Goal: Task Accomplishment & Management: Manage account settings

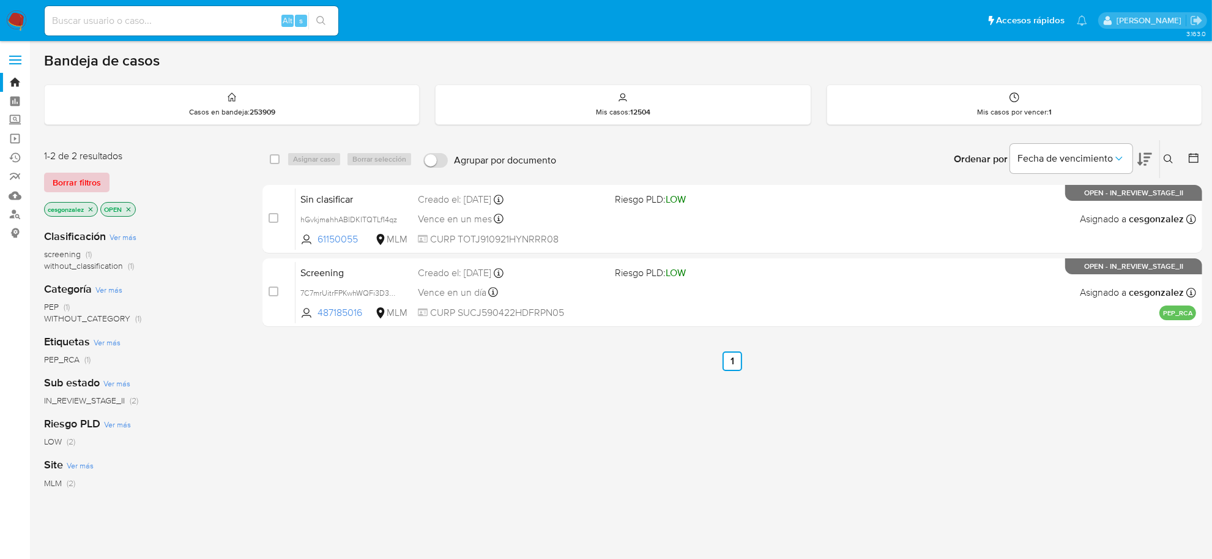
click at [92, 182] on span "Borrar filtros" at bounding box center [77, 182] width 48 height 17
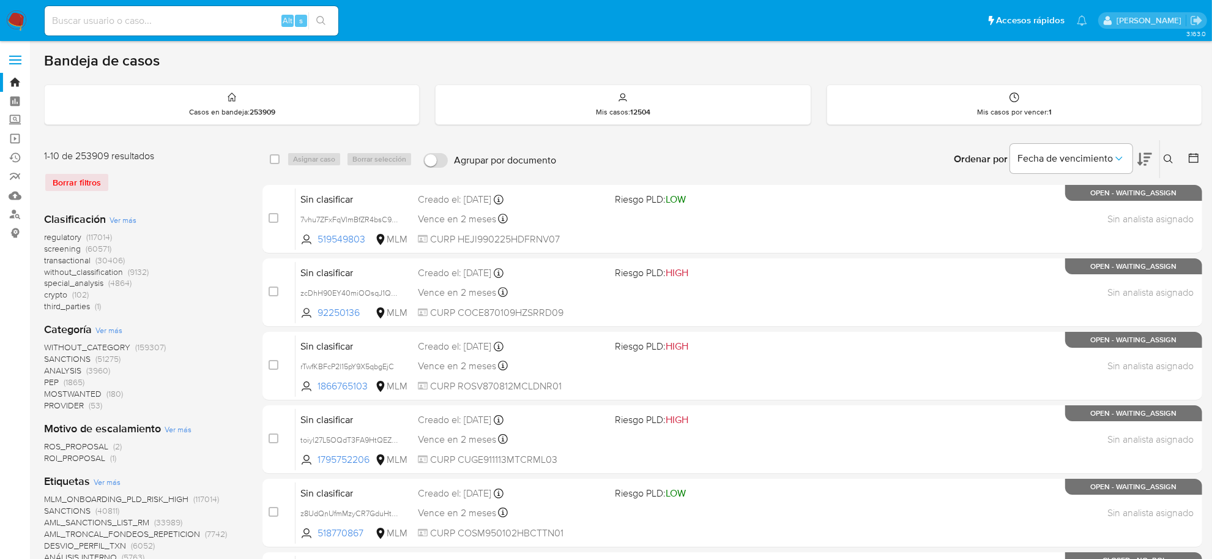
click at [53, 248] on span "screening" at bounding box center [62, 248] width 37 height 12
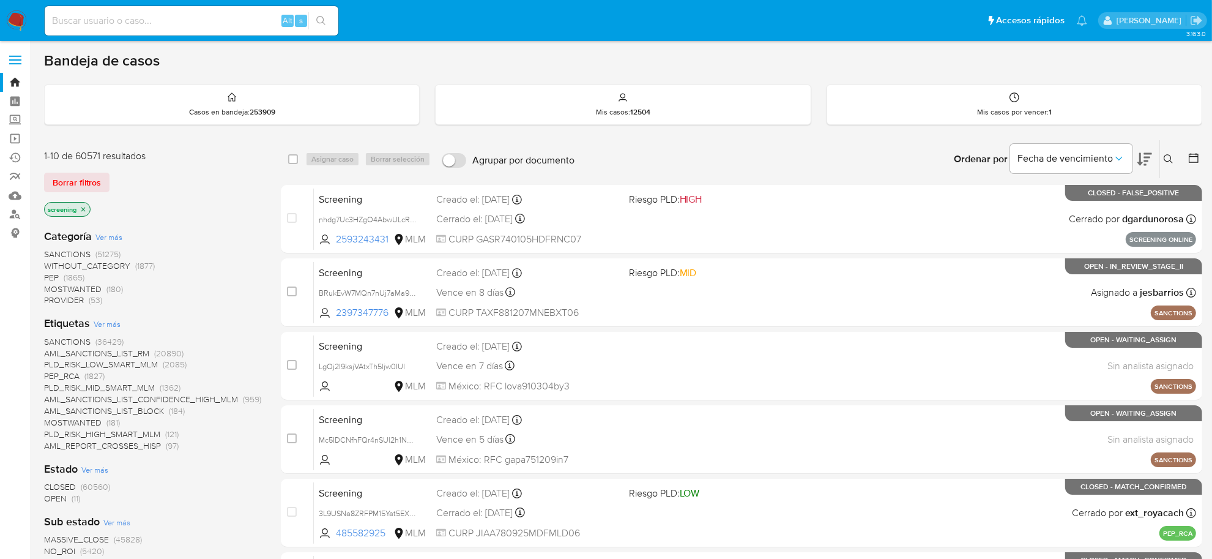
click at [59, 497] on span "OPEN" at bounding box center [55, 498] width 23 height 12
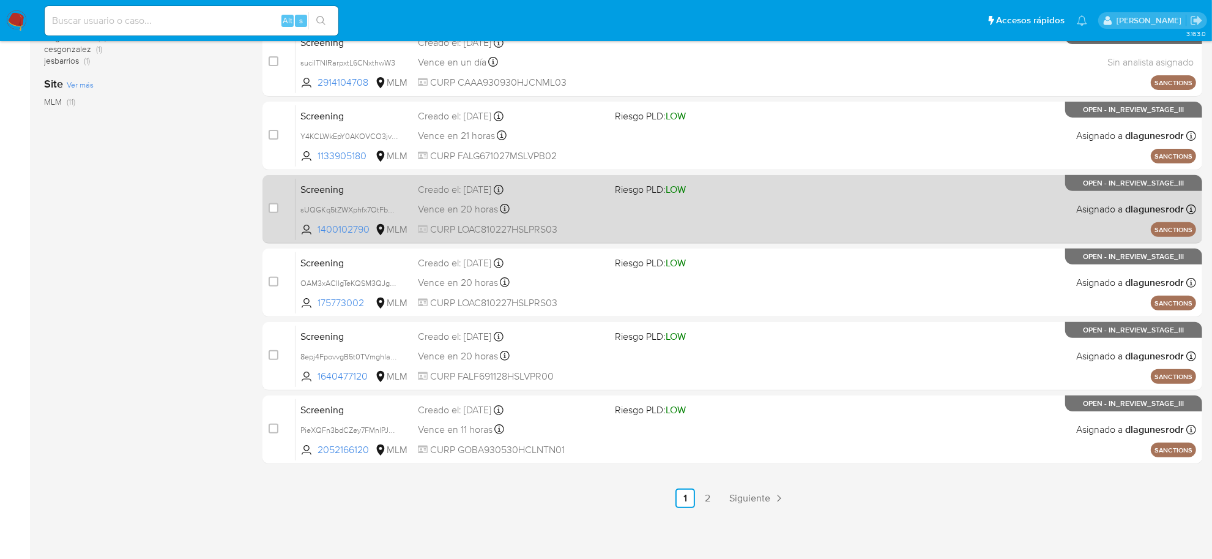
scroll to position [374, 0]
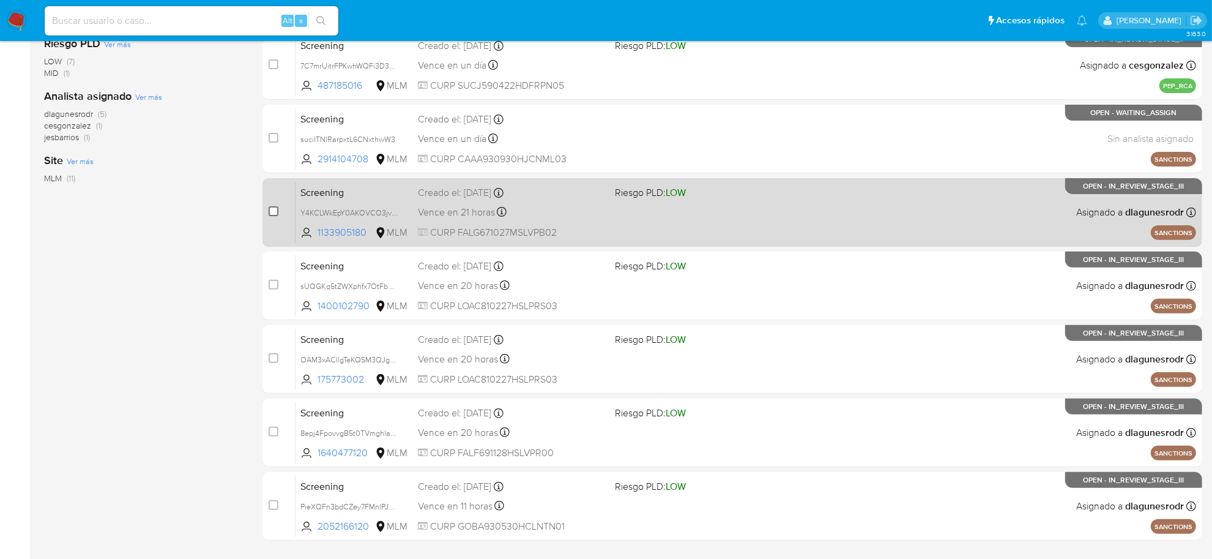
click at [271, 207] on input "checkbox" at bounding box center [274, 211] width 10 height 10
checkbox input "true"
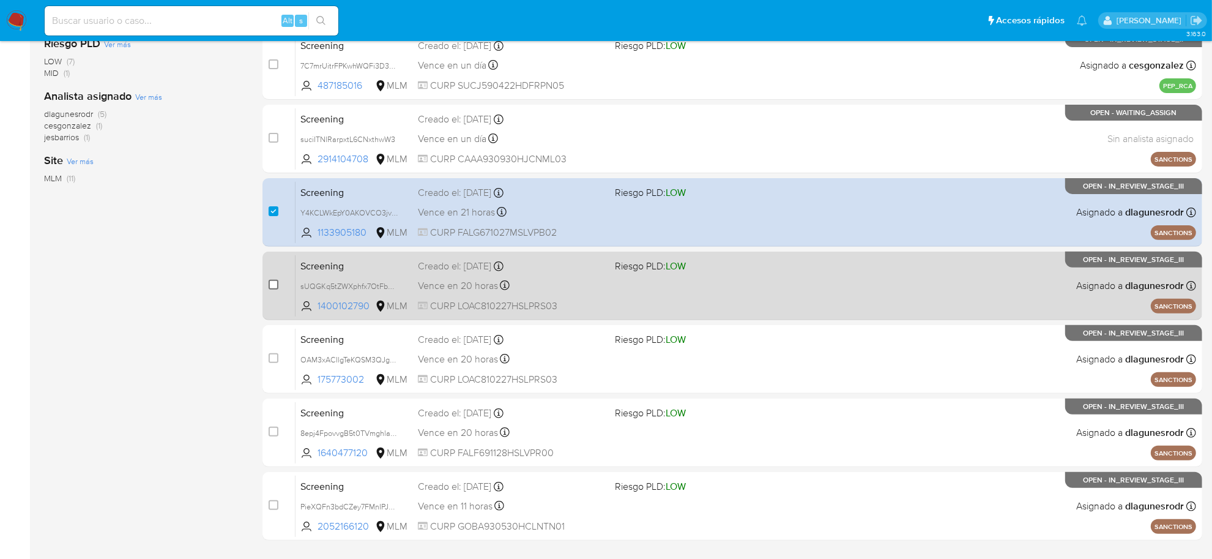
click at [277, 282] on input "checkbox" at bounding box center [274, 285] width 10 height 10
checkbox input "true"
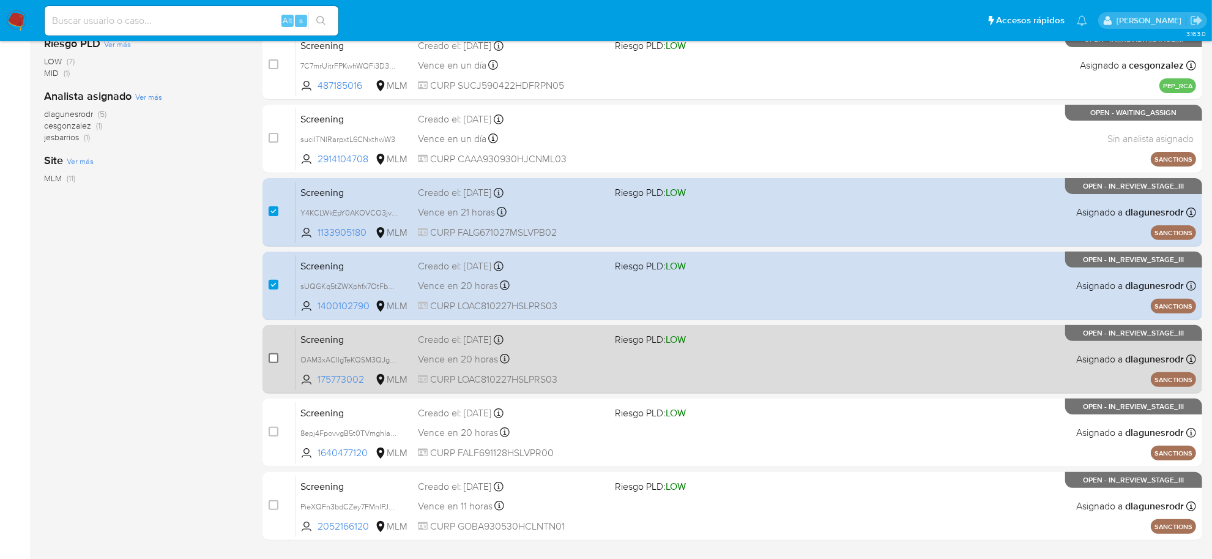
click at [273, 355] on input "checkbox" at bounding box center [274, 358] width 10 height 10
checkbox input "true"
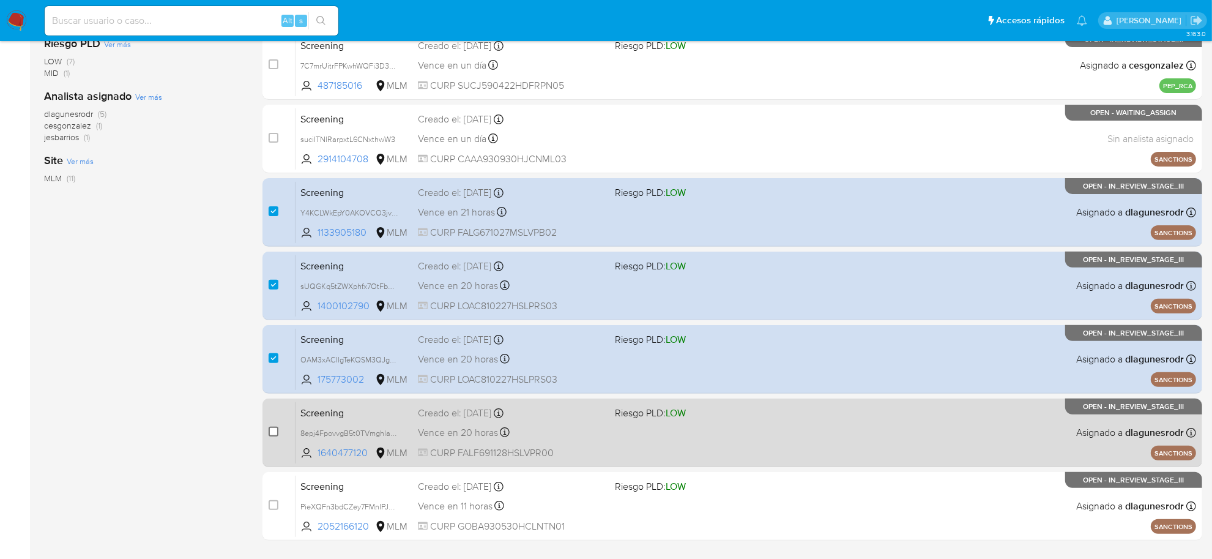
click at [271, 430] on input "checkbox" at bounding box center [274, 432] width 10 height 10
checkbox input "true"
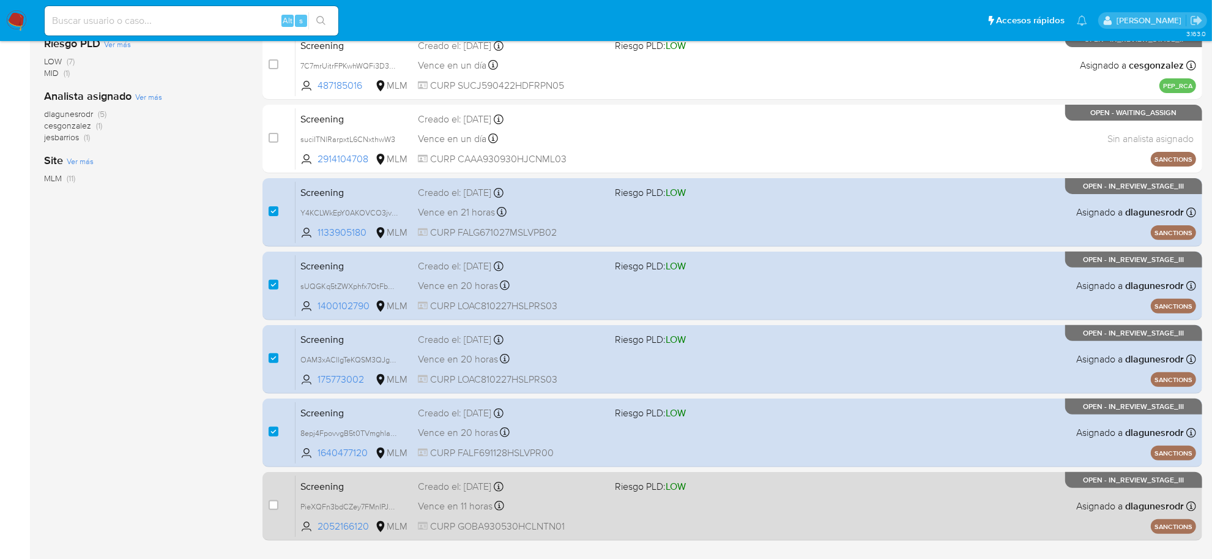
click at [271, 509] on div "case-item-checkbox" at bounding box center [274, 505] width 10 height 12
click at [271, 500] on input "checkbox" at bounding box center [274, 505] width 10 height 10
checkbox input "true"
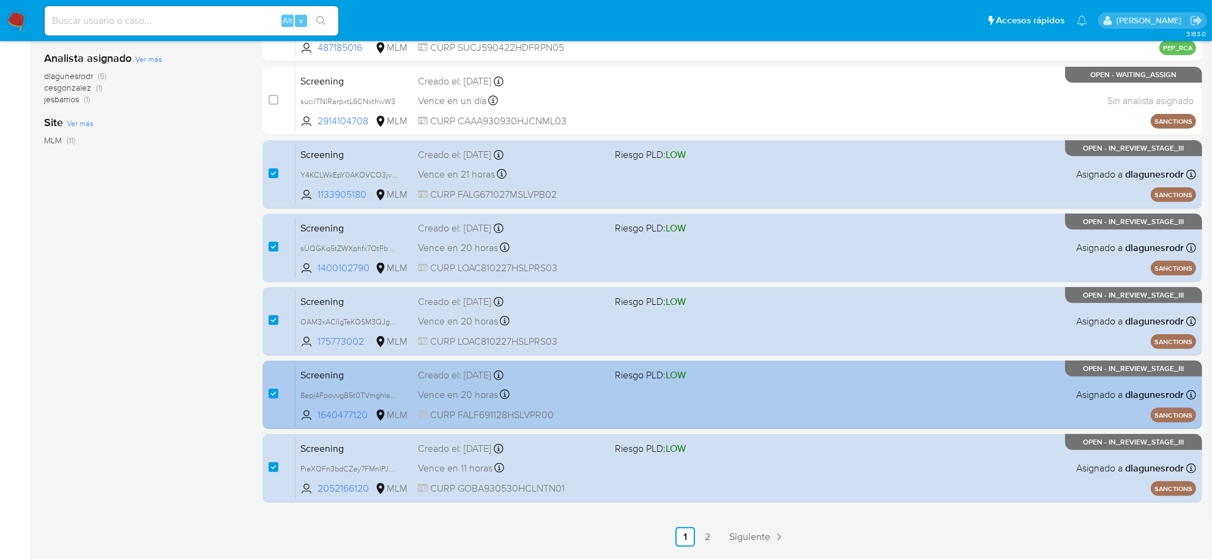
scroll to position [450, 0]
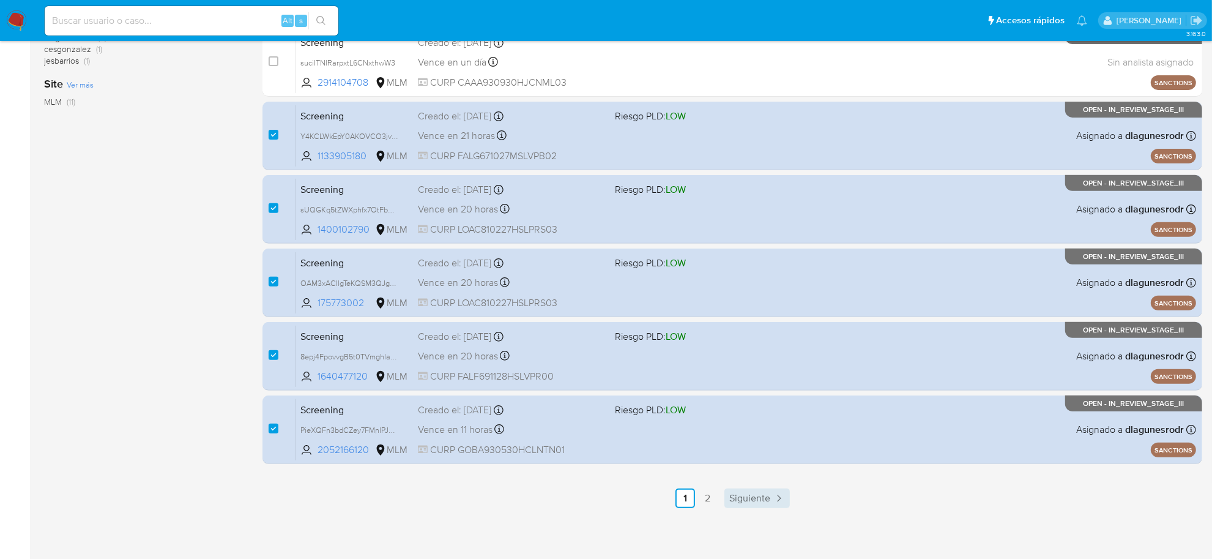
click at [753, 493] on span "Siguiente" at bounding box center [750, 498] width 41 height 10
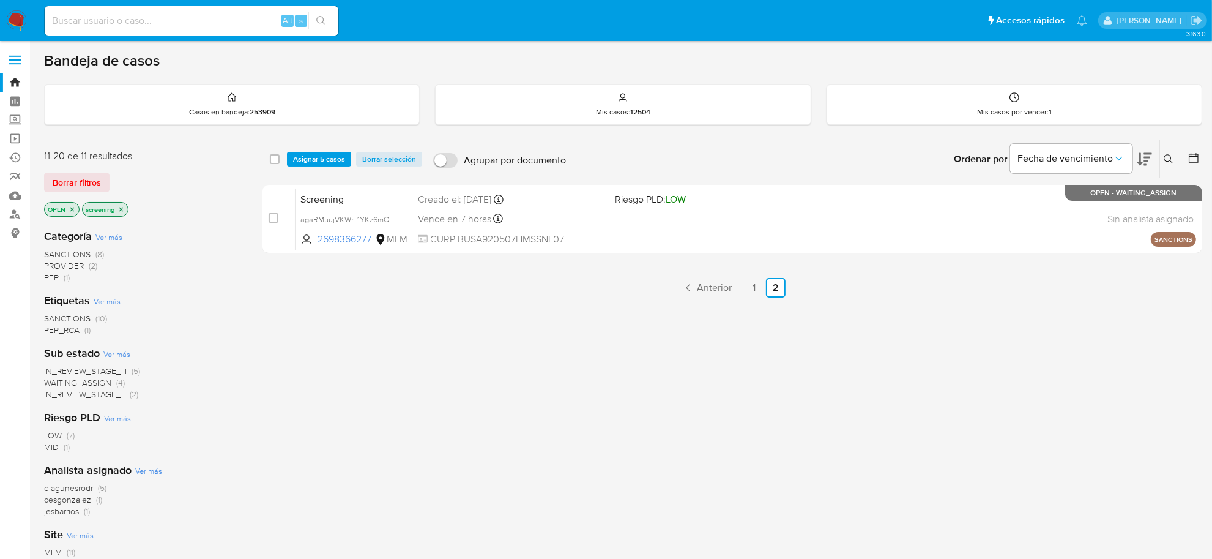
click at [316, 158] on span "Asignar 5 casos" at bounding box center [319, 159] width 52 height 12
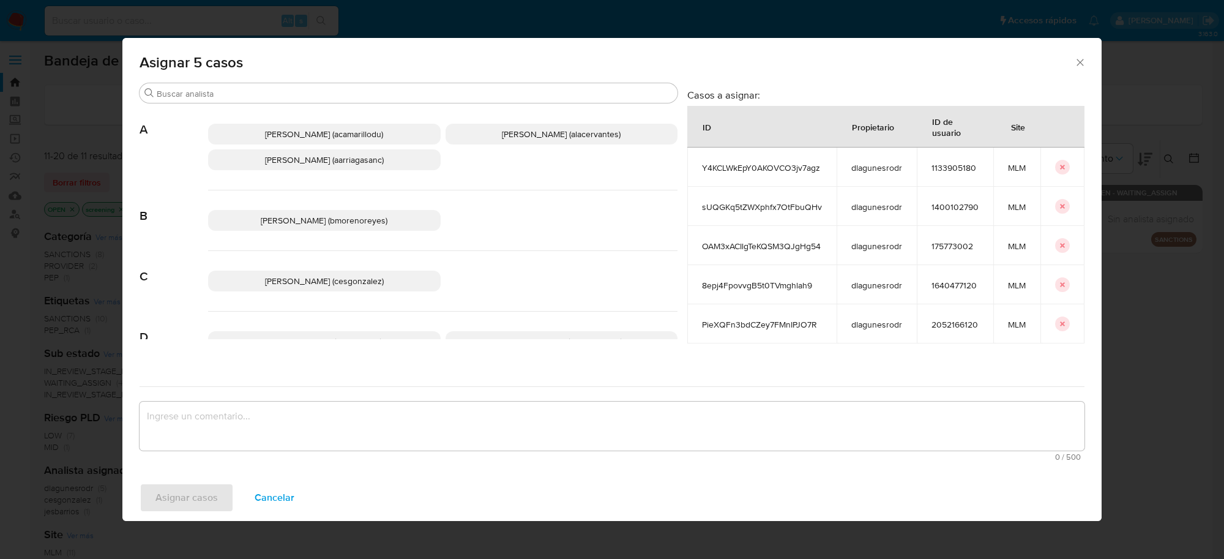
click at [314, 282] on span "Cesar Gonzalez (cesgonzalez)" at bounding box center [324, 281] width 119 height 12
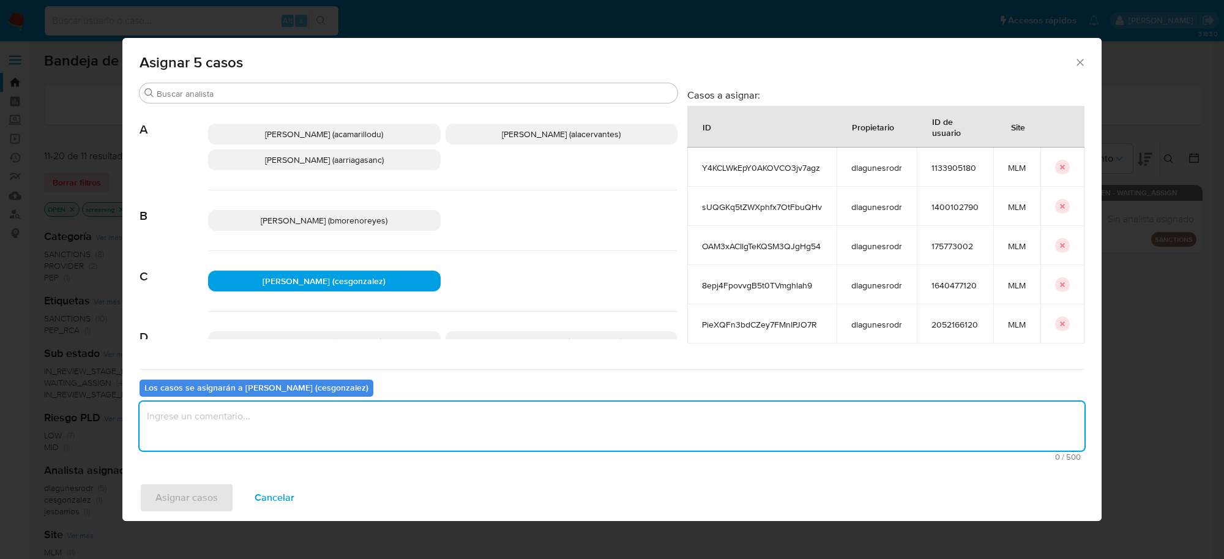
click at [271, 436] on textarea "assign-modal" at bounding box center [612, 425] width 945 height 49
click at [185, 505] on span "Asignar casos" at bounding box center [186, 497] width 62 height 27
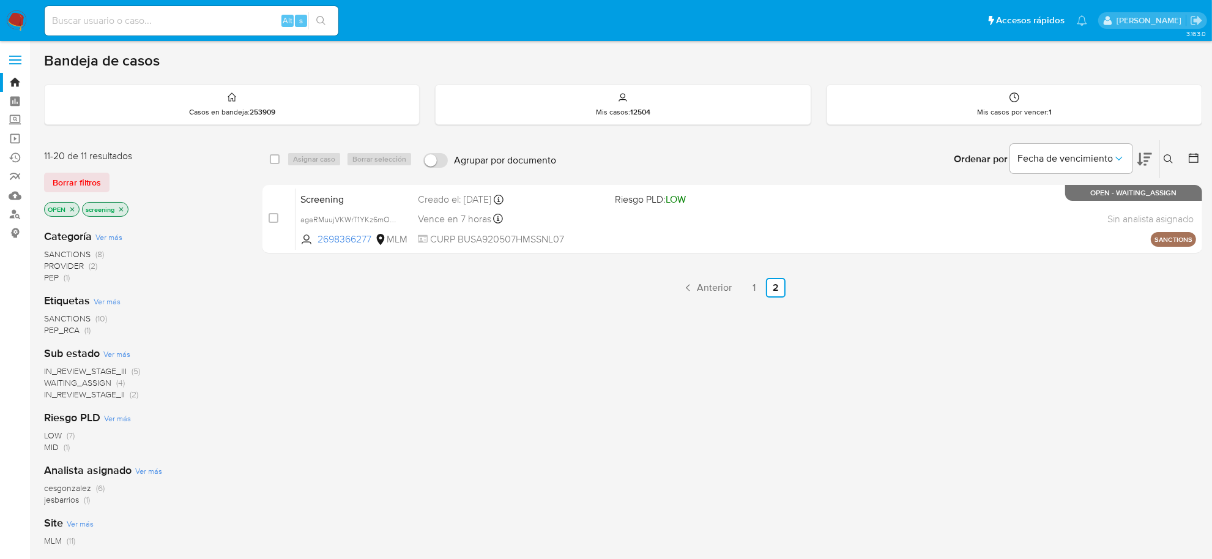
click at [723, 300] on div "select-all-cases-checkbox Asignar caso Borrar selección Agrupar por documento O…" at bounding box center [733, 417] width 940 height 554
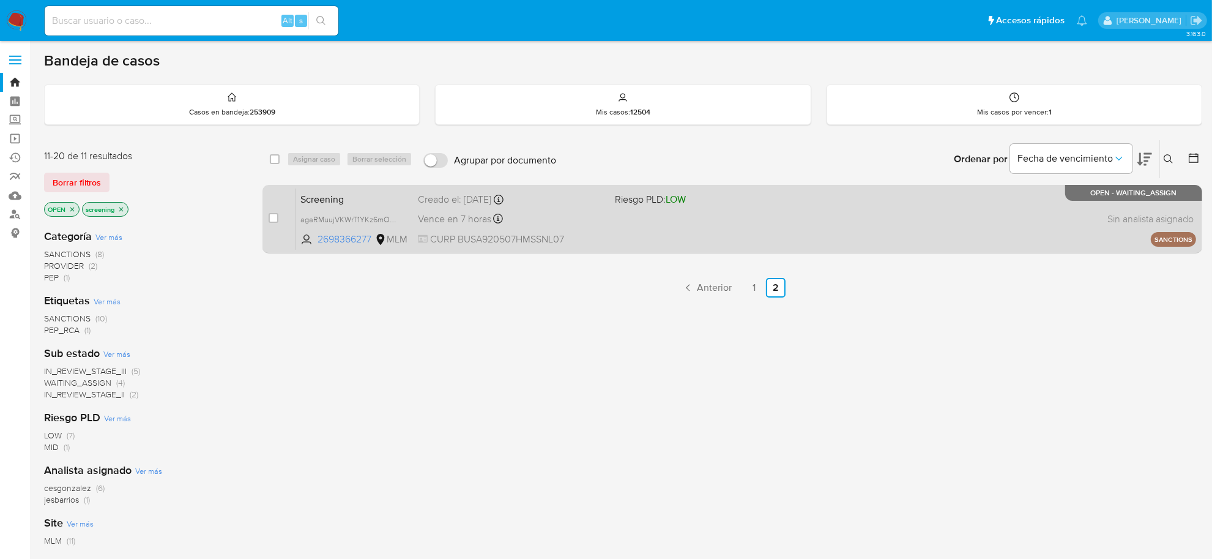
click at [505, 219] on div "Vence en 7 horas Vence el 08/10/2025 22:57:50" at bounding box center [511, 219] width 187 height 17
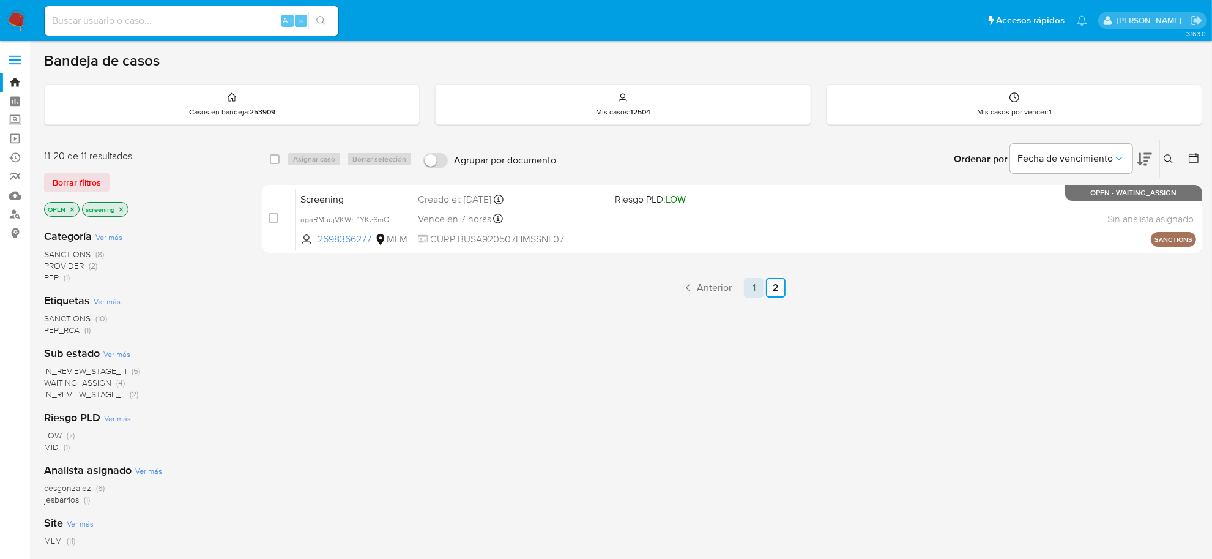
click at [747, 285] on link "1" at bounding box center [754, 288] width 20 height 20
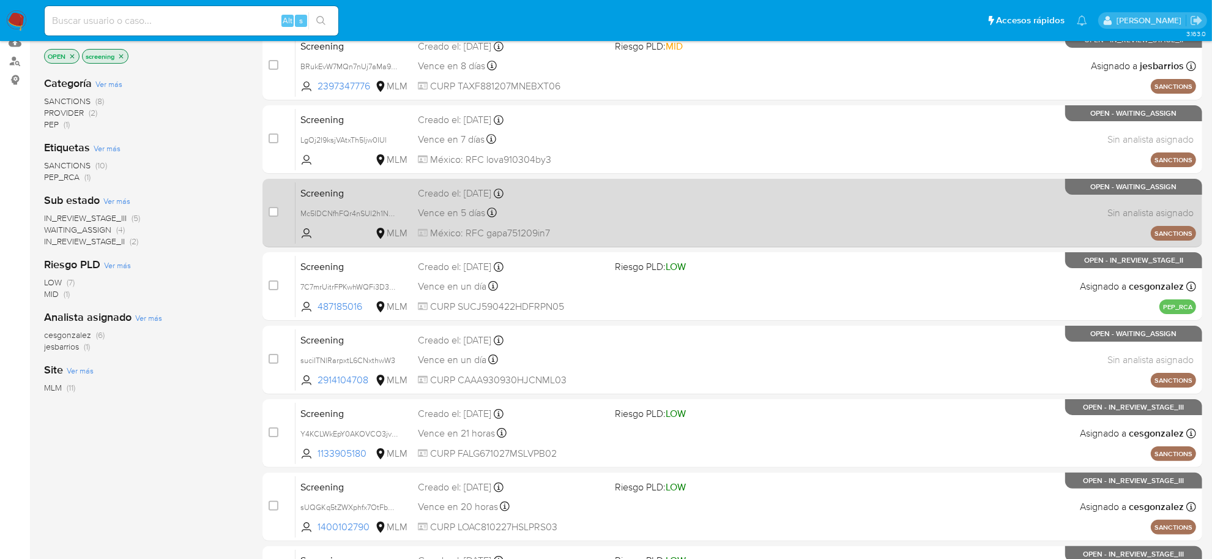
scroll to position [450, 0]
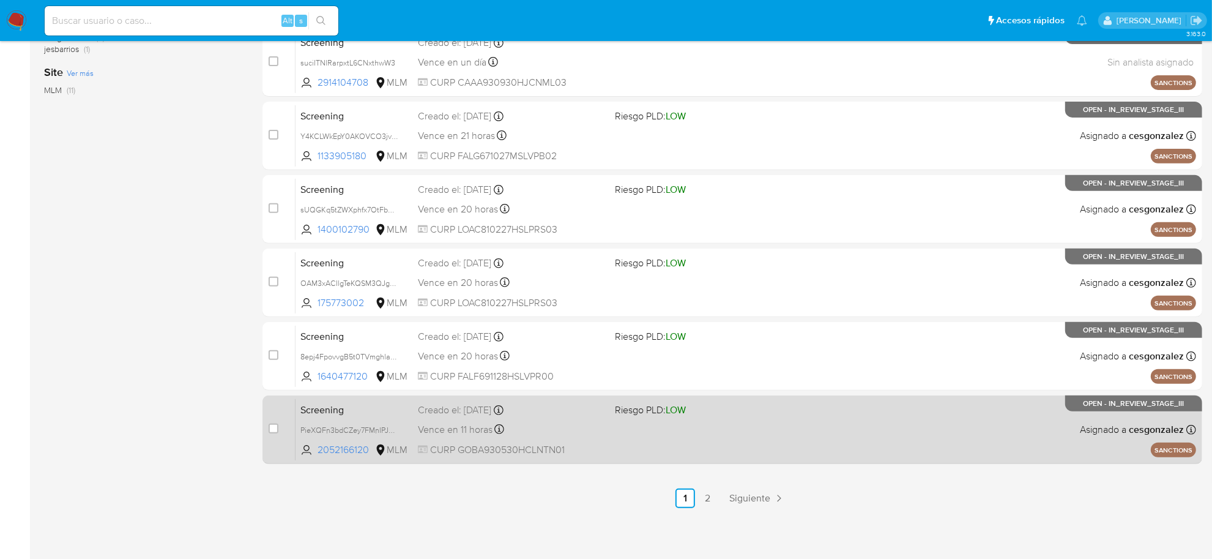
click at [567, 443] on span "CURP GOBA930530HCLNTN01" at bounding box center [511, 449] width 187 height 13
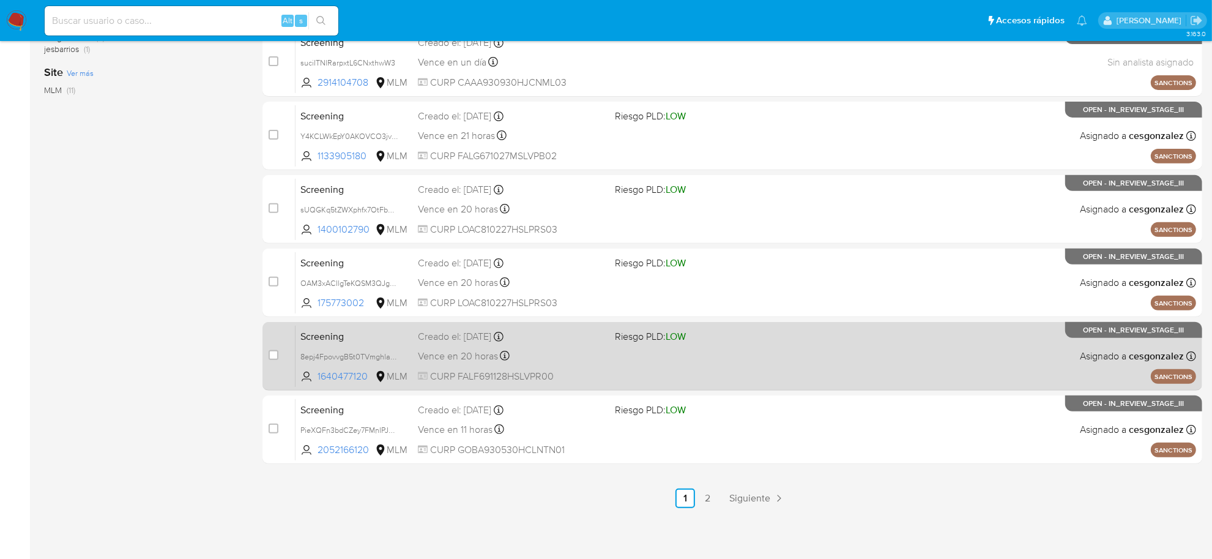
click at [476, 350] on span "Vence en 20 horas" at bounding box center [458, 355] width 80 height 13
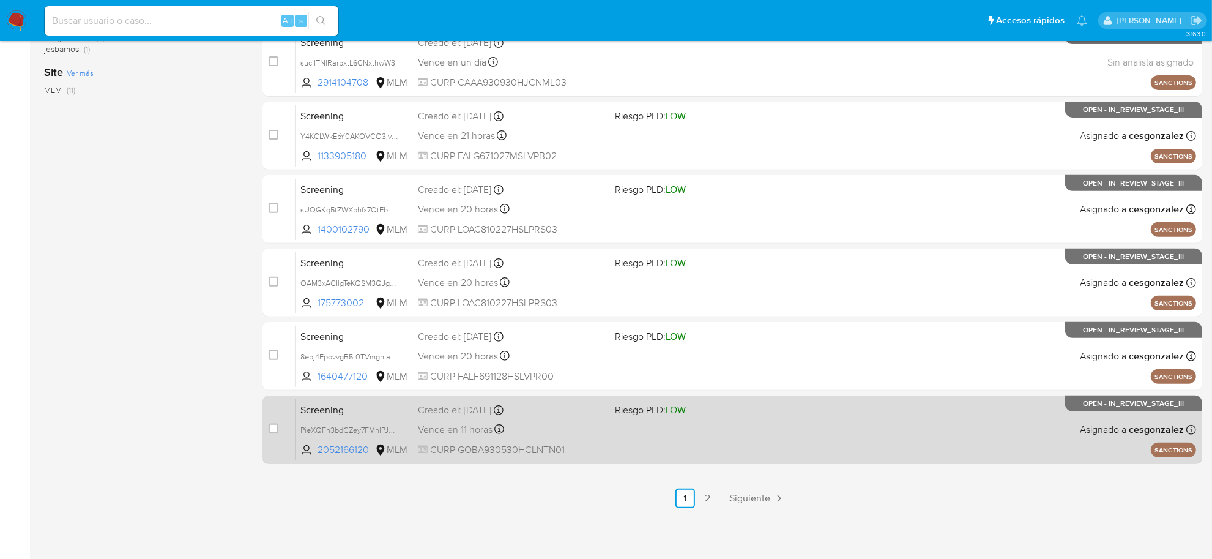
click at [431, 428] on span "Vence en 11 horas" at bounding box center [455, 429] width 75 height 13
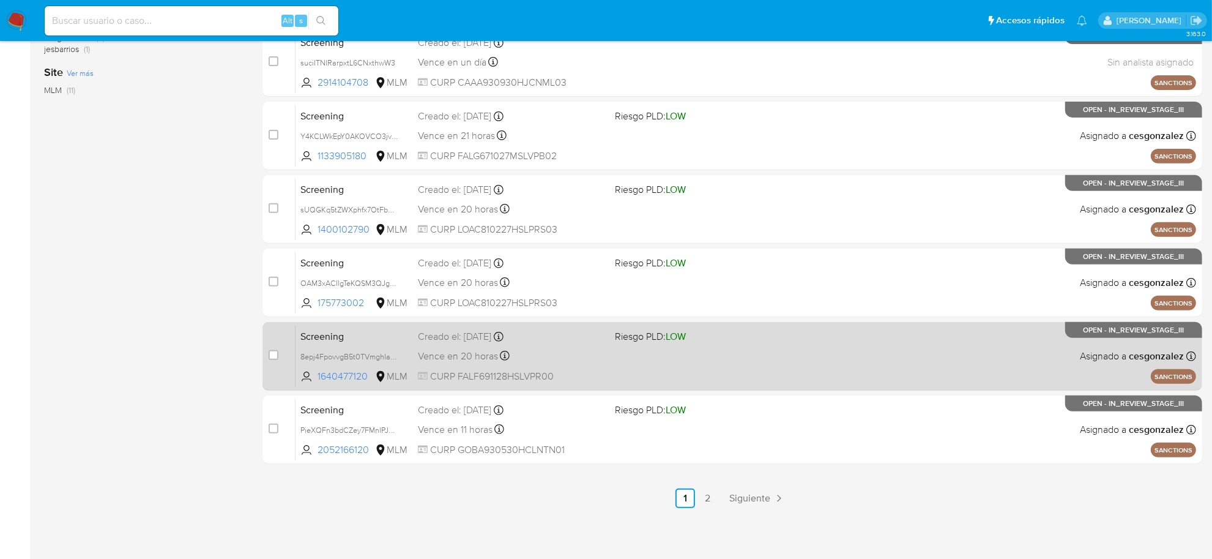
click at [542, 357] on div "Vence en 20 horas Vence el 09/10/2025 11:21:00" at bounding box center [511, 356] width 187 height 17
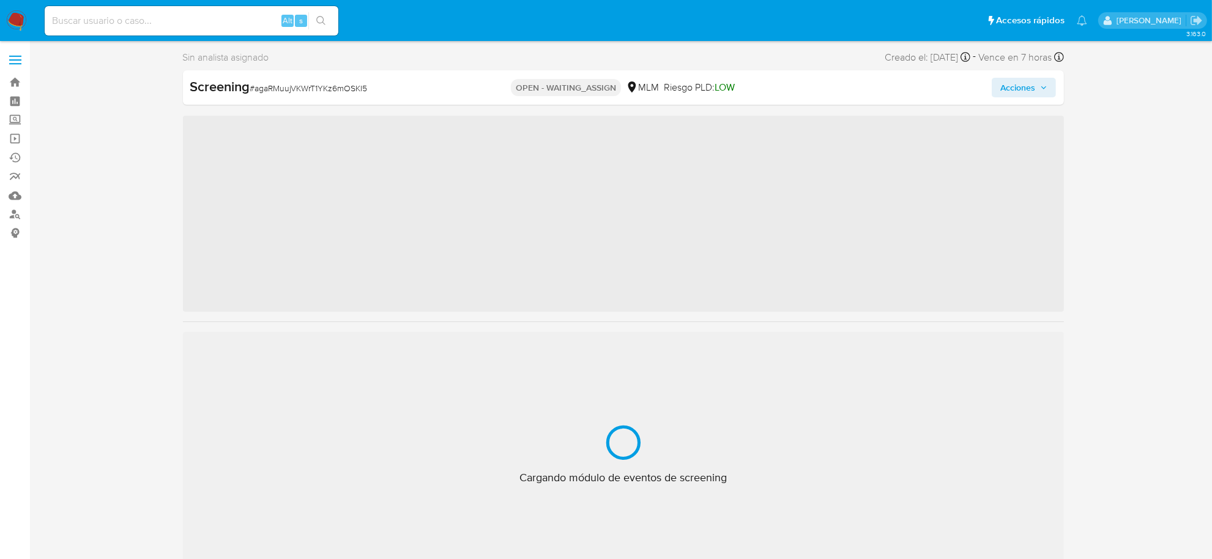
scroll to position [604, 0]
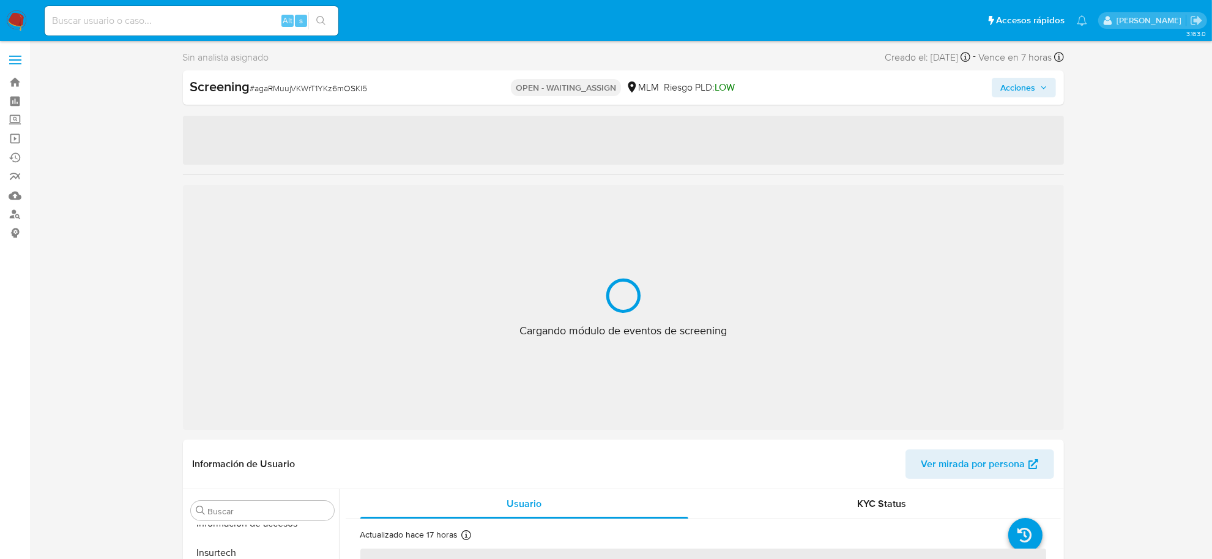
select select "10"
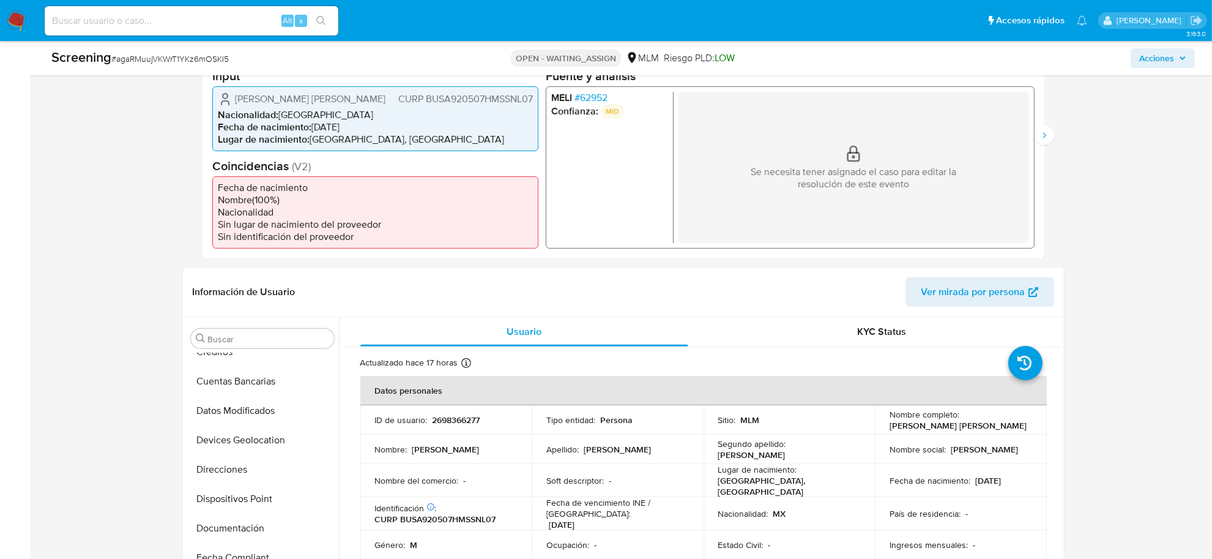
scroll to position [0, 0]
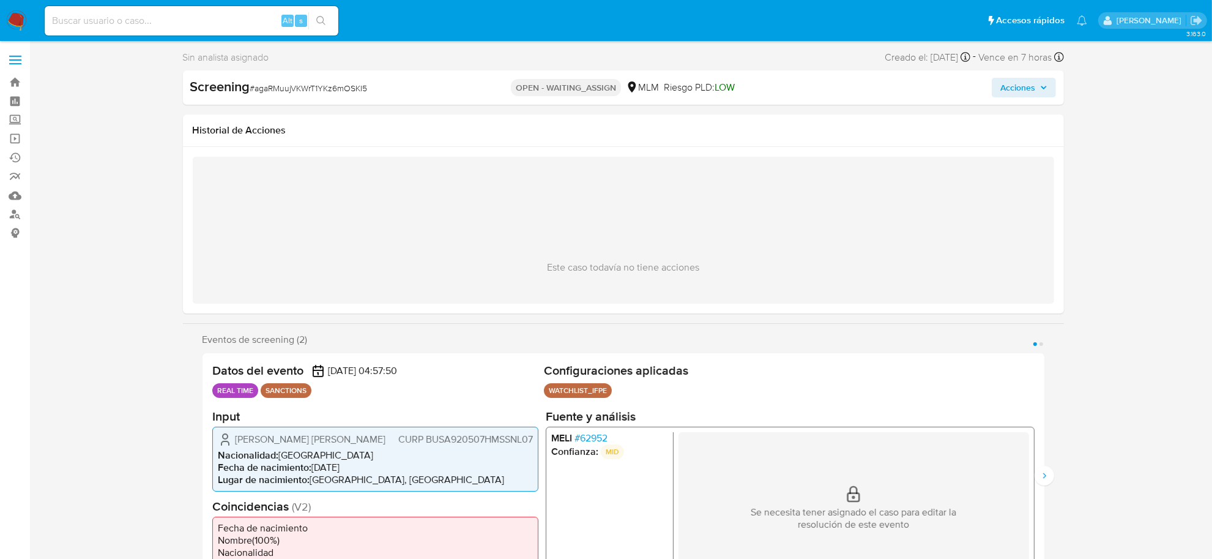
click at [330, 89] on span "# agaRMuujVKWrT1YKz6mOSKI5" at bounding box center [309, 88] width 118 height 12
copy span "agaRMuujVKWrT1YKz6mOSKI5"
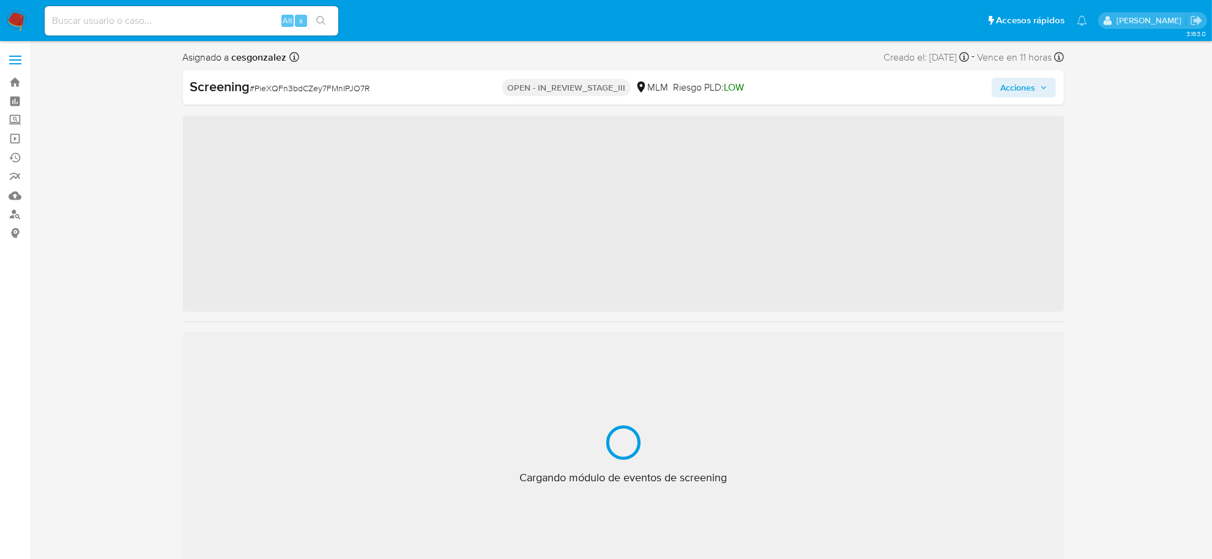
scroll to position [604, 0]
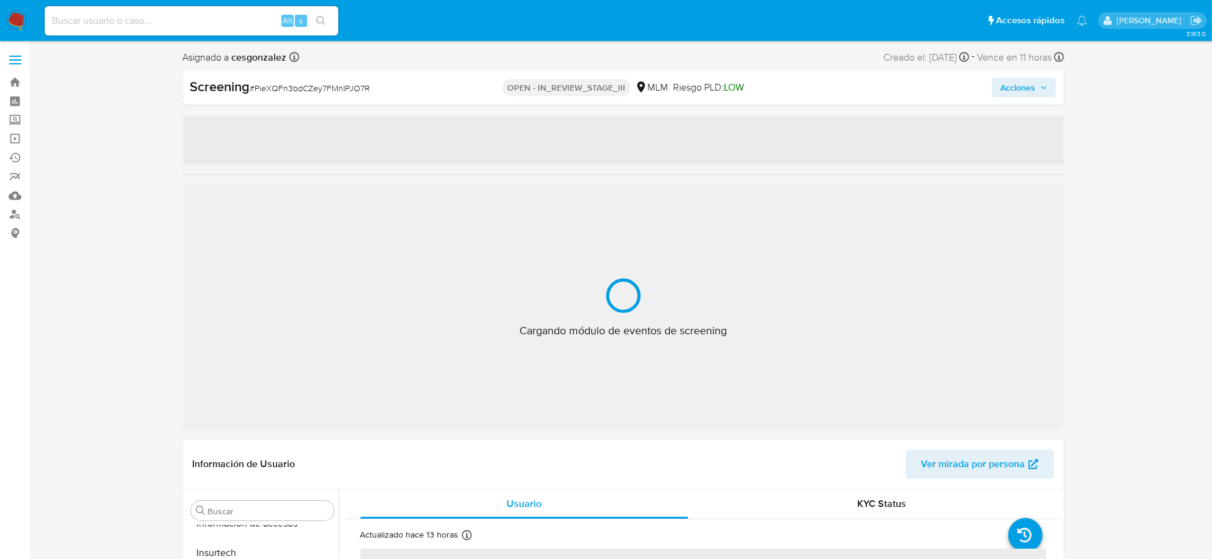
select select "10"
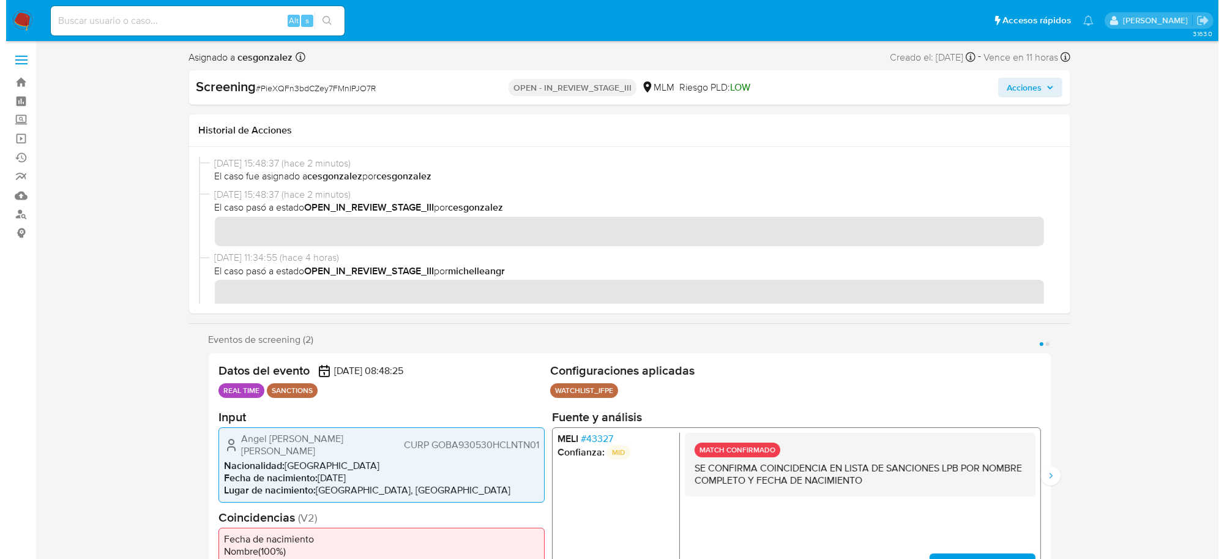
scroll to position [77, 0]
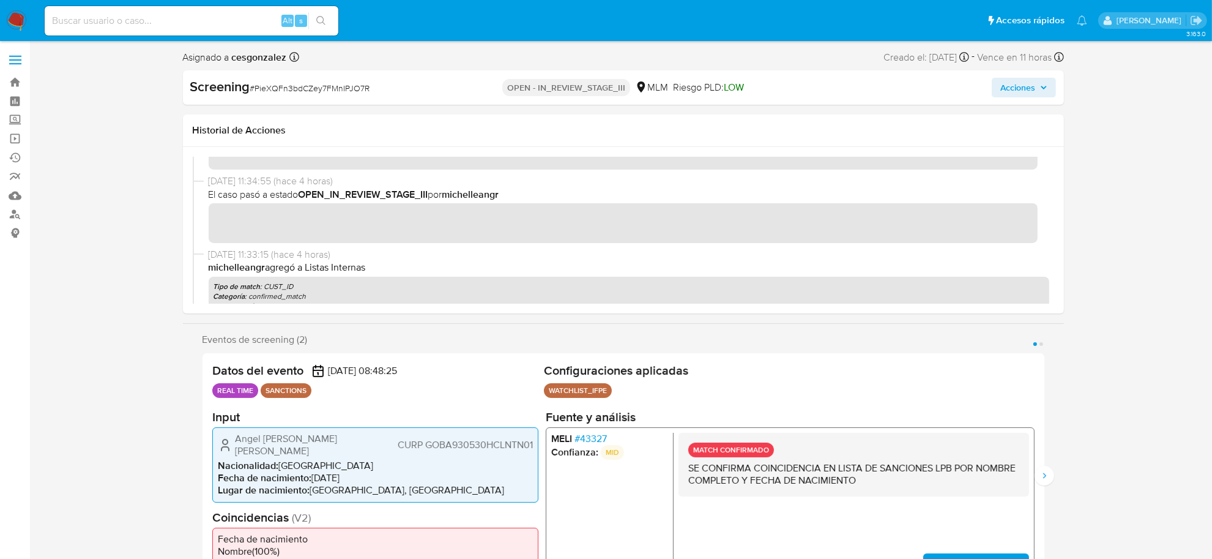
click at [1026, 92] on span "Acciones" at bounding box center [1018, 88] width 35 height 20
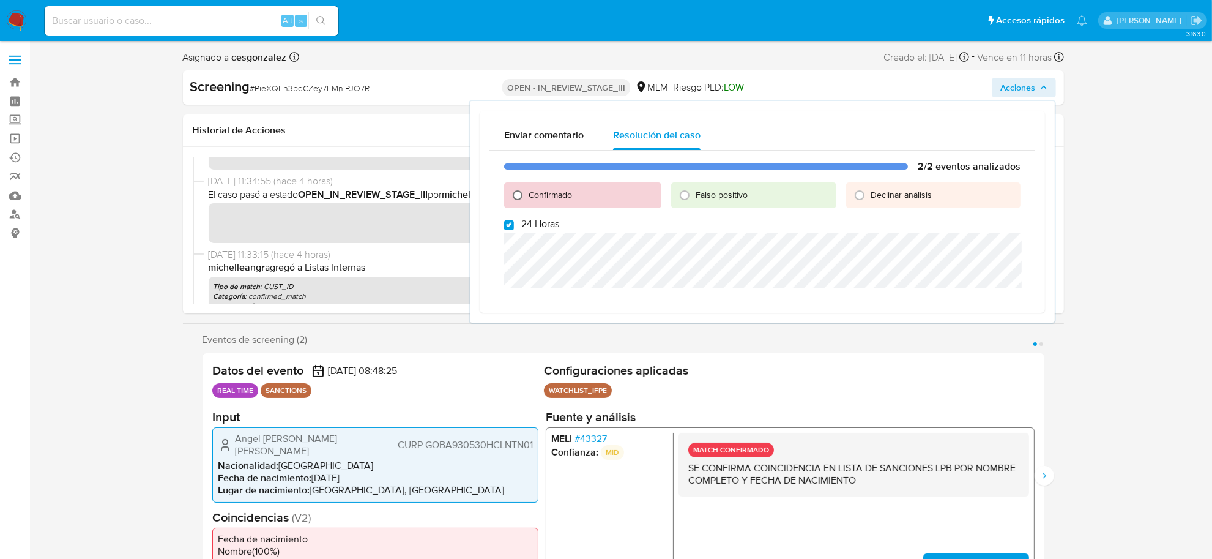
click at [517, 192] on input "Confirmado" at bounding box center [518, 195] width 20 height 20
radio input "true"
click at [509, 225] on input "24 Horas" at bounding box center [509, 225] width 10 height 10
checkbox input "false"
click at [543, 289] on div "2/2 eventos analizados Confirmado Falso positivo Declinar análisis 24 Horas Cer…" at bounding box center [763, 237] width 546 height 172
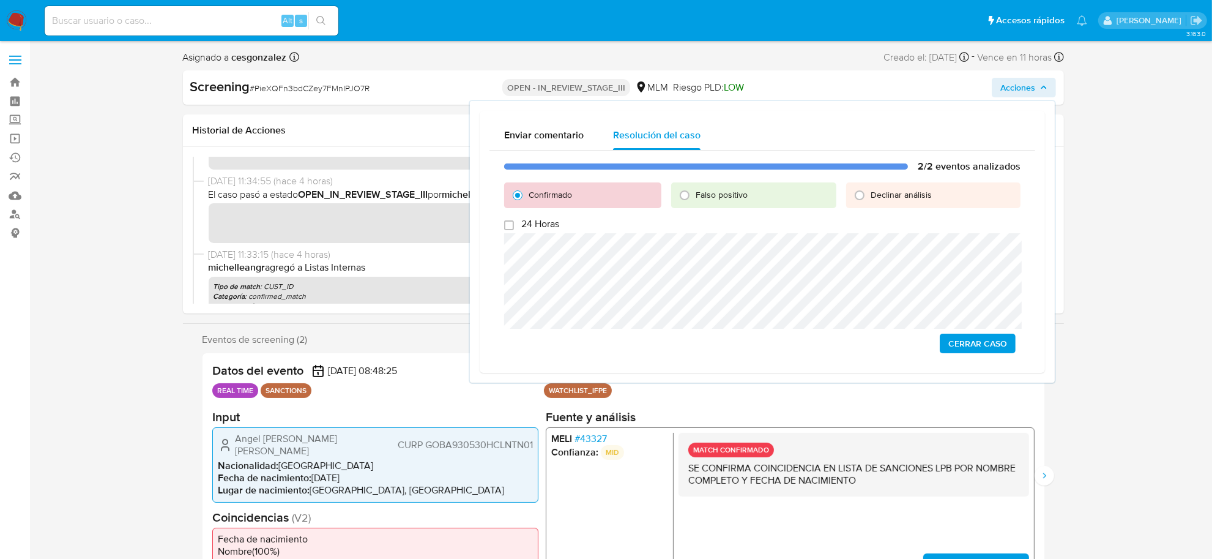
click at [998, 335] on span "Cerrar Caso" at bounding box center [978, 343] width 59 height 17
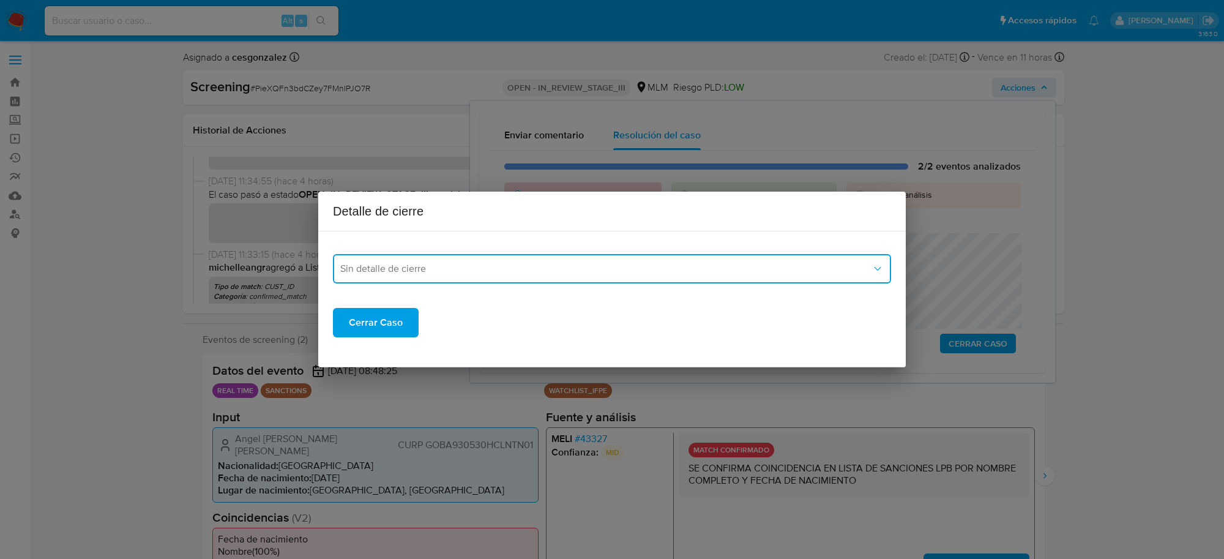
click at [577, 274] on span "Sin detalle de cierre" at bounding box center [605, 269] width 531 height 12
click at [390, 288] on div "LPB" at bounding box center [611, 283] width 543 height 29
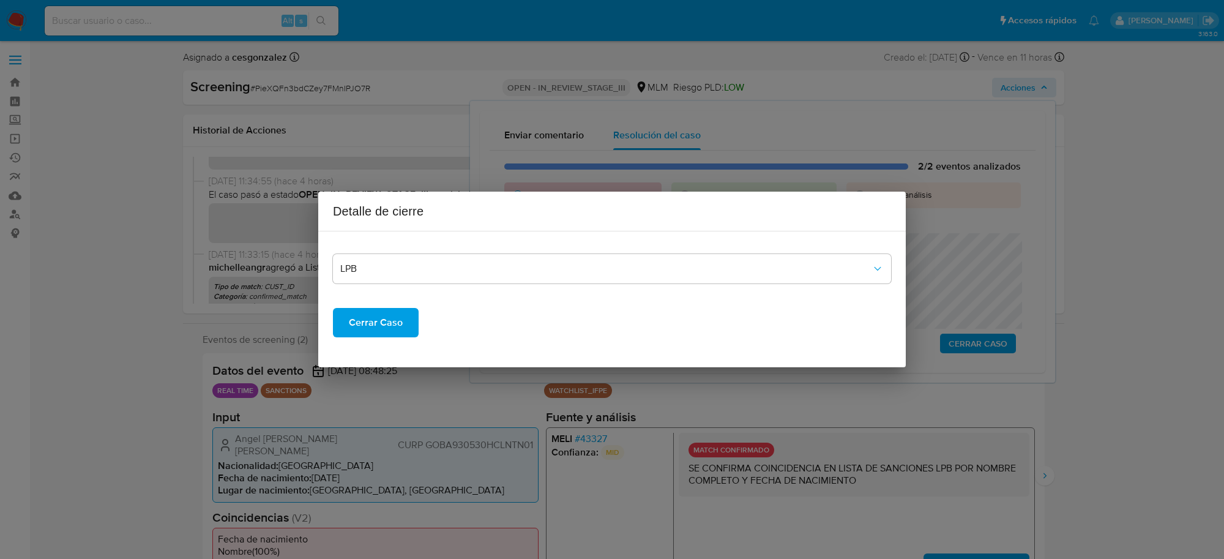
click at [380, 324] on span "Cerrar Caso" at bounding box center [376, 322] width 54 height 27
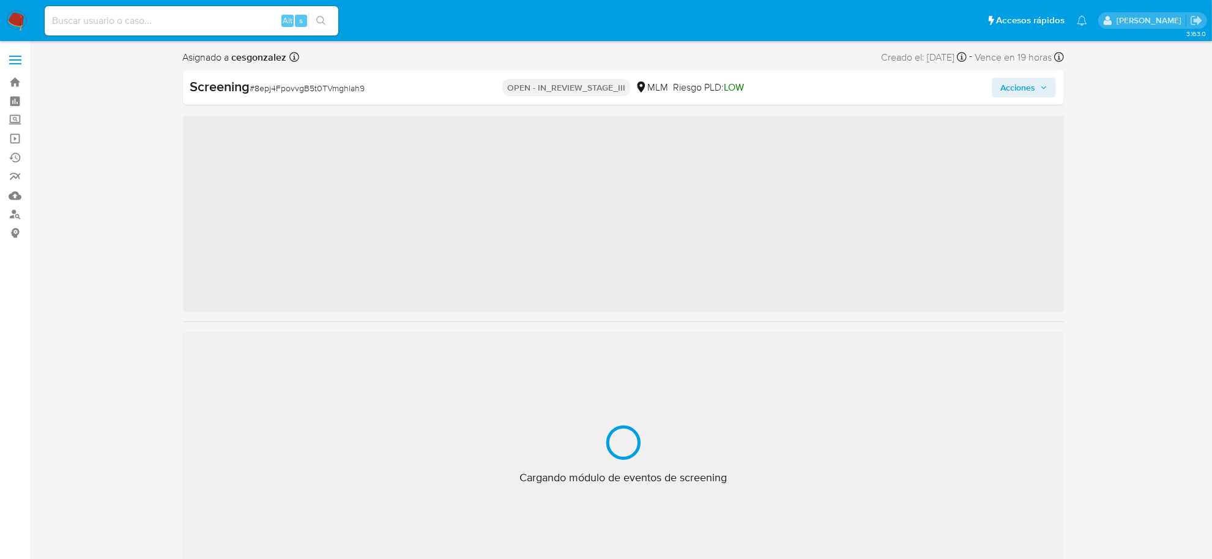
scroll to position [604, 0]
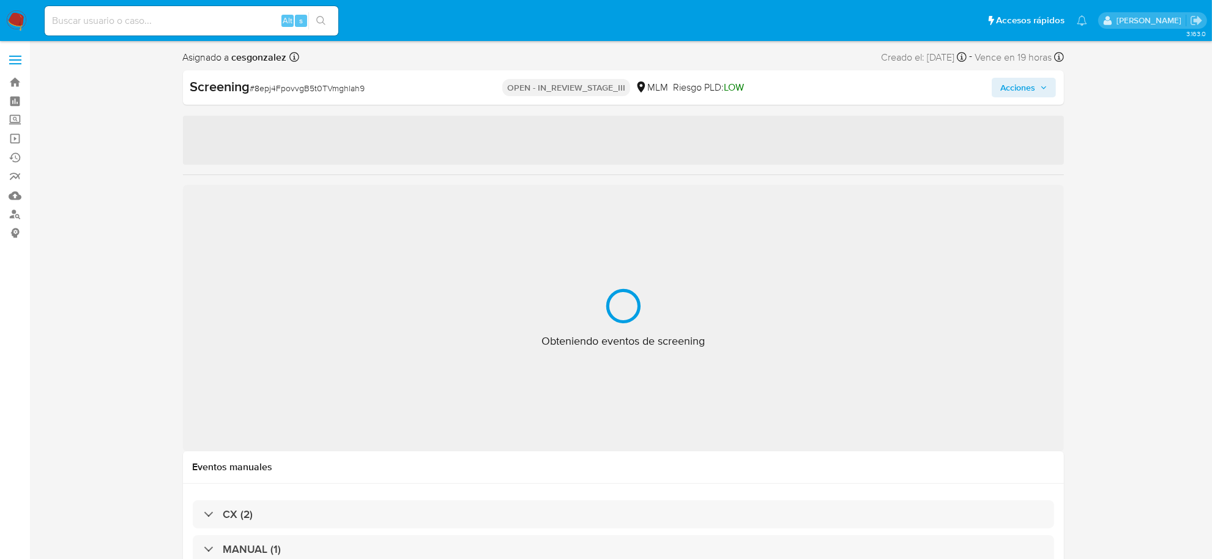
select select "10"
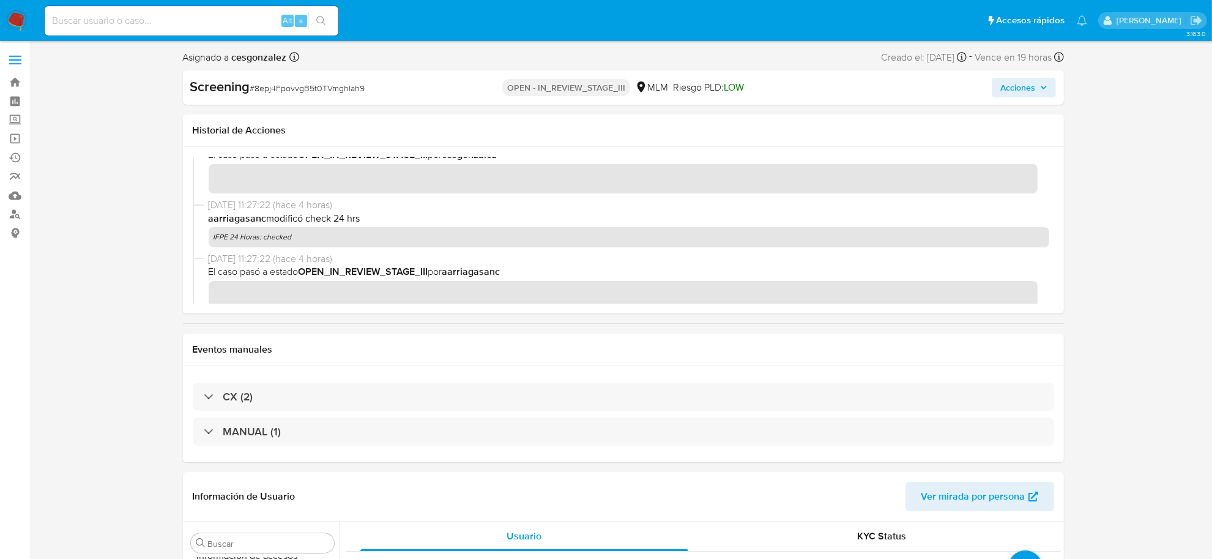
scroll to position [77, 0]
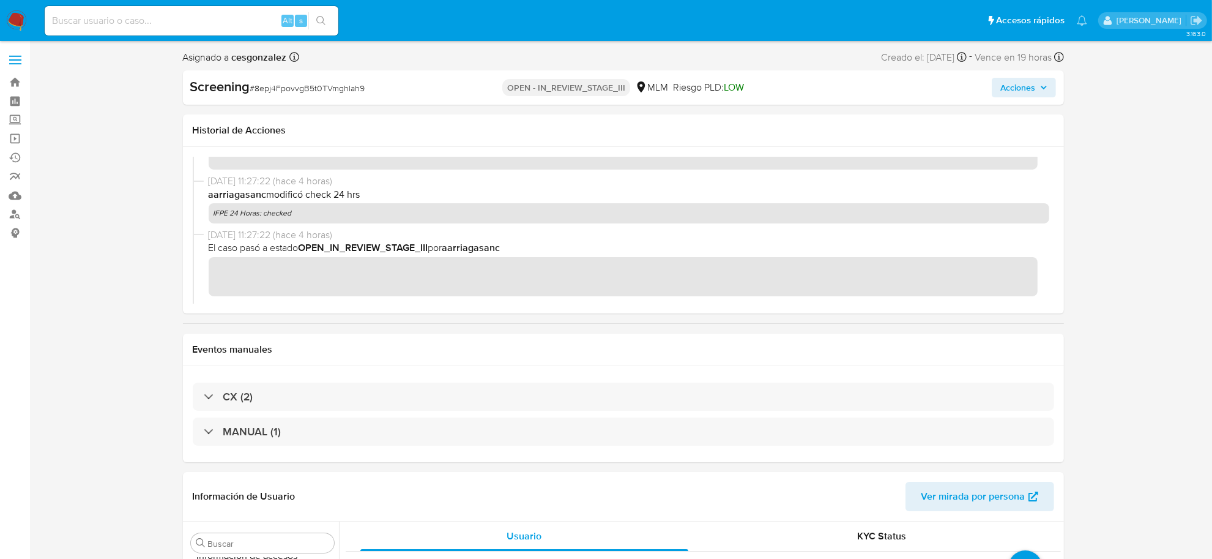
click at [345, 86] on span "# 8epj4FpovvgB5t0TVmghlah9" at bounding box center [307, 88] width 115 height 12
copy span "8epj4FpovvgB5t0TVmghlah9"
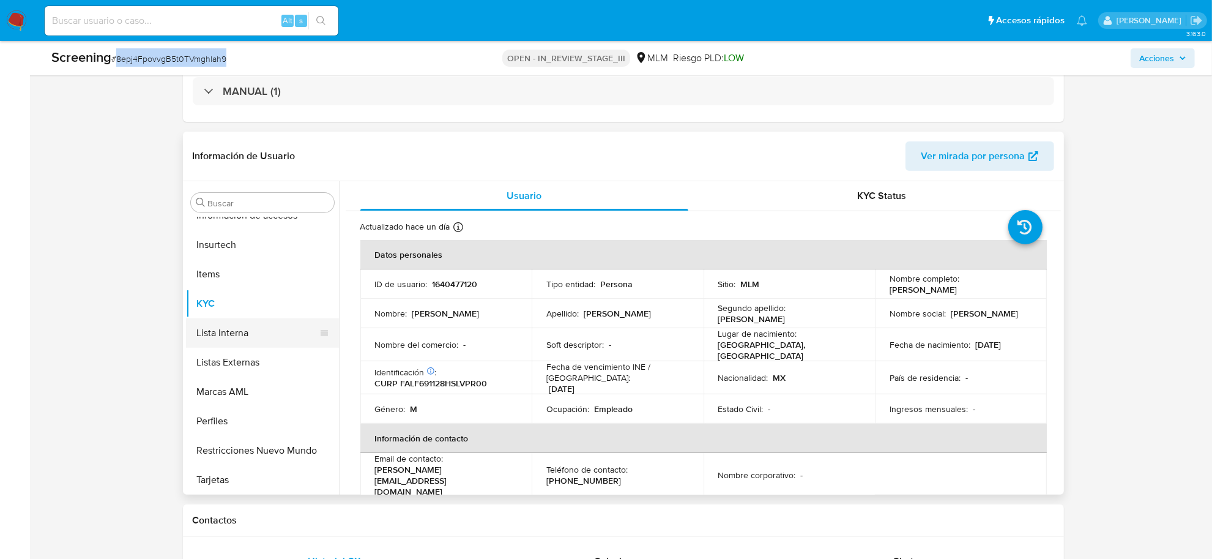
click at [240, 326] on button "Lista Interna" at bounding box center [257, 332] width 143 height 29
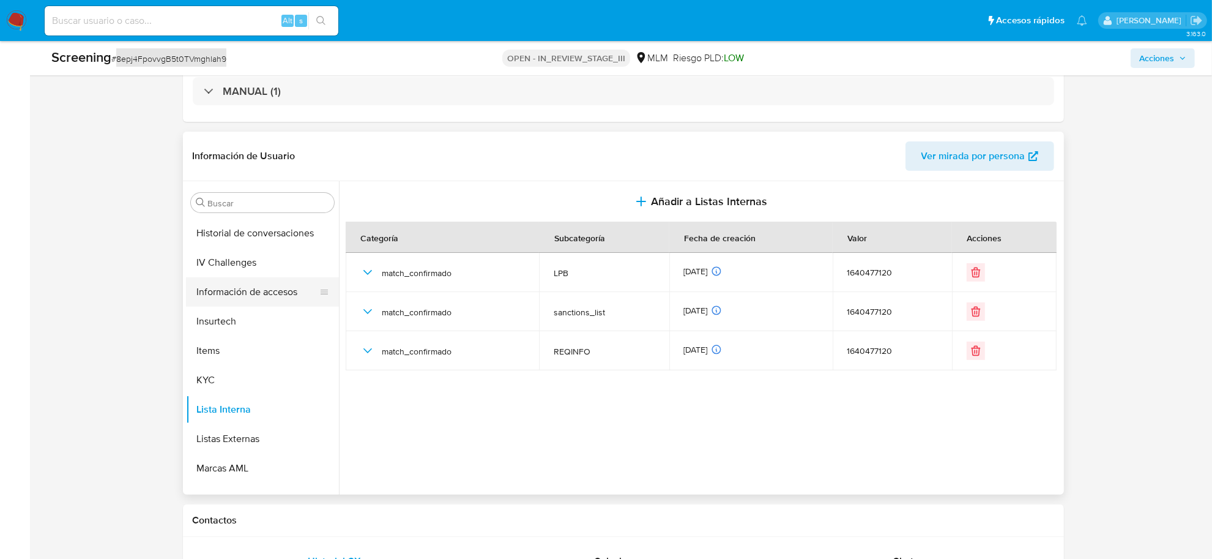
scroll to position [451, 0]
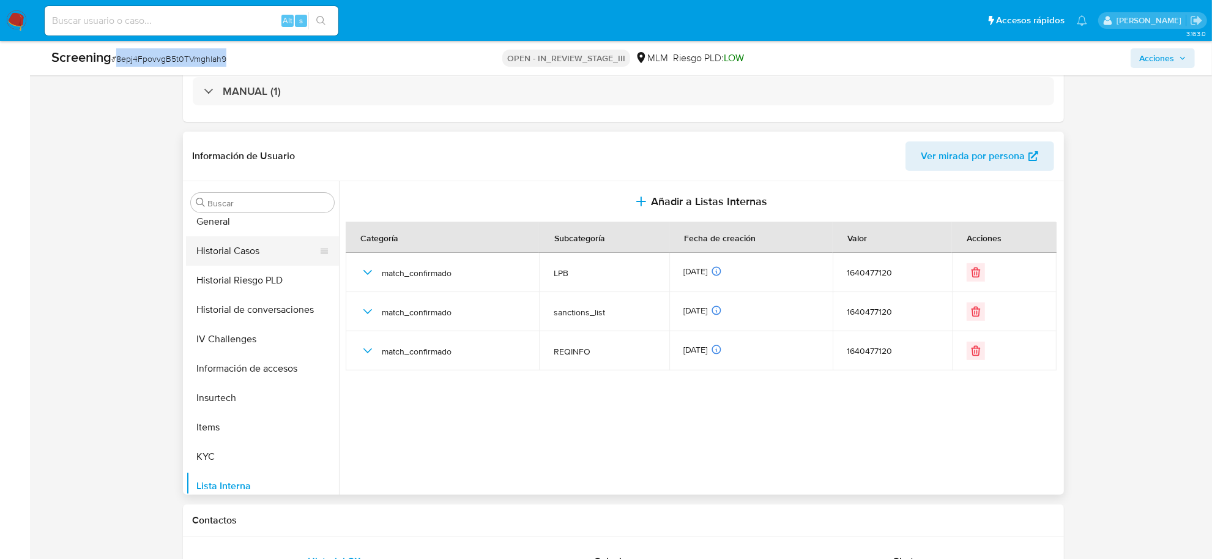
click at [249, 261] on button "Historial Casos" at bounding box center [257, 250] width 143 height 29
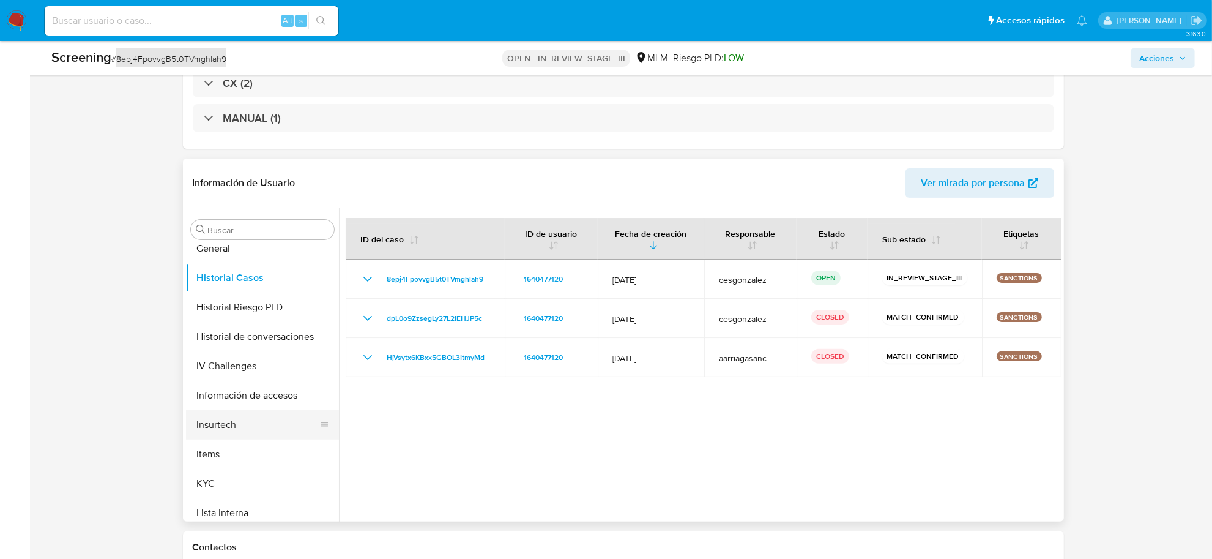
scroll to position [306, 0]
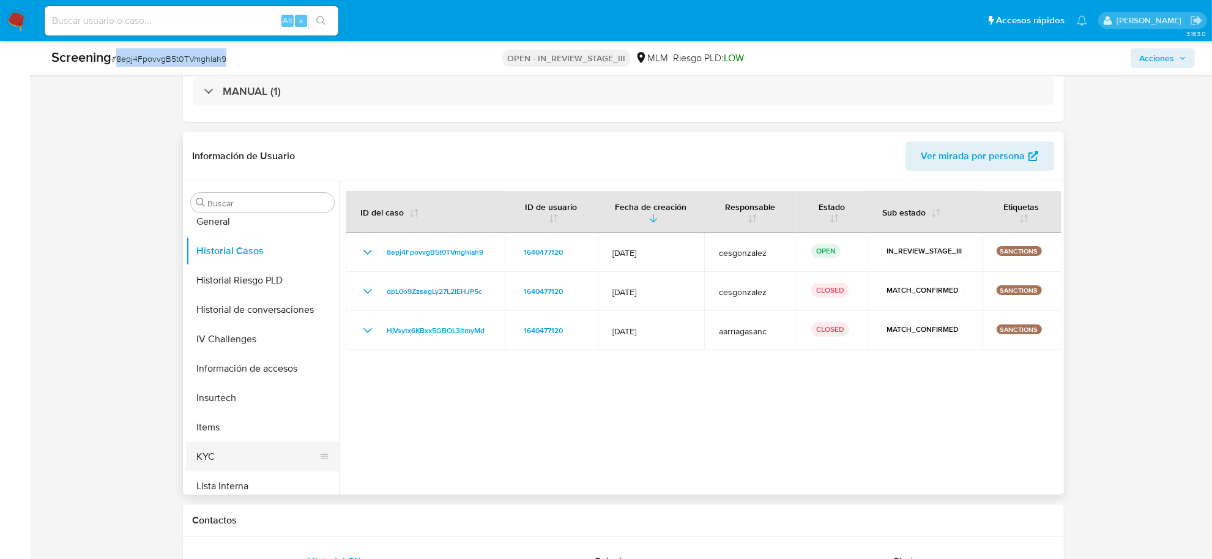
click at [210, 458] on button "KYC" at bounding box center [257, 456] width 143 height 29
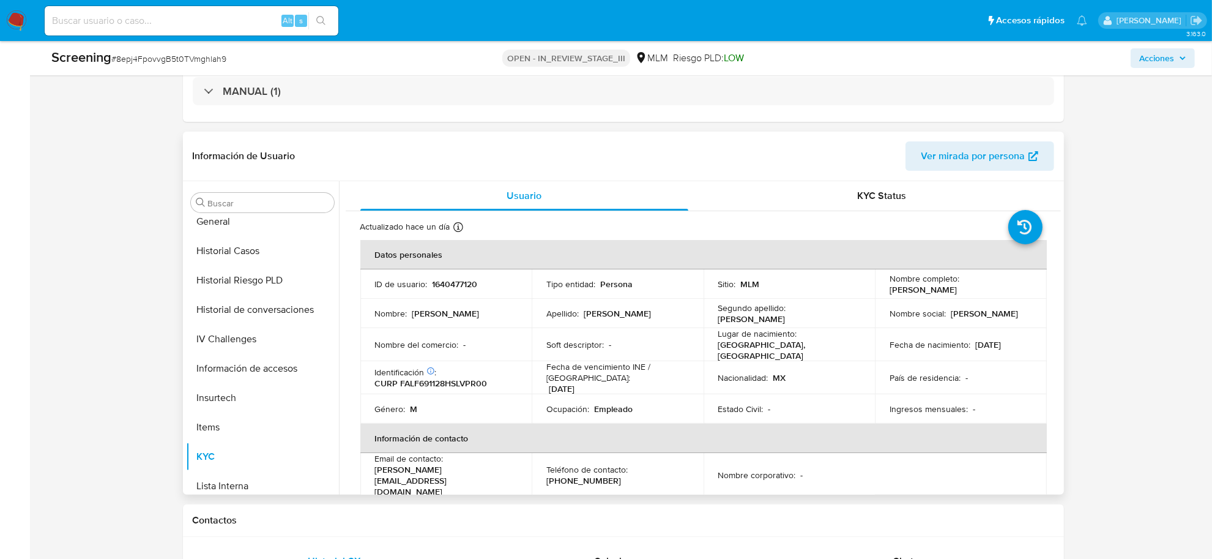
click at [379, 381] on p "CURP FALF691128HSLVPR00" at bounding box center [431, 383] width 113 height 11
drag, startPoint x: 375, startPoint y: 381, endPoint x: 488, endPoint y: 381, distance: 112.6
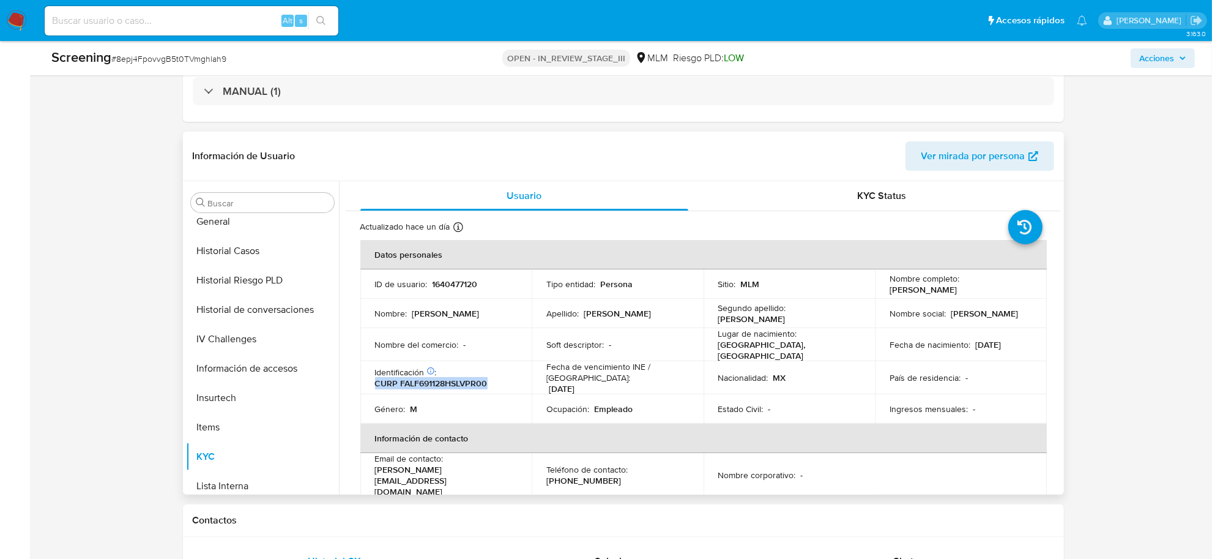
click at [488, 381] on p "CURP FALF691128HSLVPR00" at bounding box center [431, 383] width 113 height 11
copy p "CURP FALF691128HSLVPR00"
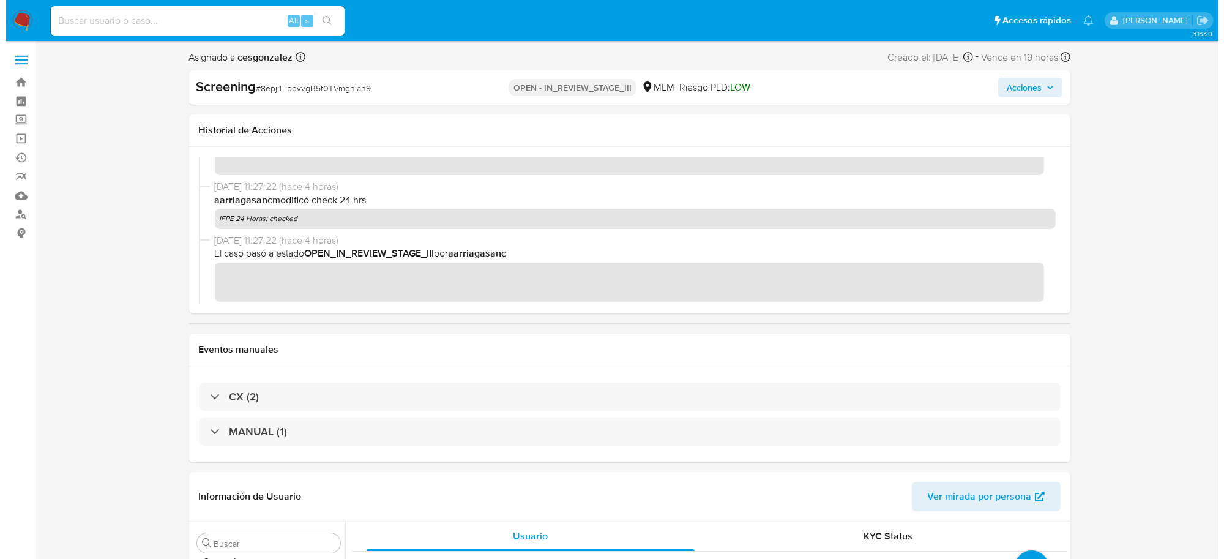
scroll to position [0, 0]
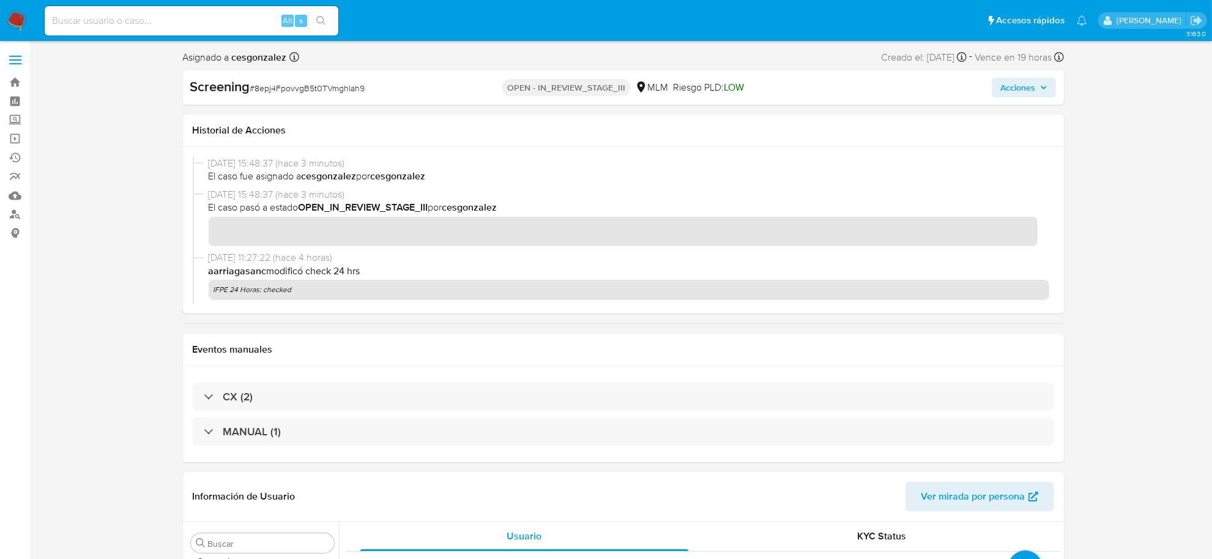
drag, startPoint x: 1030, startPoint y: 91, endPoint x: 1023, endPoint y: 95, distance: 8.8
click at [1030, 91] on span "Acciones" at bounding box center [1018, 88] width 35 height 20
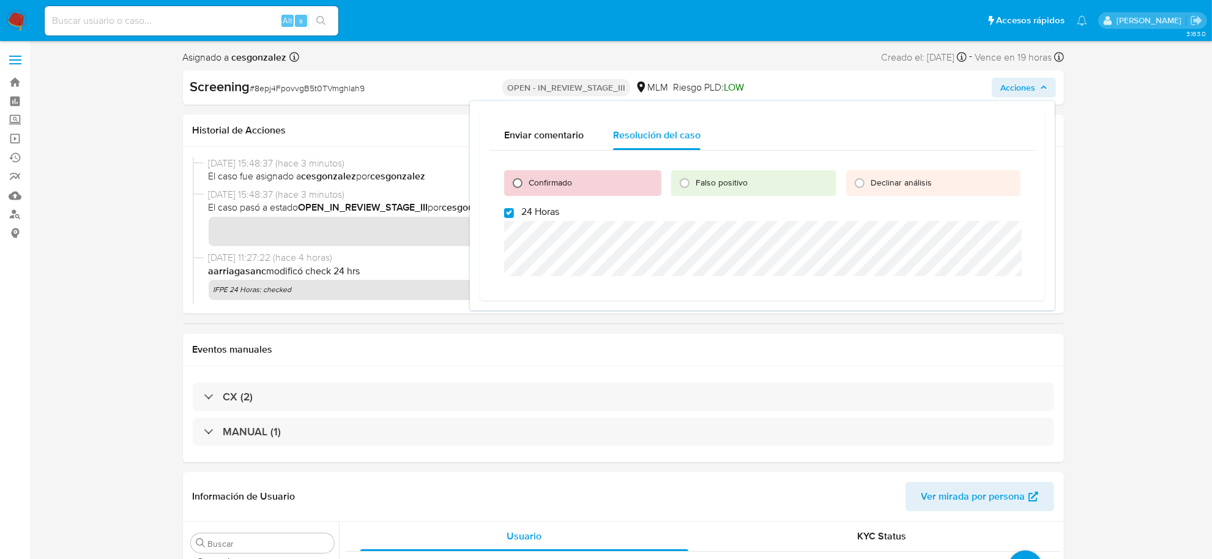
click at [520, 181] on input "Confirmado" at bounding box center [518, 183] width 20 height 20
radio input "true"
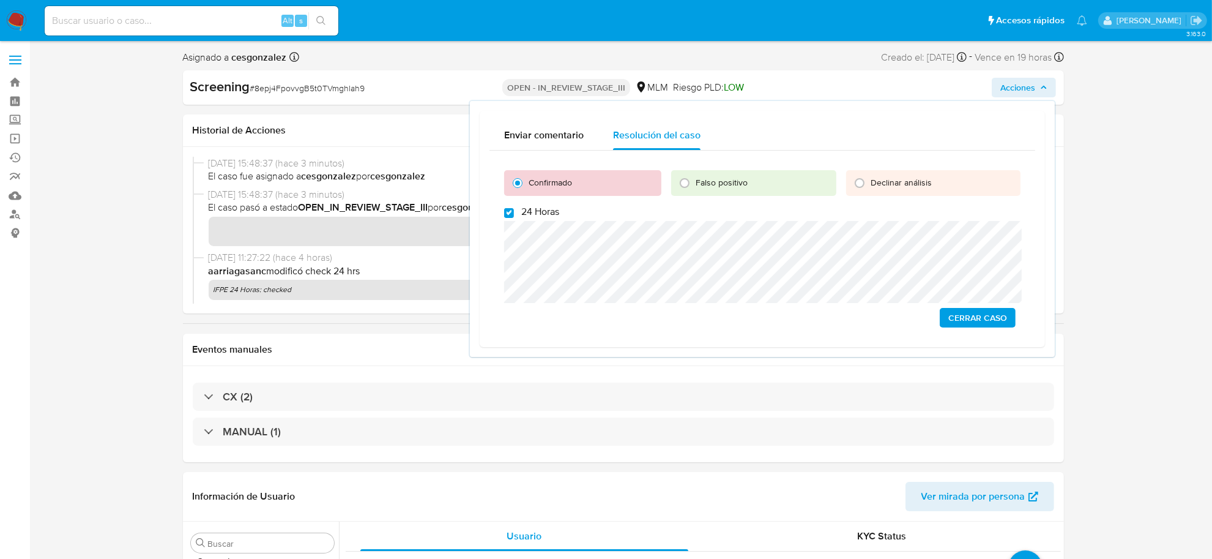
click at [969, 322] on span "Cerrar Caso" at bounding box center [978, 317] width 59 height 17
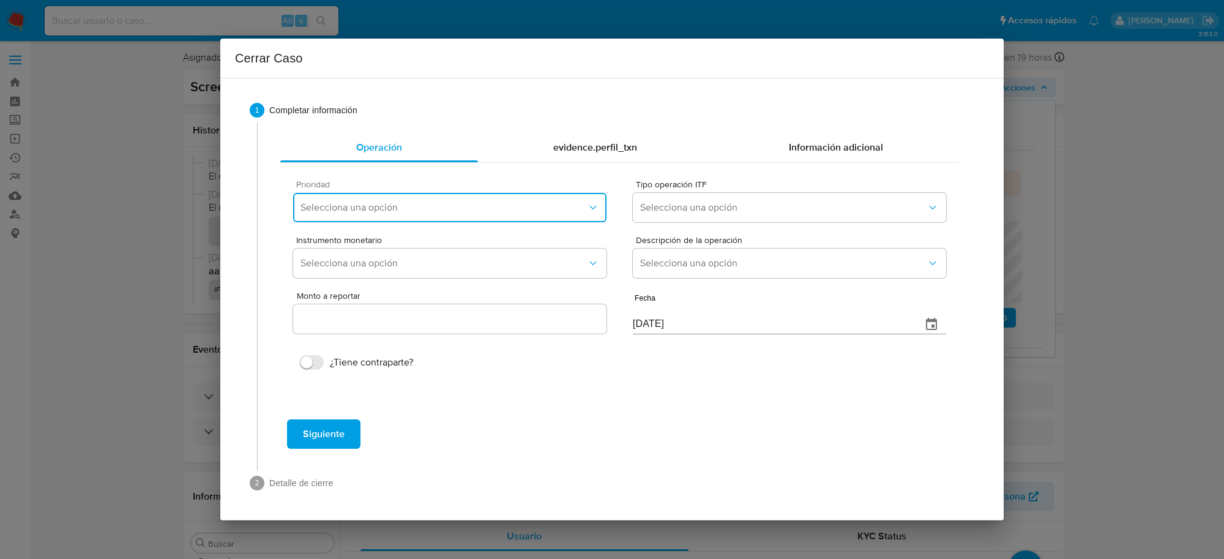
click at [502, 193] on button "Selecciona una opción" at bounding box center [449, 207] width 313 height 29
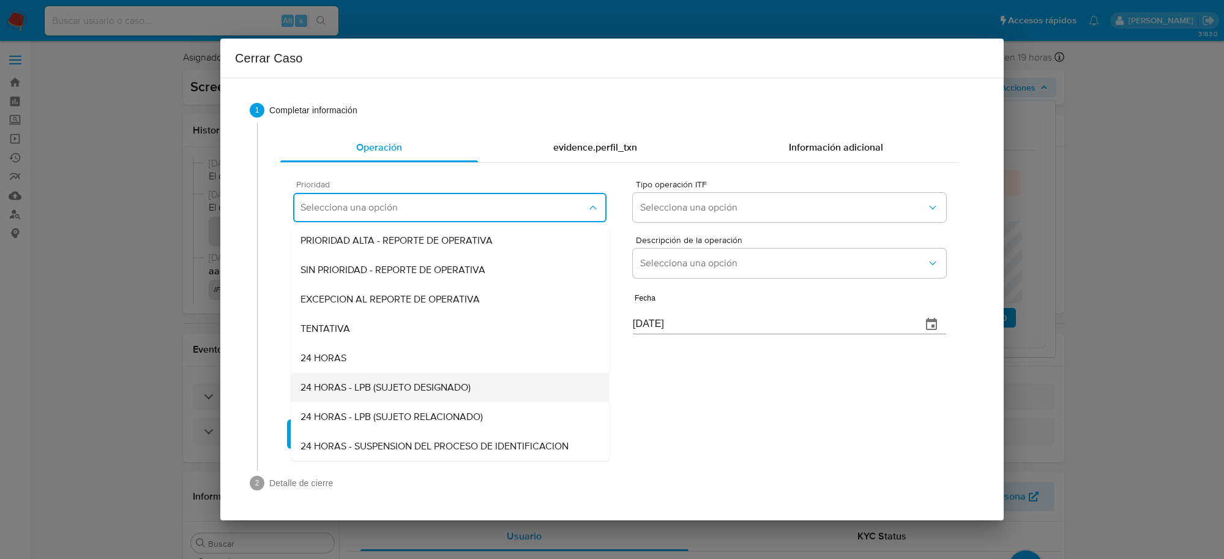
click at [439, 384] on span "24 HORAS - LPB (SUJETO DESIGNADO)" at bounding box center [385, 387] width 170 height 12
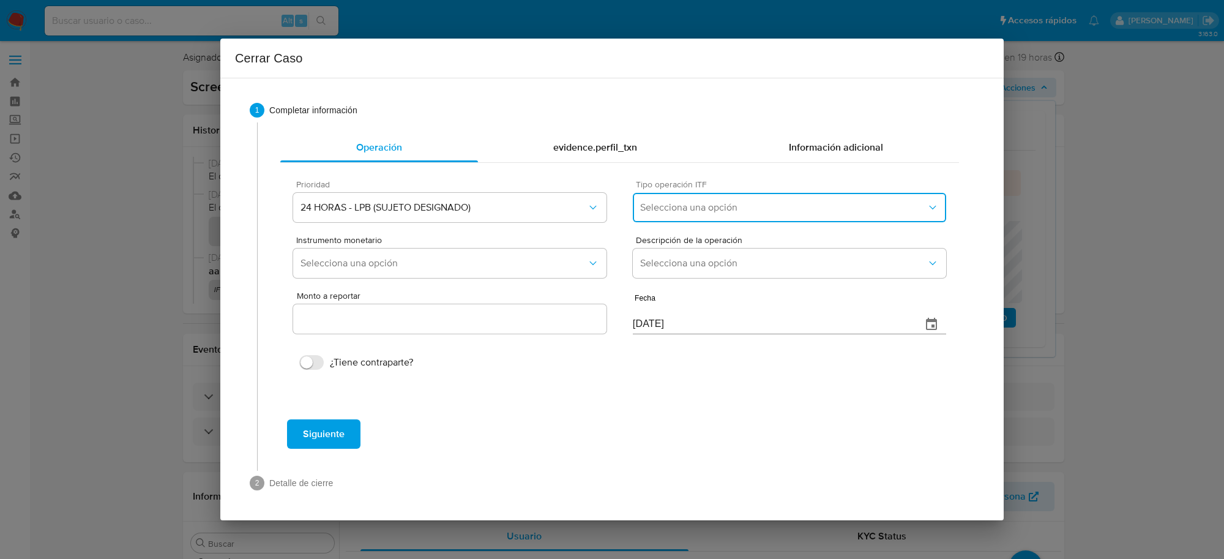
click at [788, 209] on span "Selecciona una opción" at bounding box center [783, 207] width 286 height 12
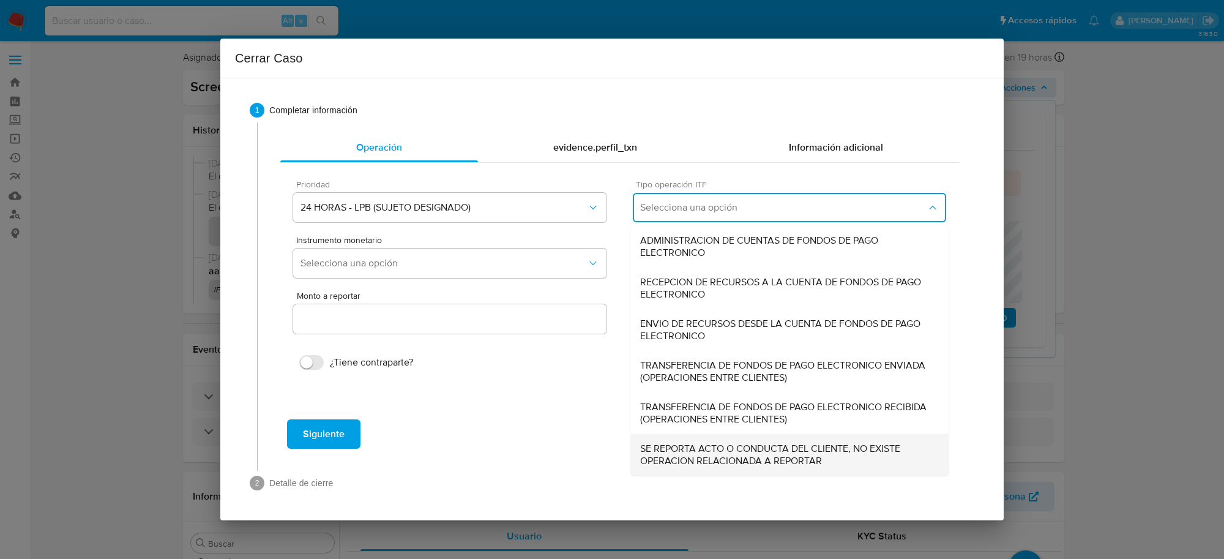
click at [720, 454] on span "SE REPORTA ACTO O CONDUCTA DEL CLIENTE, NO EXISTE OPERACION RELACIONADA A REPOR…" at bounding box center [789, 454] width 299 height 24
type input "0.00"
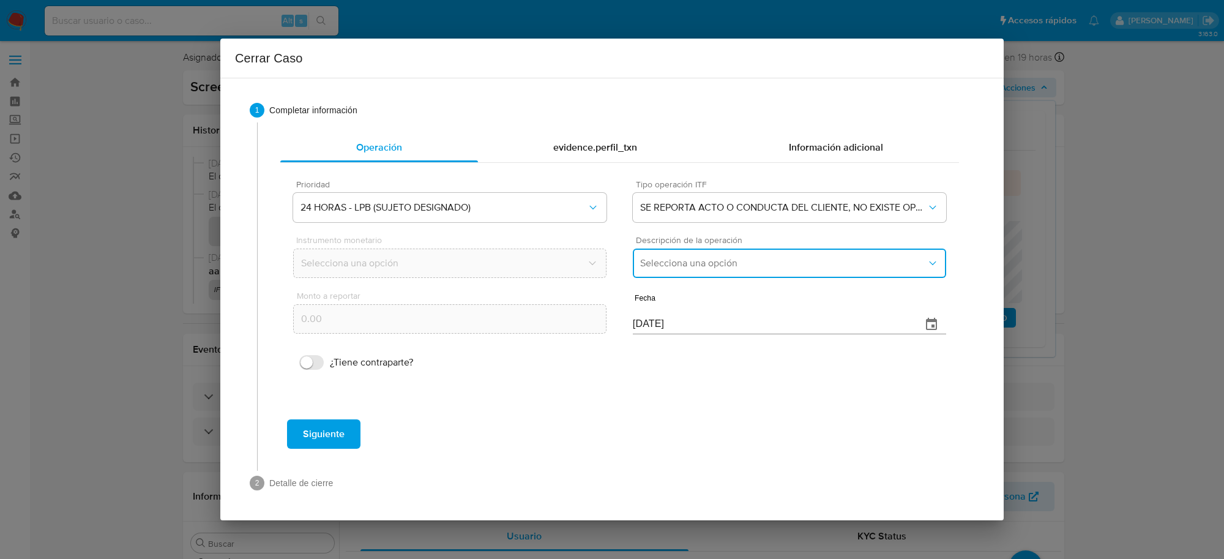
click at [726, 268] on span "Selecciona una opción" at bounding box center [783, 263] width 286 height 12
click at [721, 330] on span "LISTA DE PERSONAS BLOQUEADAS" at bounding box center [717, 325] width 155 height 12
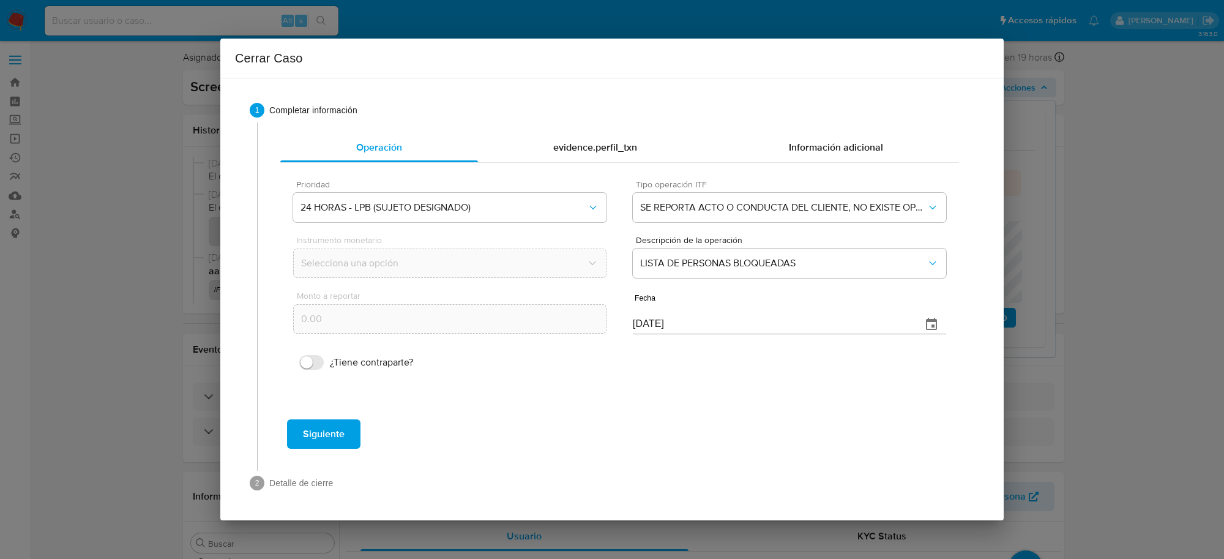
click at [310, 430] on span "Siguiente" at bounding box center [324, 433] width 42 height 27
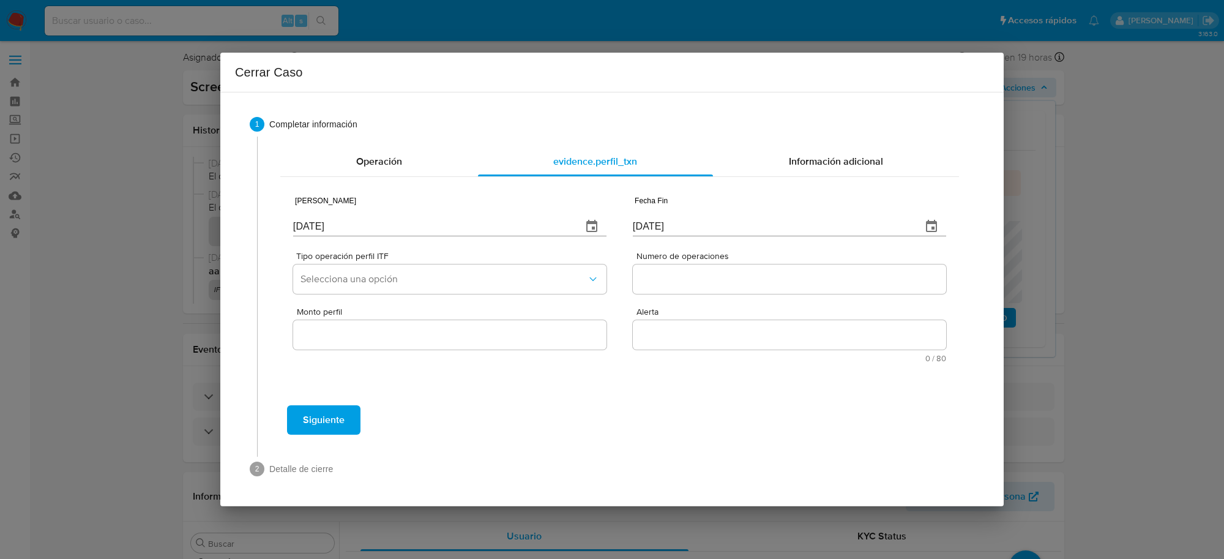
click at [316, 227] on input "[DATE]" at bounding box center [432, 227] width 279 height 20
type input "01/01/2025"
type input "01/07/2025"
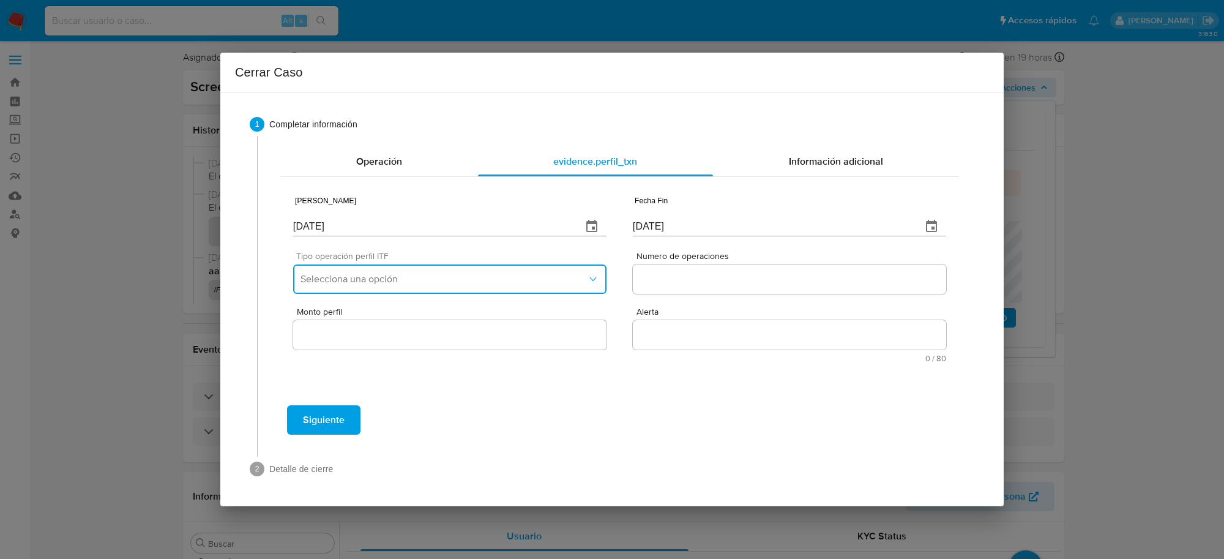
click at [392, 288] on button "Selecciona una opción" at bounding box center [449, 278] width 313 height 29
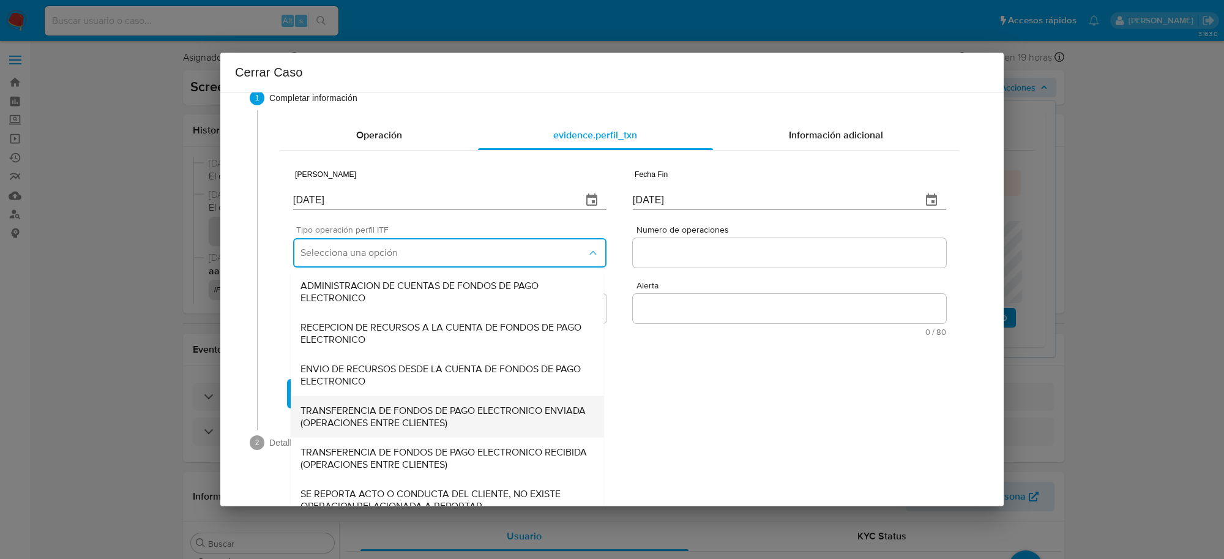
scroll to position [41, 0]
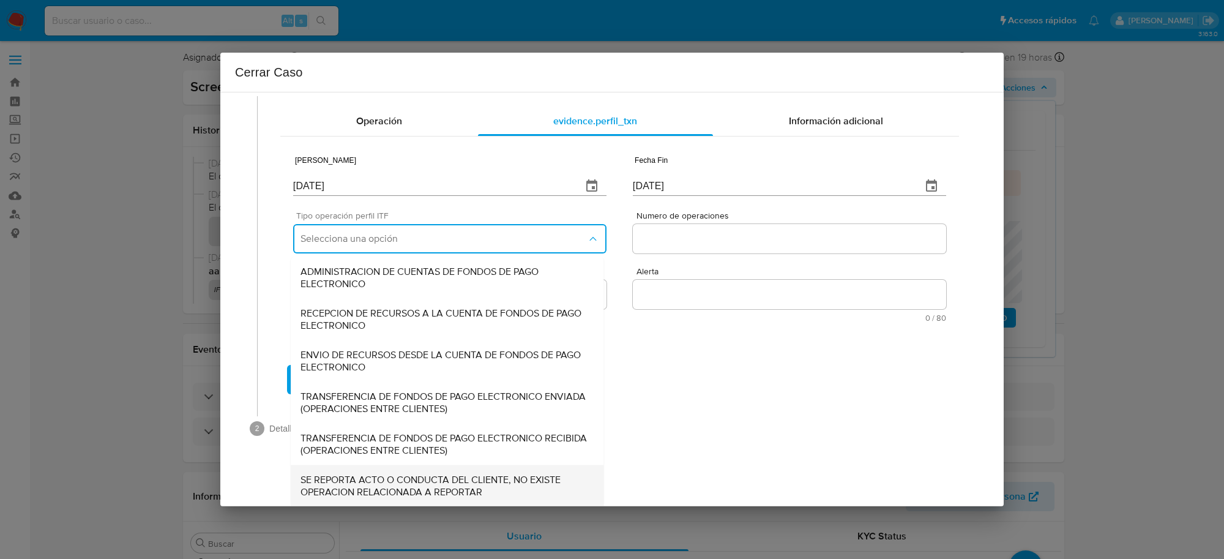
click at [441, 482] on span "SE REPORTA ACTO O CONDUCTA DEL CLIENTE, NO EXISTE OPERACION RELACIONADA A REPOR…" at bounding box center [446, 485] width 293 height 24
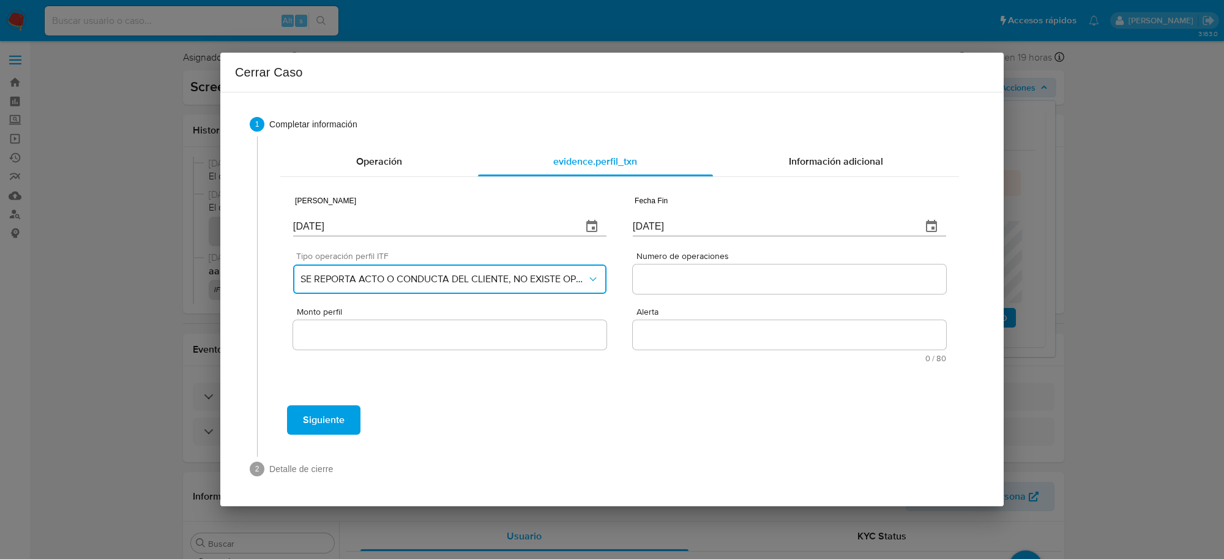
scroll to position [0, 0]
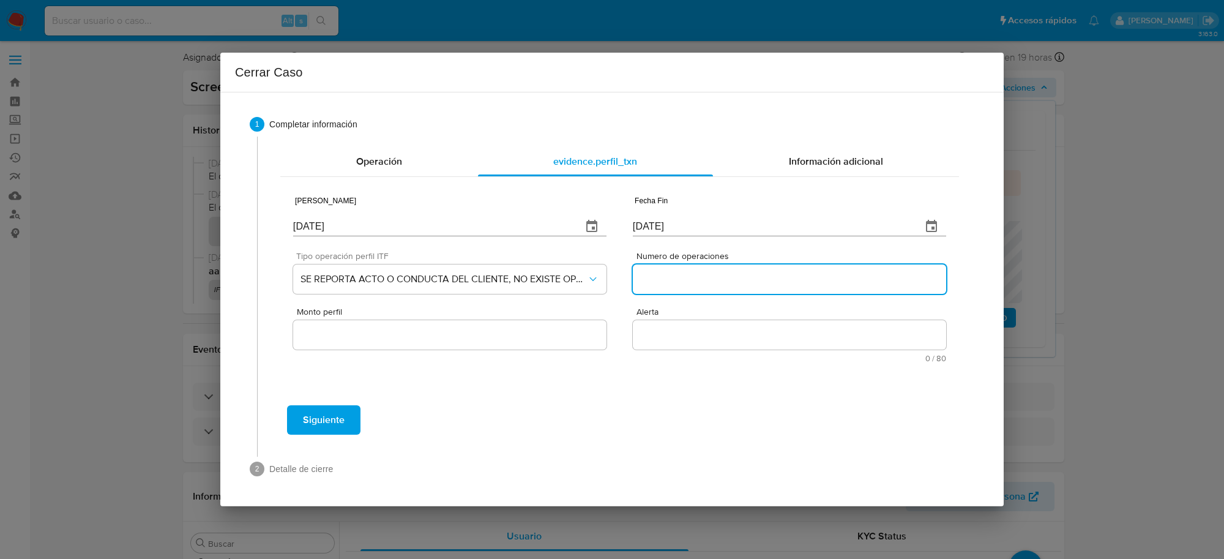
click at [692, 285] on input "Numero de operaciones" at bounding box center [789, 279] width 313 height 16
type input "0"
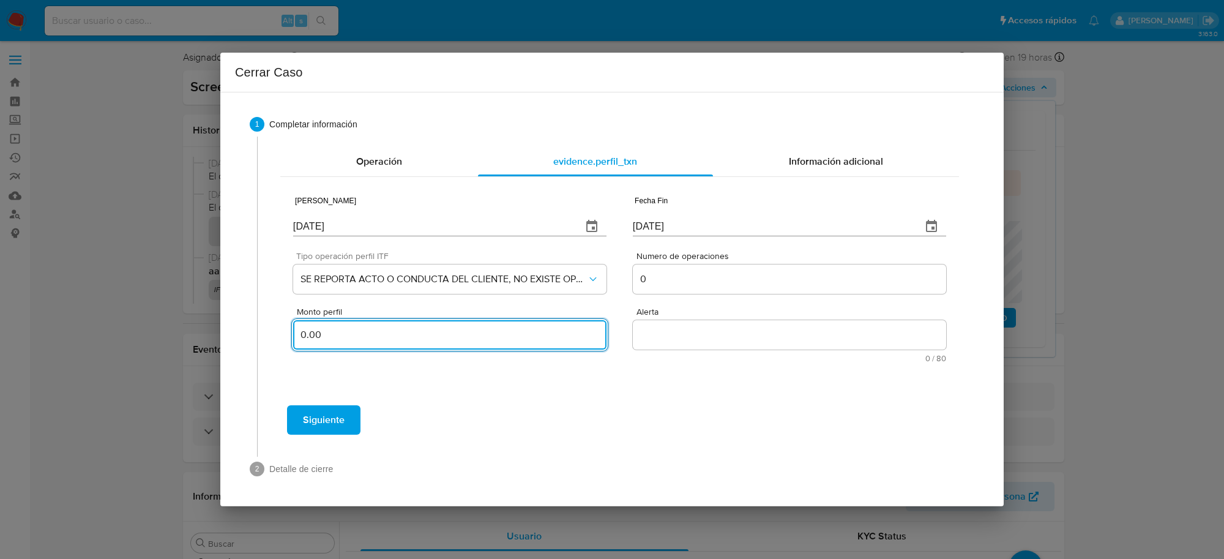
type input "0.00"
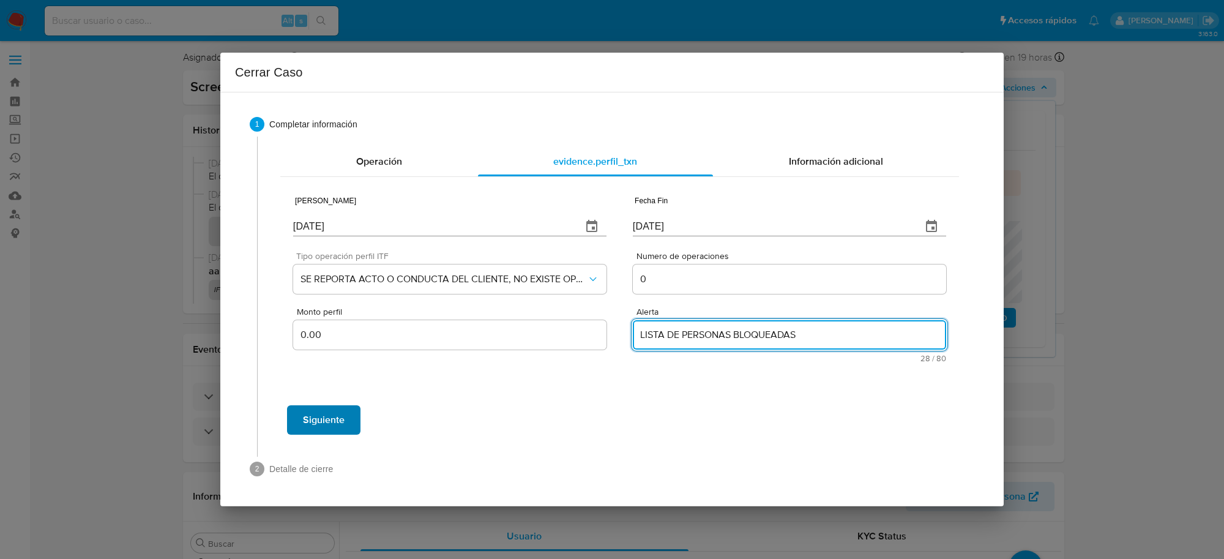
type textarea "LISTA DE PERSONAS BLOQUEADAS"
click at [338, 428] on span "Siguiente" at bounding box center [324, 419] width 42 height 27
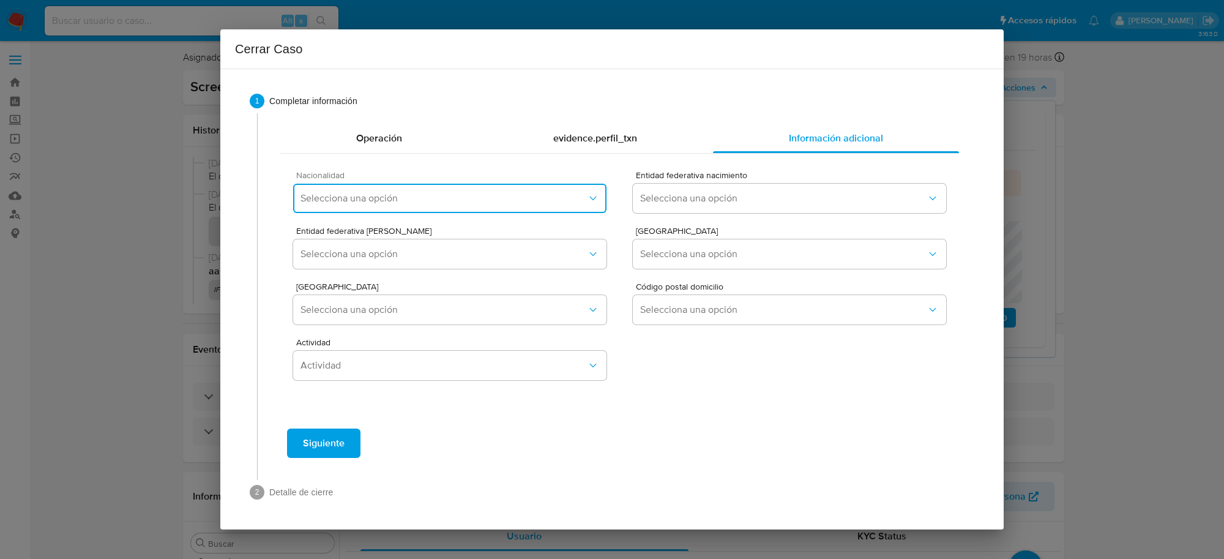
click at [374, 199] on span "Selecciona una opción" at bounding box center [443, 198] width 286 height 12
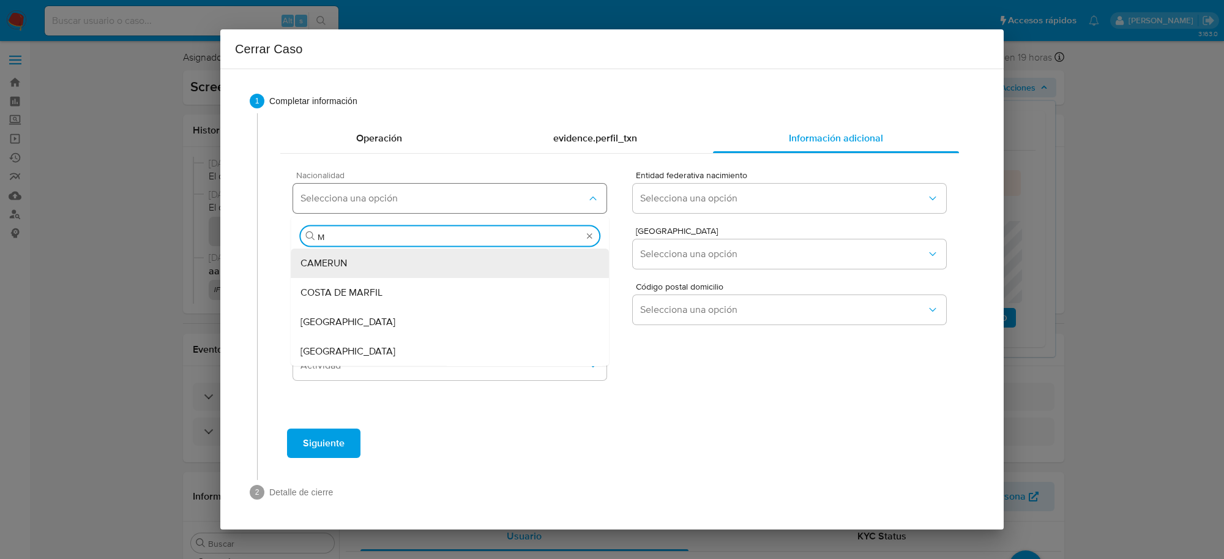
type input "ME"
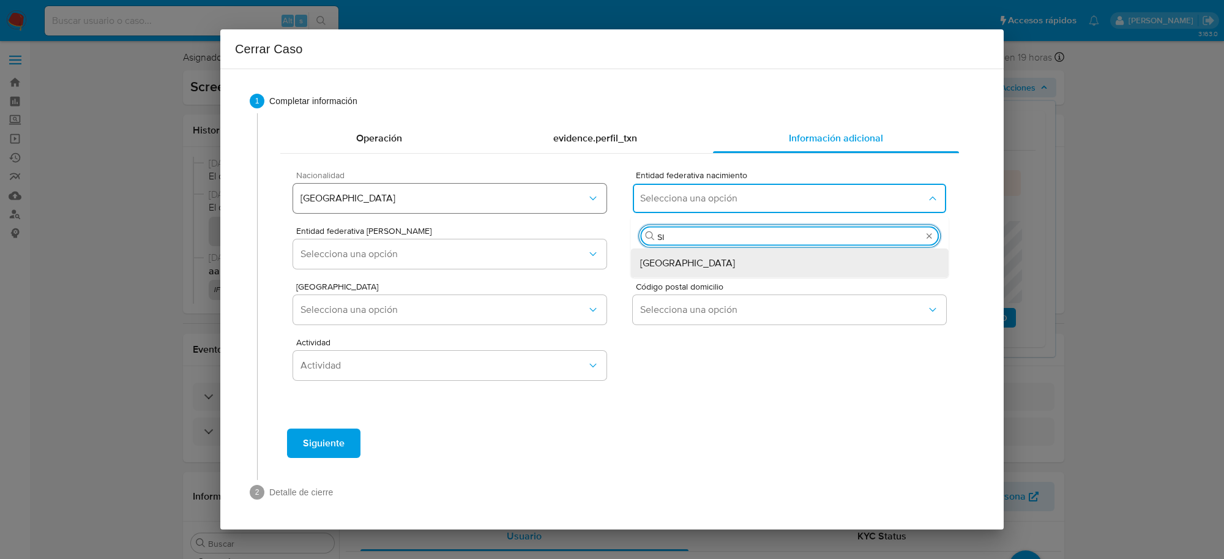
type input "SIN"
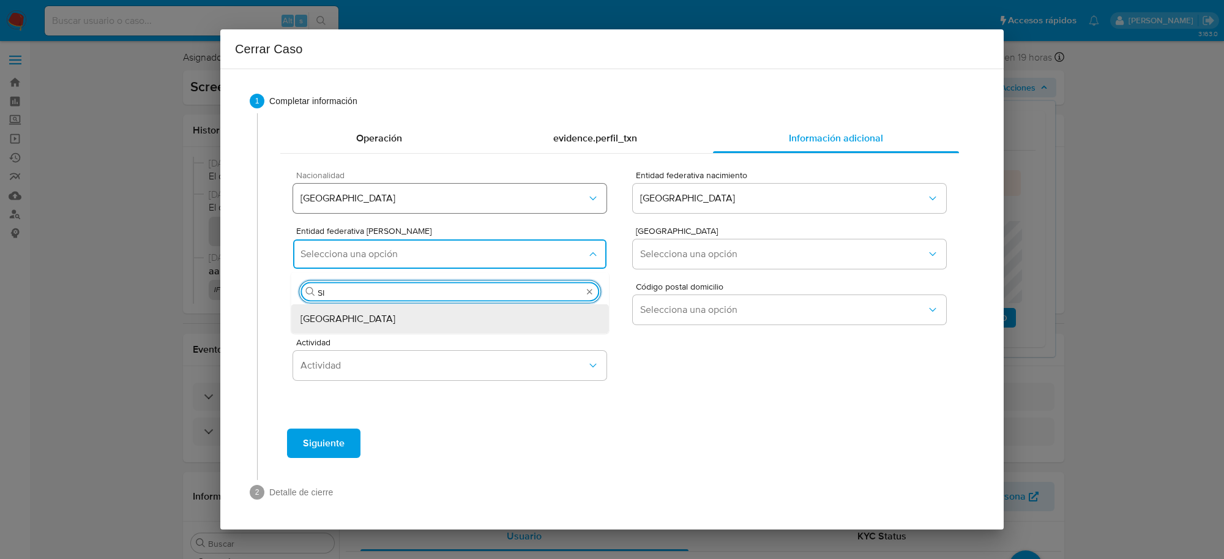
type input "SIN"
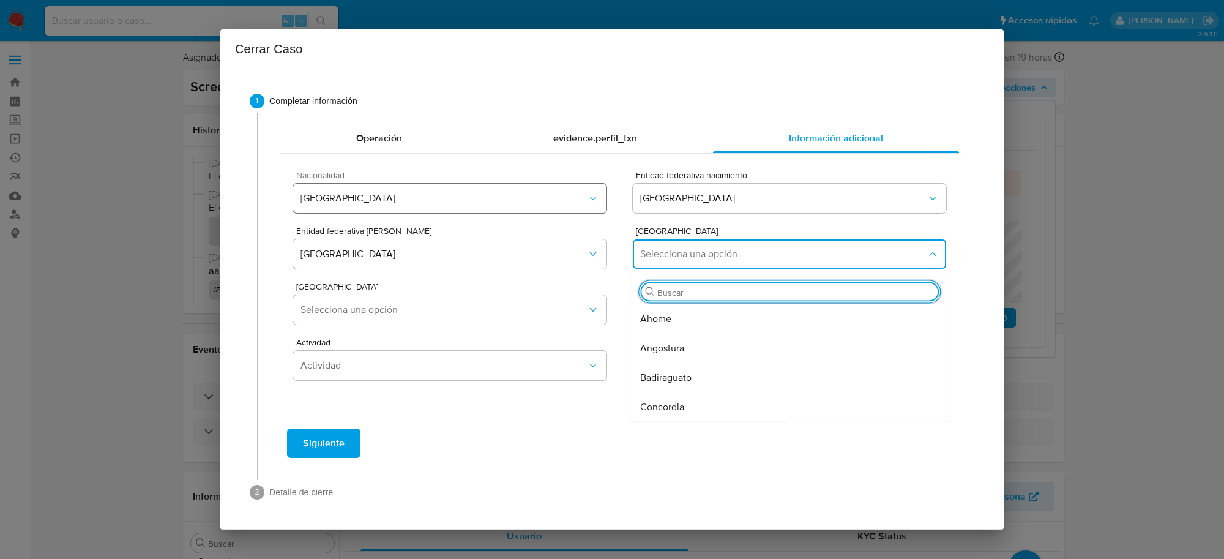
type input "A"
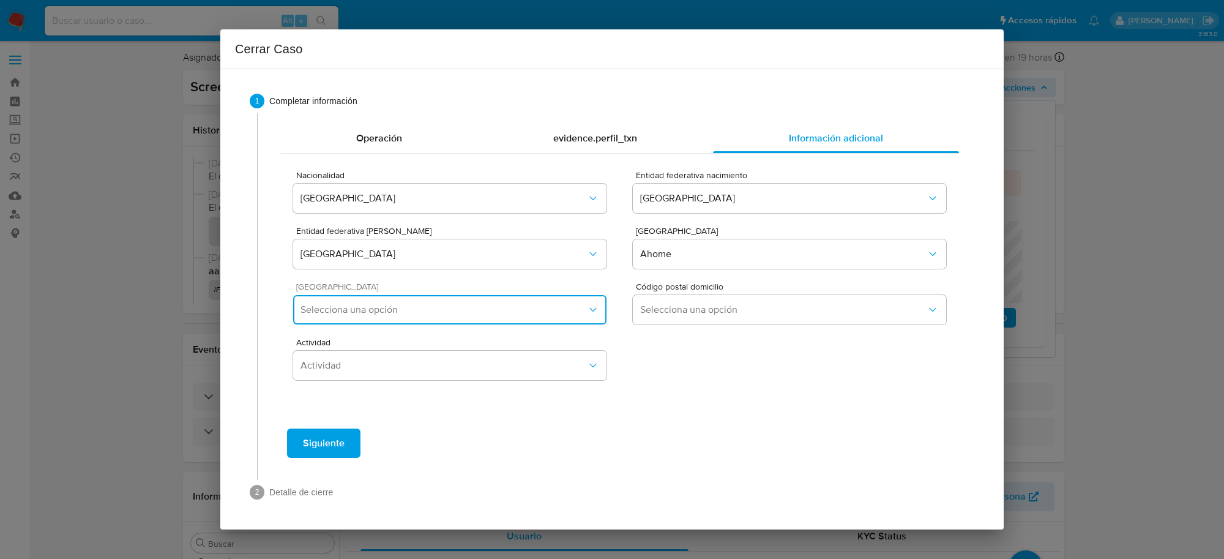
click at [512, 310] on span "Selecciona una opción" at bounding box center [443, 310] width 286 height 12
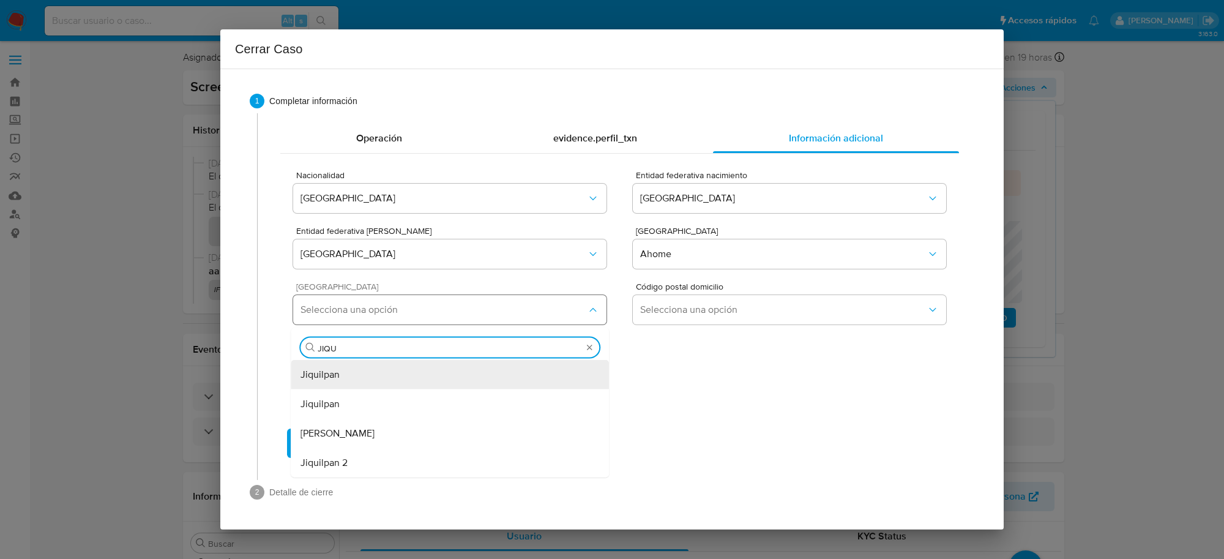
type input "JIQUI"
click at [364, 381] on div "Jiquilpan" at bounding box center [449, 374] width 299 height 29
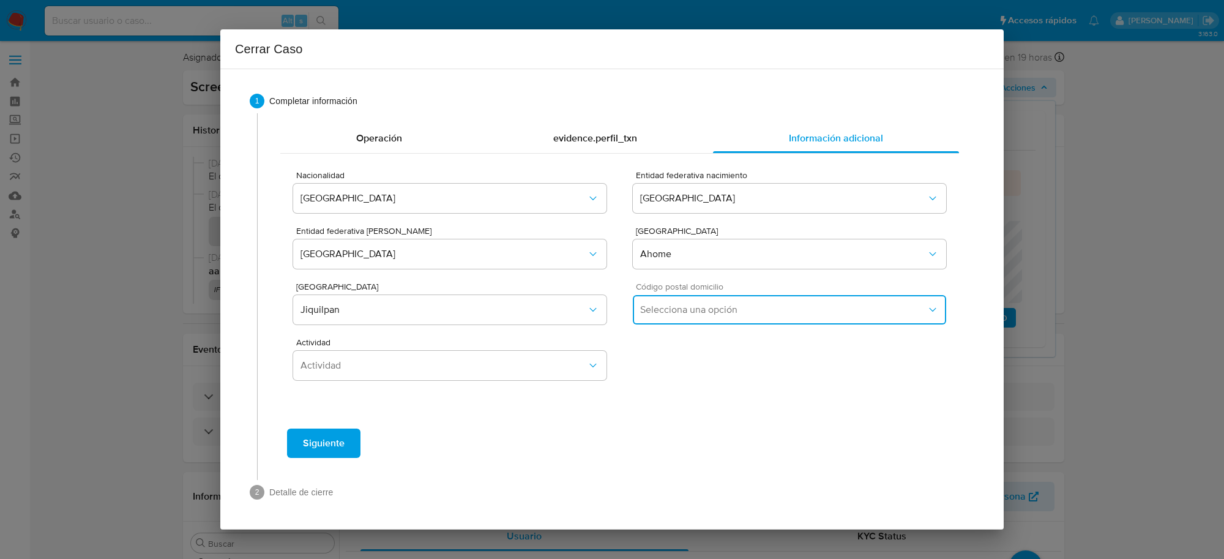
click at [670, 306] on span "Selecciona una opción" at bounding box center [783, 310] width 286 height 12
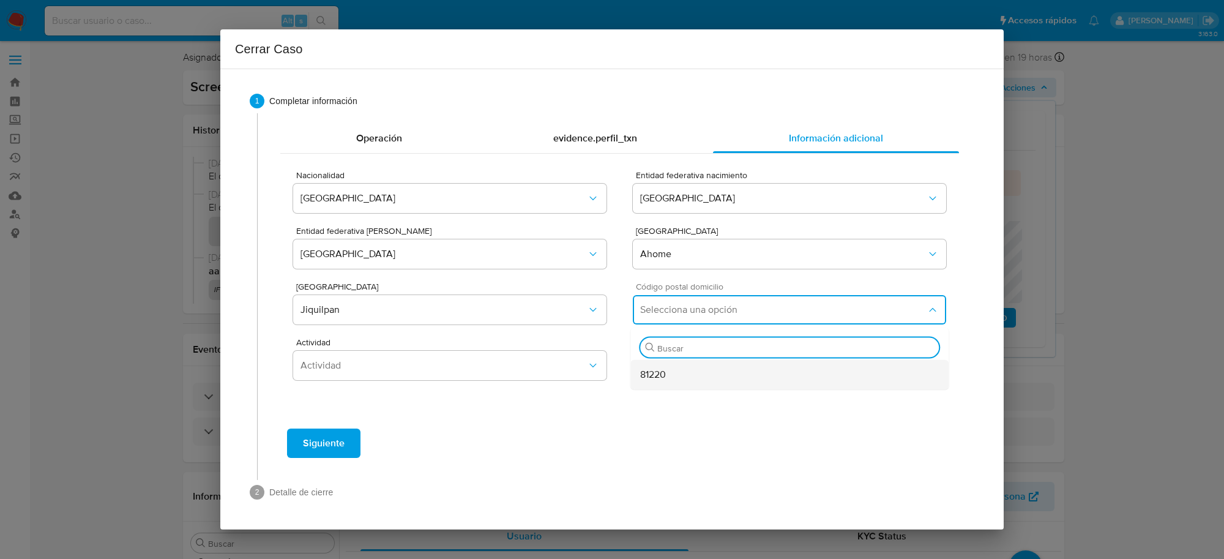
click at [649, 372] on span "81220" at bounding box center [653, 374] width 26 height 12
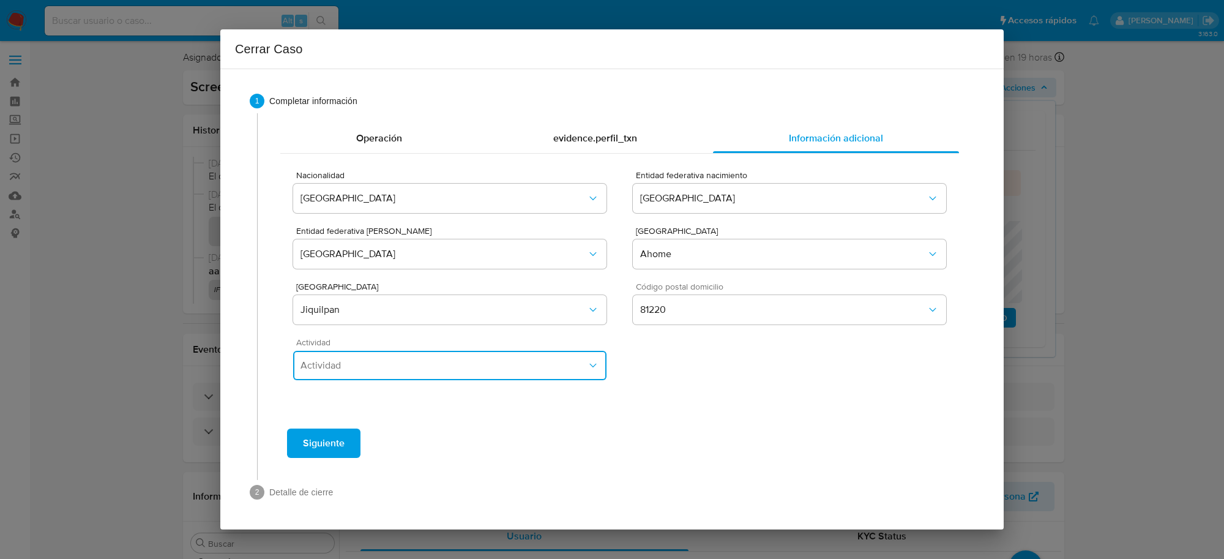
click at [396, 364] on span "Actividad" at bounding box center [443, 365] width 286 height 12
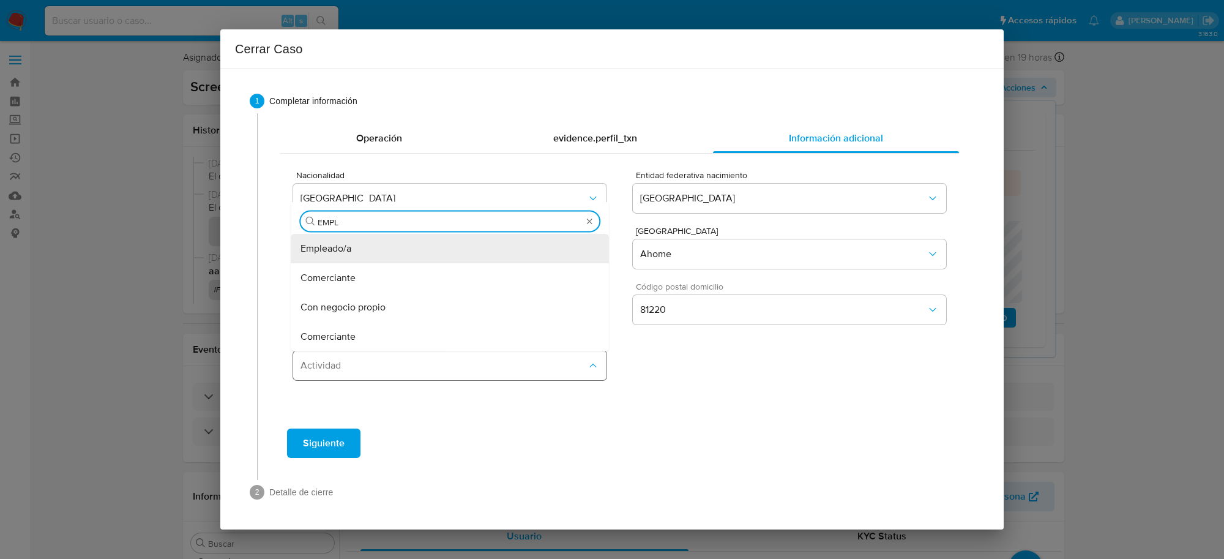
type input "EMPLE"
click at [327, 251] on span "Empleado/a" at bounding box center [325, 248] width 51 height 12
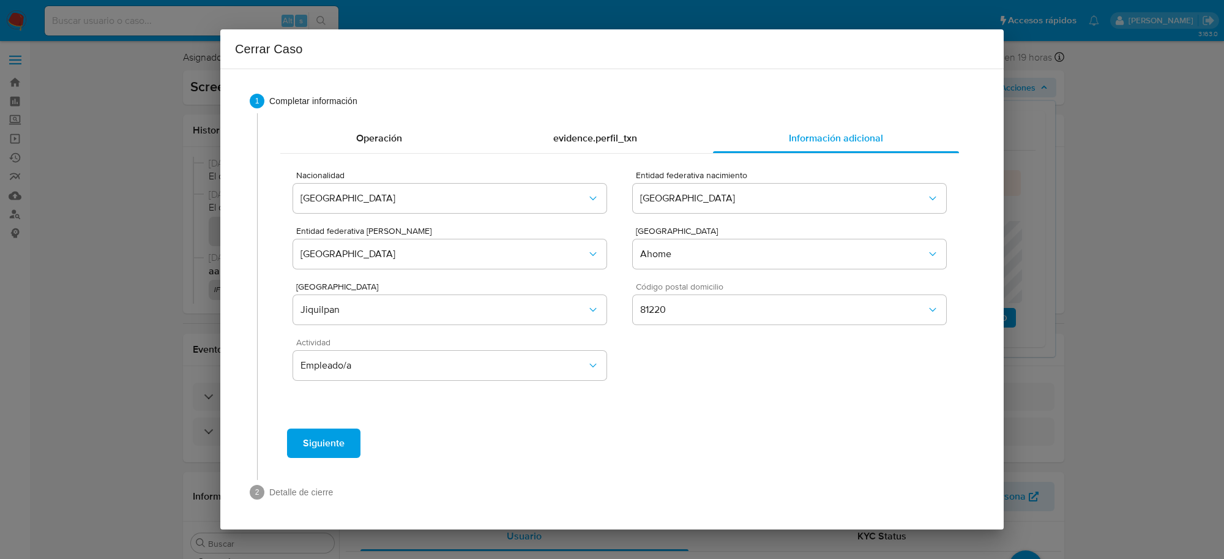
click at [318, 444] on span "Siguiente" at bounding box center [324, 443] width 42 height 27
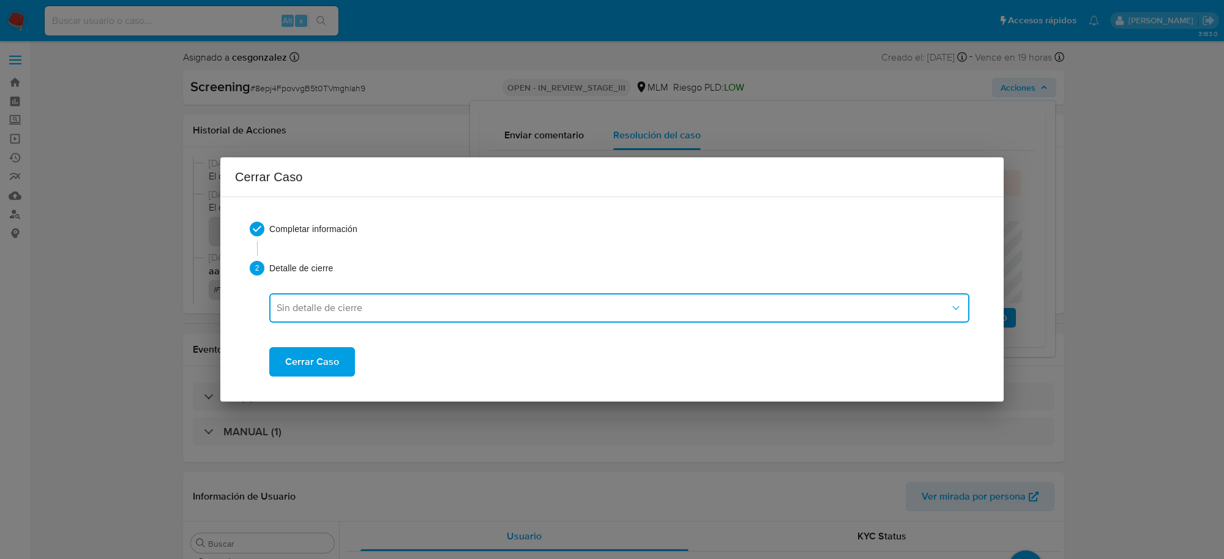
click at [396, 309] on span "Sin detalle de cierre" at bounding box center [613, 308] width 673 height 12
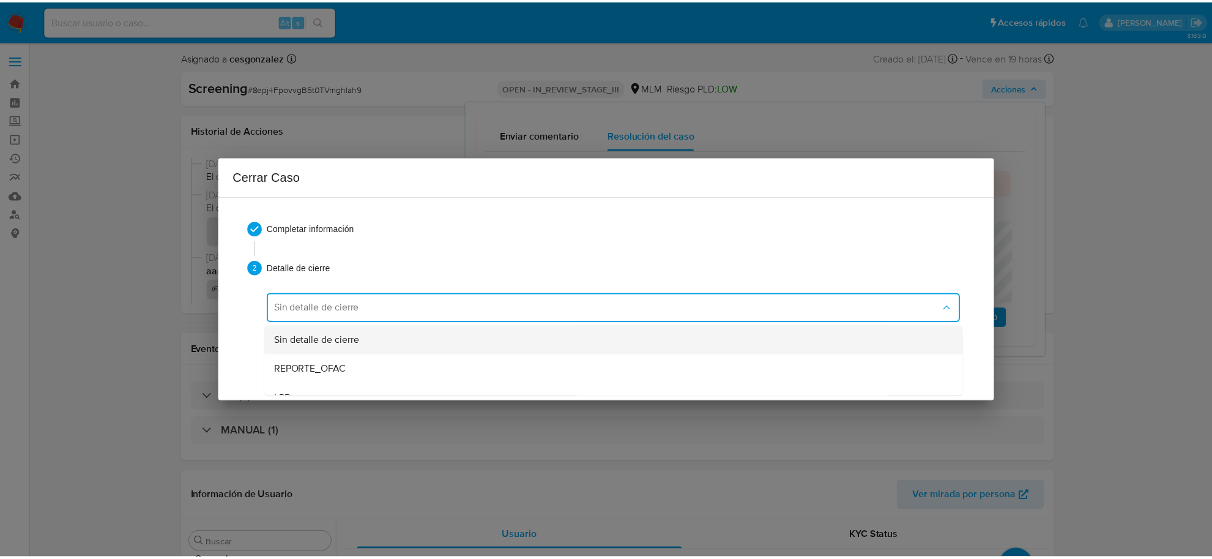
scroll to position [77, 0]
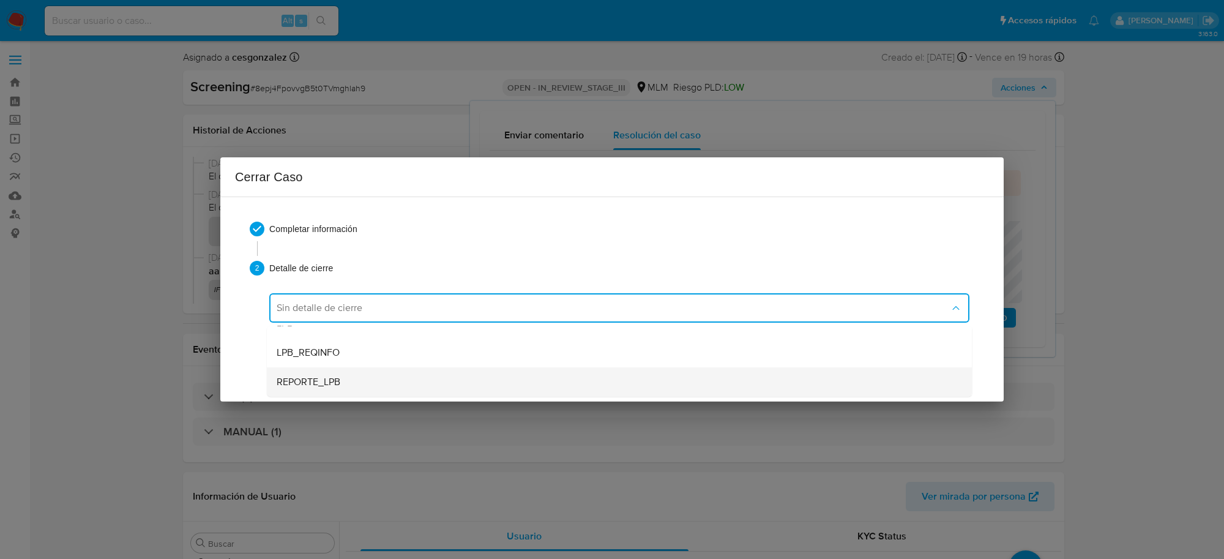
click at [359, 380] on div "REPORTE_LPB" at bounding box center [619, 381] width 685 height 29
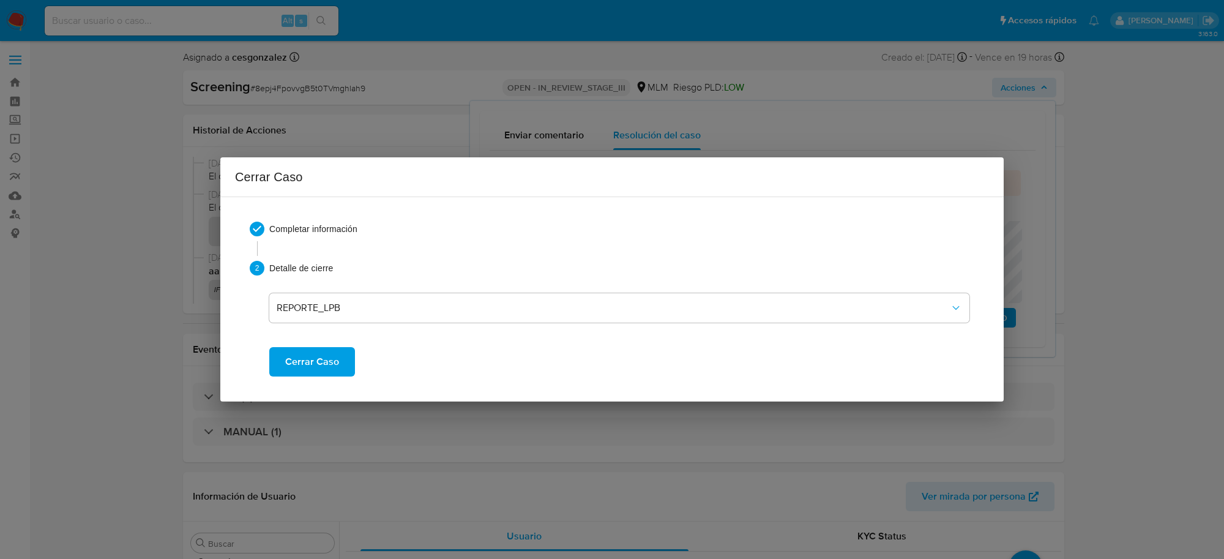
click at [331, 366] on span "Cerrar Caso" at bounding box center [312, 361] width 54 height 27
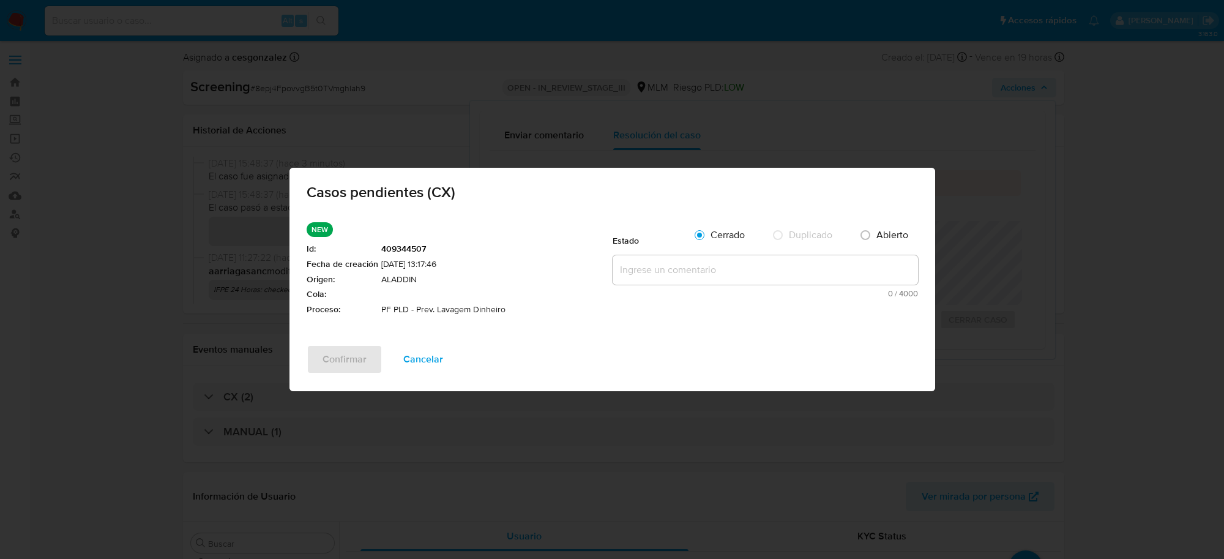
click at [684, 273] on textarea at bounding box center [765, 269] width 305 height 29
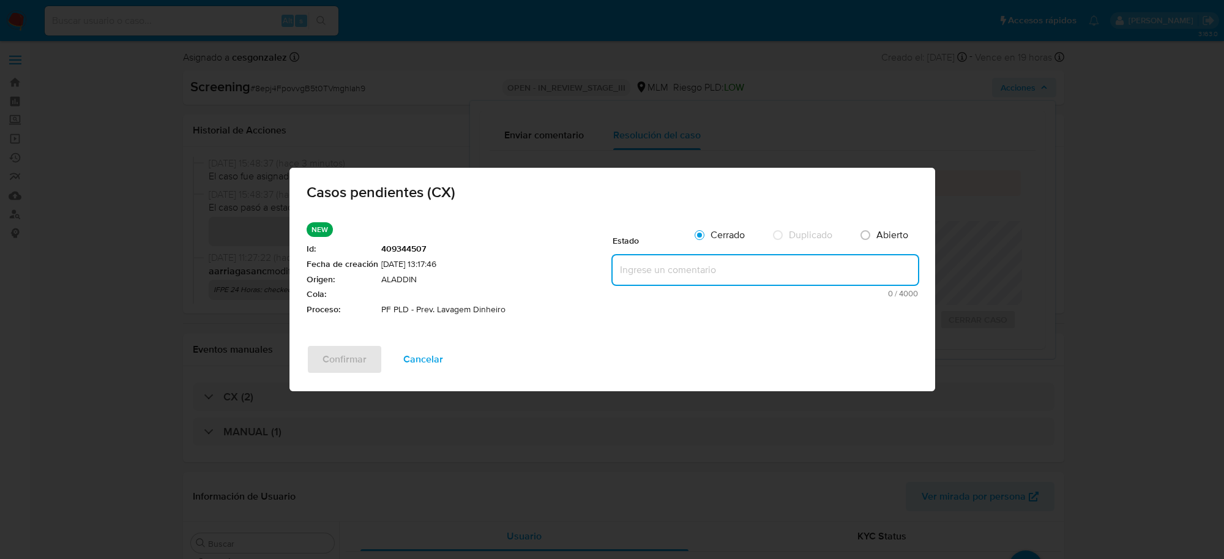
paste textarea "SE CONFIRMA COINCIDENCIA DE CLIENTE POR NOMBRE, FECHA DE NACIMIENTO DE FRANCISC…"
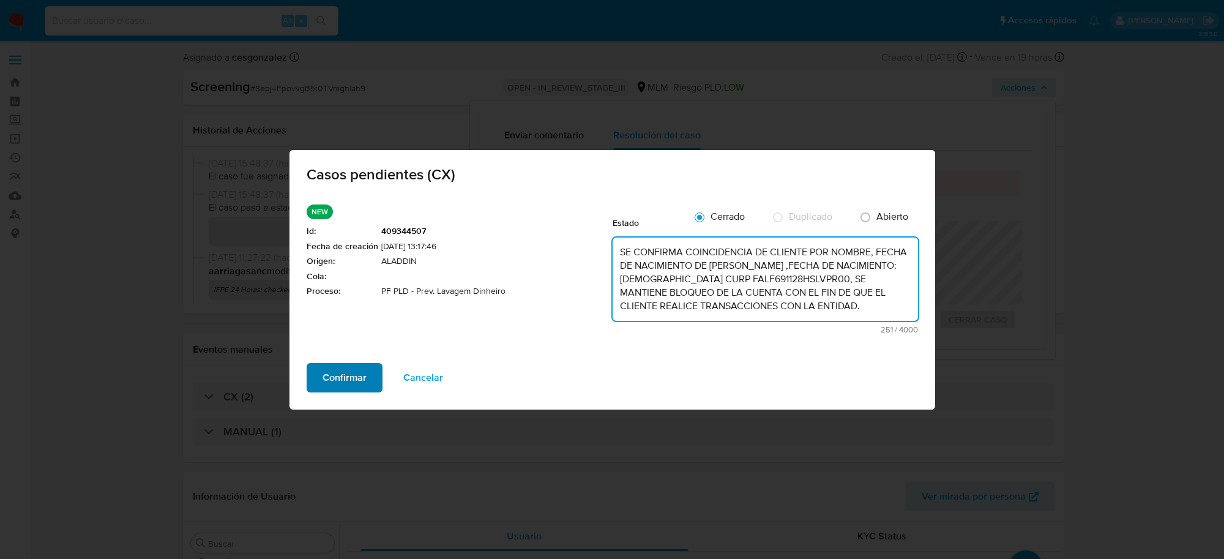
type textarea "SE CONFIRMA COINCIDENCIA DE CLIENTE POR NOMBRE, FECHA DE NACIMIENTO DE FRANCISC…"
click at [355, 375] on span "Confirmar" at bounding box center [345, 377] width 44 height 27
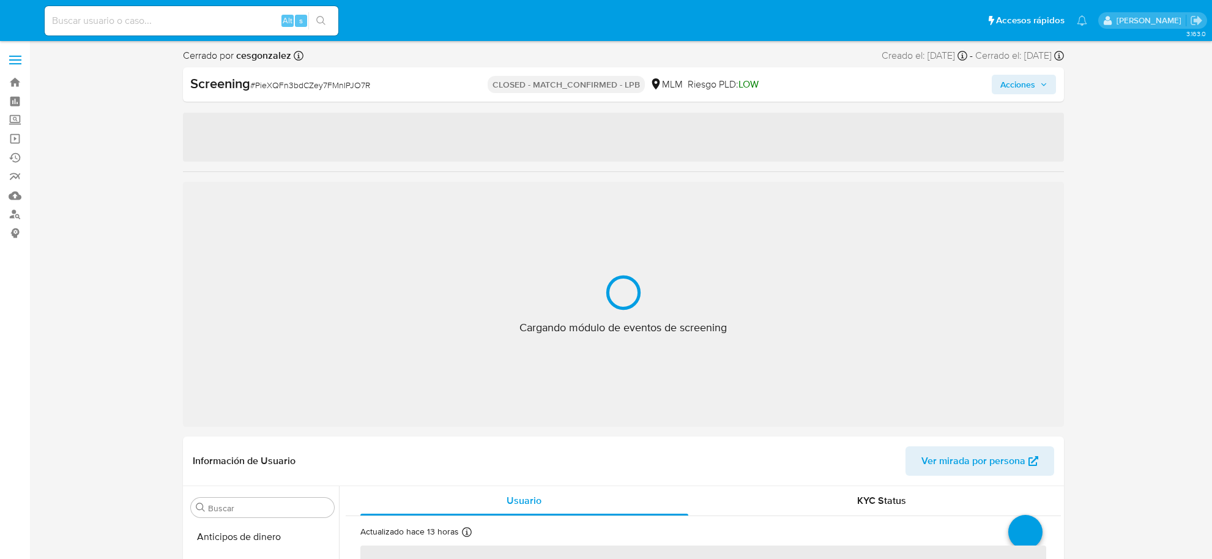
select select "10"
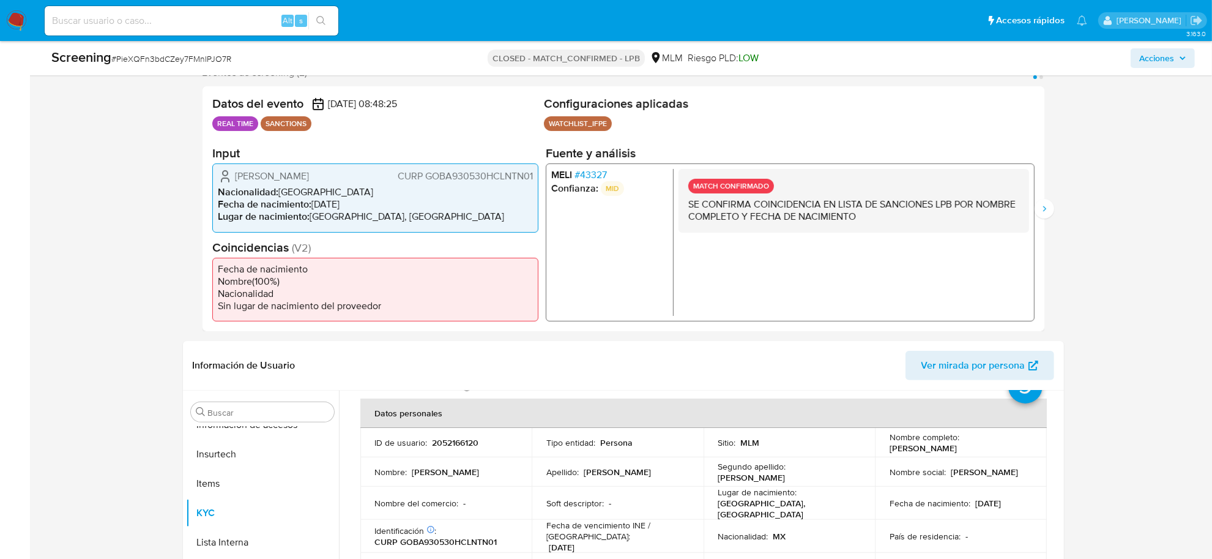
scroll to position [77, 0]
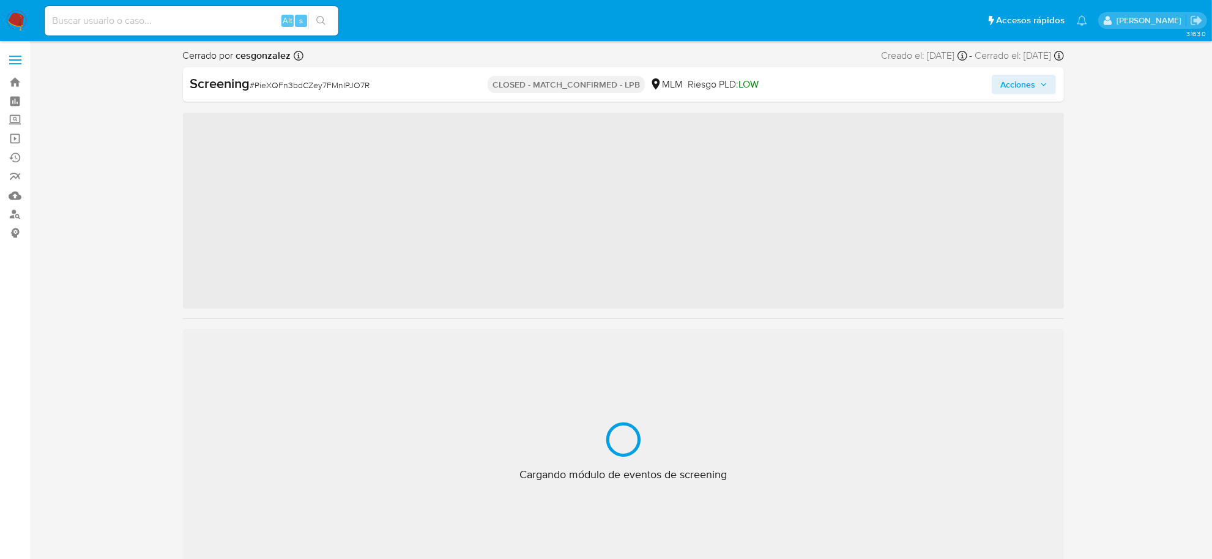
scroll to position [604, 0]
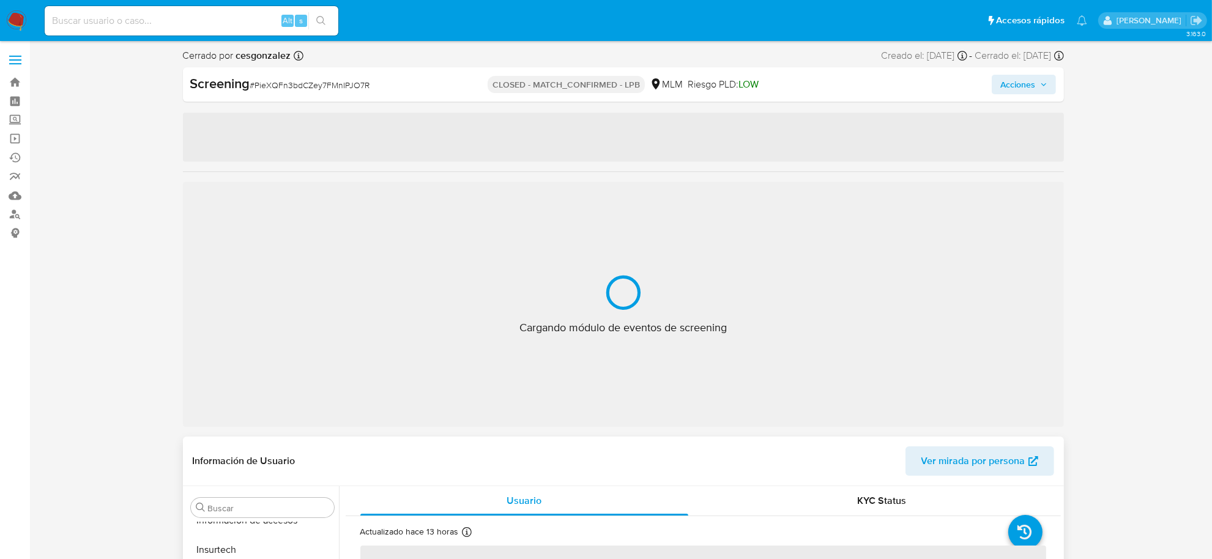
select select "10"
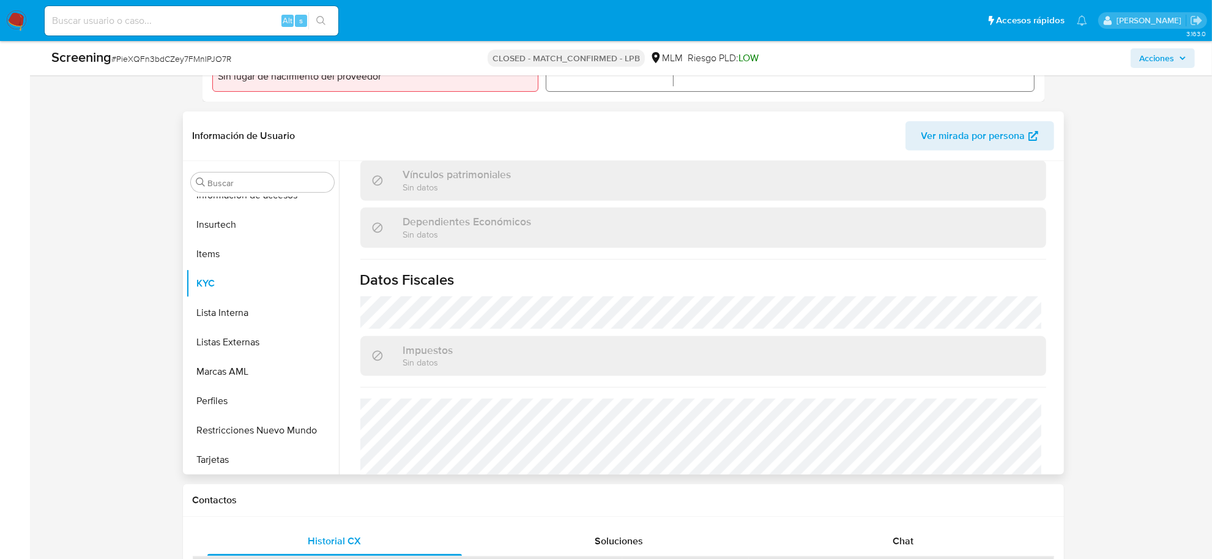
scroll to position [772, 0]
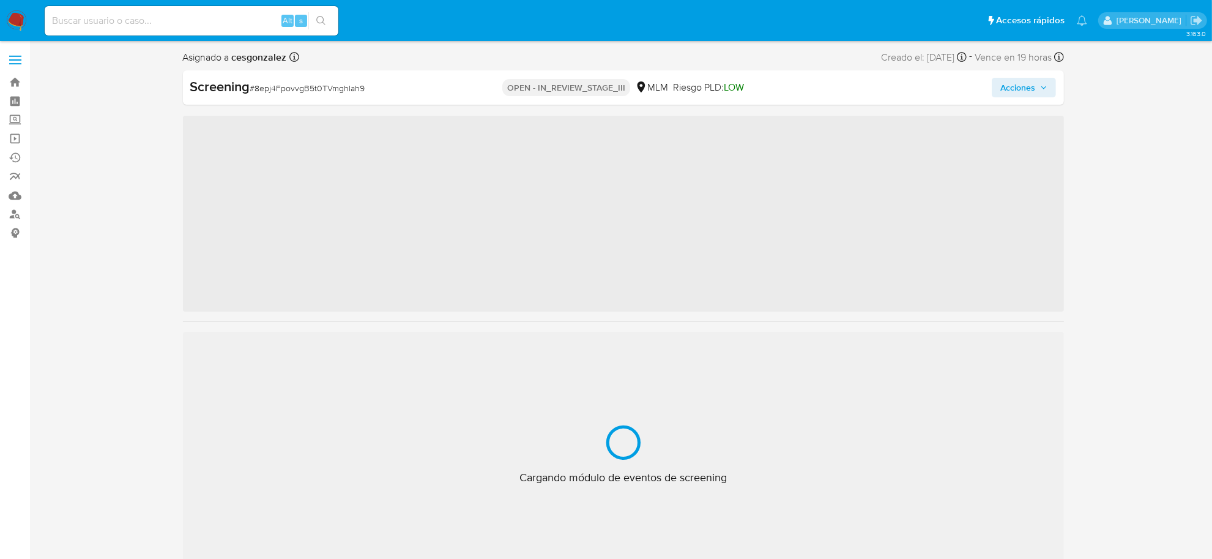
scroll to position [604, 0]
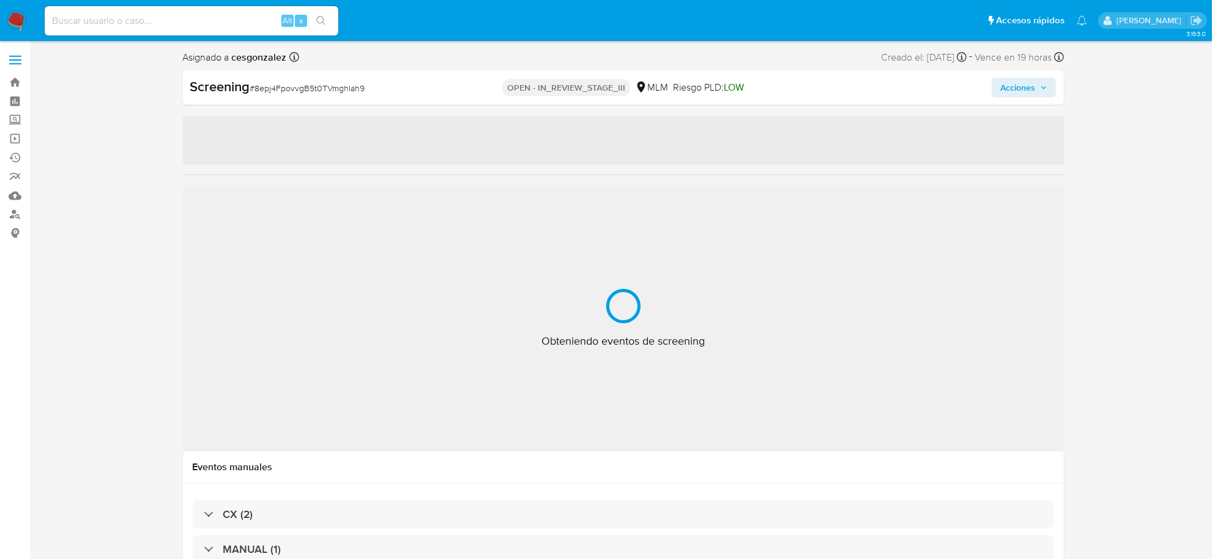
select select "10"
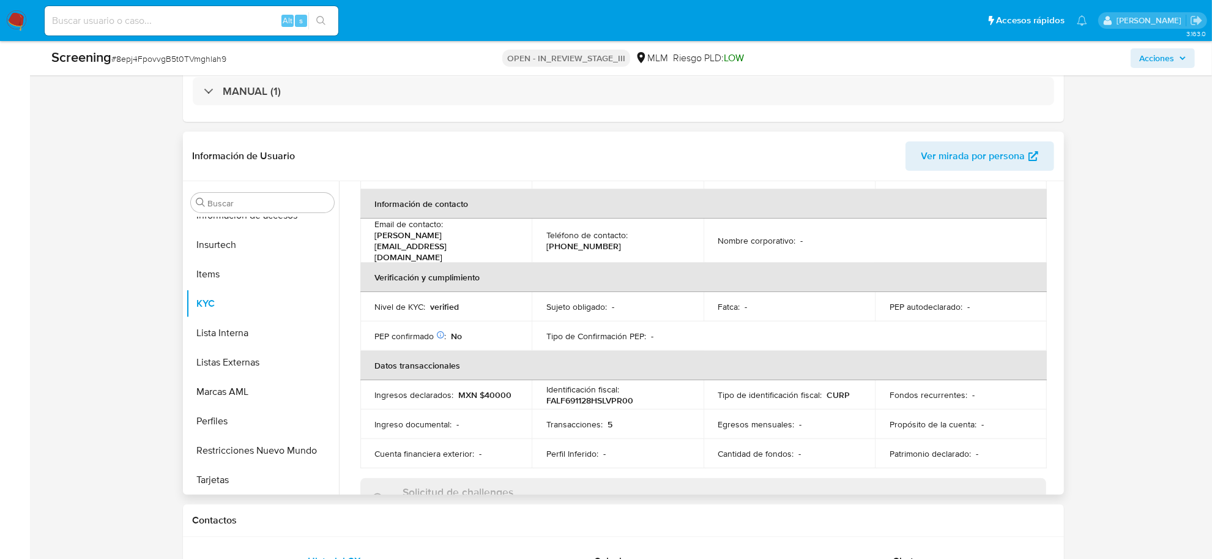
scroll to position [160, 0]
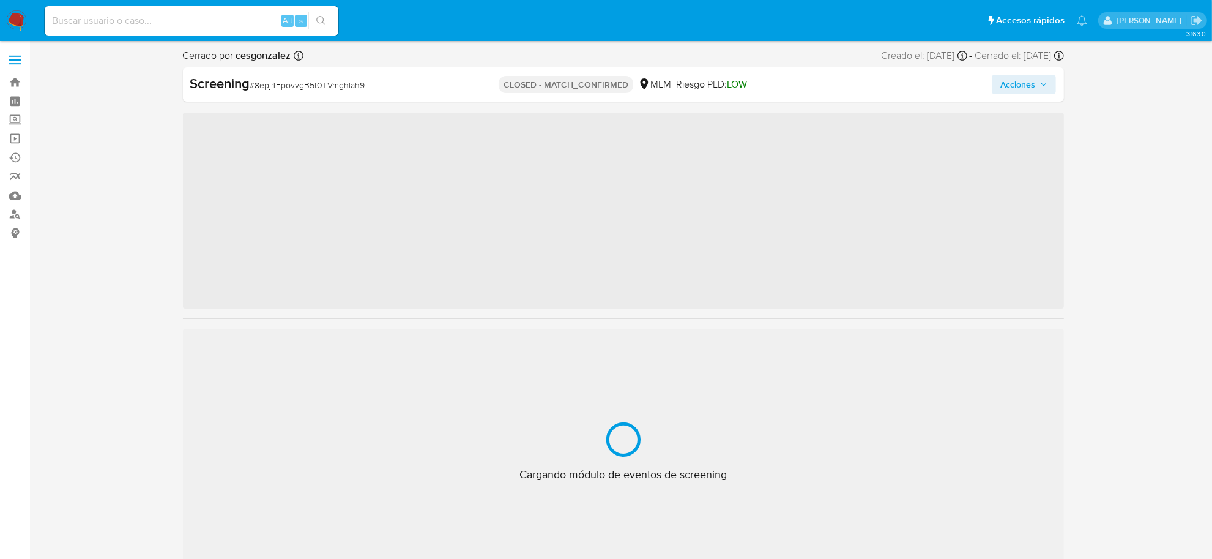
scroll to position [604, 0]
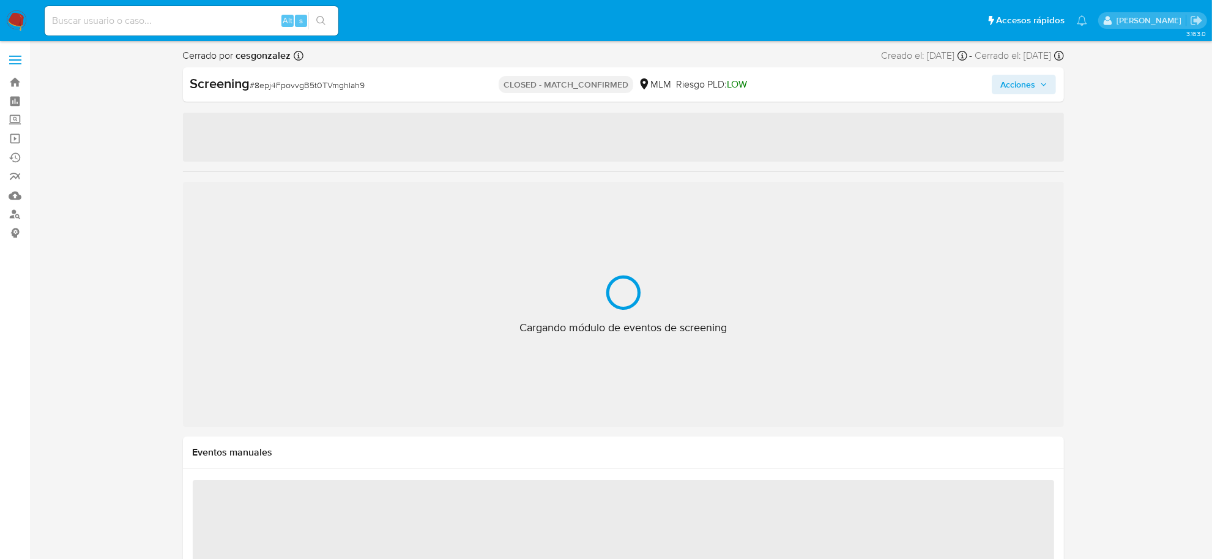
select select "10"
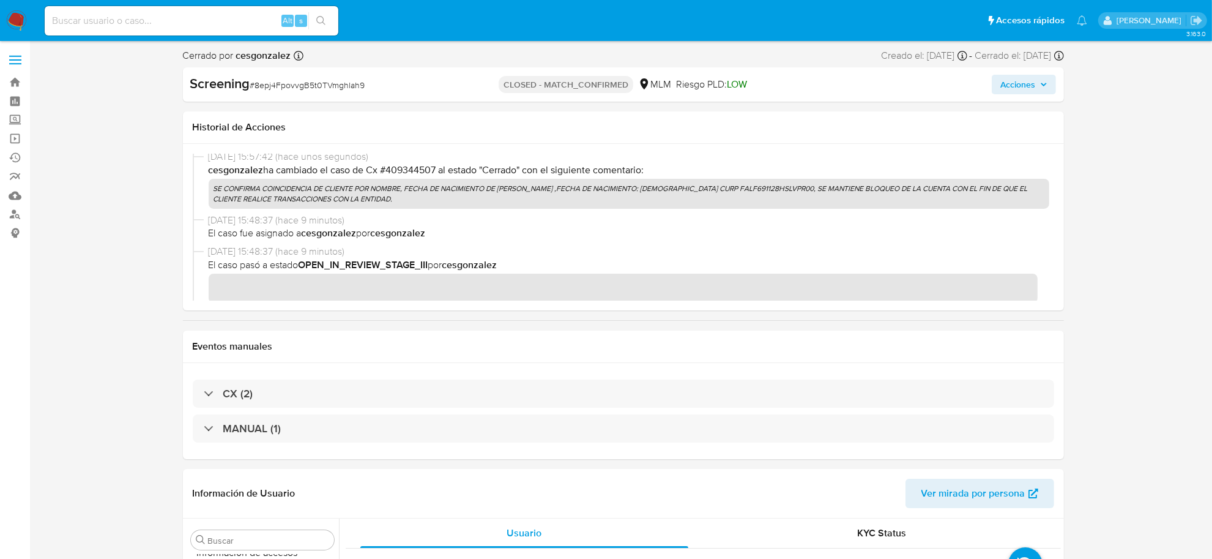
scroll to position [0, 0]
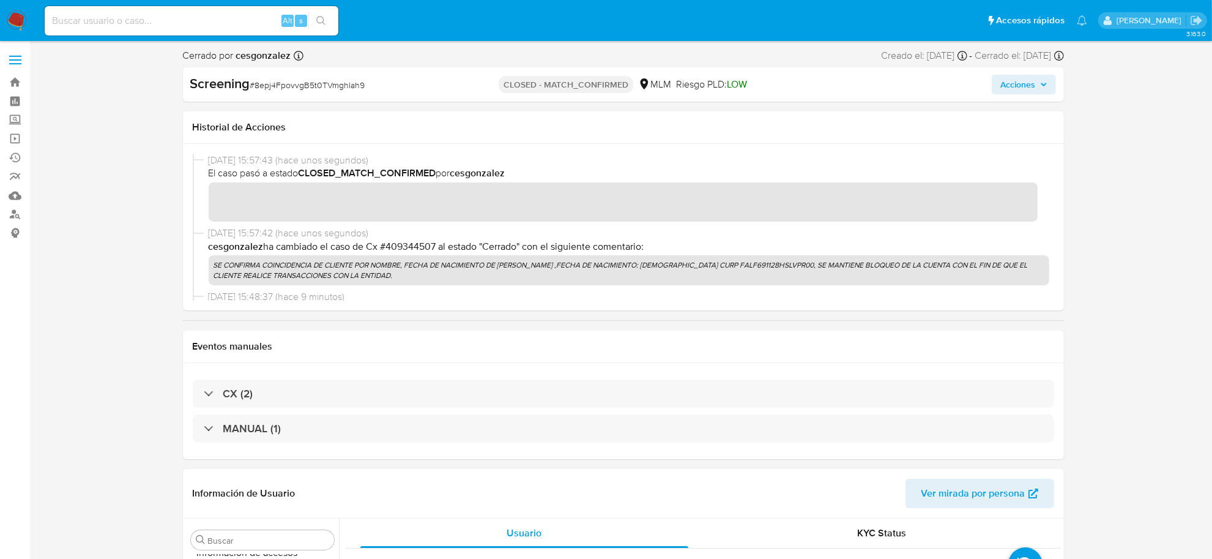
click at [338, 88] on span "# 8epj4FpovvgB5t0TVmghlah9" at bounding box center [307, 85] width 115 height 12
copy span "8epj4FpovvgB5t0TVmghlah9"
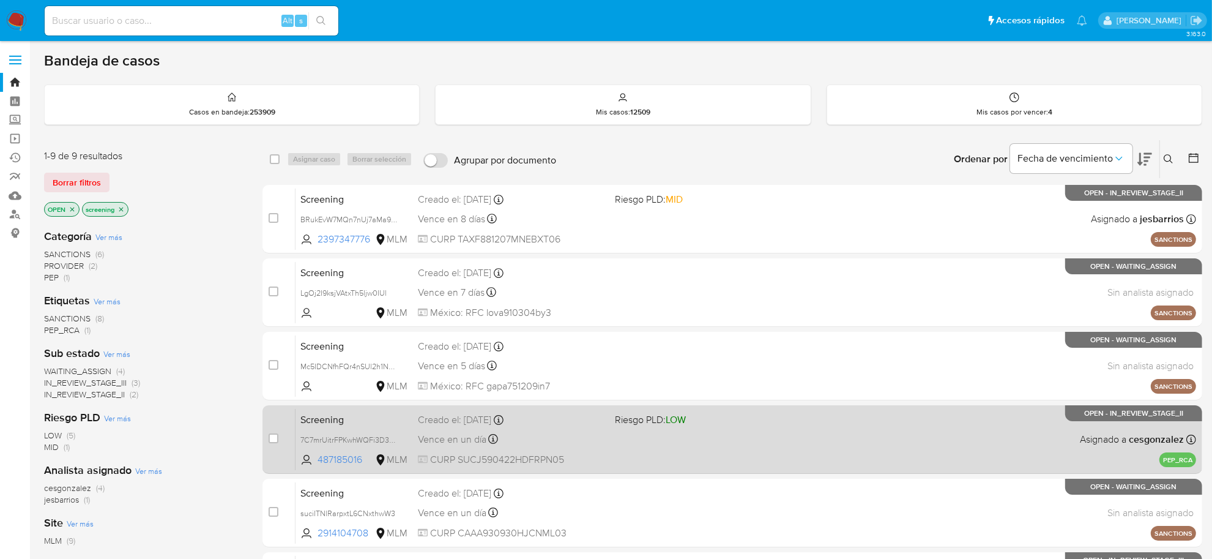
scroll to position [377, 0]
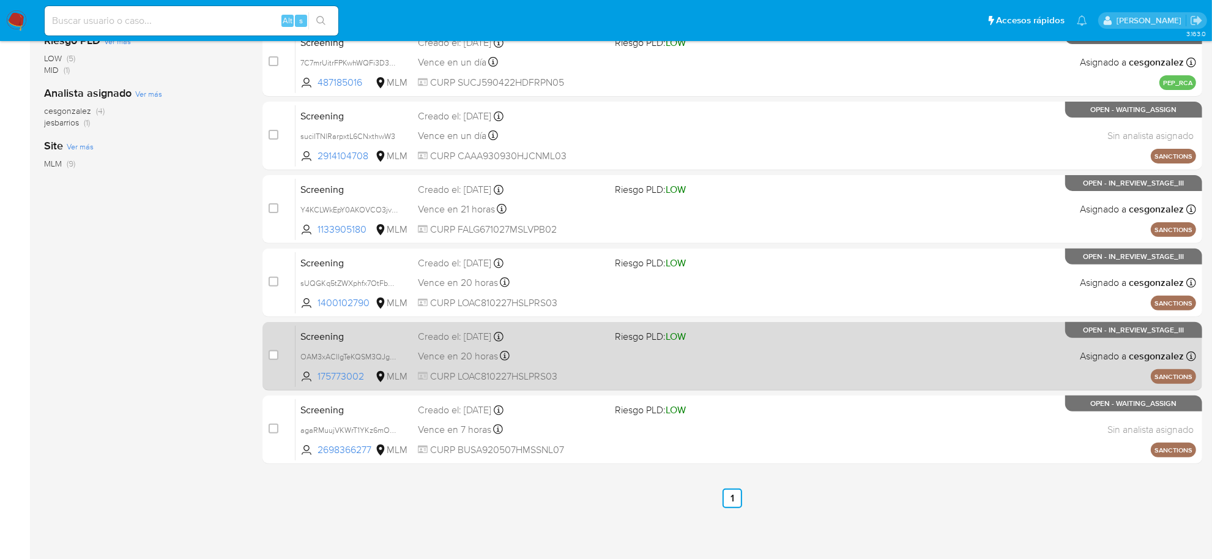
click at [476, 362] on div "Vence en 20 horas Vence el [DATE] 11:56:34" at bounding box center [511, 356] width 187 height 17
click at [484, 371] on span "CURP LOAC810227HSLPRS03" at bounding box center [511, 376] width 187 height 13
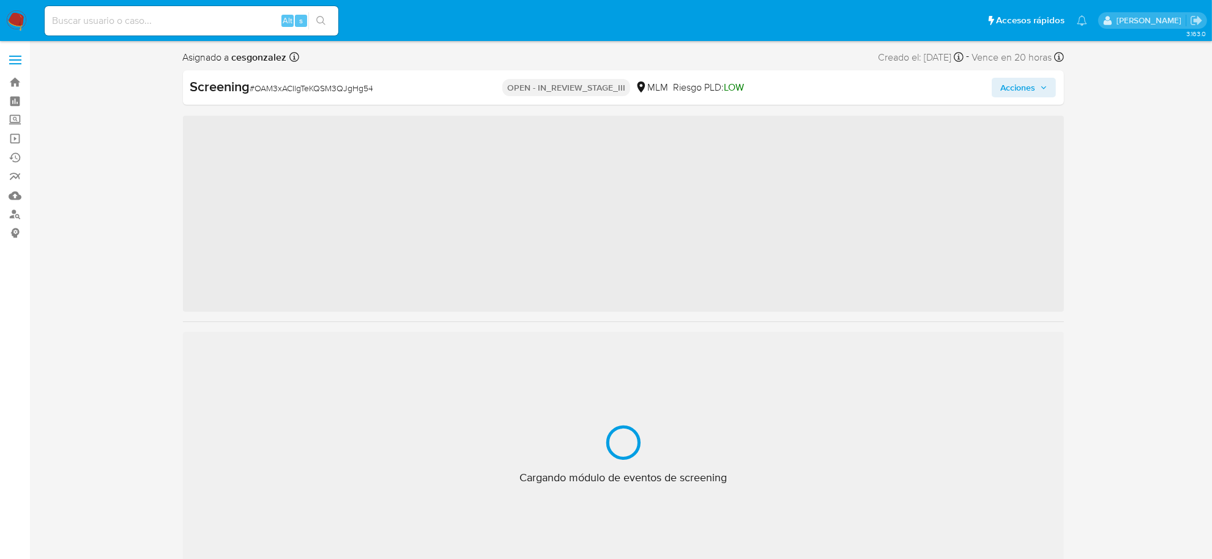
scroll to position [604, 0]
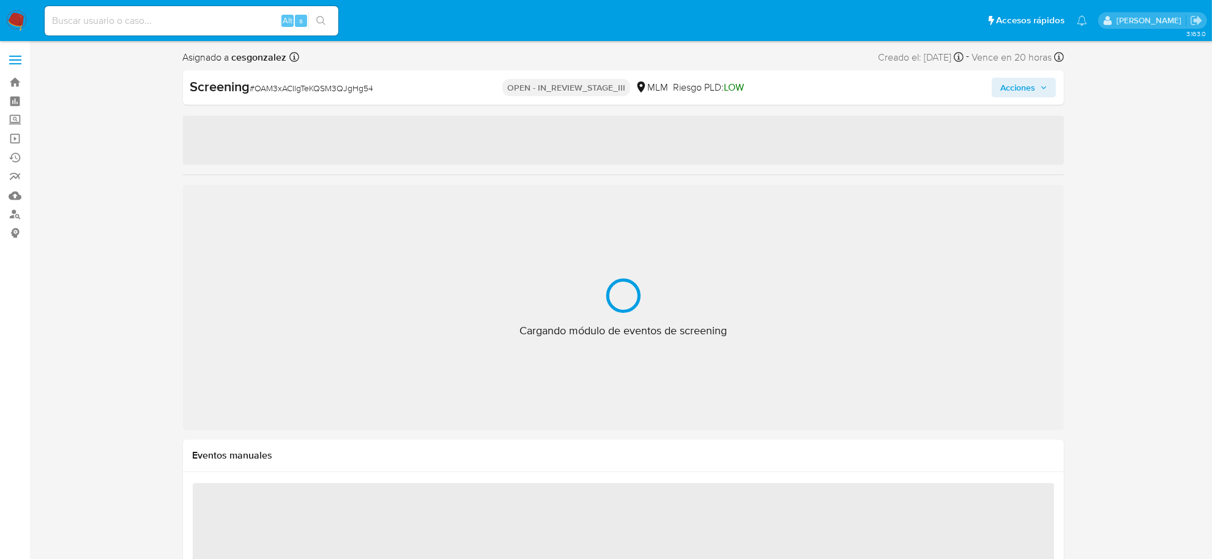
click at [328, 91] on span "# OAM3xACIlgTeKQSM3QJgHg54" at bounding box center [312, 88] width 124 height 12
select select "10"
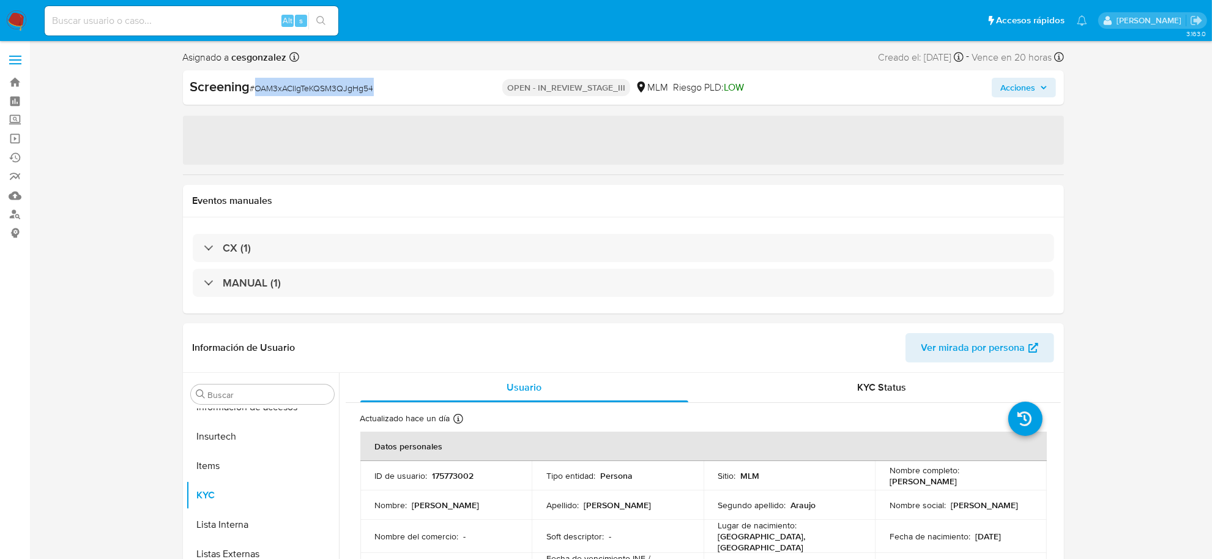
copy span "OAM3xACIlgTeKQSM3QJgHg54"
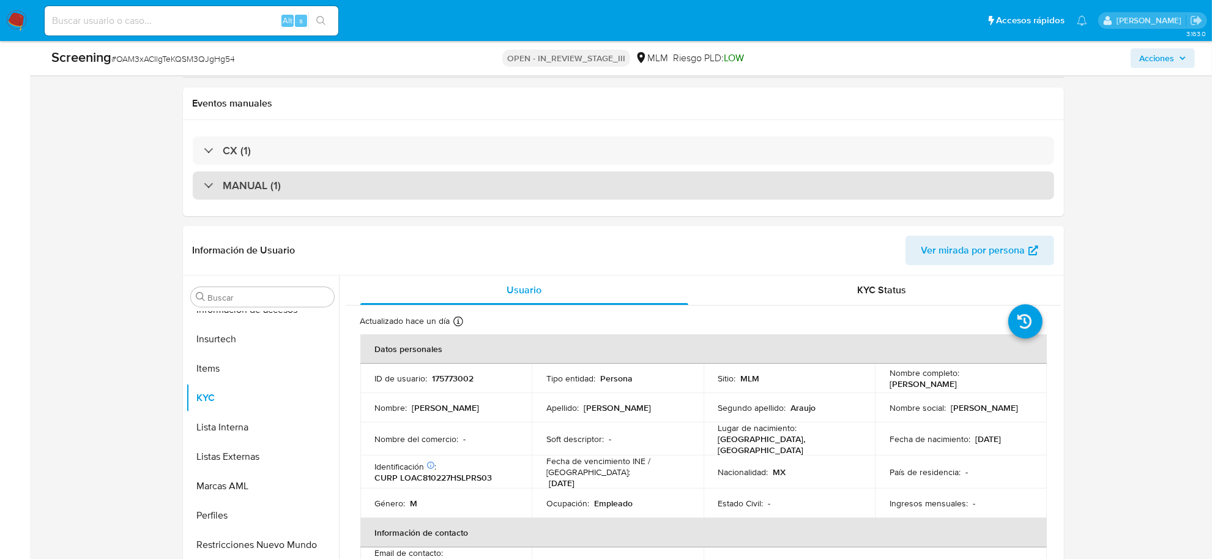
scroll to position [306, 0]
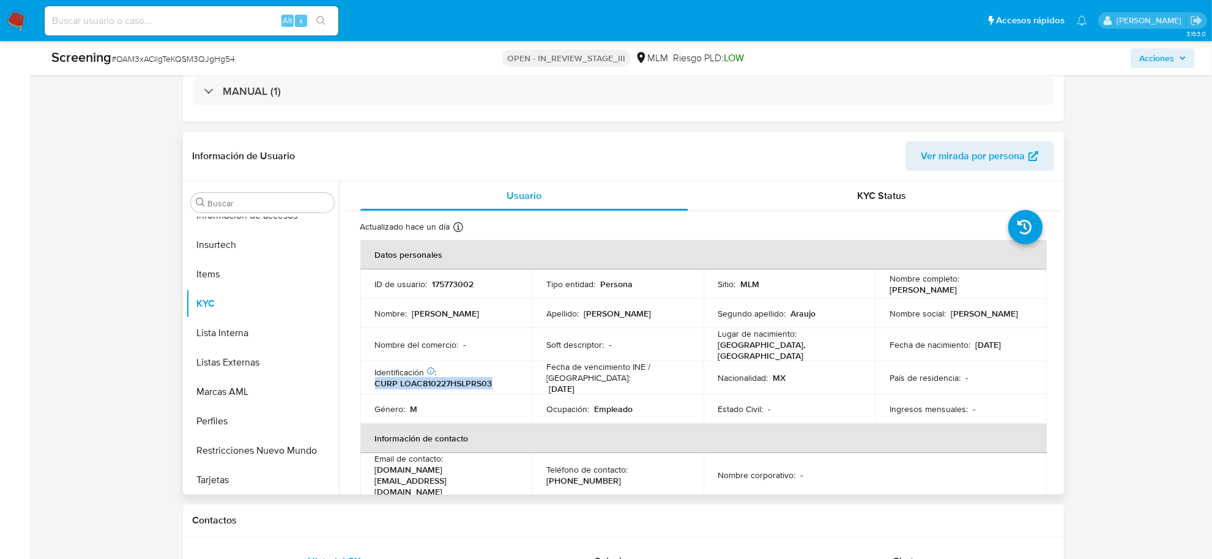
drag, startPoint x: 376, startPoint y: 379, endPoint x: 493, endPoint y: 378, distance: 116.3
click at [493, 378] on div "Identificación CIC: 138411269 : CURP LOAC810227HSLPRS03" at bounding box center [446, 378] width 143 height 22
copy p "CURP LOAC810227HSLPRS03"
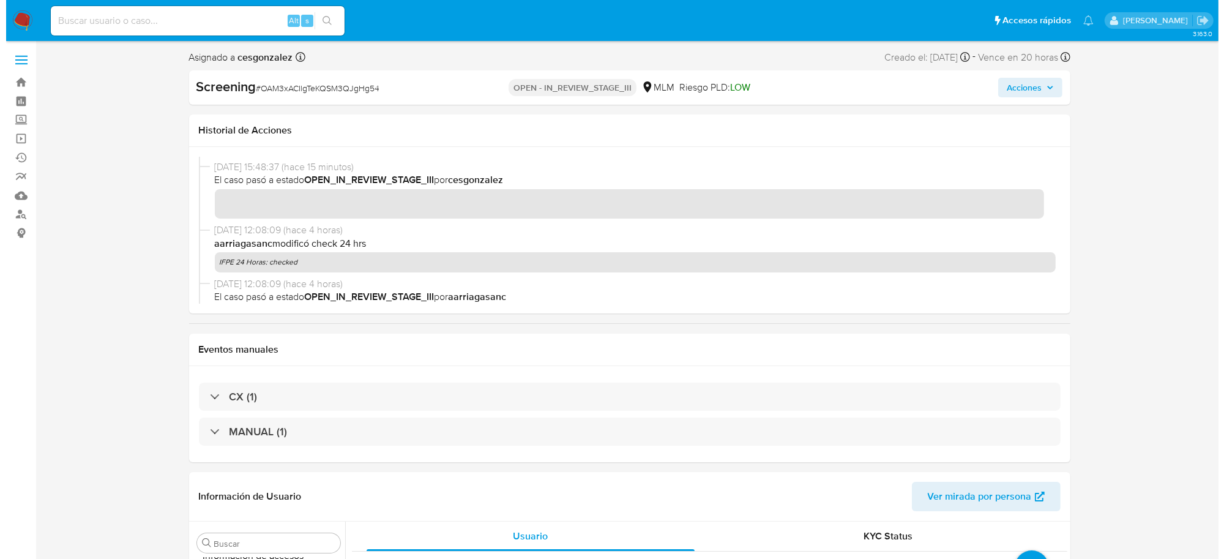
scroll to position [0, 0]
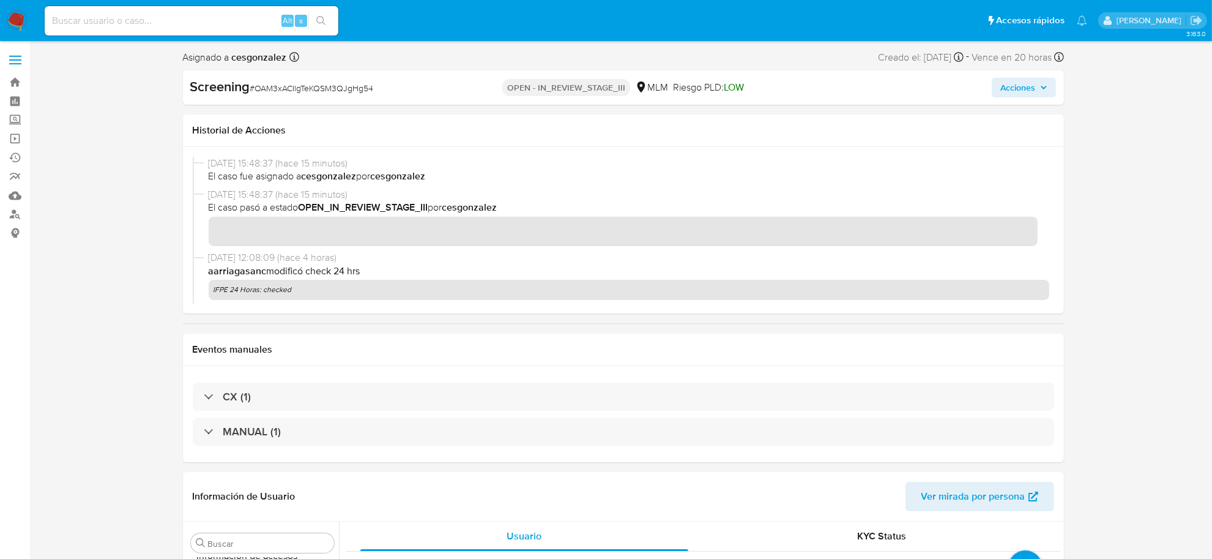
click at [1036, 89] on span "Acciones" at bounding box center [1024, 87] width 47 height 17
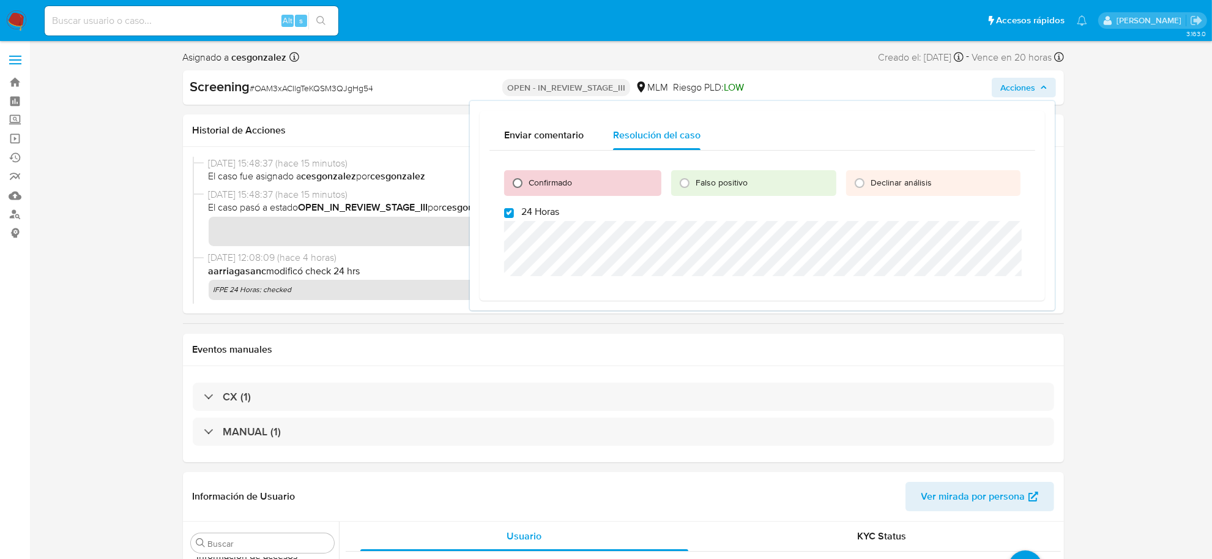
click at [517, 179] on input "Confirmado" at bounding box center [518, 183] width 20 height 20
radio input "true"
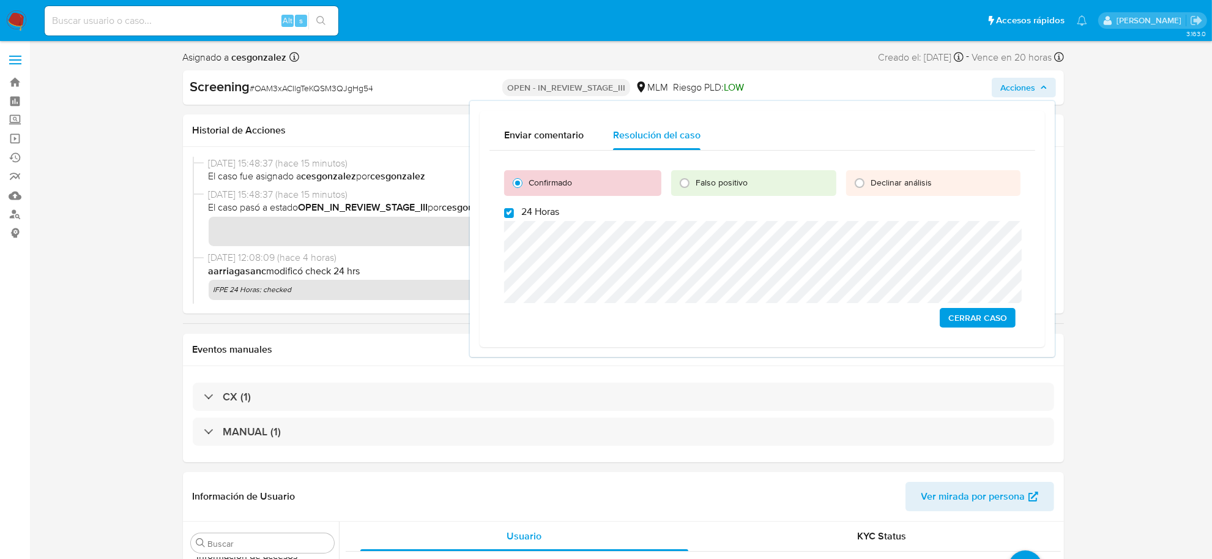
click at [987, 319] on span "Cerrar Caso" at bounding box center [978, 317] width 59 height 17
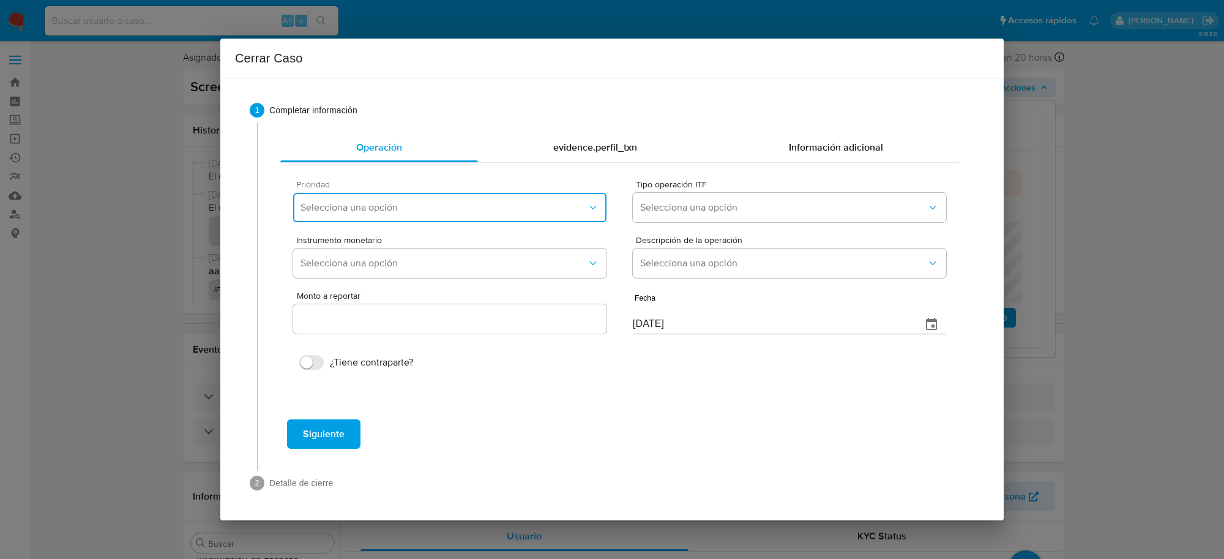
click at [562, 212] on span "Selecciona una opción" at bounding box center [443, 207] width 286 height 12
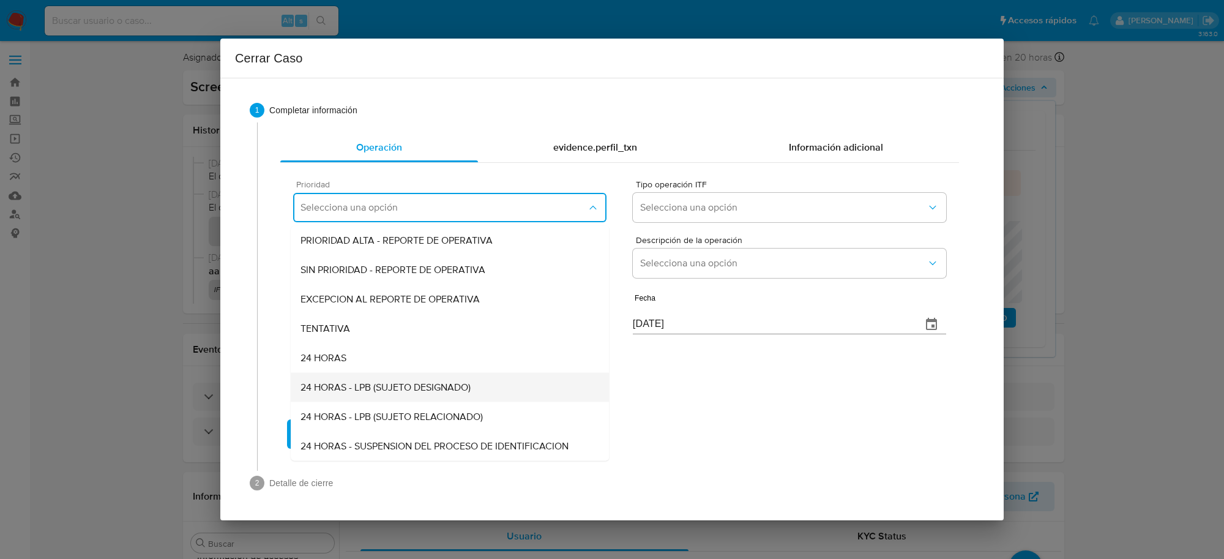
click at [401, 384] on span "24 HORAS - LPB (SUJETO DESIGNADO)" at bounding box center [385, 387] width 170 height 12
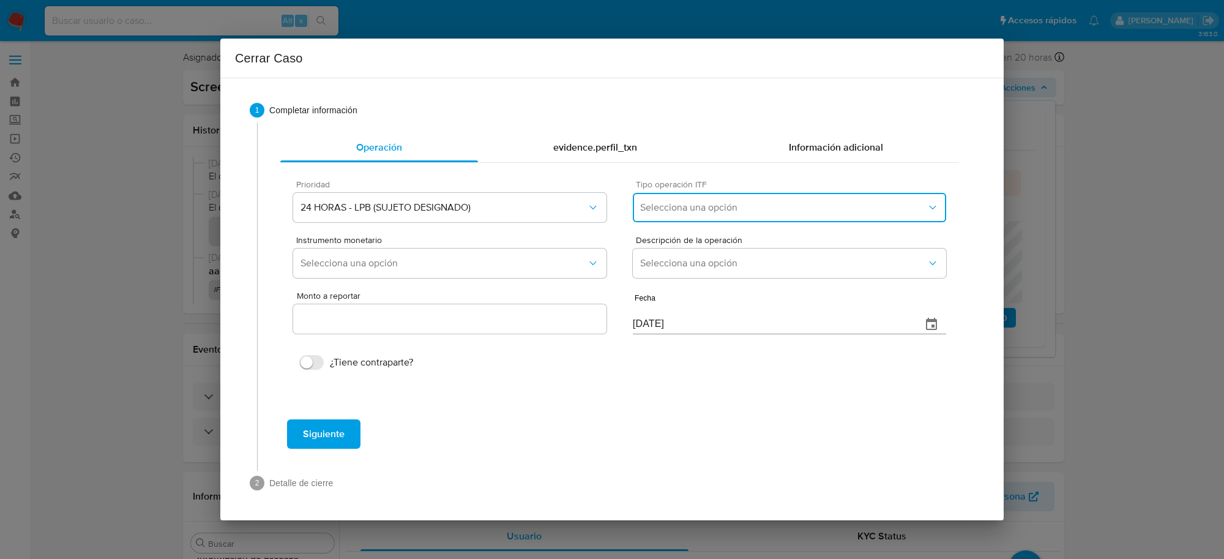
drag, startPoint x: 707, startPoint y: 214, endPoint x: 701, endPoint y: 214, distance: 6.7
click at [701, 214] on button "Selecciona una opción" at bounding box center [789, 207] width 313 height 29
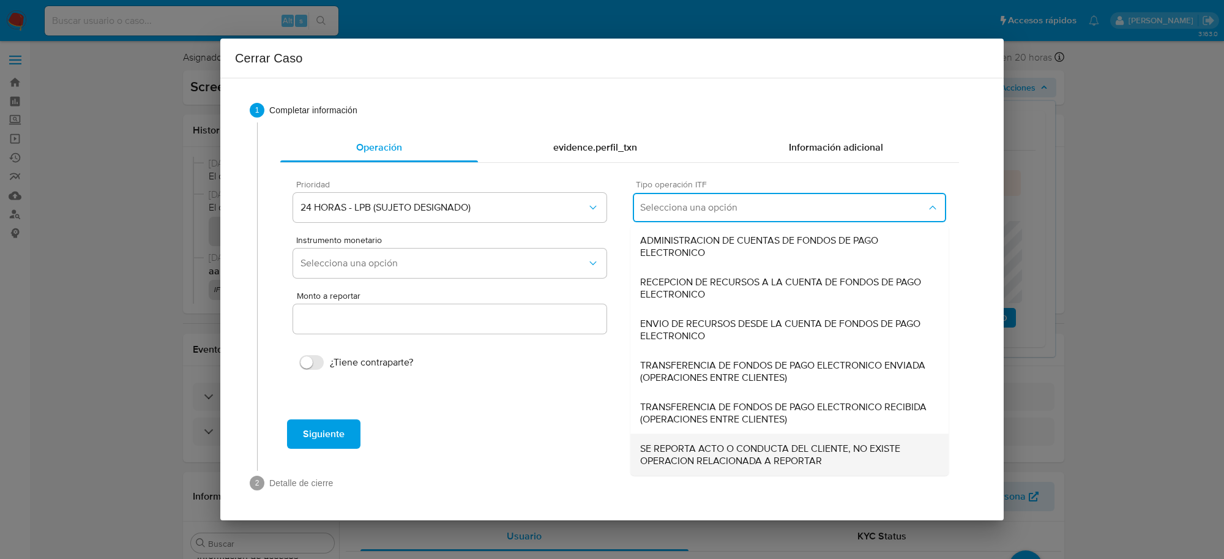
click at [708, 455] on span "SE REPORTA ACTO O CONDUCTA DEL CLIENTE, NO EXISTE OPERACION RELACIONADA A REPOR…" at bounding box center [789, 454] width 299 height 24
type input "0.00"
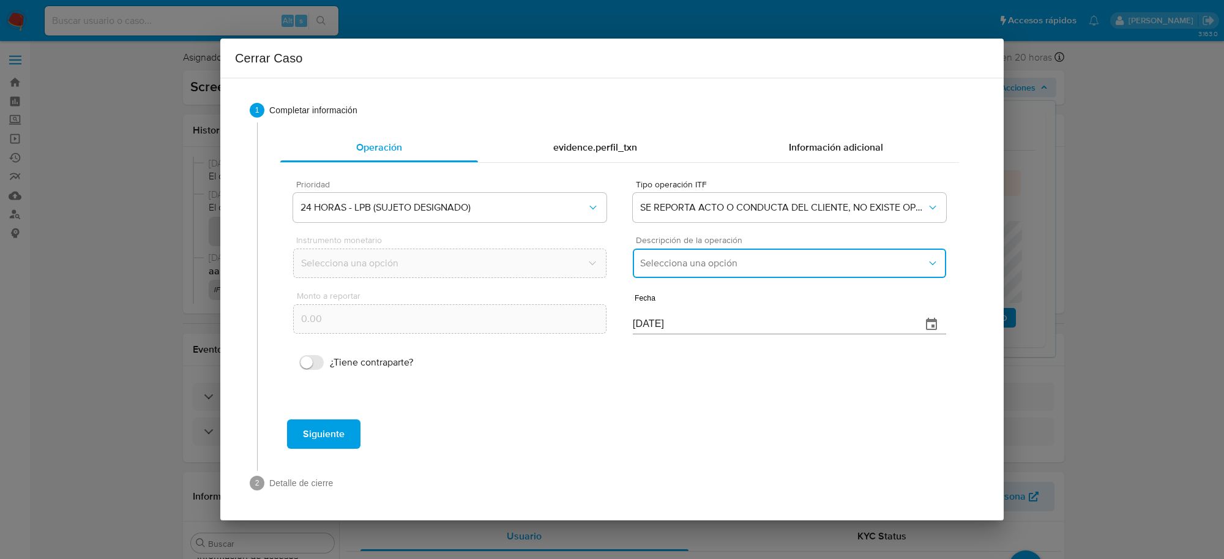
click at [656, 272] on button "Selecciona una opción" at bounding box center [789, 262] width 313 height 29
click at [696, 325] on span "LISTA DE PERSONAS BLOQUEADAS" at bounding box center [717, 325] width 155 height 12
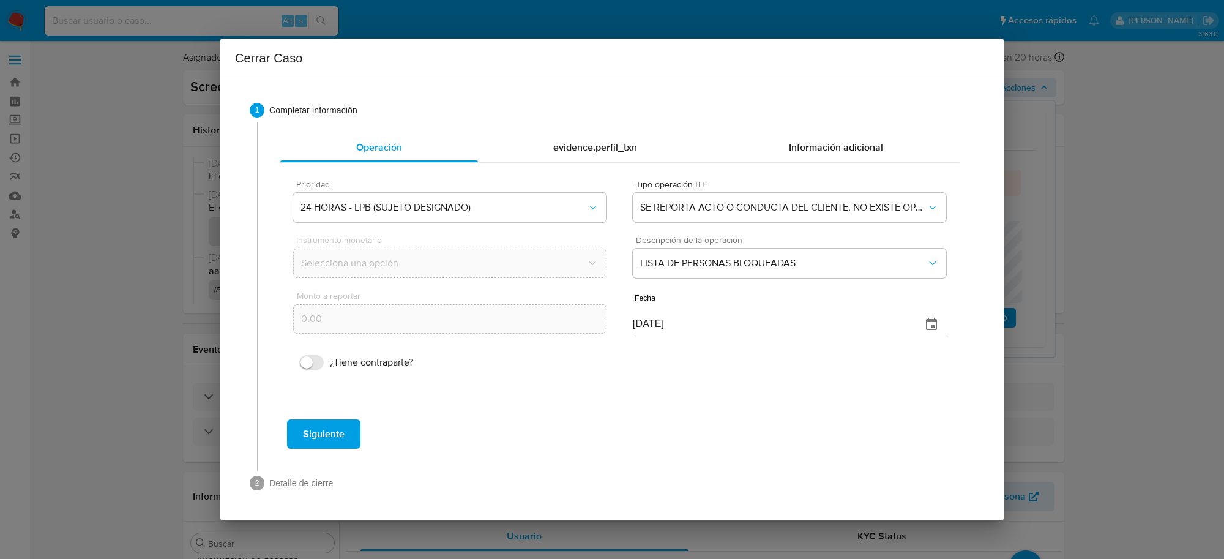
click at [321, 442] on span "Siguiente" at bounding box center [324, 433] width 42 height 27
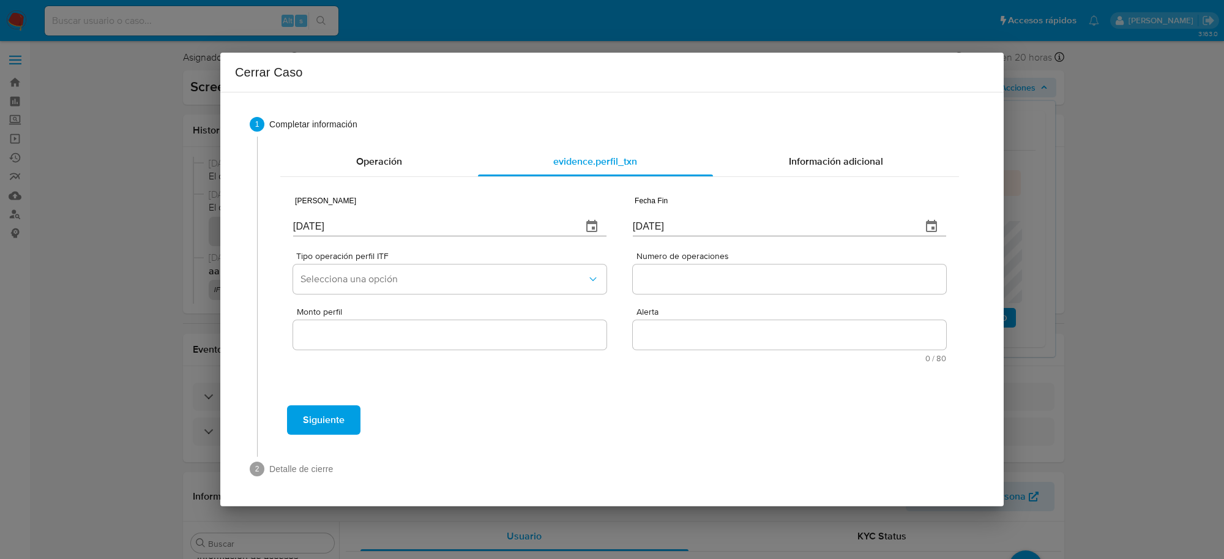
click at [356, 226] on input "[DATE]" at bounding box center [432, 227] width 279 height 20
type input "01/01/2025"
type input "01/07/2025"
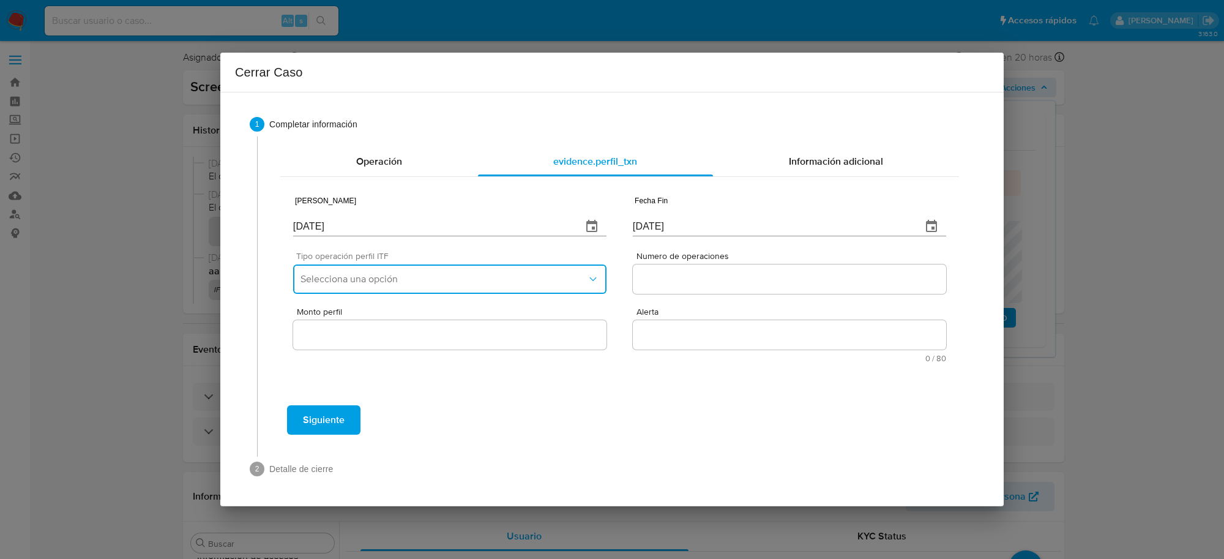
click at [476, 274] on span "Selecciona una opción" at bounding box center [443, 279] width 286 height 12
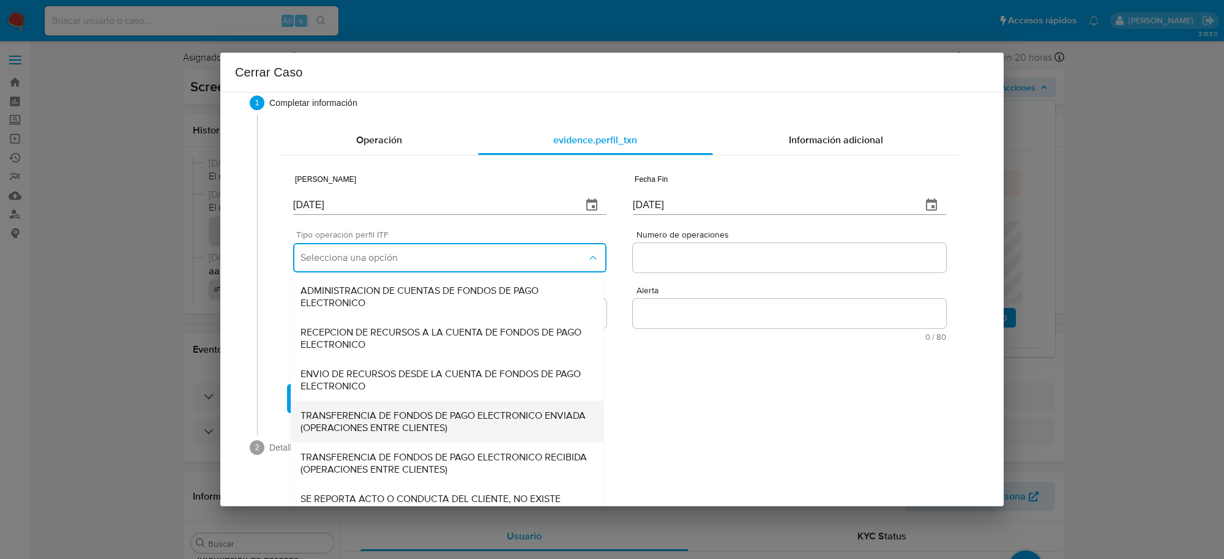
scroll to position [41, 0]
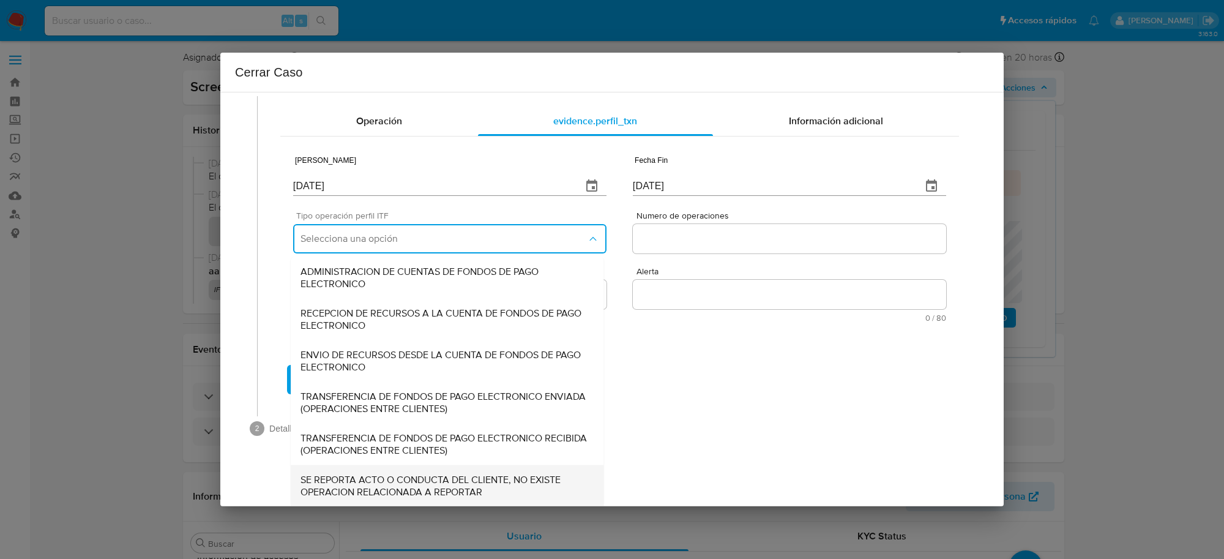
click at [512, 476] on span "SE REPORTA ACTO O CONDUCTA DEL CLIENTE, NO EXISTE OPERACION RELACIONADA A REPOR…" at bounding box center [446, 485] width 293 height 24
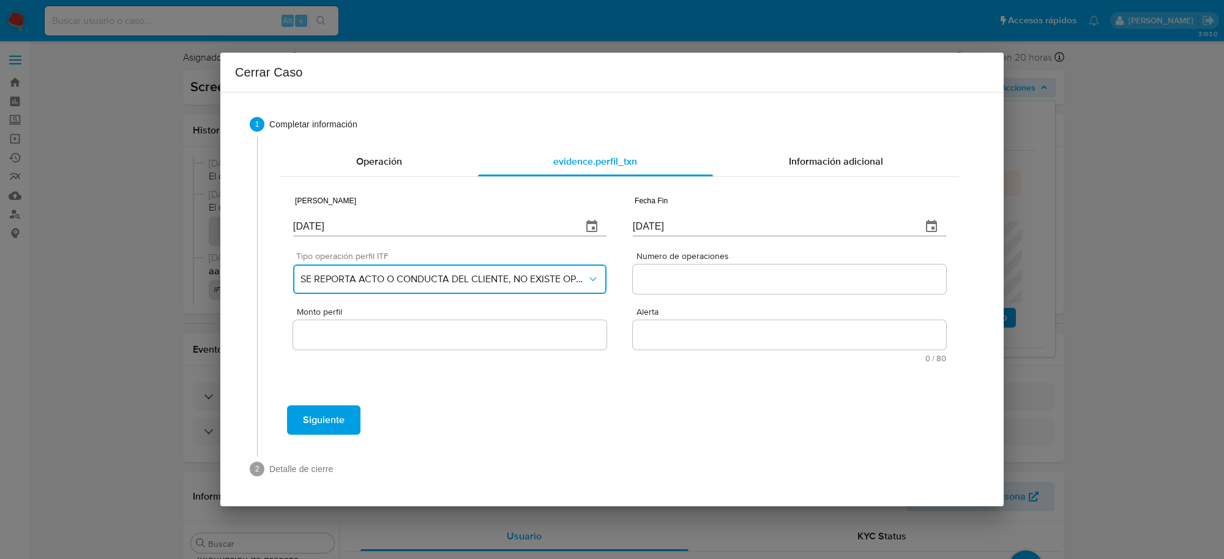
scroll to position [0, 0]
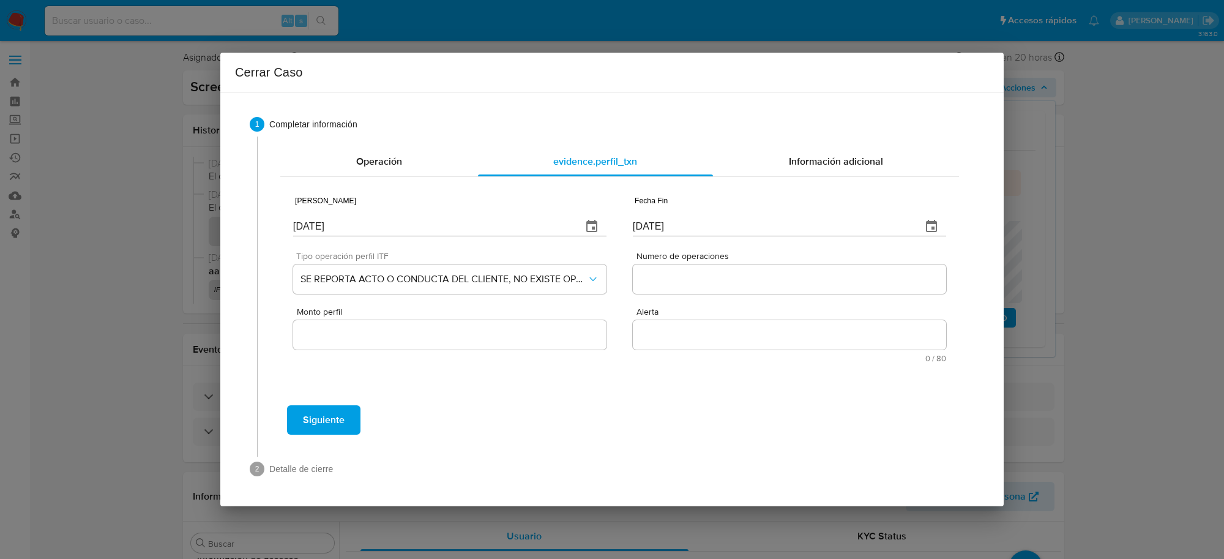
click at [727, 288] on div at bounding box center [789, 278] width 313 height 29
click at [717, 282] on input "Numero de operaciones" at bounding box center [789, 279] width 313 height 16
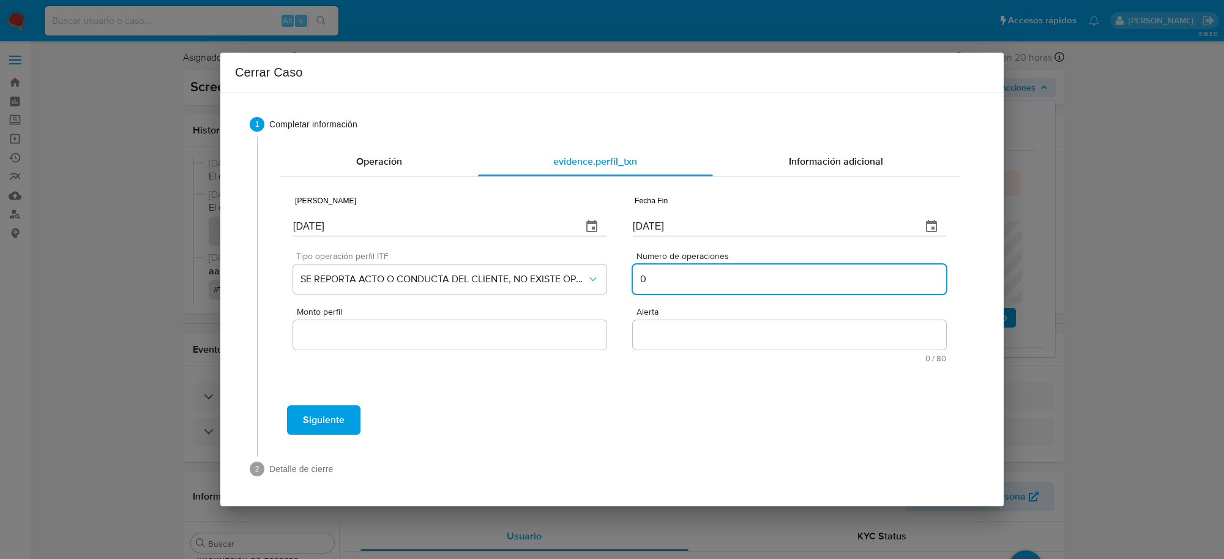
type input "0"
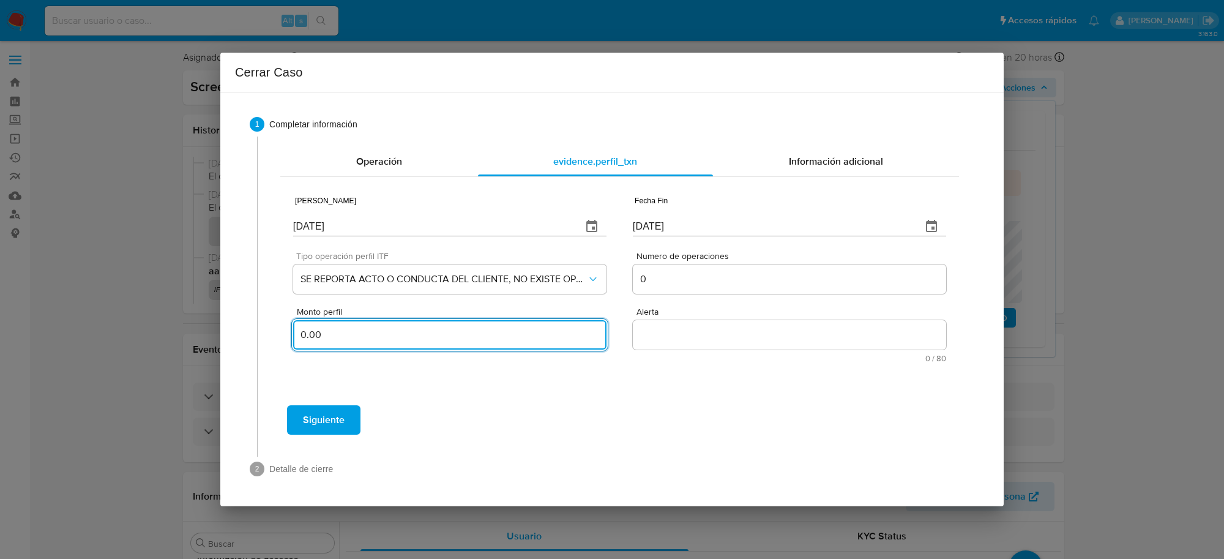
type input "0.00"
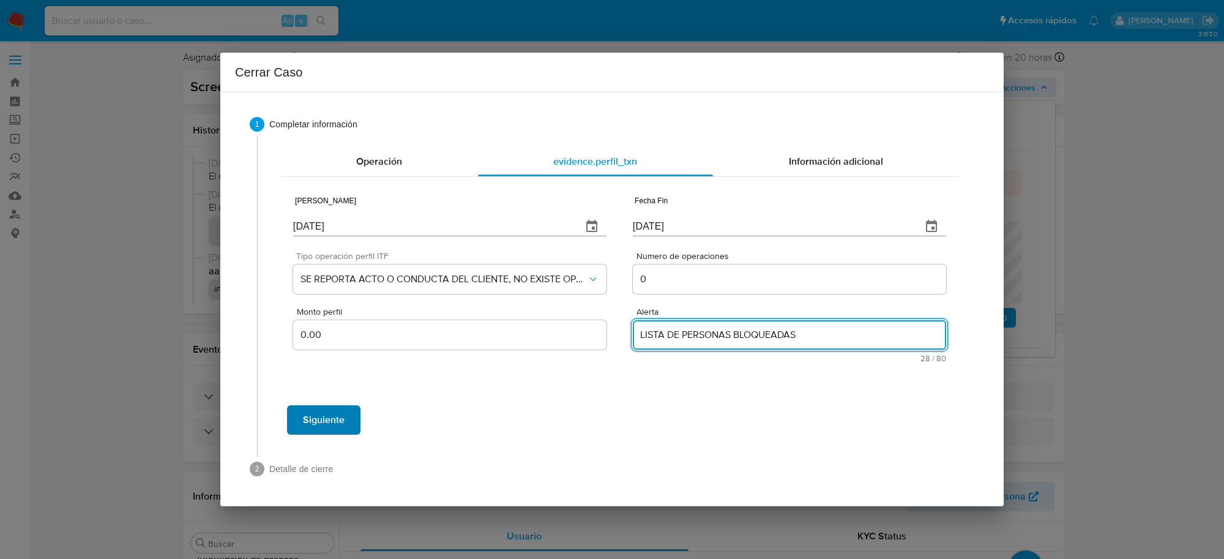
type textarea "LISTA DE PERSONAS BLOQUEADAS"
click at [304, 423] on span "Siguiente" at bounding box center [324, 419] width 42 height 27
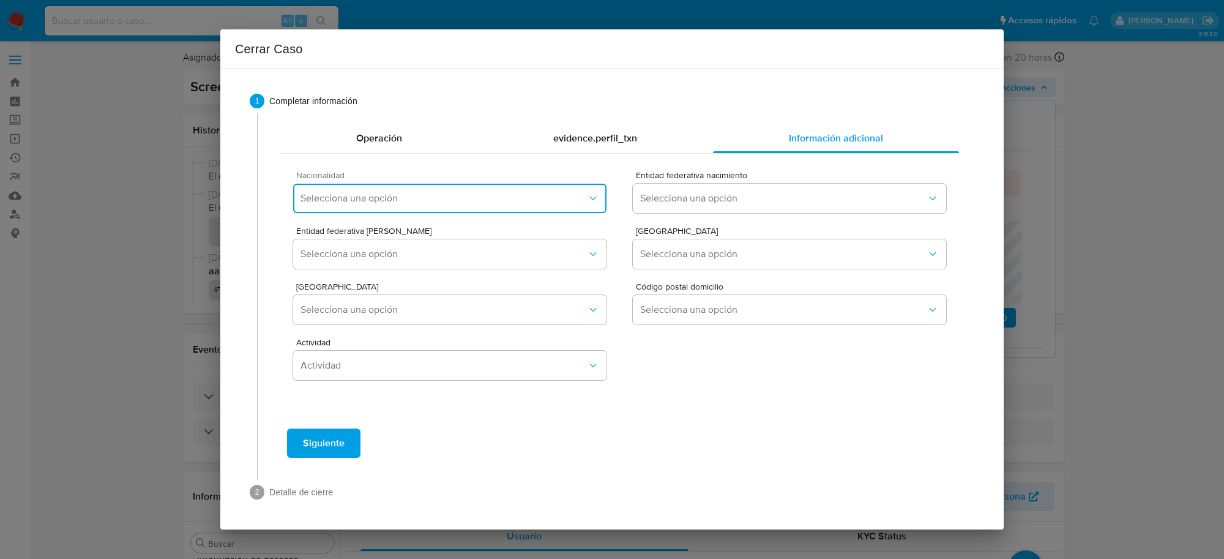
click at [418, 199] on span "Selecciona una opción" at bounding box center [443, 198] width 286 height 12
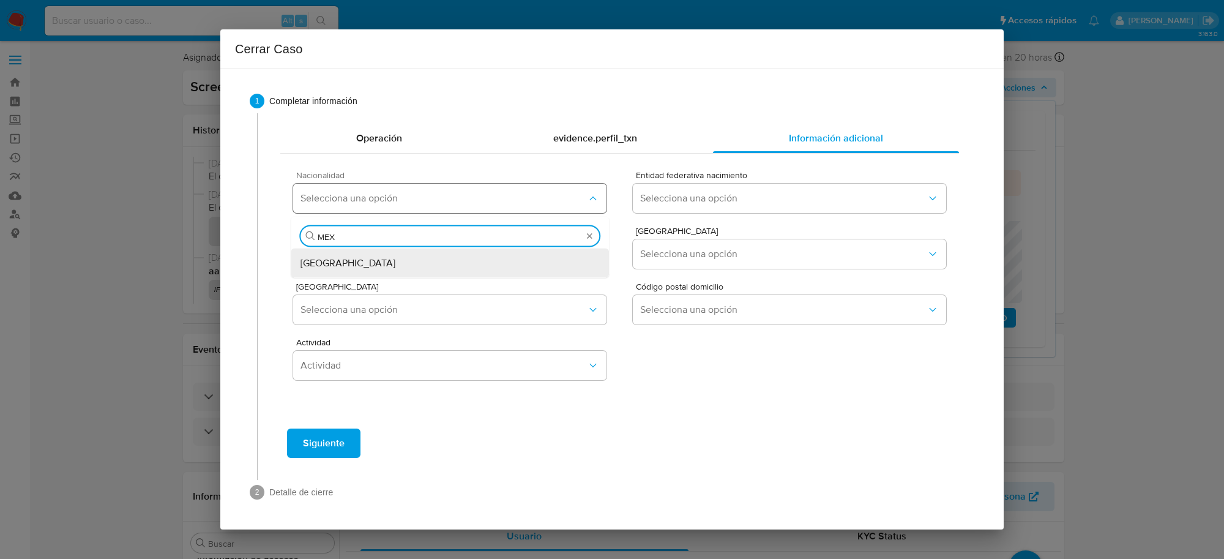
type input "MEXI"
click at [390, 266] on div "MEXICO" at bounding box center [449, 262] width 299 height 29
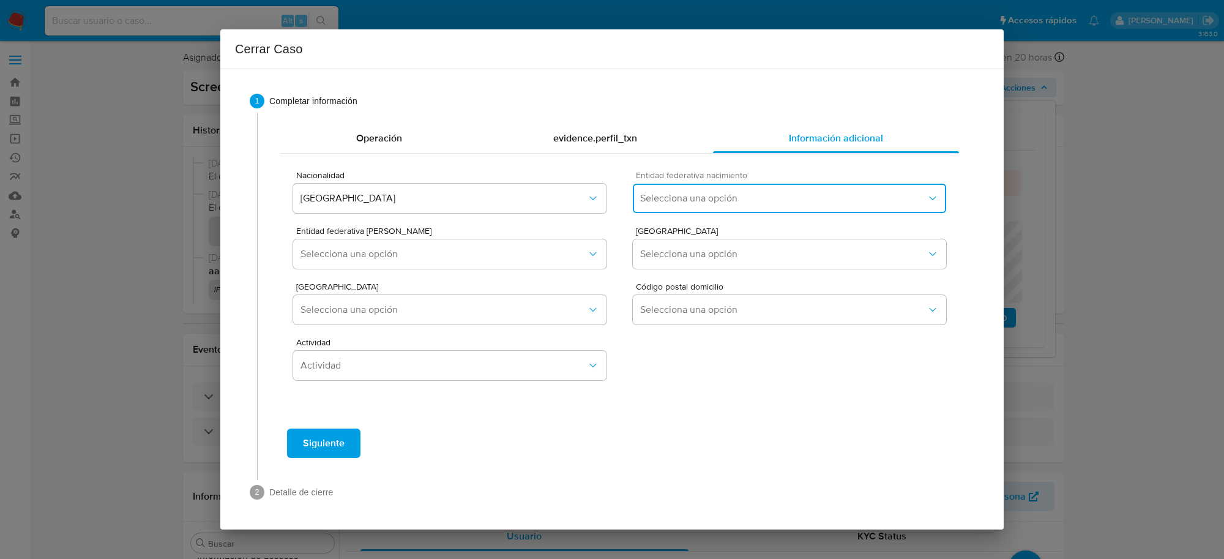
click at [711, 194] on span "Selecciona una opción" at bounding box center [783, 198] width 286 height 12
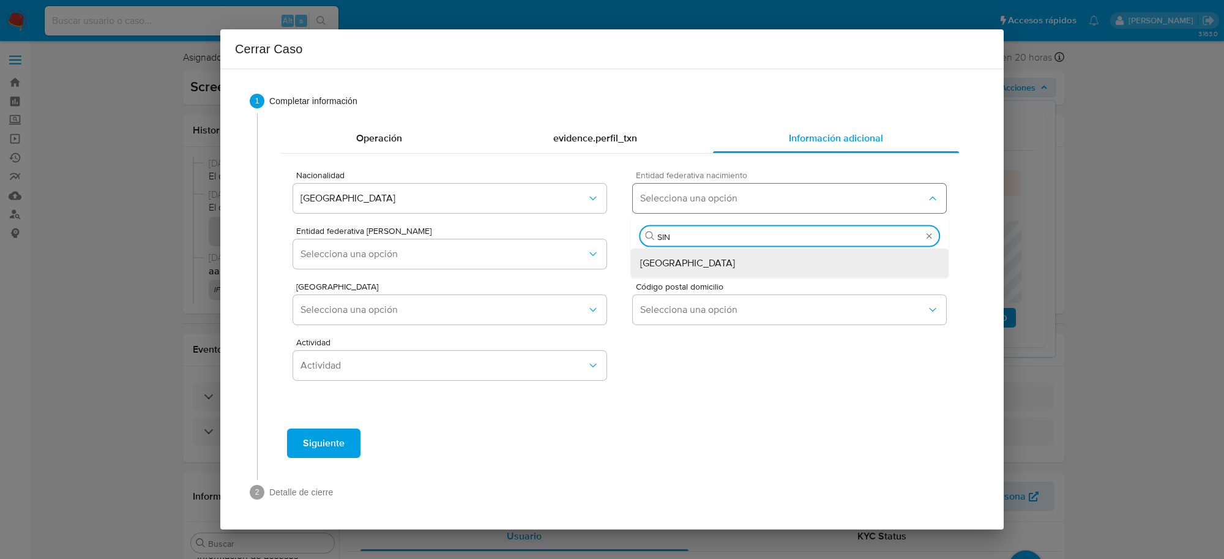
type input "SINA"
click at [687, 266] on div "Sinaloa" at bounding box center [789, 262] width 299 height 29
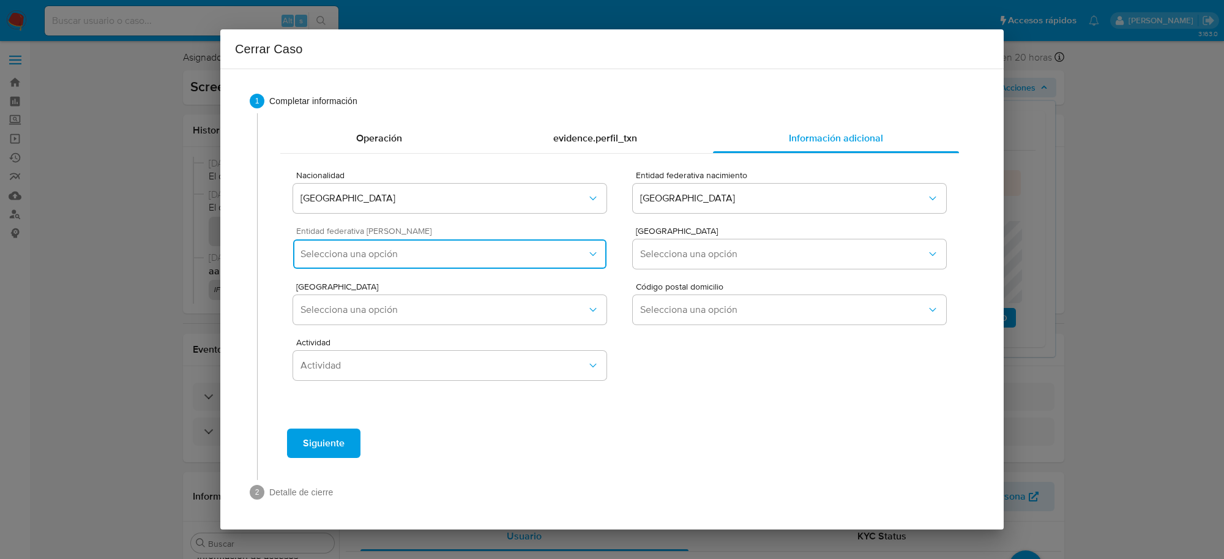
click at [570, 243] on button "Selecciona una opción" at bounding box center [449, 253] width 313 height 29
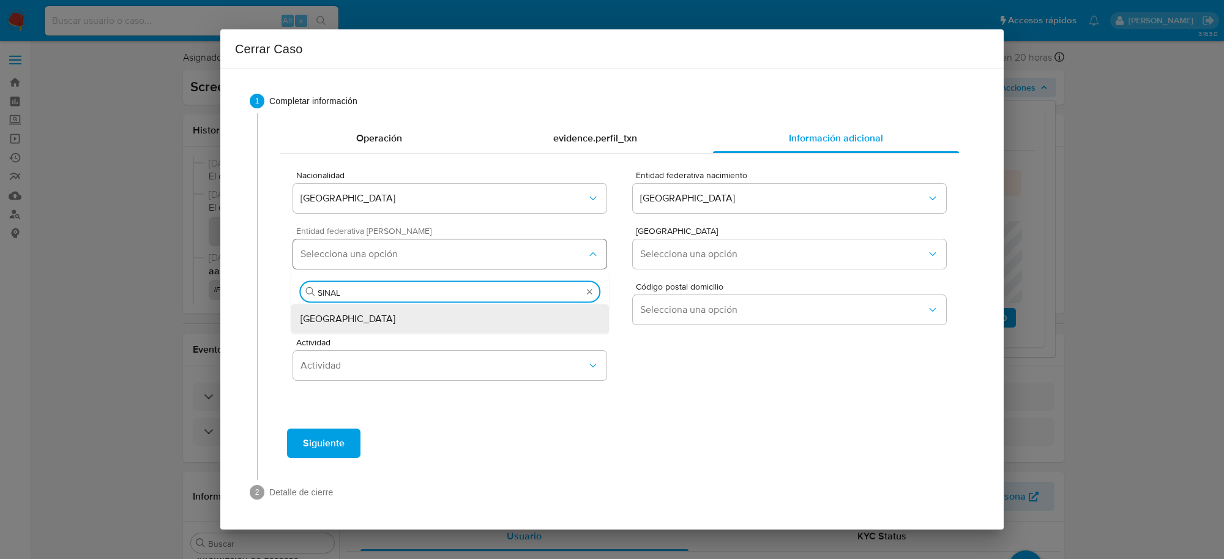
type input "SINALO"
click at [513, 321] on div "Sinaloa" at bounding box center [449, 318] width 299 height 29
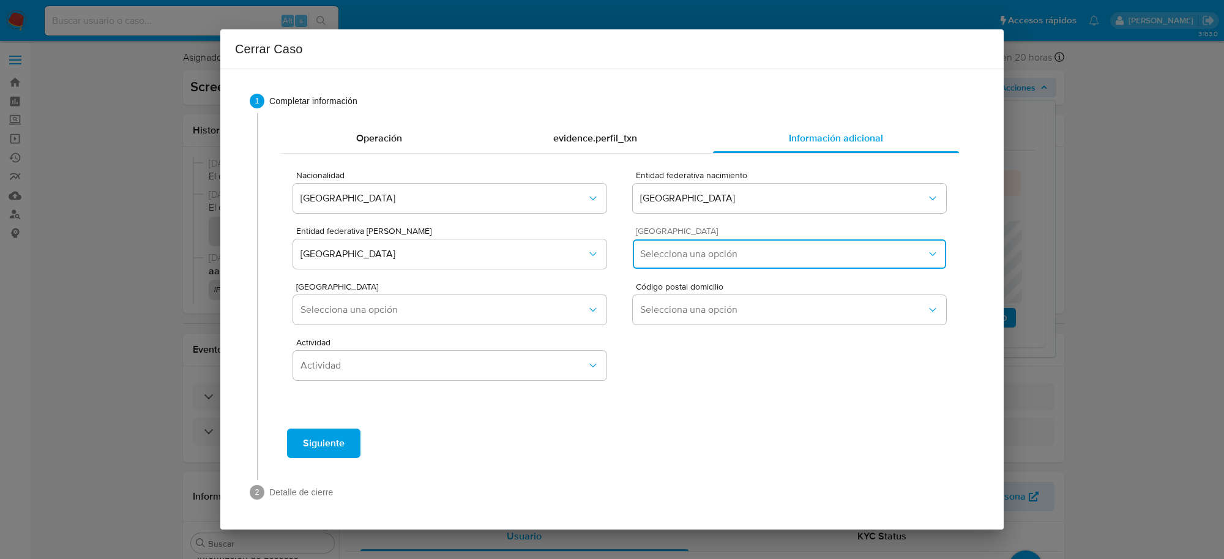
click at [748, 258] on span "Selecciona una opción" at bounding box center [783, 254] width 286 height 12
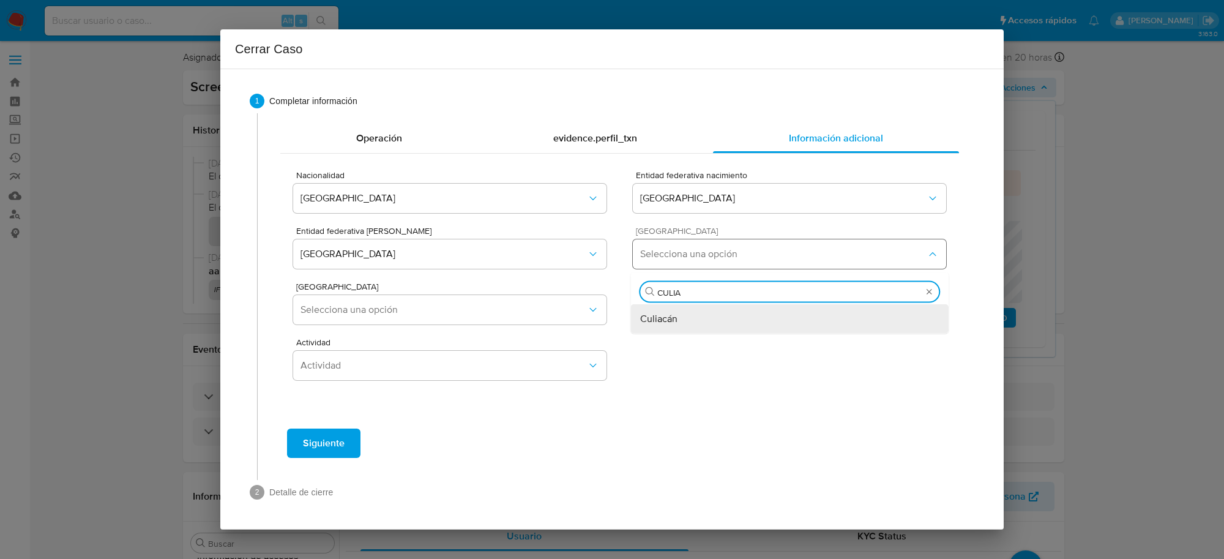
type input "CULIAC"
click at [705, 320] on div "Culiacán" at bounding box center [789, 318] width 299 height 29
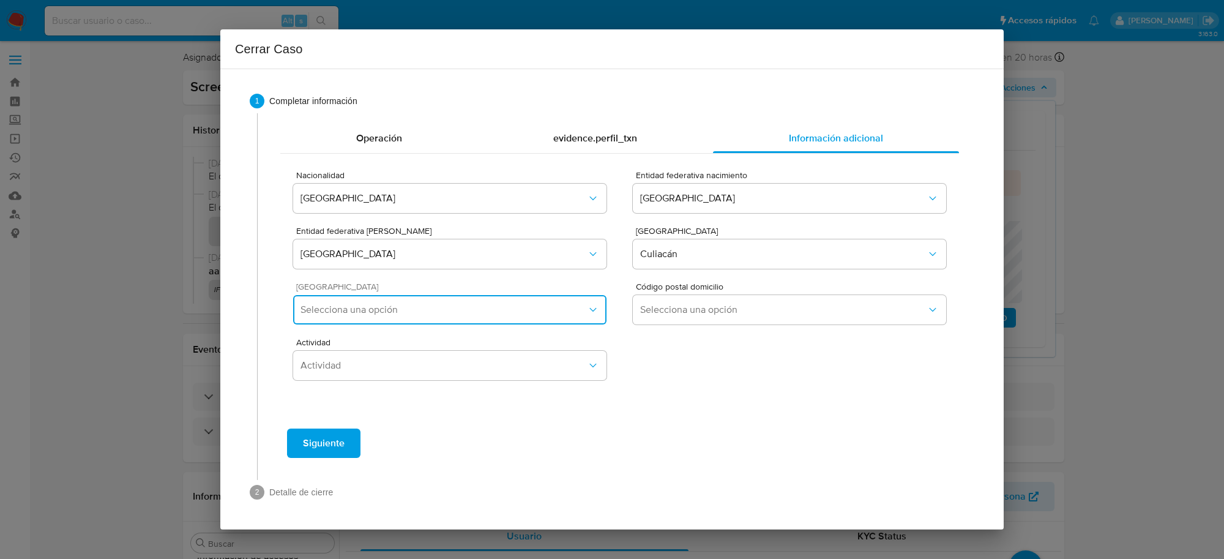
click at [502, 310] on span "Selecciona una opción" at bounding box center [443, 310] width 286 height 12
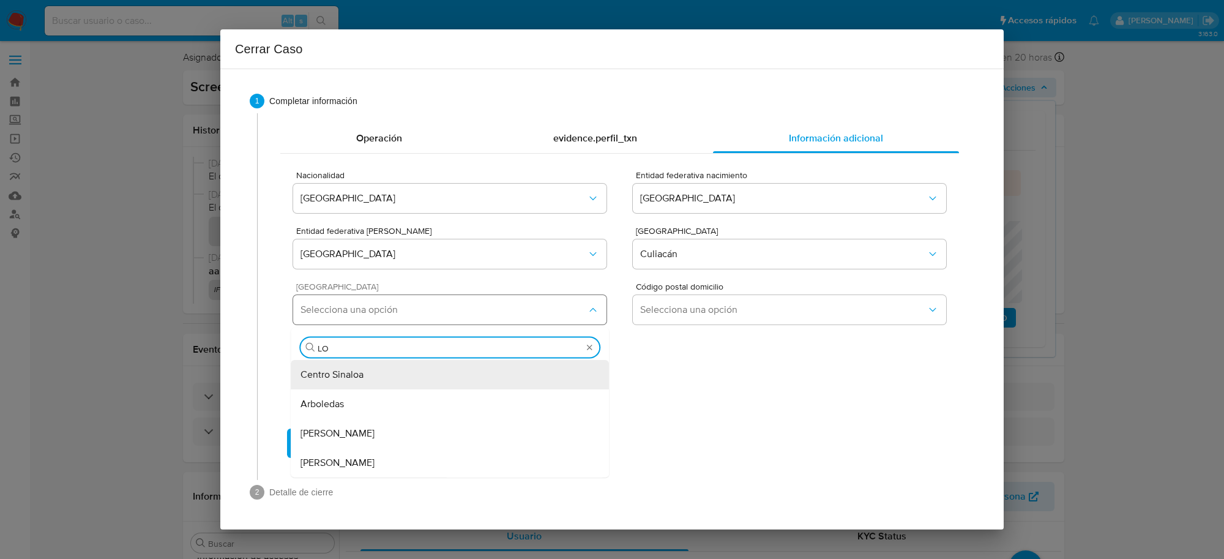
type input "LOS"
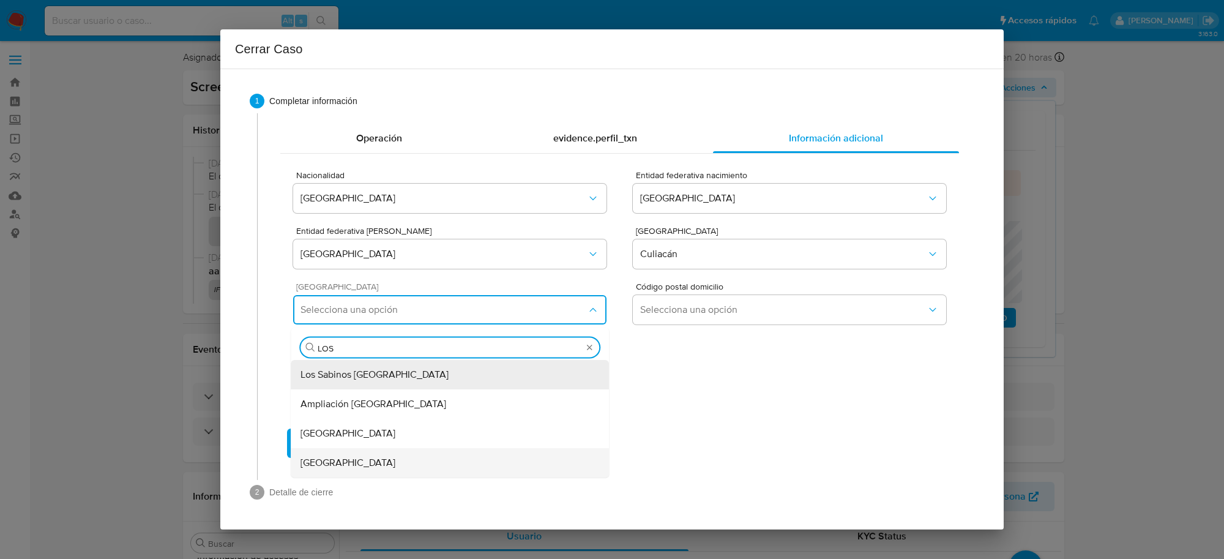
click at [372, 458] on div "Los Angeles" at bounding box center [449, 462] width 299 height 29
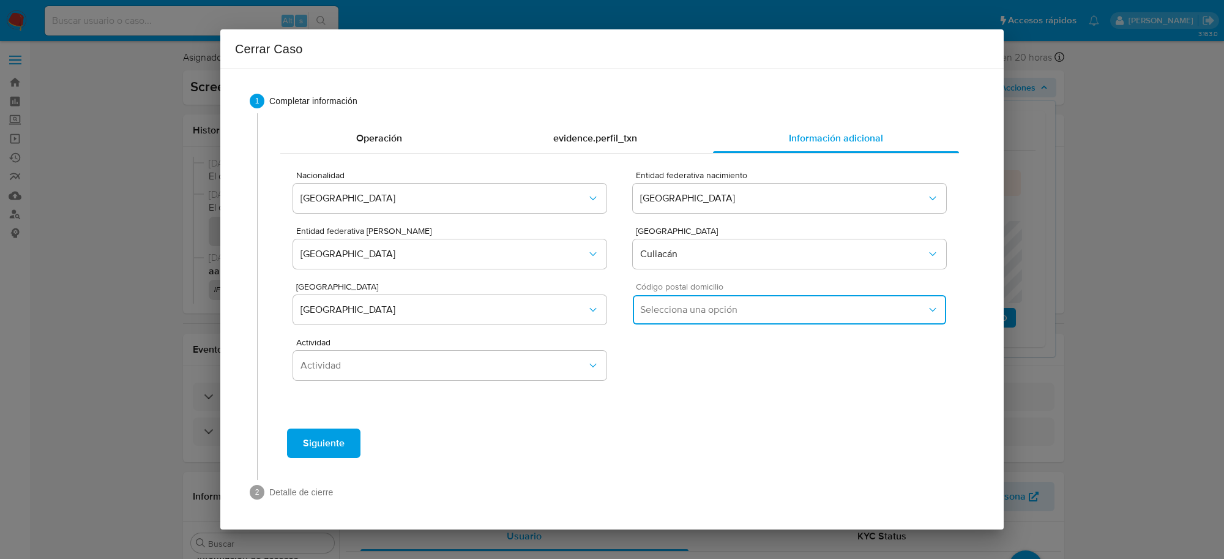
click at [693, 307] on span "Selecciona una opción" at bounding box center [783, 310] width 286 height 12
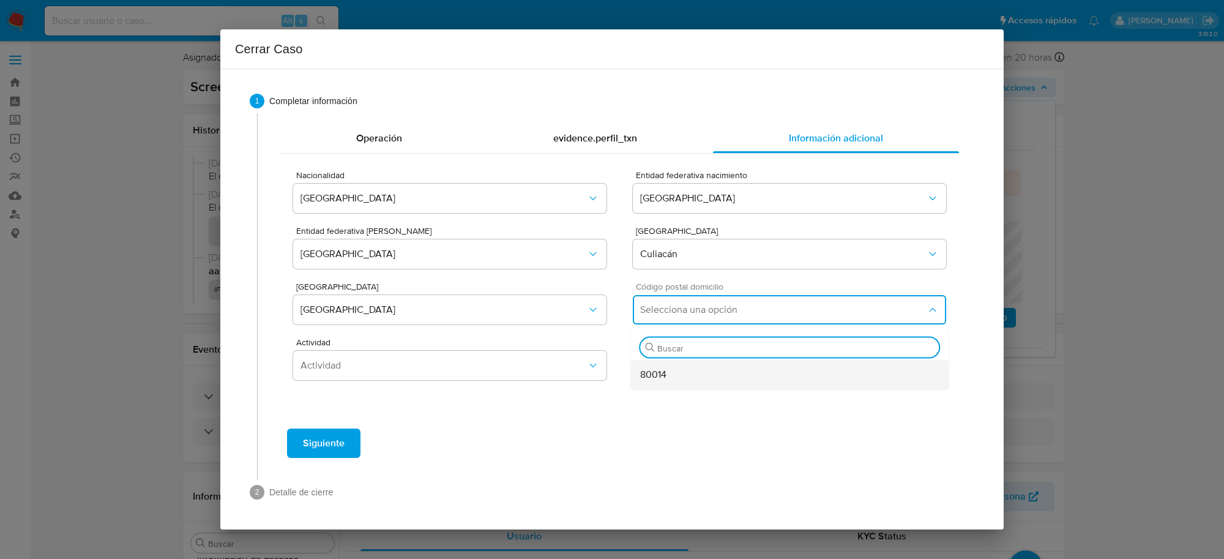
click at [684, 370] on div "80014" at bounding box center [789, 374] width 299 height 29
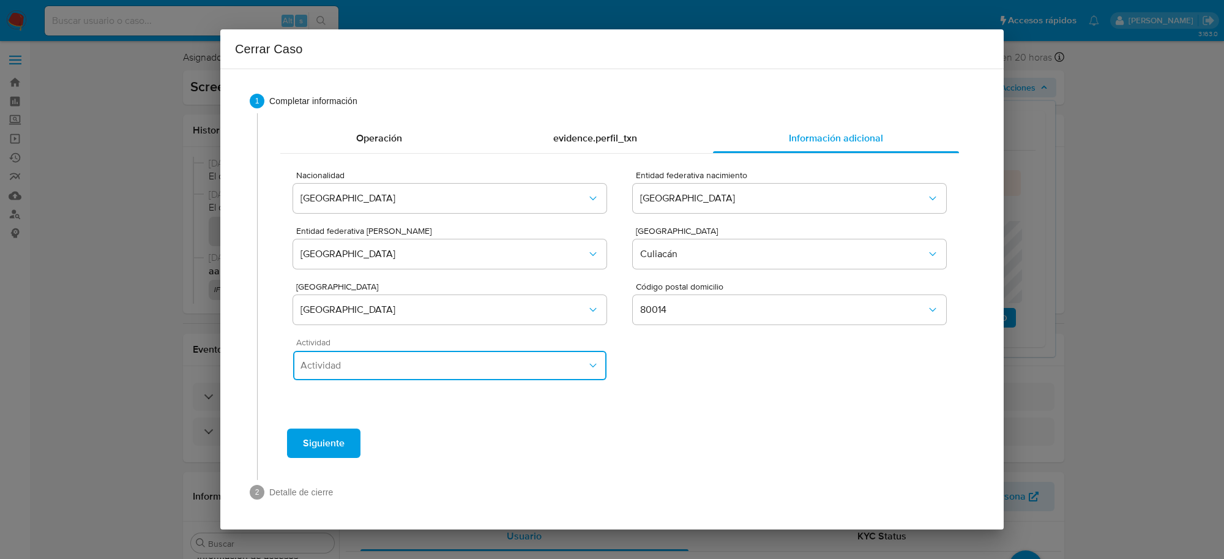
click at [517, 356] on button "Actividad" at bounding box center [449, 365] width 313 height 29
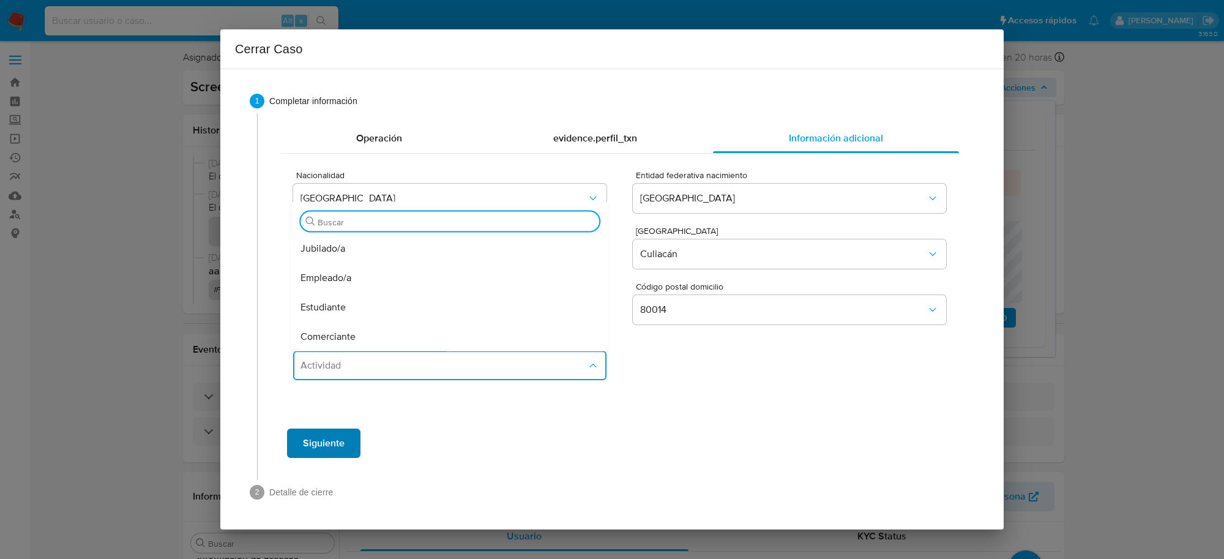
click at [383, 280] on div "Empleado/a" at bounding box center [449, 277] width 299 height 29
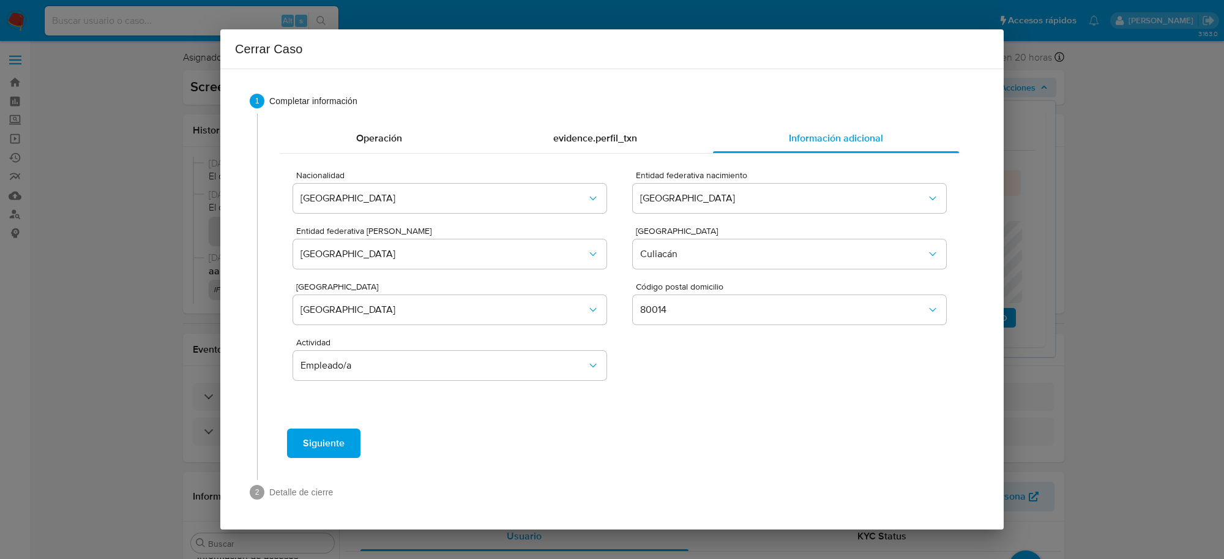
click at [329, 439] on span "Siguiente" at bounding box center [324, 443] width 42 height 27
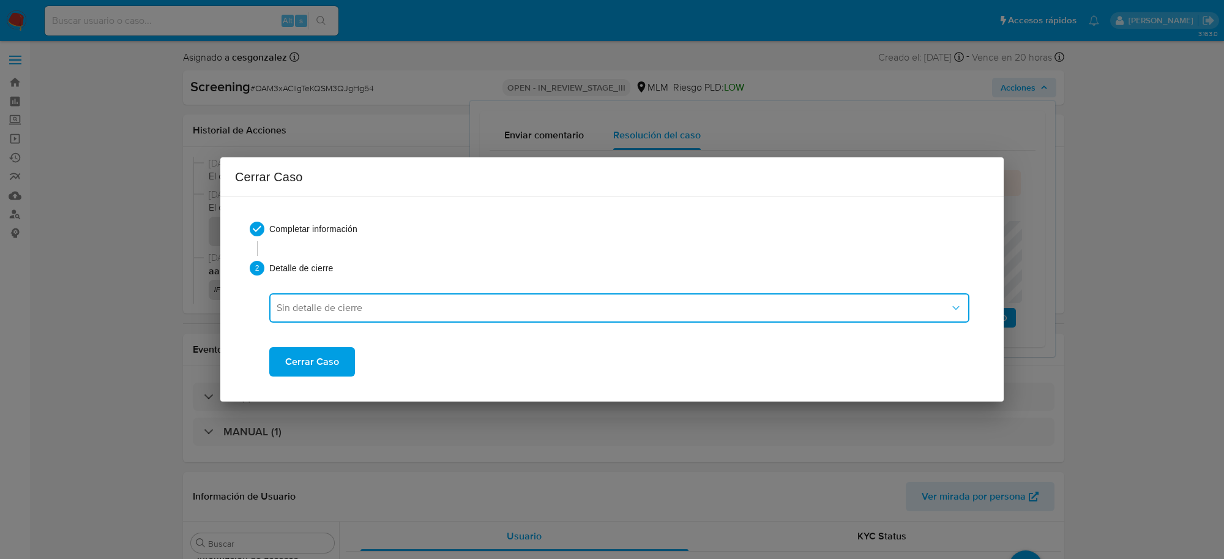
click at [340, 316] on button "Sin detalle de cierre" at bounding box center [619, 307] width 700 height 29
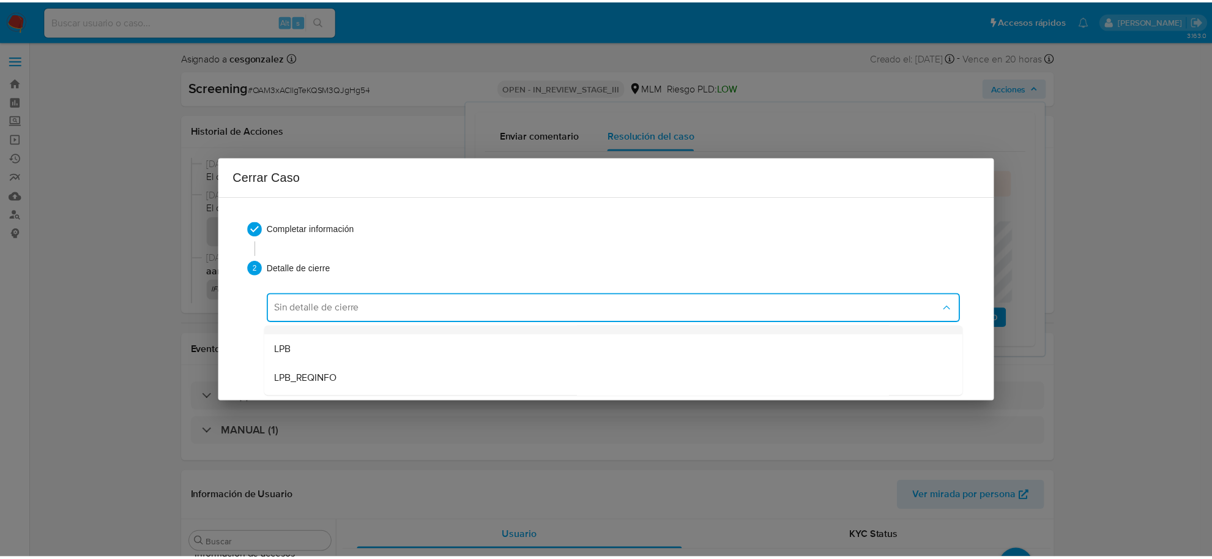
scroll to position [77, 0]
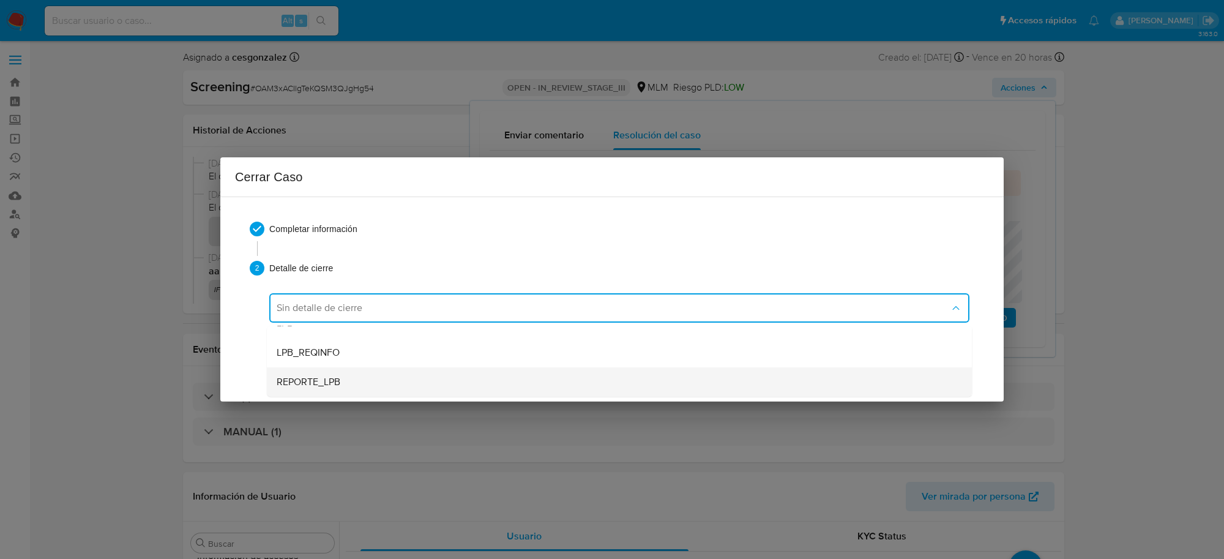
click at [351, 379] on div "REPORTE_LPB" at bounding box center [619, 381] width 685 height 29
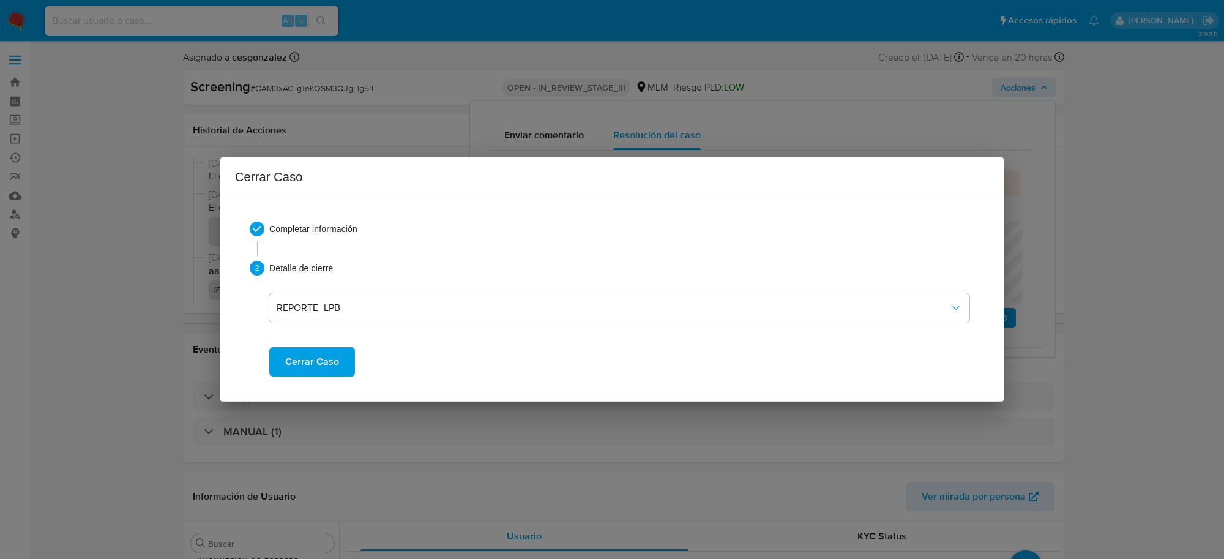
click at [318, 365] on span "Cerrar Caso" at bounding box center [312, 361] width 54 height 27
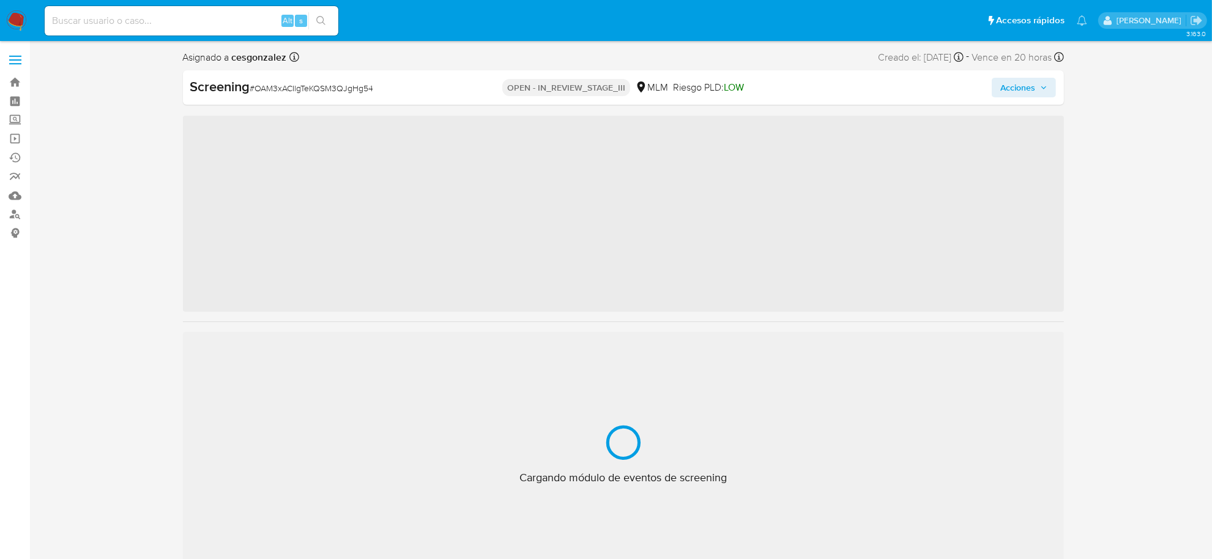
scroll to position [604, 0]
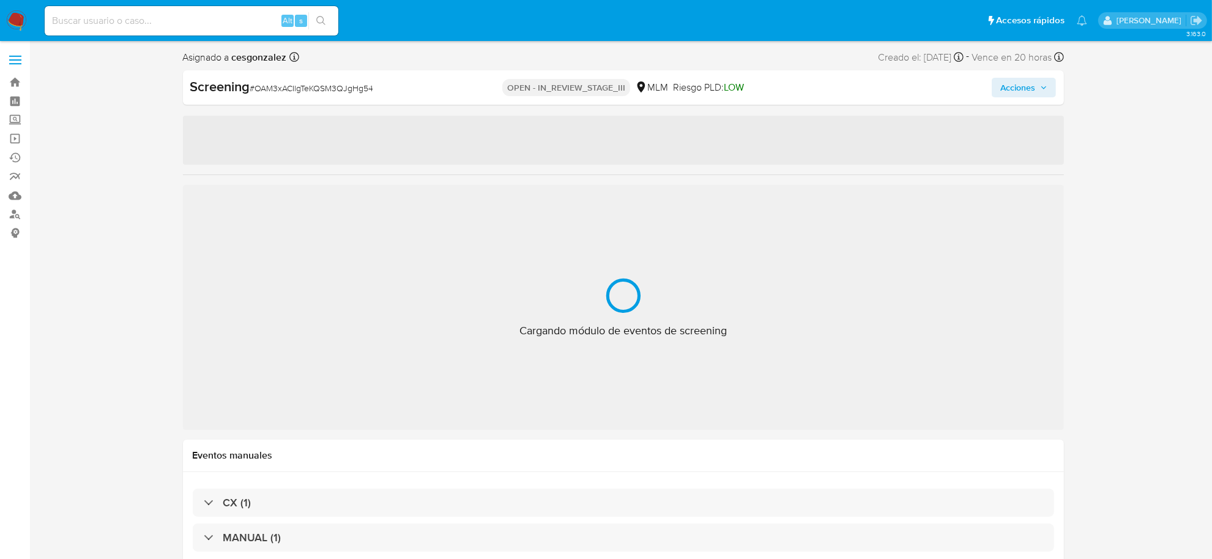
select select "10"
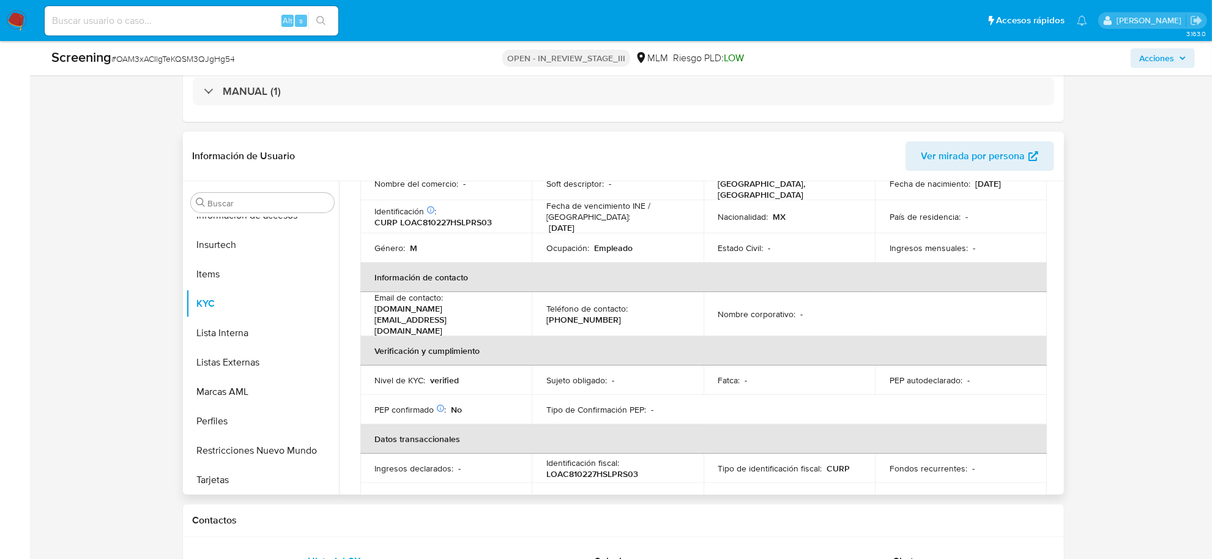
scroll to position [153, 0]
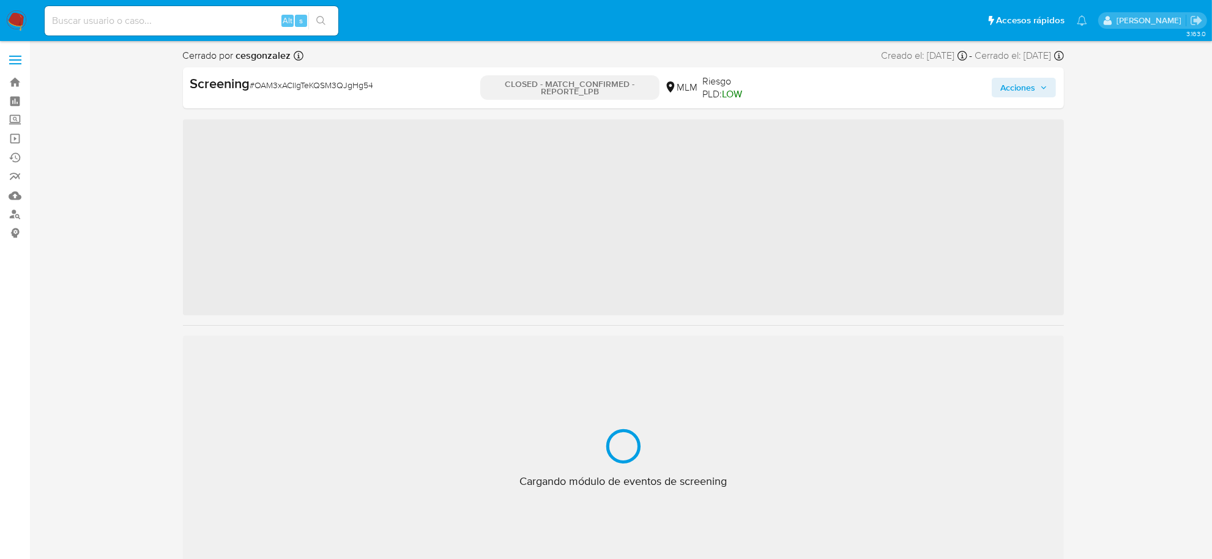
scroll to position [604, 0]
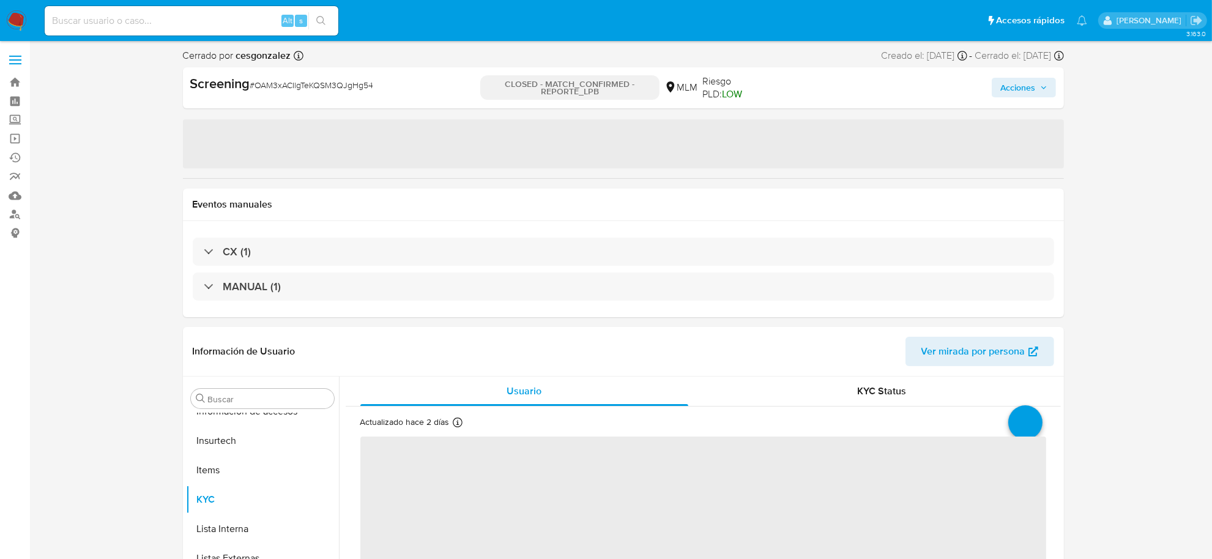
select select "10"
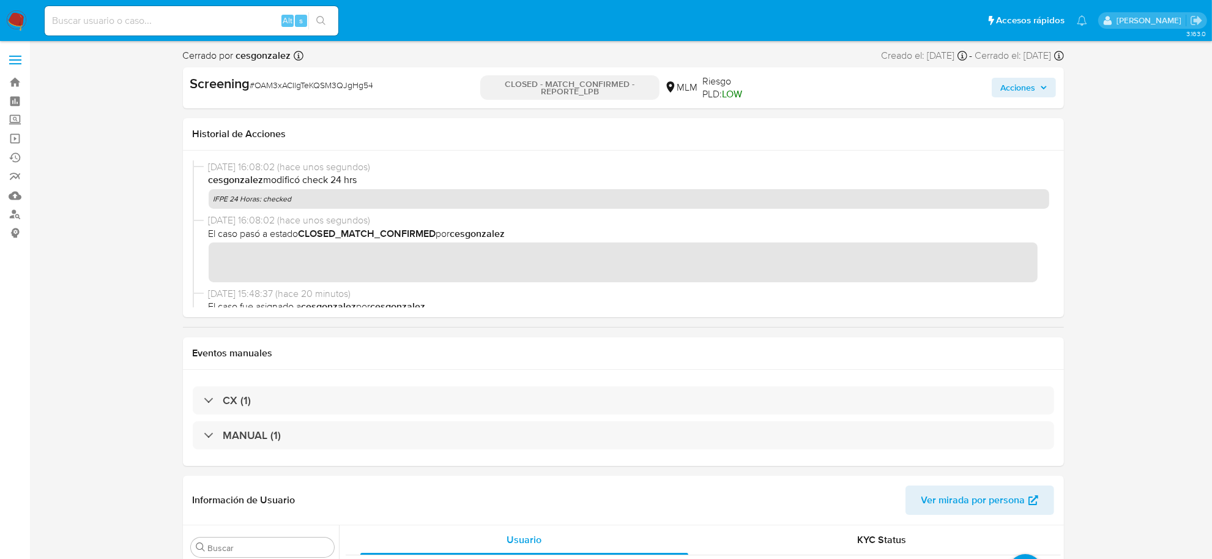
click at [449, 217] on span "08/10/2025 16:08:02 (hace unos segundos)" at bounding box center [629, 220] width 841 height 13
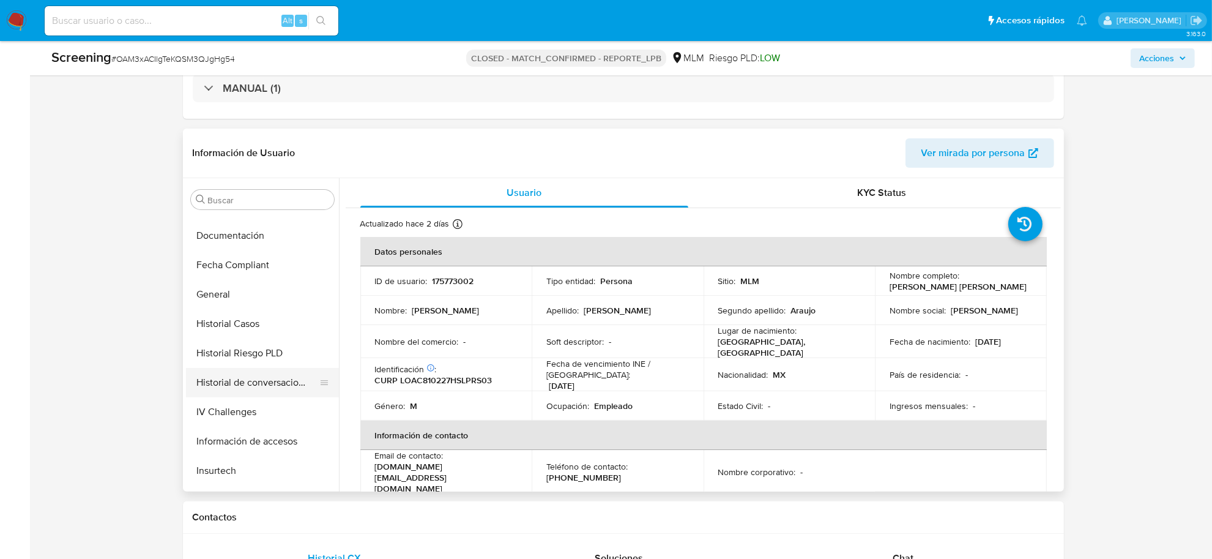
scroll to position [375, 0]
click at [233, 314] on button "Historial Casos" at bounding box center [257, 324] width 143 height 29
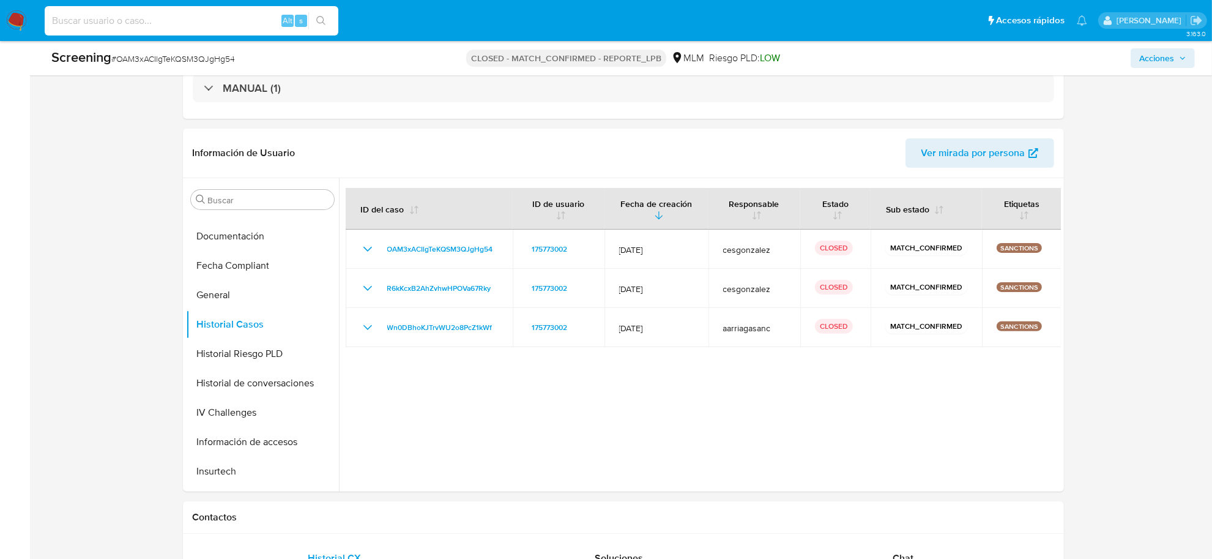
click at [182, 23] on input at bounding box center [192, 21] width 294 height 16
paste input "1785987579"
type input "1785987579"
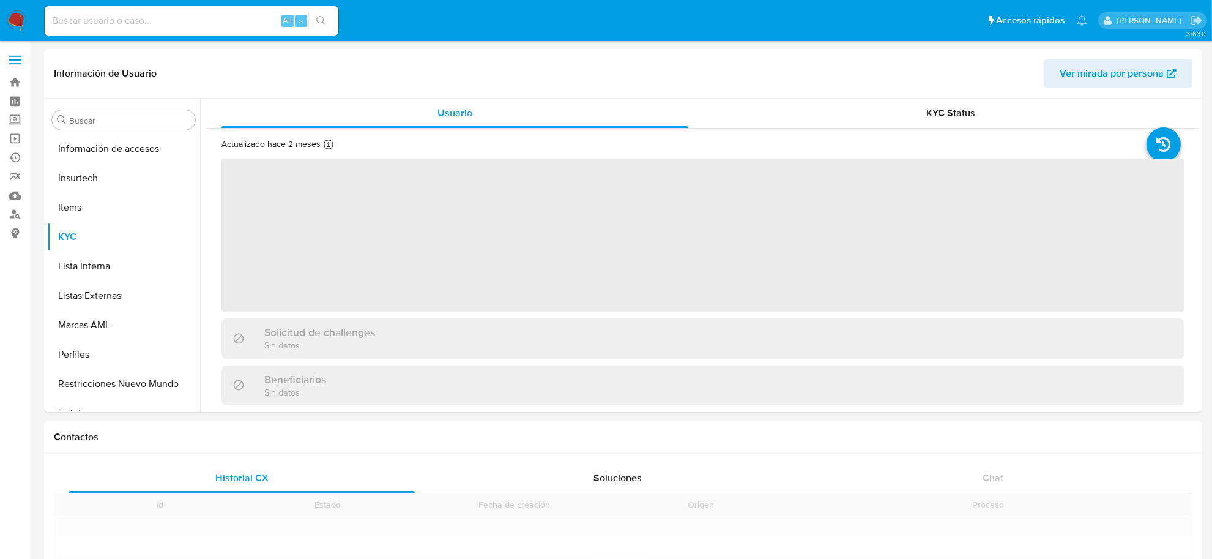
scroll to position [604, 0]
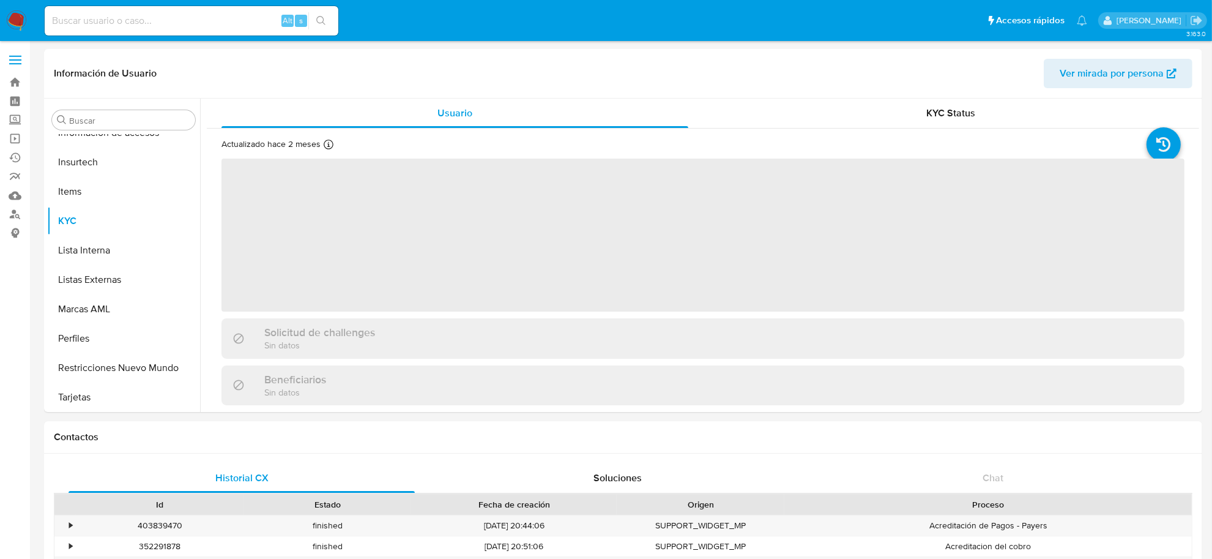
select select "10"
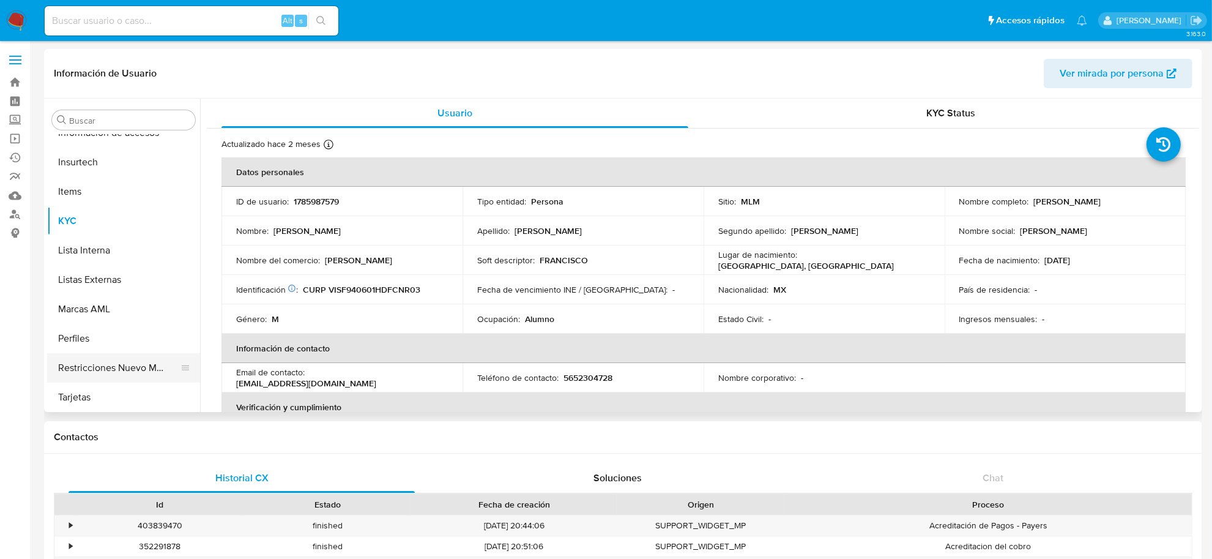
click at [140, 375] on button "Restricciones Nuevo Mundo" at bounding box center [118, 367] width 143 height 29
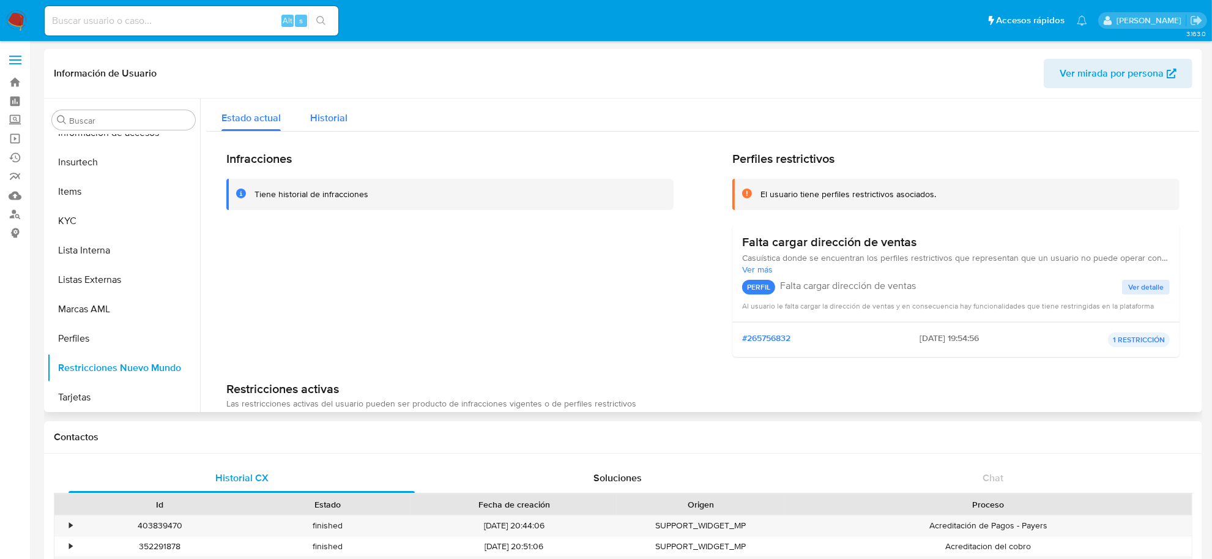
click at [346, 125] on div "Historial" at bounding box center [328, 115] width 37 height 32
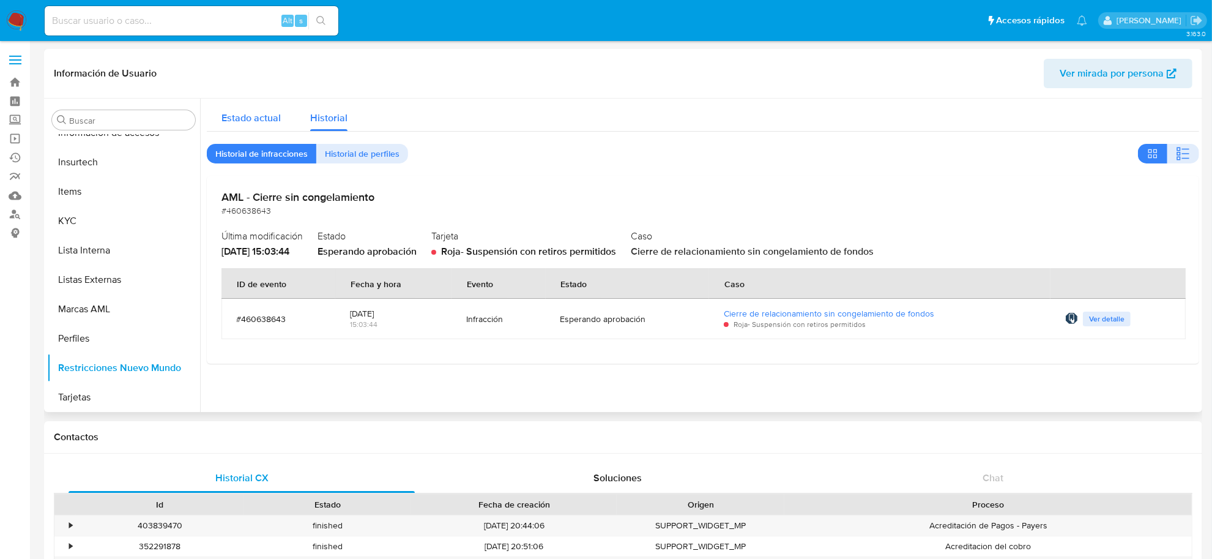
click at [233, 123] on span "Estado actual" at bounding box center [251, 118] width 59 height 14
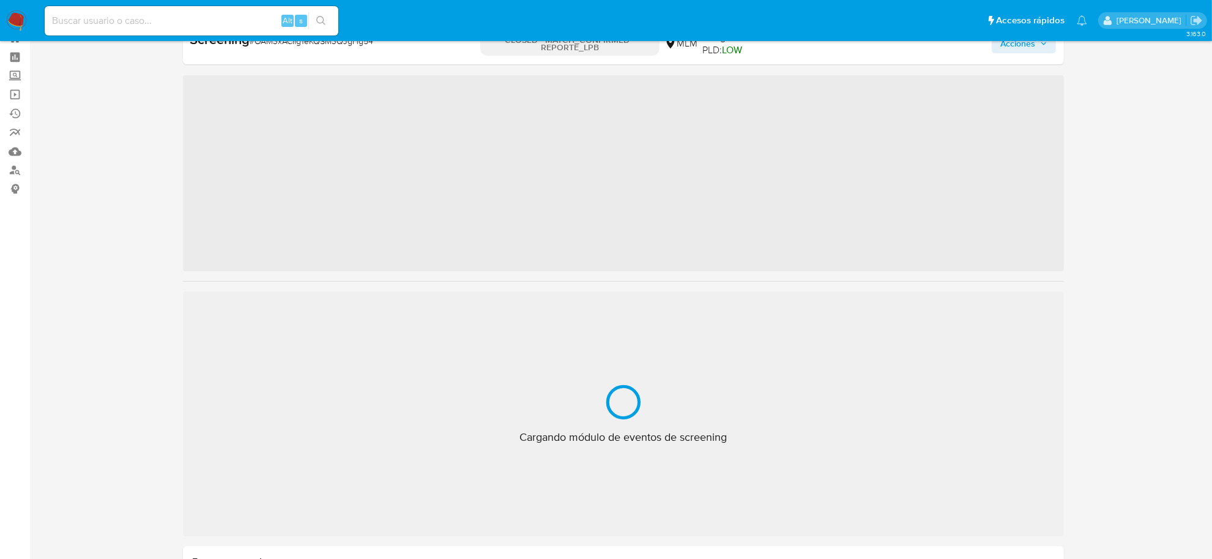
scroll to position [604, 0]
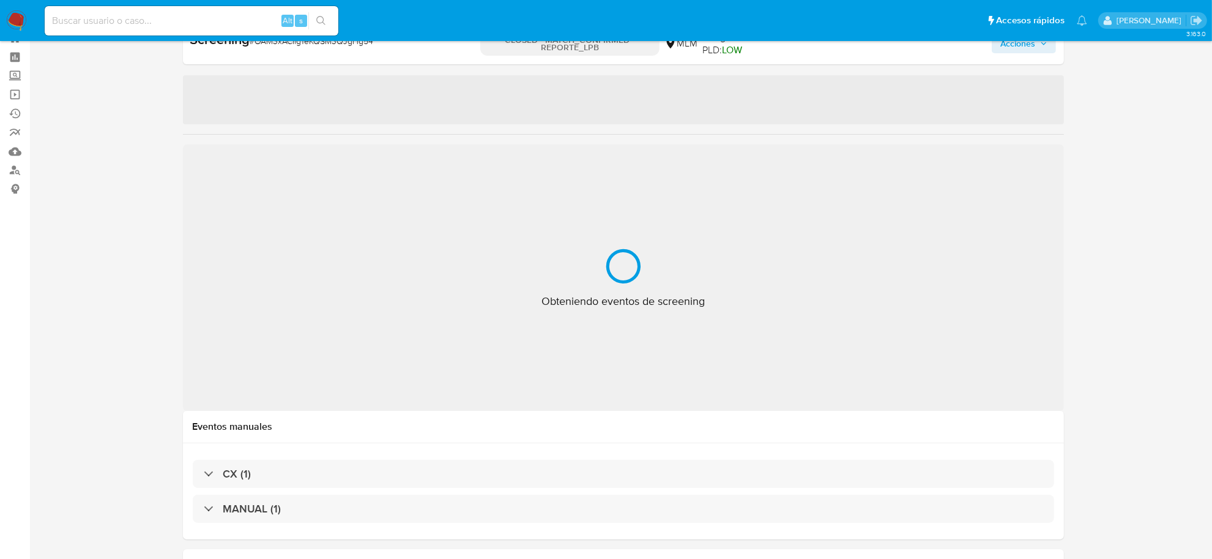
select select "10"
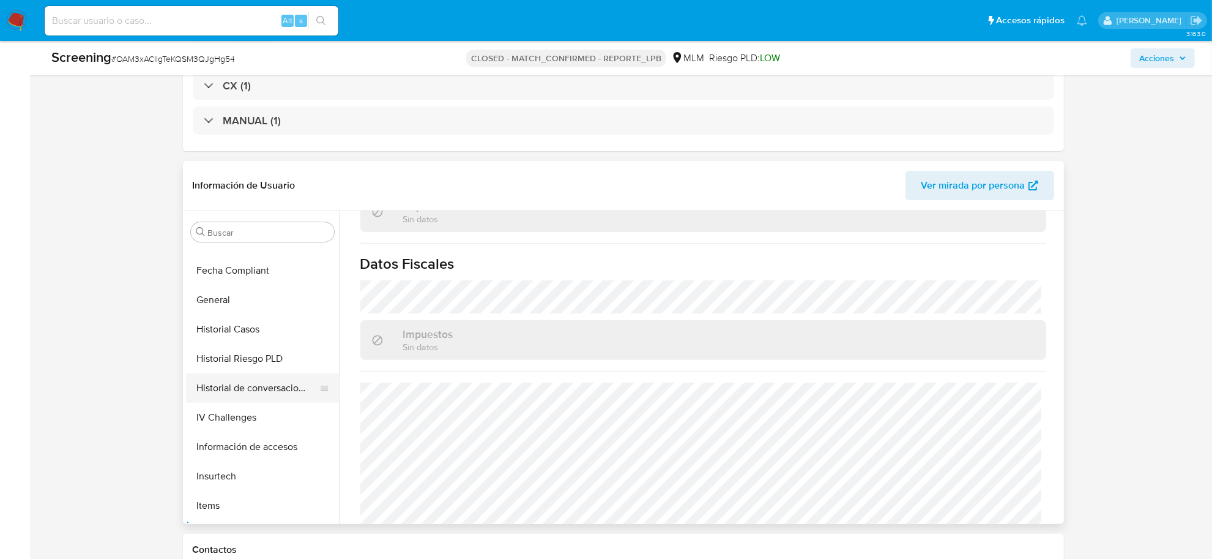
scroll to position [375, 0]
click at [255, 347] on button "Historial Casos" at bounding box center [257, 356] width 143 height 29
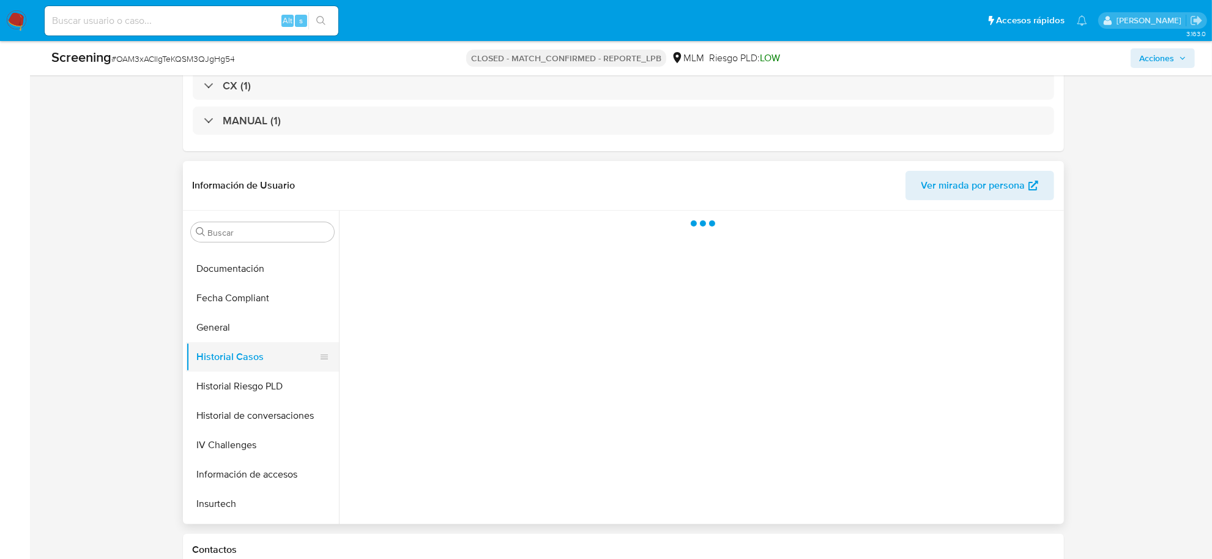
scroll to position [0, 0]
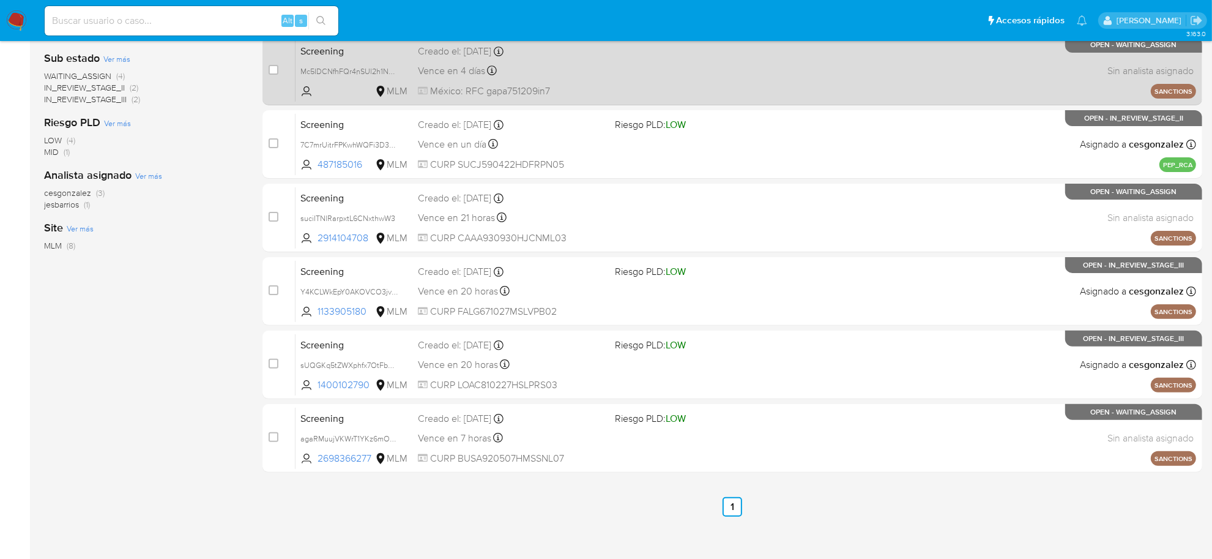
scroll to position [304, 0]
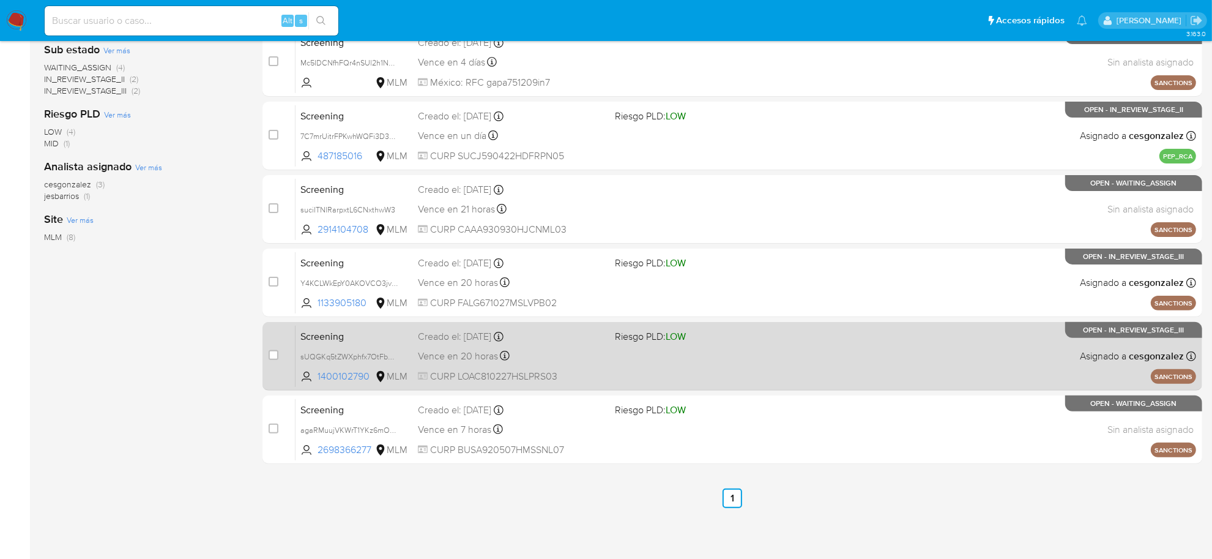
click at [552, 359] on div "Vence en 20 horas Vence el [DATE] 12:04:28" at bounding box center [511, 356] width 187 height 17
click at [482, 371] on span "CURP LOAC810227HSLPRS03" at bounding box center [511, 376] width 187 height 13
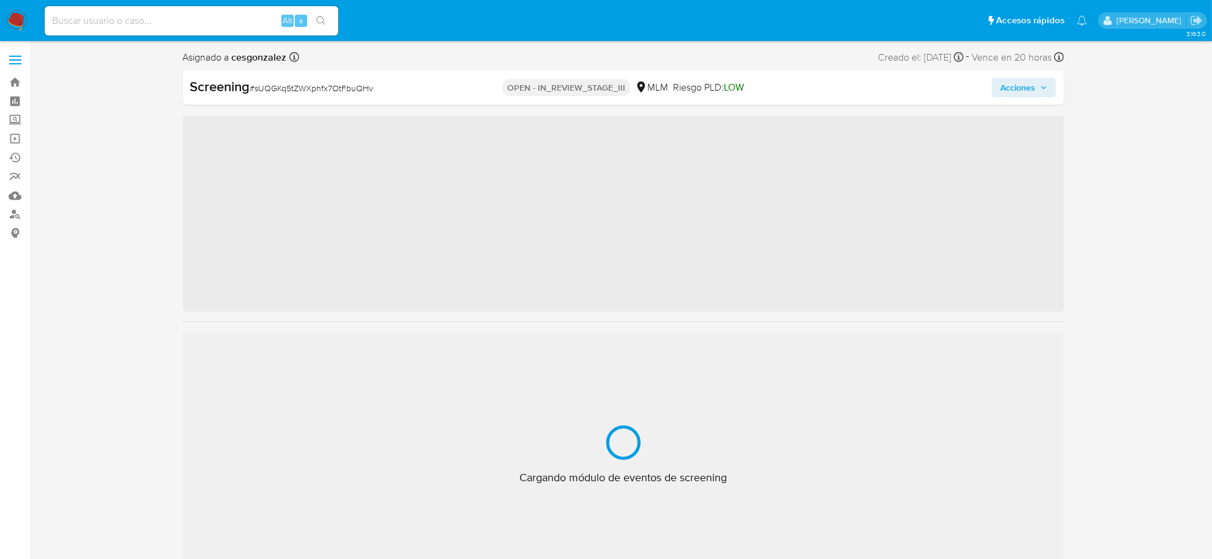
scroll to position [604, 0]
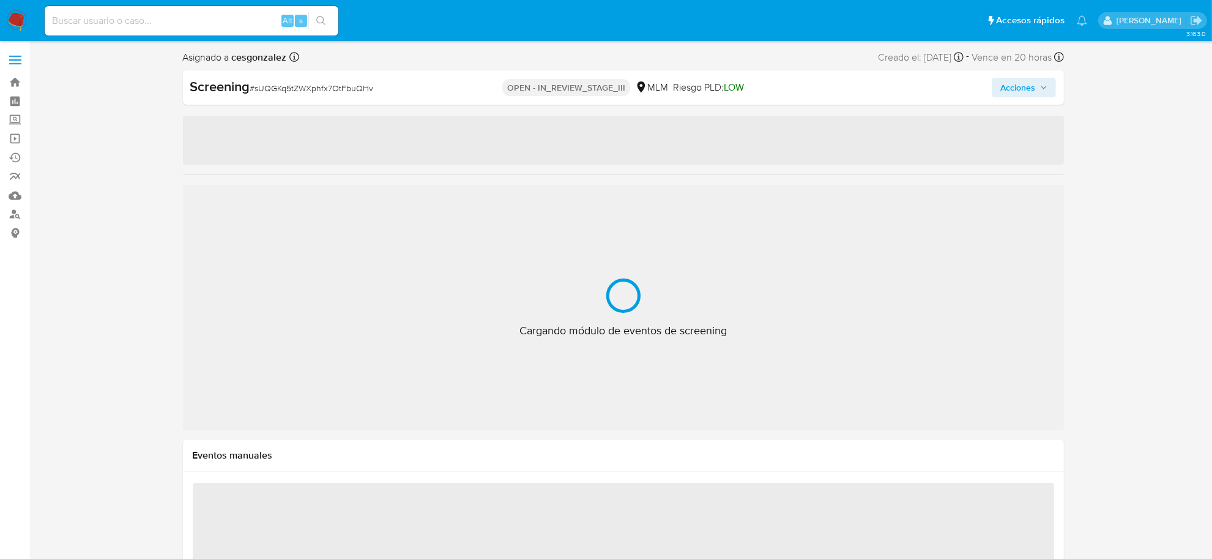
select select "10"
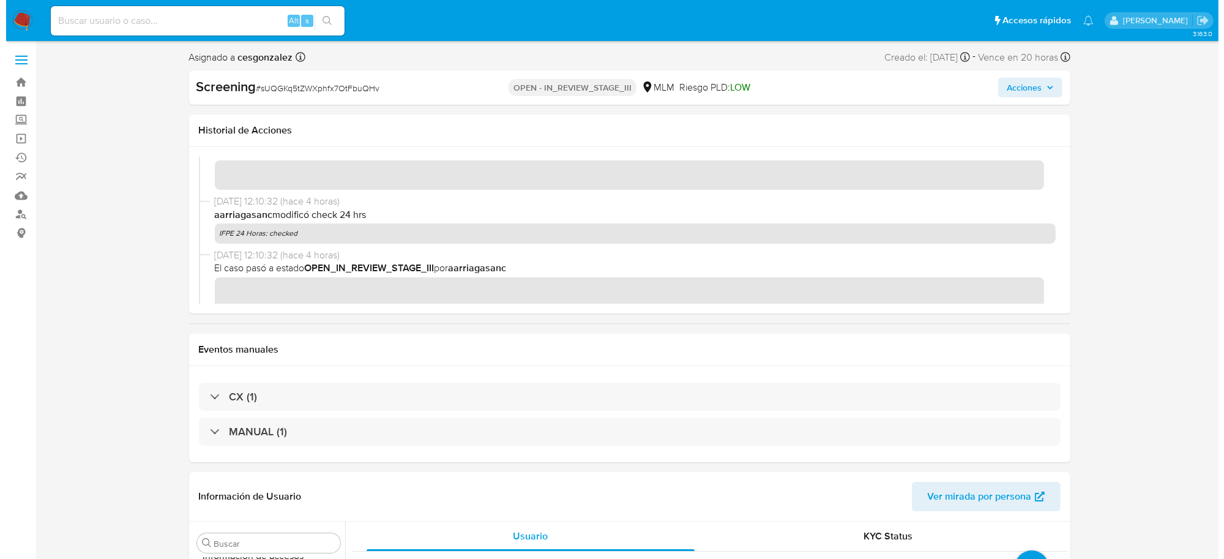
scroll to position [0, 0]
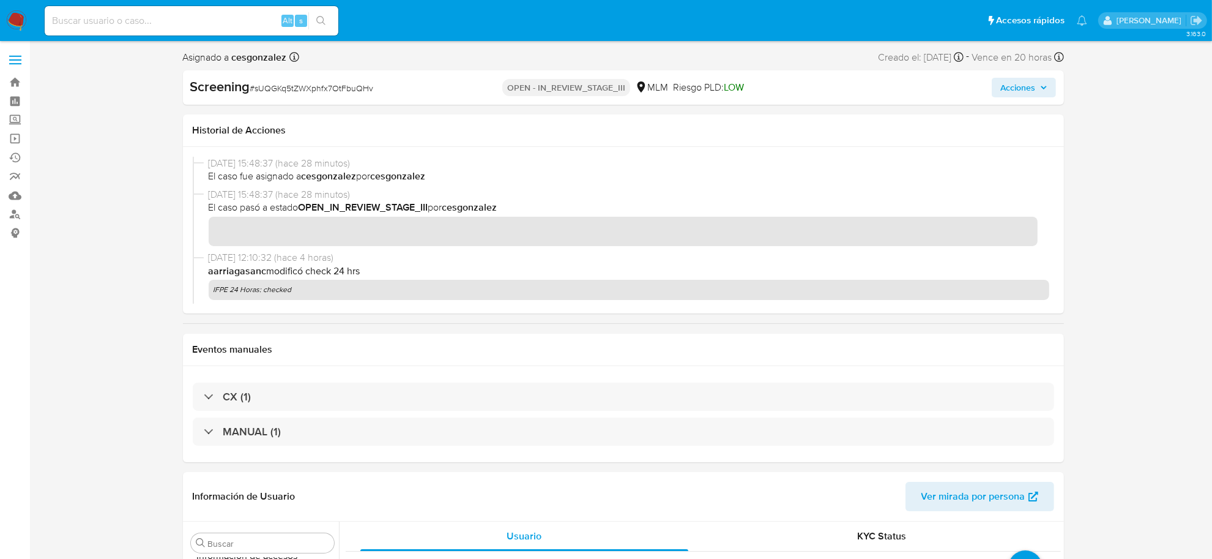
click at [1036, 81] on span "Acciones" at bounding box center [1018, 88] width 35 height 20
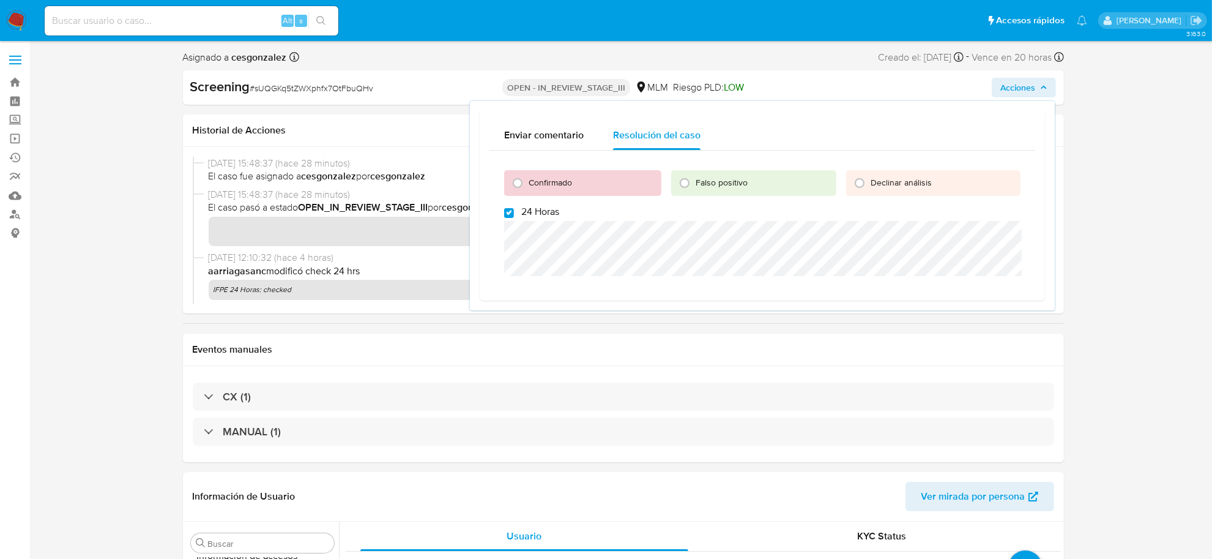
click at [506, 171] on div "Confirmado" at bounding box center [582, 183] width 157 height 26
click at [519, 182] on input "Confirmado" at bounding box center [518, 183] width 20 height 20
radio input "true"
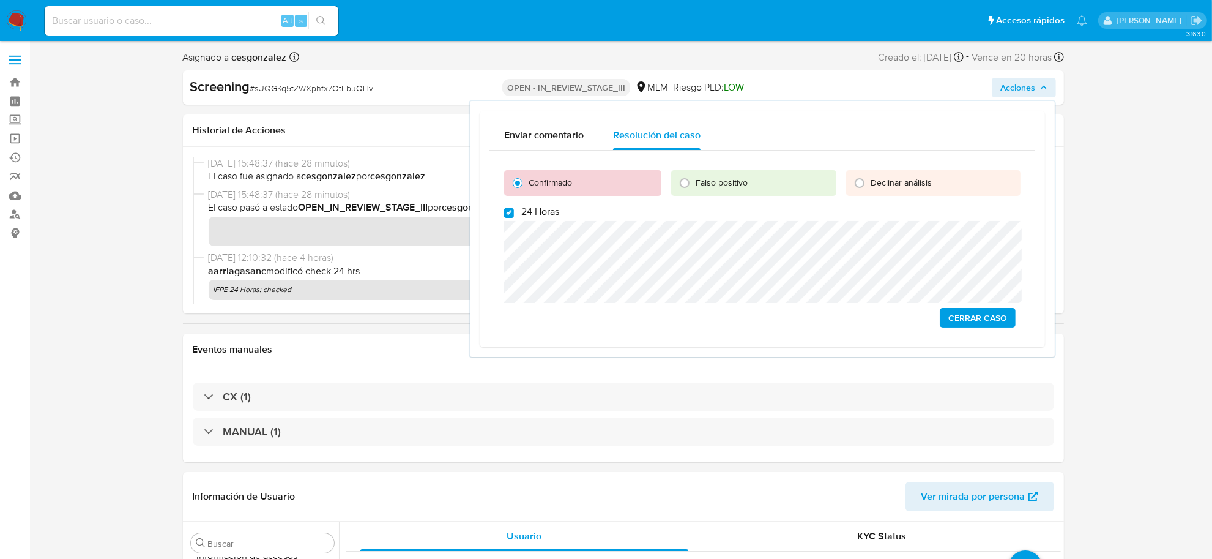
click at [983, 310] on span "Cerrar Caso" at bounding box center [978, 317] width 59 height 17
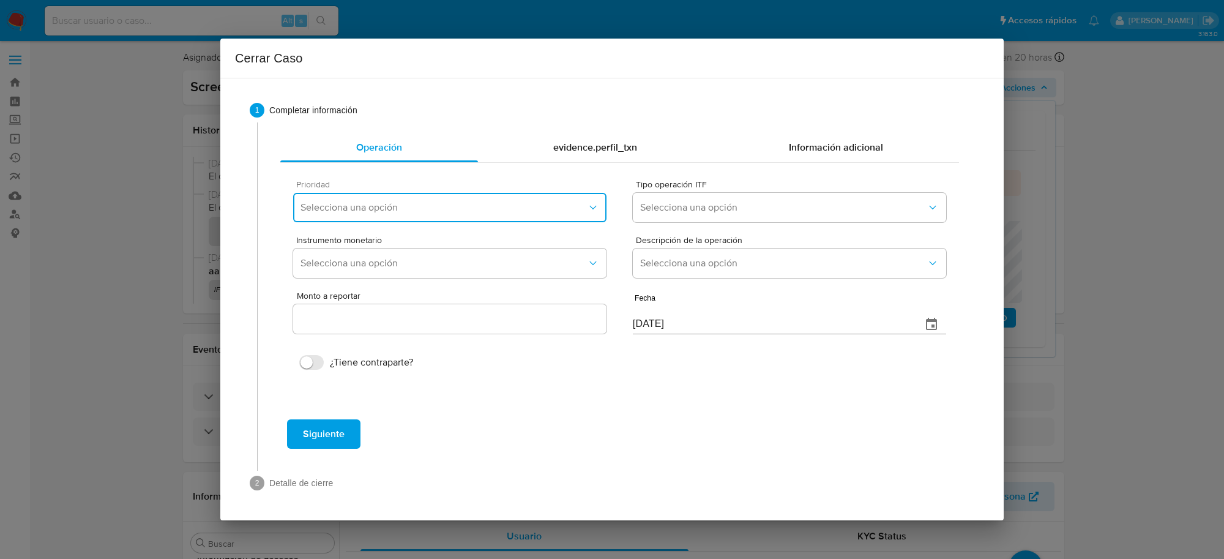
click at [504, 211] on span "Selecciona una opción" at bounding box center [443, 207] width 286 height 12
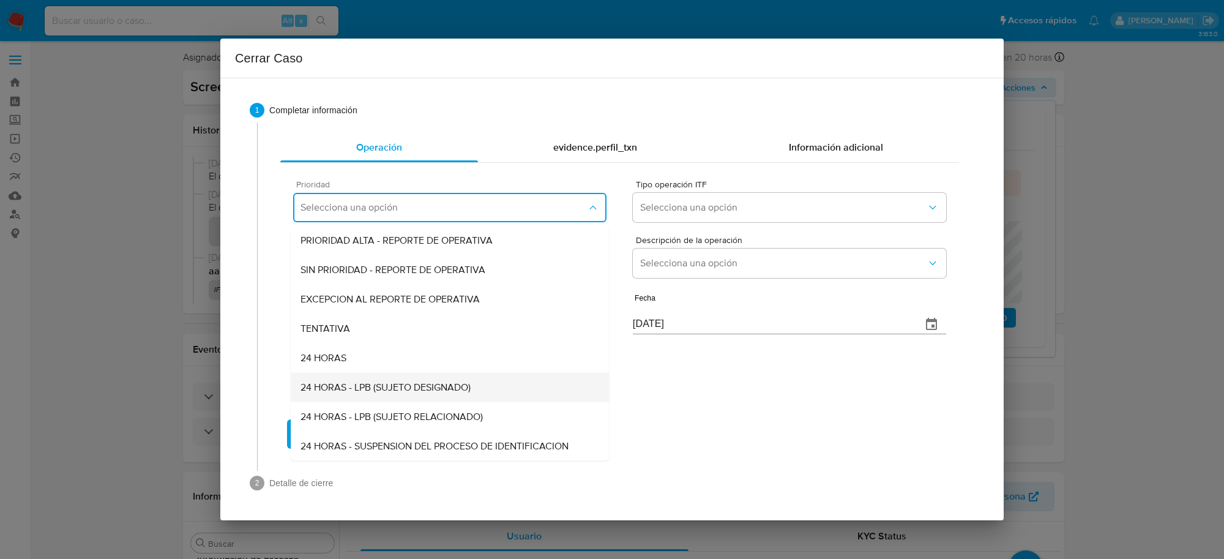
click at [409, 390] on span "24 HORAS - LPB (SUJETO DESIGNADO)" at bounding box center [385, 387] width 170 height 12
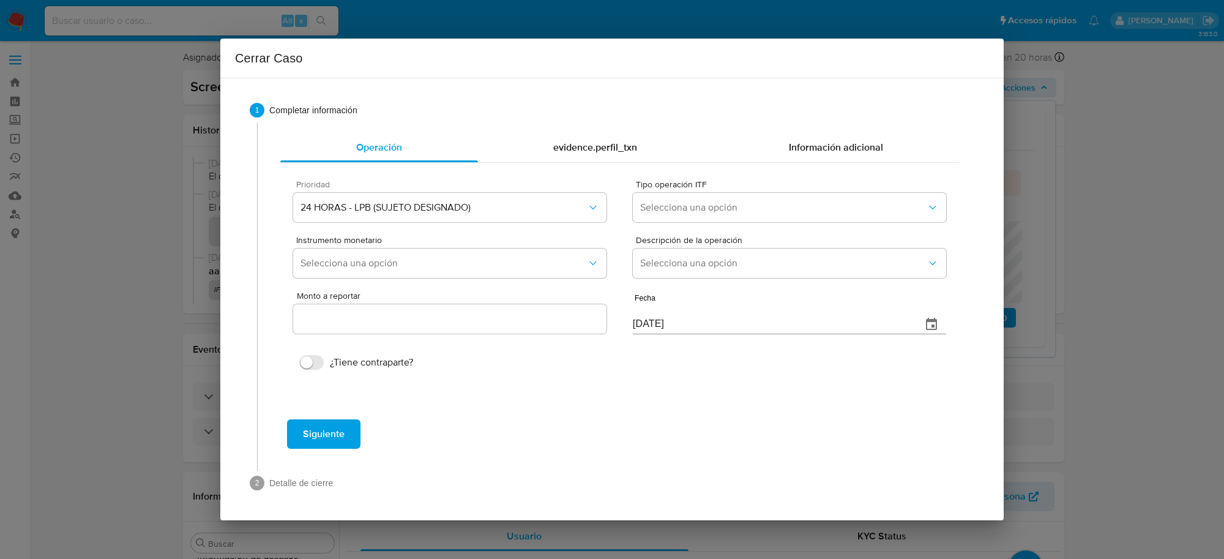
click at [415, 389] on div "Prioridad 24 HORAS - LPB (SUJETO DESIGNADO) Tipo operación ITF Selecciona una o…" at bounding box center [619, 282] width 679 height 239
click at [799, 209] on span "Selecciona una opción" at bounding box center [783, 207] width 286 height 12
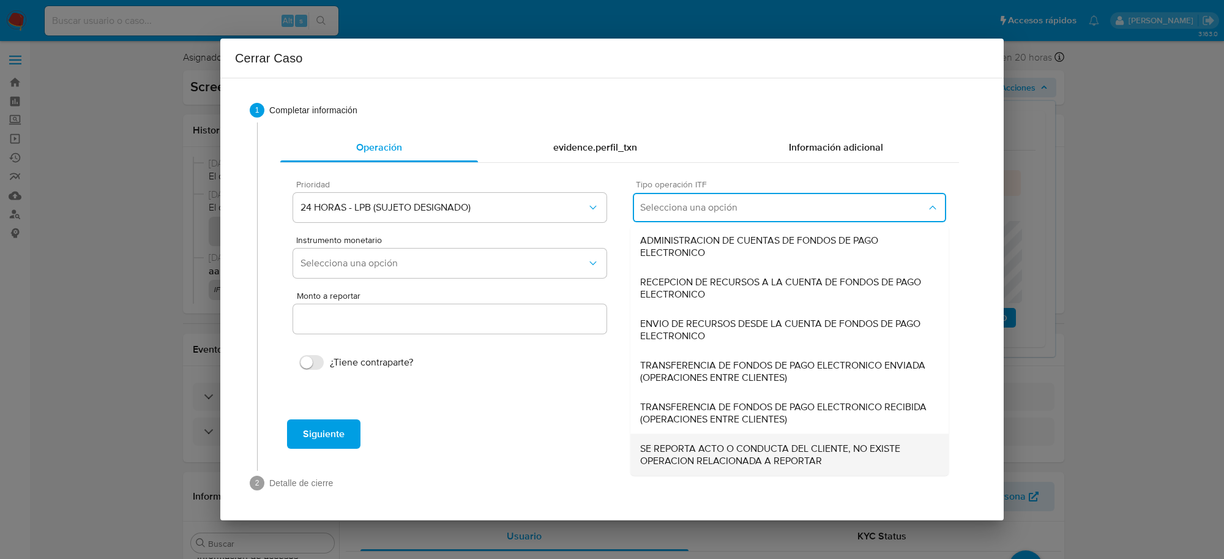
click at [730, 450] on span "SE REPORTA ACTO O CONDUCTA DEL CLIENTE, NO EXISTE OPERACION RELACIONADA A REPOR…" at bounding box center [789, 454] width 299 height 24
type input "0.00"
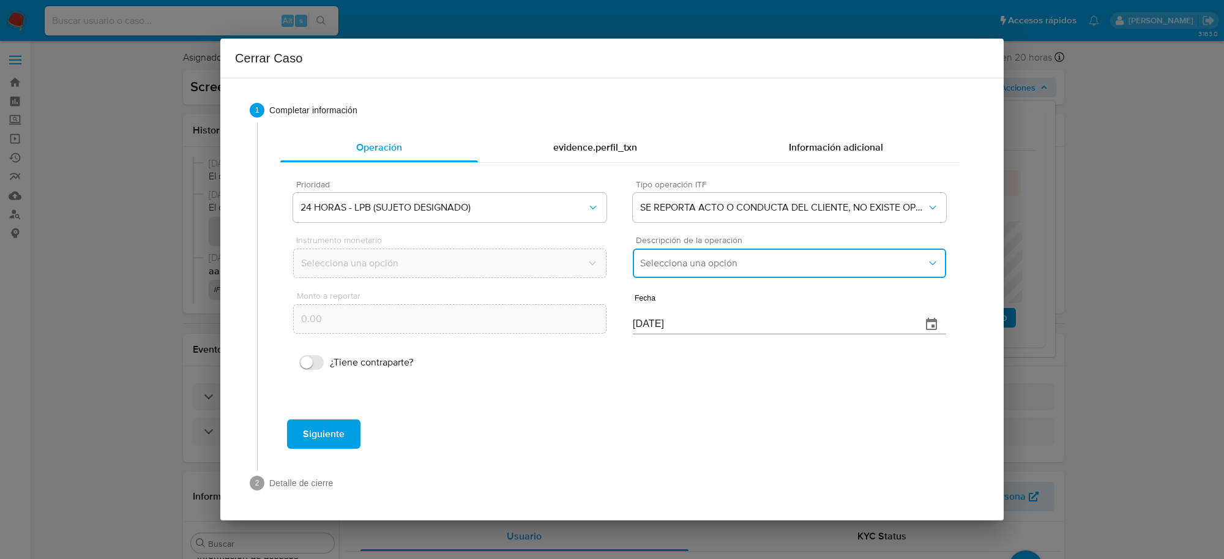
click at [687, 261] on span "Selecciona una opción" at bounding box center [783, 263] width 286 height 12
click at [690, 320] on span "LISTA DE PERSONAS BLOQUEADAS" at bounding box center [717, 325] width 155 height 12
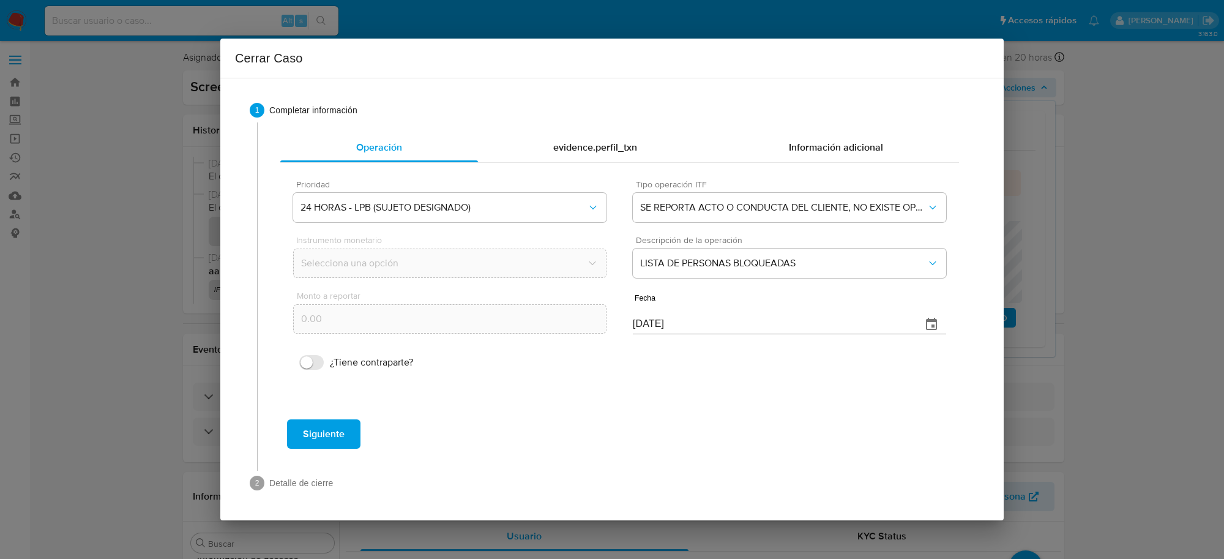
click at [291, 435] on button "Siguiente" at bounding box center [323, 433] width 73 height 29
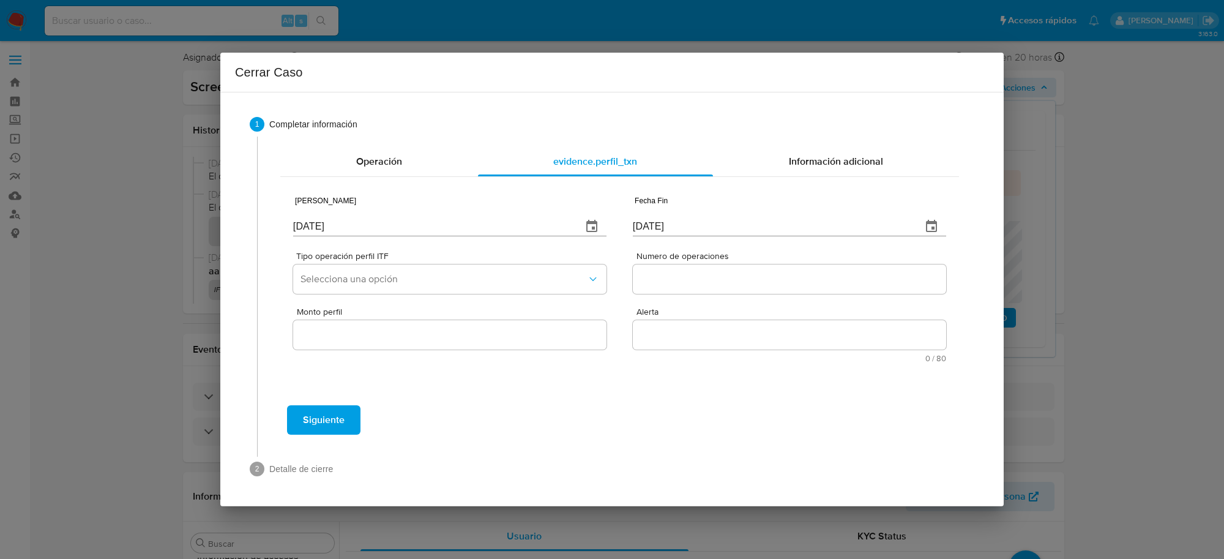
click at [362, 231] on input "[DATE]" at bounding box center [432, 227] width 279 height 20
type input "[DATE]"
type input "1_/__/____"
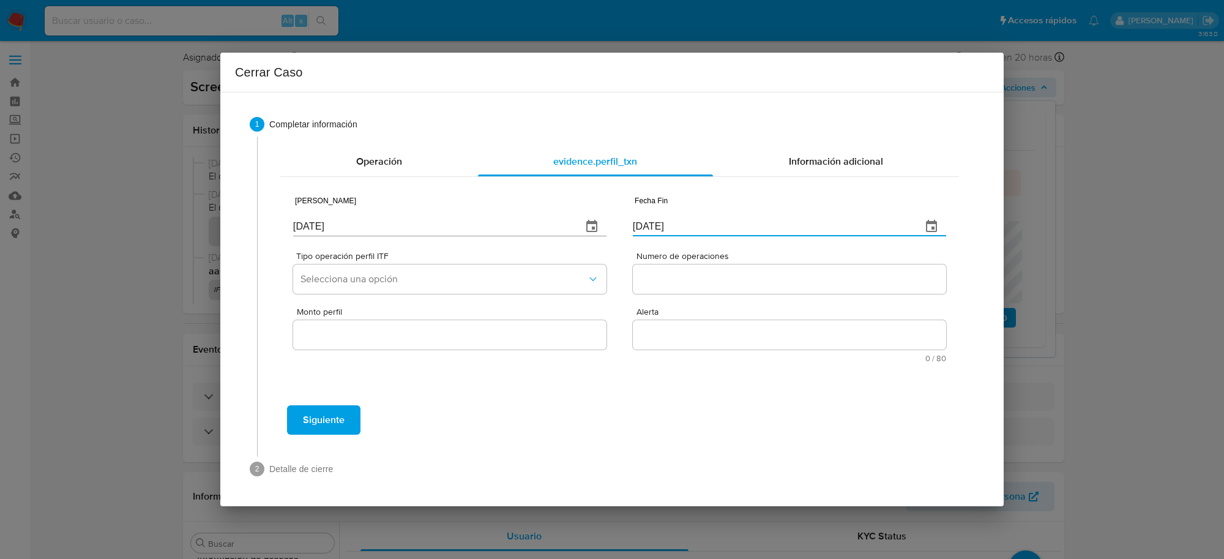
type input "[DATE]"
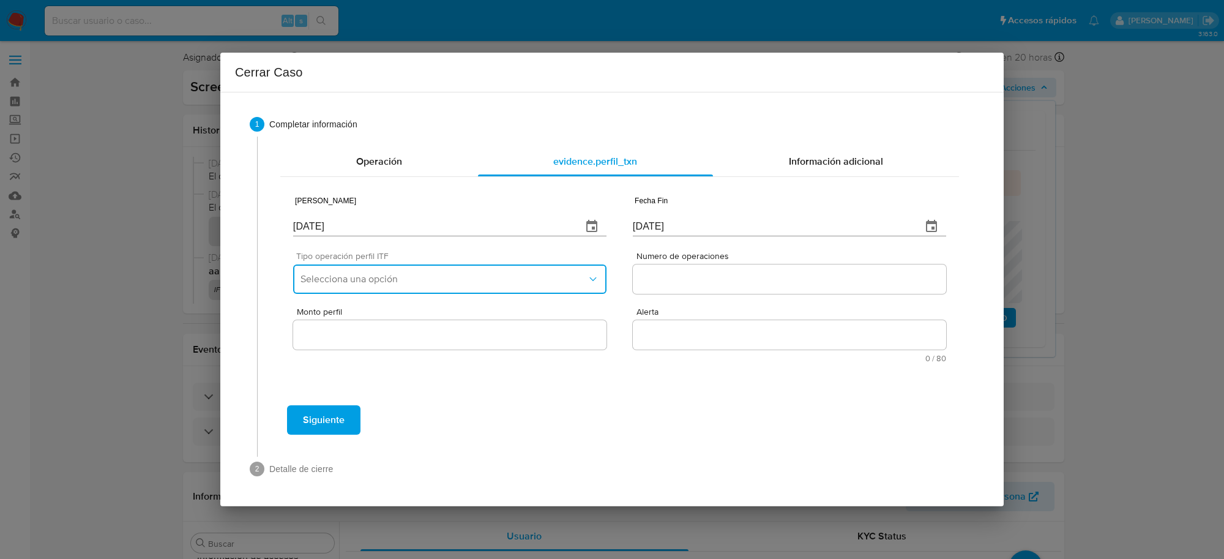
click at [445, 264] on button "Selecciona una opción" at bounding box center [449, 278] width 313 height 29
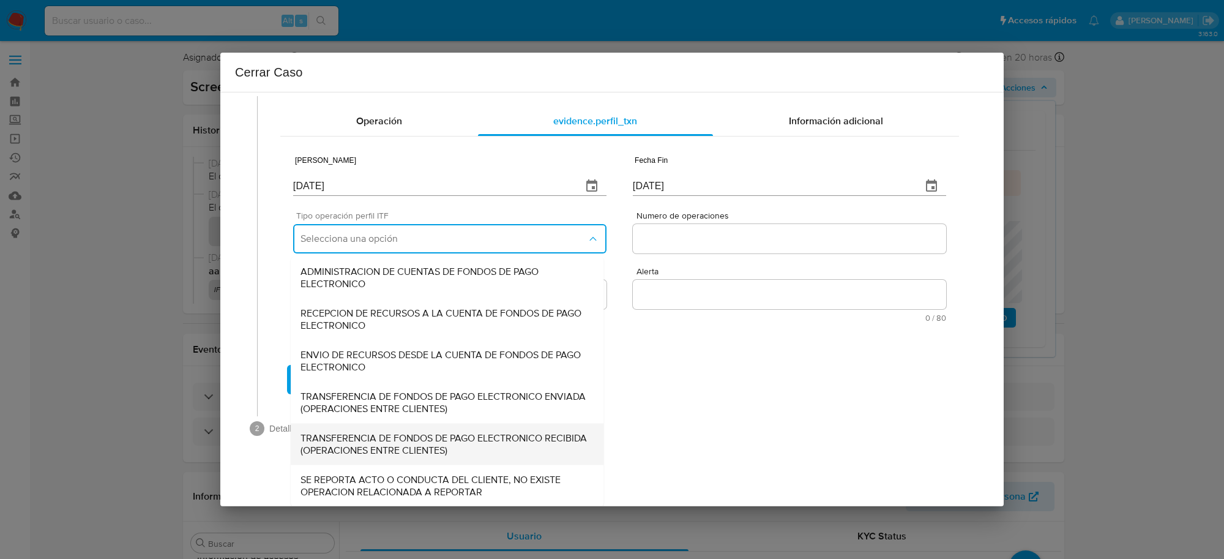
scroll to position [41, 0]
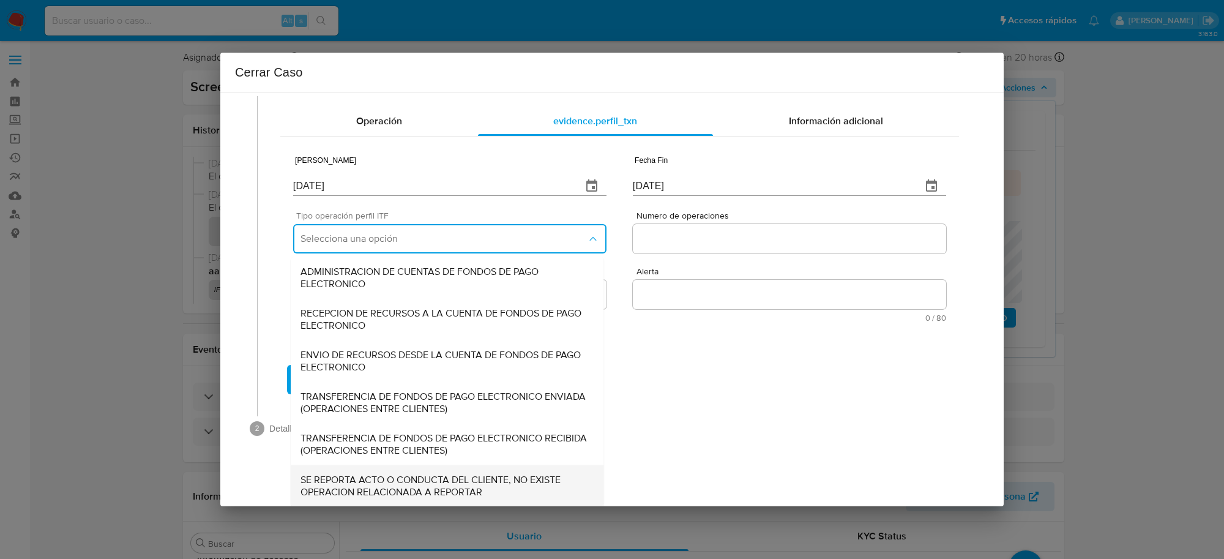
click at [404, 478] on span "SE REPORTA ACTO O CONDUCTA DEL CLIENTE, NO EXISTE OPERACION RELACIONADA A REPOR…" at bounding box center [446, 485] width 293 height 24
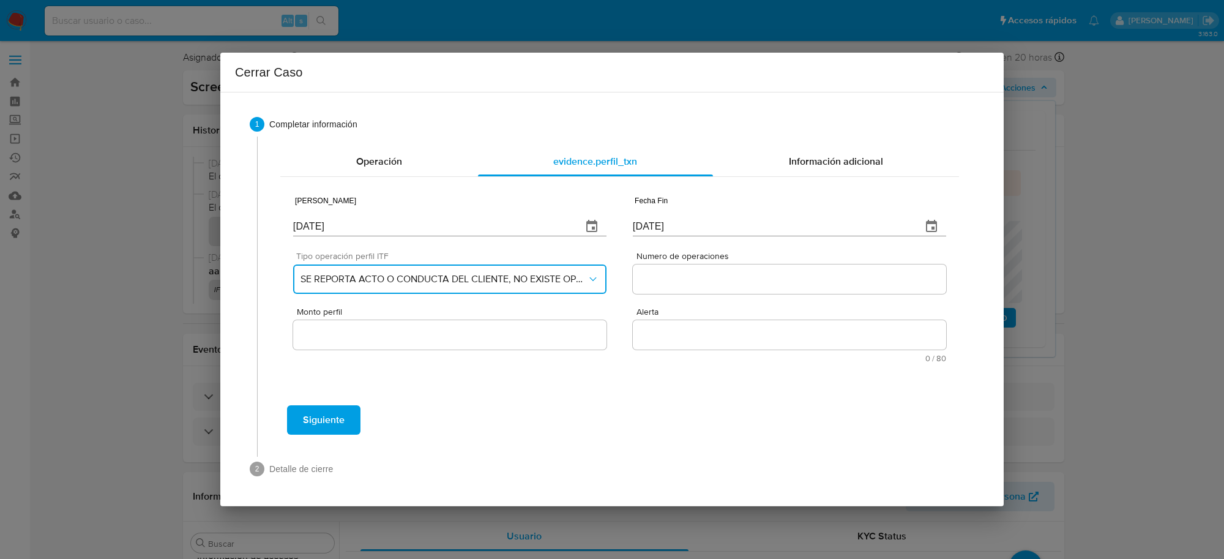
scroll to position [0, 0]
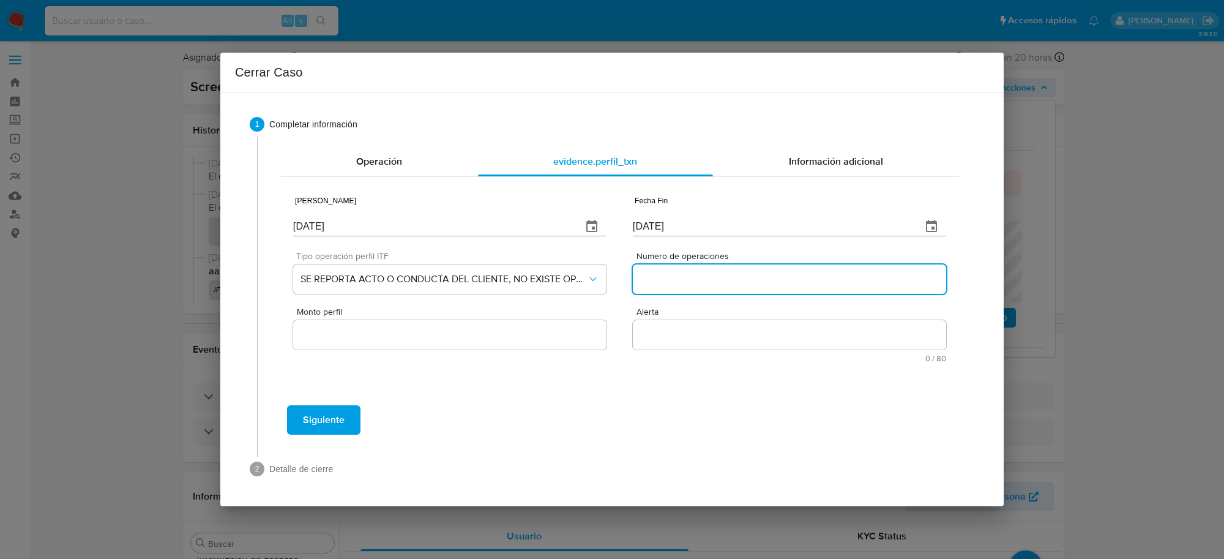
click at [660, 283] on input "Numero de operaciones" at bounding box center [789, 279] width 313 height 16
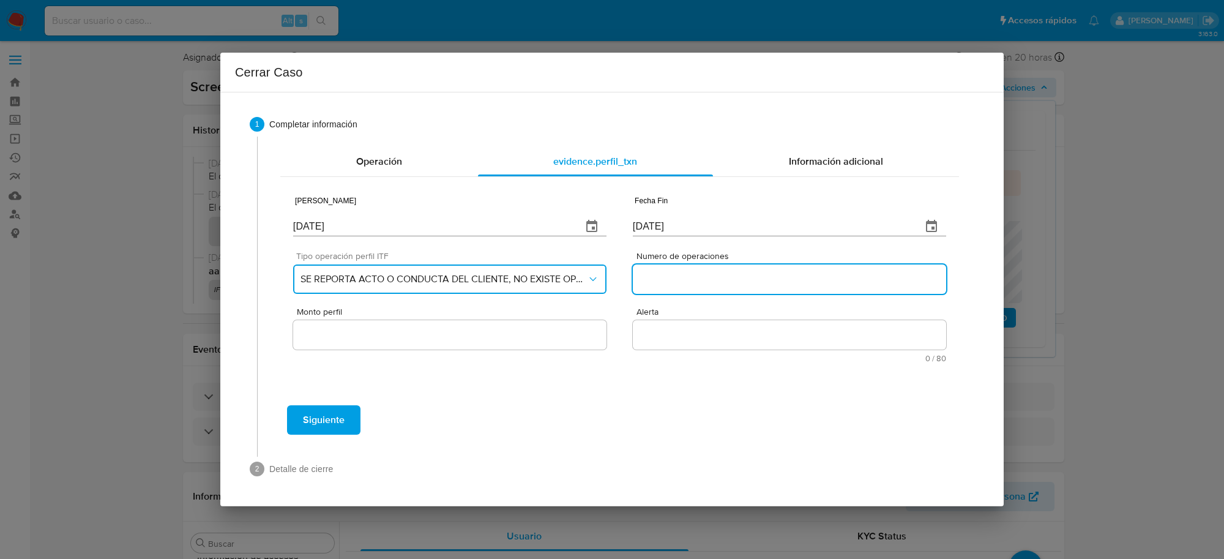
click at [571, 286] on button "SE REPORTA ACTO O CONDUCTA DEL CLIENTE, NO EXISTE OPERACION RELACIONADA A REPOR…" at bounding box center [449, 278] width 313 height 29
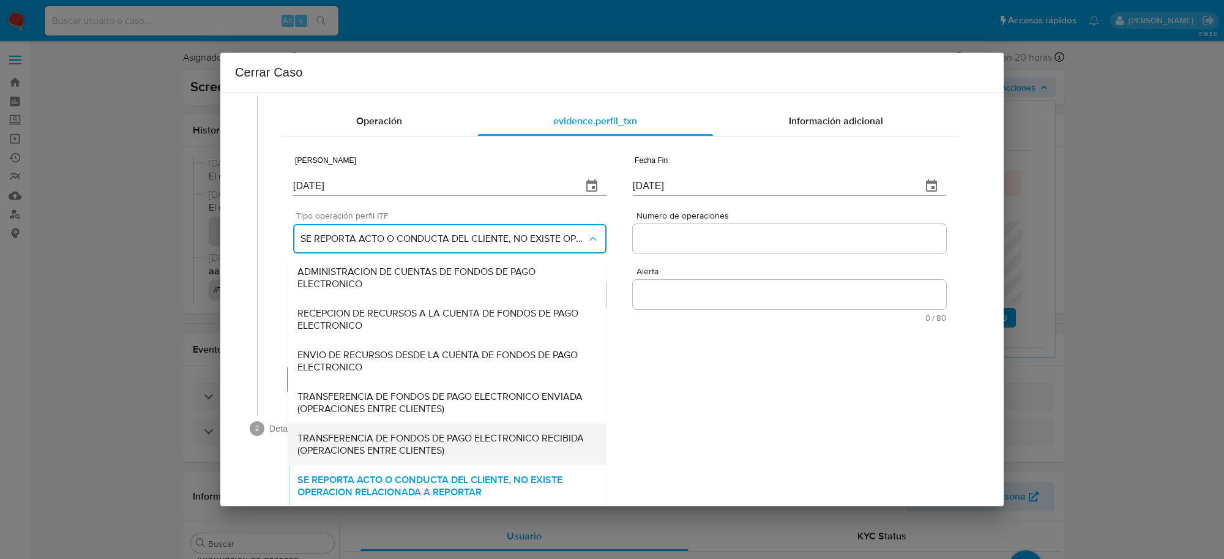
scroll to position [41, 0]
click at [677, 237] on div "Fecha Inicio 01/01/2025 Fecha Fin 01/07/2025 Tipo operación perfil ITF SE REPOR…" at bounding box center [619, 233] width 653 height 177
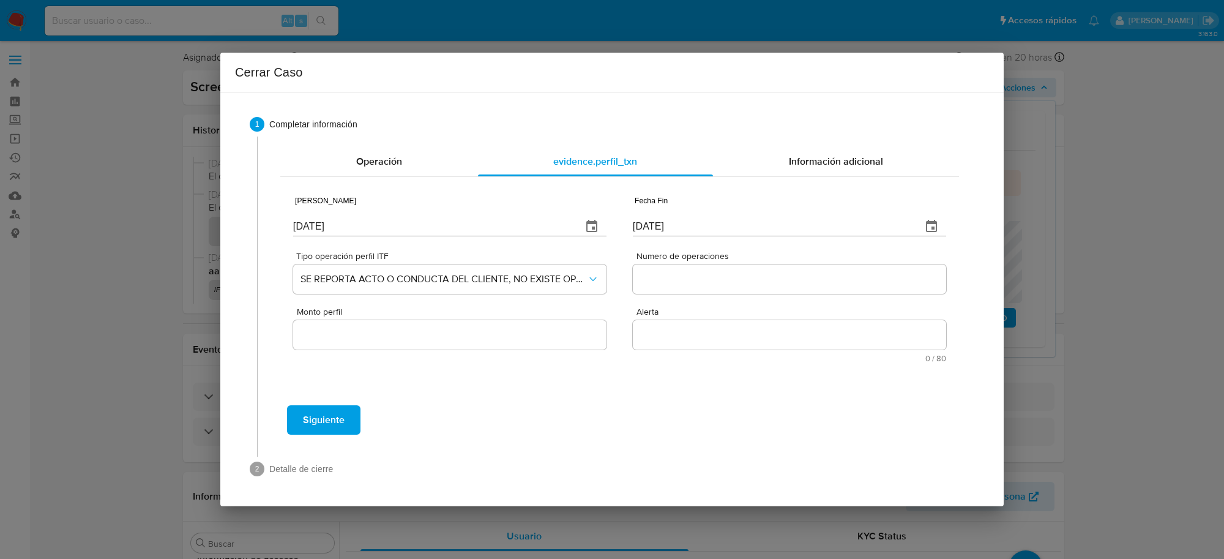
scroll to position [0, 0]
click at [729, 266] on div at bounding box center [789, 278] width 313 height 29
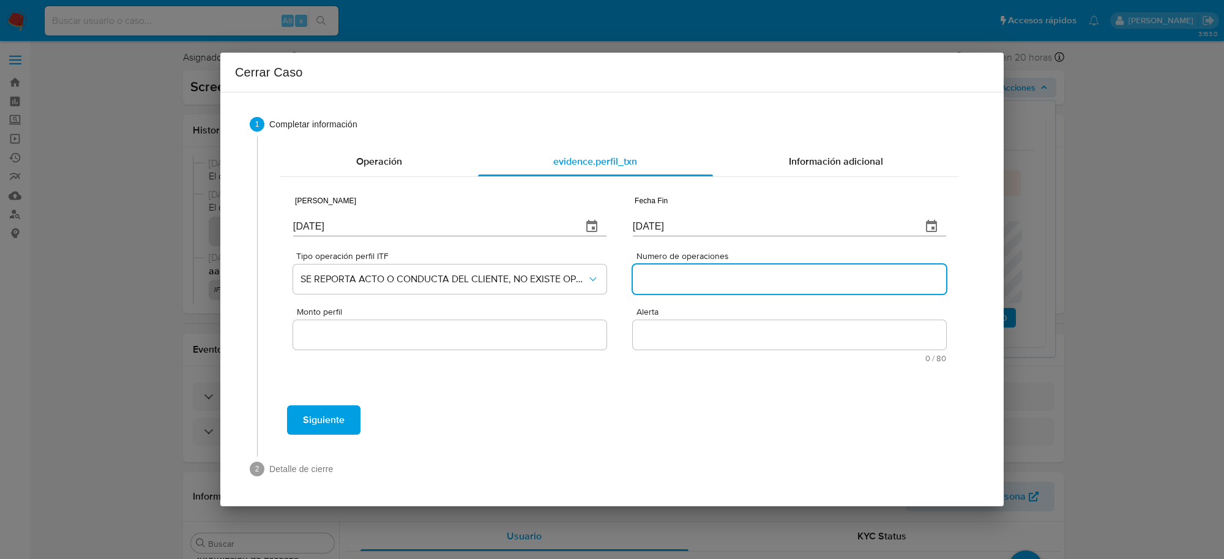
click at [733, 280] on input "Numero de operaciones" at bounding box center [789, 279] width 313 height 16
type input "0"
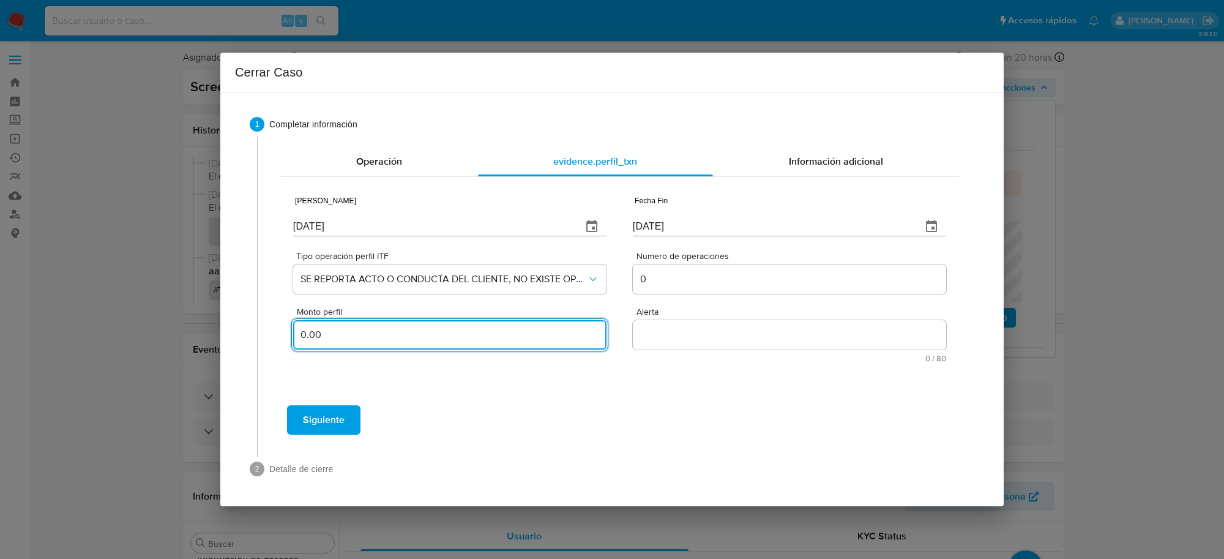
type input "0.00"
click at [736, 340] on textarea "Alerta" at bounding box center [789, 334] width 313 height 29
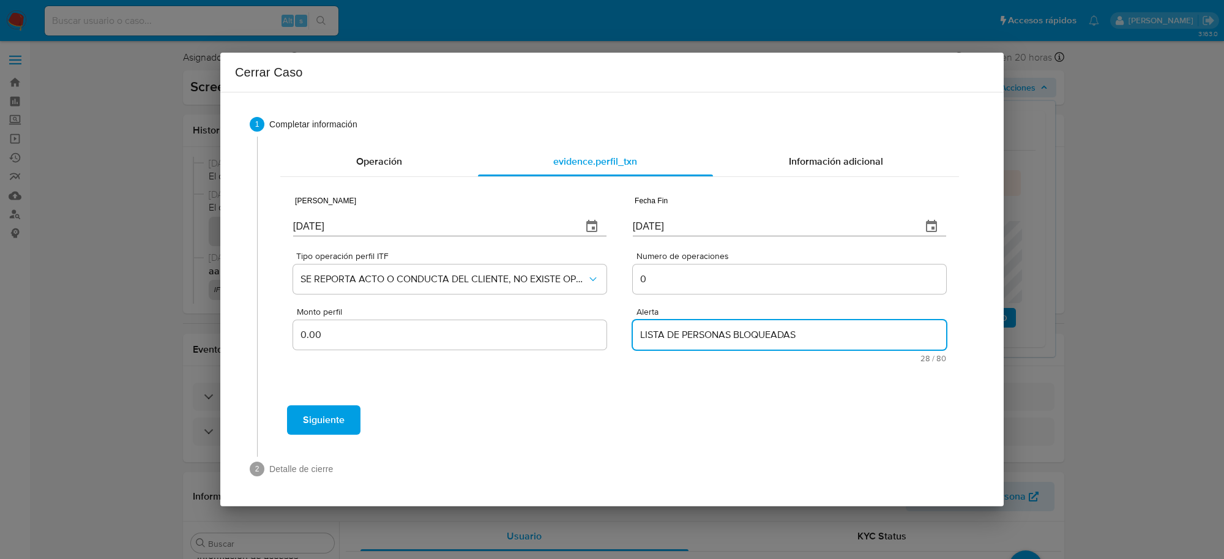
type textarea "LISTA DE PERSONAS BLOQUEADAS"
click at [310, 420] on span "Siguiente" at bounding box center [324, 419] width 42 height 27
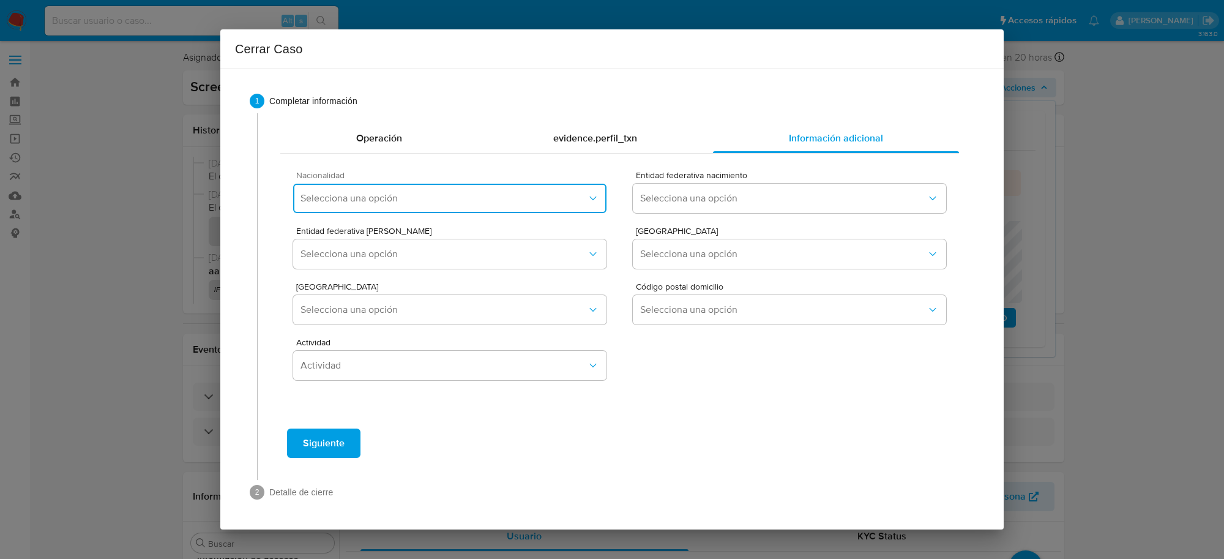
click at [395, 198] on span "Selecciona una opción" at bounding box center [443, 198] width 286 height 12
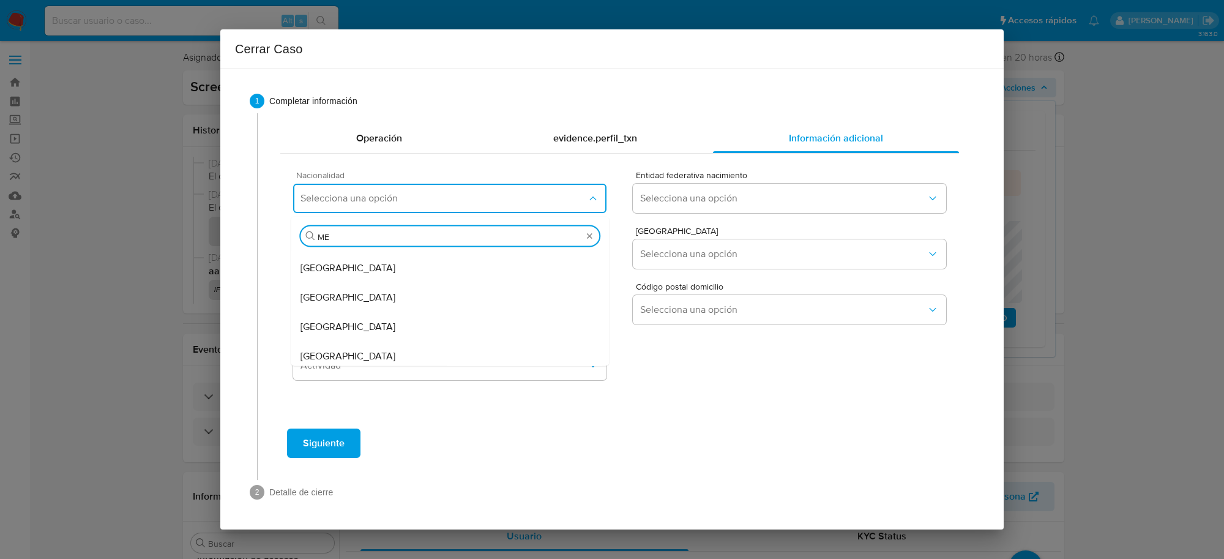
scroll to position [117, 0]
type input "ME"
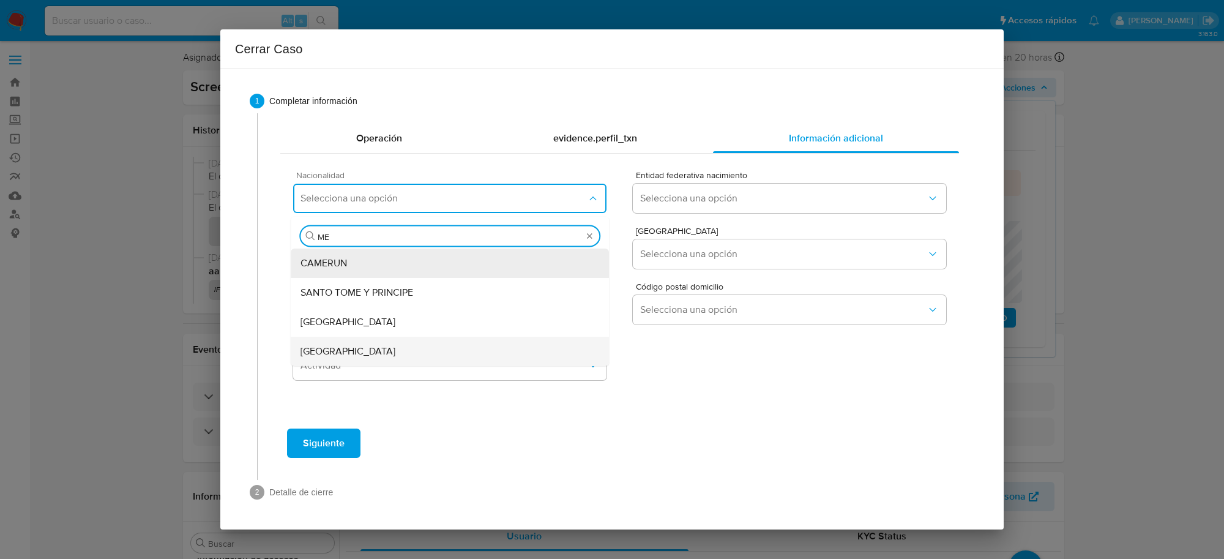
click at [332, 345] on span "[GEOGRAPHIC_DATA]" at bounding box center [347, 351] width 95 height 12
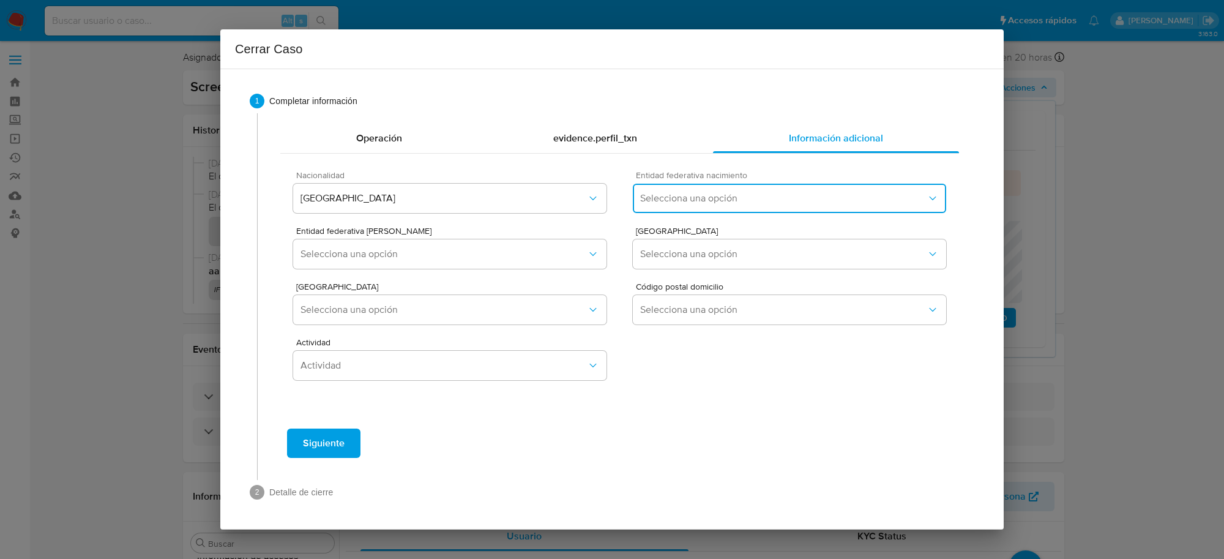
click at [707, 191] on button "Selecciona una opción" at bounding box center [789, 198] width 313 height 29
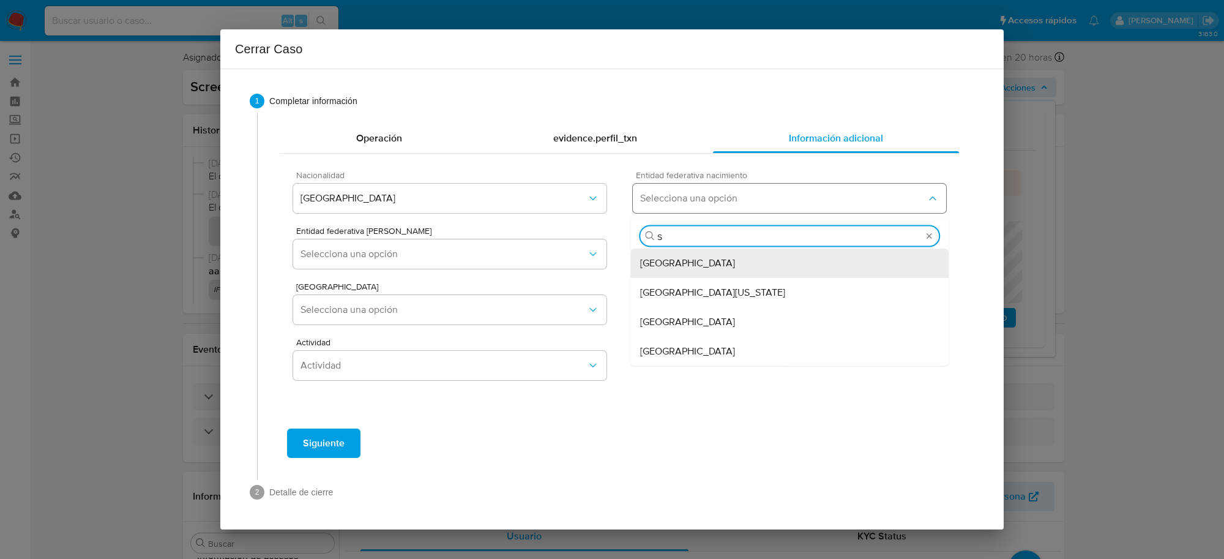
type input "SI"
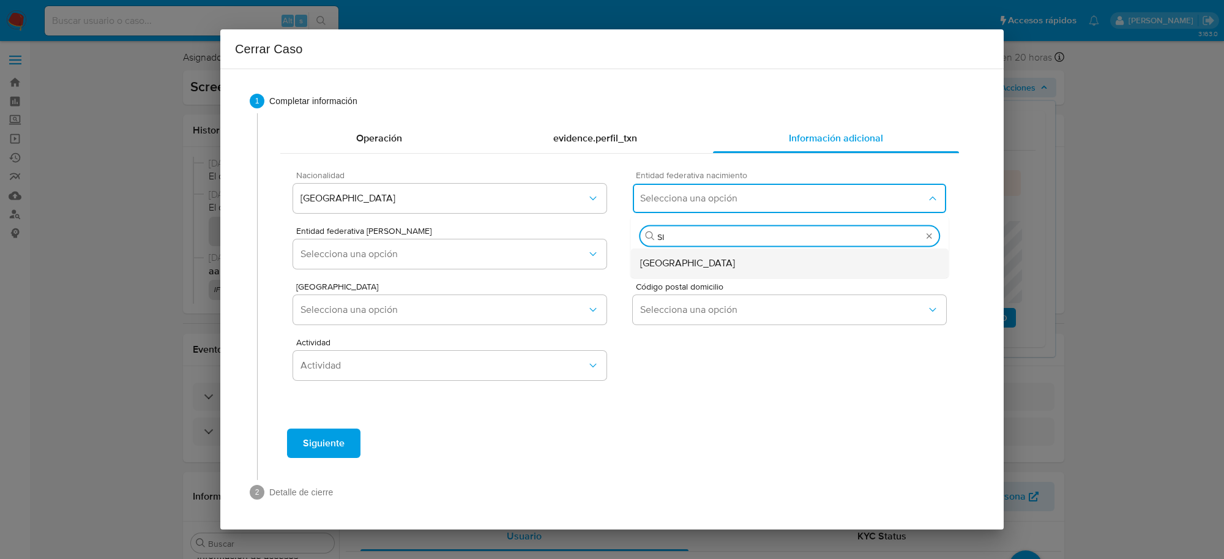
click at [714, 255] on div "Sinaloa" at bounding box center [789, 262] width 299 height 29
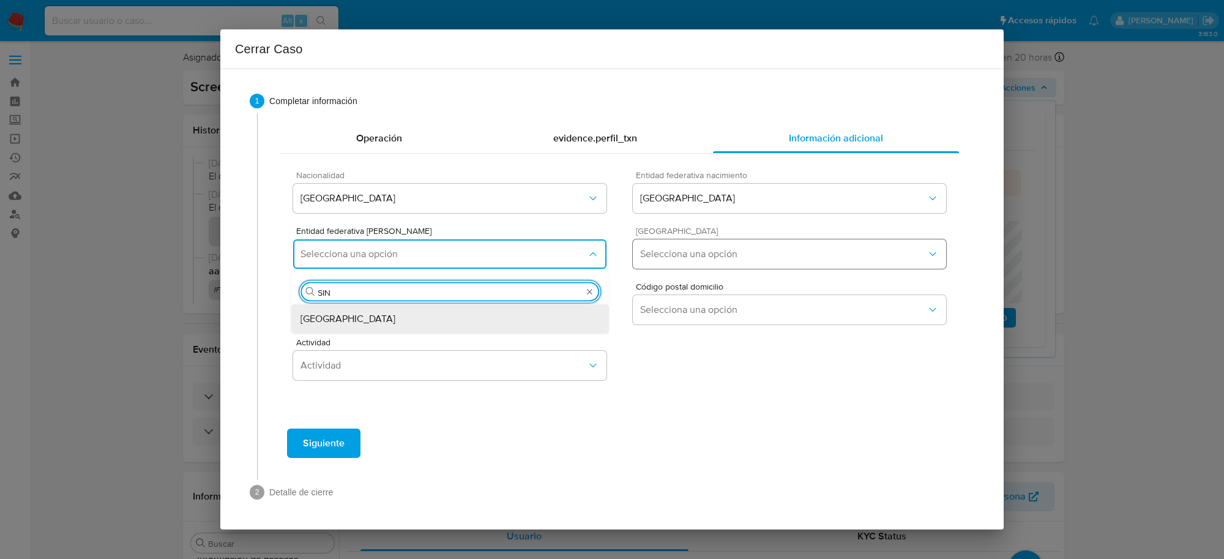
type input "SINA"
click at [542, 310] on div "Sinaloa" at bounding box center [449, 318] width 299 height 29
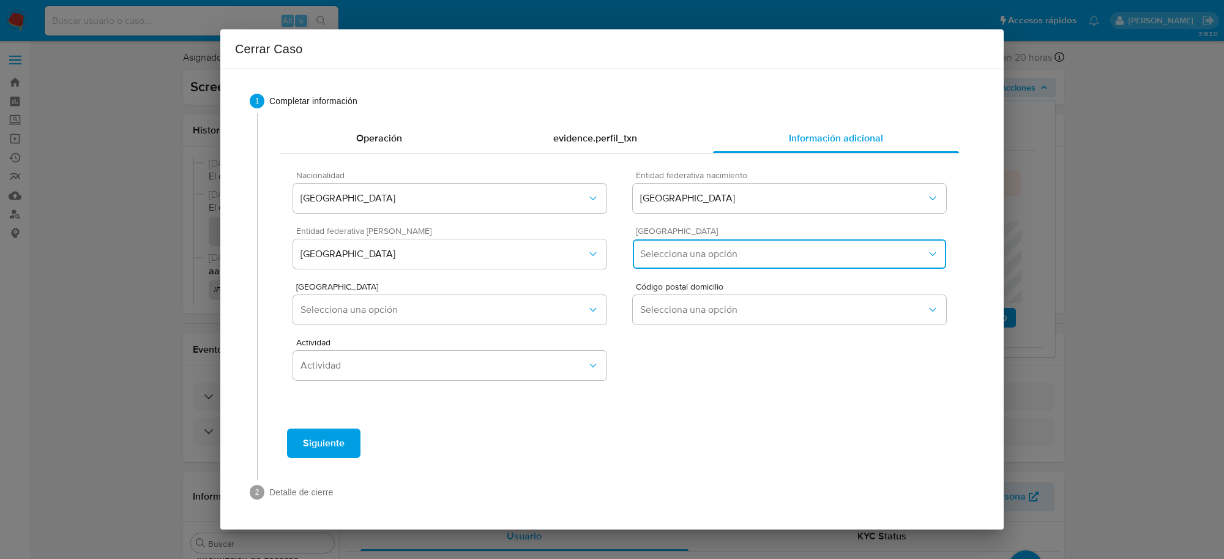
click at [696, 260] on span "Selecciona una opción" at bounding box center [783, 254] width 286 height 12
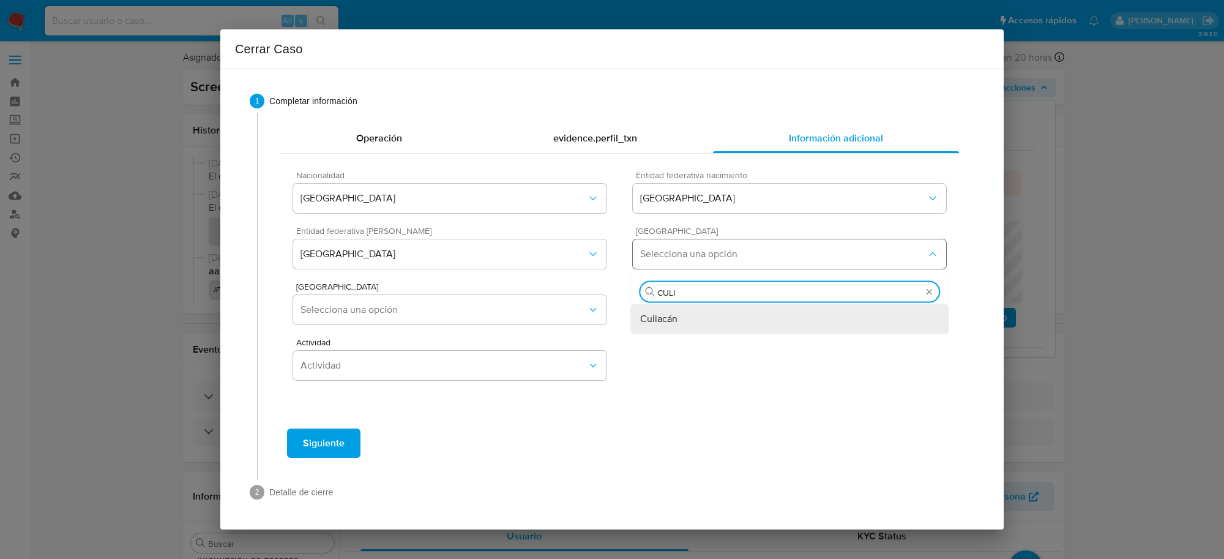
type input "CULIA"
click at [674, 315] on span "Culiacán" at bounding box center [658, 319] width 37 height 12
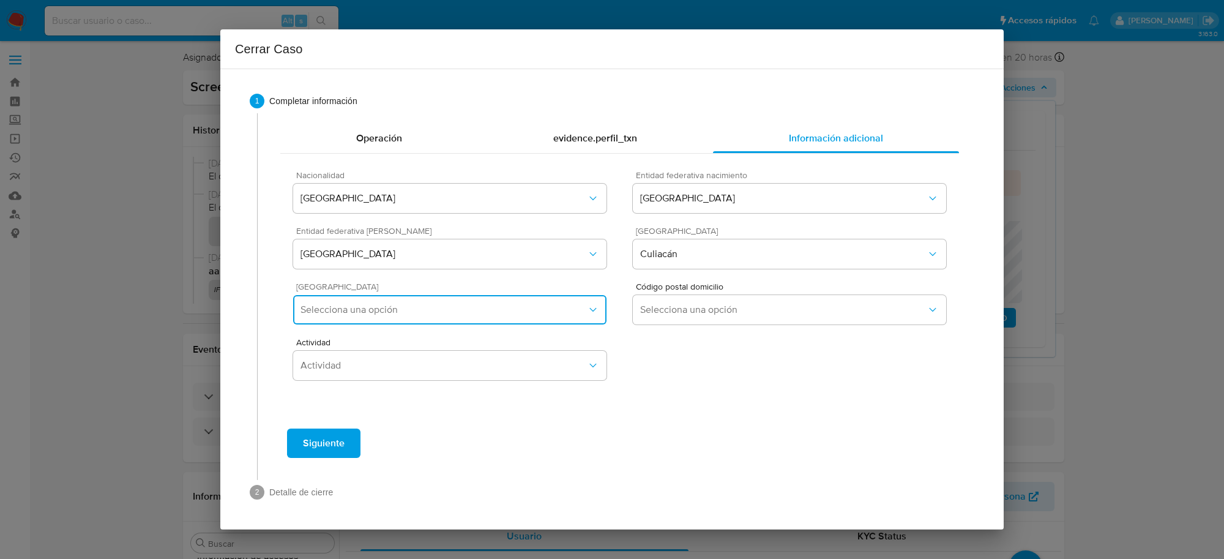
click at [465, 304] on span "Selecciona una opción" at bounding box center [443, 310] width 286 height 12
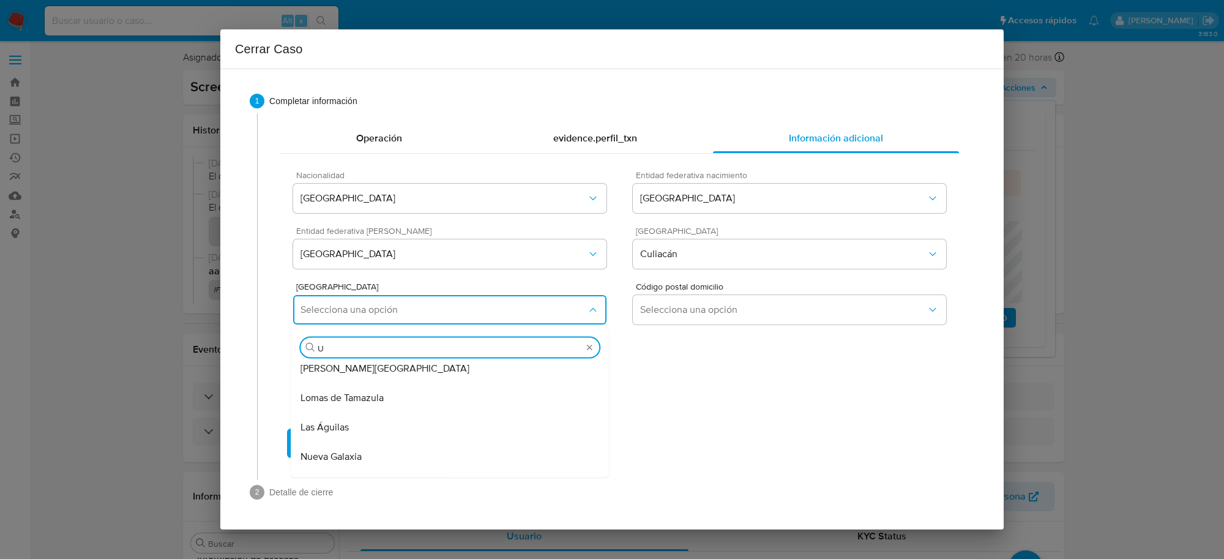
scroll to position [0, 0]
type input "UNI"
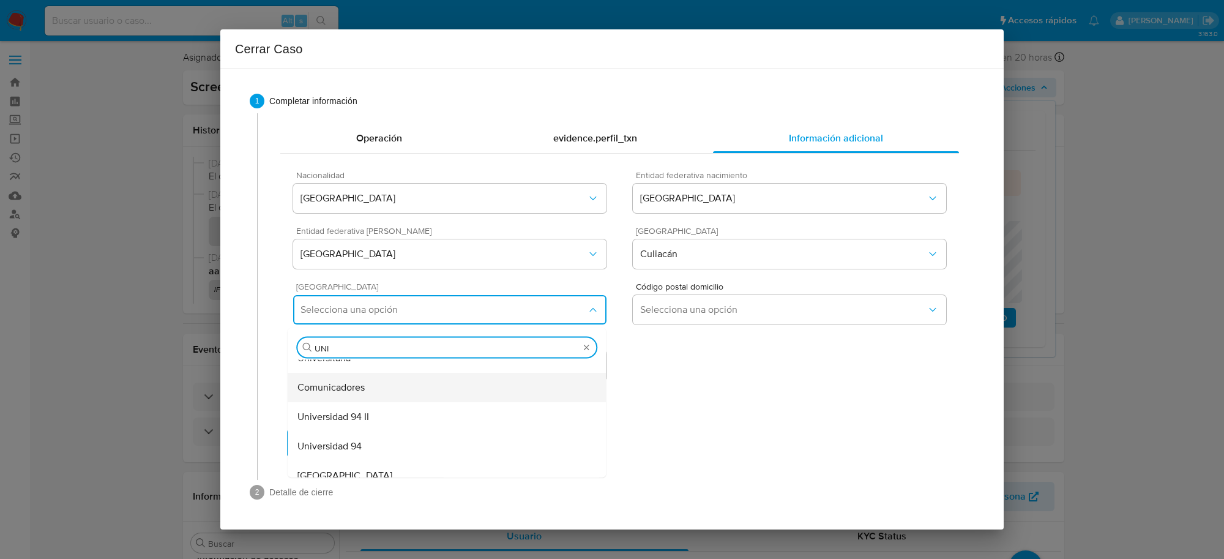
scroll to position [77, 0]
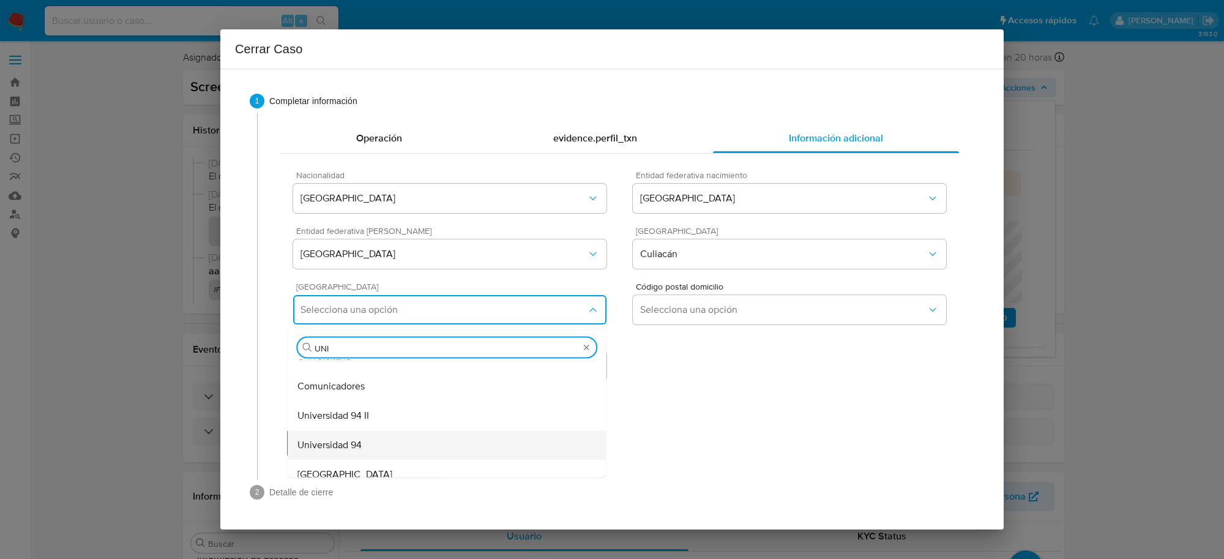
click at [384, 447] on div "Universidad 94" at bounding box center [446, 444] width 299 height 29
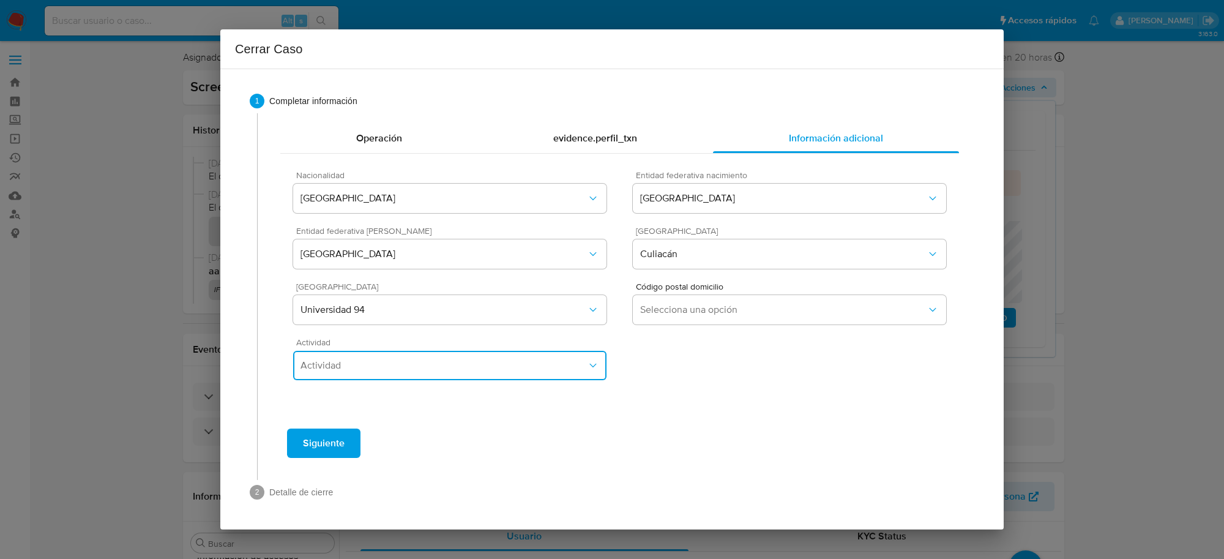
click at [371, 363] on span "Actividad" at bounding box center [443, 365] width 286 height 12
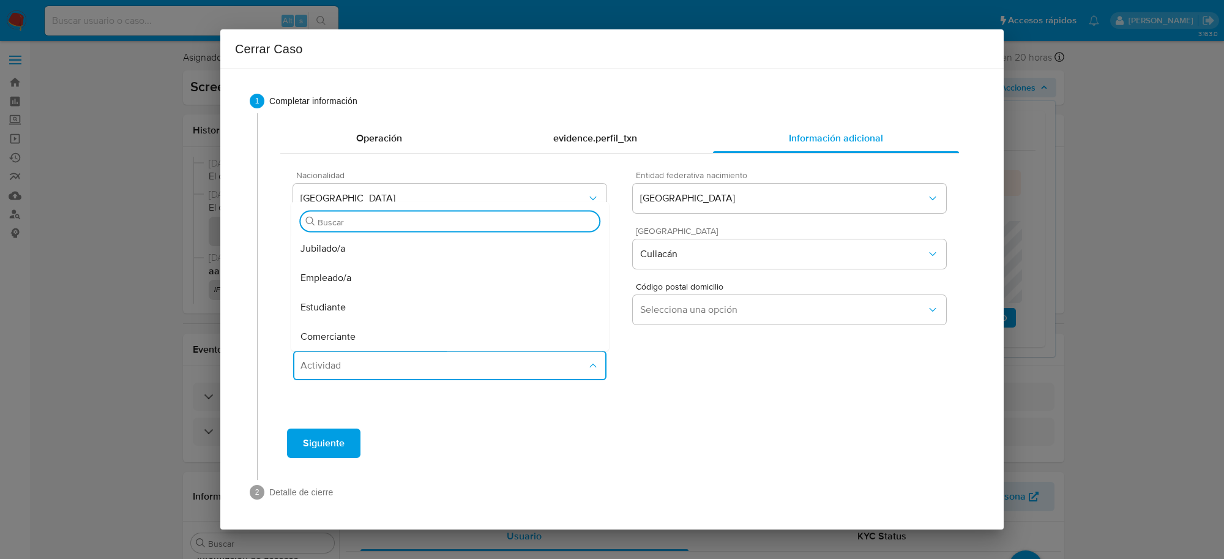
click at [684, 417] on div "Operación evidence.perfil_txn Información adicional Nacionalidad MEXICO Entidad…" at bounding box center [620, 267] width 700 height 308
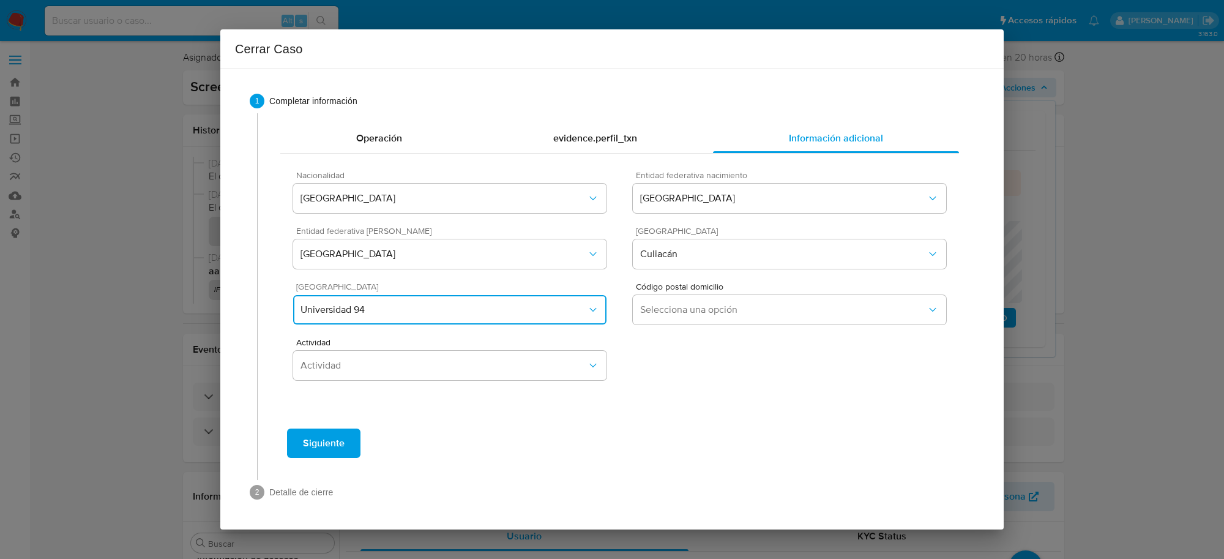
click at [520, 316] on span "Universidad 94" at bounding box center [443, 310] width 286 height 12
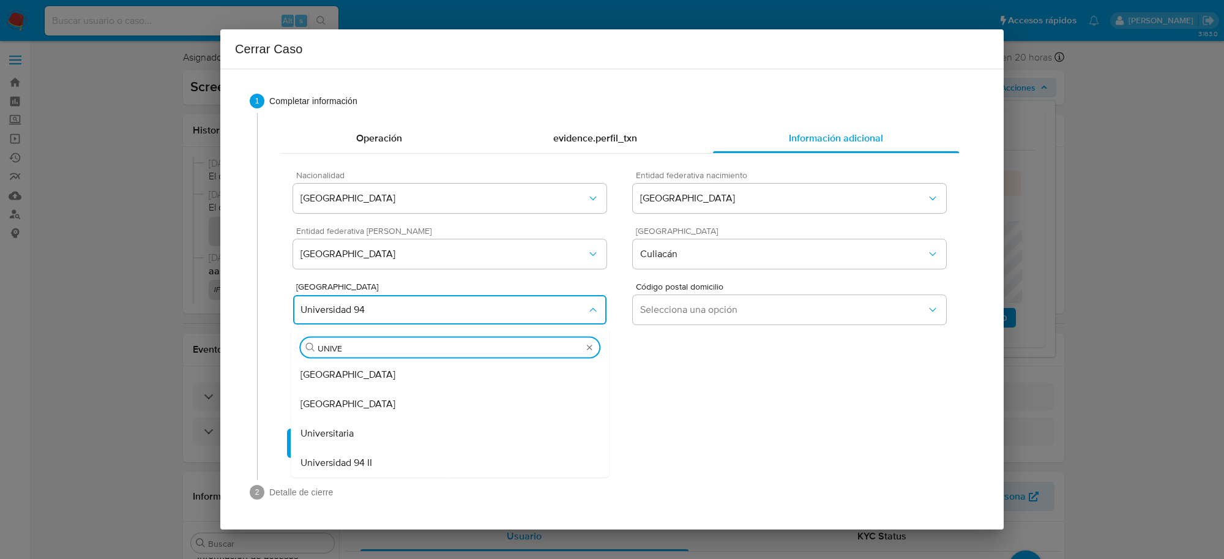
type input "UNIVER"
click at [408, 464] on div "Universidad 94 II" at bounding box center [449, 462] width 299 height 29
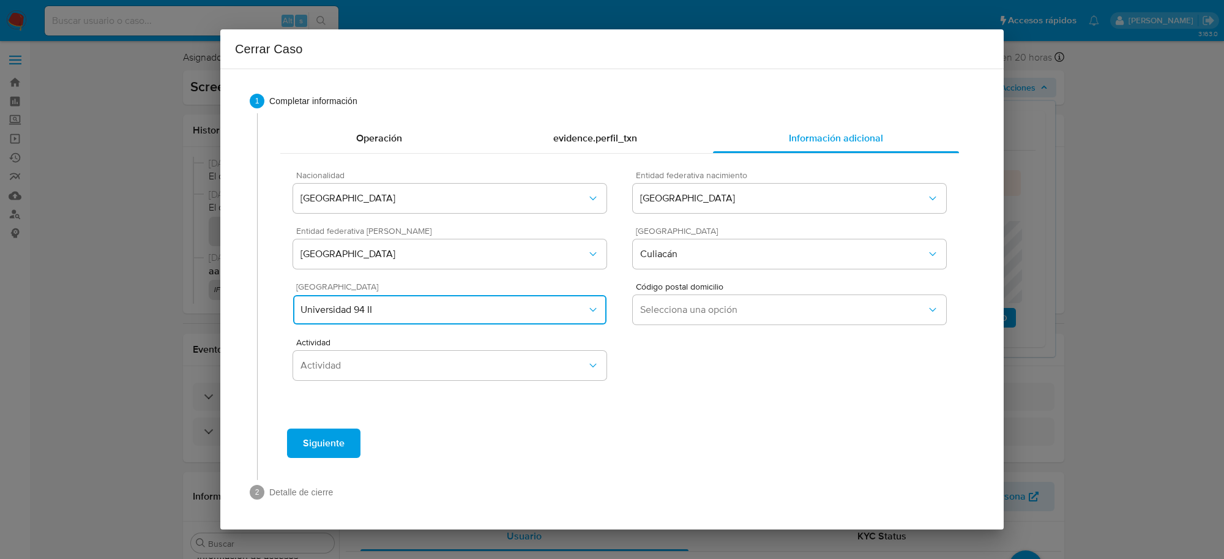
click at [421, 308] on span "Universidad 94 II" at bounding box center [443, 310] width 286 height 12
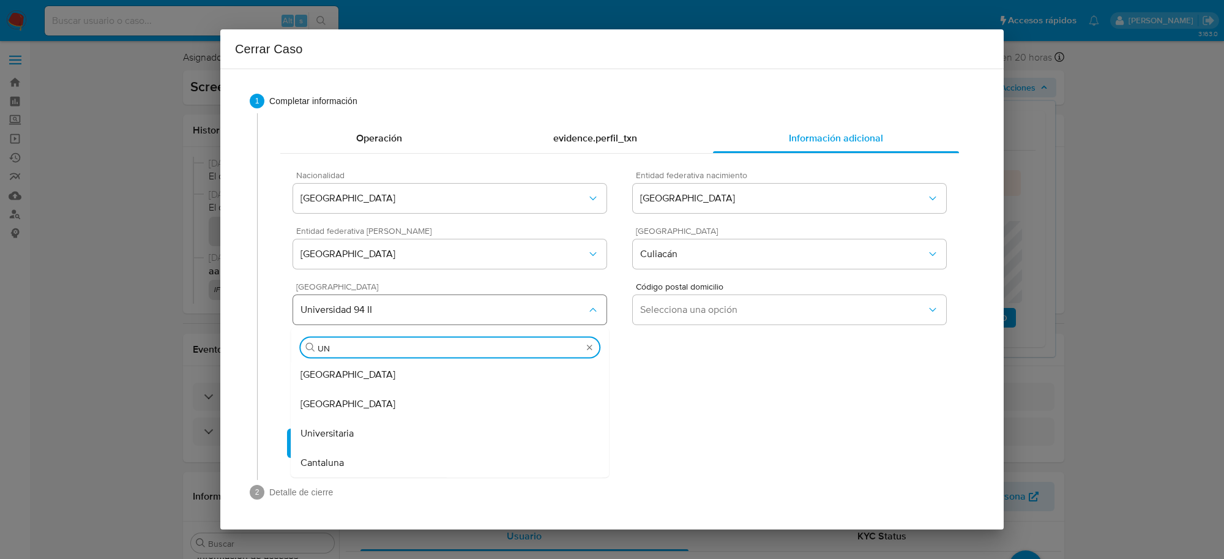
type input "UNI"
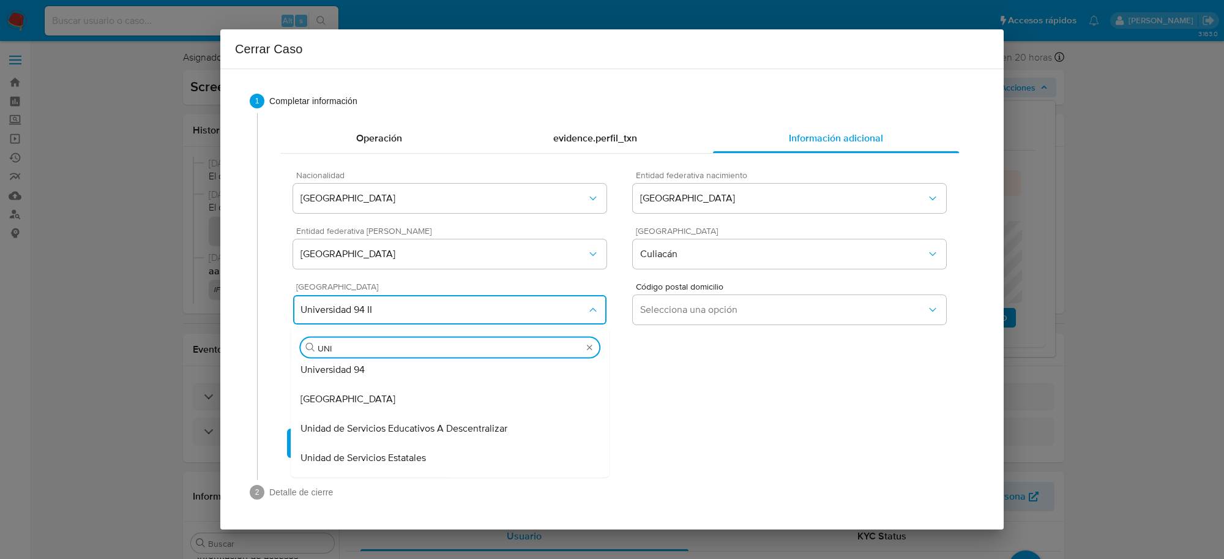
scroll to position [153, 0]
click at [372, 367] on div "Universidad 94" at bounding box center [449, 368] width 299 height 29
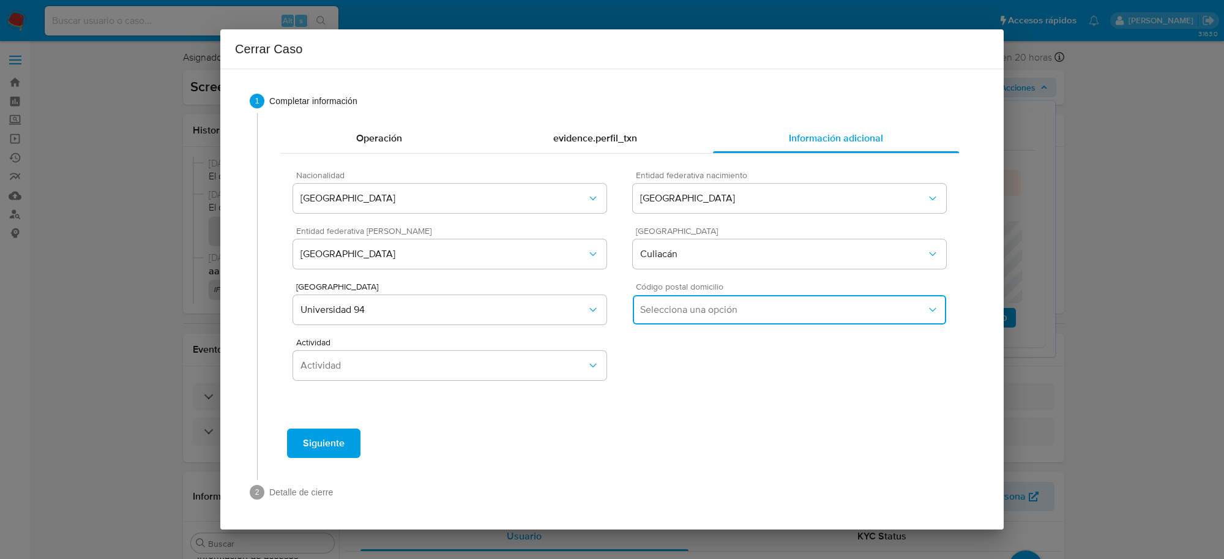
click at [751, 317] on button "Selecciona una opción" at bounding box center [789, 309] width 313 height 29
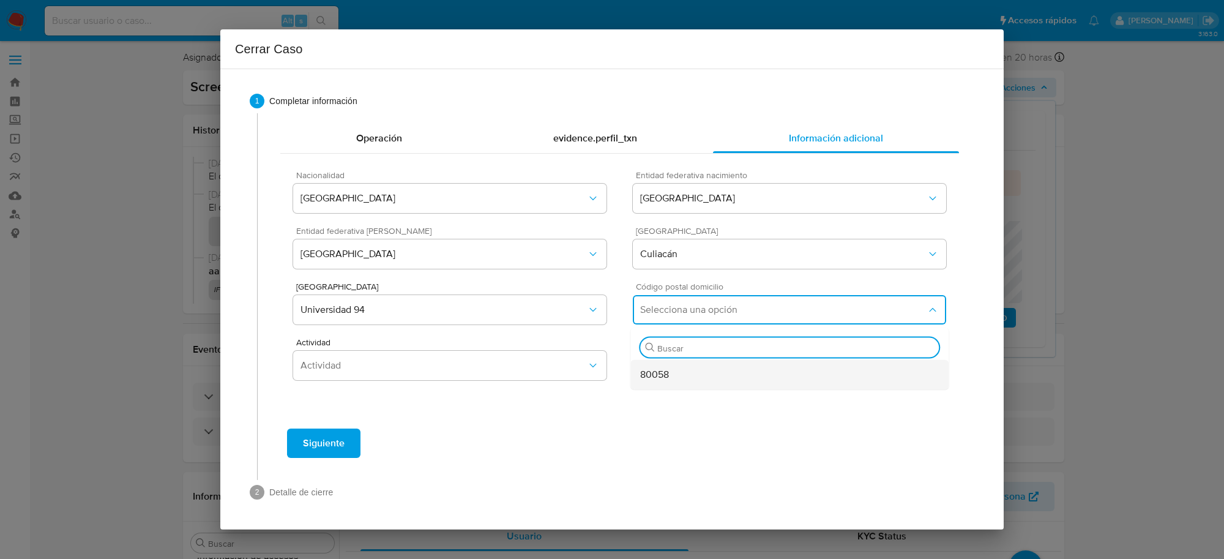
click at [707, 374] on div "80058" at bounding box center [789, 374] width 299 height 29
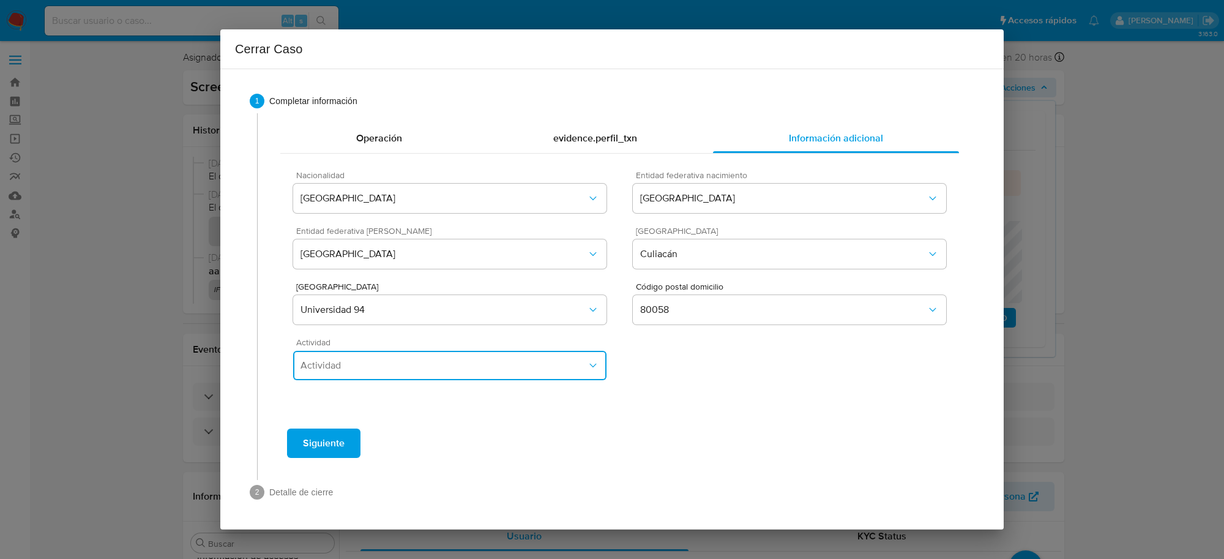
click at [510, 371] on span "Actividad" at bounding box center [443, 365] width 286 height 12
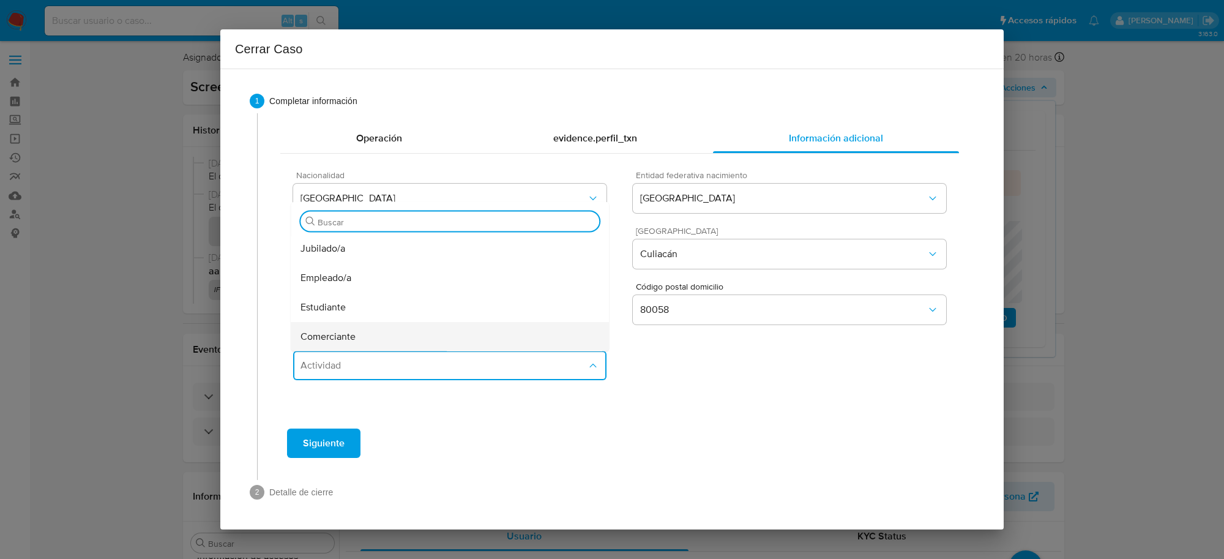
click at [405, 335] on div "Comerciante" at bounding box center [449, 336] width 299 height 29
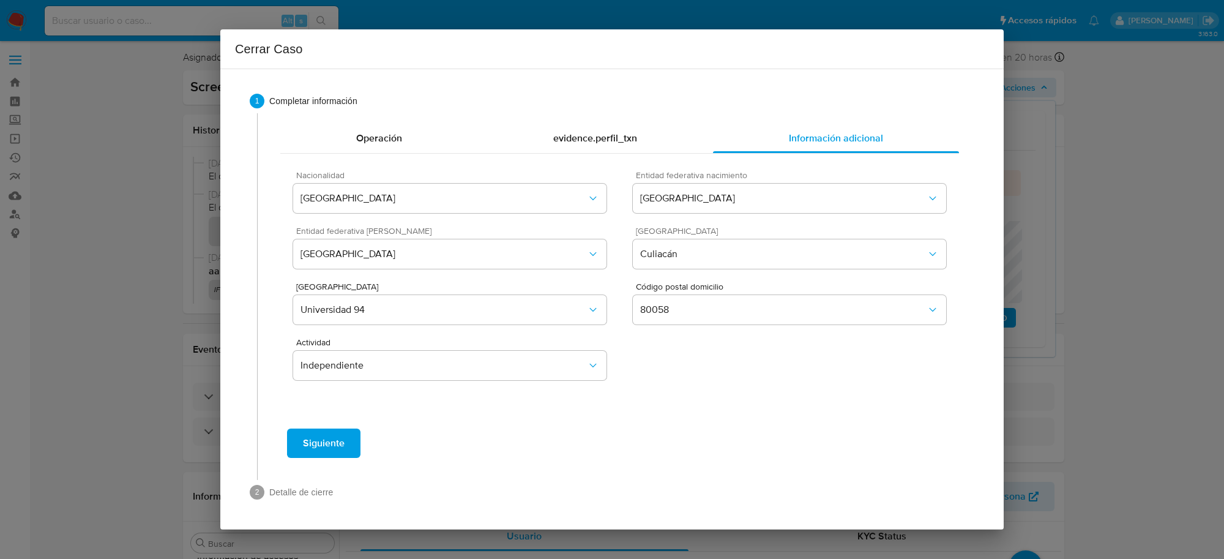
click at [330, 442] on span "Siguiente" at bounding box center [324, 443] width 42 height 27
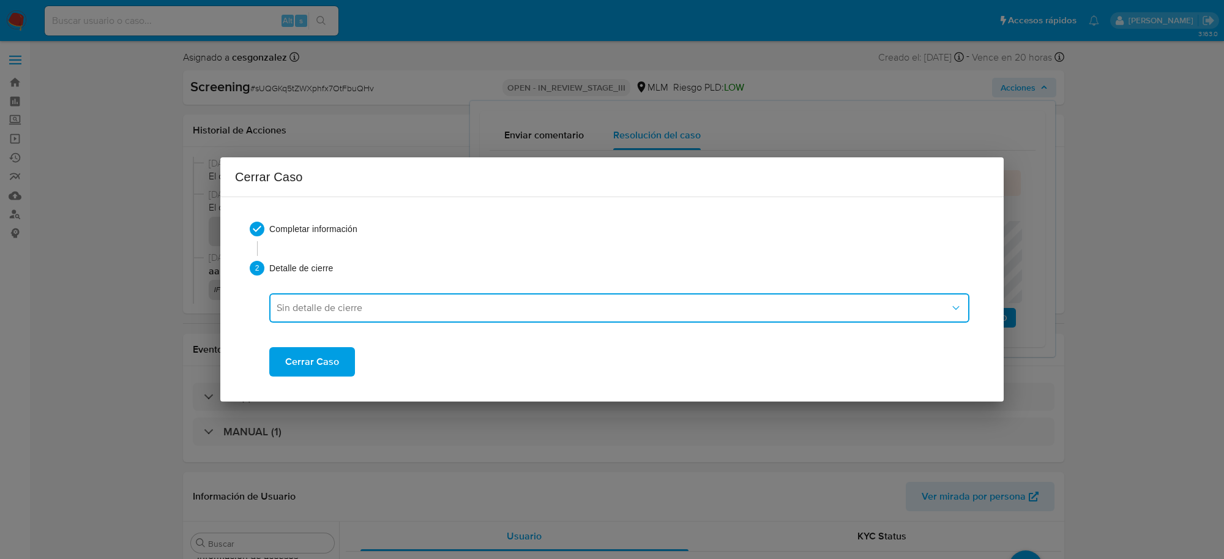
click at [375, 314] on button "Sin detalle de cierre" at bounding box center [619, 307] width 700 height 29
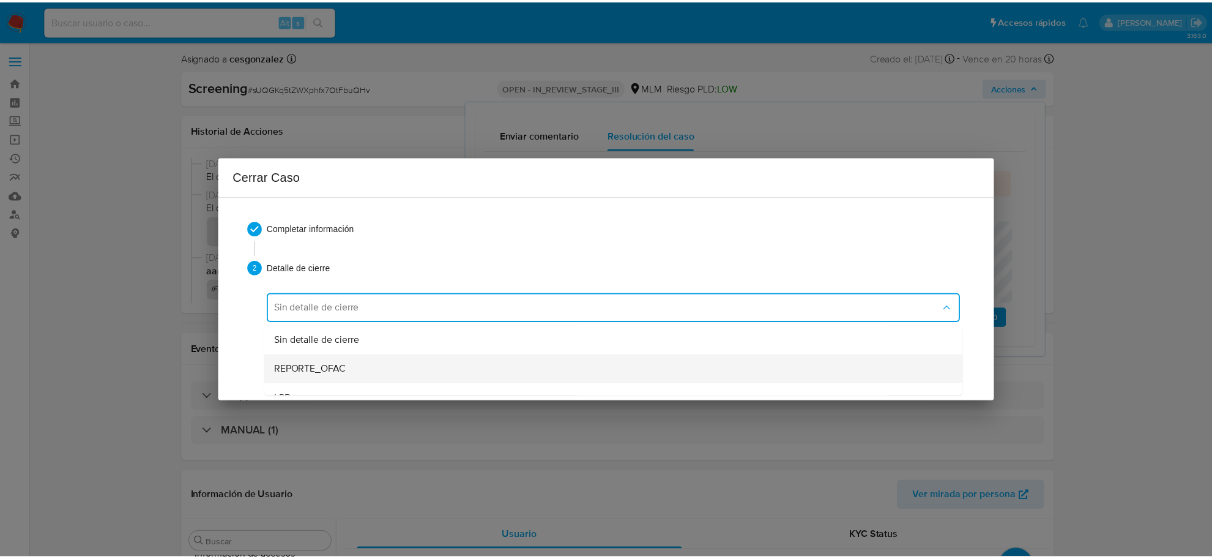
scroll to position [77, 0]
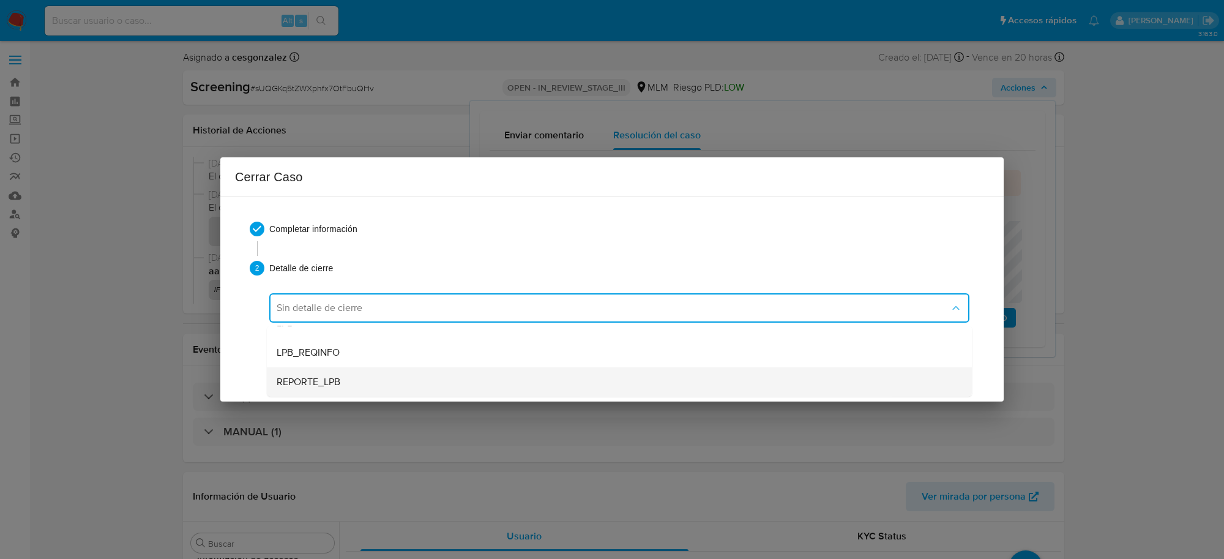
click at [359, 379] on div "REPORTE_LPB" at bounding box center [619, 381] width 685 height 29
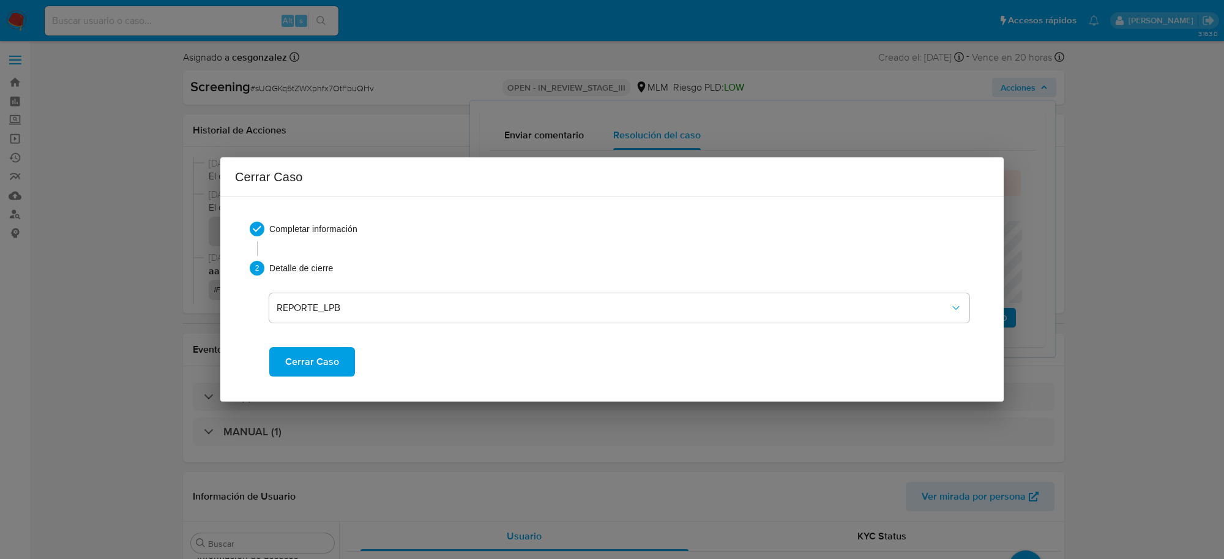
click at [321, 366] on span "Cerrar Caso" at bounding box center [312, 361] width 54 height 27
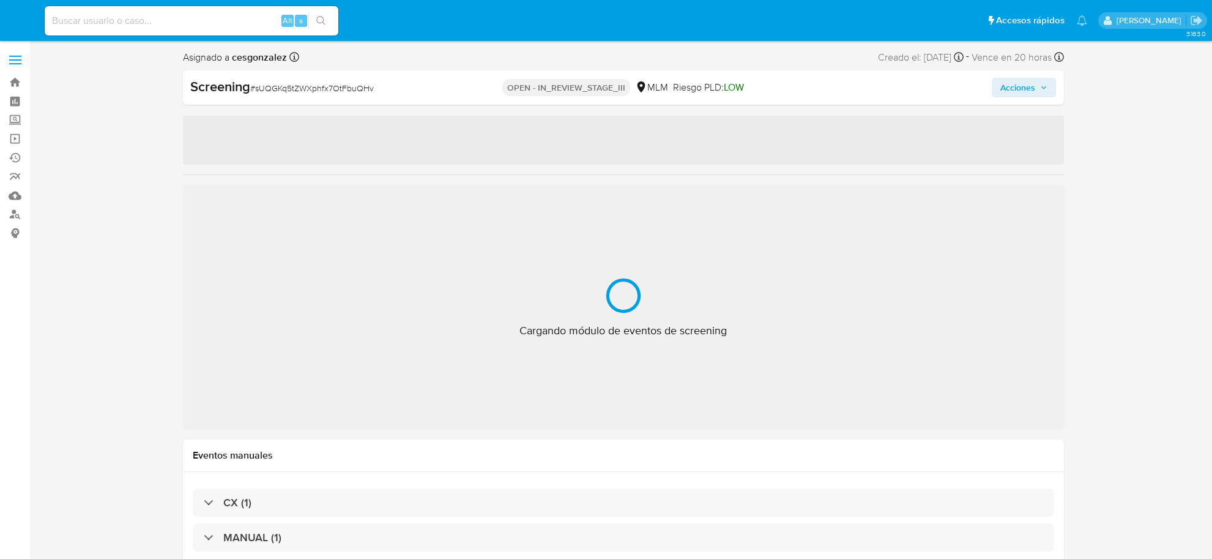
select select "10"
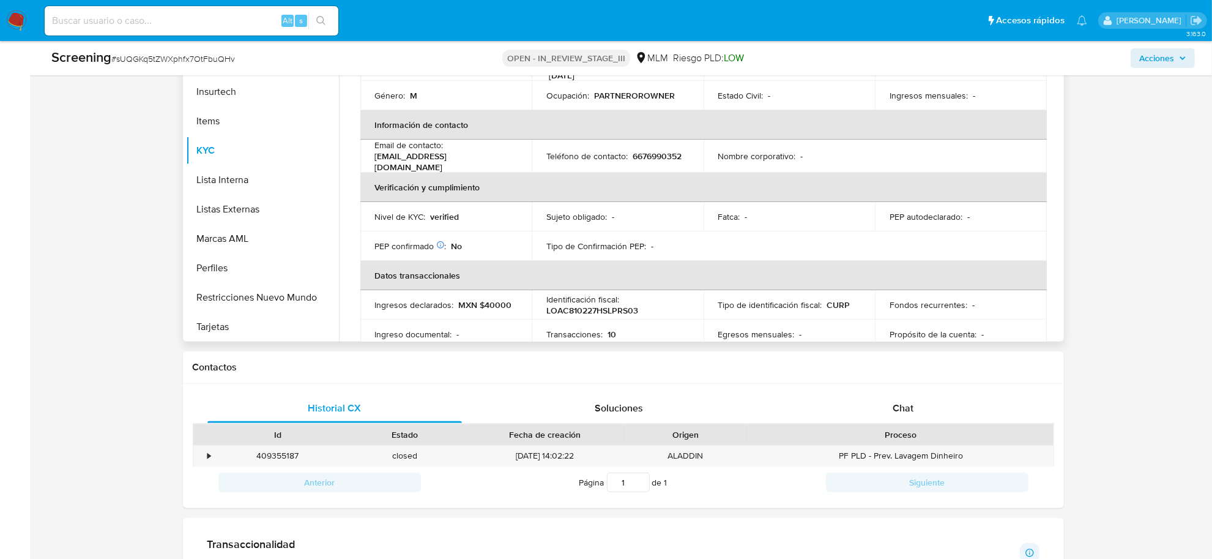
scroll to position [84, 0]
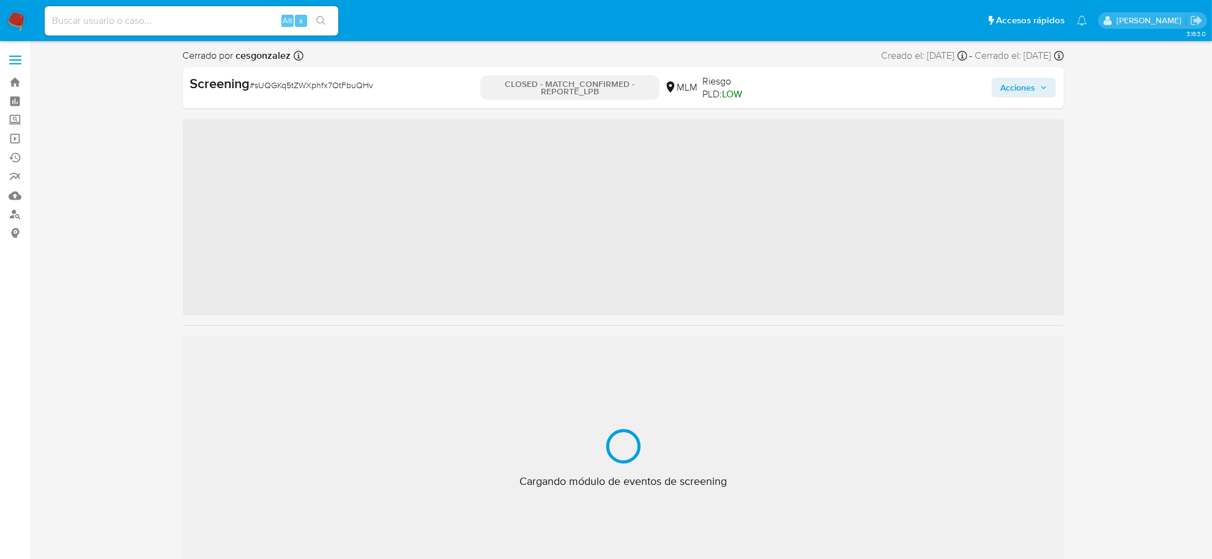
scroll to position [604, 0]
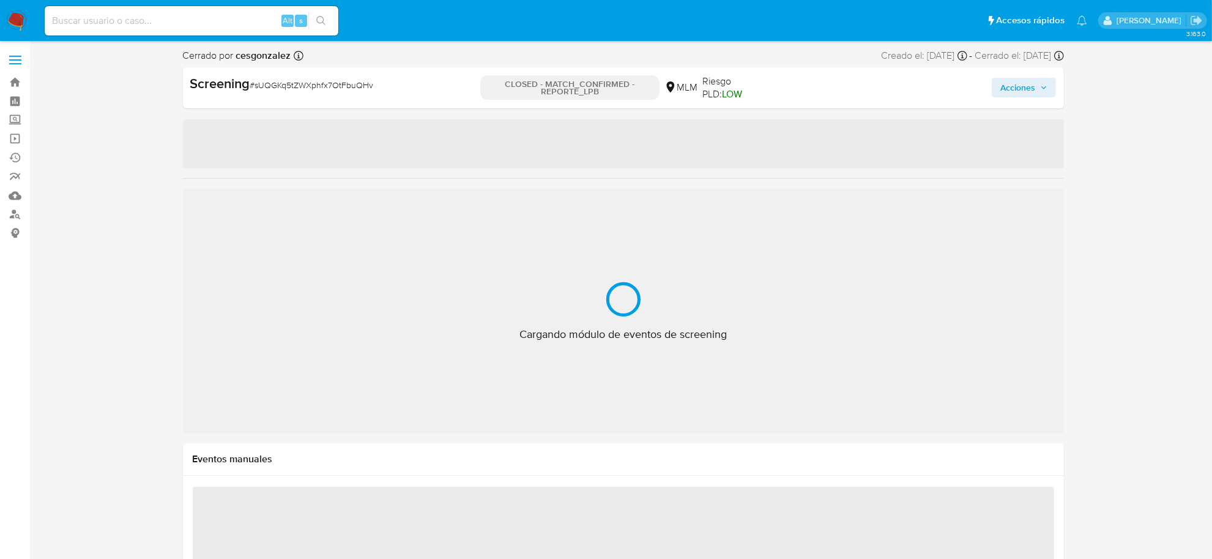
select select "10"
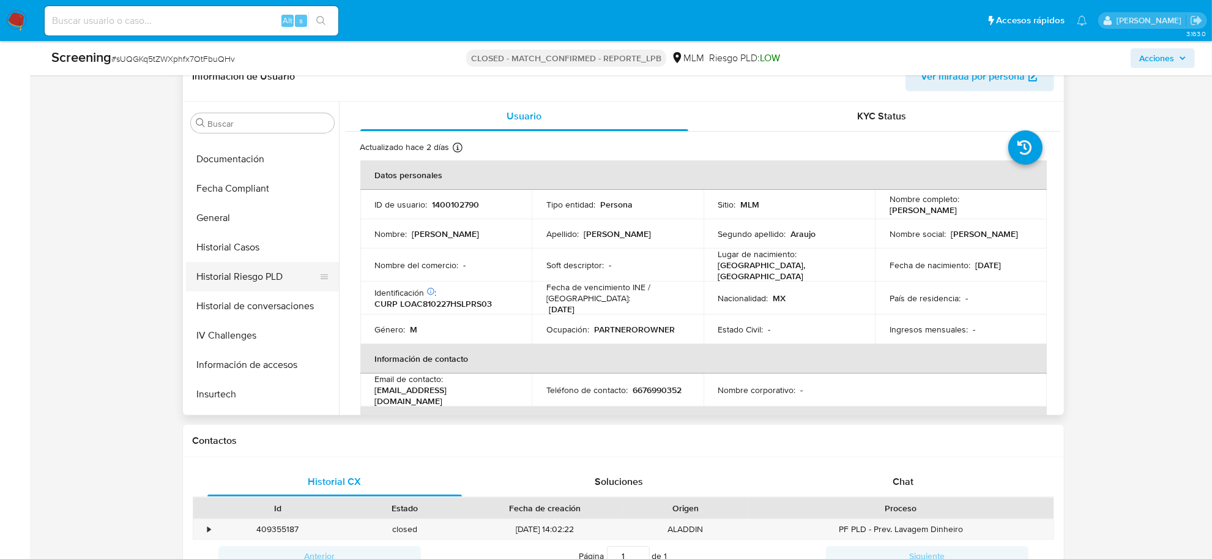
scroll to position [375, 0]
click at [251, 248] on button "Historial Casos" at bounding box center [257, 247] width 143 height 29
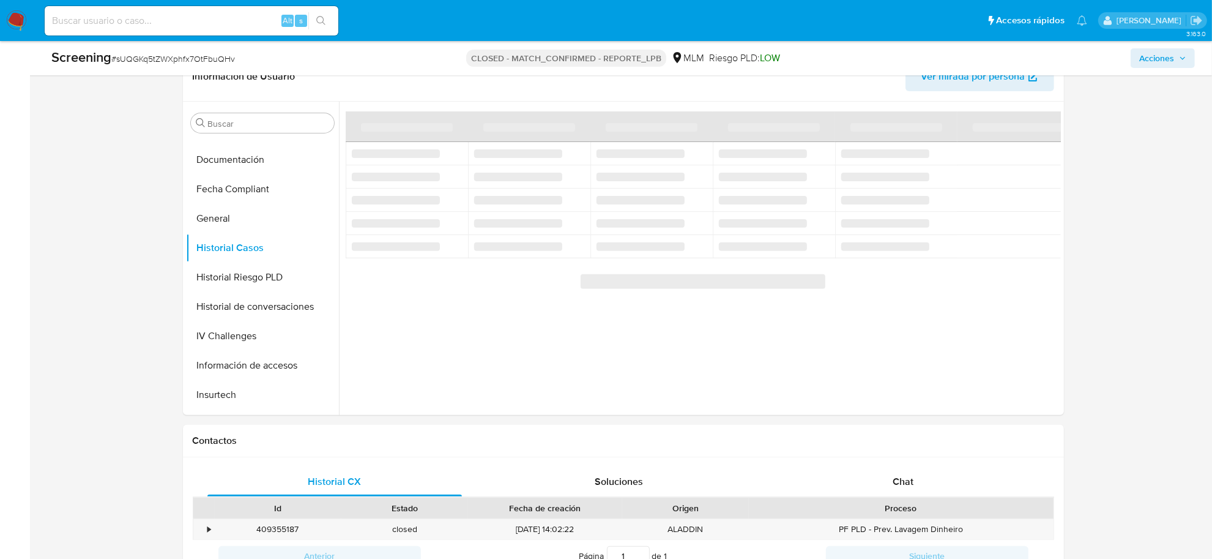
click at [199, 62] on span "# sUQGKq5tZWXphfx7OtFbuQHv" at bounding box center [173, 59] width 124 height 12
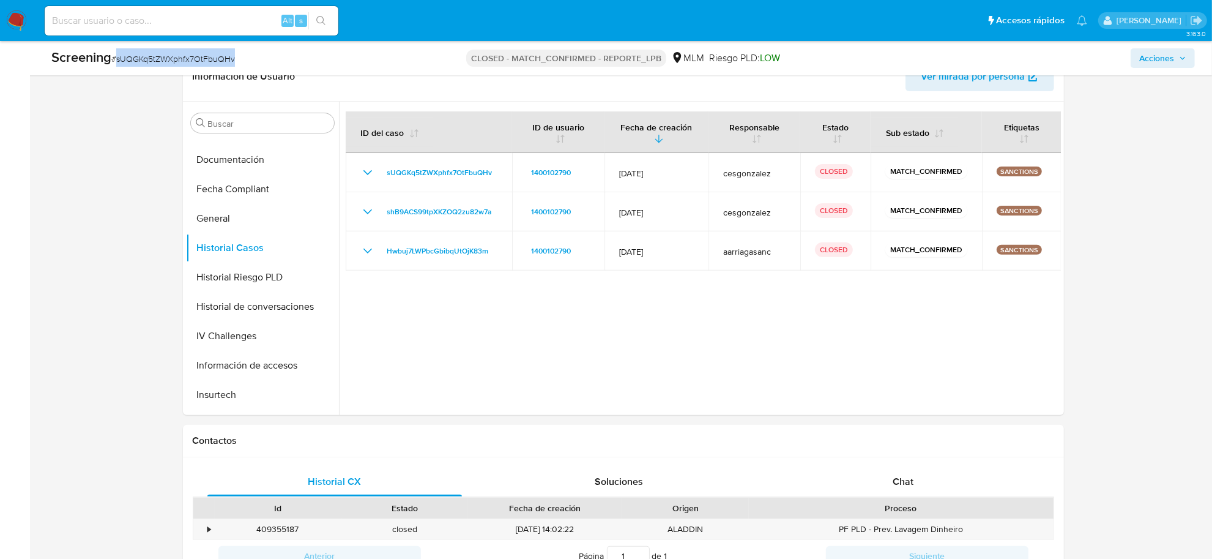
click at [199, 62] on span "# sUQGKq5tZWXphfx7OtFbuQHv" at bounding box center [173, 59] width 124 height 12
copy span "sUQGKq5tZWXphfx7OtFbuQHv"
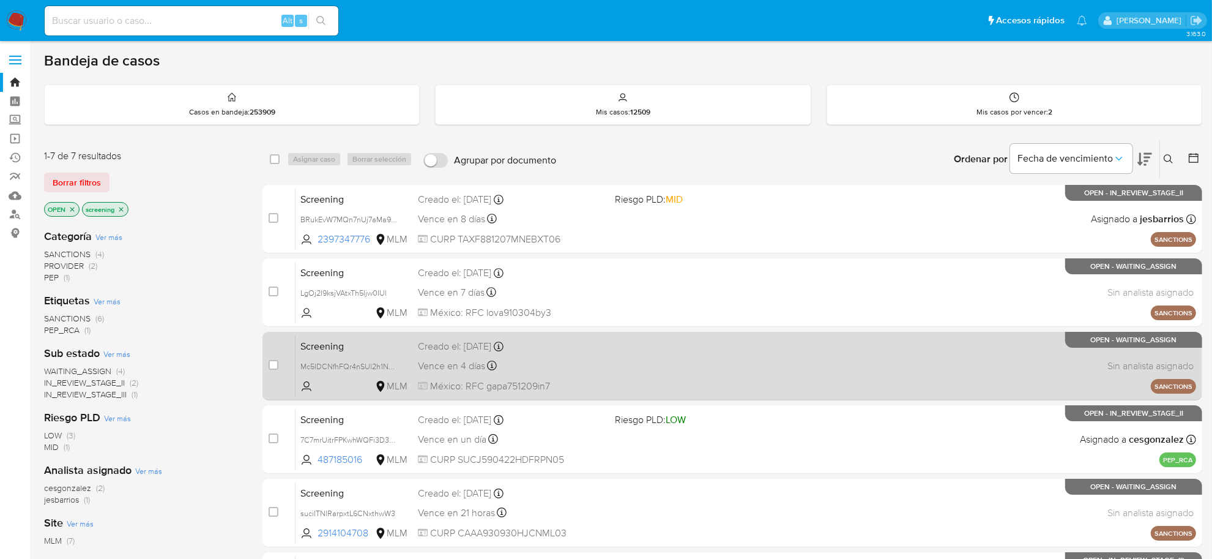
scroll to position [230, 0]
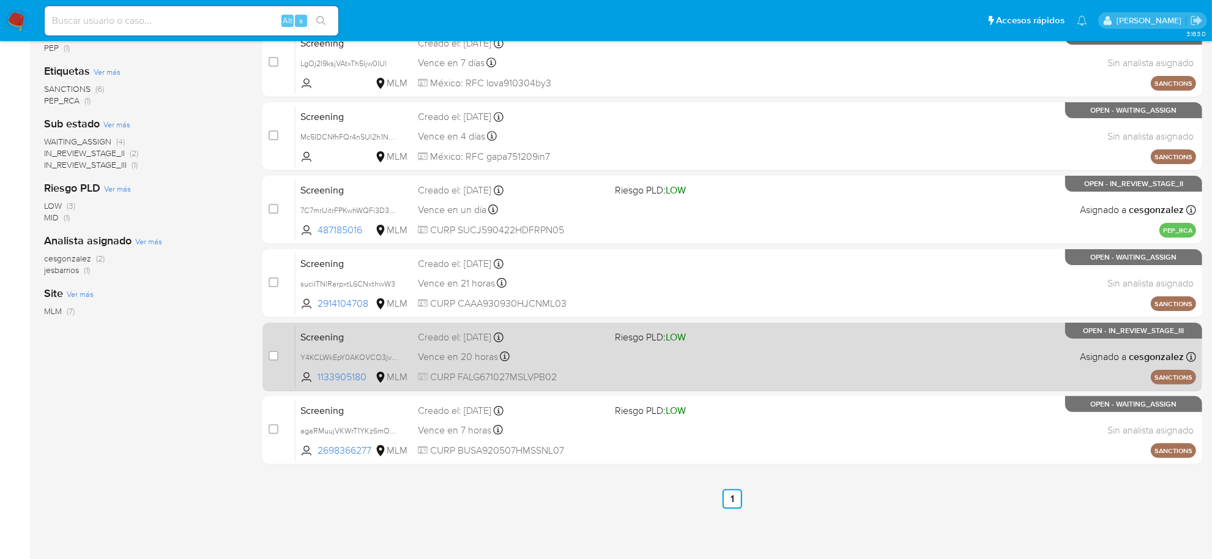
click at [649, 338] on span "Riesgo PLD: LOW" at bounding box center [650, 336] width 71 height 13
click at [484, 359] on span "Vence en 20 horas" at bounding box center [458, 356] width 80 height 13
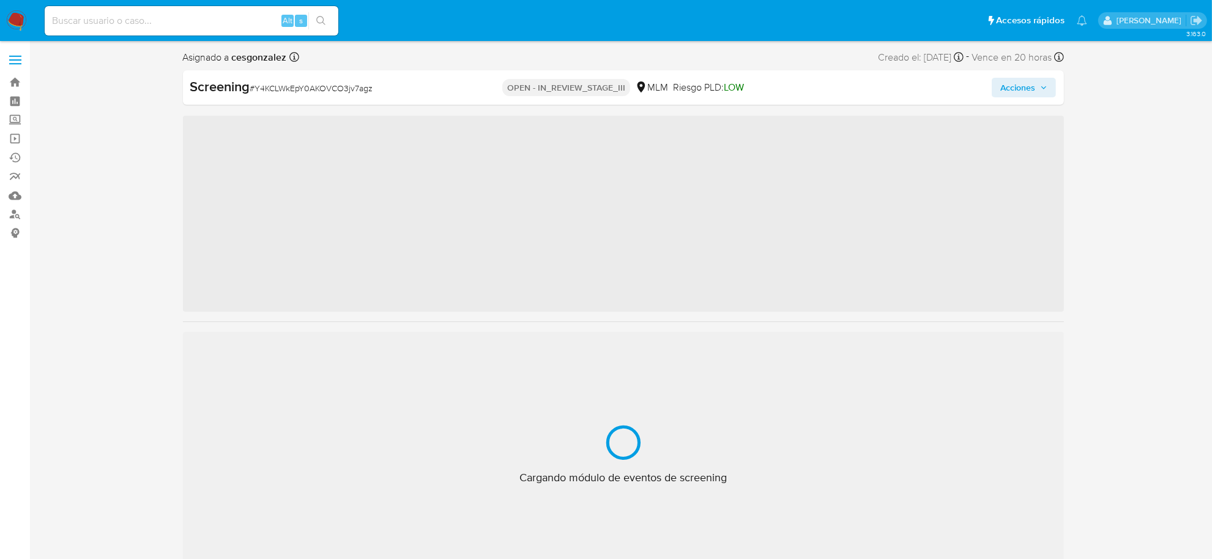
scroll to position [604, 0]
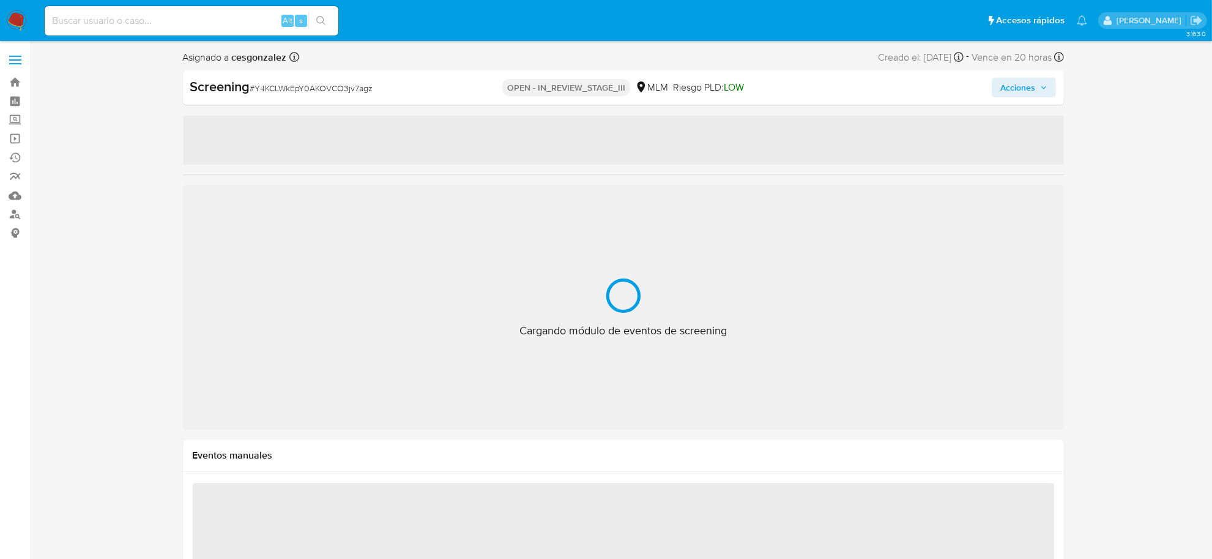
select select "10"
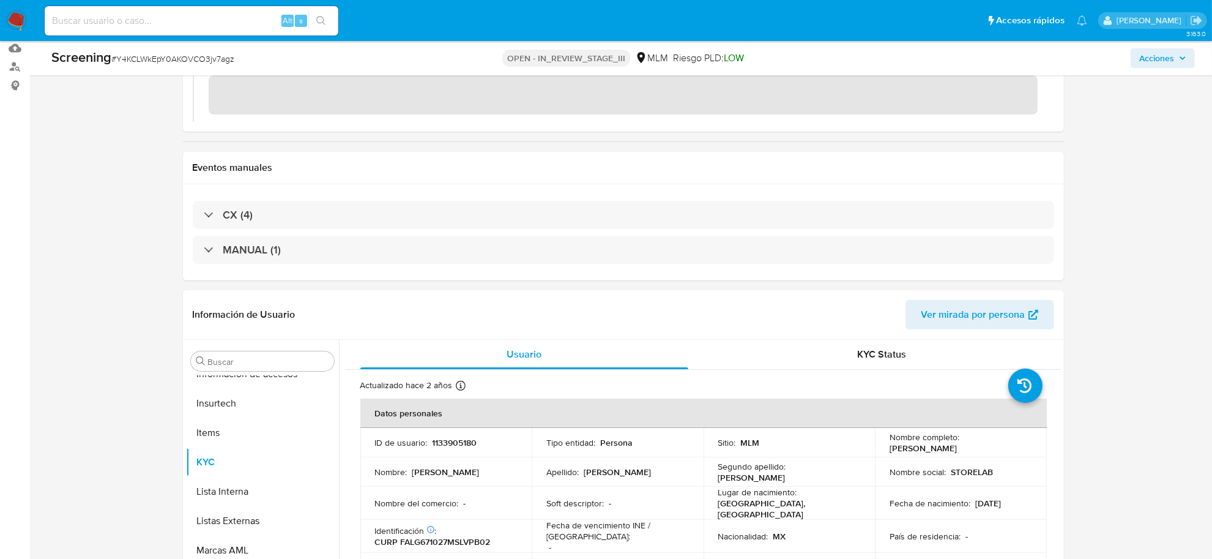
scroll to position [383, 0]
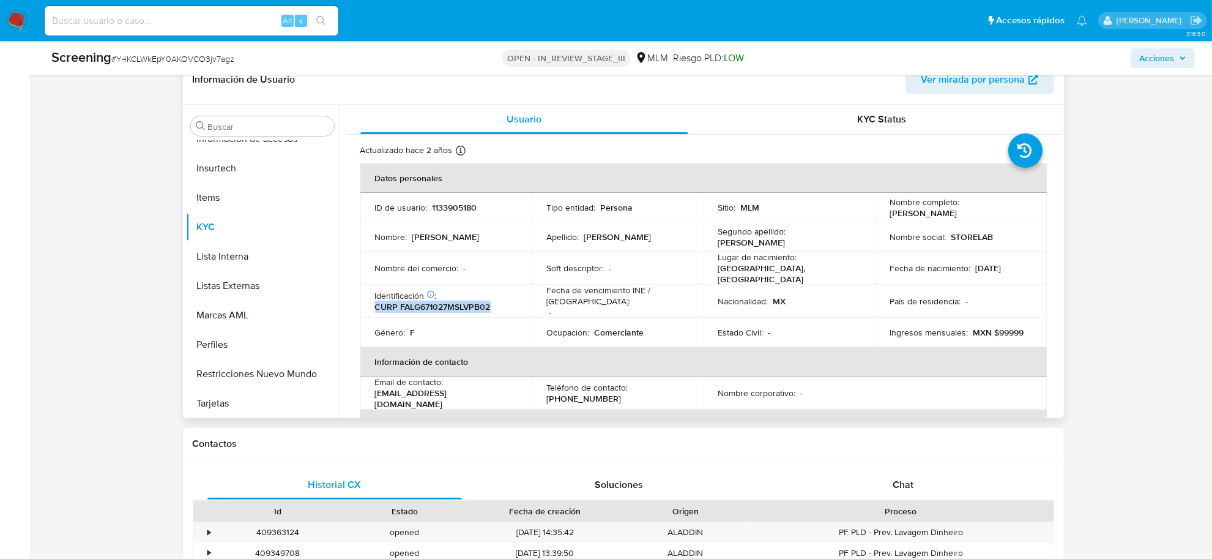
drag, startPoint x: 375, startPoint y: 306, endPoint x: 515, endPoint y: 315, distance: 139.8
click at [516, 312] on td "Identificación CIC: 147678697 : CURP FALG671027MSLVPB02" at bounding box center [446, 301] width 172 height 33
copy p "CURP FALG671027MSLVPB02"
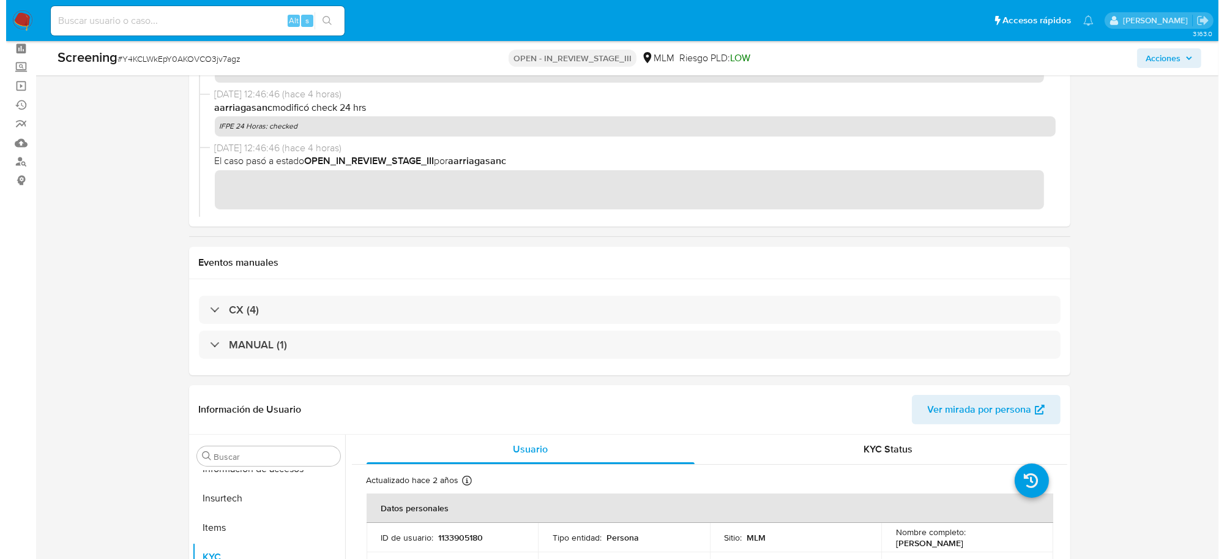
scroll to position [0, 0]
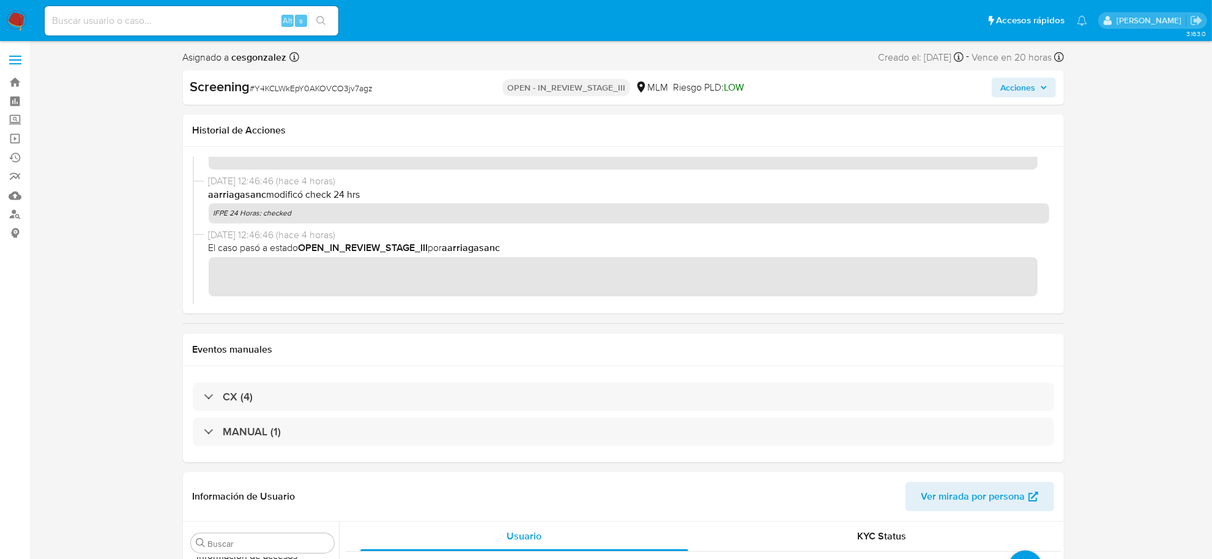
click at [1034, 92] on span "Acciones" at bounding box center [1018, 88] width 35 height 20
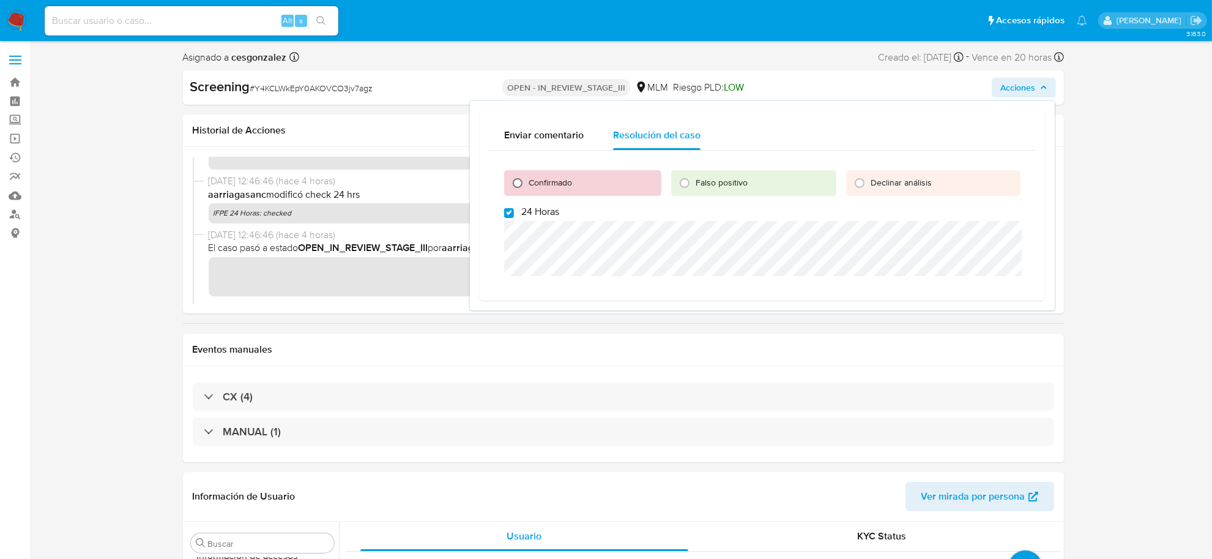
click at [518, 182] on input "Confirmado" at bounding box center [518, 183] width 20 height 20
radio input "true"
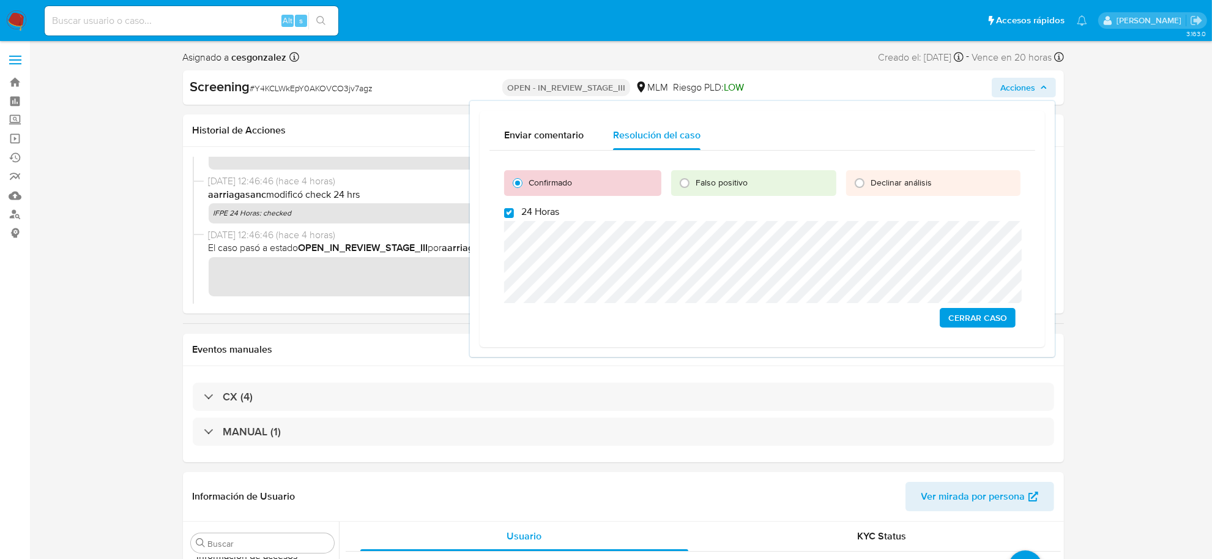
click at [974, 320] on span "Cerrar Caso" at bounding box center [978, 317] width 59 height 17
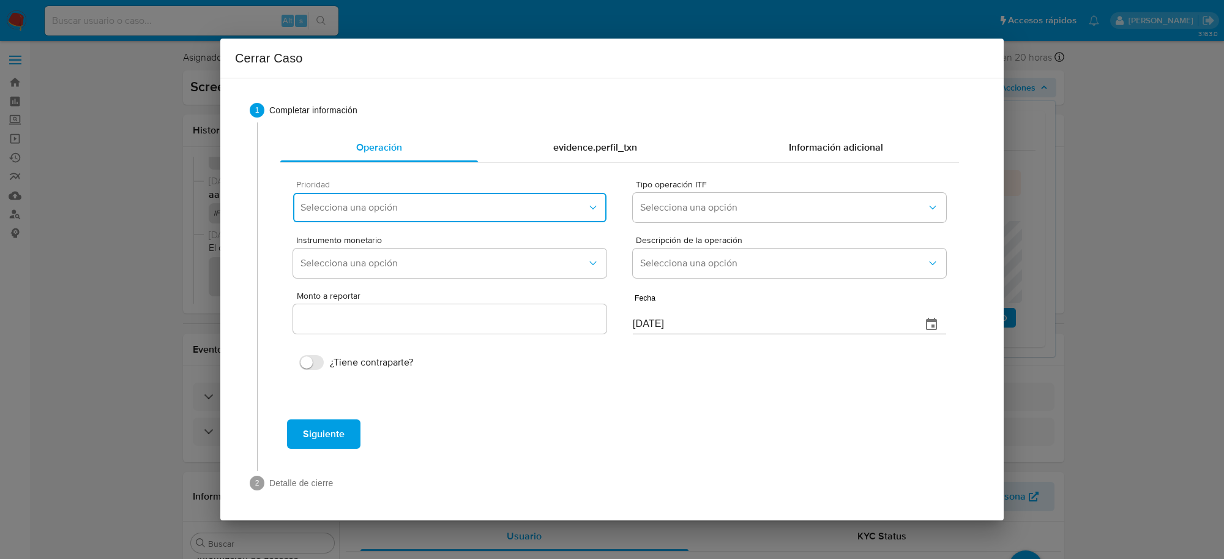
click at [471, 199] on button "Selecciona una opción" at bounding box center [449, 207] width 313 height 29
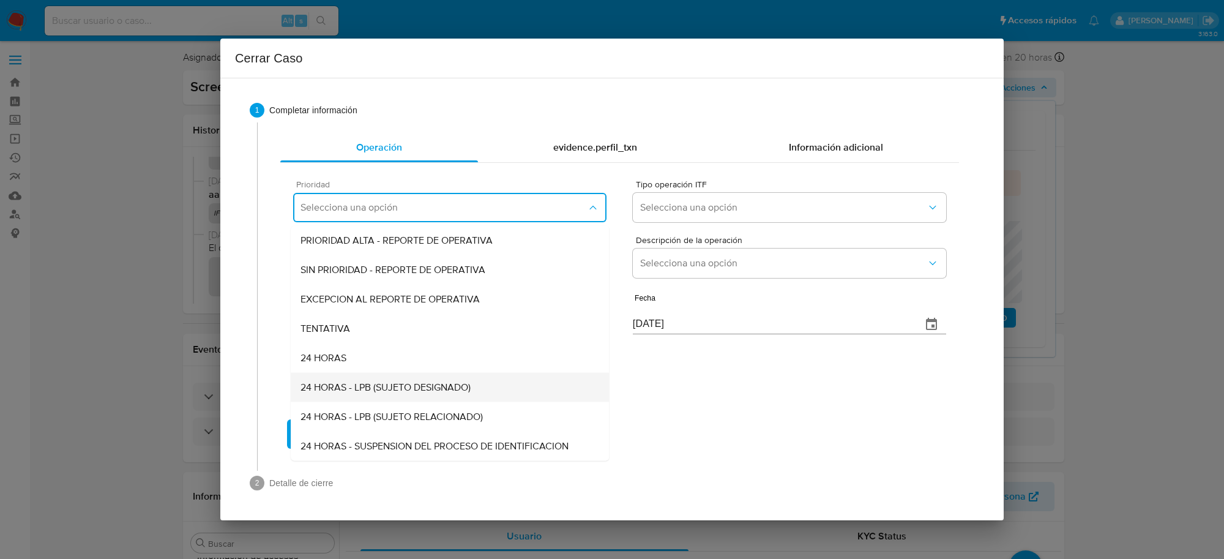
click at [368, 387] on span "24 HORAS - LPB (SUJETO DESIGNADO)" at bounding box center [385, 387] width 170 height 12
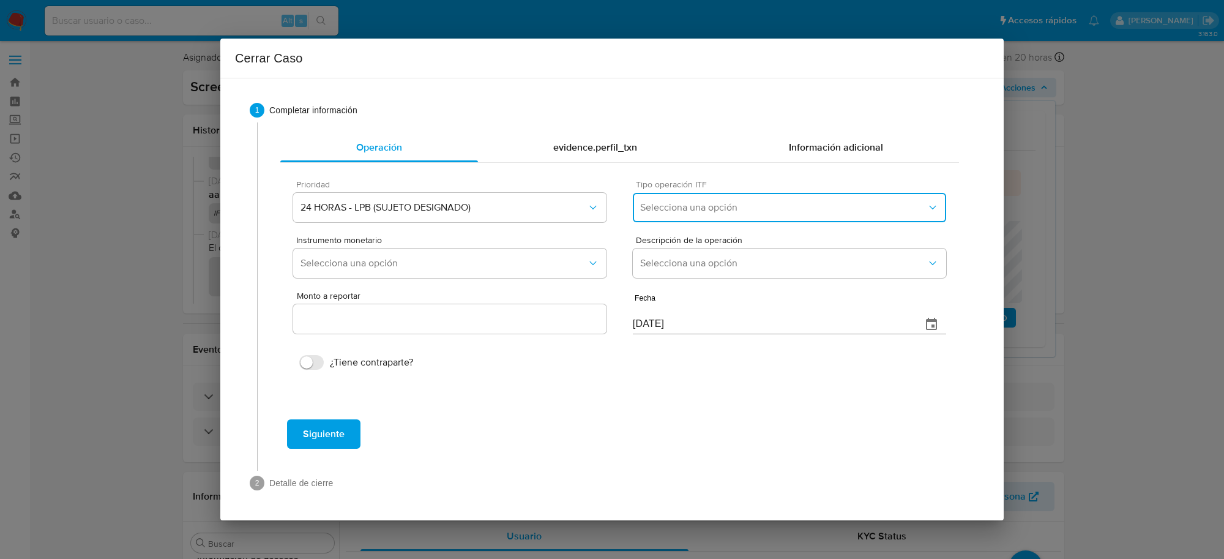
click at [702, 197] on button "Selecciona una opción" at bounding box center [789, 207] width 313 height 29
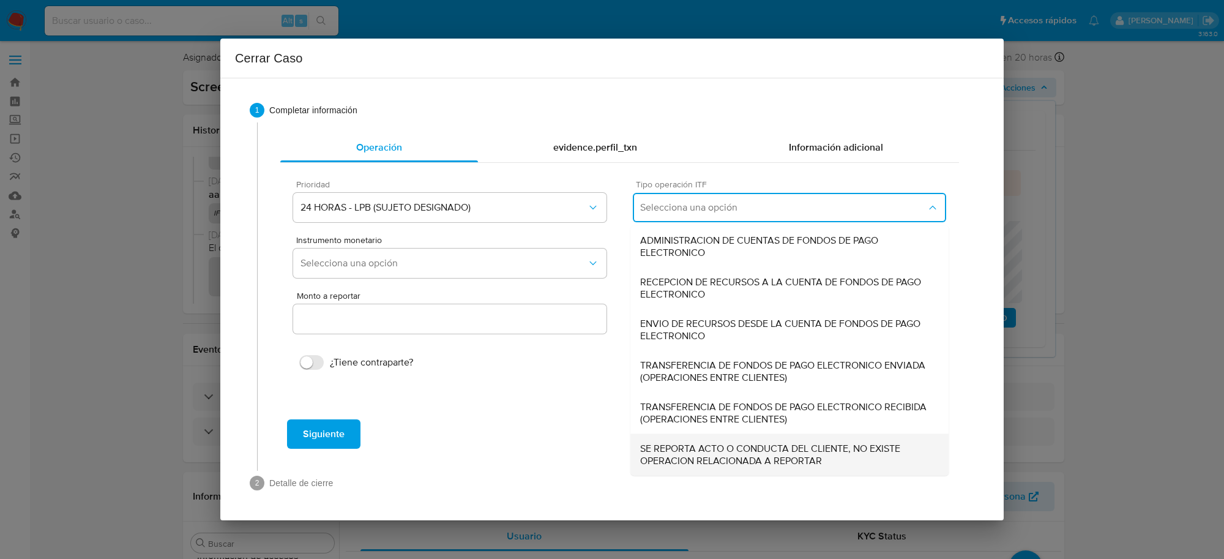
click at [701, 450] on span "SE REPORTA ACTO O CONDUCTA DEL CLIENTE, NO EXISTE OPERACION RELACIONADA A REPOR…" at bounding box center [789, 454] width 299 height 24
type input "0.00"
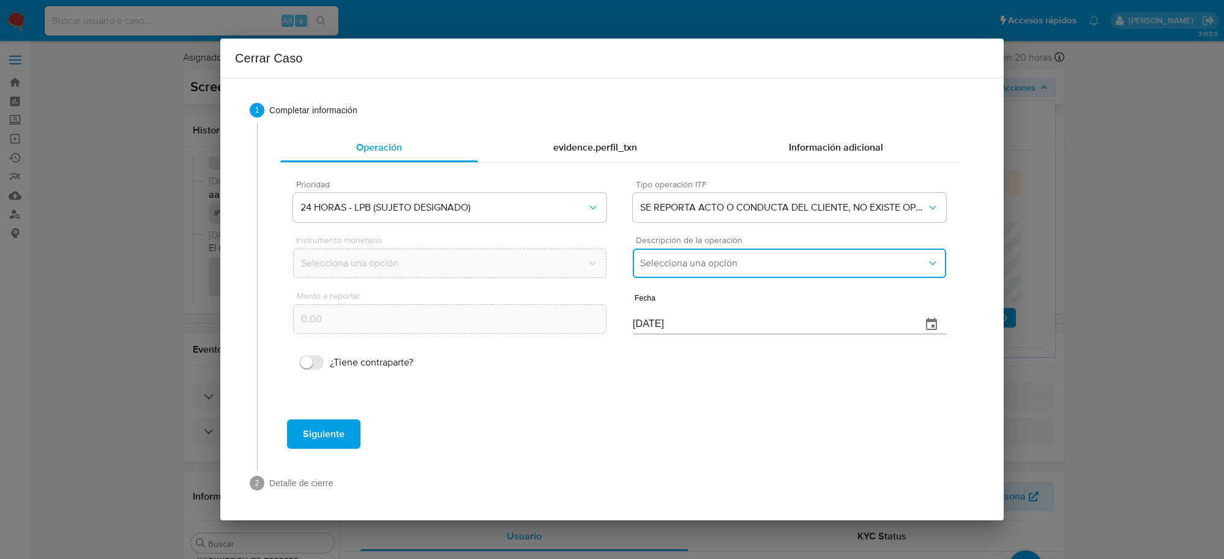
click at [669, 271] on button "Selecciona una opción" at bounding box center [789, 262] width 313 height 29
click at [678, 329] on span "LISTA DE PERSONAS BLOQUEADAS" at bounding box center [717, 325] width 155 height 12
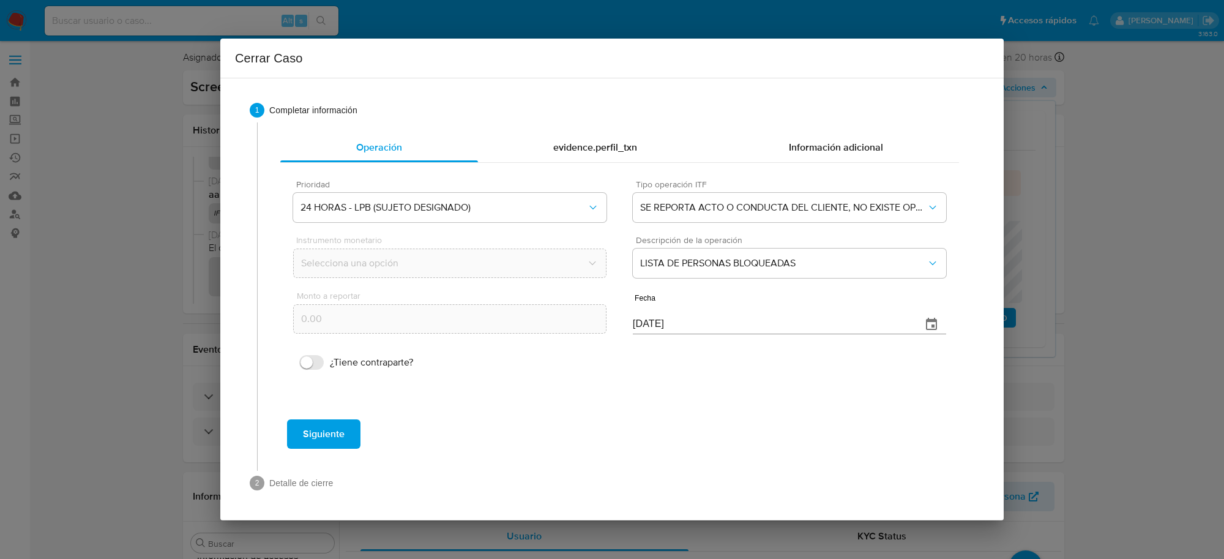
click at [319, 435] on span "Siguiente" at bounding box center [324, 433] width 42 height 27
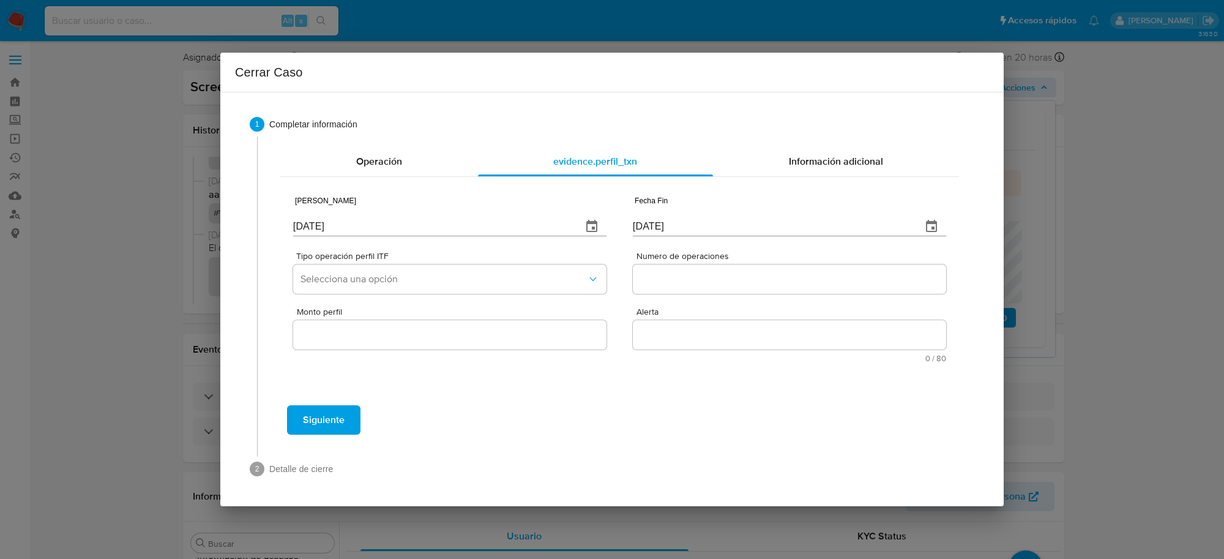
click at [307, 222] on input "[DATE]" at bounding box center [432, 227] width 279 height 20
type input "[DATE]"
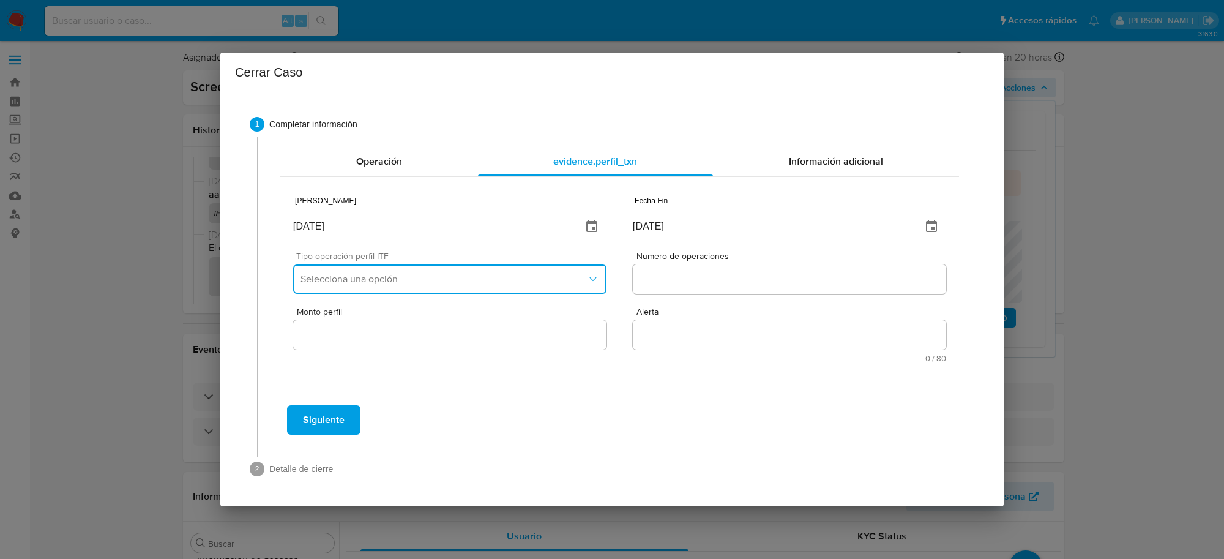
click at [394, 276] on span "Selecciona una opción" at bounding box center [443, 279] width 286 height 12
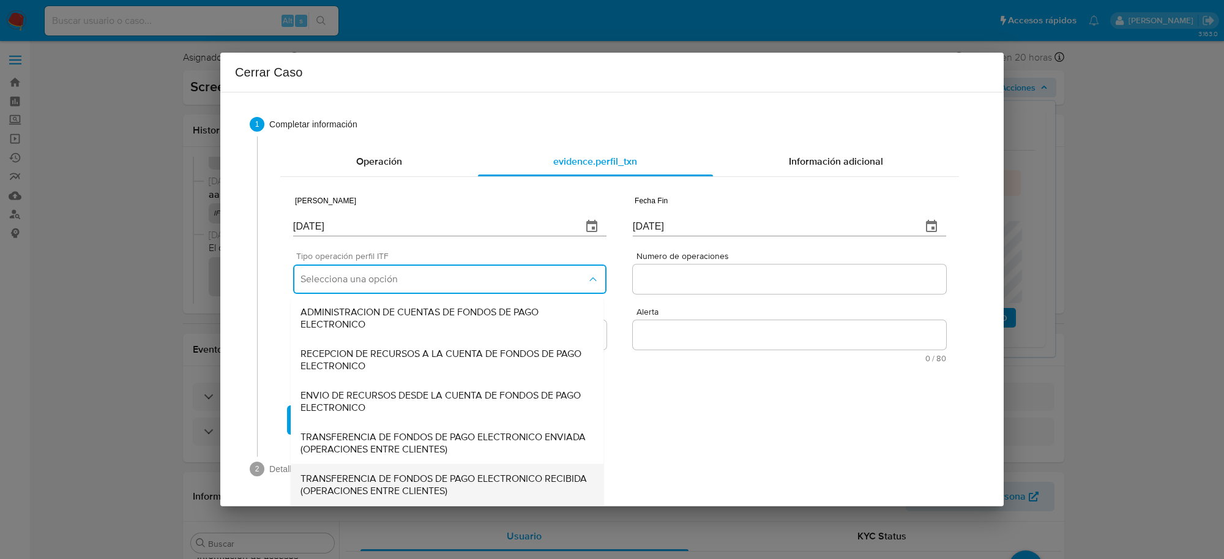
scroll to position [41, 0]
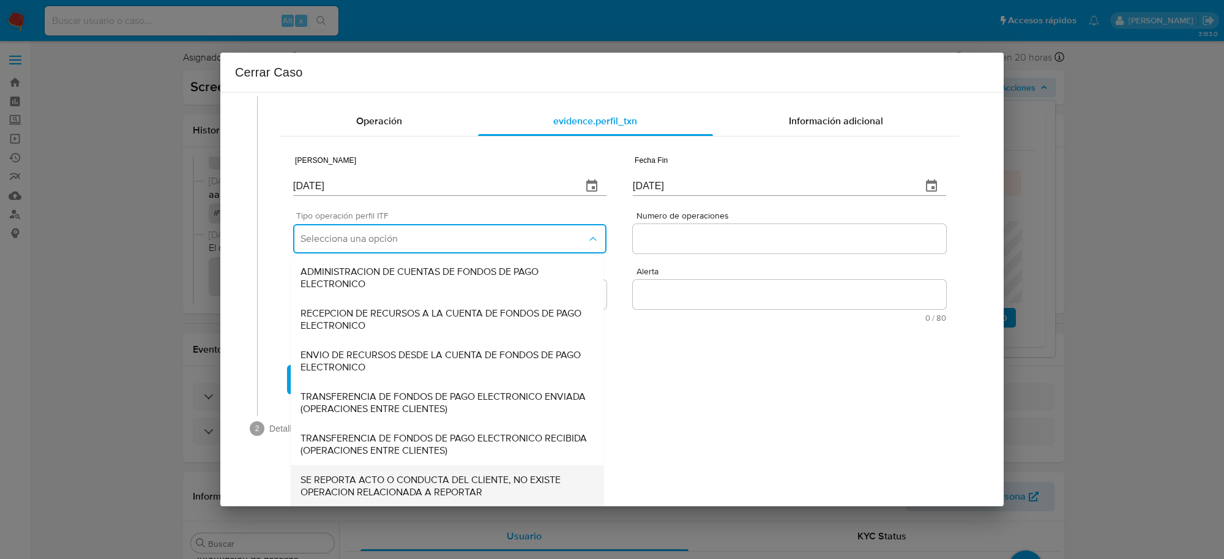
click at [406, 477] on span "SE REPORTA ACTO O CONDUCTA DEL CLIENTE, NO EXISTE OPERACION RELACIONADA A REPOR…" at bounding box center [446, 485] width 293 height 24
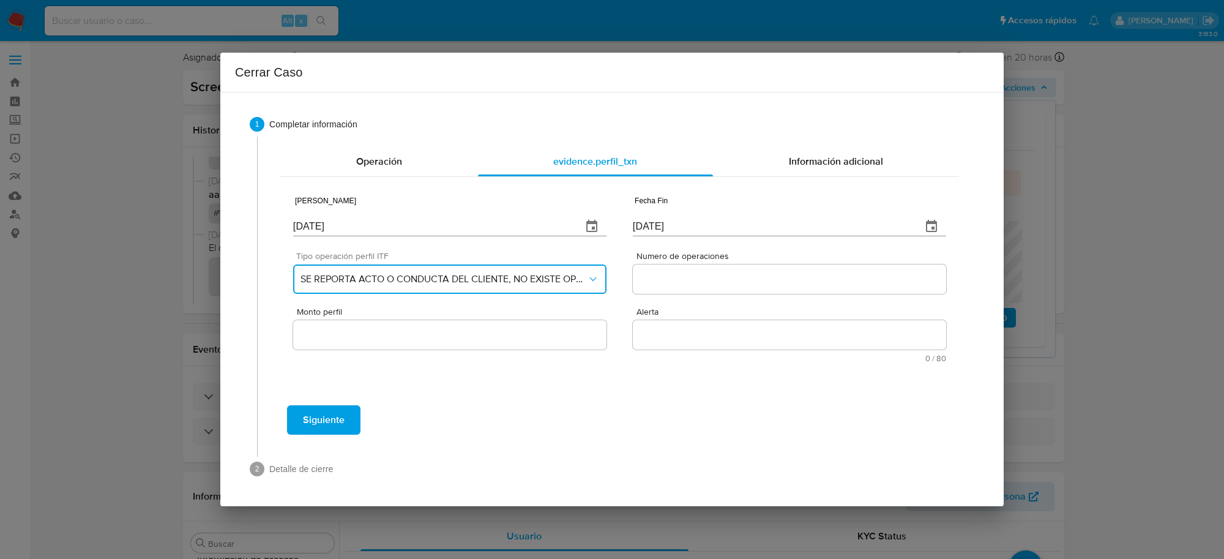
scroll to position [0, 0]
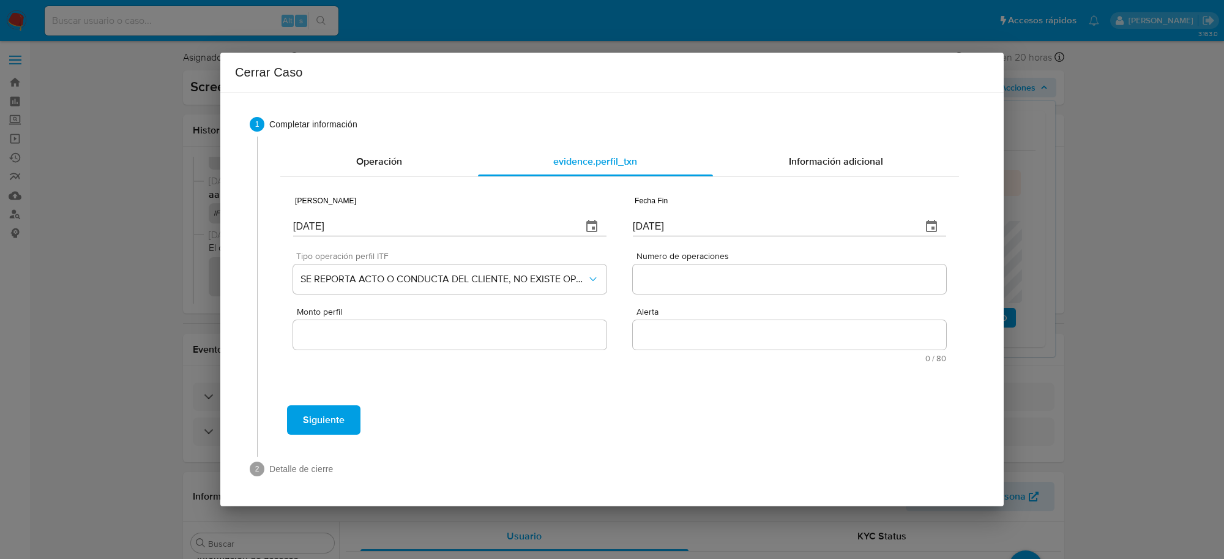
click at [670, 291] on div at bounding box center [789, 278] width 313 height 29
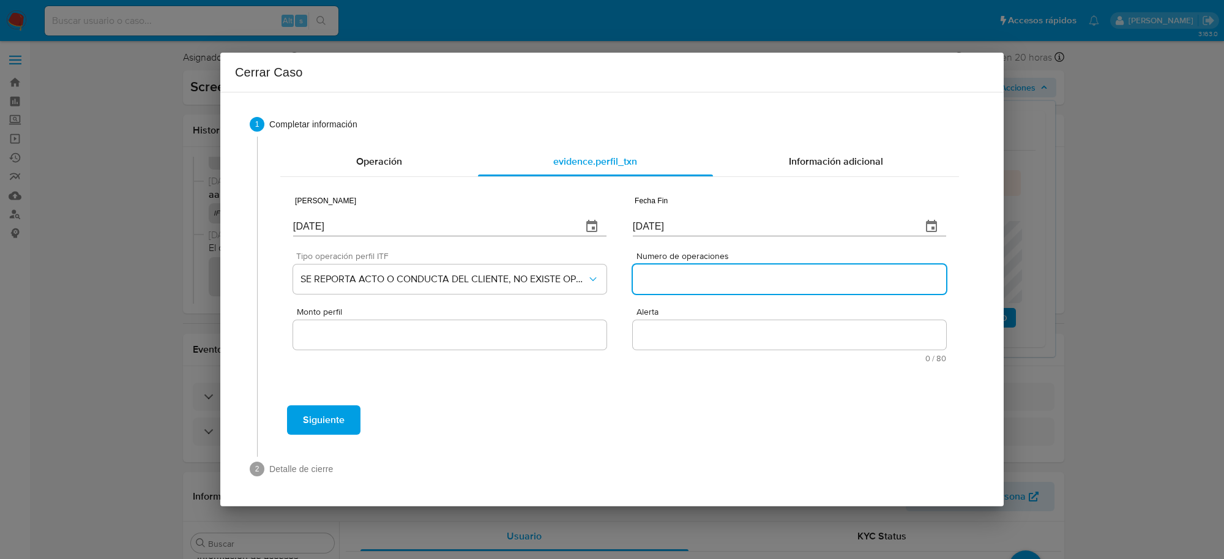
click at [665, 276] on input "Numero de operaciones" at bounding box center [789, 279] width 313 height 16
type input "0"
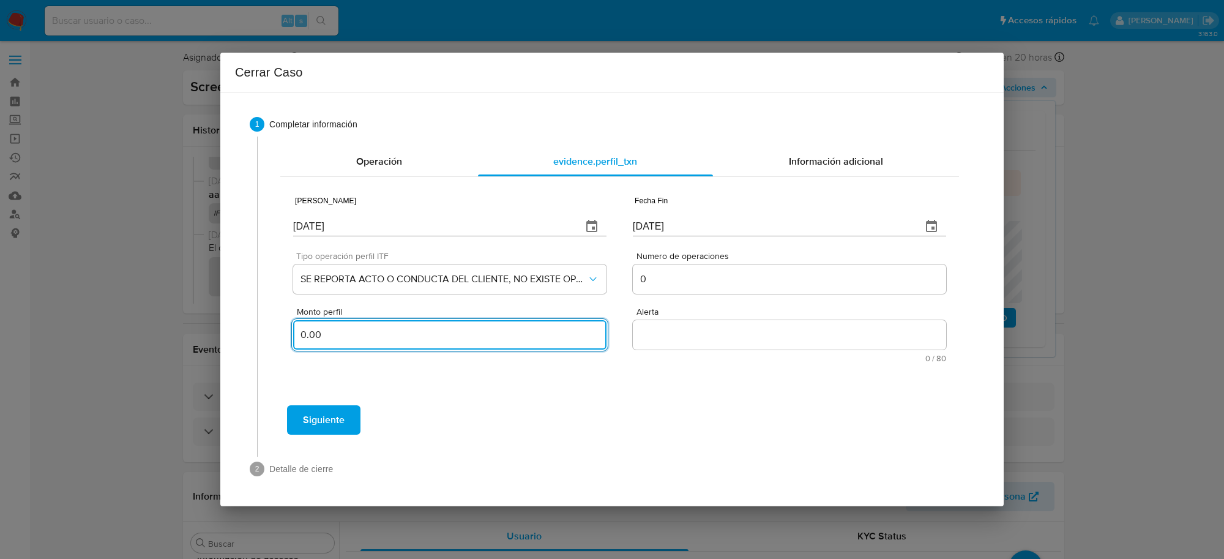
type input "0.00"
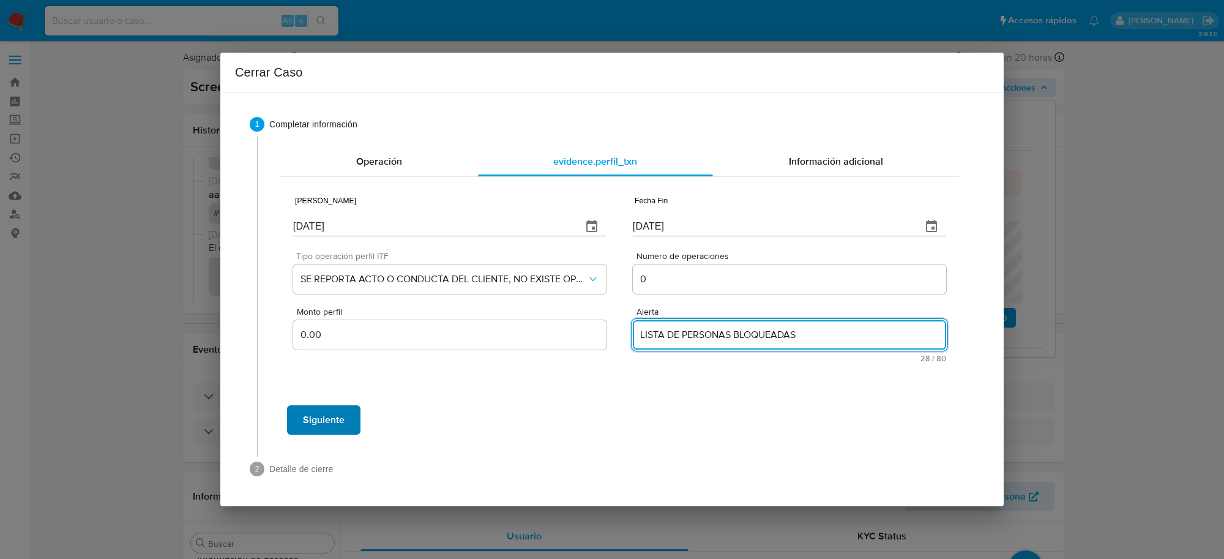
type textarea "LISTA DE PERSONAS BLOQUEADAS"
click at [337, 414] on span "Siguiente" at bounding box center [324, 419] width 42 height 27
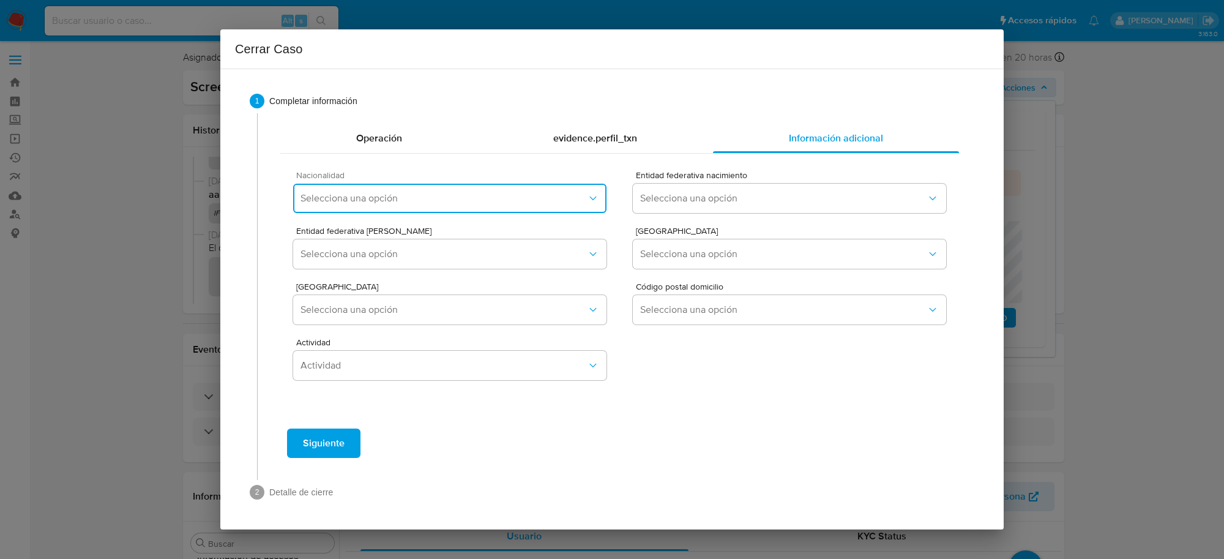
click at [427, 201] on span "Selecciona una opción" at bounding box center [443, 198] width 286 height 12
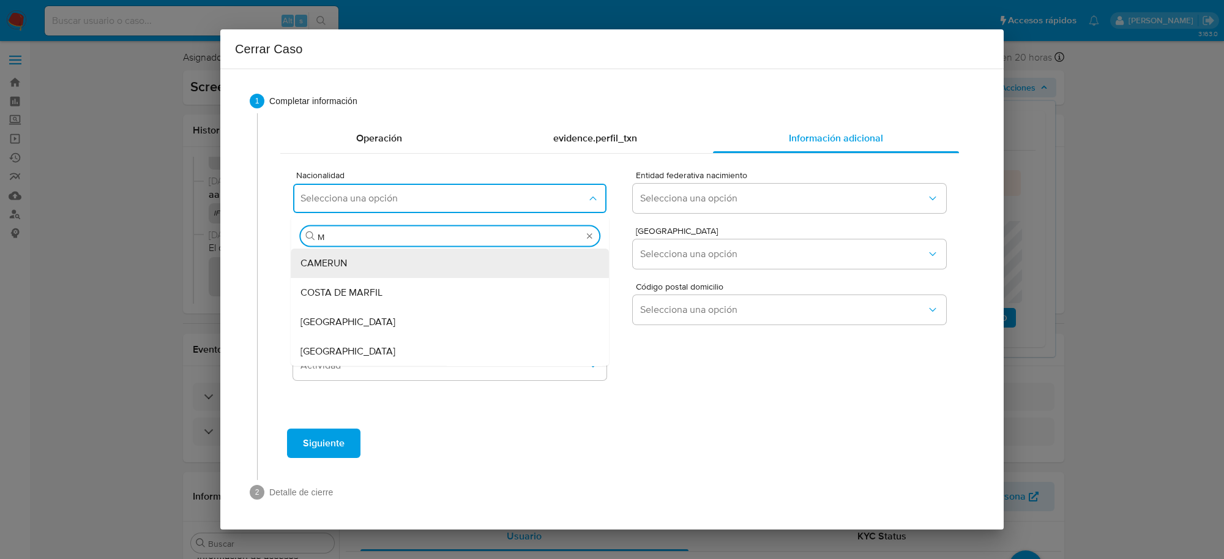
type input "ME"
click at [387, 344] on div "[GEOGRAPHIC_DATA]" at bounding box center [449, 351] width 299 height 29
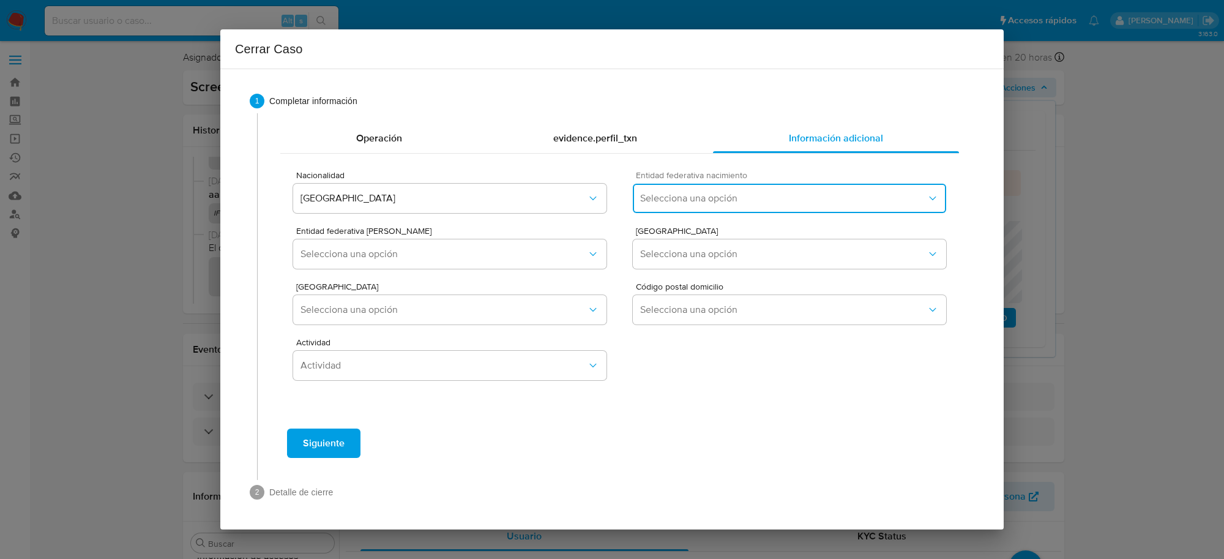
click at [747, 192] on span "Selecciona una opción" at bounding box center [783, 198] width 286 height 12
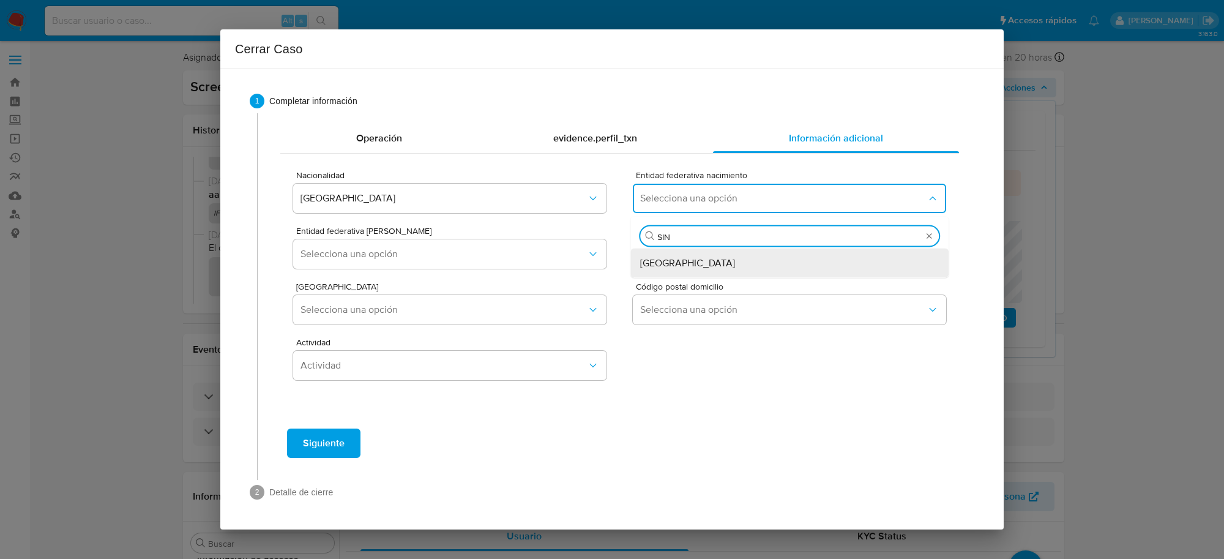
type input "SINA"
click at [693, 274] on div "Sinaloa" at bounding box center [789, 262] width 299 height 29
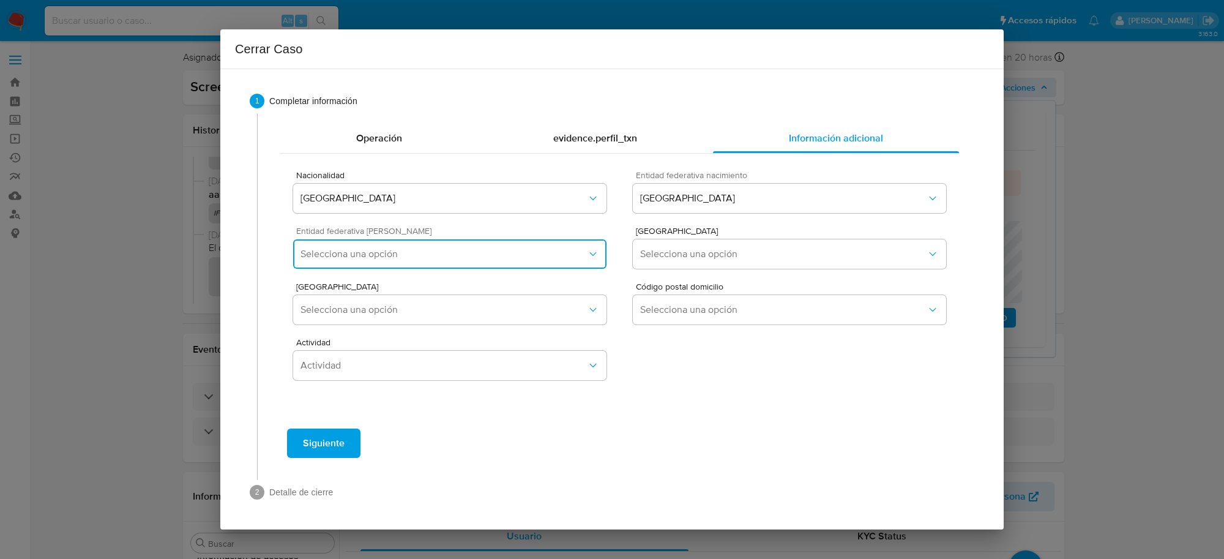
click at [540, 247] on button "Selecciona una opción" at bounding box center [449, 253] width 313 height 29
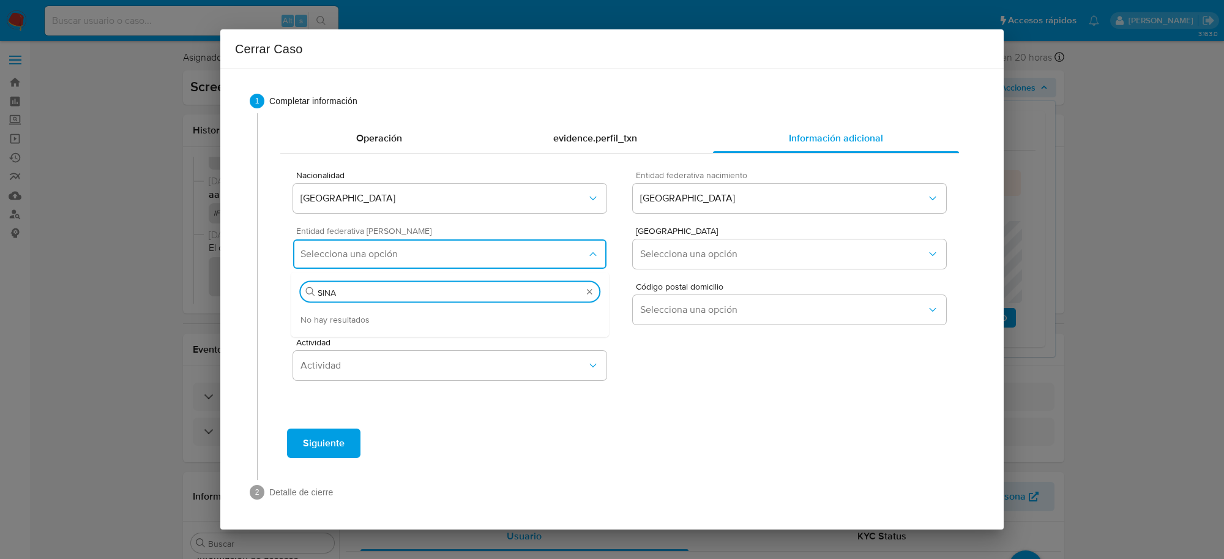
type input "SIN"
click at [685, 398] on div "Nacionalidad MEXICO Entidad federativa nacimiento Sinaloa Entidad federativa Do…" at bounding box center [619, 282] width 679 height 257
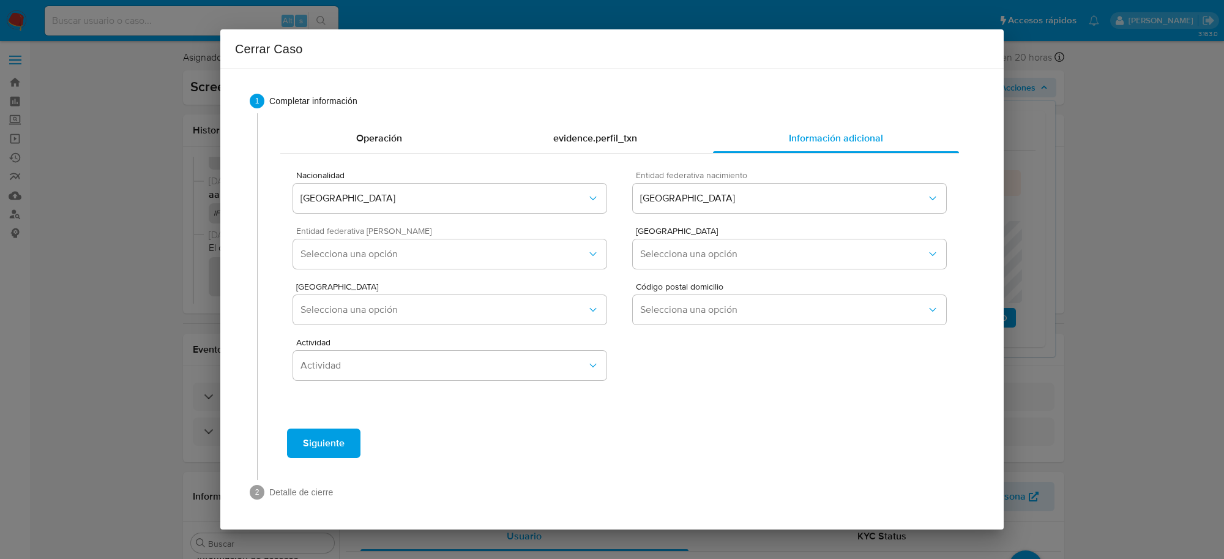
click at [429, 237] on div "Entidad federativa Domicilio Selecciona una opción" at bounding box center [449, 249] width 313 height 47
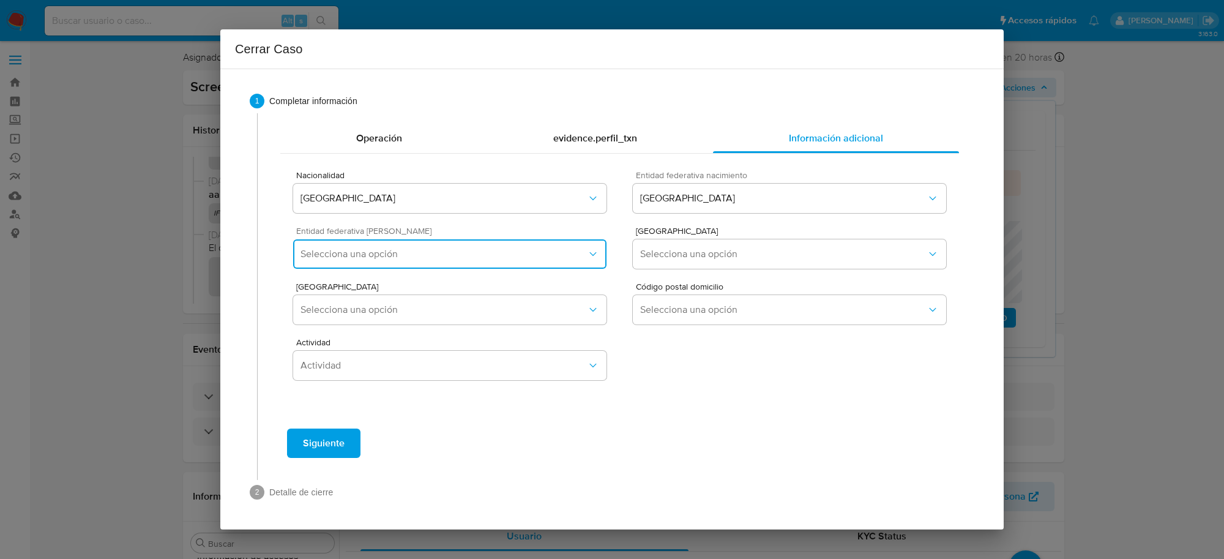
click at [429, 254] on span "Selecciona una opción" at bounding box center [443, 254] width 286 height 12
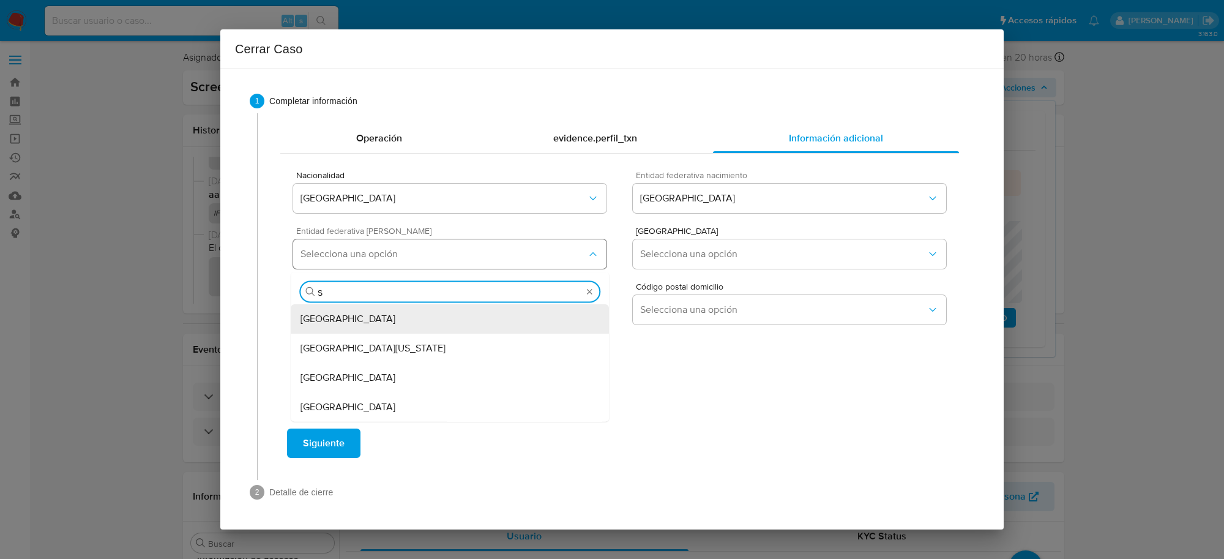
type input "SI"
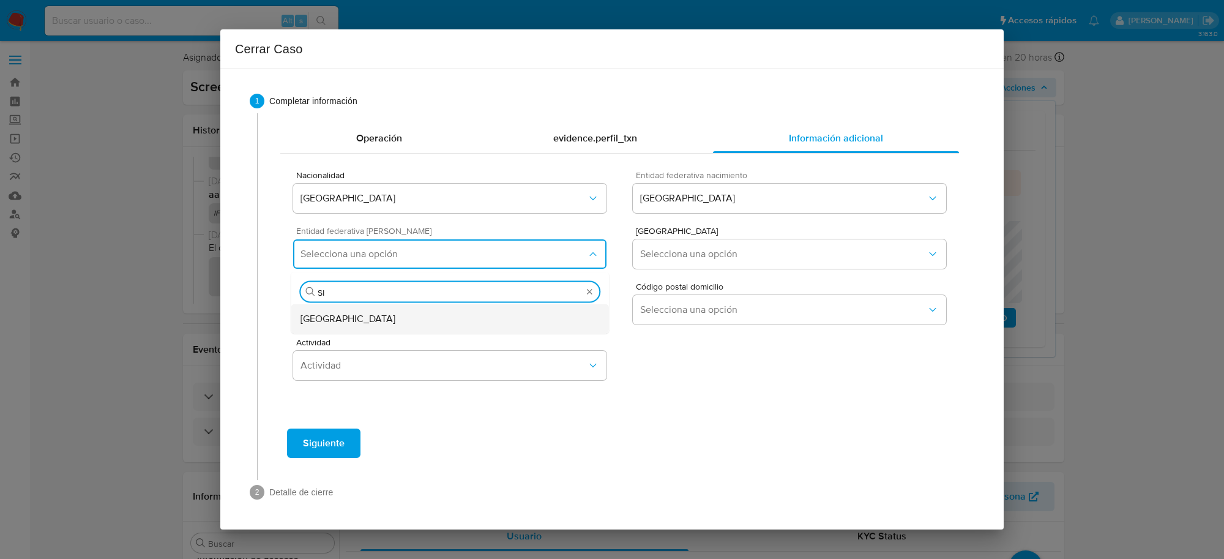
click at [298, 316] on li "Sinaloa" at bounding box center [450, 318] width 318 height 29
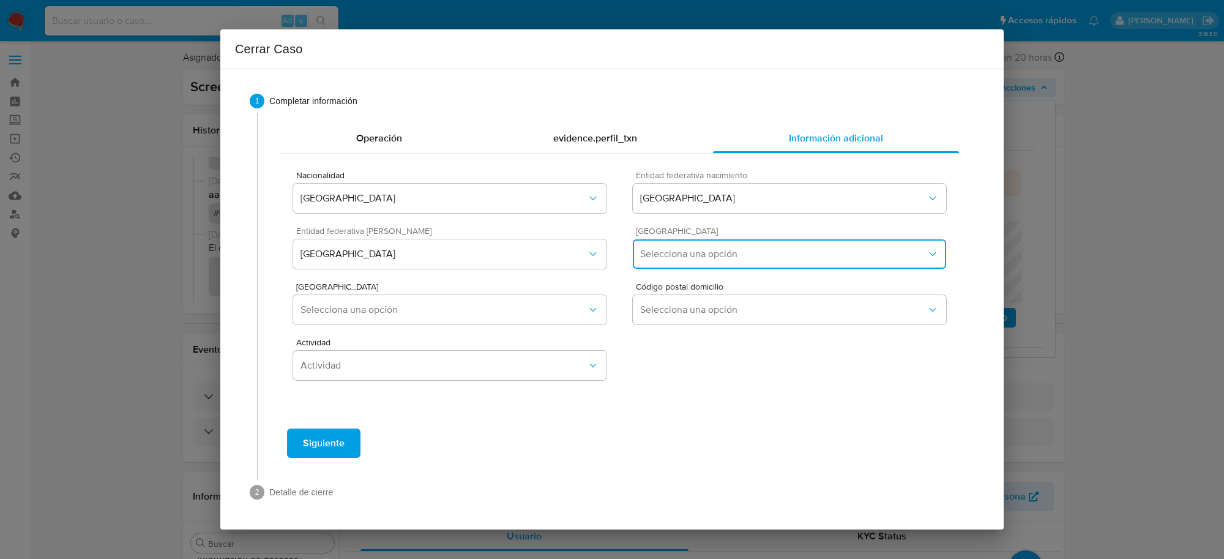
click at [712, 256] on span "Selecciona una opción" at bounding box center [783, 254] width 286 height 12
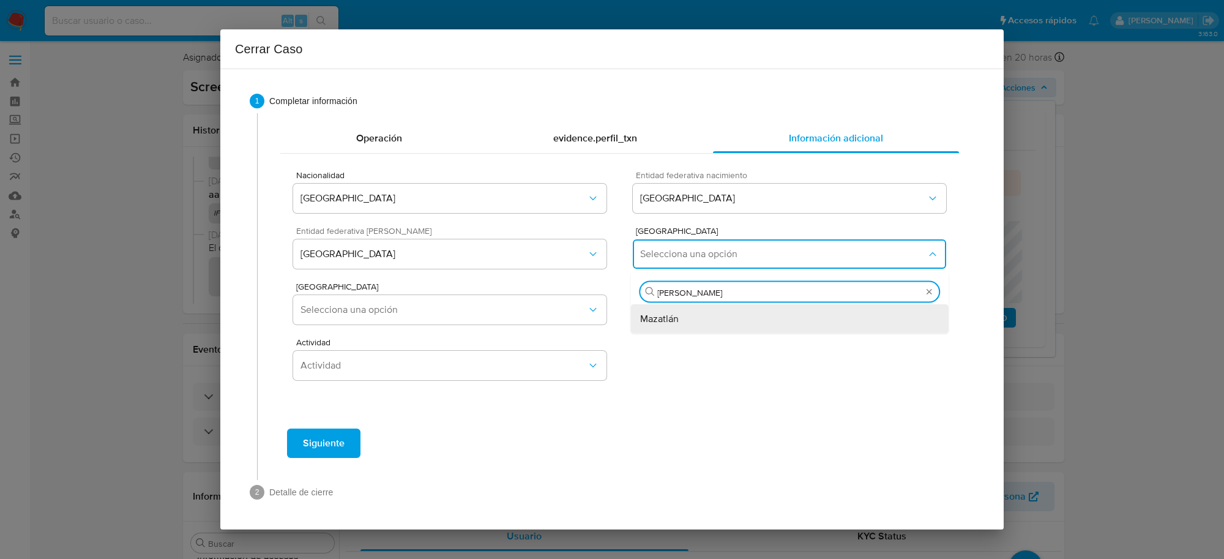
type input "MAZAT"
click at [736, 323] on div "Mazatlán" at bounding box center [789, 318] width 299 height 29
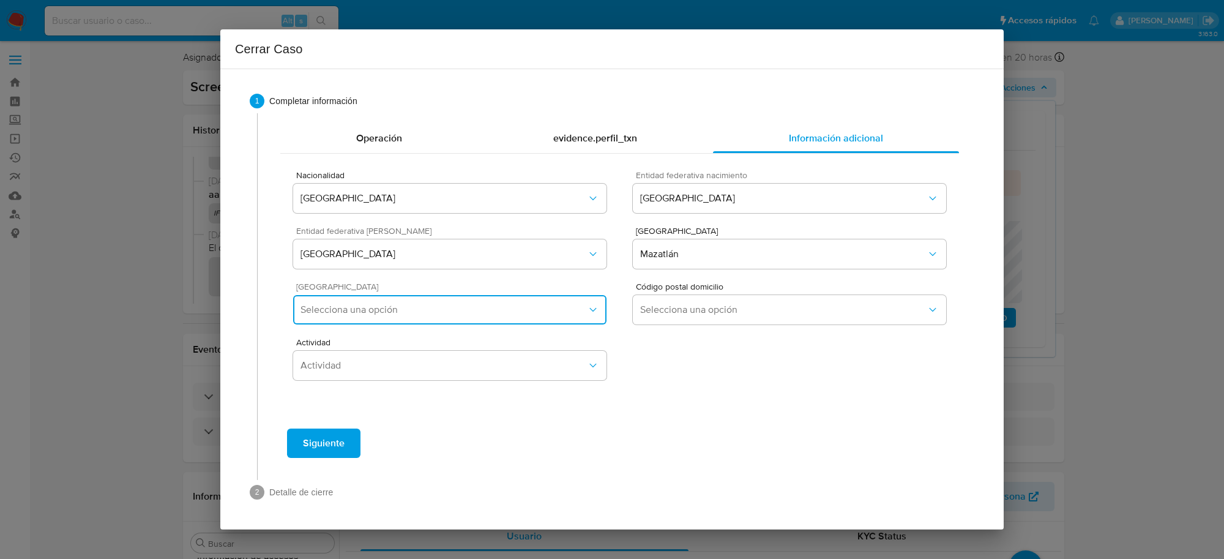
click at [482, 324] on button "Selecciona una opción" at bounding box center [449, 309] width 313 height 29
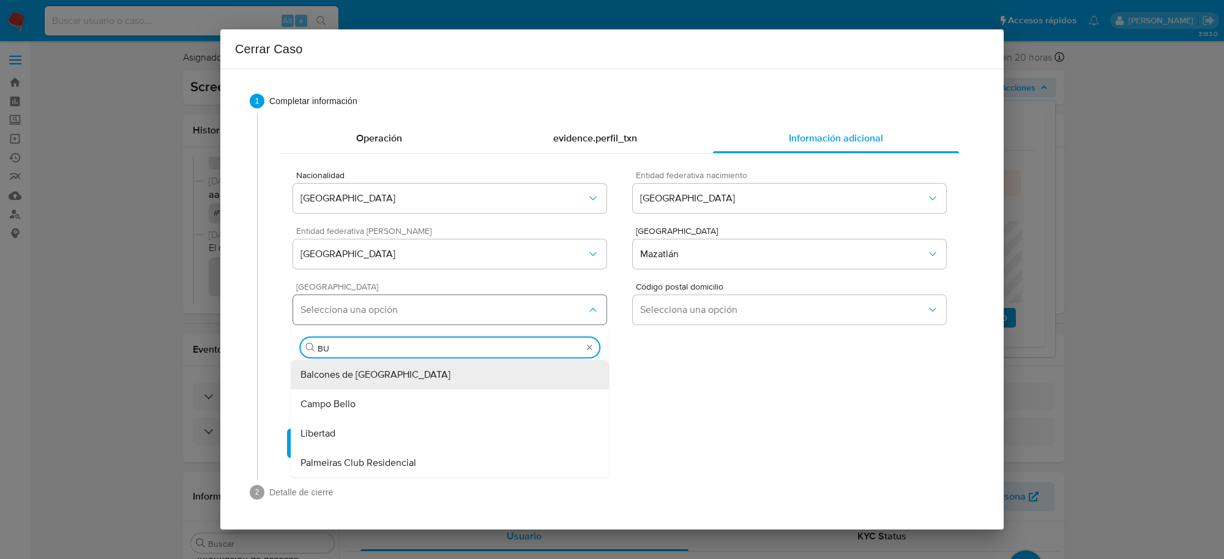
type input "BUR"
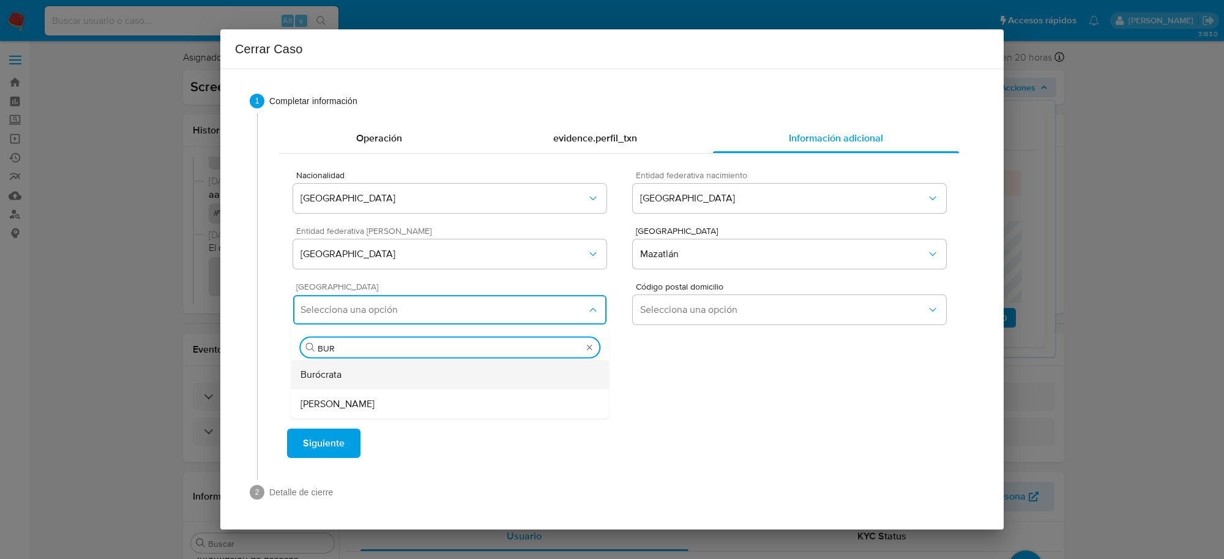
click at [353, 383] on div "Burócrata" at bounding box center [449, 374] width 299 height 29
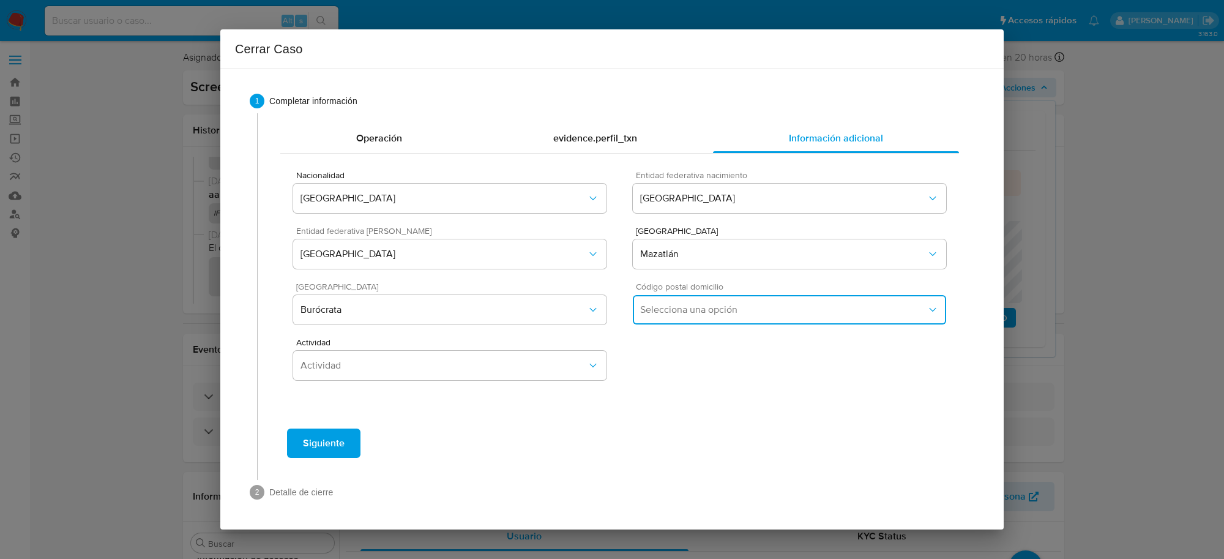
click at [659, 313] on span "Selecciona una opción" at bounding box center [783, 310] width 286 height 12
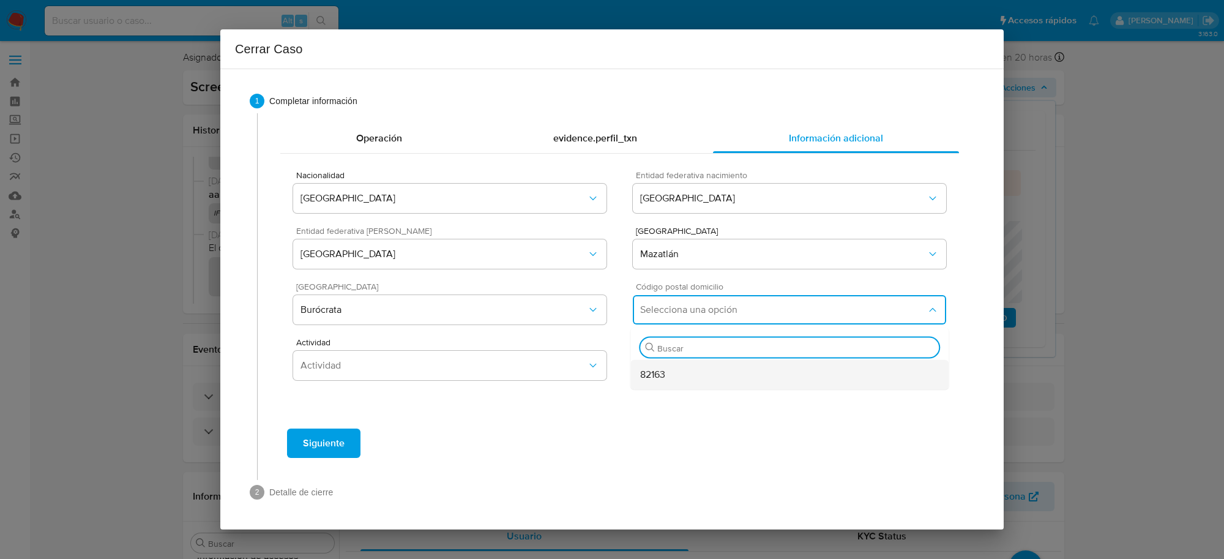
click at [662, 378] on span "82163" at bounding box center [652, 374] width 25 height 12
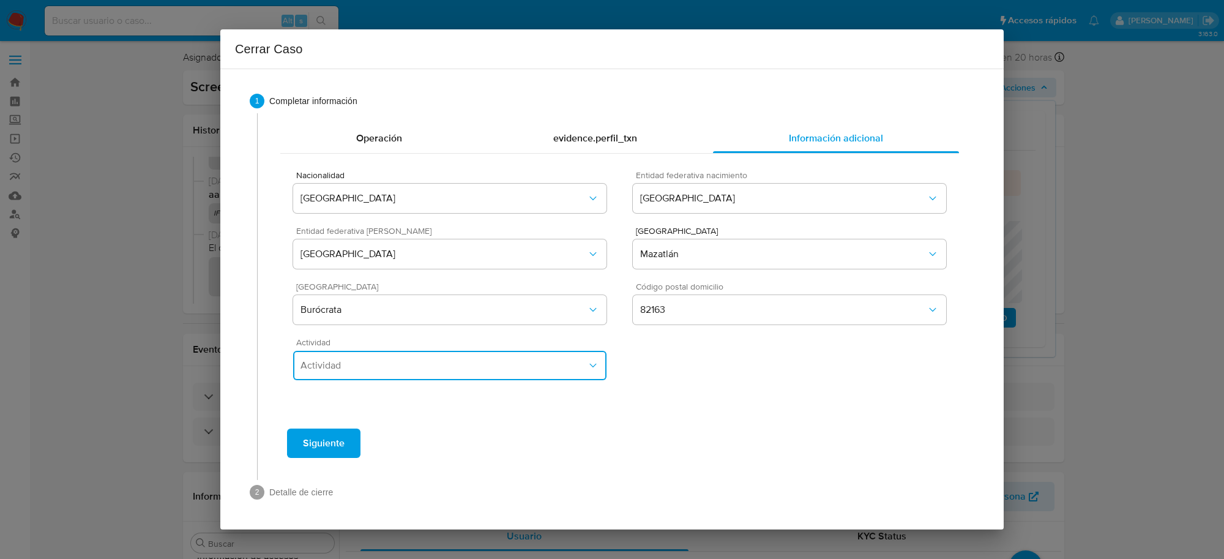
click at [445, 363] on span "Actividad" at bounding box center [443, 365] width 286 height 12
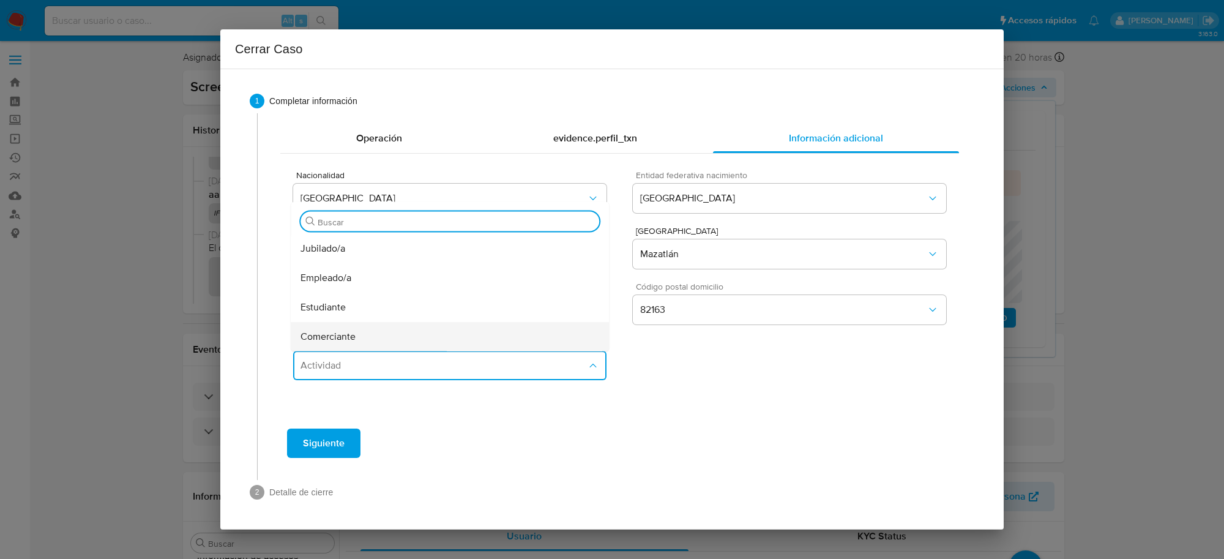
click at [343, 334] on span "Comerciante" at bounding box center [327, 336] width 55 height 12
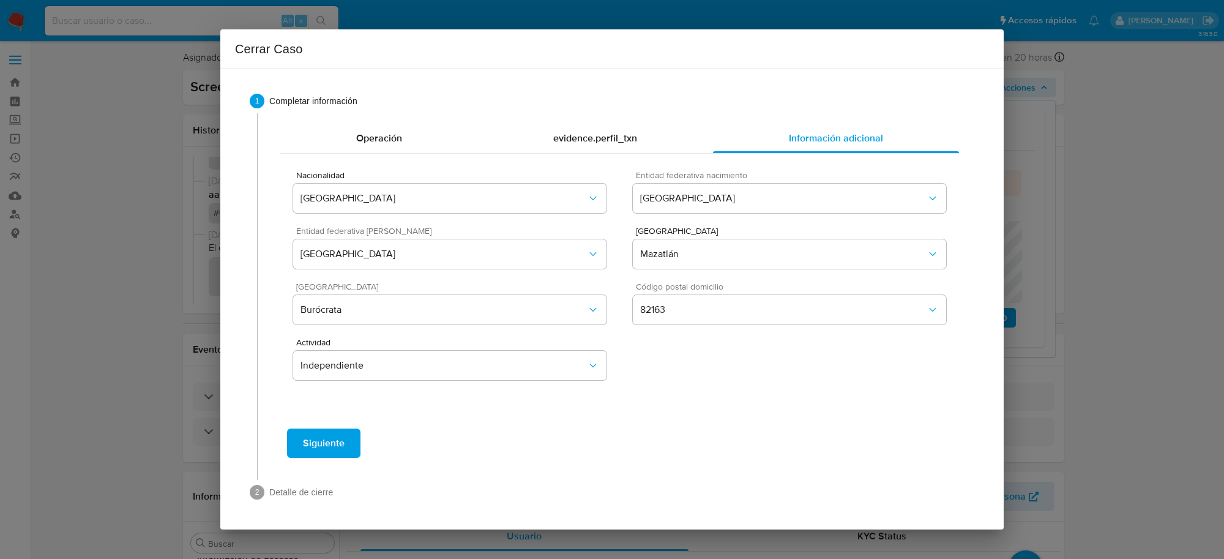
click at [315, 442] on span "Siguiente" at bounding box center [324, 443] width 42 height 27
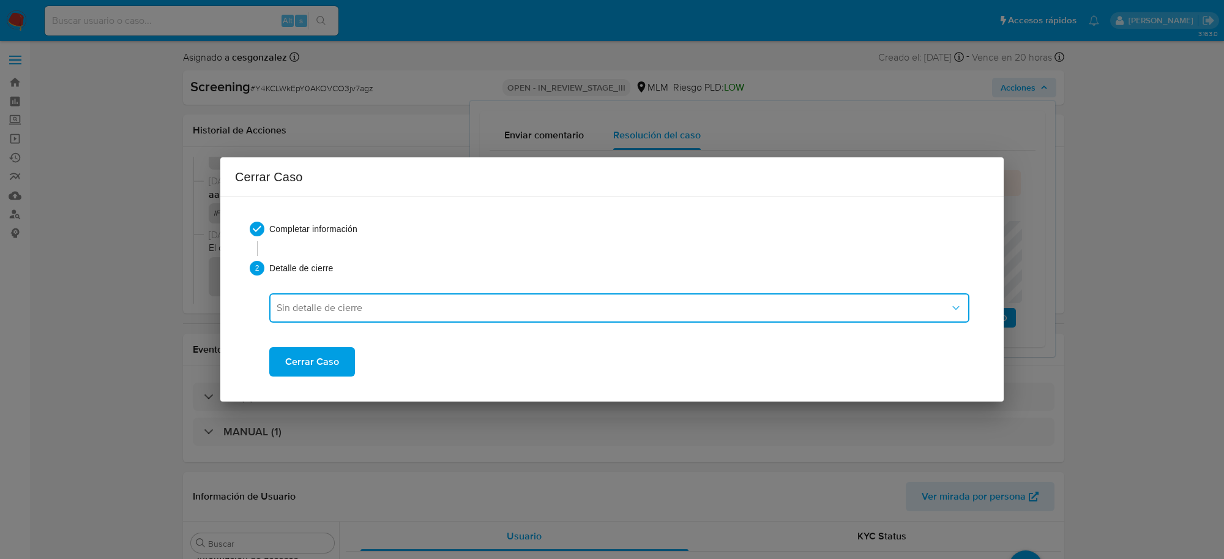
click at [375, 316] on button "Sin detalle de cierre" at bounding box center [619, 307] width 700 height 29
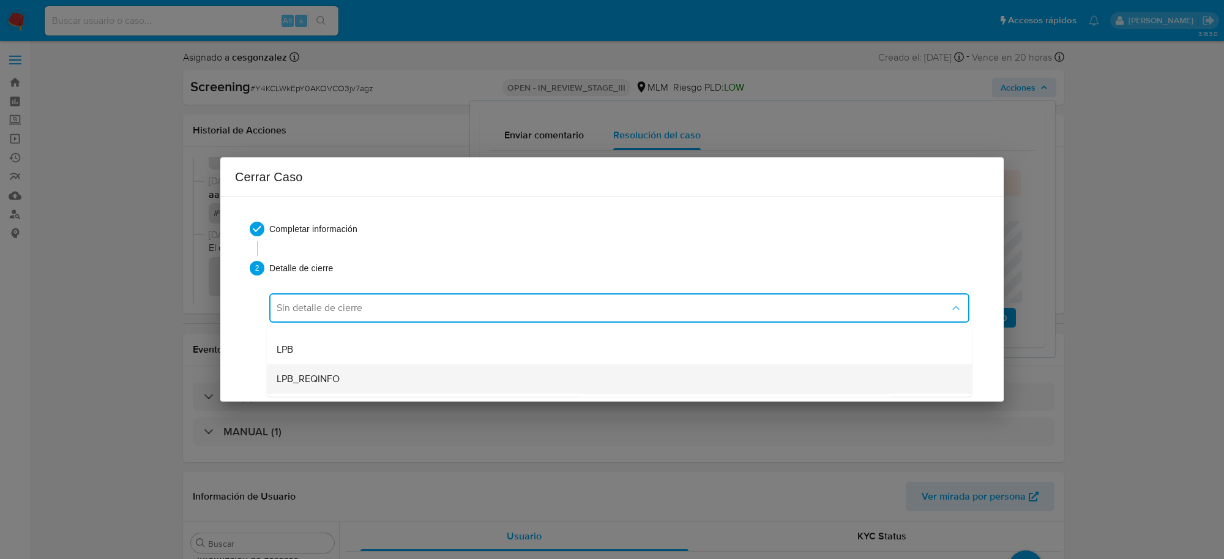
scroll to position [77, 0]
click at [349, 378] on div "REPORTE_LPB" at bounding box center [619, 381] width 685 height 29
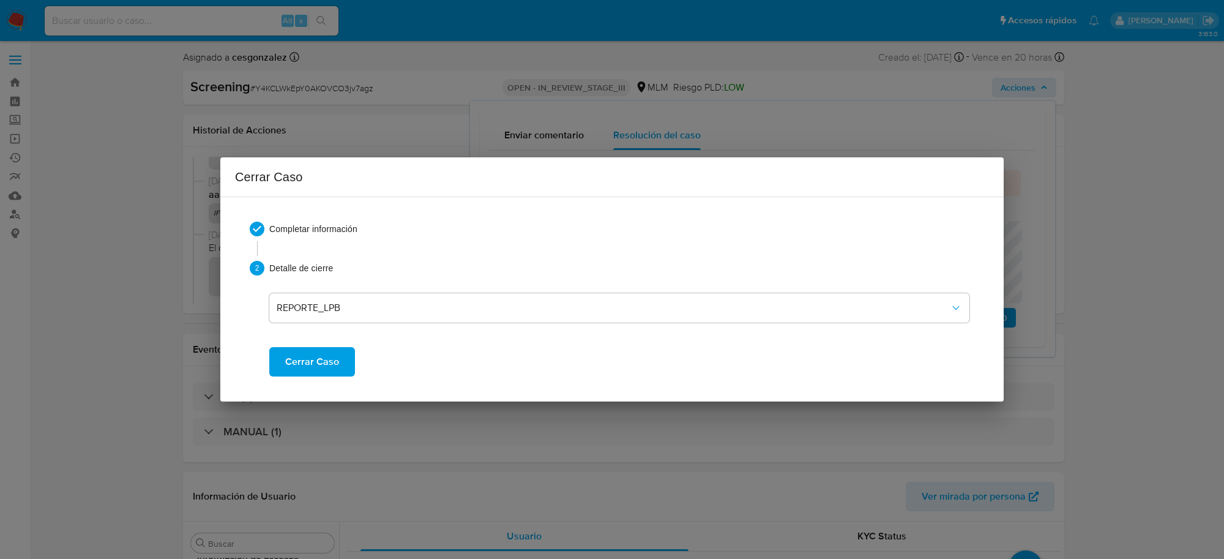
click at [324, 358] on span "Cerrar Caso" at bounding box center [312, 361] width 54 height 27
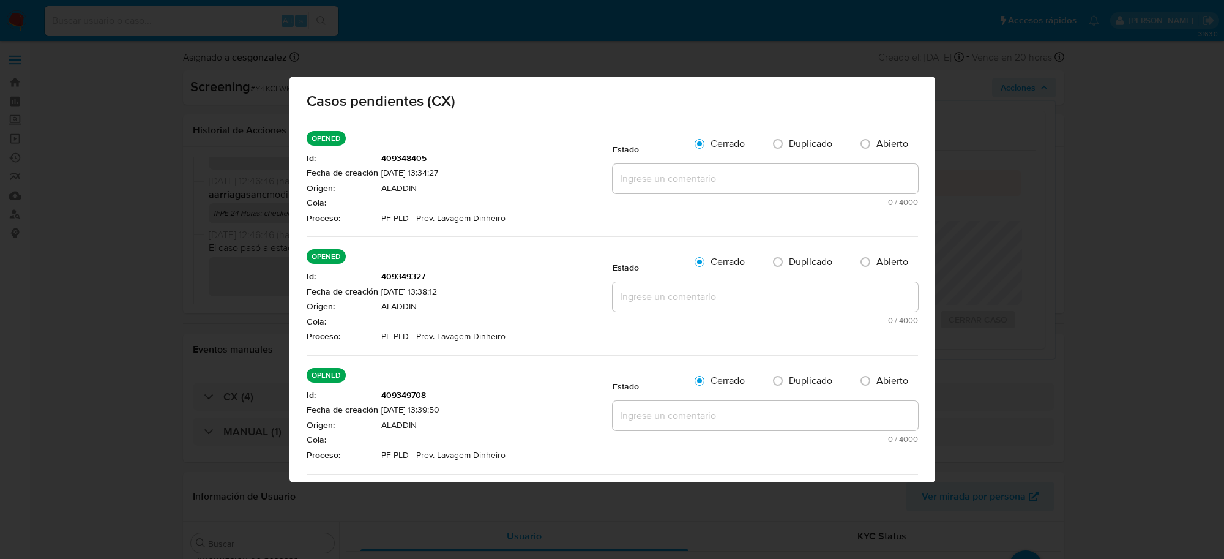
click at [664, 173] on textarea at bounding box center [765, 178] width 305 height 29
paste textarea "SE CONFIRMA COINCIDENCIA DE CLIENTE POR NOMBRE, FECHA DE NACIMIENTO DE MARIA GA…"
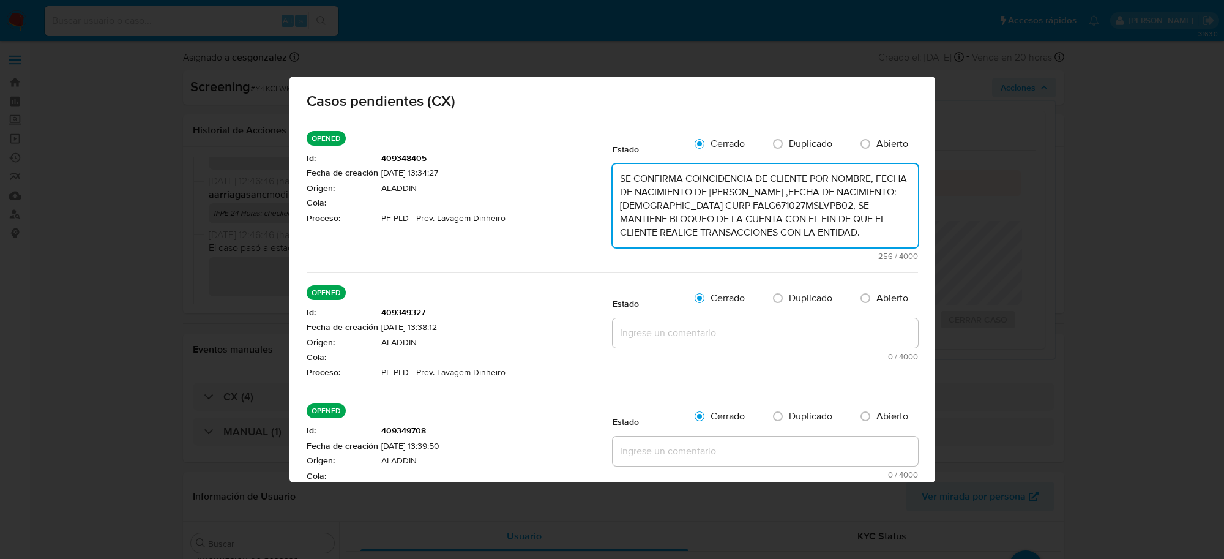
type textarea "SE CONFIRMA COINCIDENCIA DE CLIENTE POR NOMBRE, FECHA DE NACIMIENTO DE MARIA GA…"
click at [702, 332] on textarea at bounding box center [765, 332] width 305 height 29
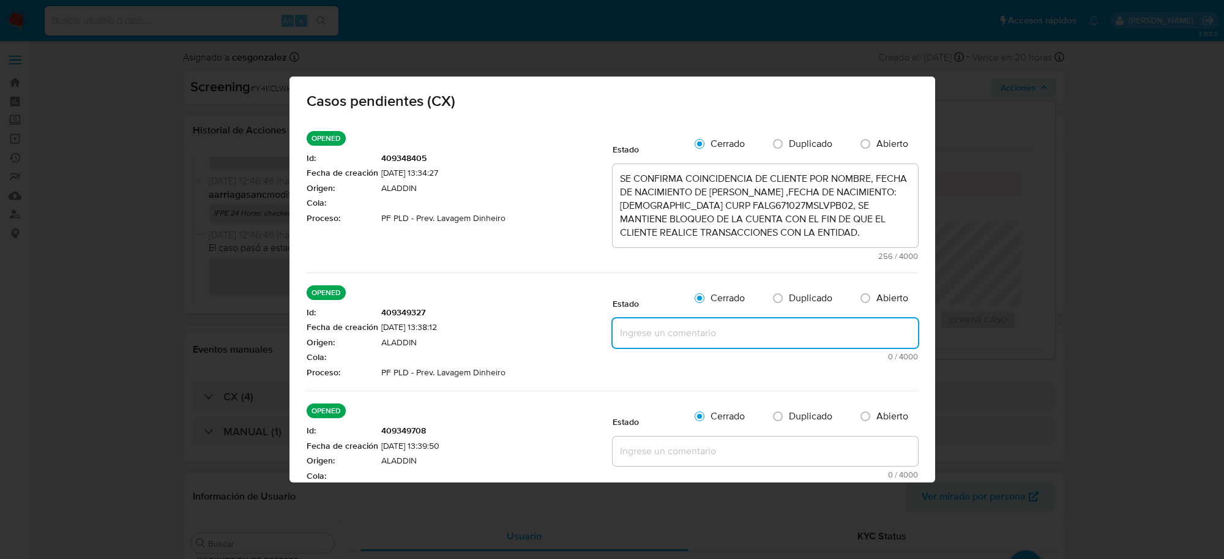
paste textarea "SE CONFIRMA COINCIDENCIA DE CLIENTE POR NOMBRE, FECHA DE NACIMIENTO DE MARIA GA…"
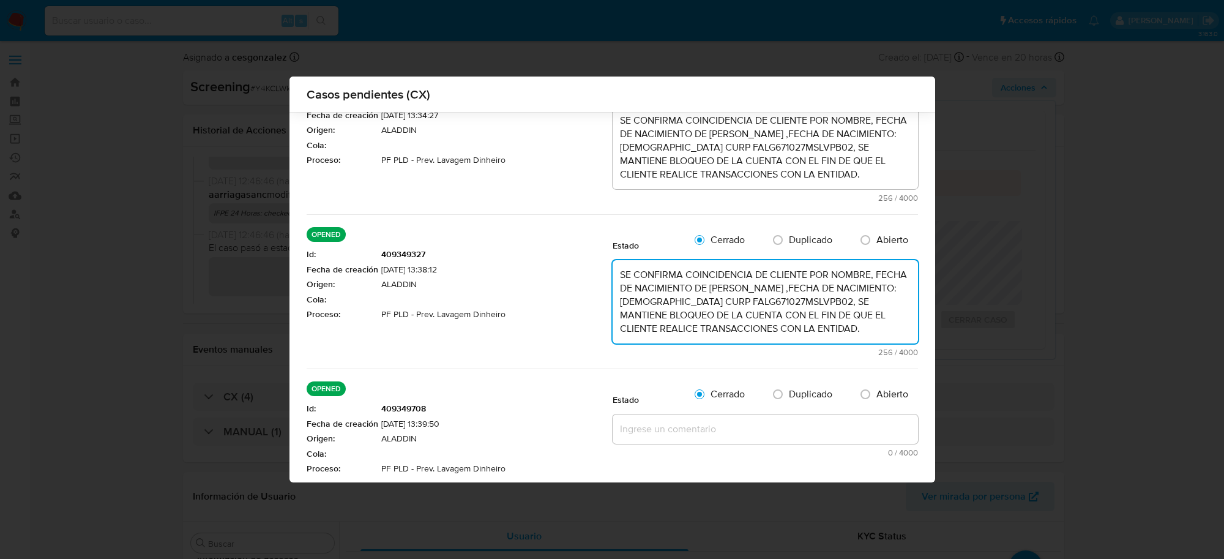
scroll to position [144, 0]
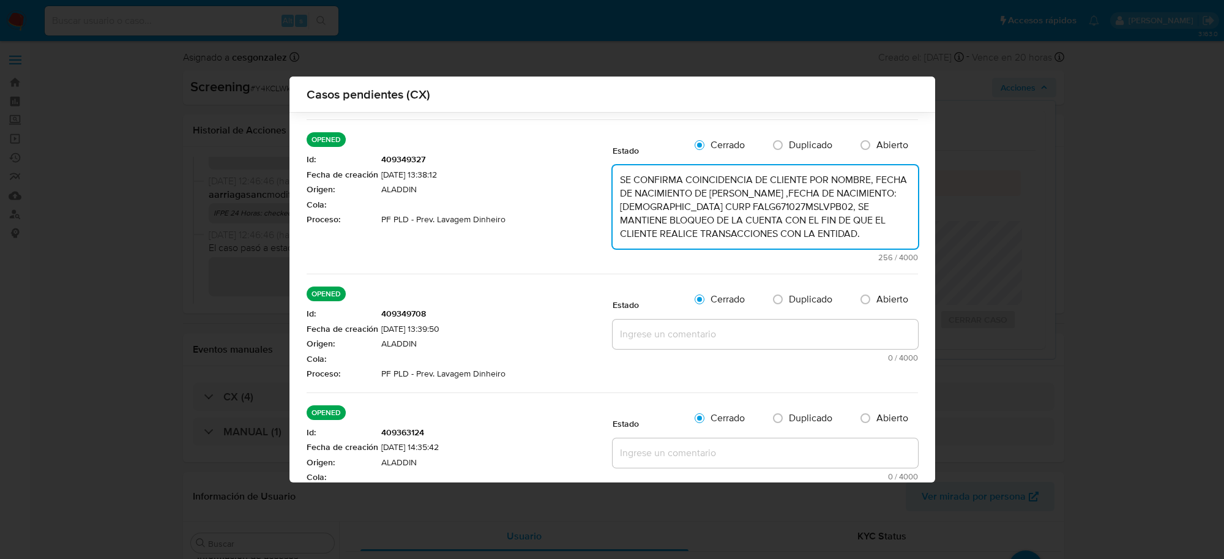
type textarea "SE CONFIRMA COINCIDENCIA DE CLIENTE POR NOMBRE, FECHA DE NACIMIENTO DE MARIA GA…"
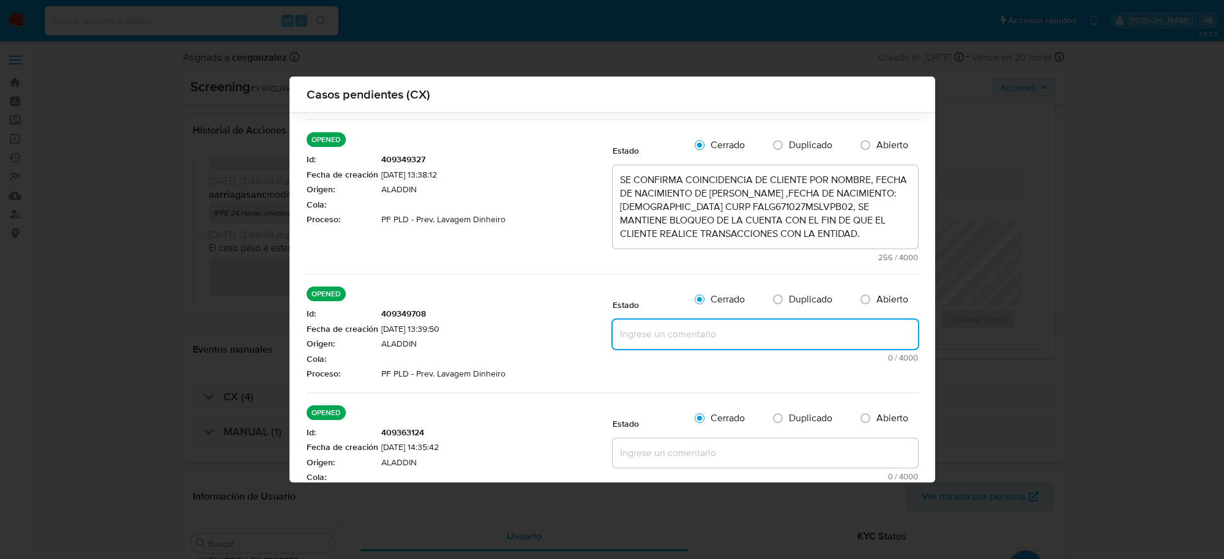
click at [664, 341] on textarea at bounding box center [765, 333] width 305 height 29
paste textarea "SE CONFIRMA COINCIDENCIA DE CLIENTE POR NOMBRE, FECHA DE NACIMIENTO DE MARIA GA…"
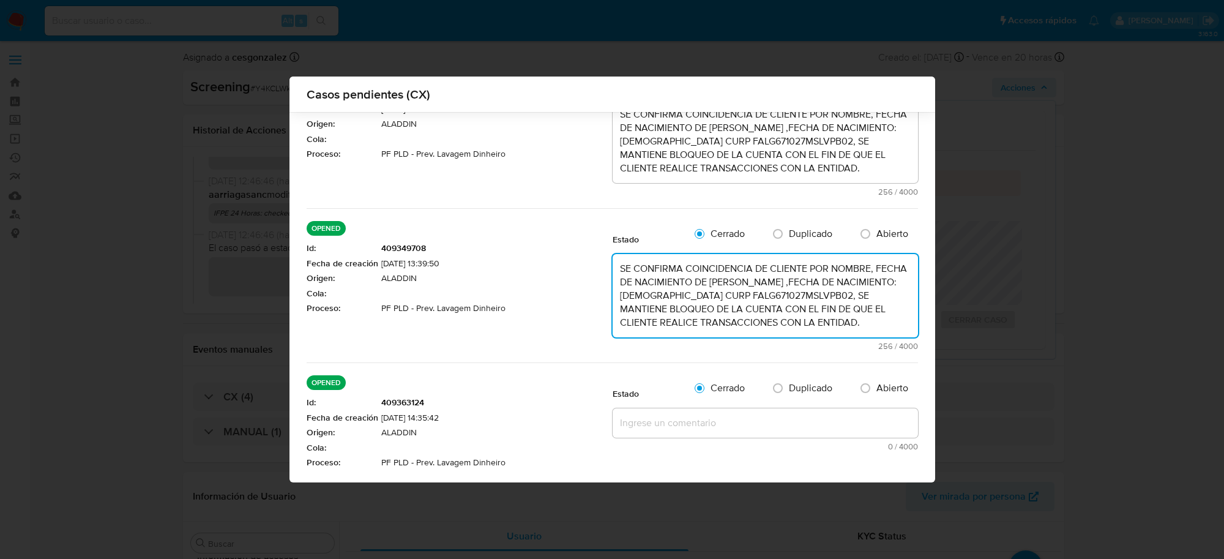
scroll to position [271, 0]
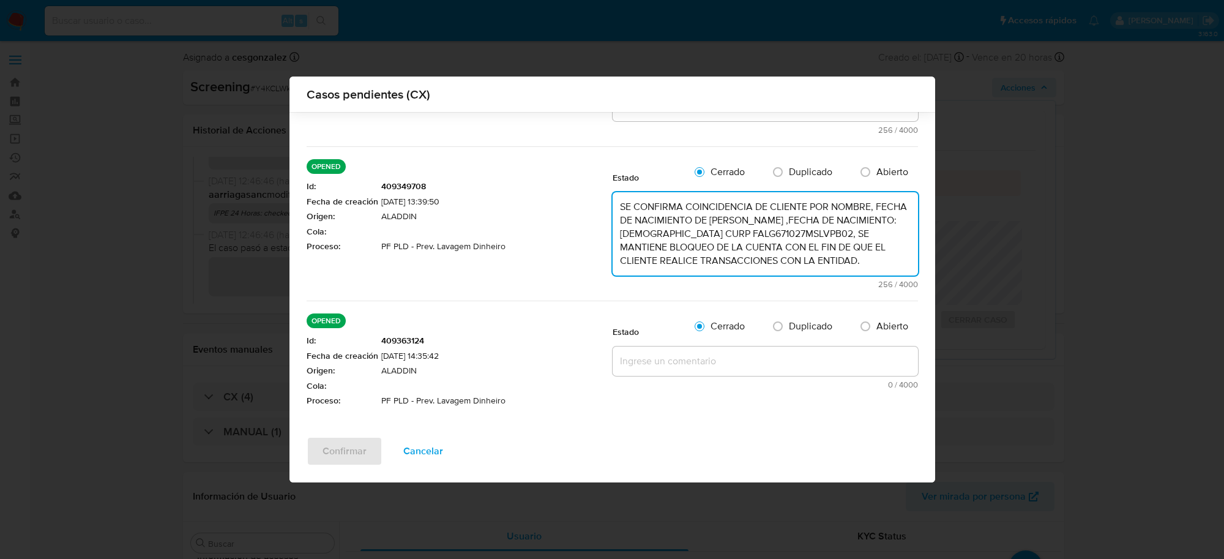
type textarea "SE CONFIRMA COINCIDENCIA DE CLIENTE POR NOMBRE, FECHA DE NACIMIENTO DE MARIA GA…"
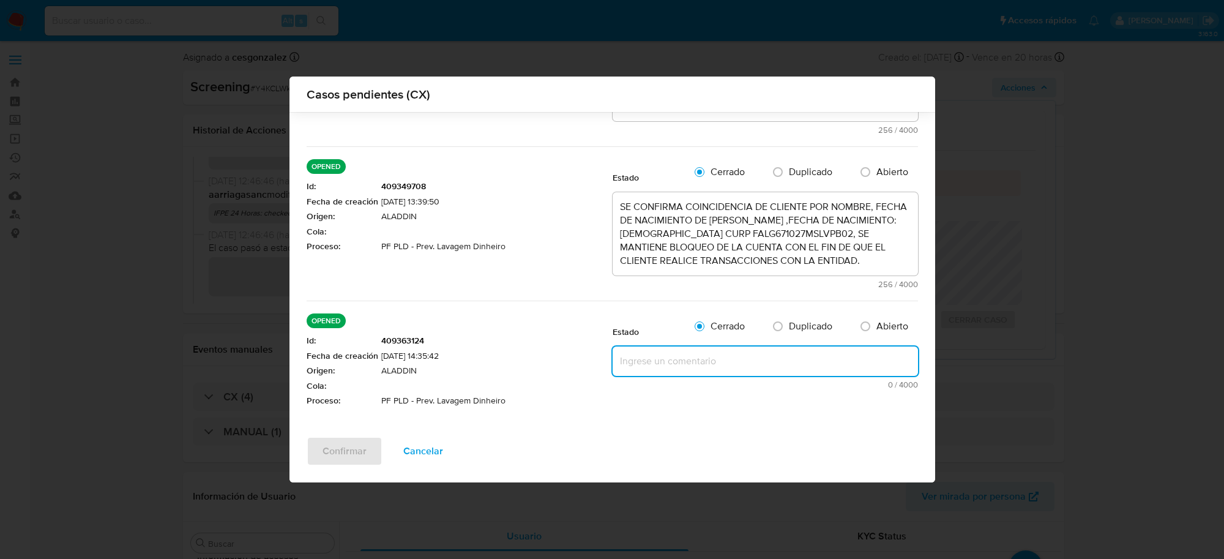
click at [632, 359] on textarea at bounding box center [765, 360] width 305 height 29
paste textarea "SE CONFIRMA COINCIDENCIA DE CLIENTE POR NOMBRE, FECHA DE NACIMIENTO DE MARIA GA…"
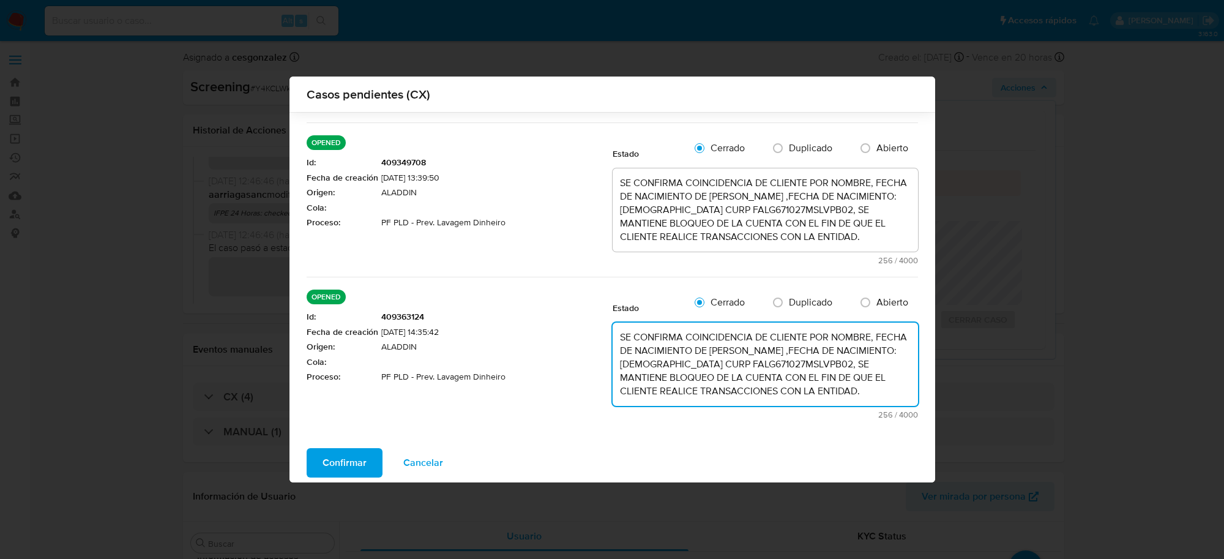
scroll to position [307, 0]
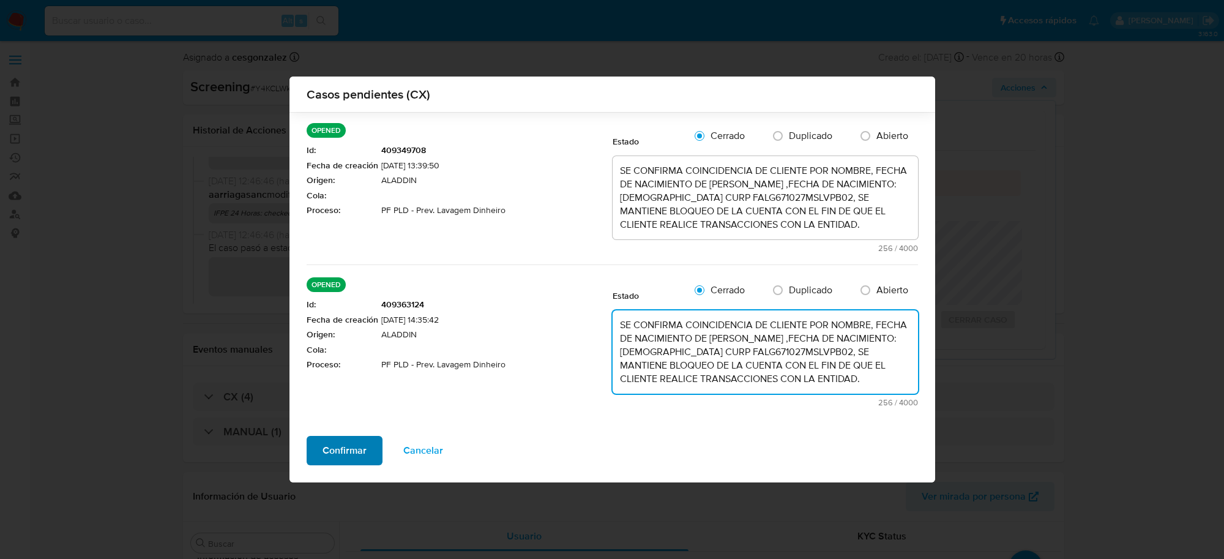
type textarea "SE CONFIRMA COINCIDENCIA DE CLIENTE POR NOMBRE, FECHA DE NACIMIENTO DE MARIA GA…"
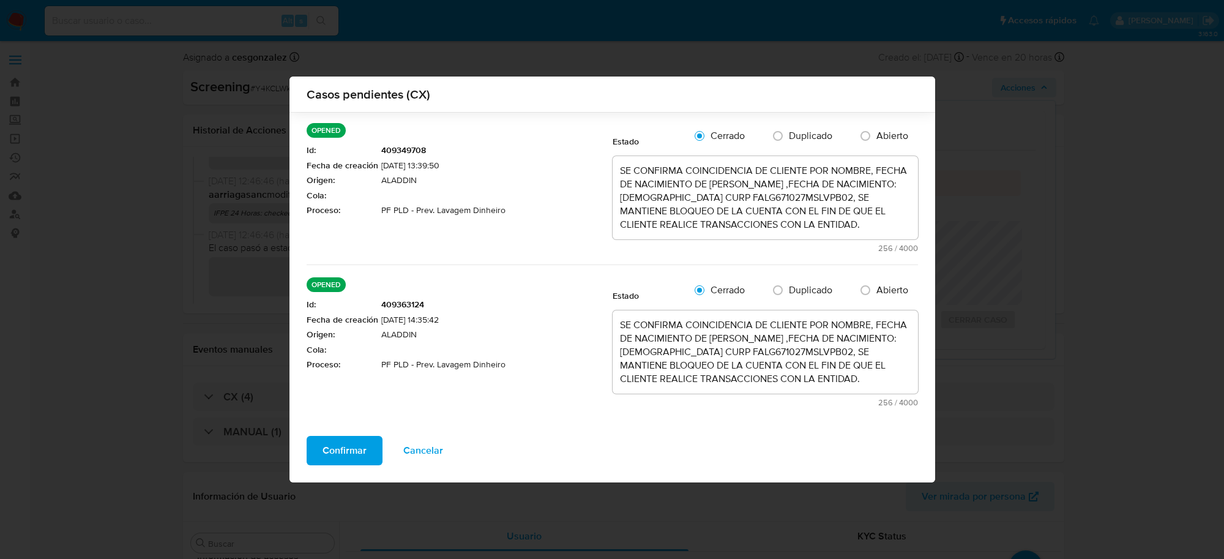
click at [360, 447] on button "Confirmar" at bounding box center [345, 450] width 76 height 29
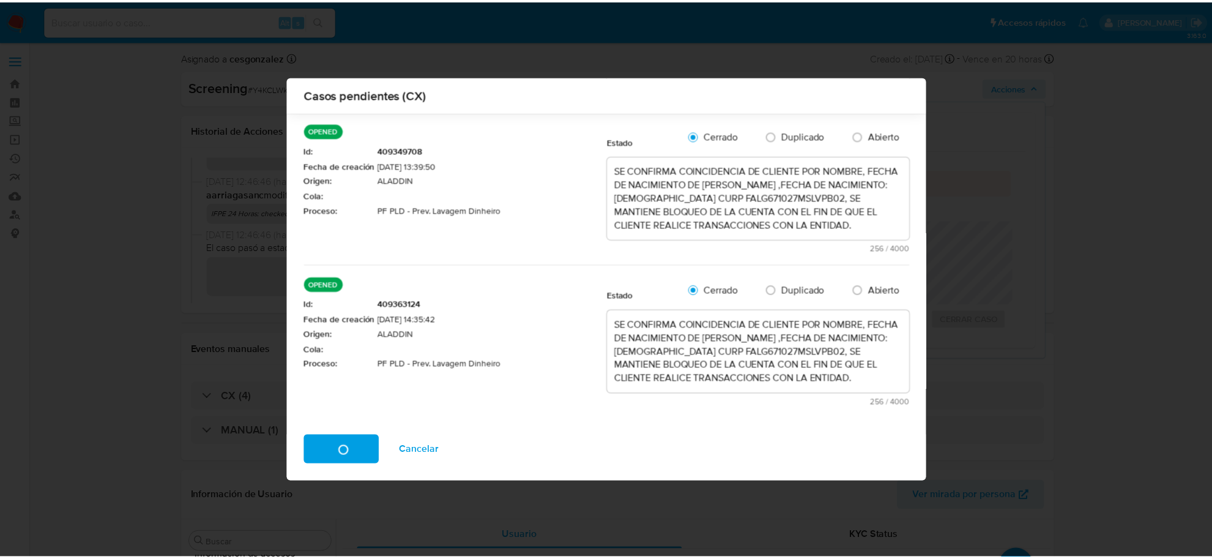
scroll to position [0, 0]
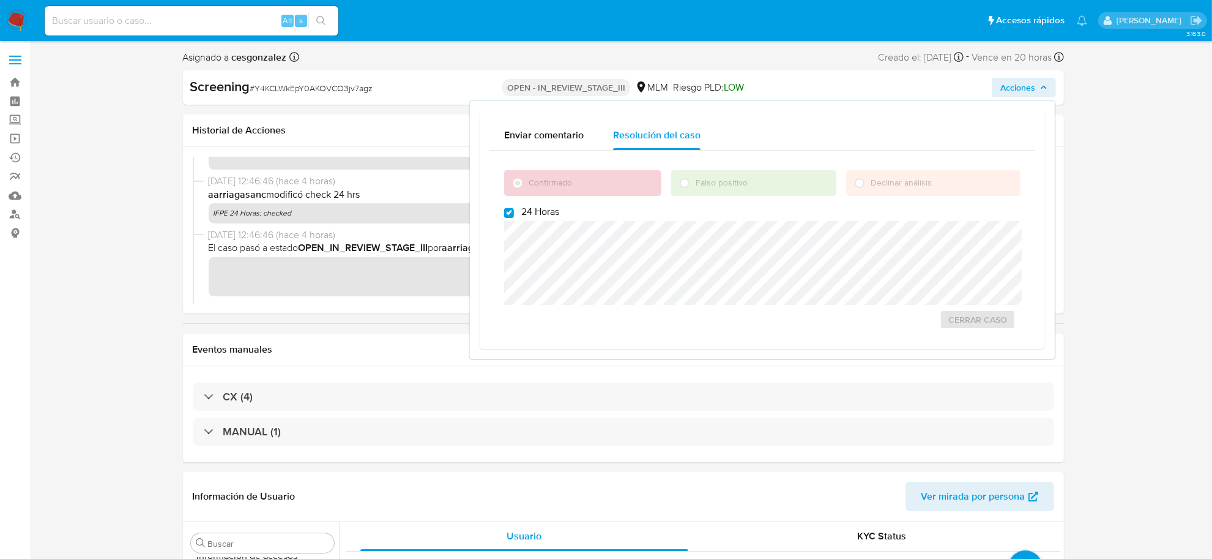
click at [331, 92] on span "# Y4KCLWkEpY0AKOVCO3jv7agz" at bounding box center [311, 88] width 123 height 12
copy span "Y4KCLWkEpY0AKOVCO3jv7agz"
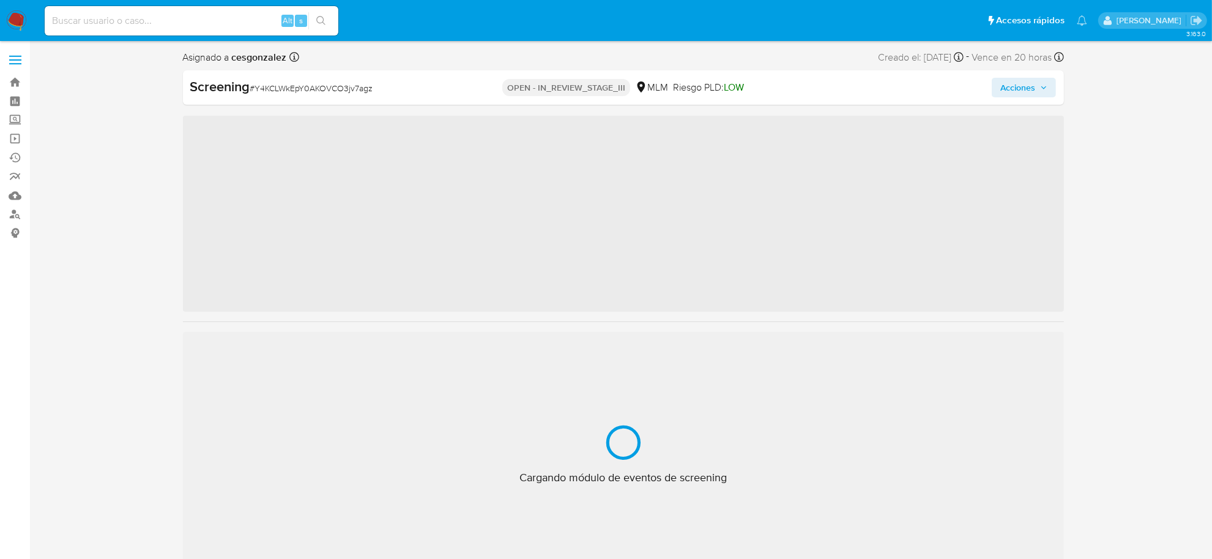
scroll to position [604, 0]
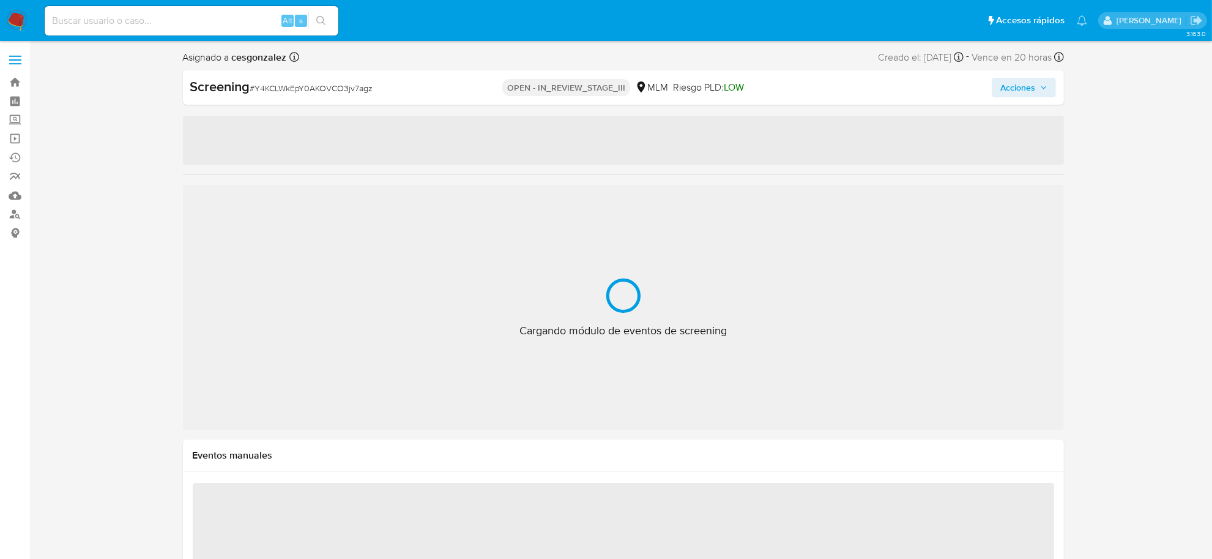
select select "10"
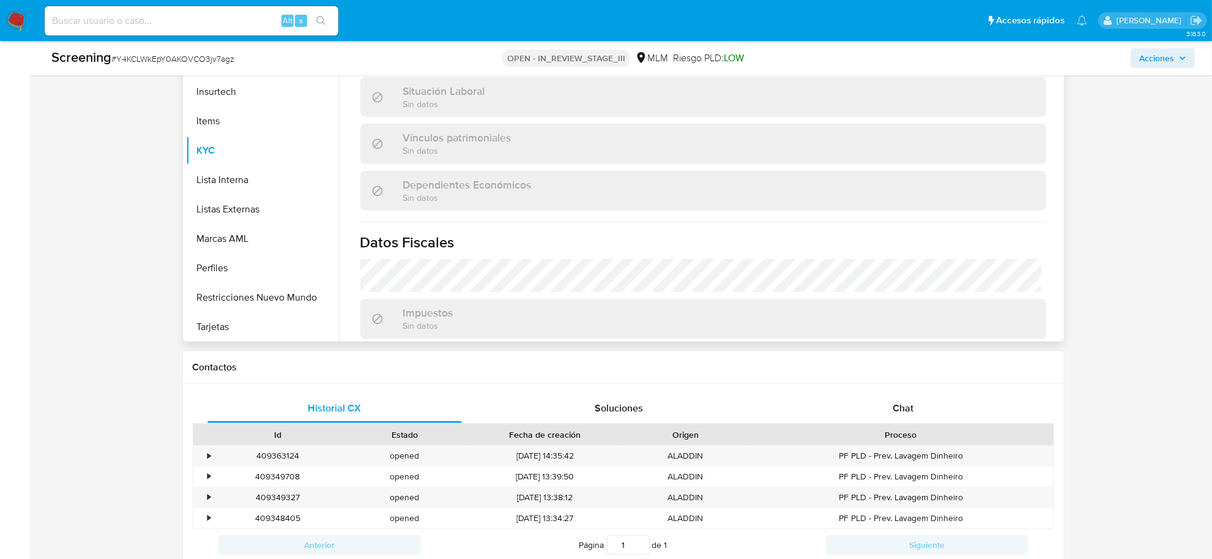
scroll to position [765, 0]
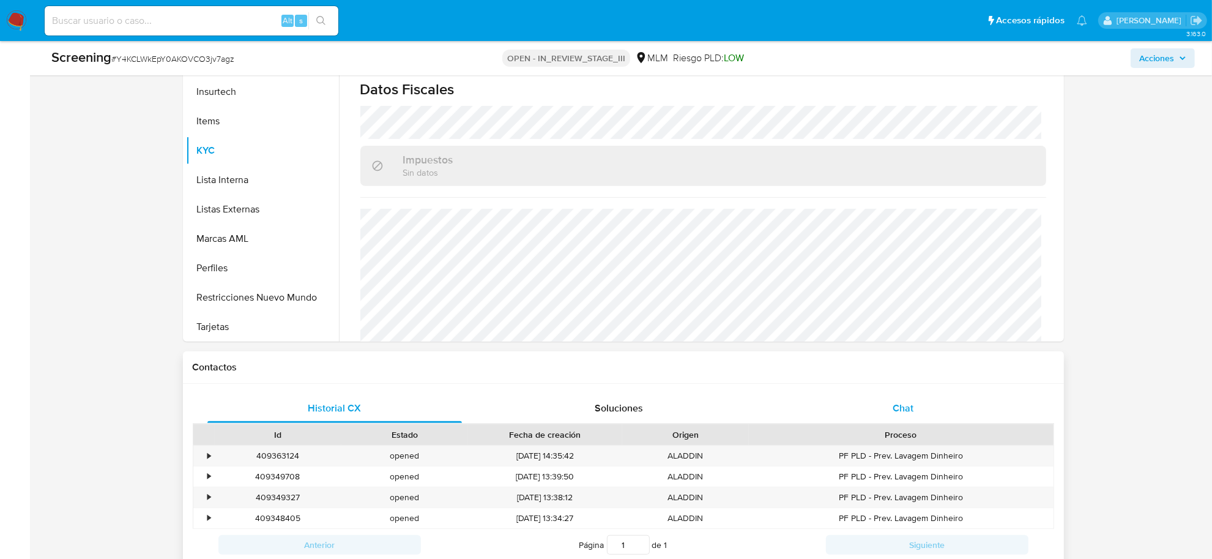
click at [897, 411] on span "Chat" at bounding box center [903, 408] width 21 height 14
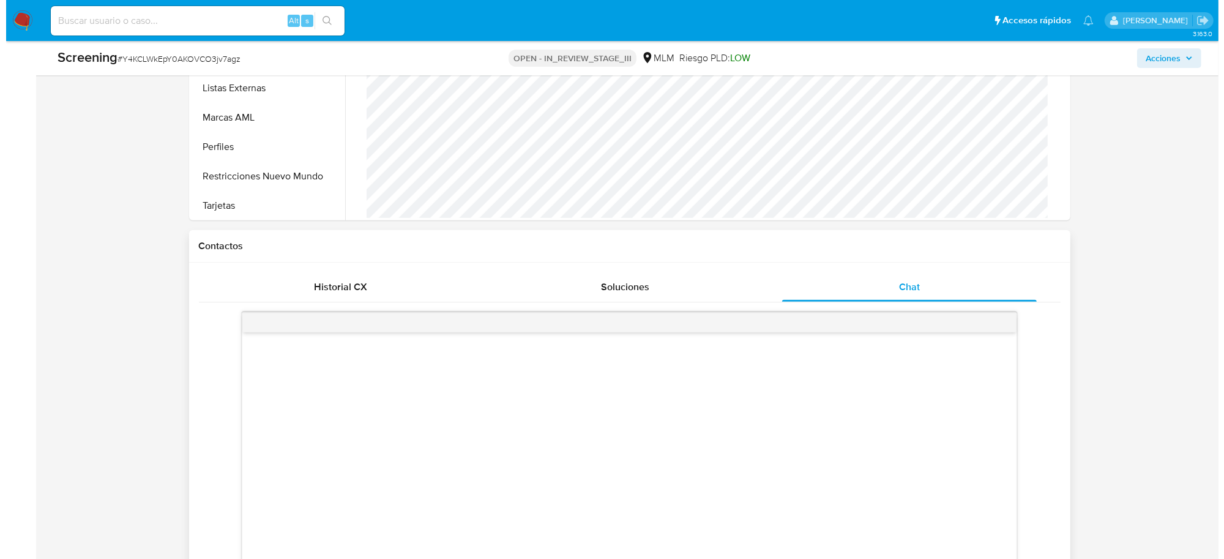
scroll to position [689, 0]
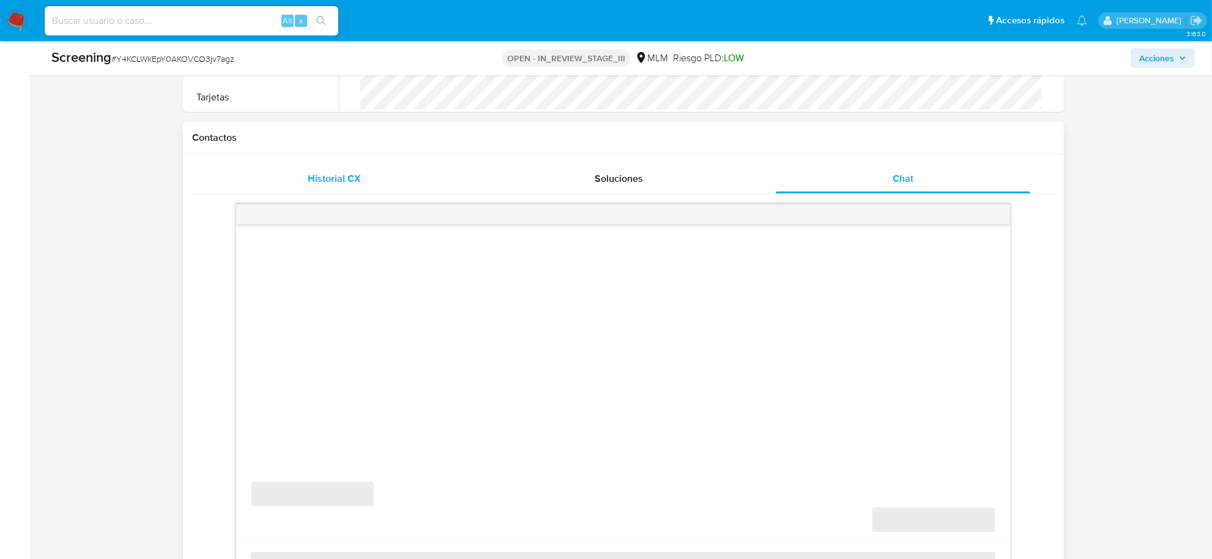
click at [343, 185] on span "Historial CX" at bounding box center [334, 178] width 53 height 14
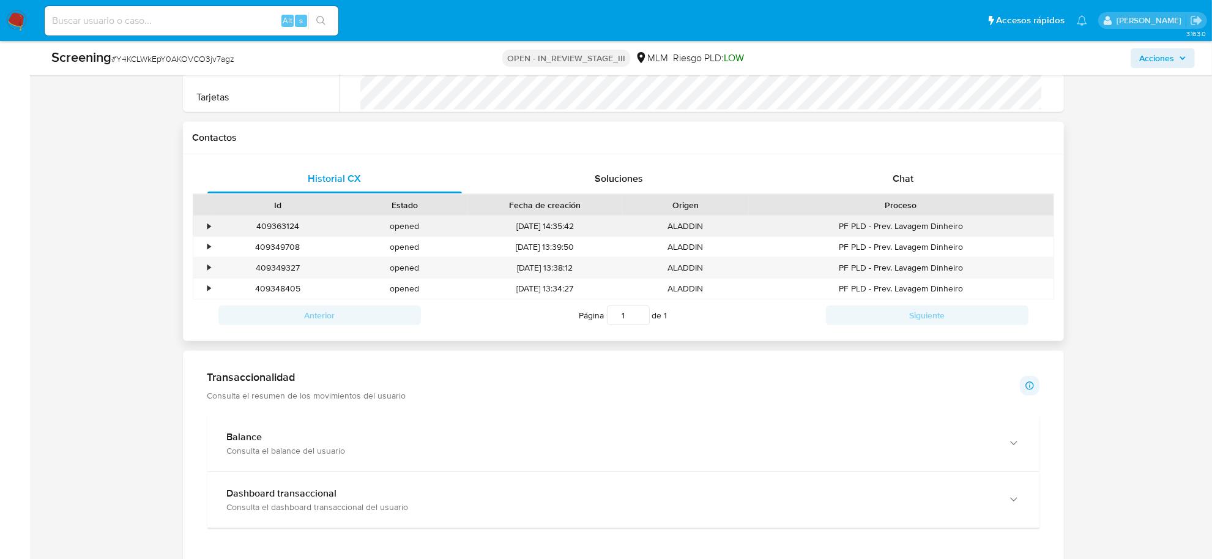
click at [205, 225] on div "•" at bounding box center [203, 226] width 21 height 20
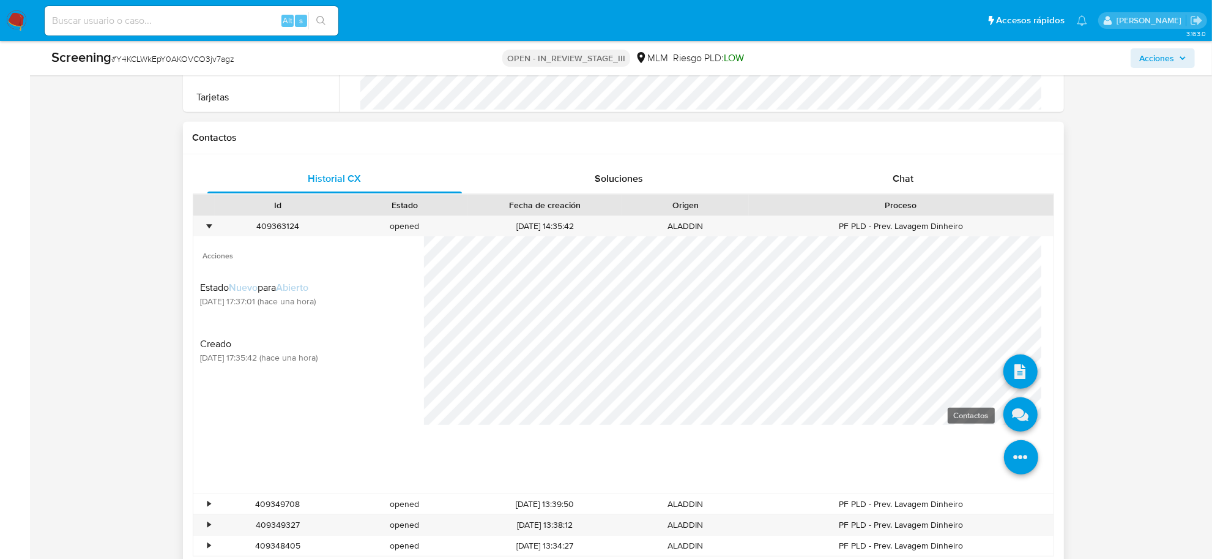
click at [1004, 419] on icon at bounding box center [1021, 414] width 34 height 34
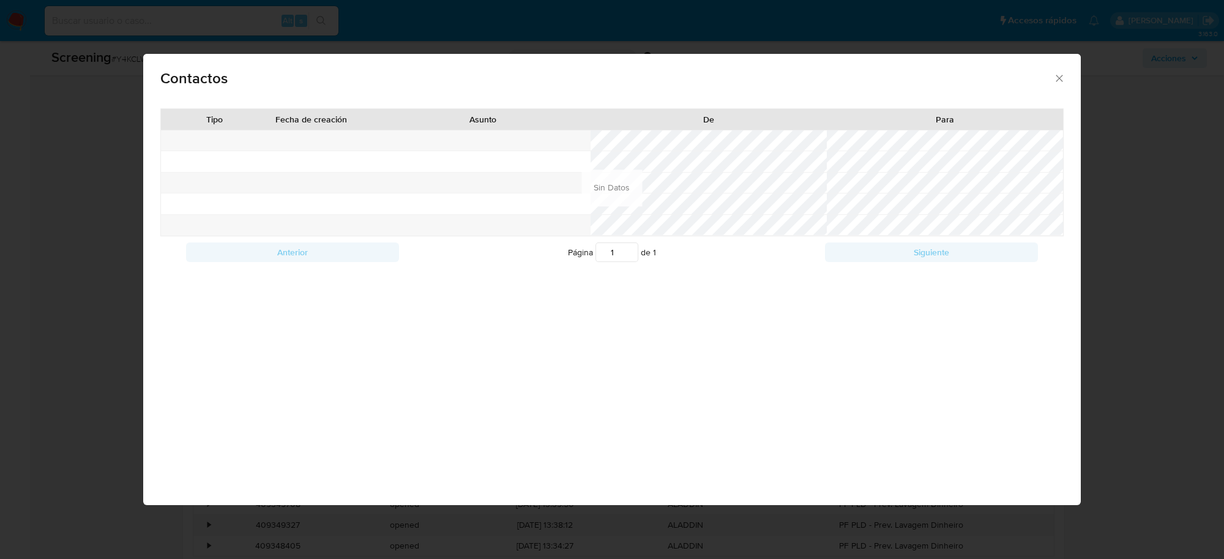
click at [1065, 80] on div "Contactos" at bounding box center [612, 76] width 938 height 45
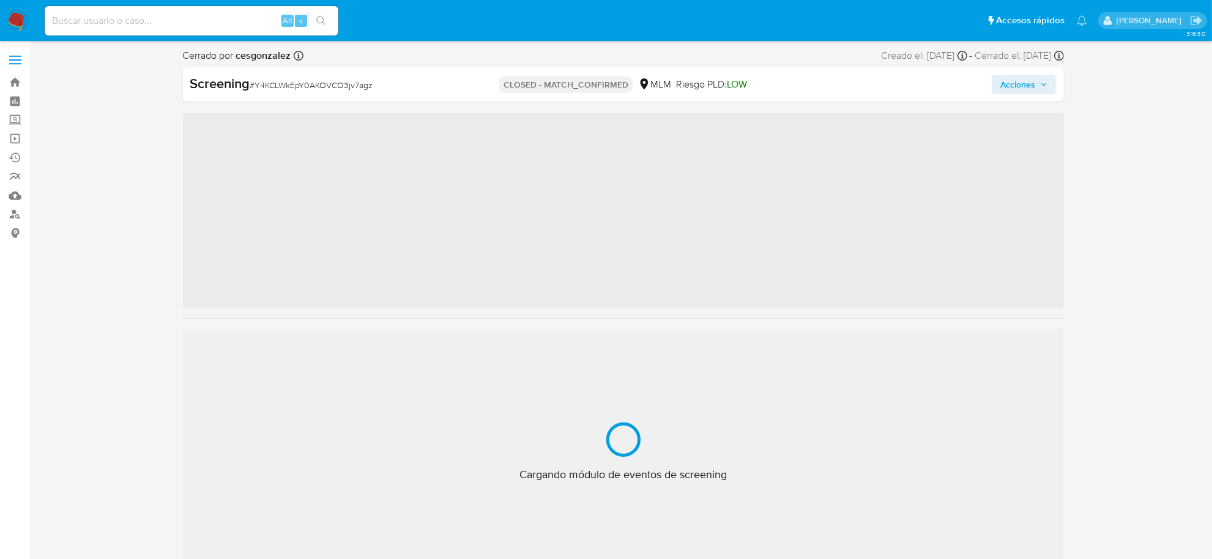
scroll to position [604, 0]
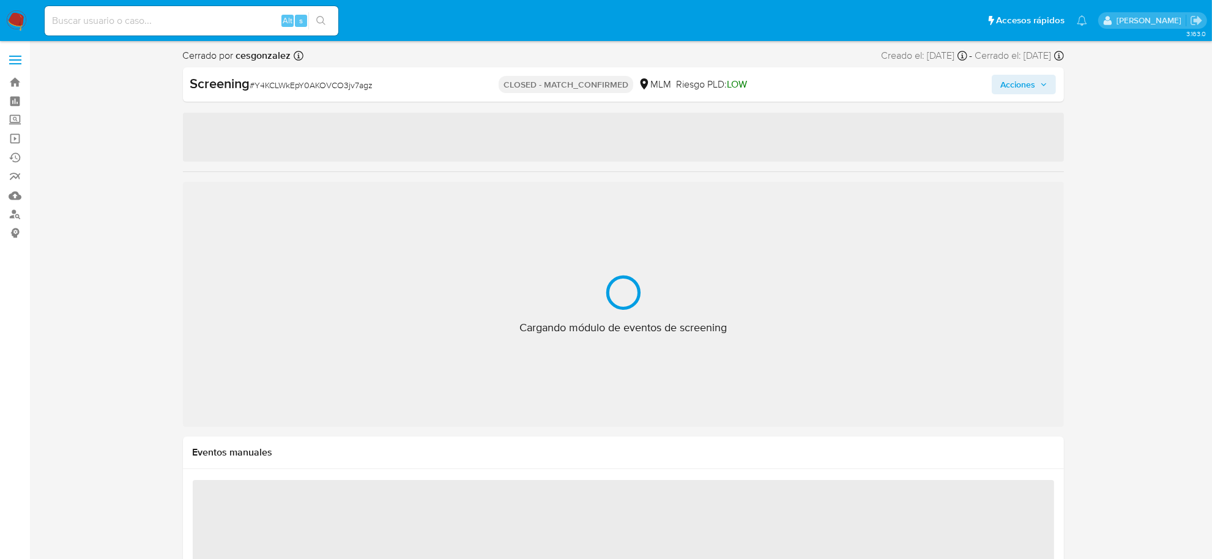
select select "10"
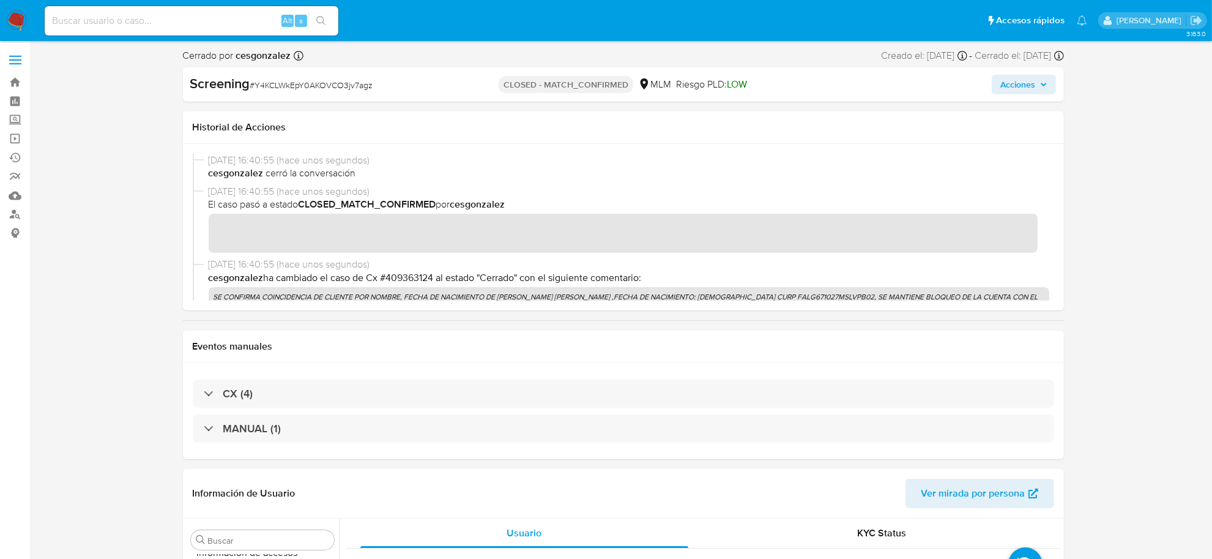
click at [338, 88] on span "# Y4KCLWkEpY0AKOVCO3jv7agz" at bounding box center [311, 85] width 123 height 12
copy span "Y4KCLWkEpY0AKOVCO3jv7agz"
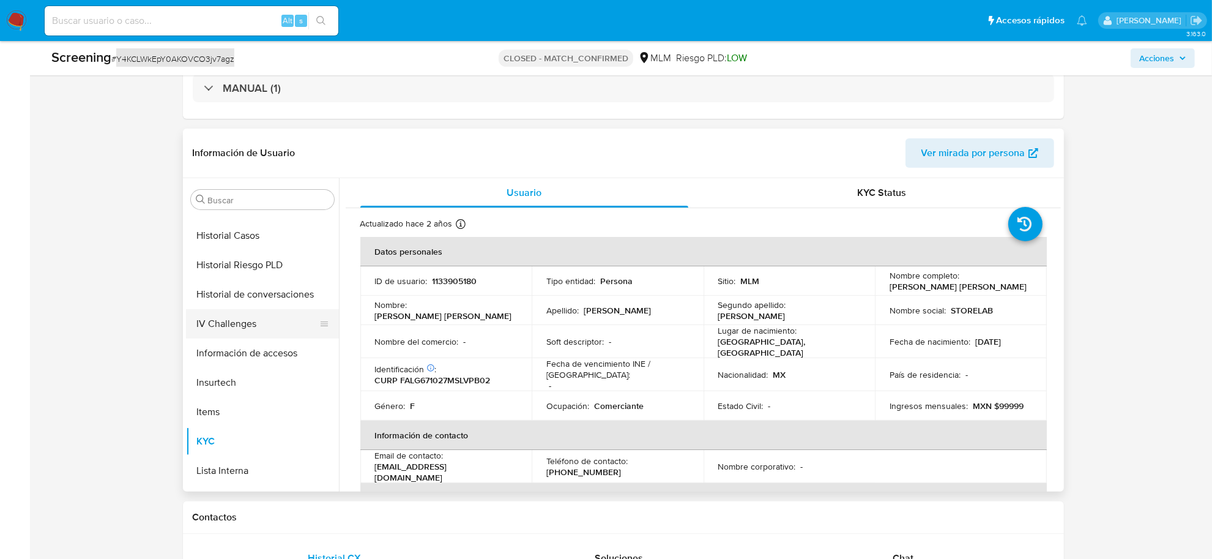
scroll to position [375, 0]
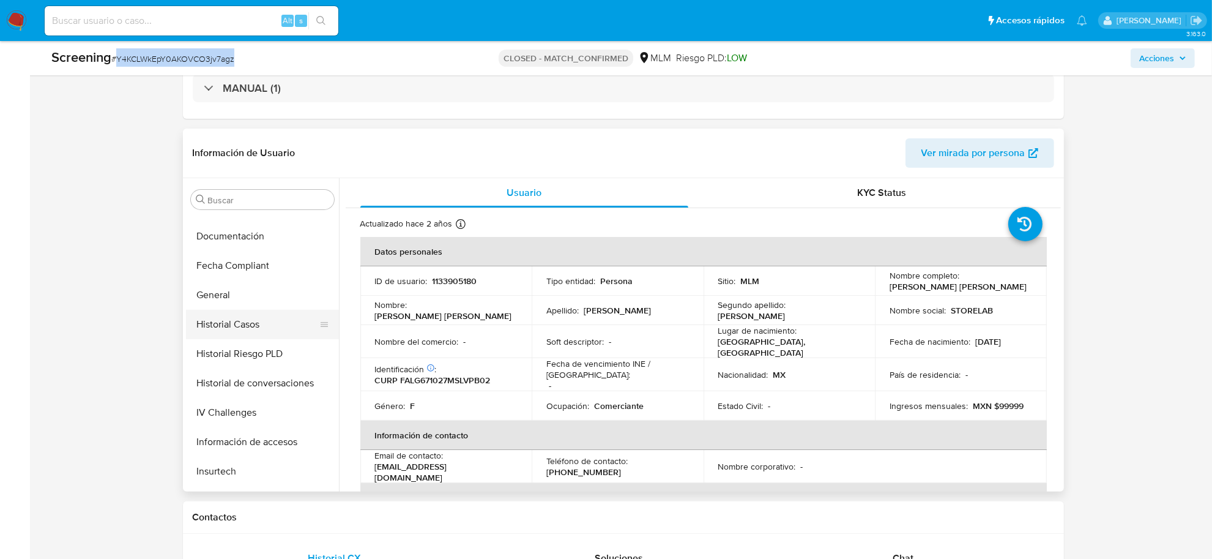
click at [259, 323] on button "Historial Casos" at bounding box center [257, 324] width 143 height 29
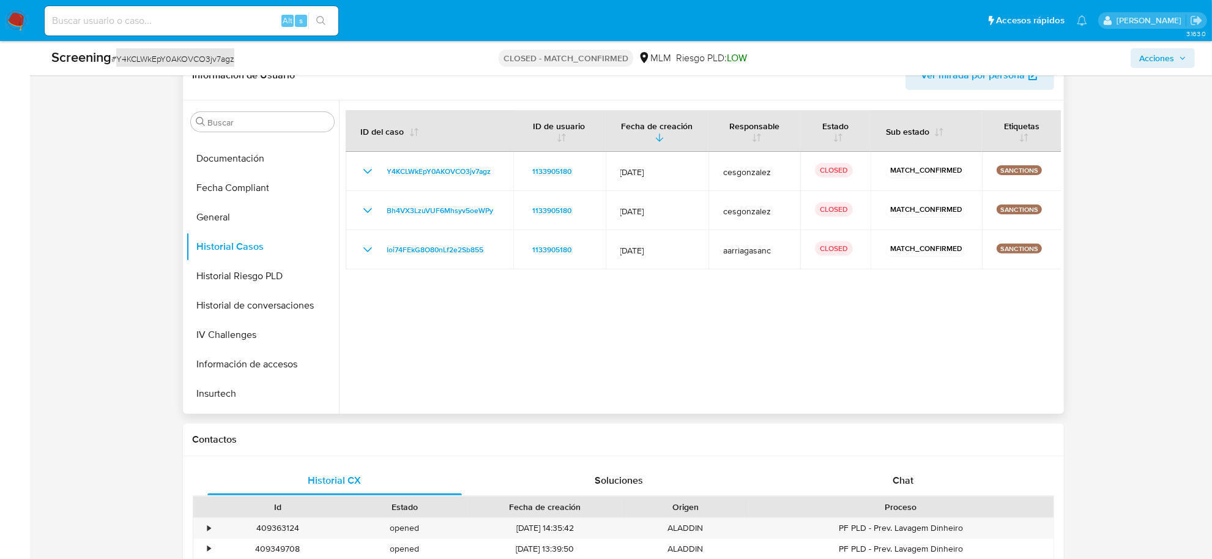
scroll to position [459, 0]
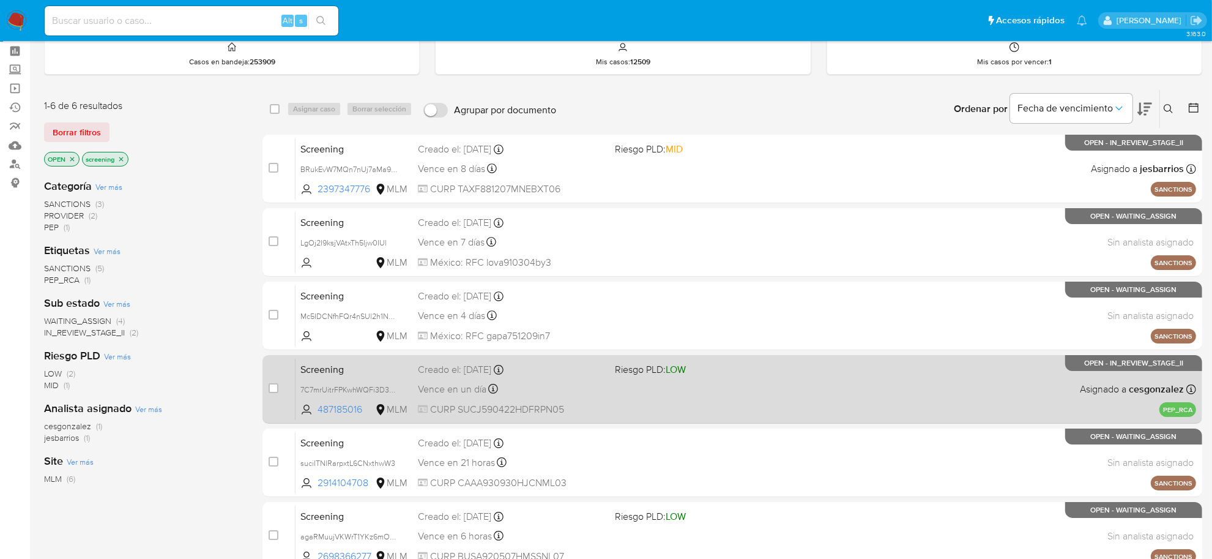
scroll to position [153, 0]
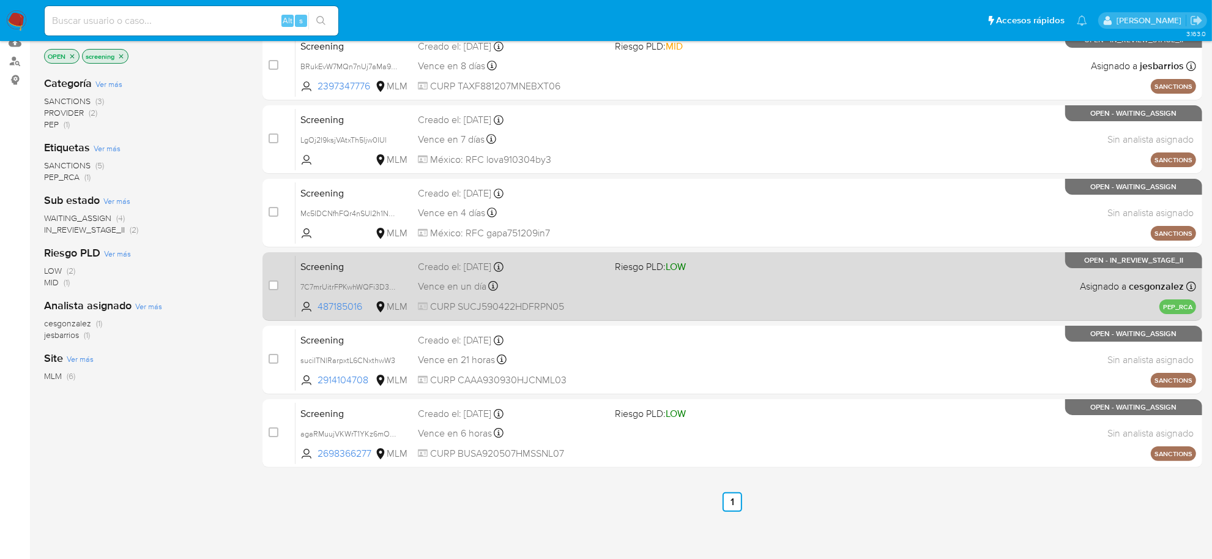
click at [447, 294] on div "Screening 7C7mrUitrFPKwhWQFi3D3TVx 487185016 MLM Riesgo PLD: LOW Creado el: [DA…" at bounding box center [746, 286] width 901 height 62
click at [635, 310] on div "Screening 7C7mrUitrFPKwhWQFi3D3TVx 487185016 MLM Riesgo PLD: LOW Creado el: [DA…" at bounding box center [746, 286] width 901 height 62
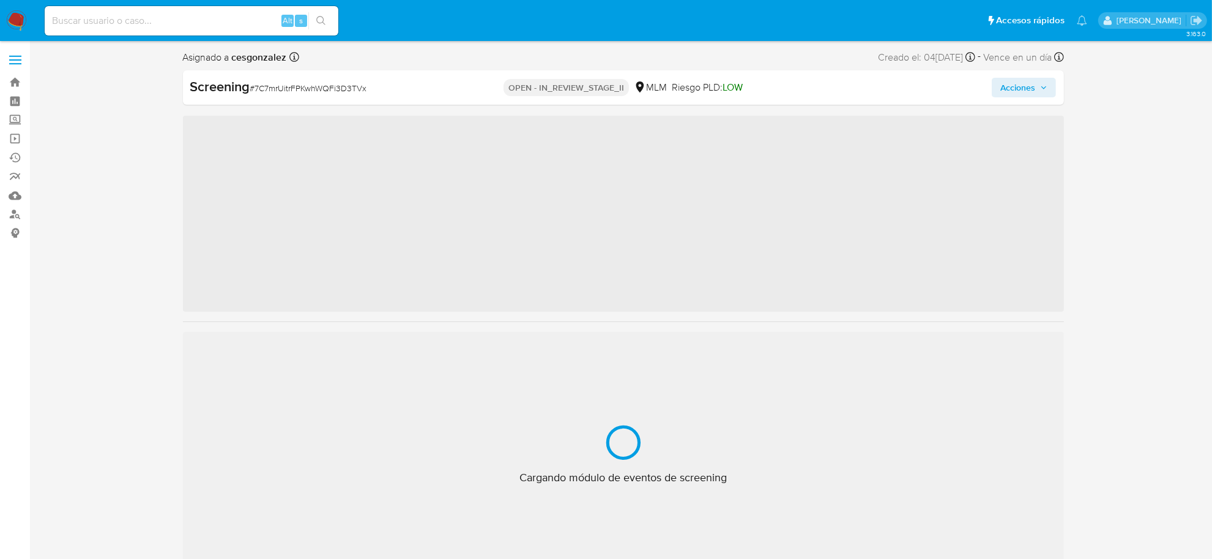
scroll to position [604, 0]
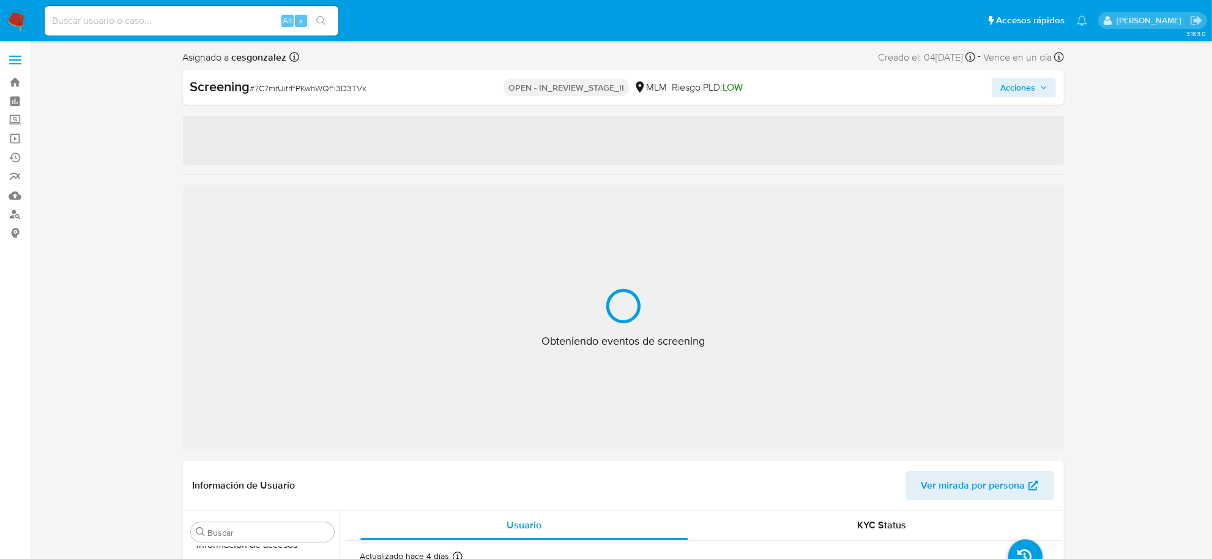
select select "10"
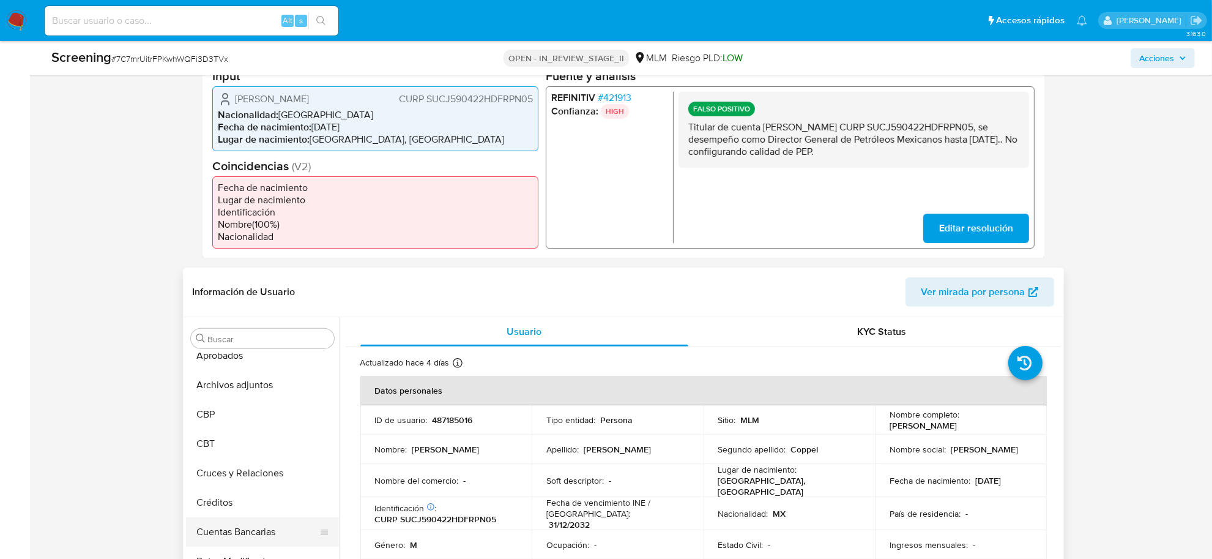
scroll to position [0, 0]
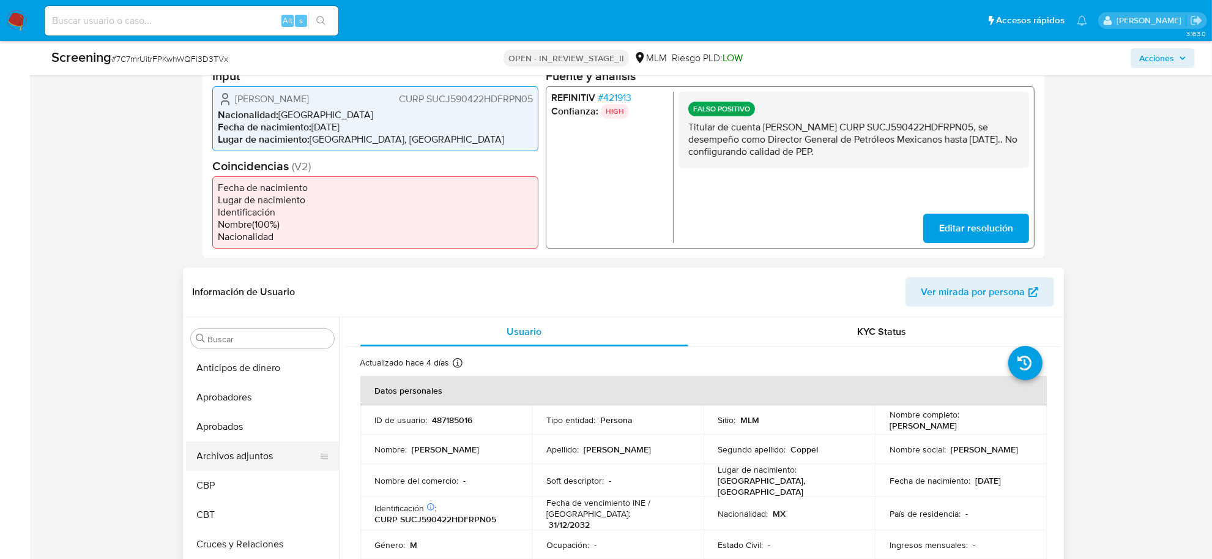
click at [261, 447] on button "Archivos adjuntos" at bounding box center [257, 455] width 143 height 29
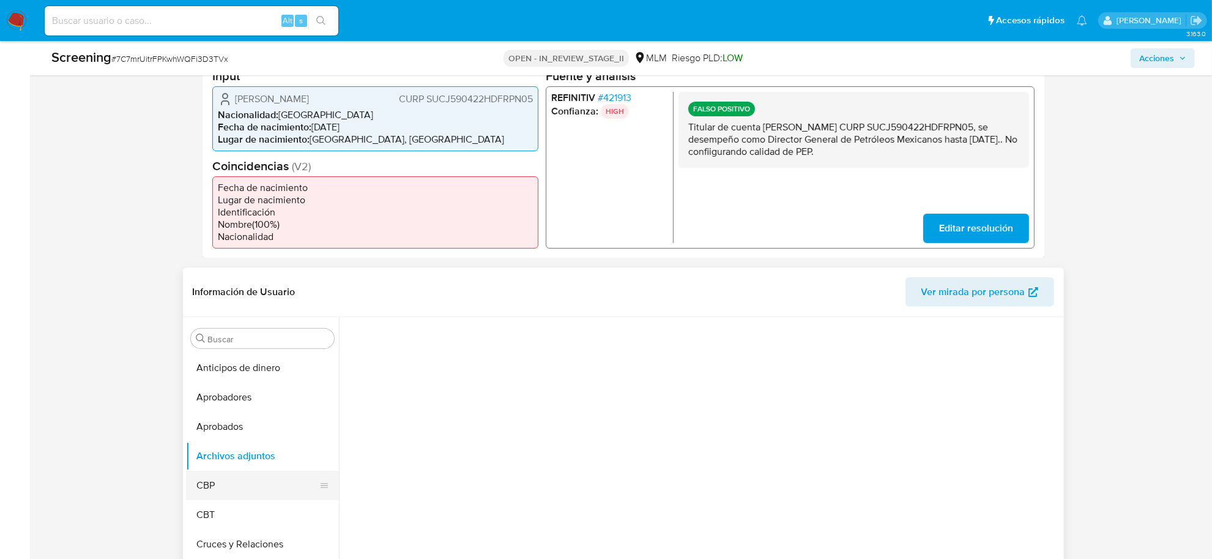
click at [245, 485] on button "CBP" at bounding box center [257, 485] width 143 height 29
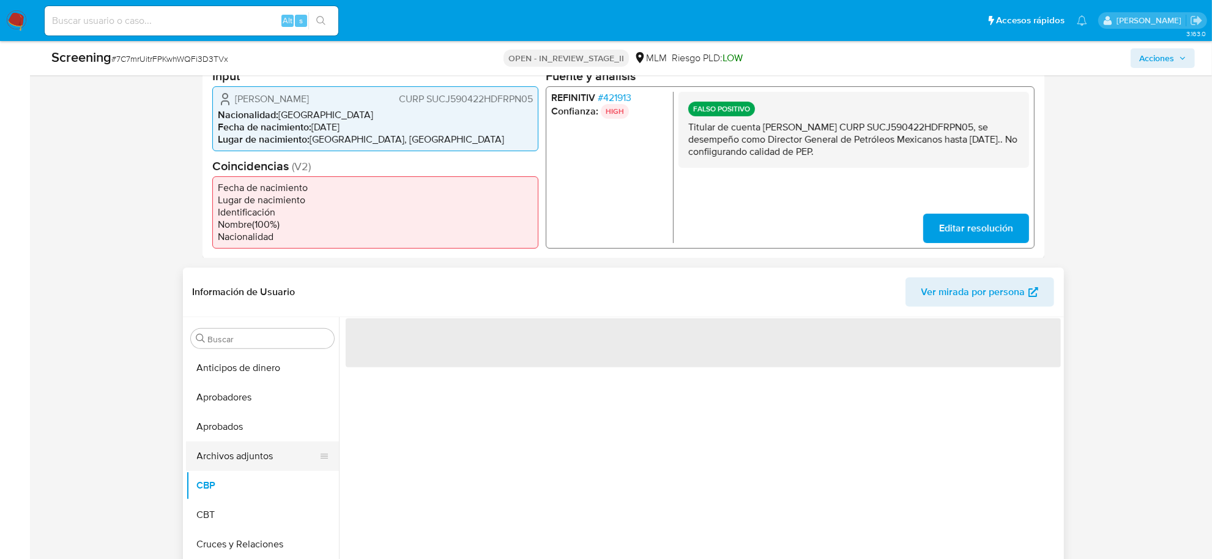
click at [234, 452] on button "Archivos adjuntos" at bounding box center [257, 455] width 143 height 29
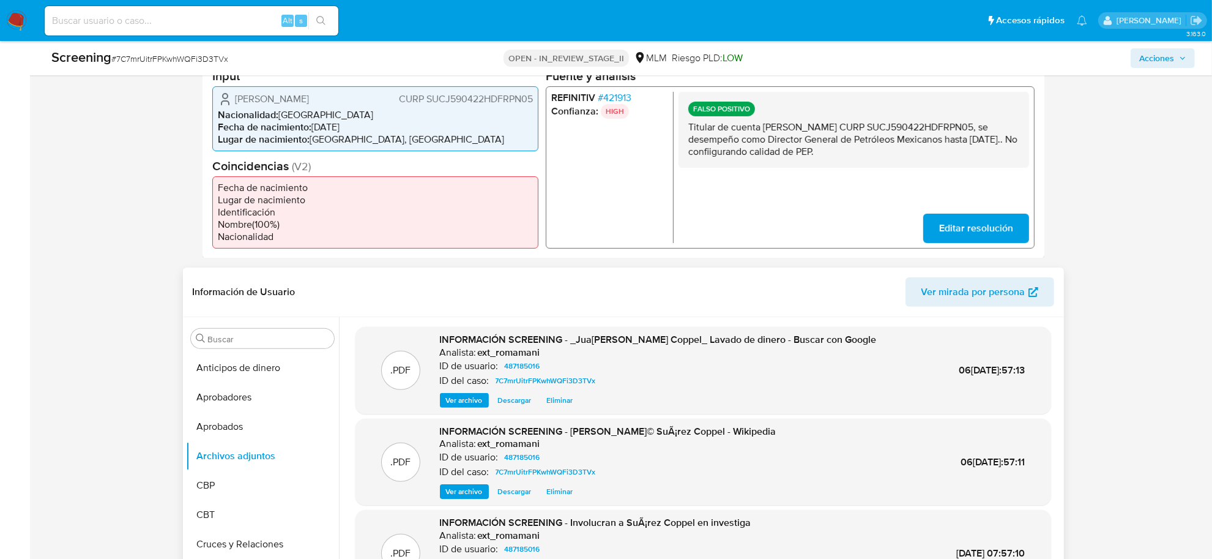
click at [455, 398] on span "Ver archivo" at bounding box center [464, 400] width 37 height 12
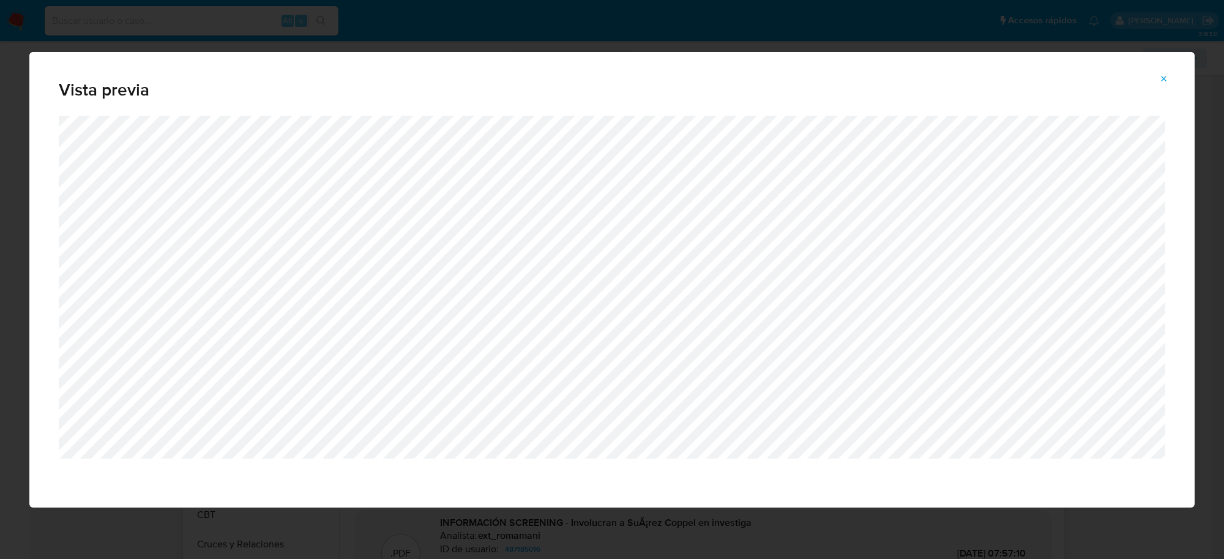
click at [1166, 77] on icon "Attachment preview" at bounding box center [1164, 79] width 10 height 10
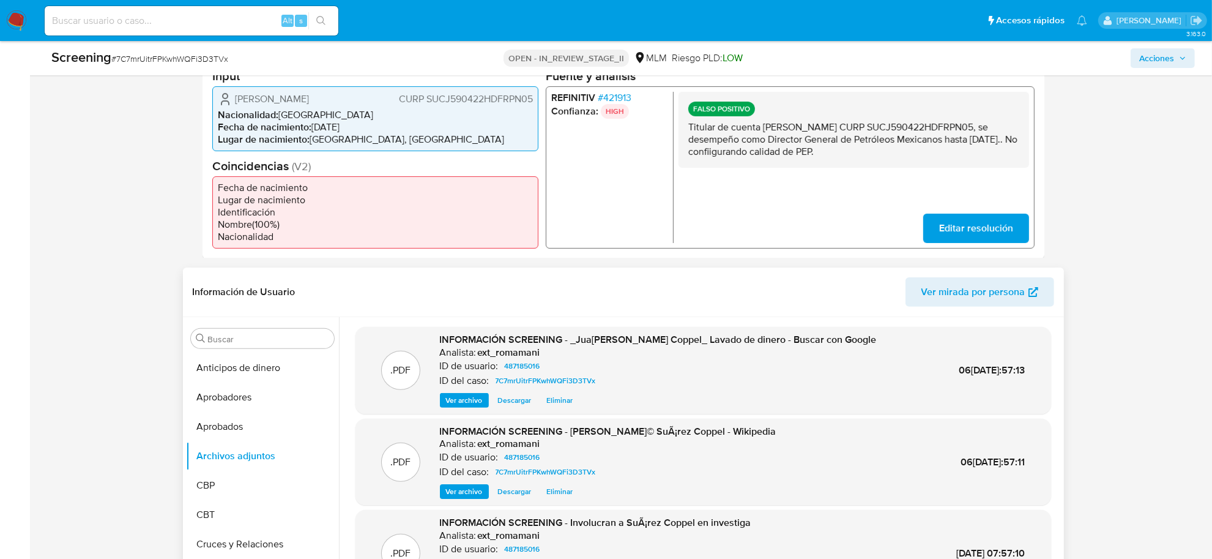
click at [461, 494] on span "Ver archivo" at bounding box center [464, 491] width 37 height 12
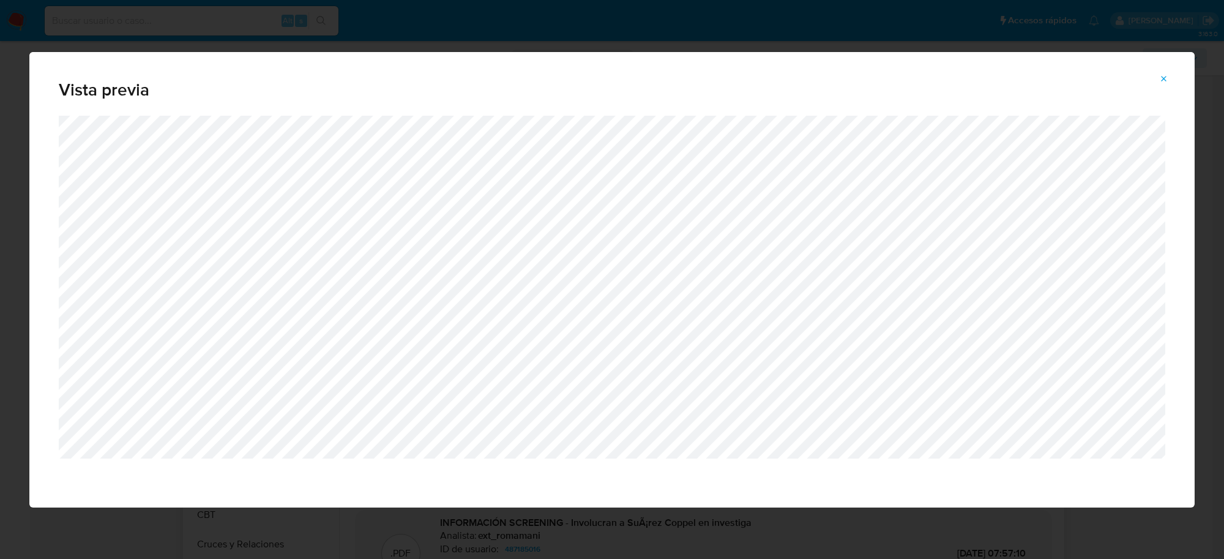
click at [1166, 83] on icon "Attachment preview" at bounding box center [1164, 79] width 10 height 10
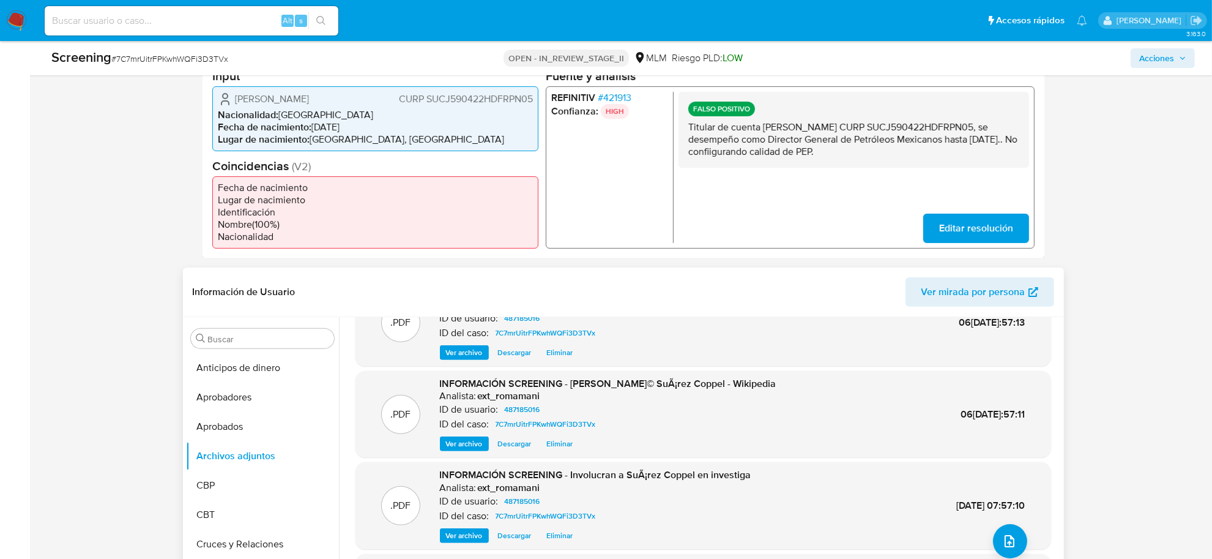
scroll to position [68, 0]
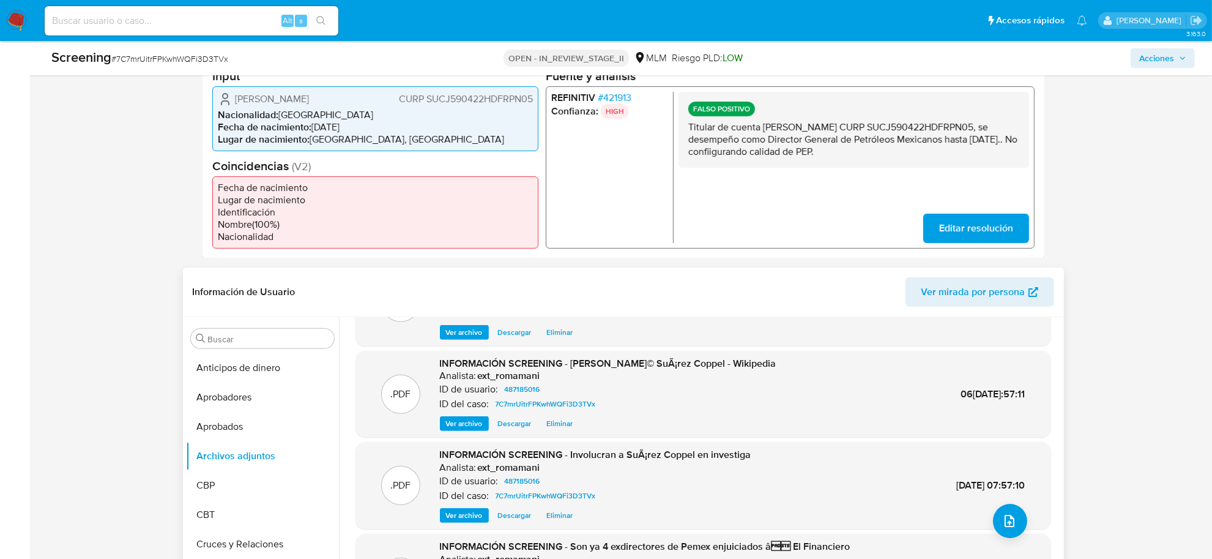
click at [465, 518] on span "Ver archivo" at bounding box center [464, 515] width 37 height 12
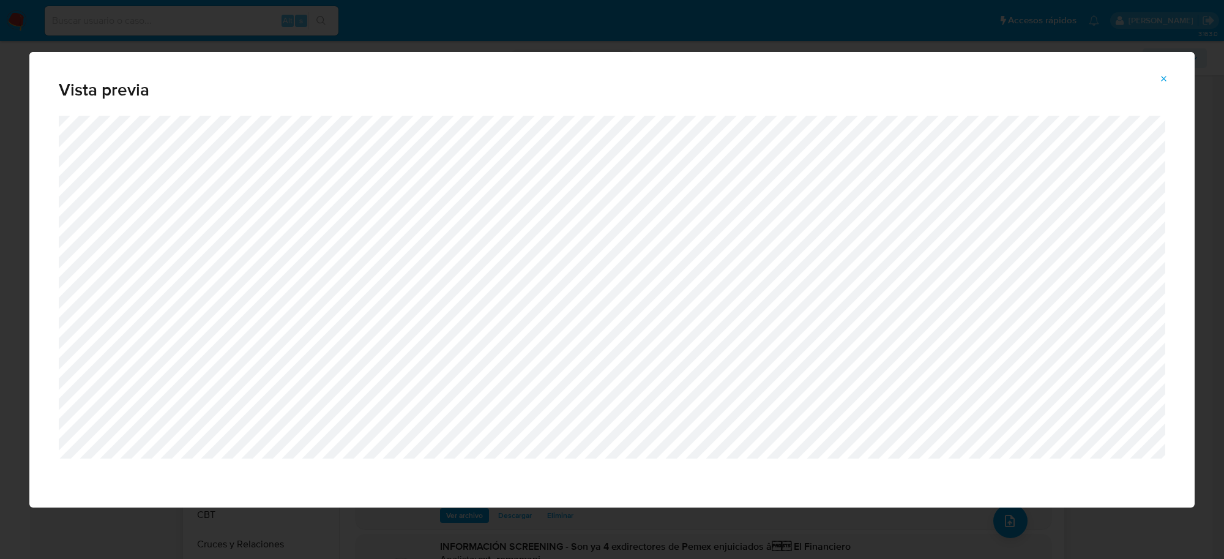
click at [1158, 80] on button "Attachment preview" at bounding box center [1164, 79] width 27 height 20
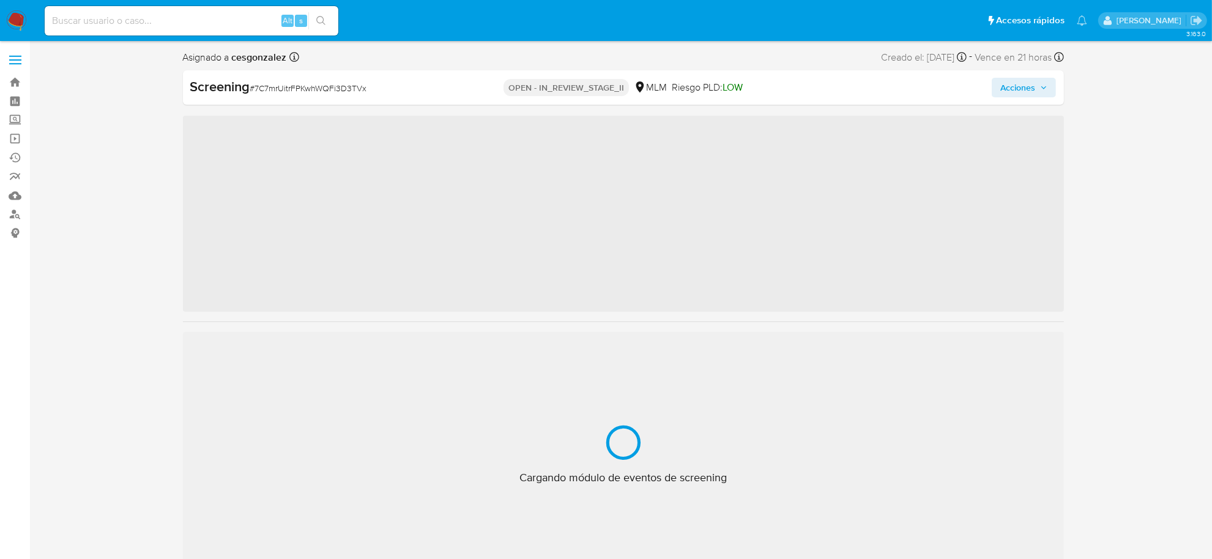
scroll to position [604, 0]
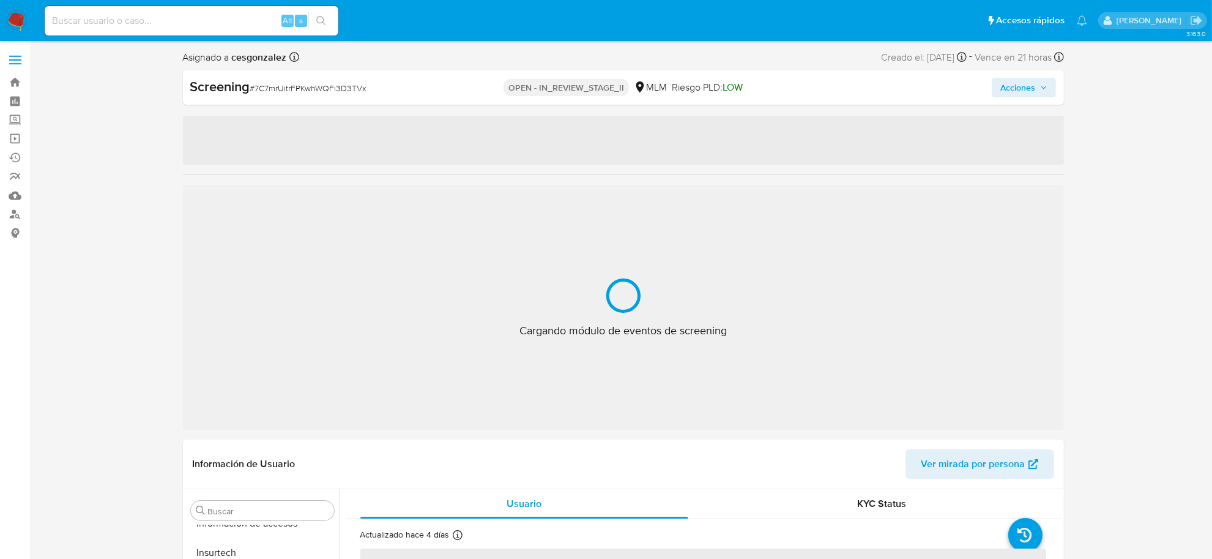
select select "10"
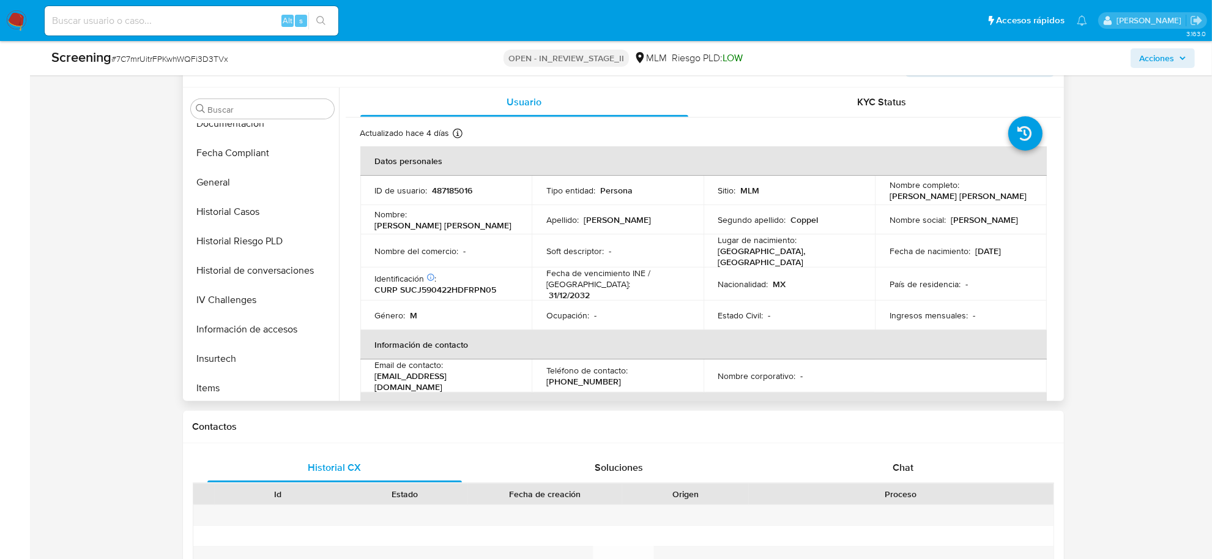
scroll to position [375, 0]
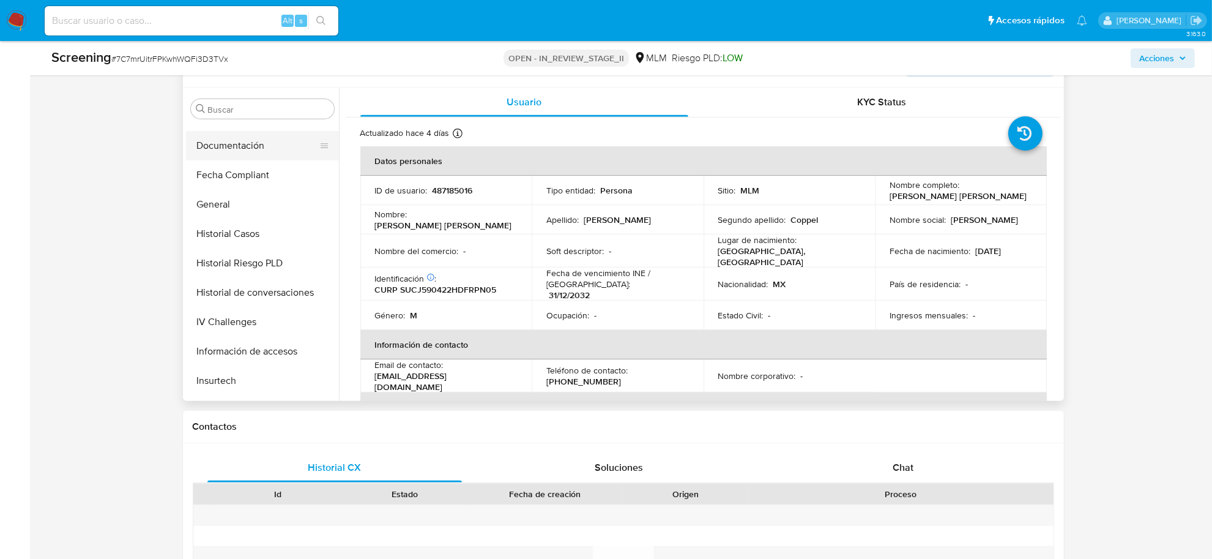
click at [254, 152] on button "Documentación" at bounding box center [257, 145] width 143 height 29
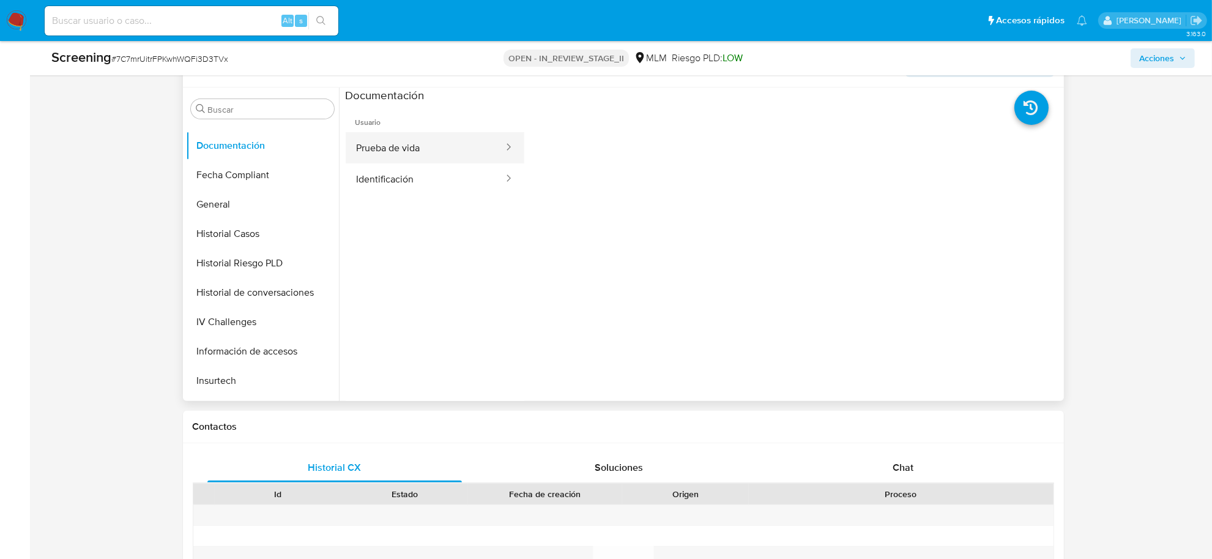
click at [420, 147] on button "Prueba de vida" at bounding box center [425, 147] width 159 height 31
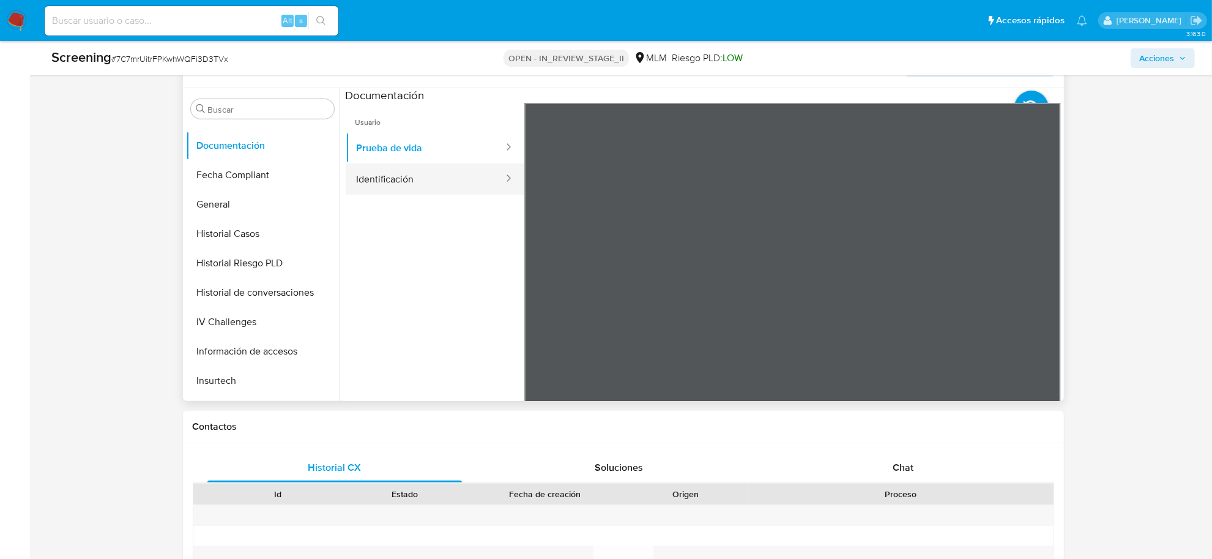
click at [396, 178] on button "Identificación" at bounding box center [425, 178] width 159 height 31
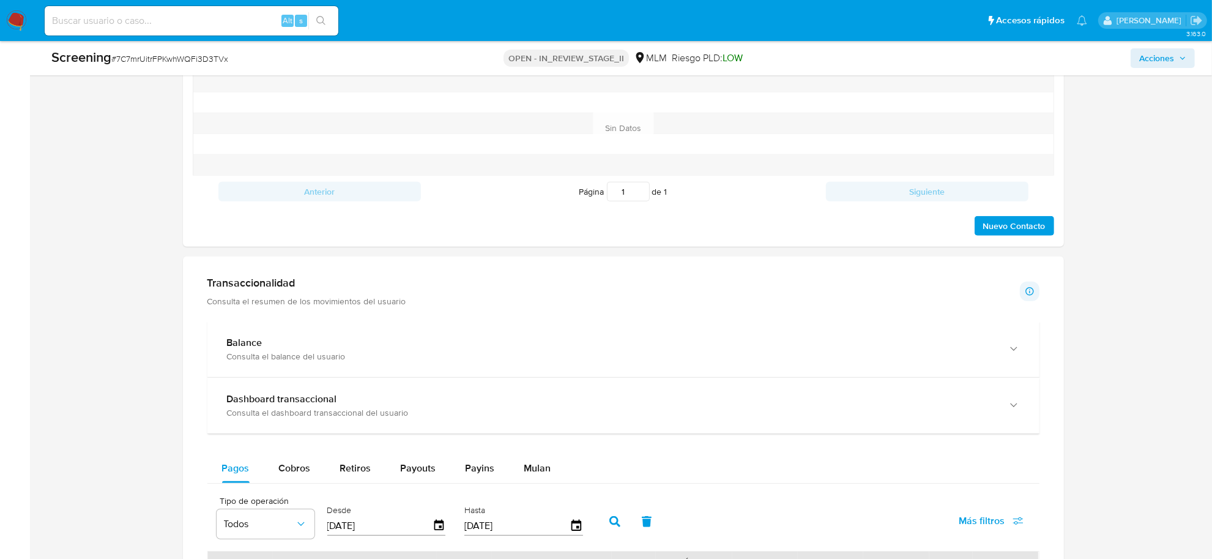
scroll to position [1071, 0]
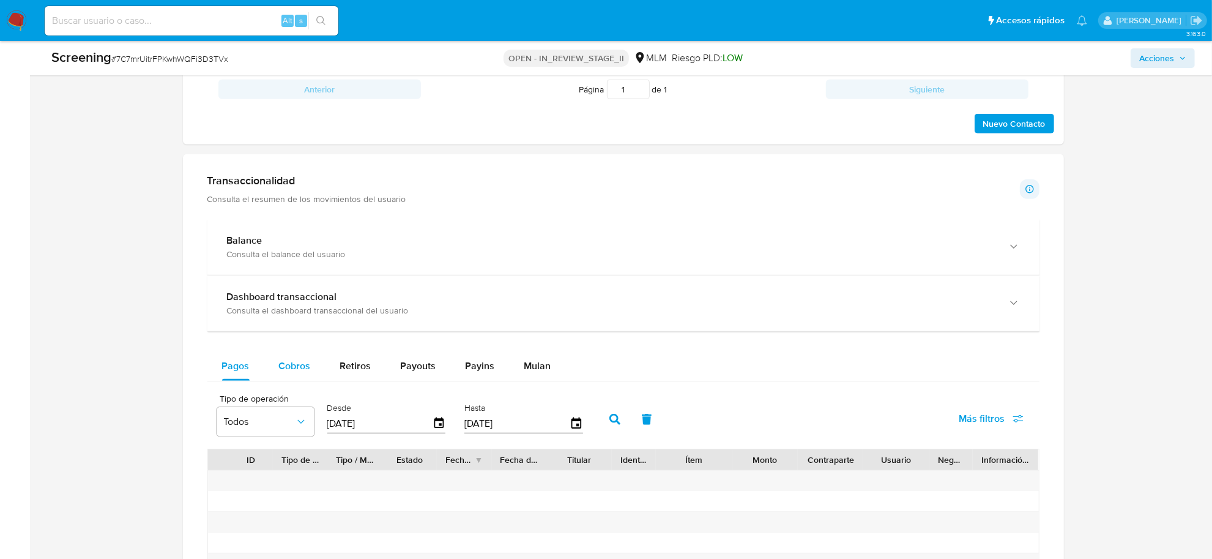
click at [300, 368] on span "Cobros" at bounding box center [295, 366] width 32 height 14
select select "10"
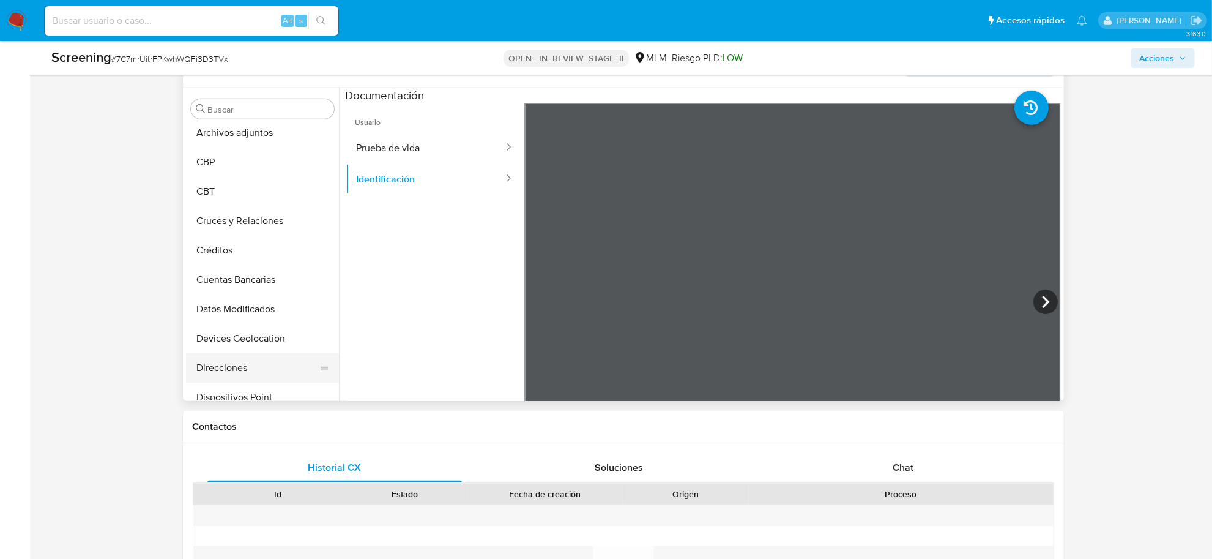
scroll to position [69, 0]
click at [257, 245] on button "Cruces y Relaciones" at bounding box center [257, 245] width 143 height 29
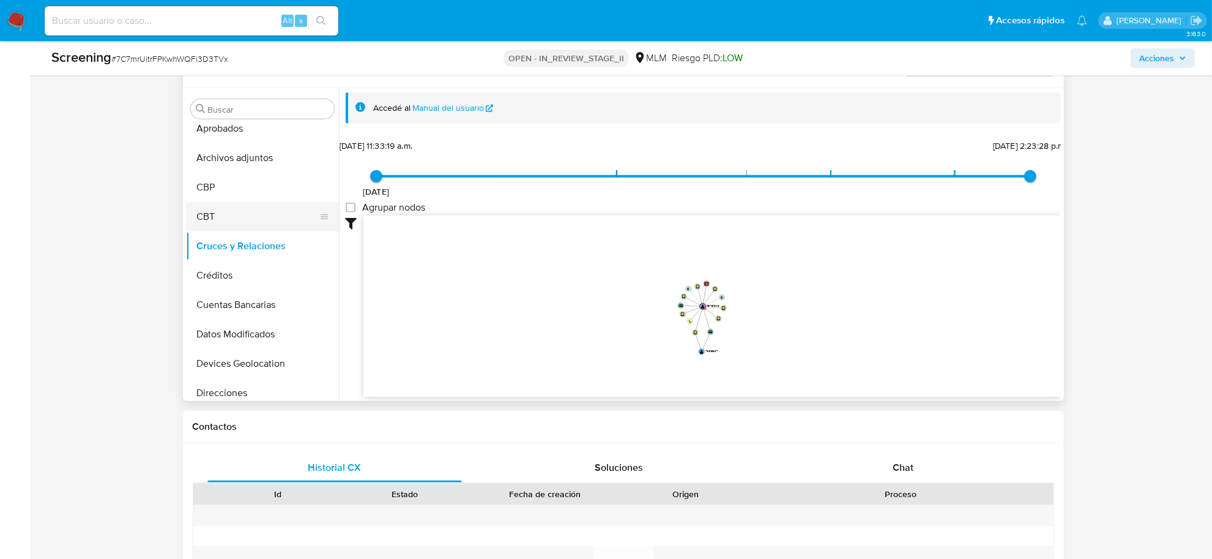
click at [242, 218] on button "CBT" at bounding box center [257, 216] width 143 height 29
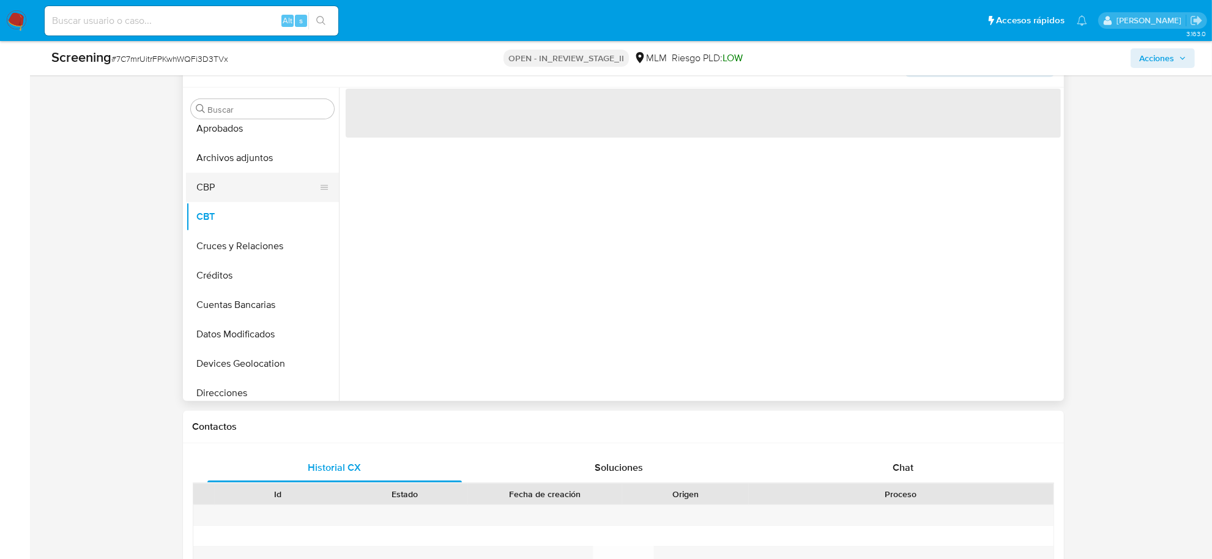
click at [233, 191] on button "CBP" at bounding box center [257, 187] width 143 height 29
click at [245, 147] on button "Archivos adjuntos" at bounding box center [257, 157] width 143 height 29
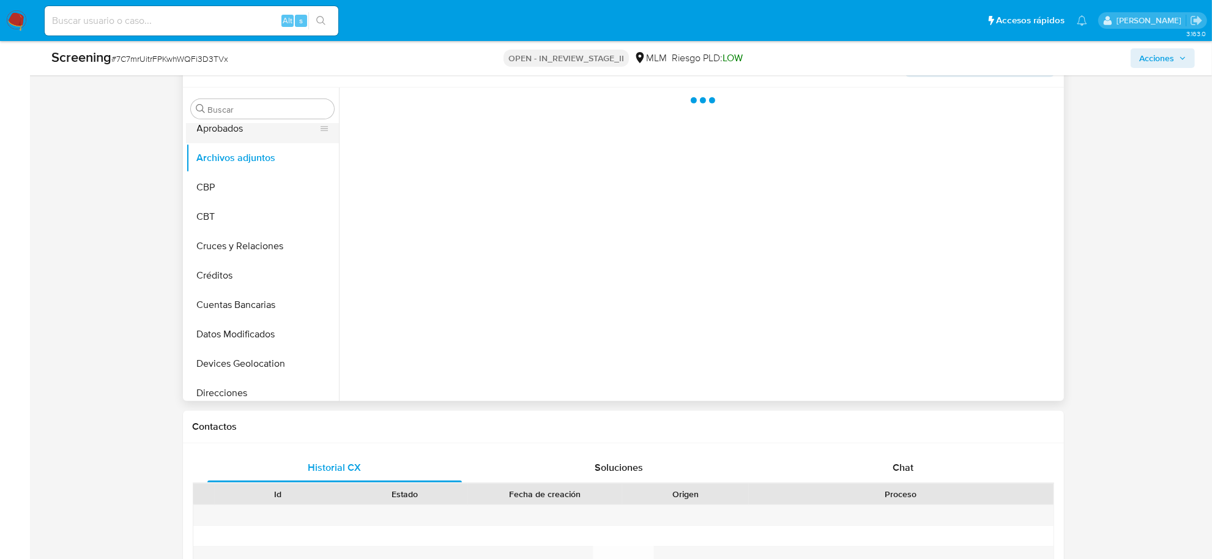
click at [239, 129] on button "Aprobados" at bounding box center [257, 128] width 143 height 29
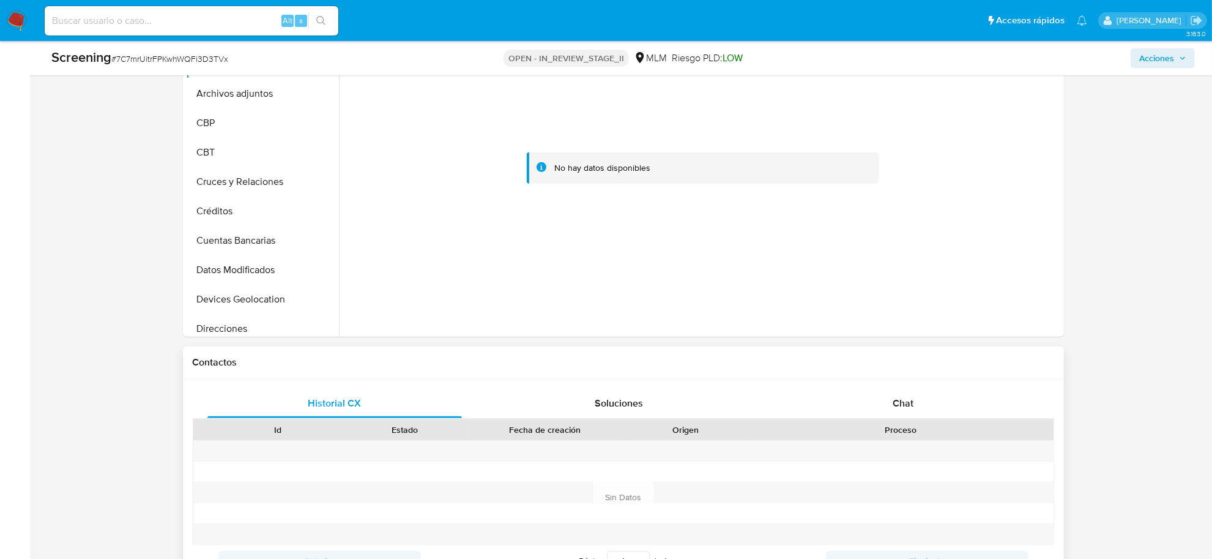
scroll to position [689, 0]
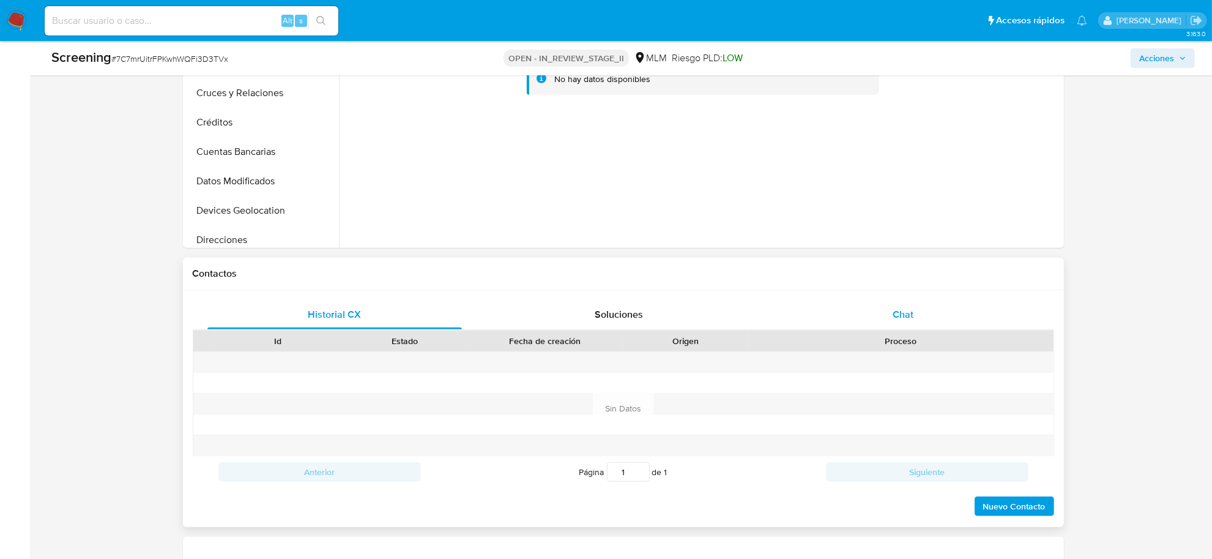
click at [900, 307] on span "Chat" at bounding box center [903, 314] width 21 height 14
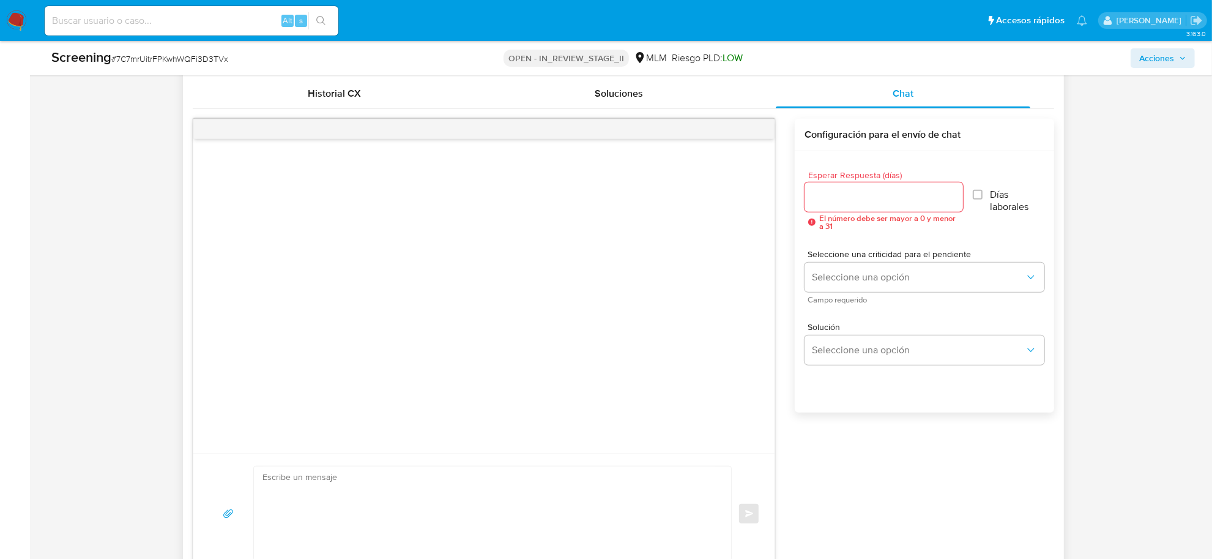
scroll to position [918, 0]
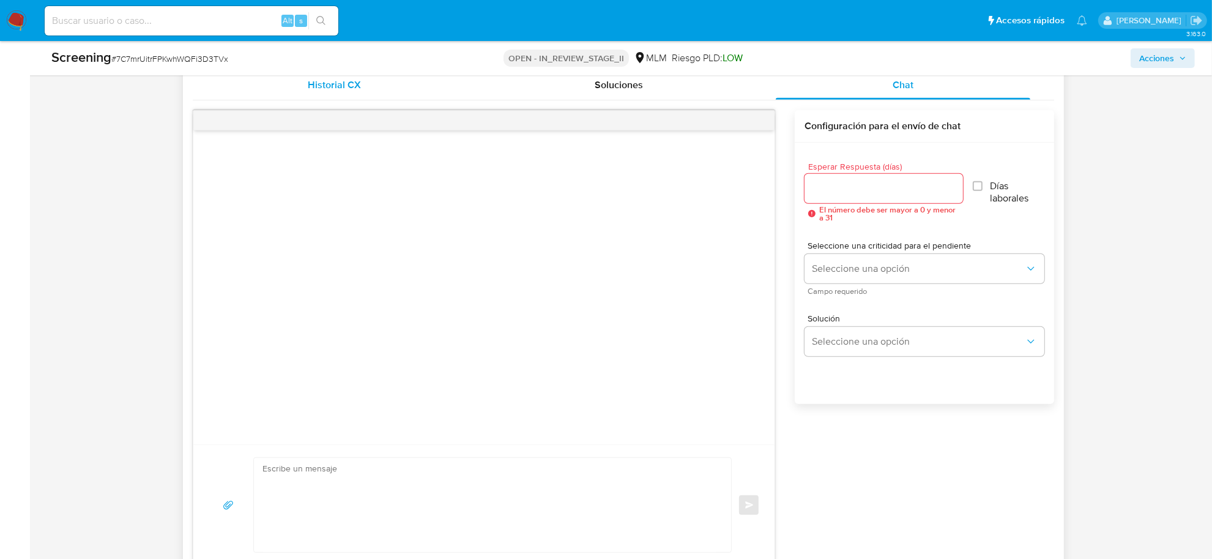
click at [338, 83] on span "Historial CX" at bounding box center [334, 85] width 53 height 14
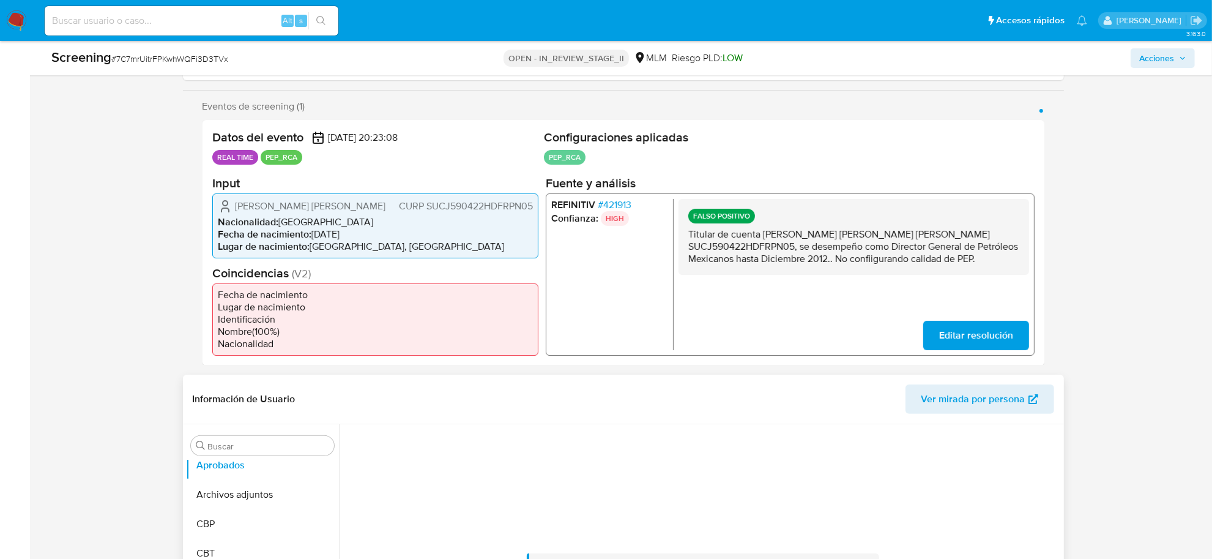
scroll to position [230, 0]
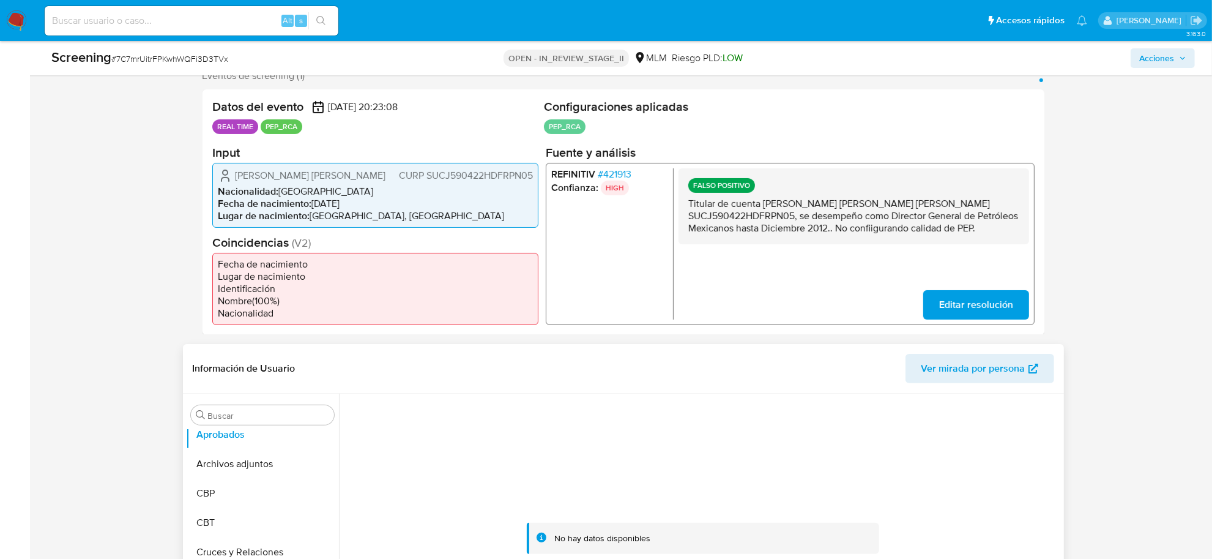
click at [451, 367] on header "Información de Usuario Ver mirada por persona" at bounding box center [624, 368] width 862 height 29
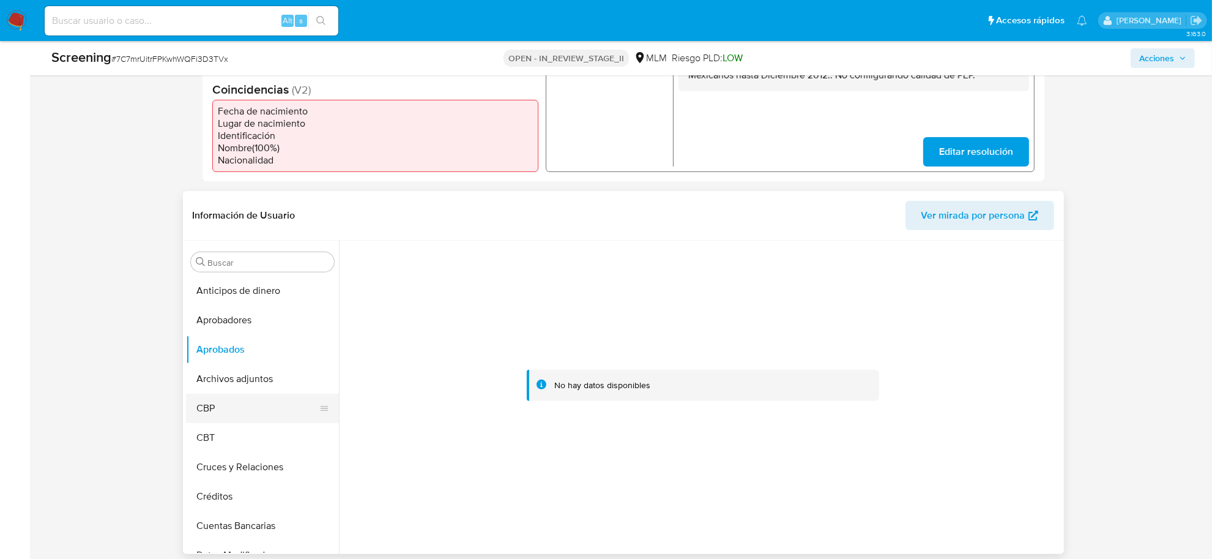
scroll to position [0, 0]
click at [248, 383] on button "Archivos adjuntos" at bounding box center [257, 379] width 143 height 29
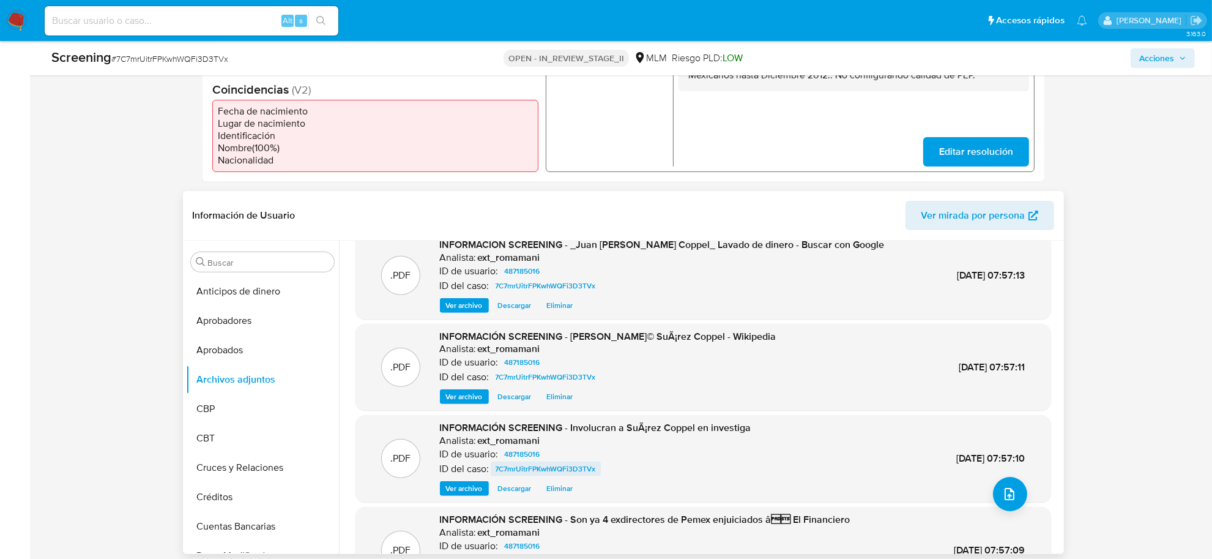
scroll to position [68, 0]
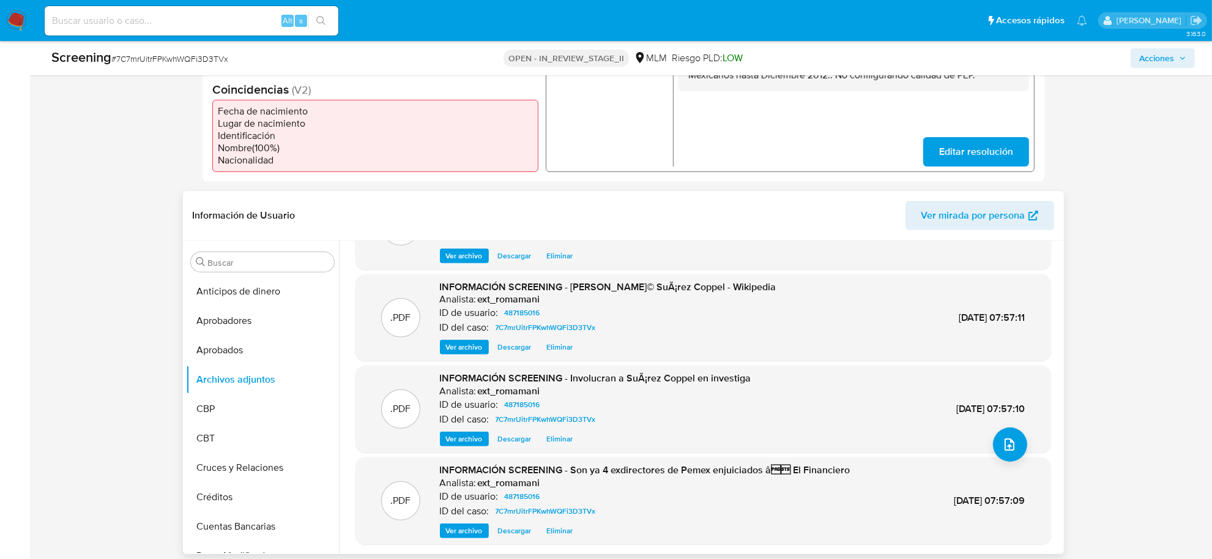
click at [449, 534] on span "Ver archivo" at bounding box center [464, 530] width 37 height 12
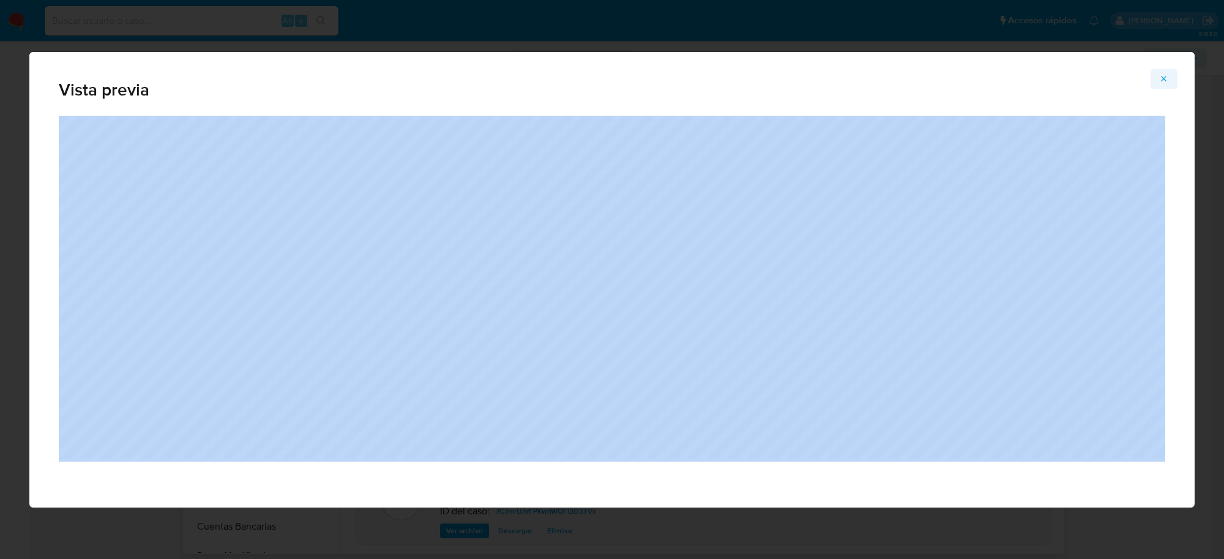
click at [1159, 88] on div "Vista previa" at bounding box center [611, 279] width 1165 height 455
click at [1160, 81] on icon "Attachment preview" at bounding box center [1164, 79] width 10 height 10
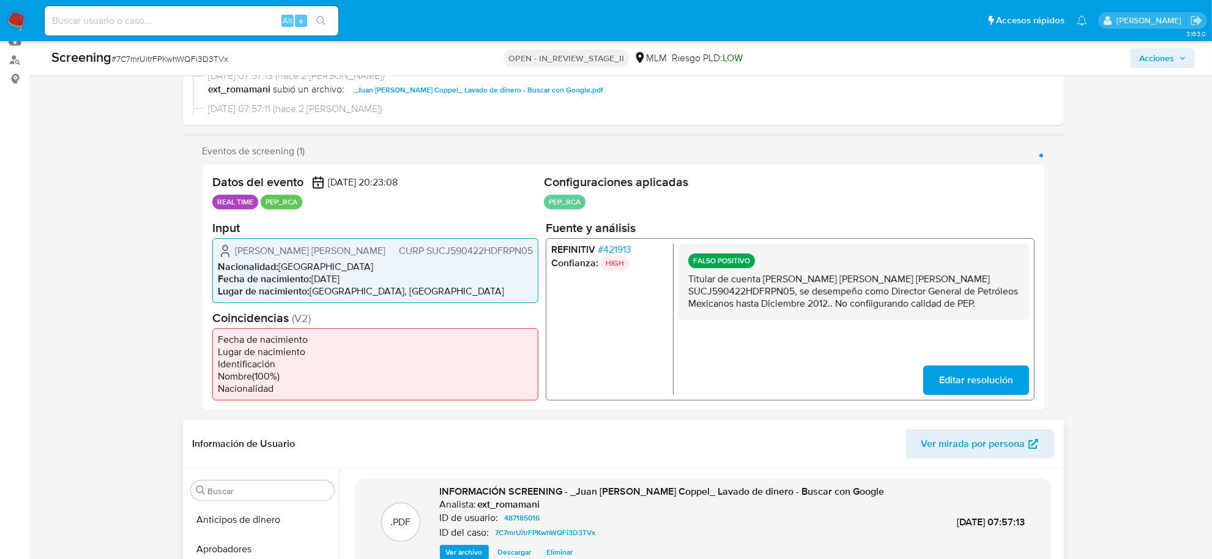
scroll to position [0, 0]
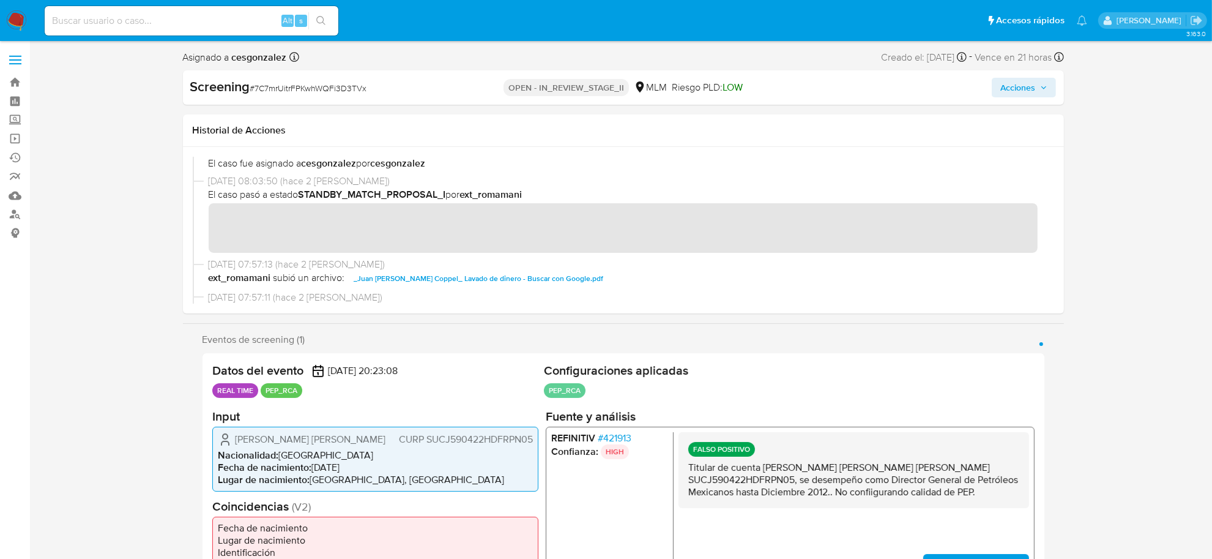
click at [1026, 86] on span "Acciones" at bounding box center [1018, 88] width 35 height 20
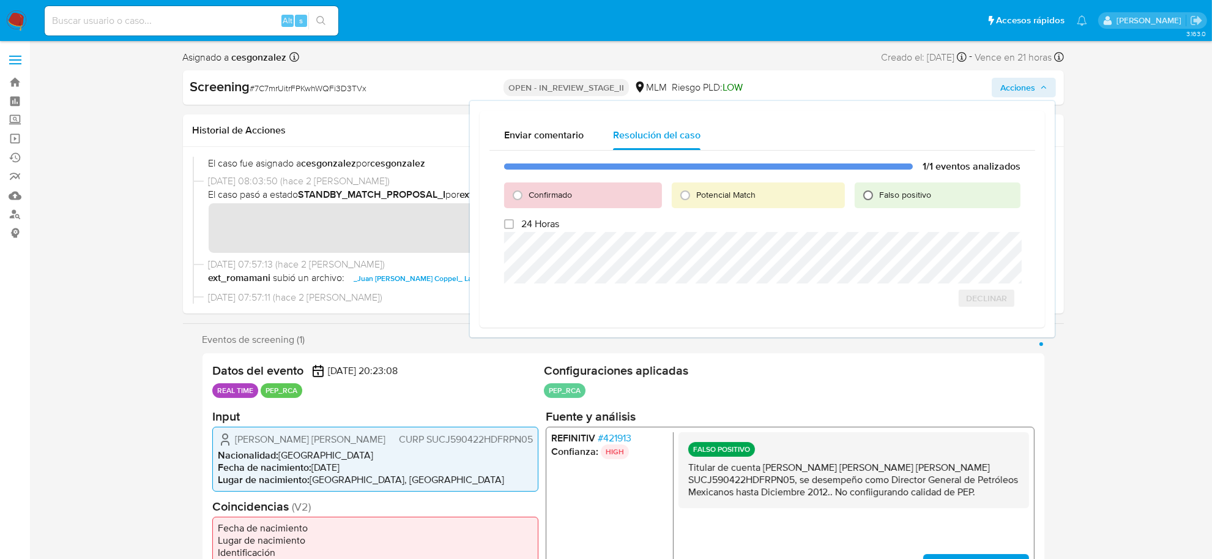
click at [865, 193] on input "Falso positivo" at bounding box center [869, 195] width 20 height 20
radio input "true"
click at [1007, 320] on span "Cerrar Caso" at bounding box center [978, 324] width 59 height 17
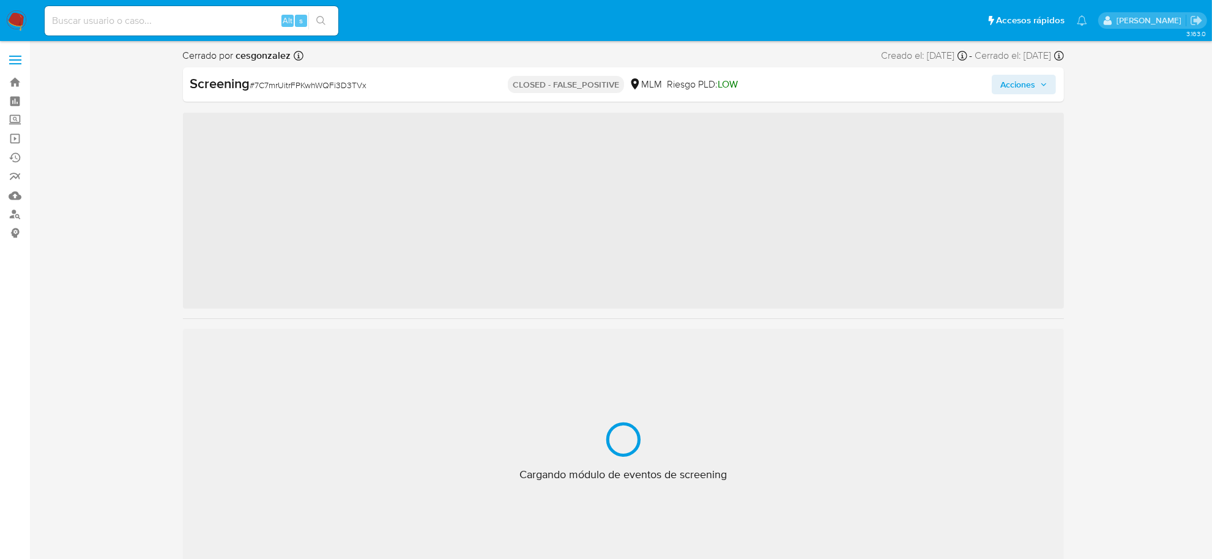
scroll to position [604, 0]
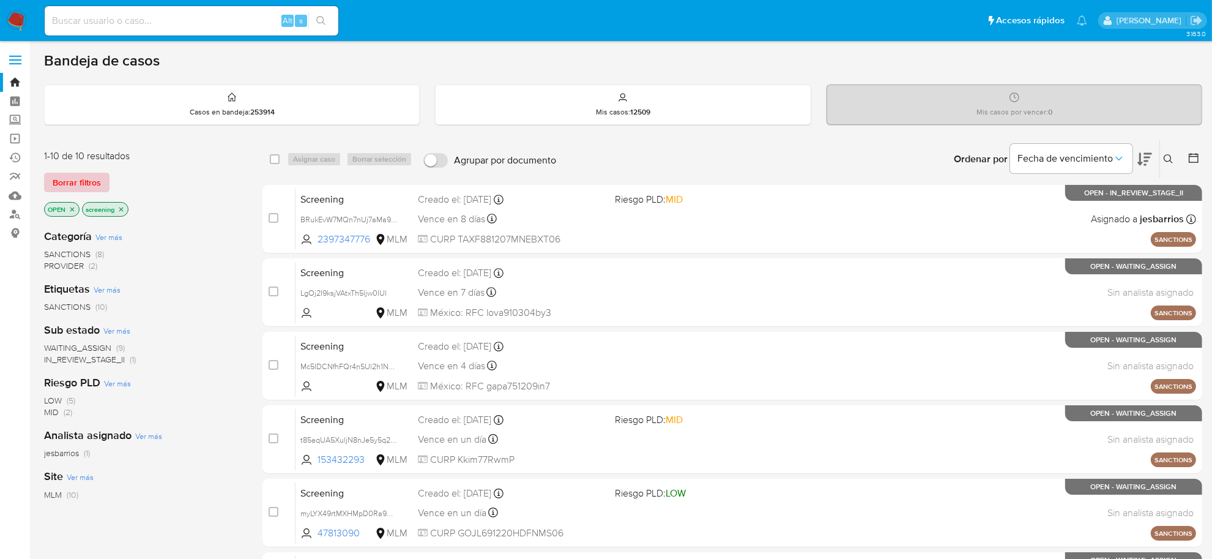
click at [69, 174] on span "Borrar filtros" at bounding box center [77, 182] width 48 height 17
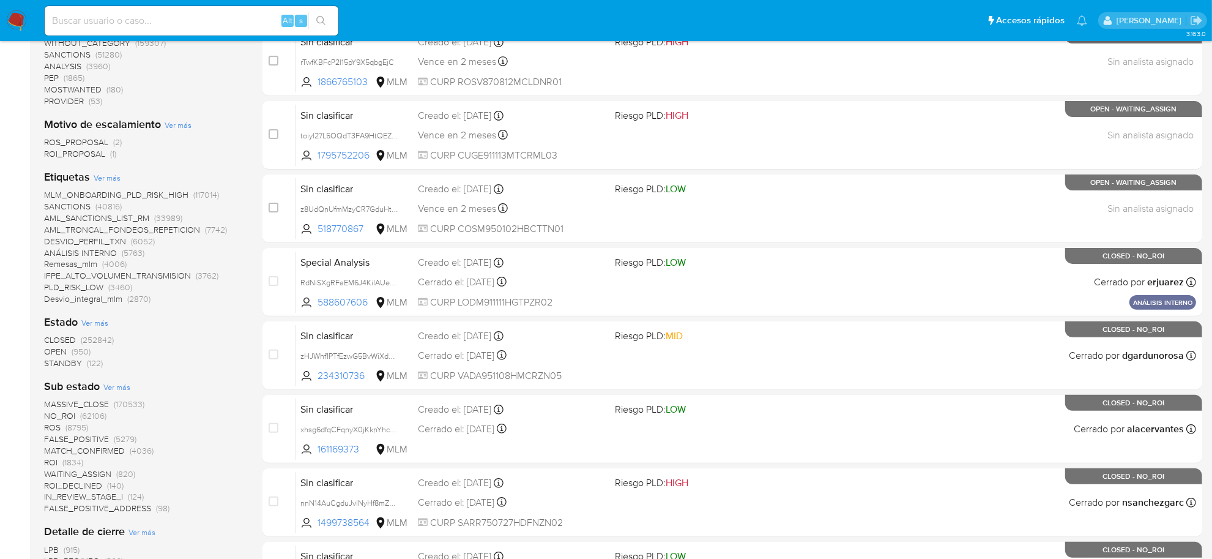
scroll to position [306, 0]
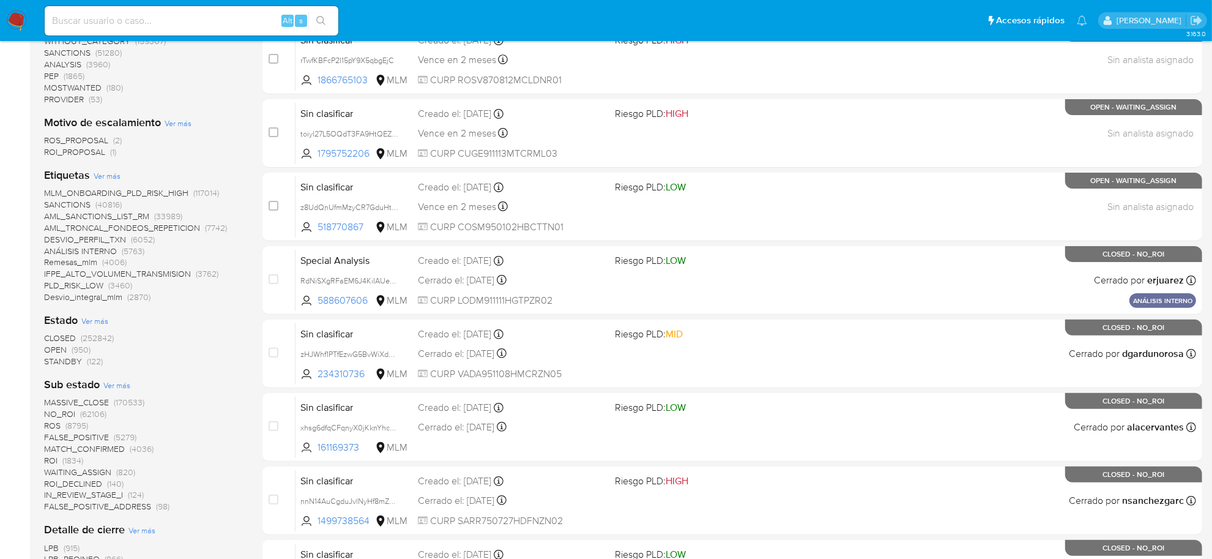
click at [58, 353] on span "OPEN" at bounding box center [55, 349] width 23 height 12
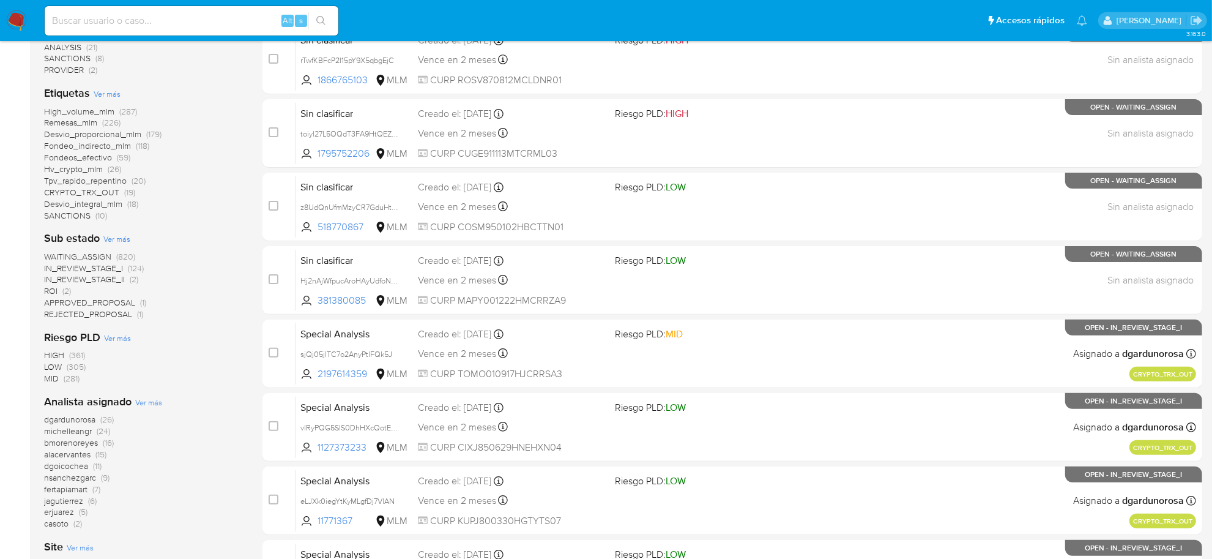
click at [111, 239] on span "Ver más" at bounding box center [116, 238] width 27 height 11
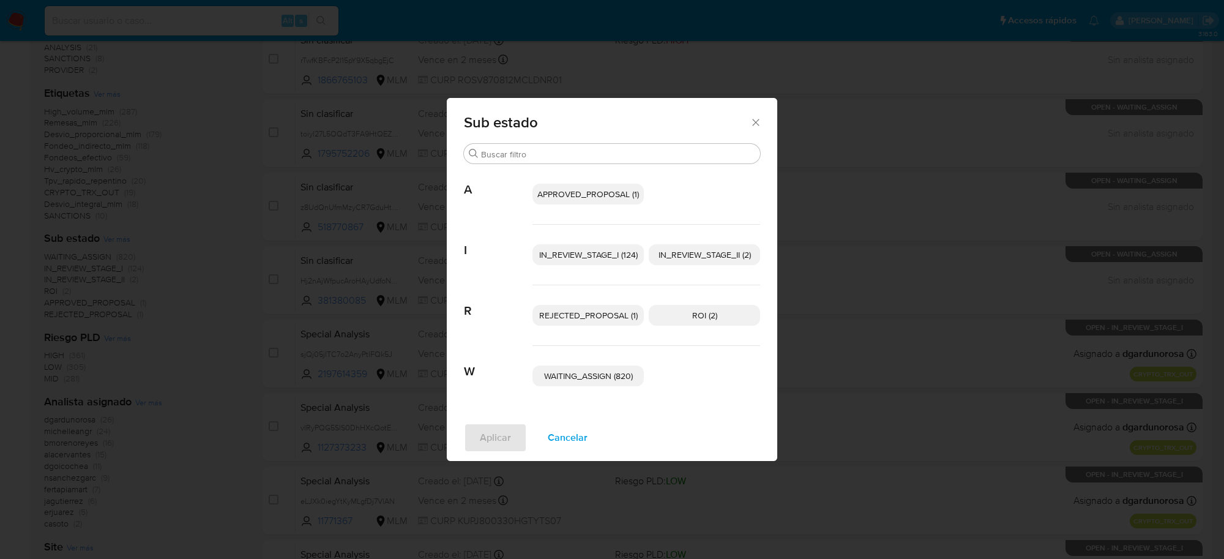
click at [755, 118] on icon "Cerrar" at bounding box center [756, 122] width 12 height 12
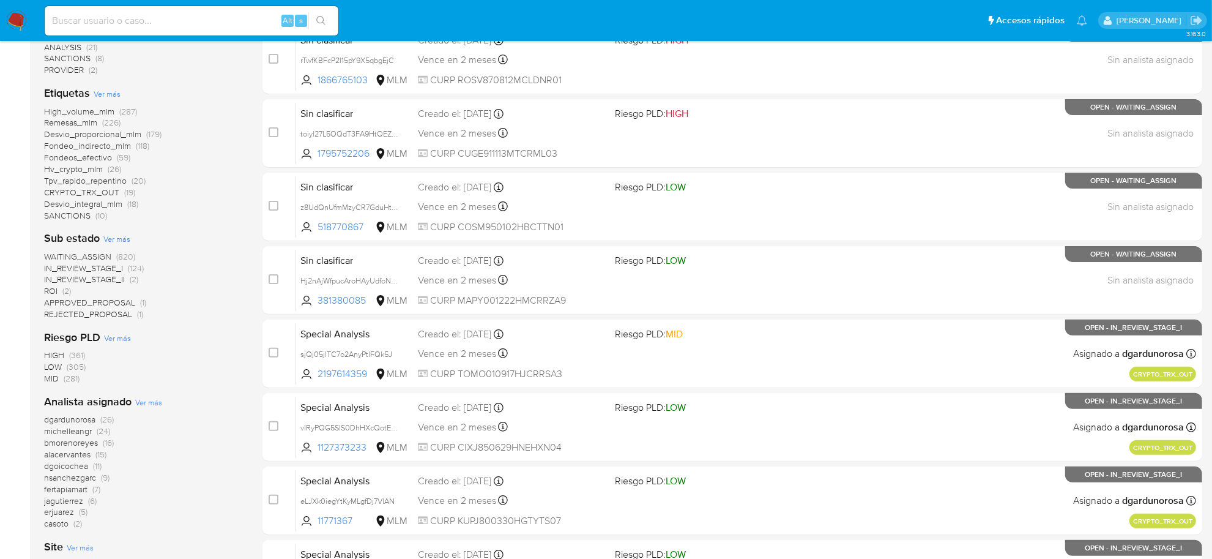
click at [56, 289] on span "ROI" at bounding box center [50, 291] width 13 height 12
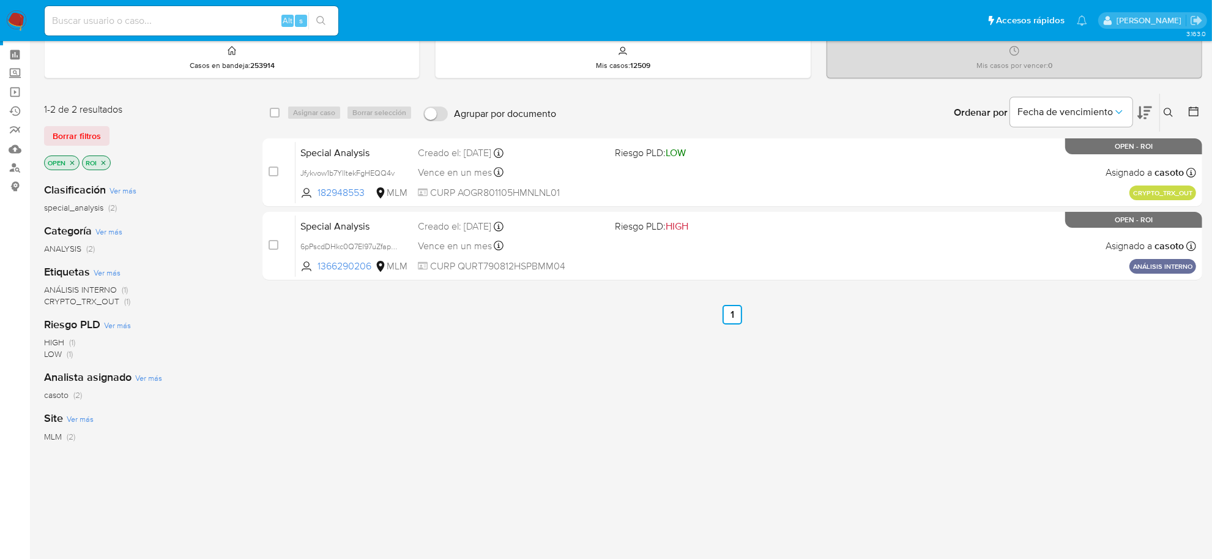
scroll to position [32, 0]
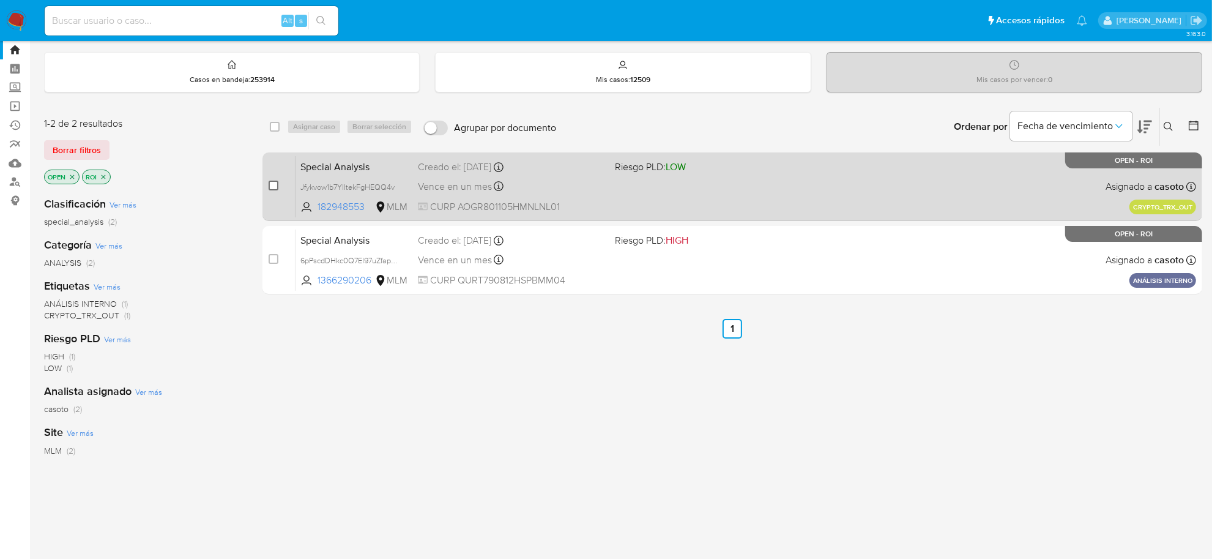
click at [273, 182] on input "checkbox" at bounding box center [274, 186] width 10 height 10
checkbox input "true"
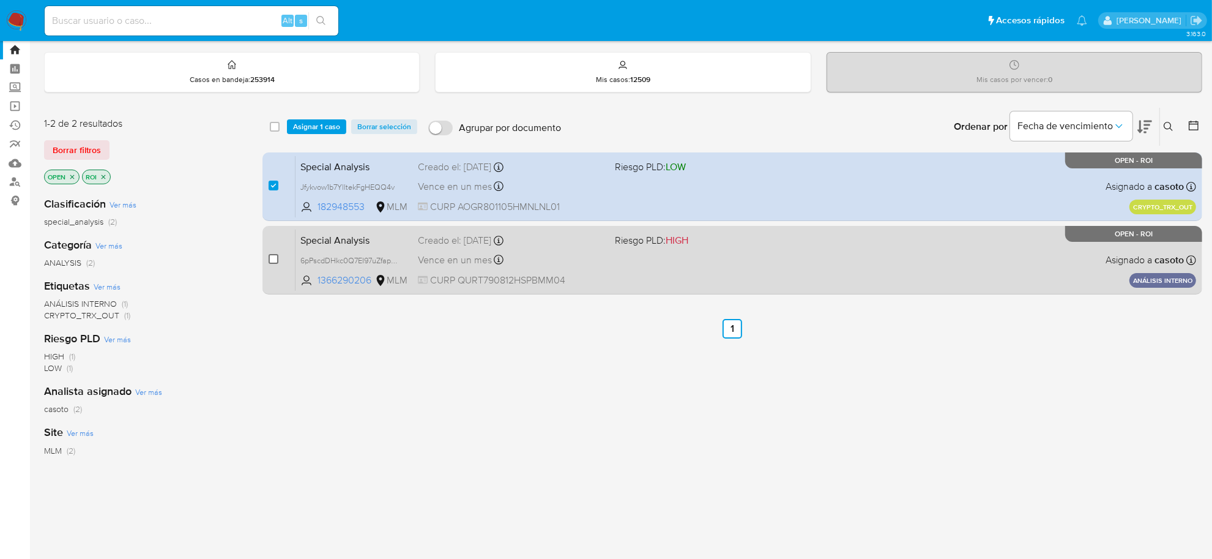
click at [274, 259] on input "checkbox" at bounding box center [274, 259] width 10 height 10
checkbox input "true"
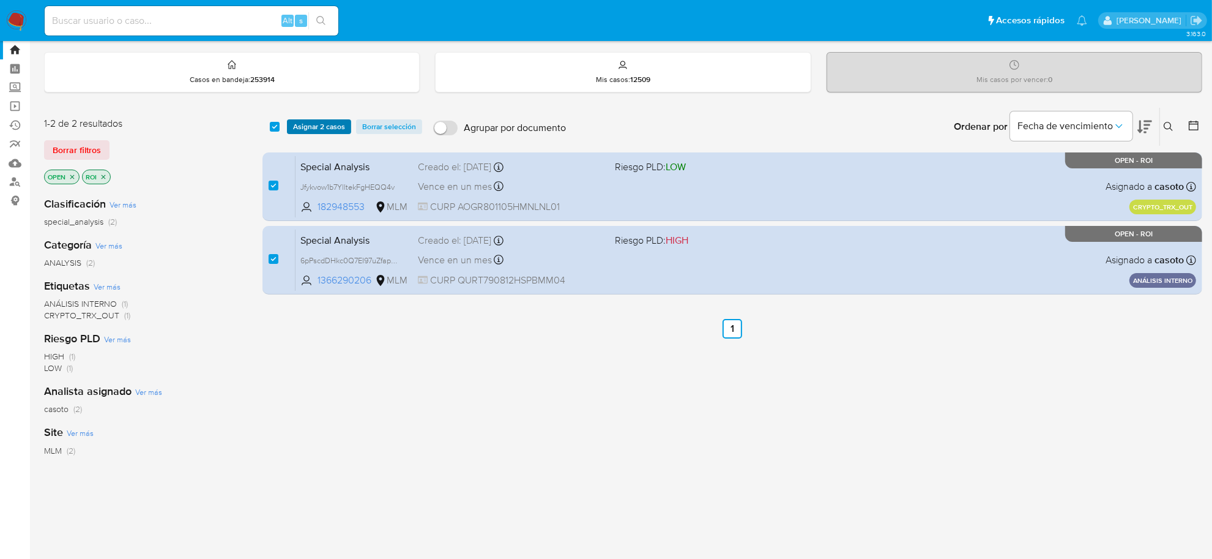
click at [309, 126] on span "Asignar 2 casos" at bounding box center [319, 127] width 52 height 12
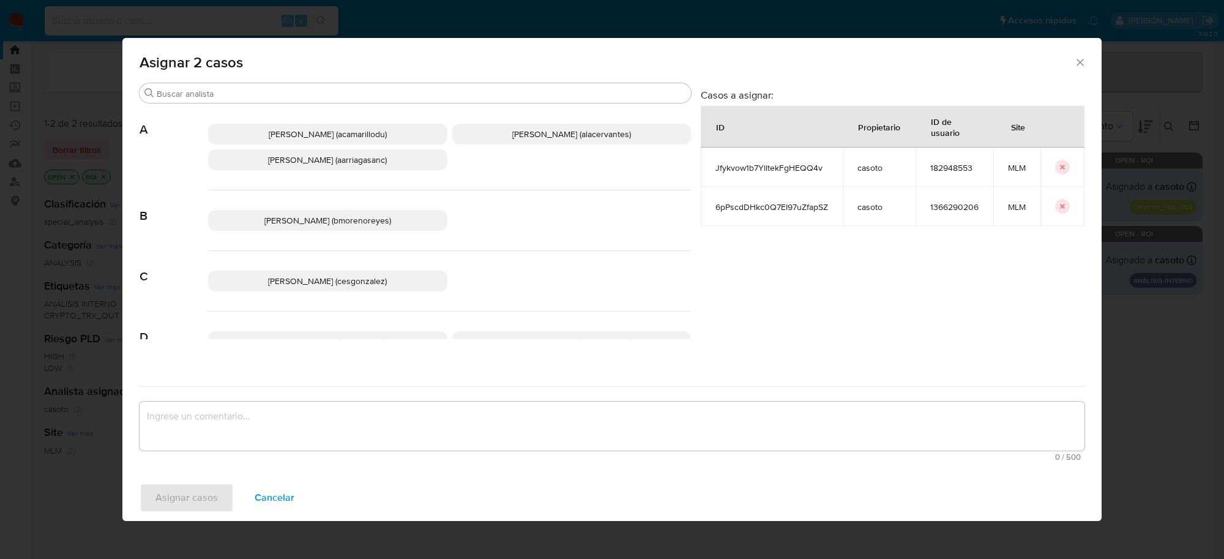
click at [335, 279] on span "Cesar Gonzalez (cesgonzalez)" at bounding box center [327, 281] width 119 height 12
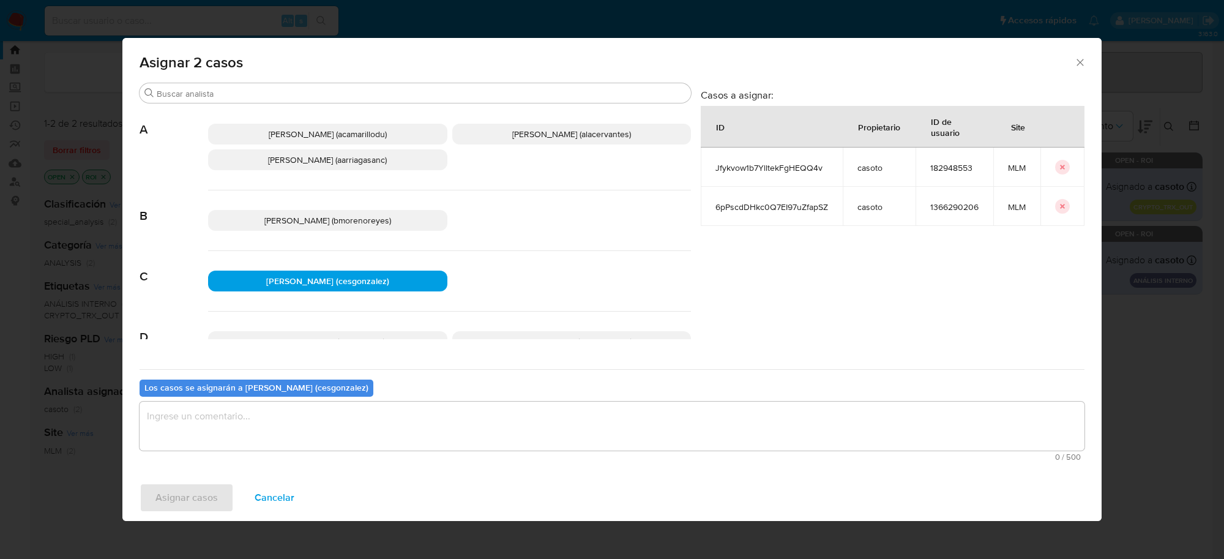
click at [315, 439] on textarea "assign-modal" at bounding box center [612, 425] width 945 height 49
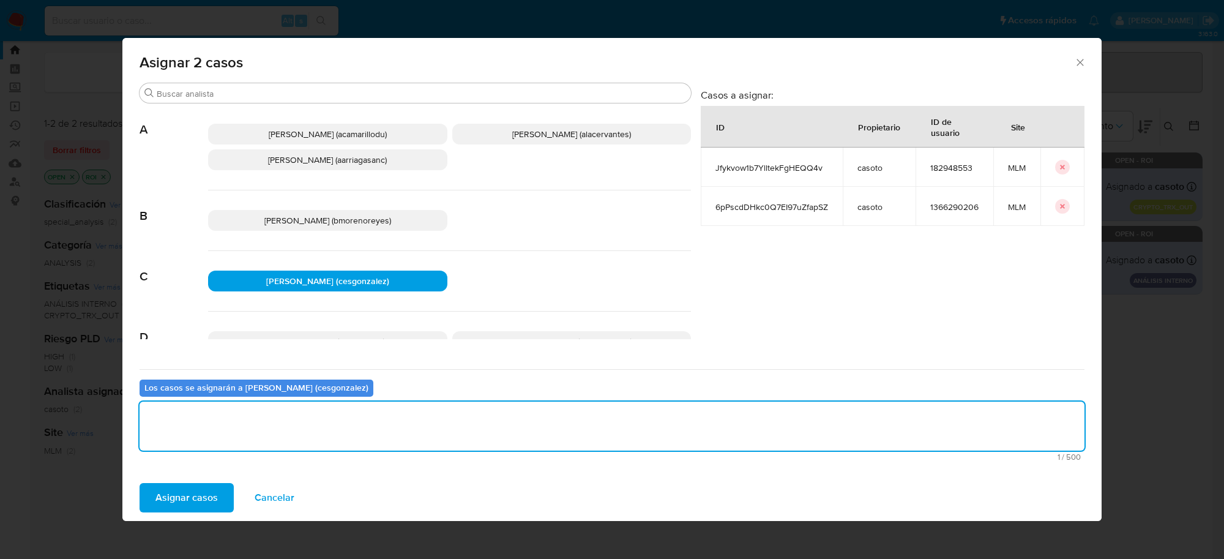
click at [351, 427] on textarea "assign-modal" at bounding box center [612, 425] width 945 height 49
click at [204, 499] on span "Asignar casos" at bounding box center [186, 497] width 62 height 27
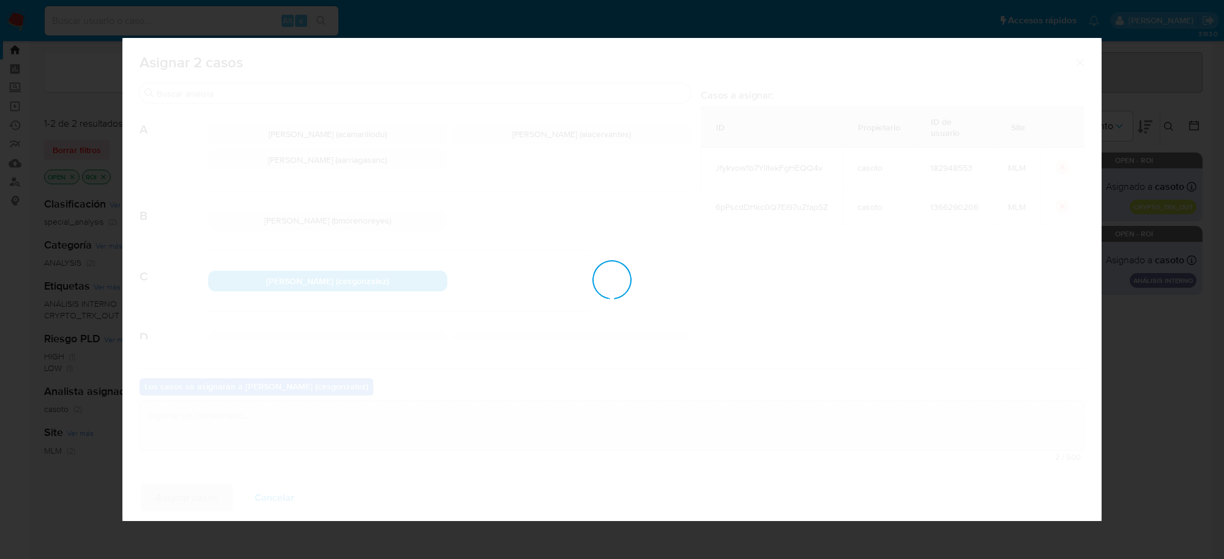
checkbox input "false"
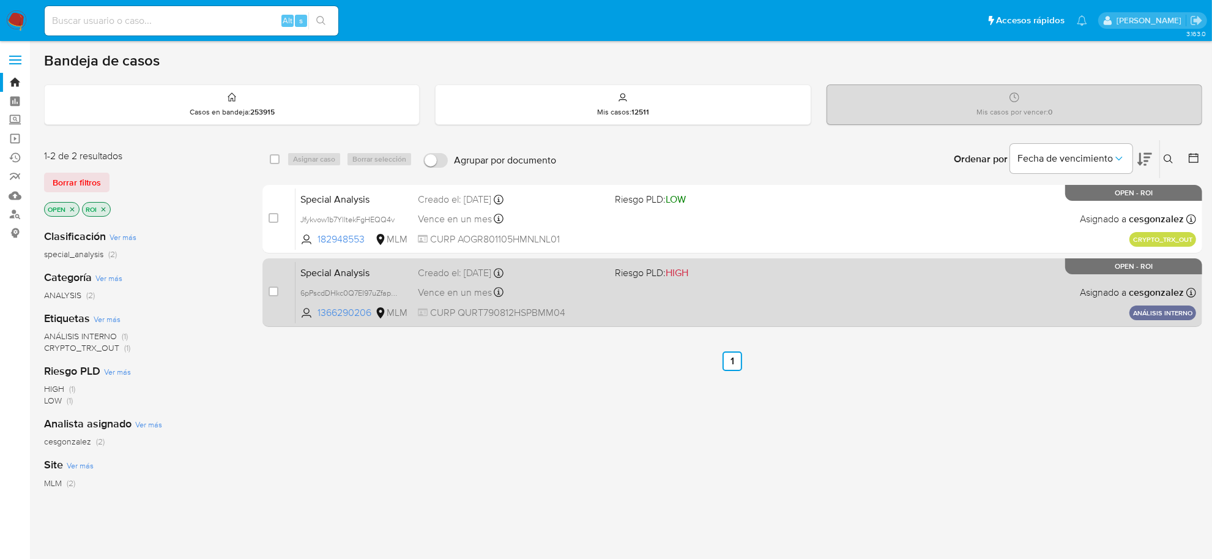
click at [487, 299] on div "Vence en un mes Vence el [DATE] 16:51:47" at bounding box center [511, 292] width 187 height 17
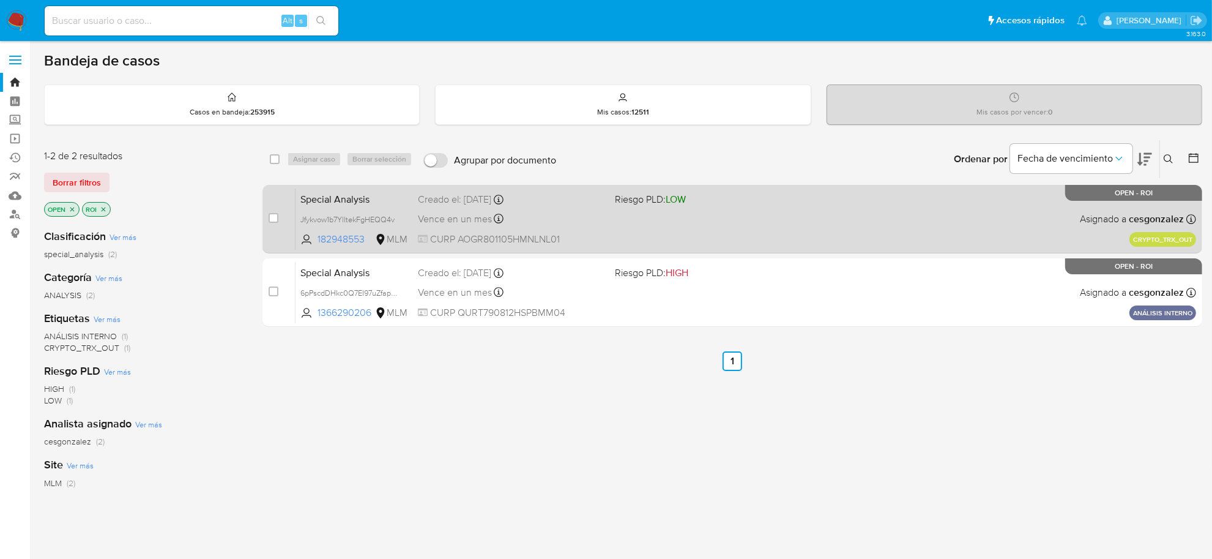
click at [554, 228] on div "Special Analysis Jfykvow1b7YlltekFgHEQQ4v 182948553 MLM Riesgo PLD: LOW Creado …" at bounding box center [746, 219] width 901 height 62
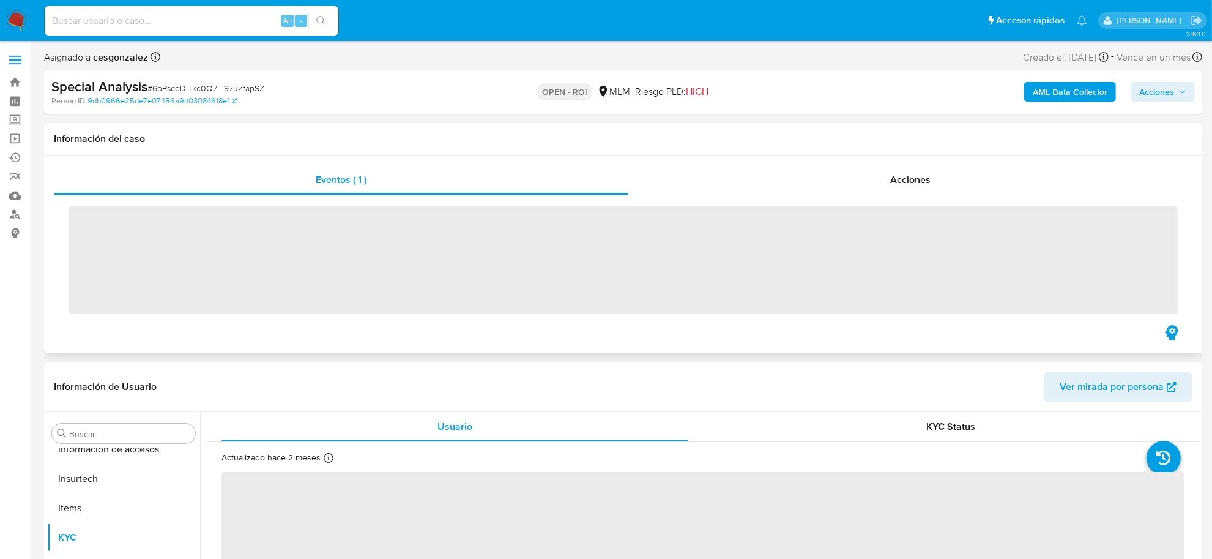
scroll to position [604, 0]
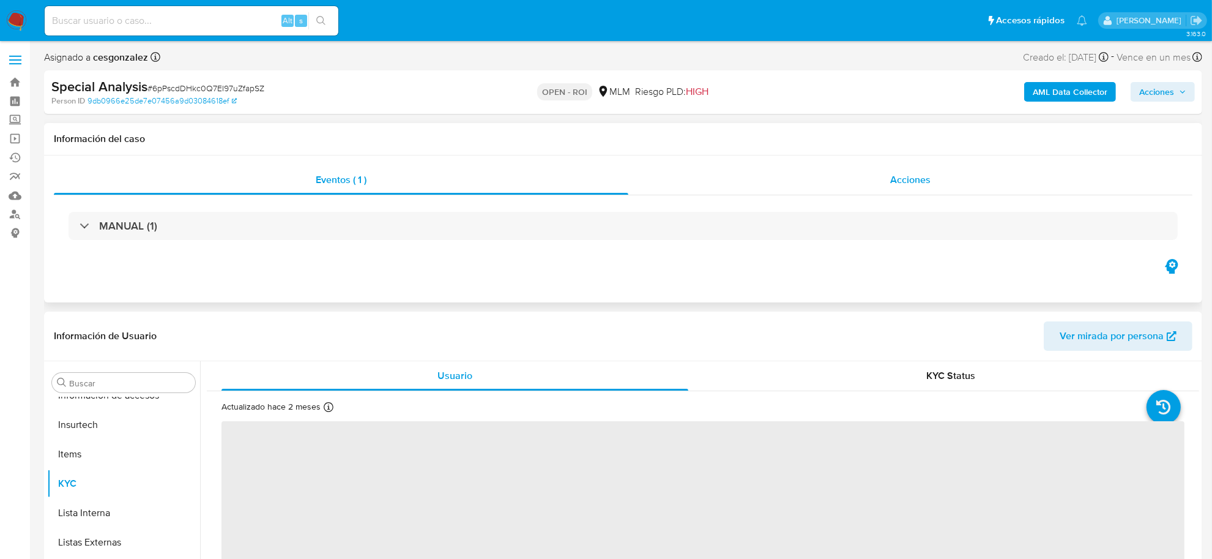
click at [929, 185] on span "Acciones" at bounding box center [910, 180] width 40 height 14
select select "10"
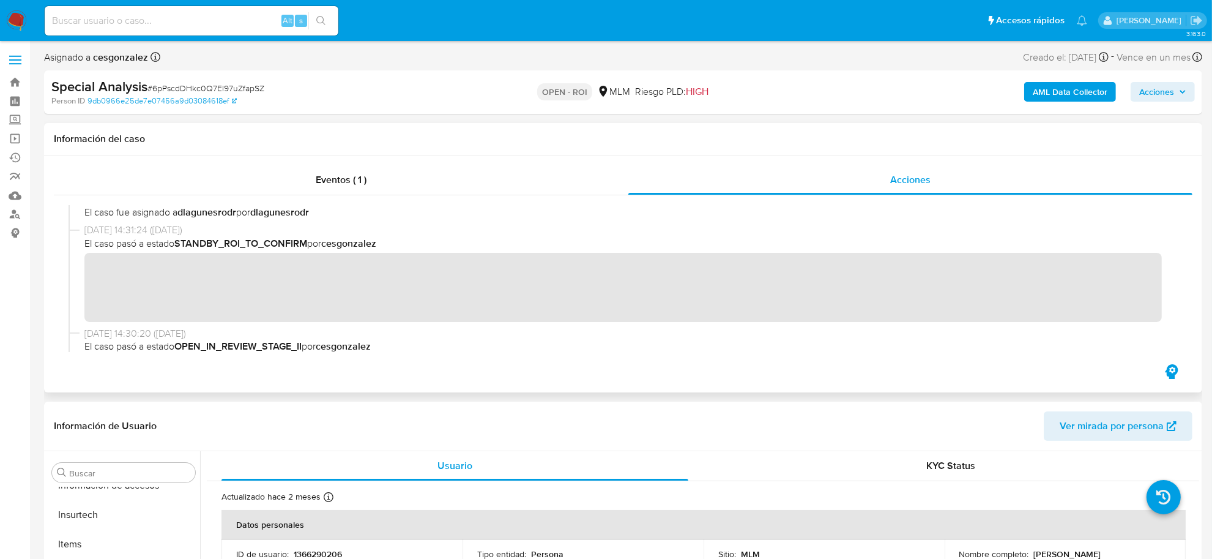
scroll to position [306, 0]
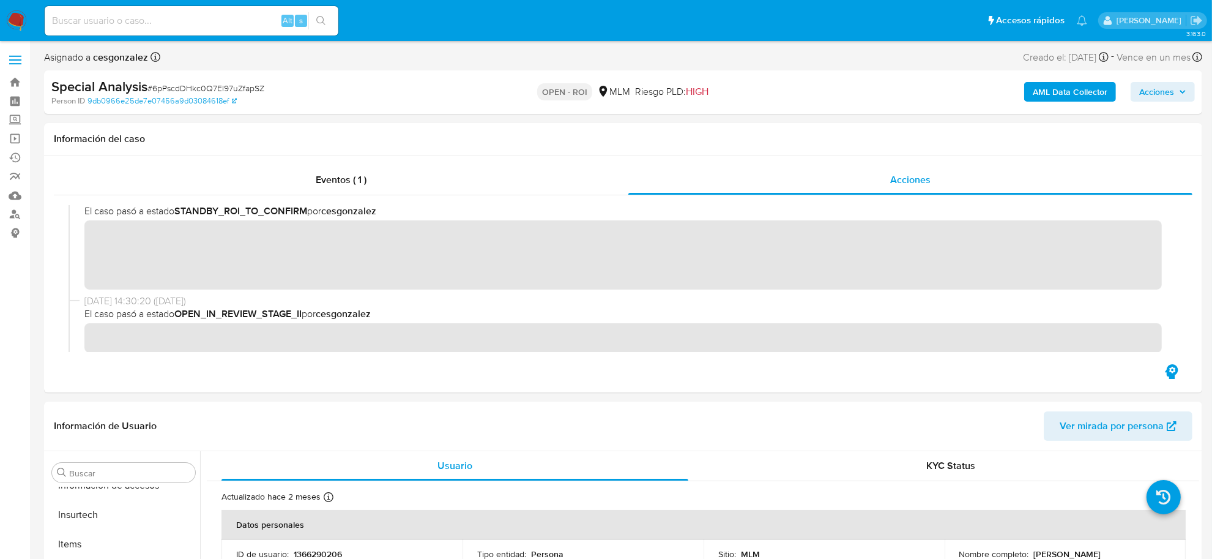
click at [1172, 92] on span "Acciones" at bounding box center [1157, 92] width 35 height 20
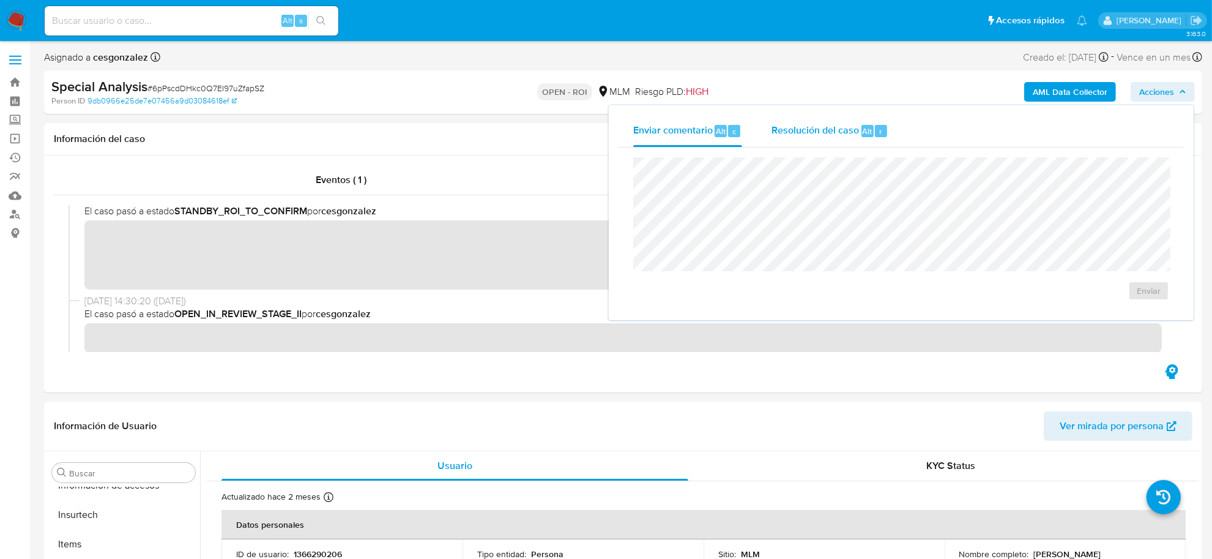
click at [806, 127] on span "Resolución del caso" at bounding box center [816, 131] width 88 height 14
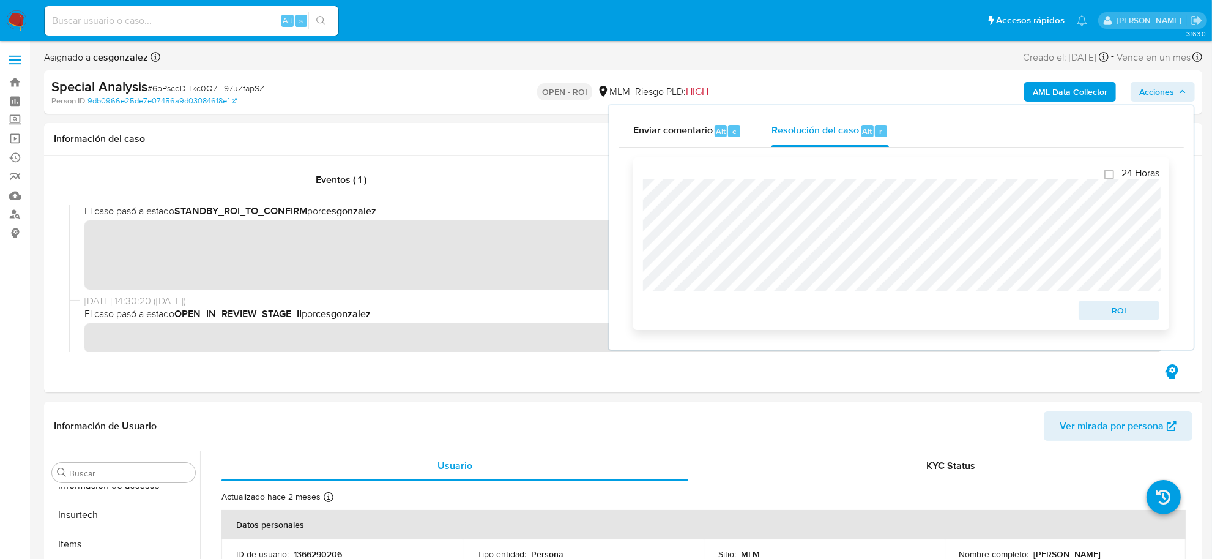
click at [1117, 311] on span "ROI" at bounding box center [1120, 310] width 64 height 17
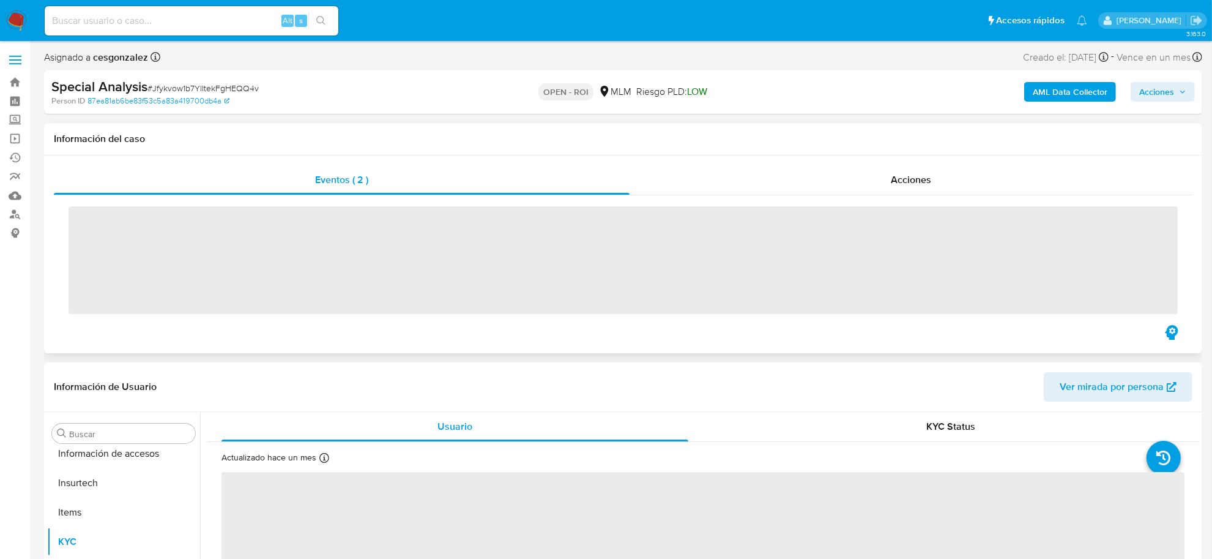
scroll to position [604, 0]
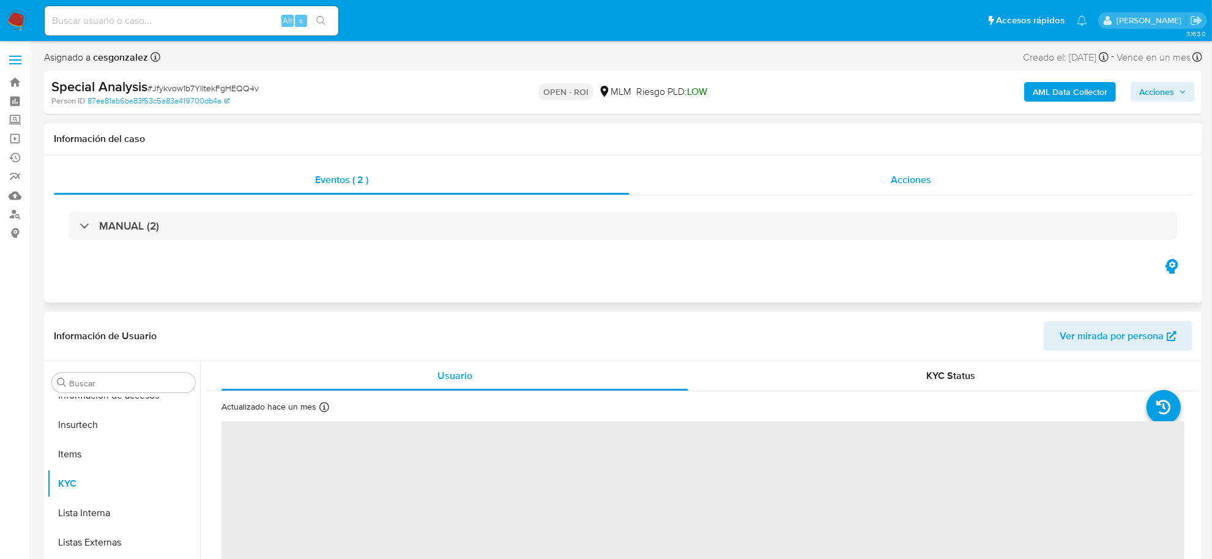
click at [906, 174] on span "Acciones" at bounding box center [911, 180] width 40 height 14
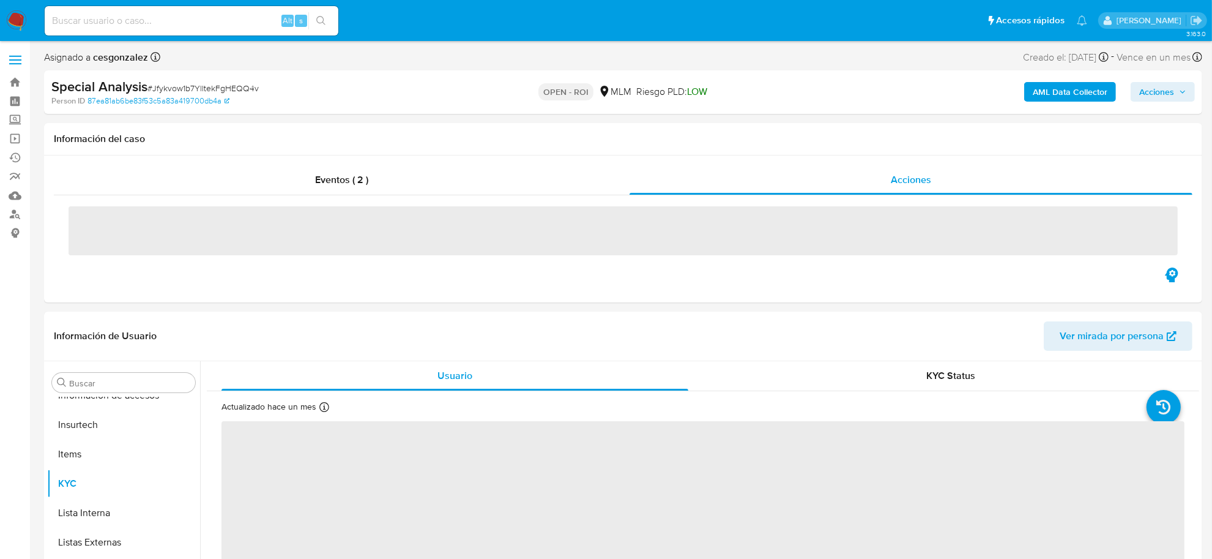
select select "10"
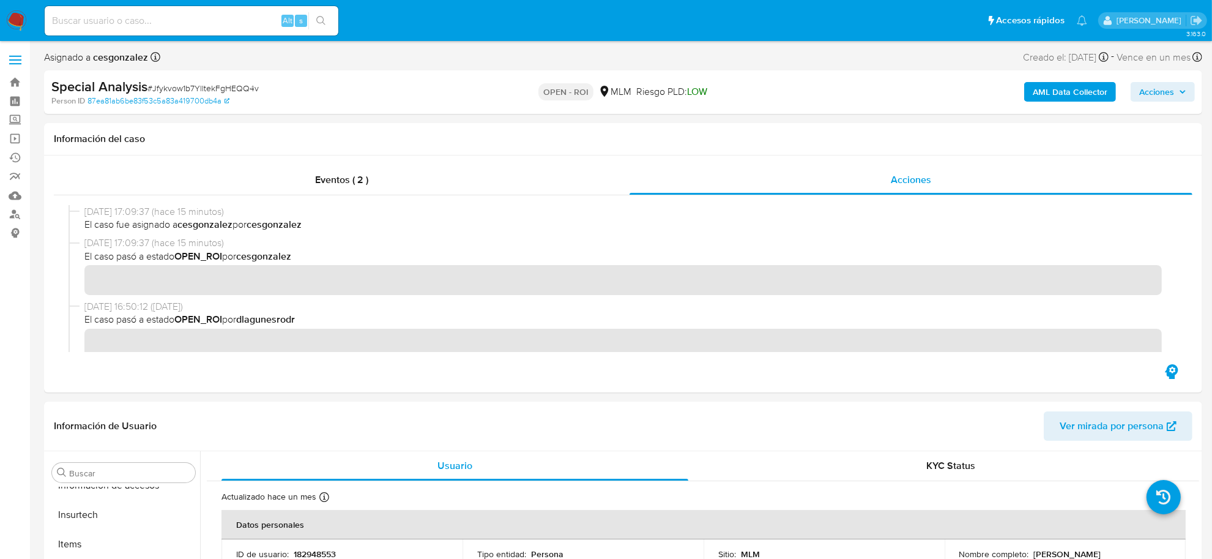
scroll to position [306, 0]
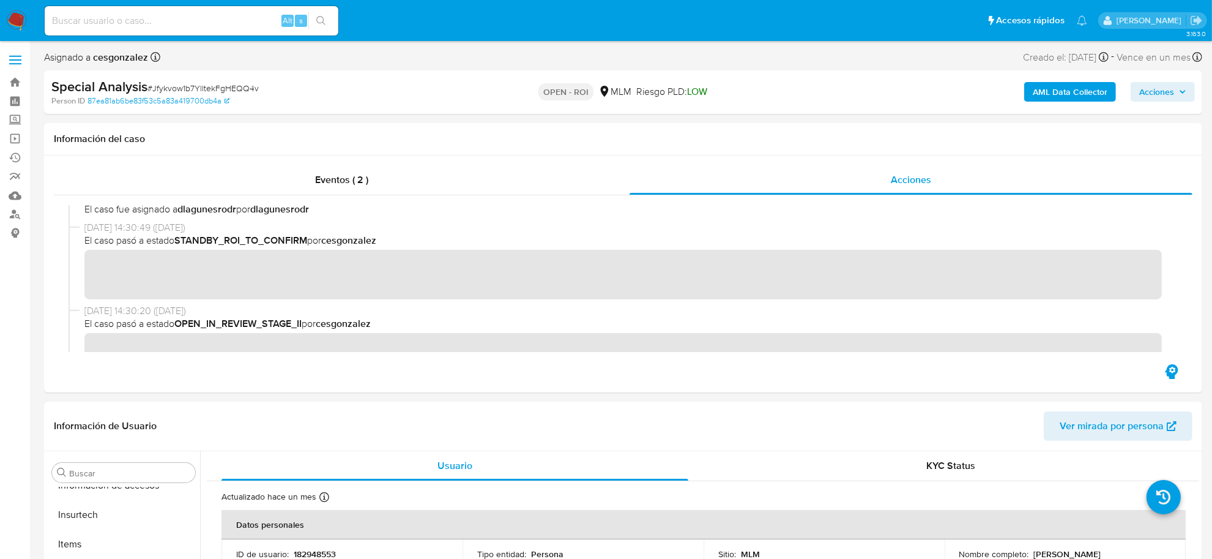
click at [1152, 98] on span "Acciones" at bounding box center [1157, 92] width 35 height 20
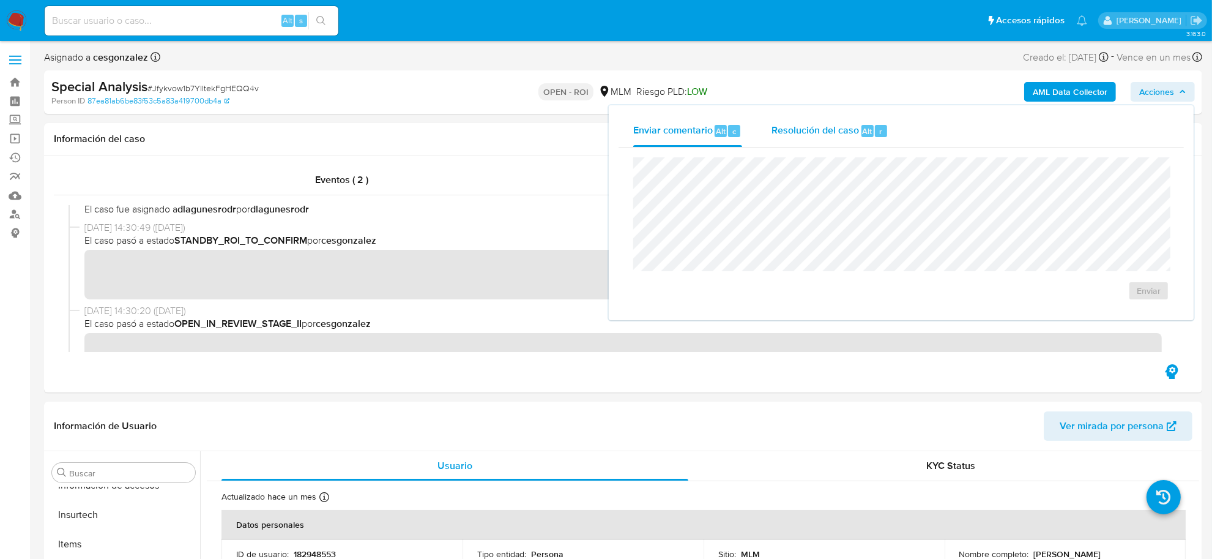
click at [802, 127] on span "Resolución del caso" at bounding box center [816, 131] width 88 height 14
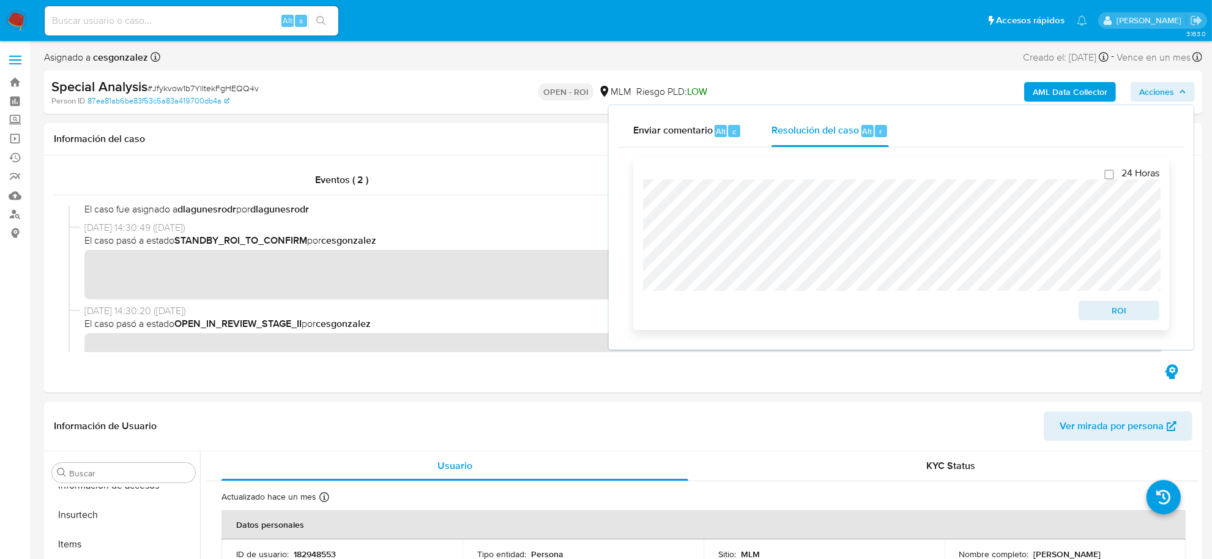
click at [1102, 312] on span "ROI" at bounding box center [1120, 310] width 64 height 17
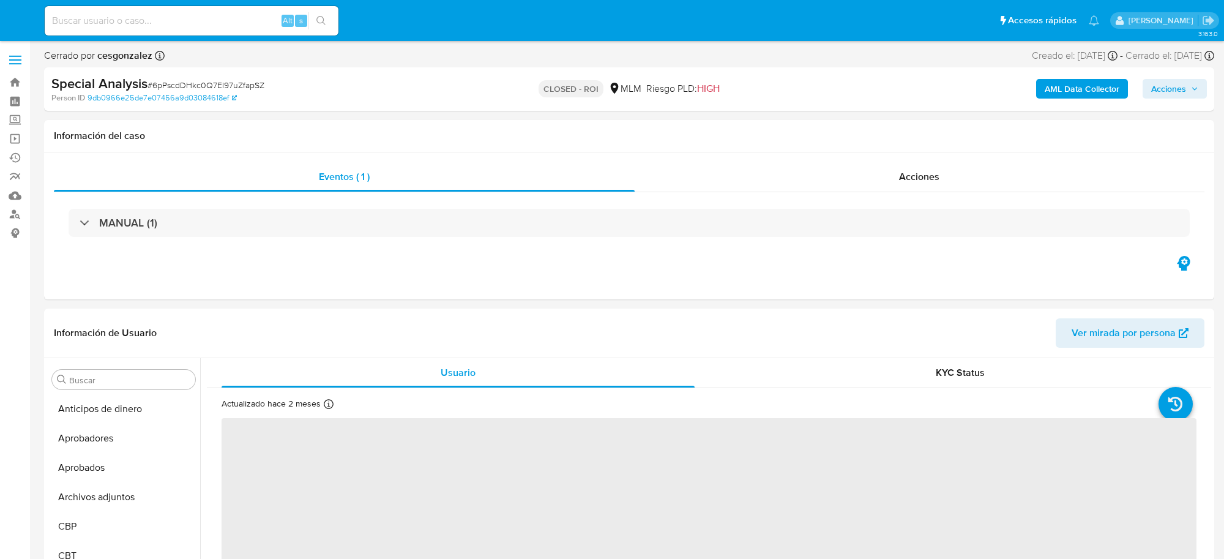
select select "10"
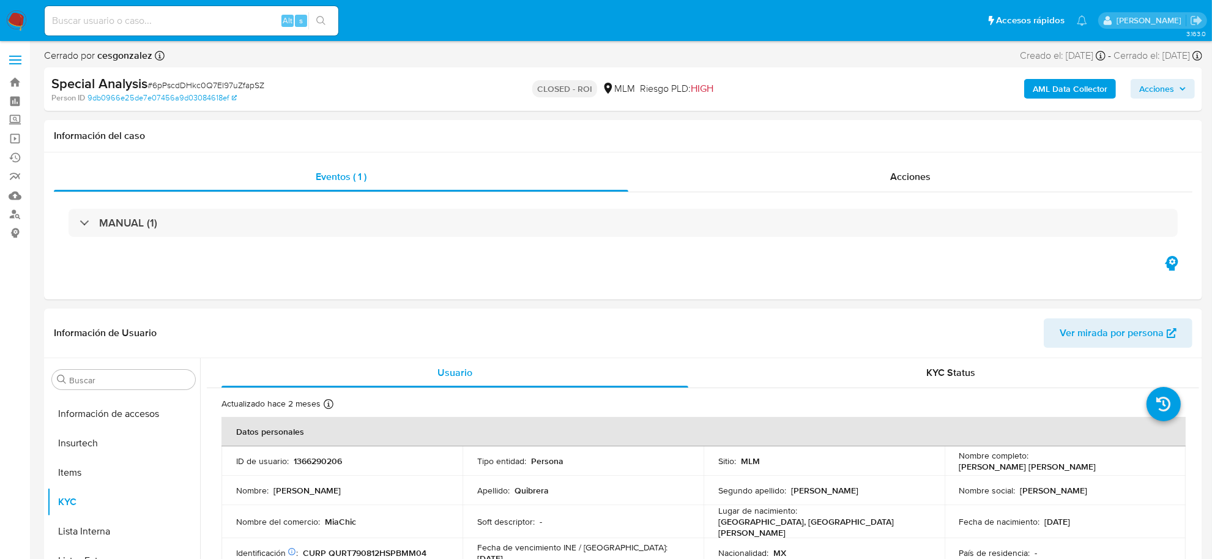
scroll to position [604, 0]
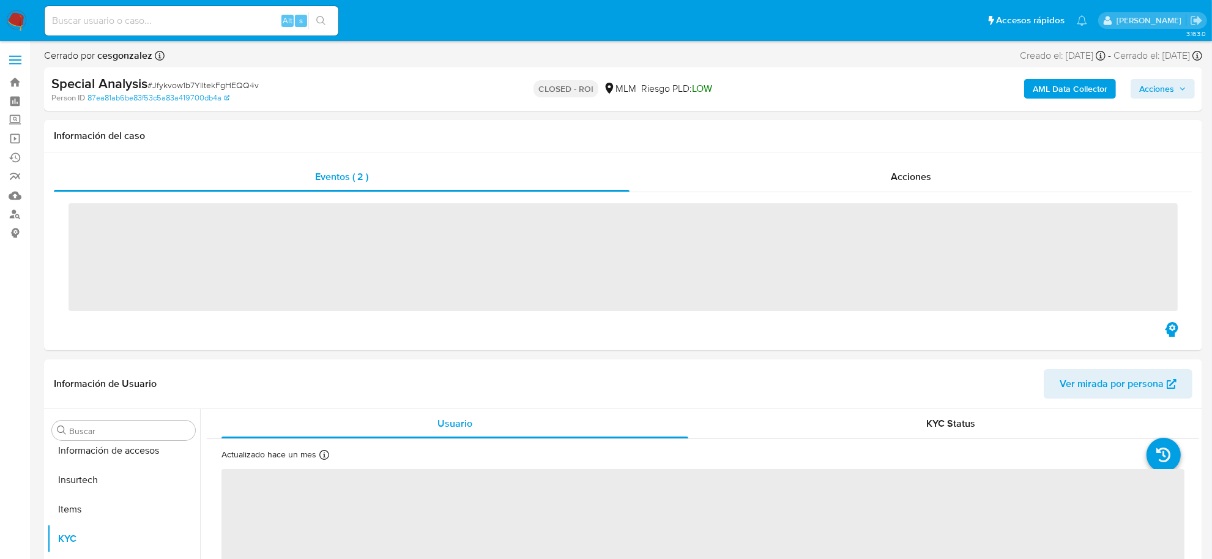
scroll to position [604, 0]
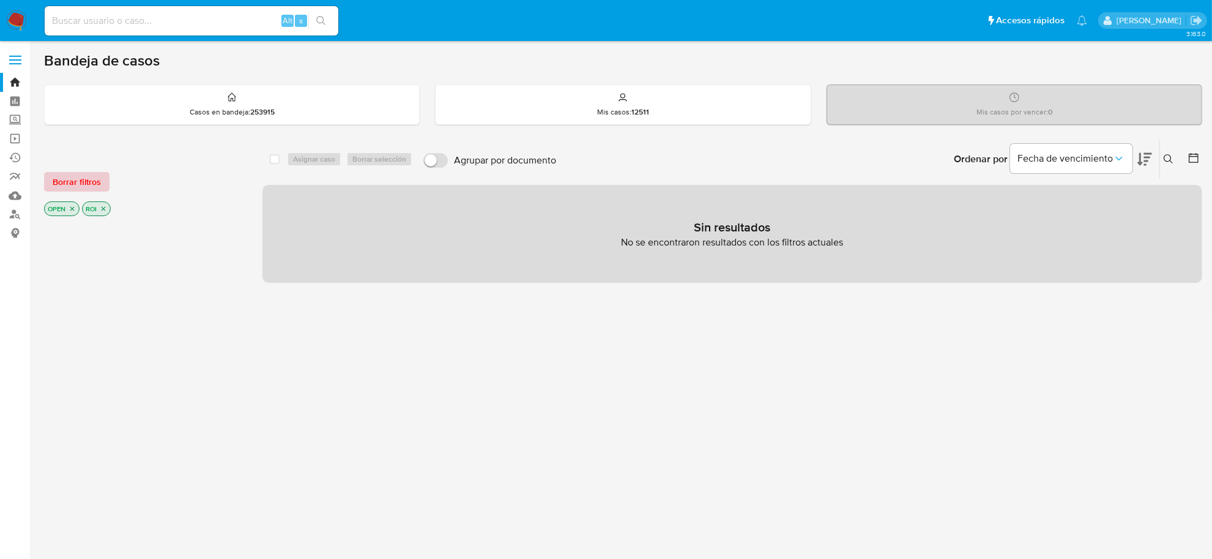
click at [77, 181] on span "Borrar filtros" at bounding box center [77, 181] width 48 height 17
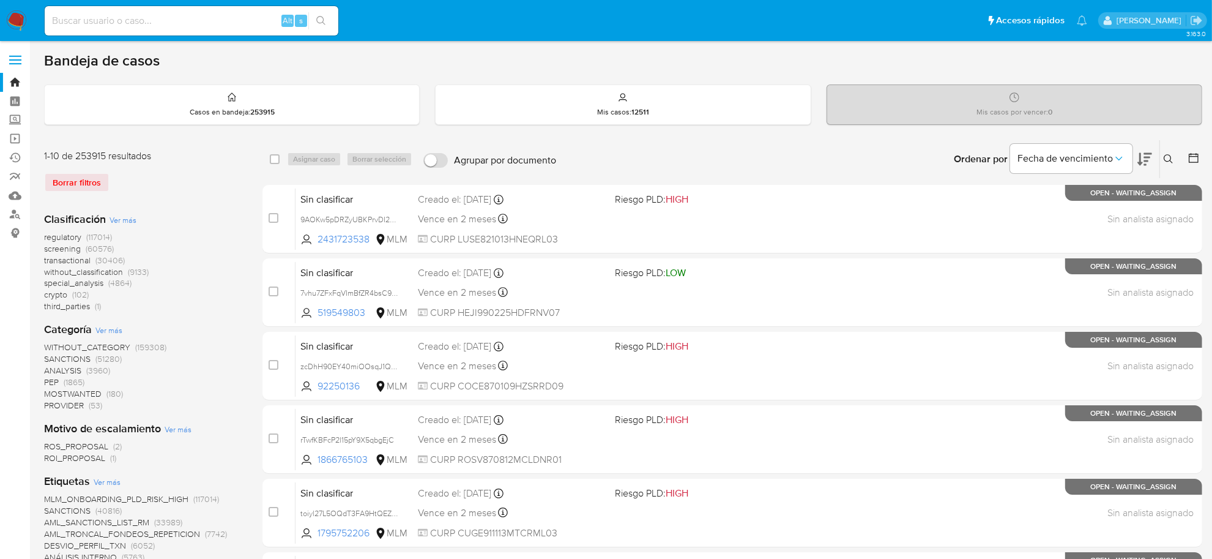
click at [160, 20] on input at bounding box center [192, 21] width 294 height 16
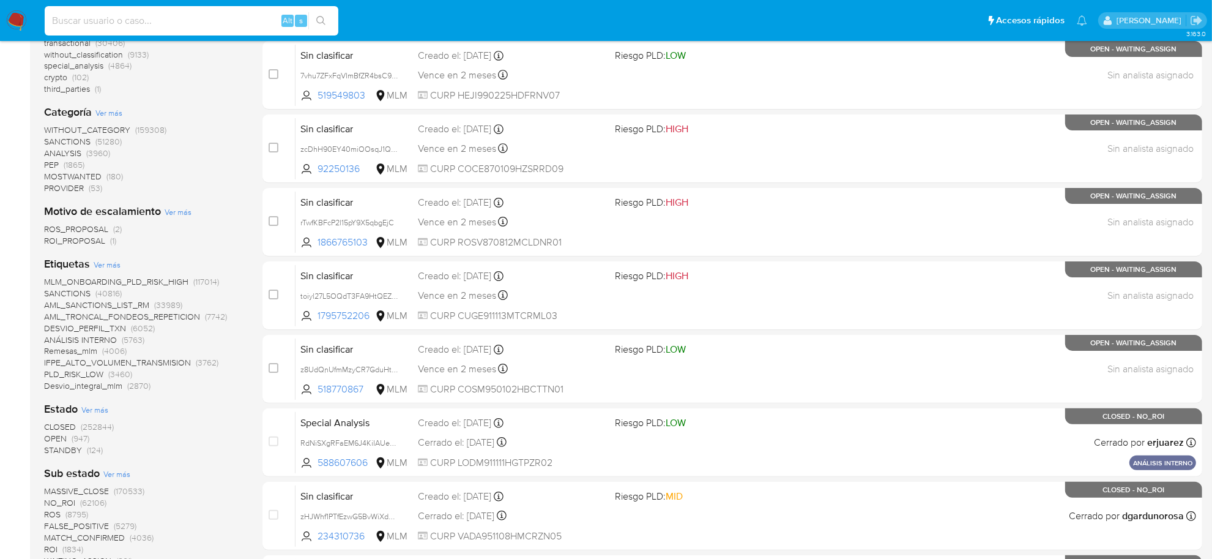
scroll to position [230, 0]
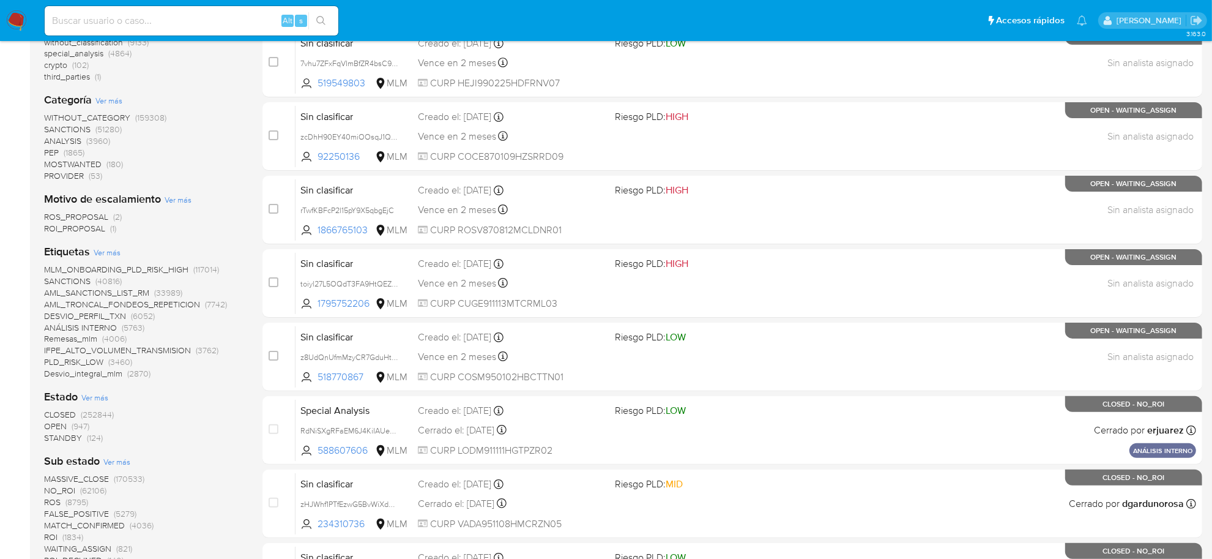
click at [59, 427] on span "OPEN" at bounding box center [55, 426] width 23 height 12
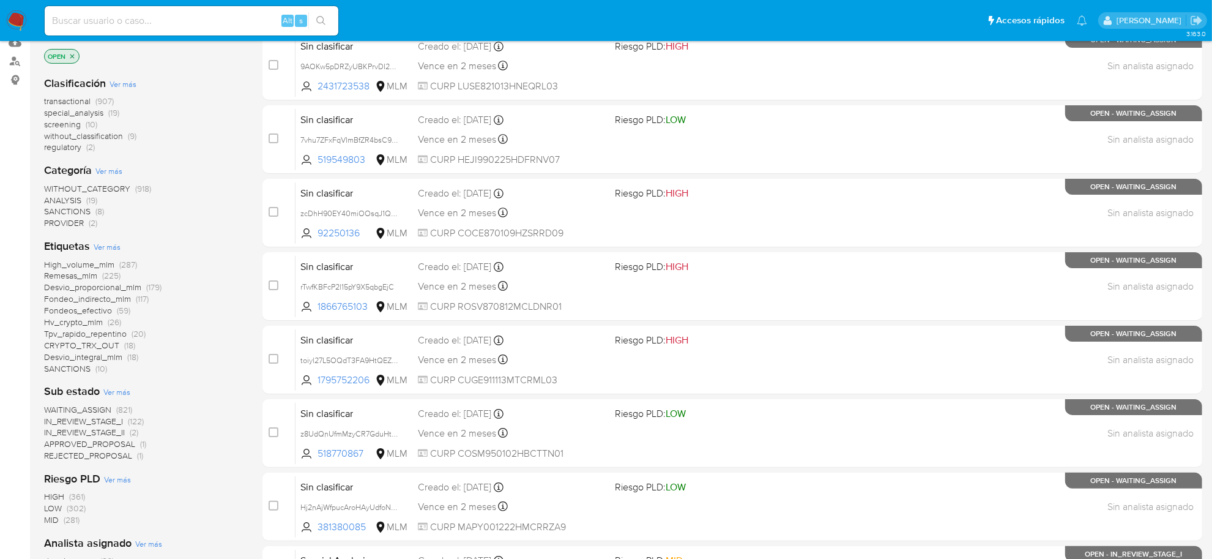
scroll to position [230, 0]
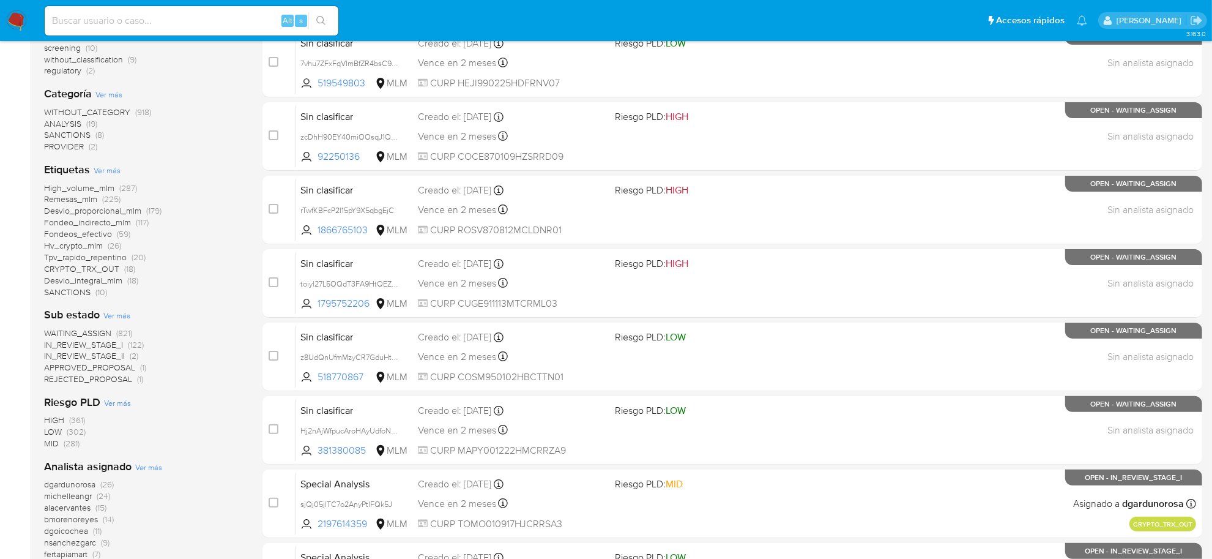
click at [129, 368] on span "APPROVED_PROPOSAL" at bounding box center [89, 367] width 91 height 12
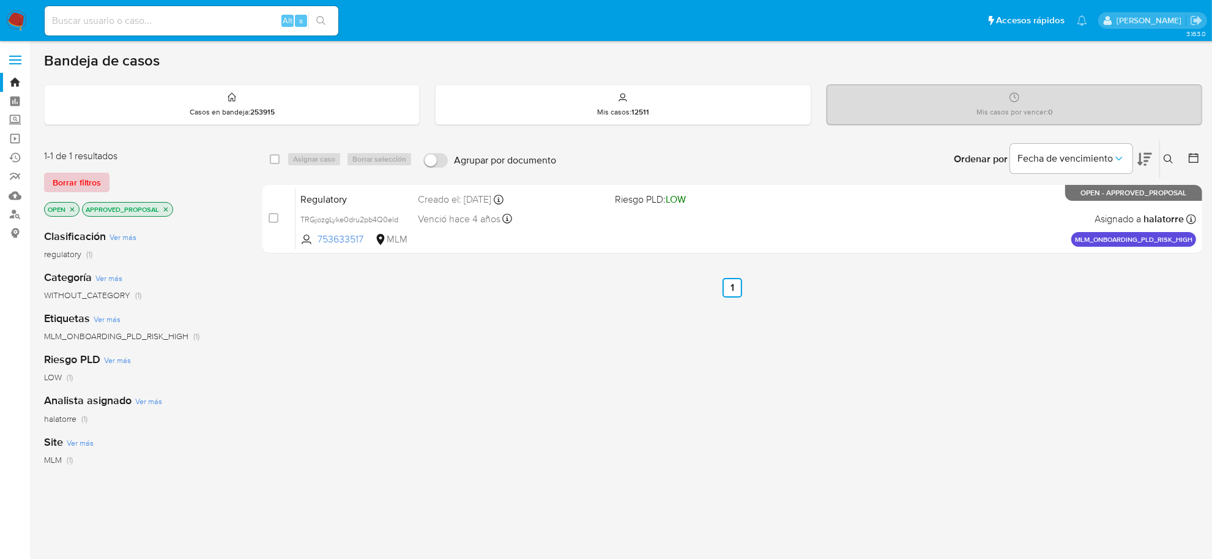
click at [81, 179] on span "Borrar filtros" at bounding box center [77, 182] width 48 height 17
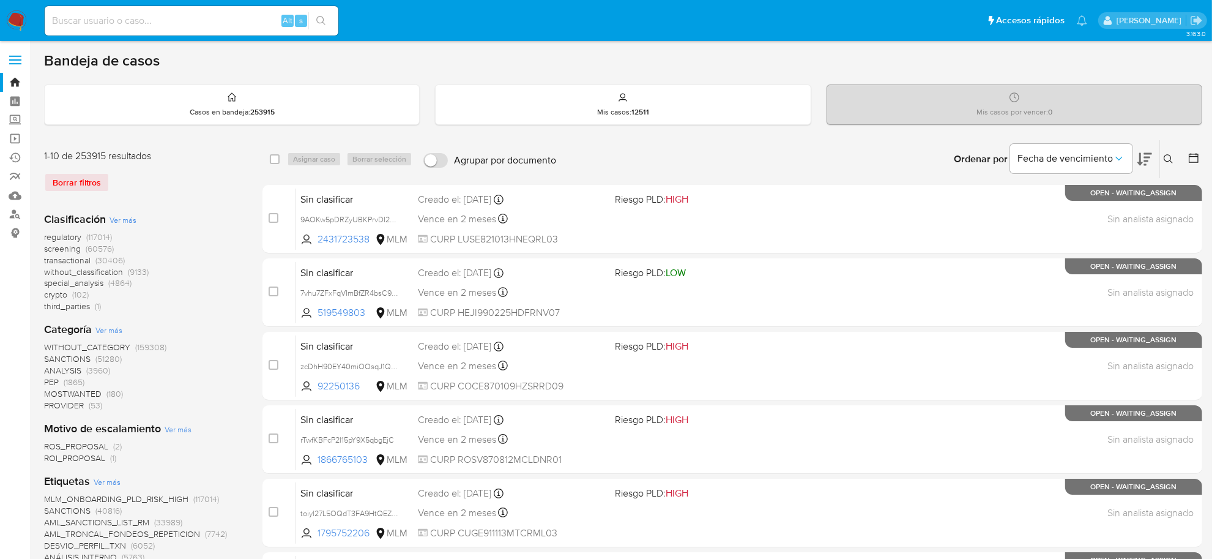
click at [101, 8] on div "Alt s" at bounding box center [192, 20] width 294 height 29
click at [106, 20] on input at bounding box center [192, 21] width 294 height 16
paste input "1785987579"
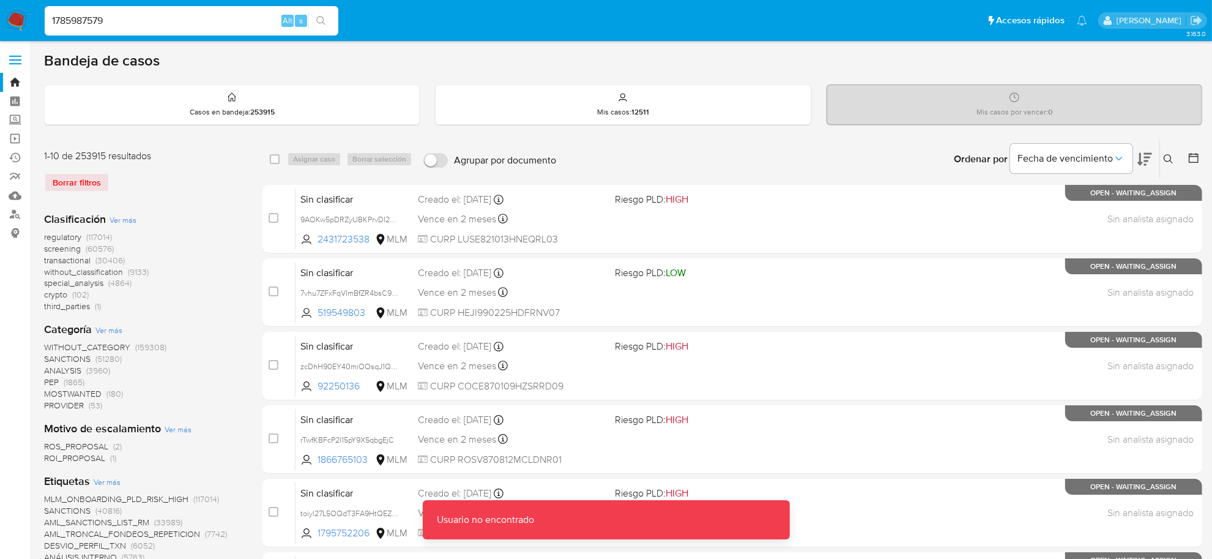
click at [152, 15] on input "1785987579" at bounding box center [192, 21] width 294 height 16
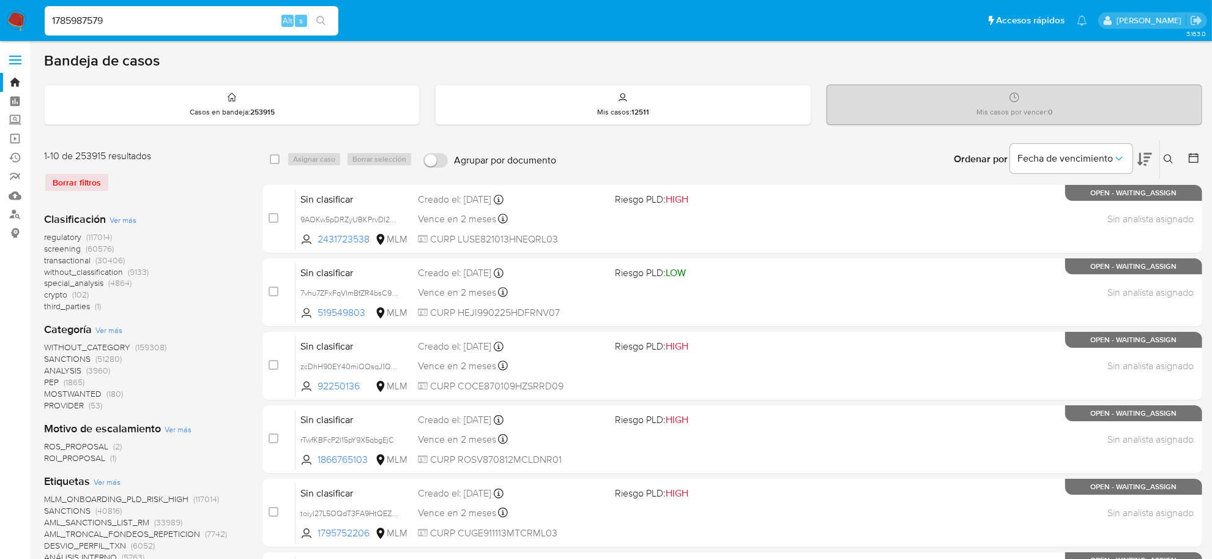
type input "1785987579"
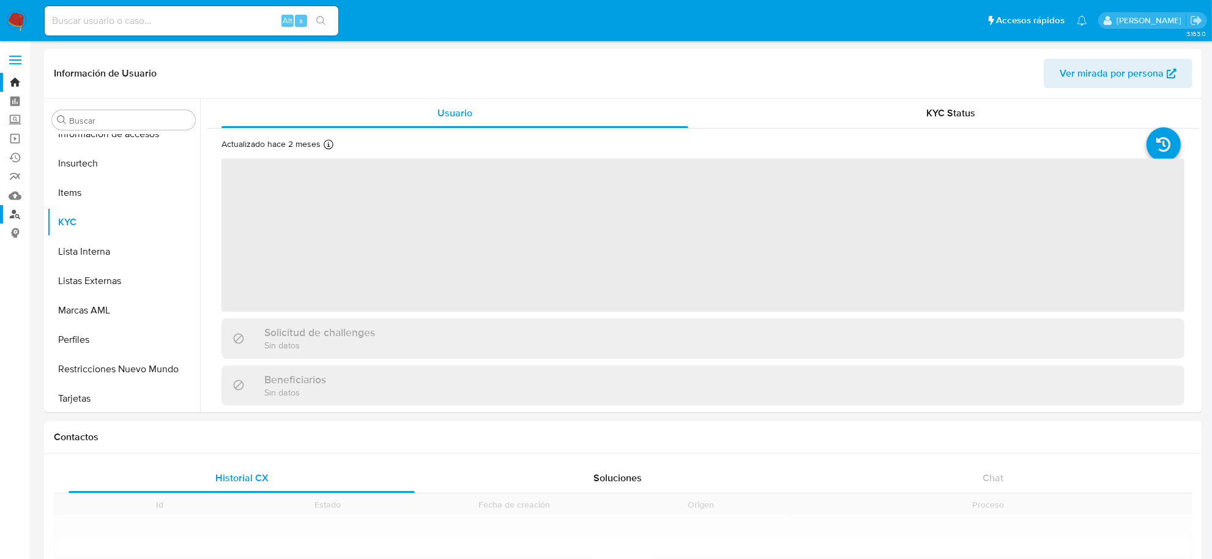
scroll to position [604, 0]
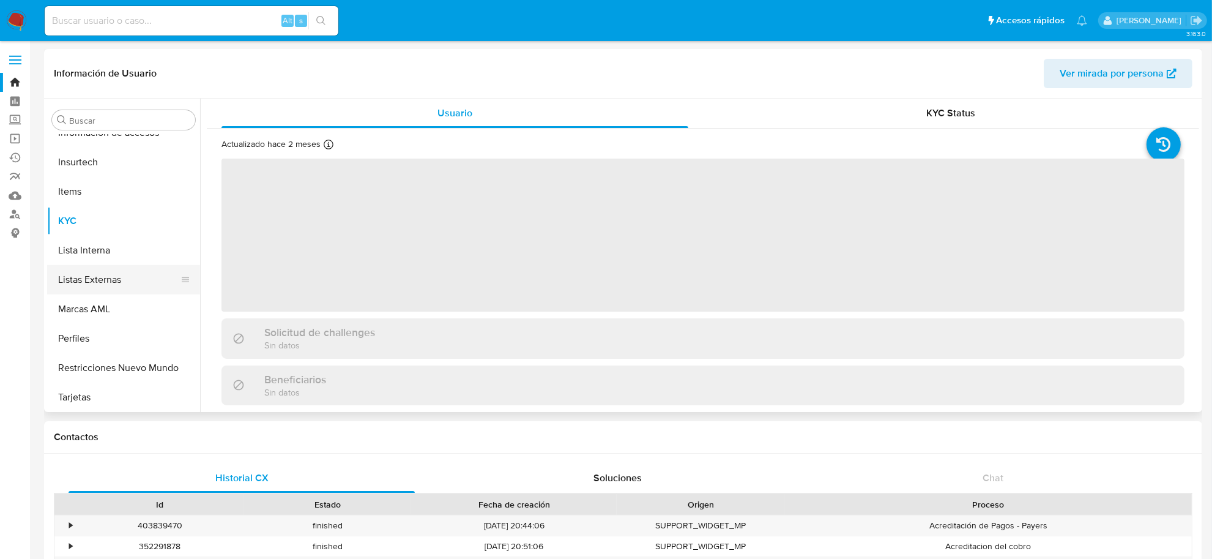
select select "10"
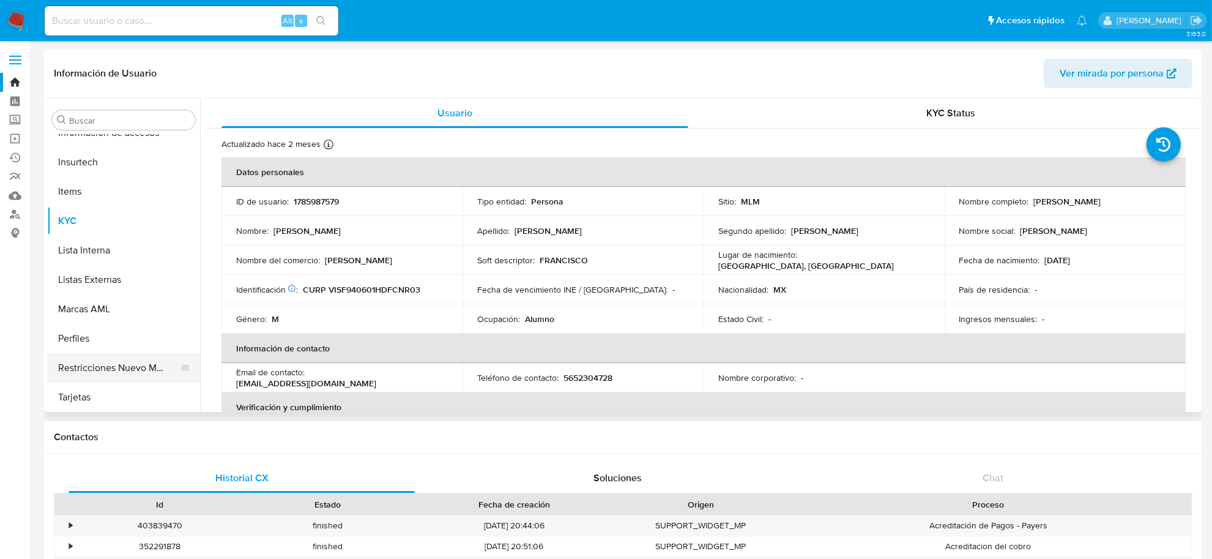
click at [108, 362] on button "Restricciones Nuevo Mundo" at bounding box center [118, 367] width 143 height 29
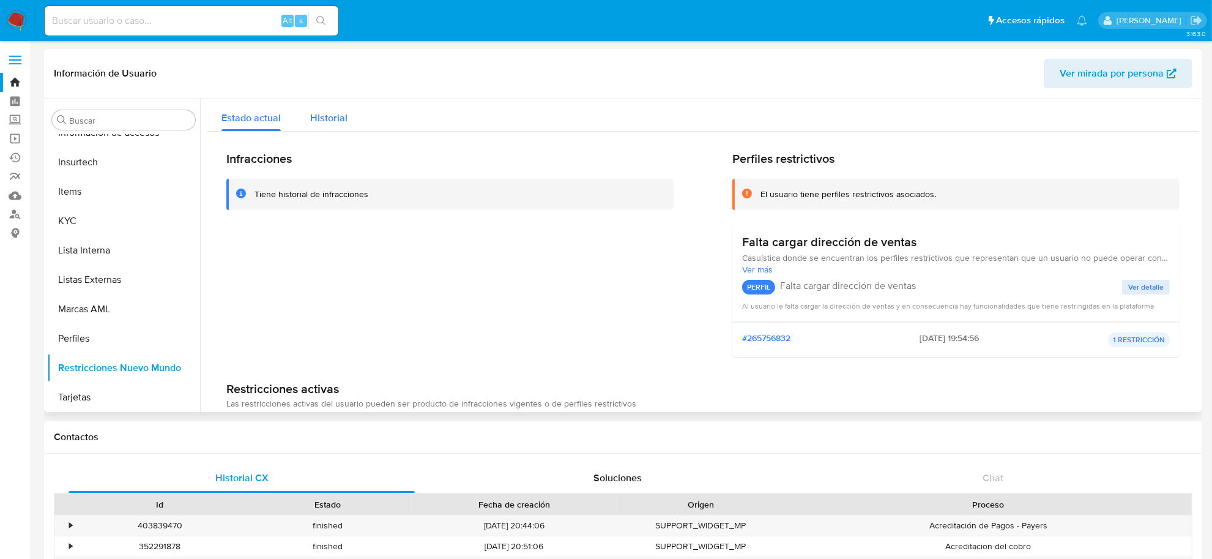
click at [323, 125] on div "Historial" at bounding box center [328, 115] width 37 height 32
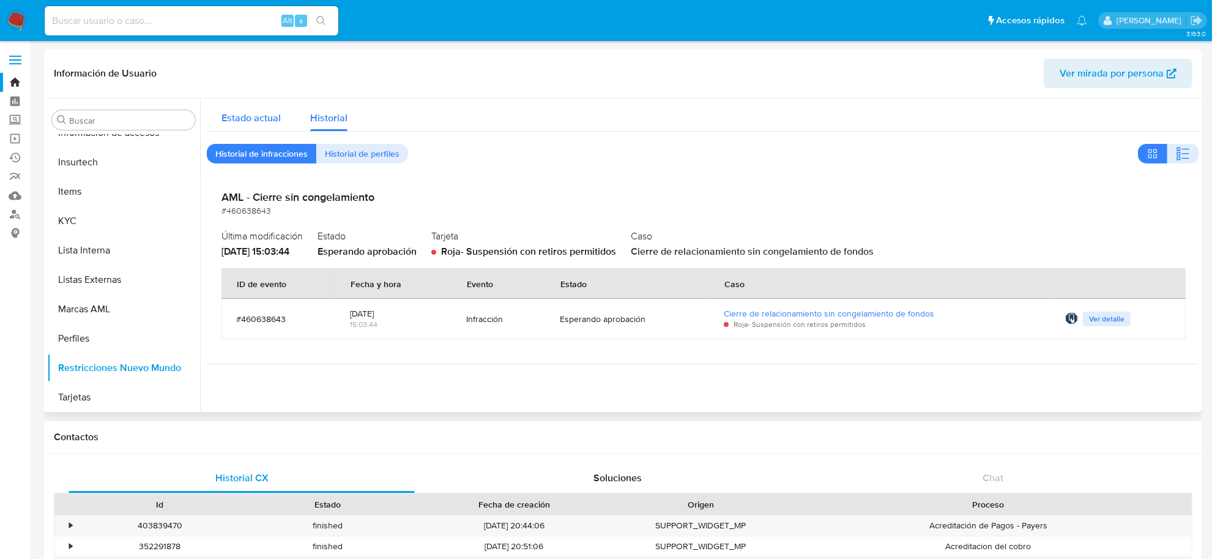
click at [252, 123] on span "Estado actual" at bounding box center [251, 118] width 59 height 14
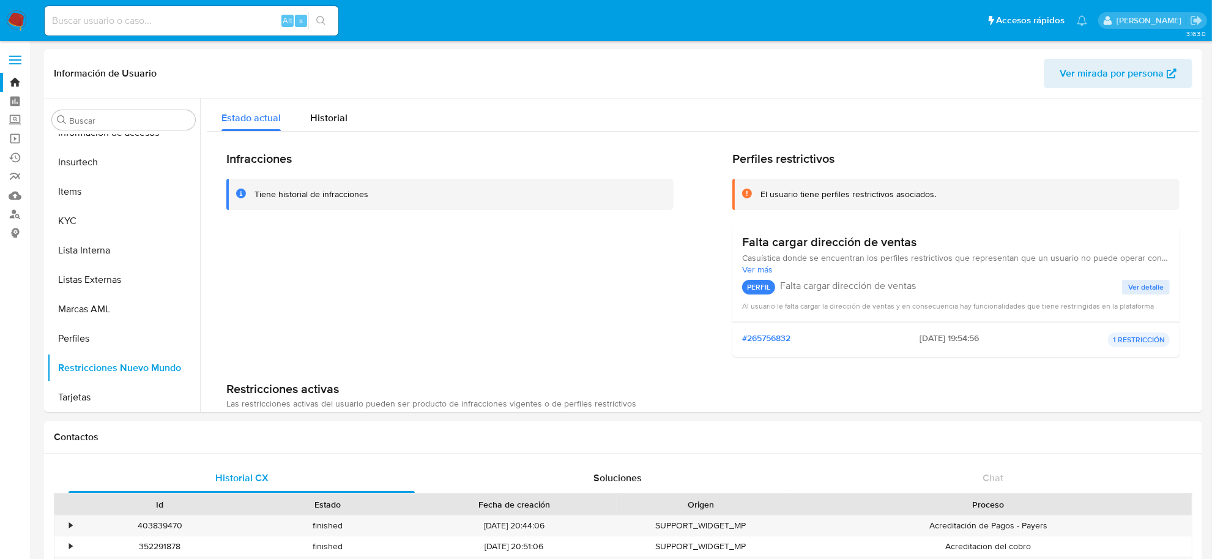
click at [14, 19] on img at bounding box center [16, 20] width 21 height 21
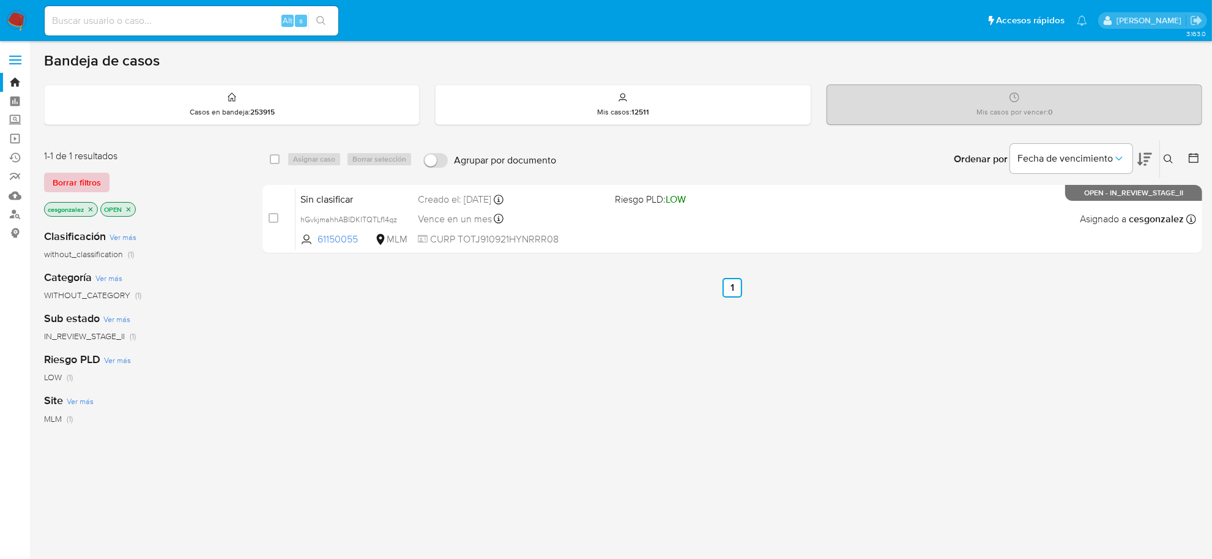
click at [87, 191] on span "Borrar filtros" at bounding box center [77, 182] width 48 height 17
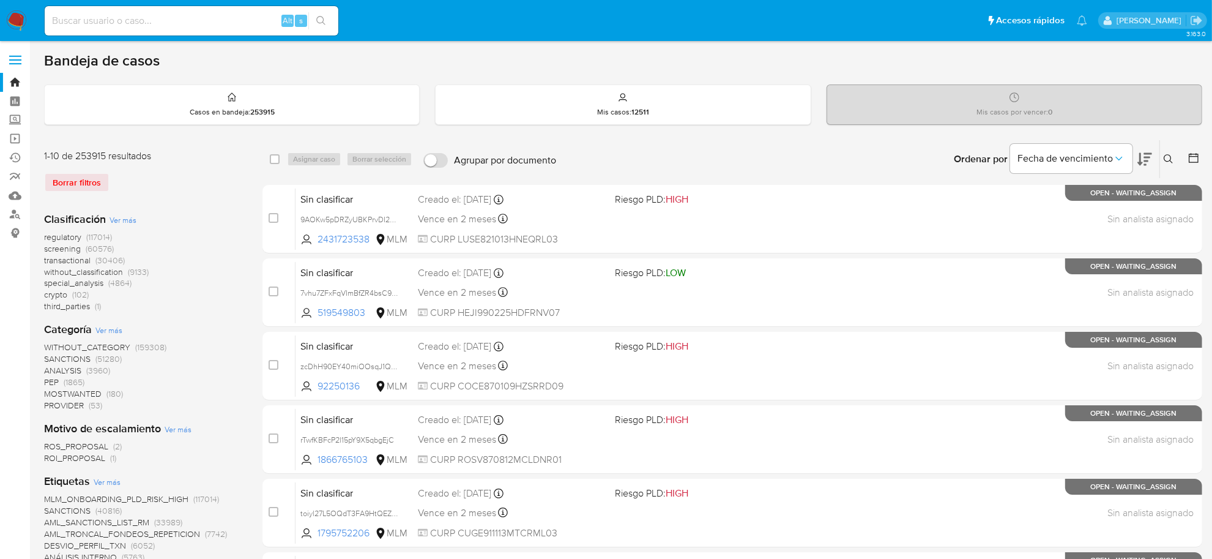
click at [84, 243] on span "screening (60576)" at bounding box center [79, 249] width 70 height 12
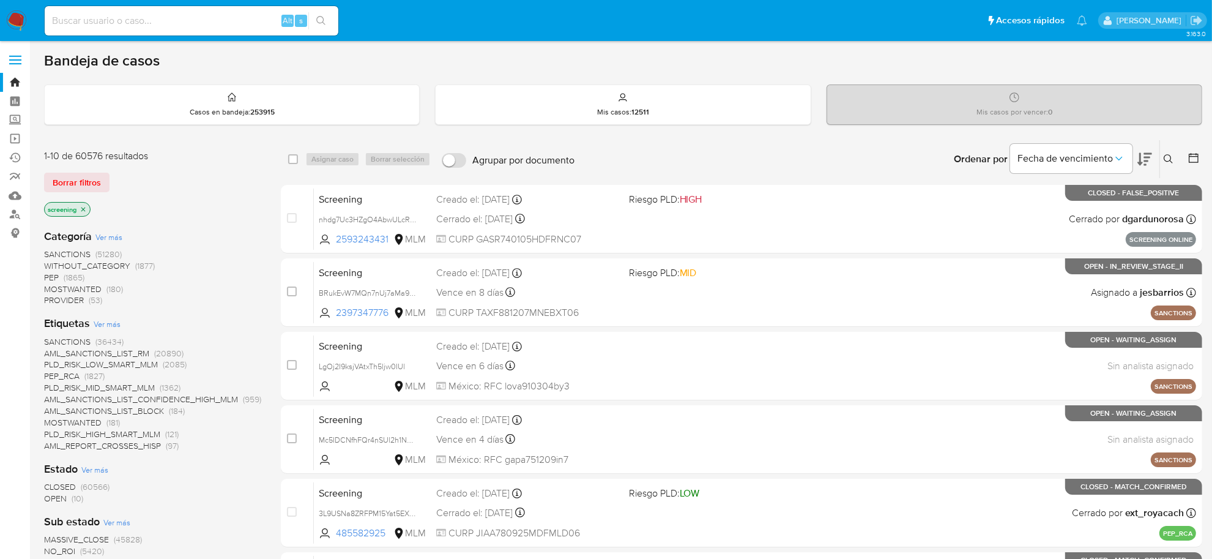
click at [72, 499] on span "(10)" at bounding box center [78, 498] width 12 height 12
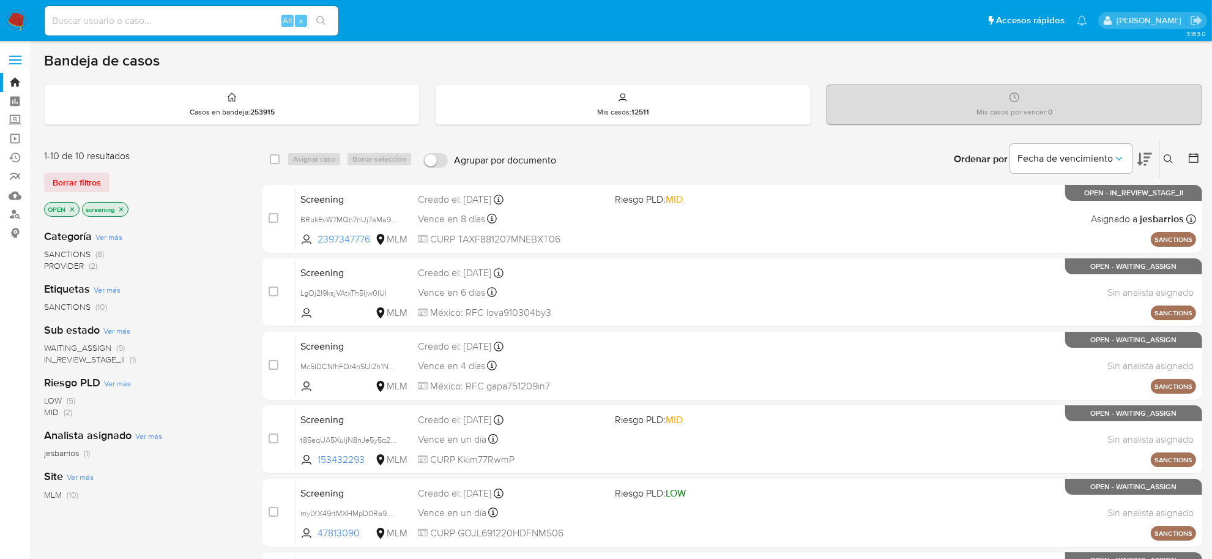
click at [15, 16] on img at bounding box center [16, 20] width 21 height 21
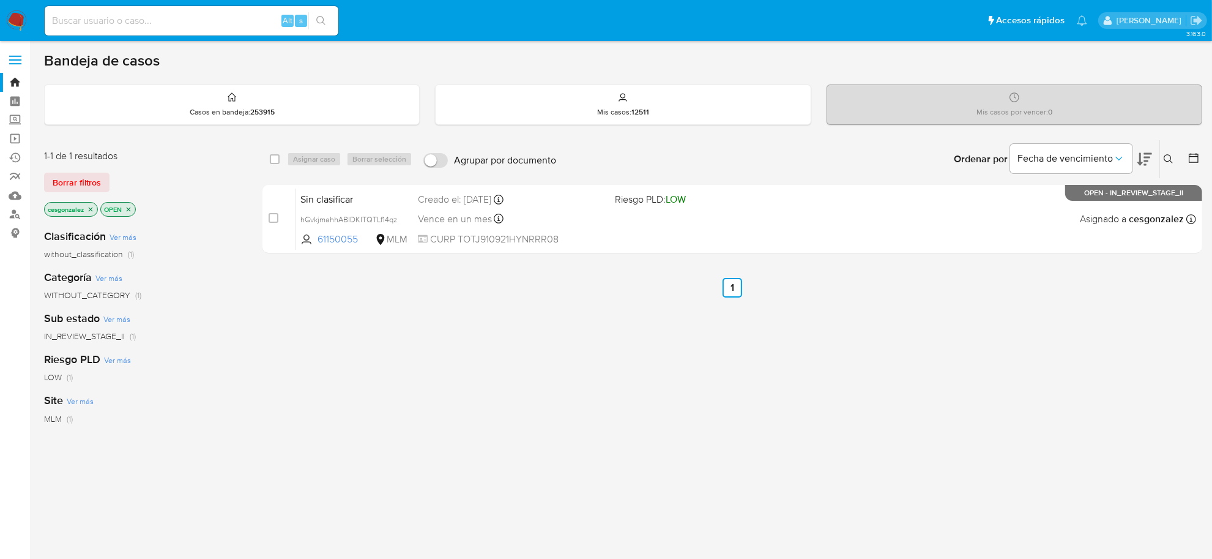
click at [1166, 157] on icon at bounding box center [1169, 159] width 10 height 10
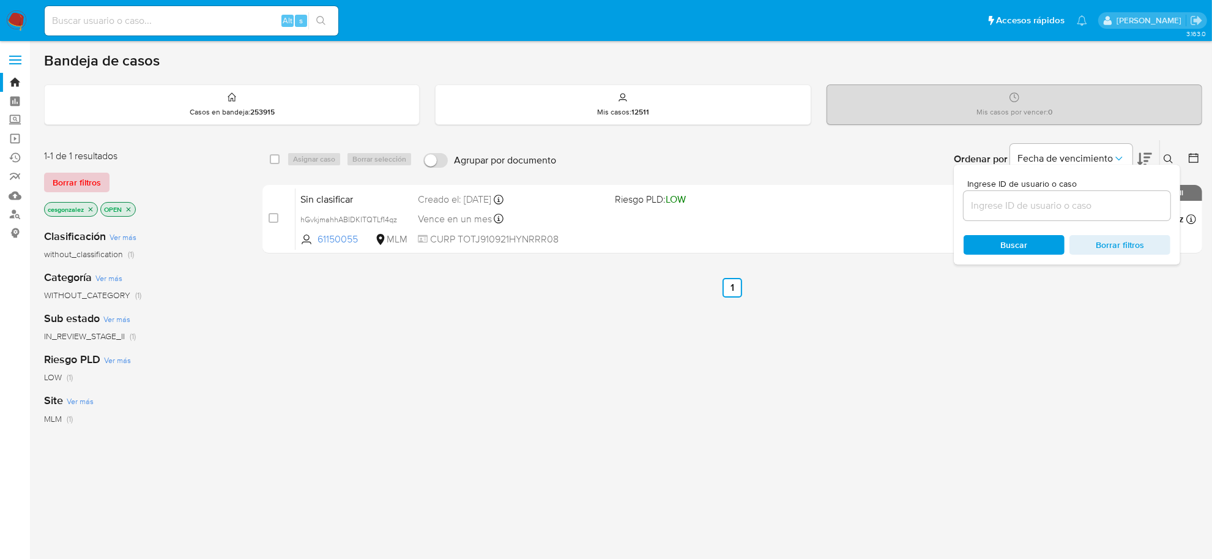
click at [77, 182] on span "Borrar filtros" at bounding box center [77, 182] width 48 height 17
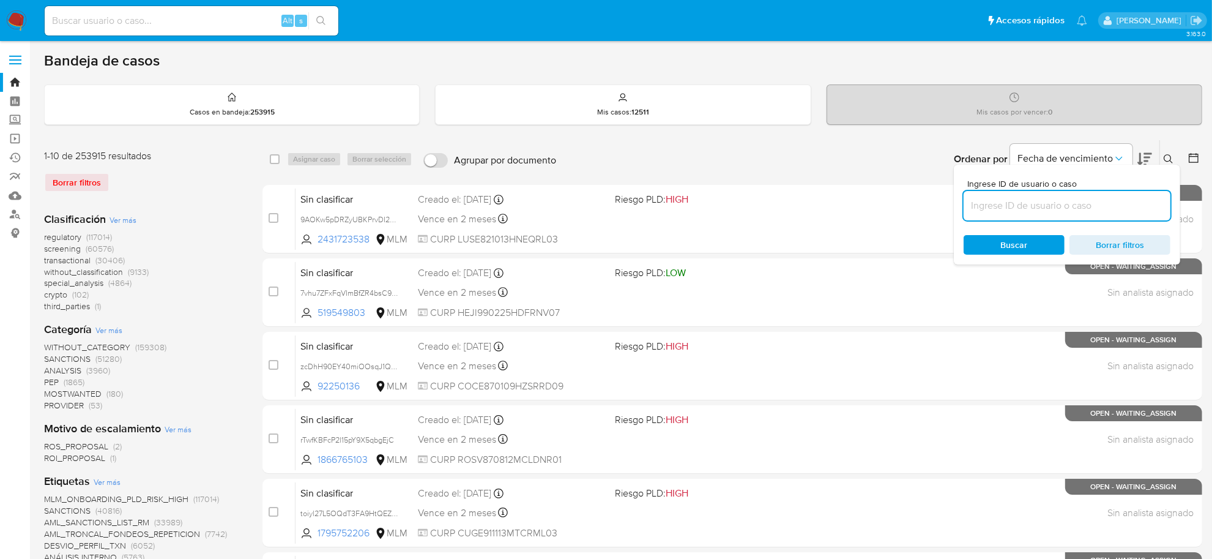
click at [1105, 209] on input at bounding box center [1067, 206] width 207 height 16
paste input "7AOG53DFyN2II9DHysUjzNpe"
type input "7AOG53DFyN2II9DHysUjzNpe"
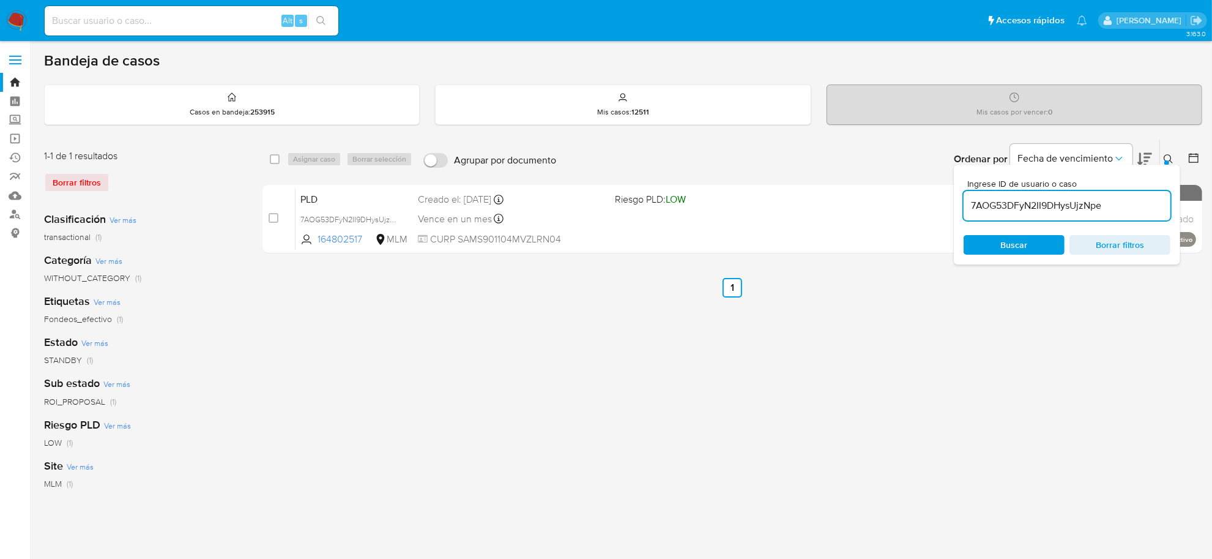
click at [973, 247] on span "Buscar" at bounding box center [1014, 244] width 84 height 17
click at [769, 143] on div "Ordenar por Fecha de vencimiento No es posible ordenar los resultados mientras …" at bounding box center [882, 159] width 640 height 38
click at [1182, 154] on div at bounding box center [1192, 159] width 22 height 38
click at [1178, 157] on button at bounding box center [1170, 159] width 20 height 15
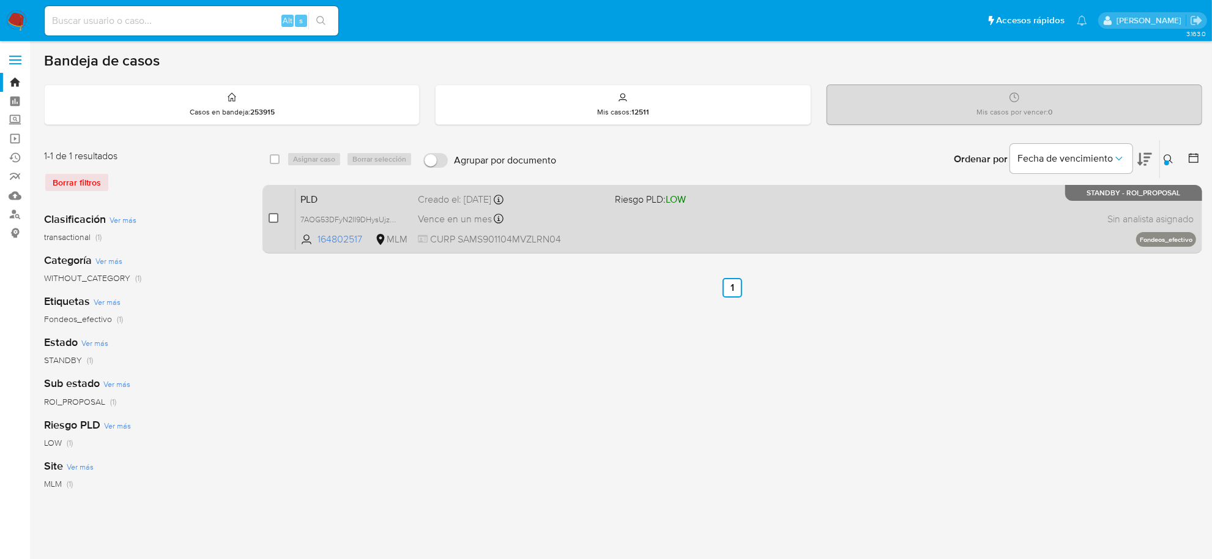
click at [273, 217] on input "checkbox" at bounding box center [274, 218] width 10 height 10
checkbox input "true"
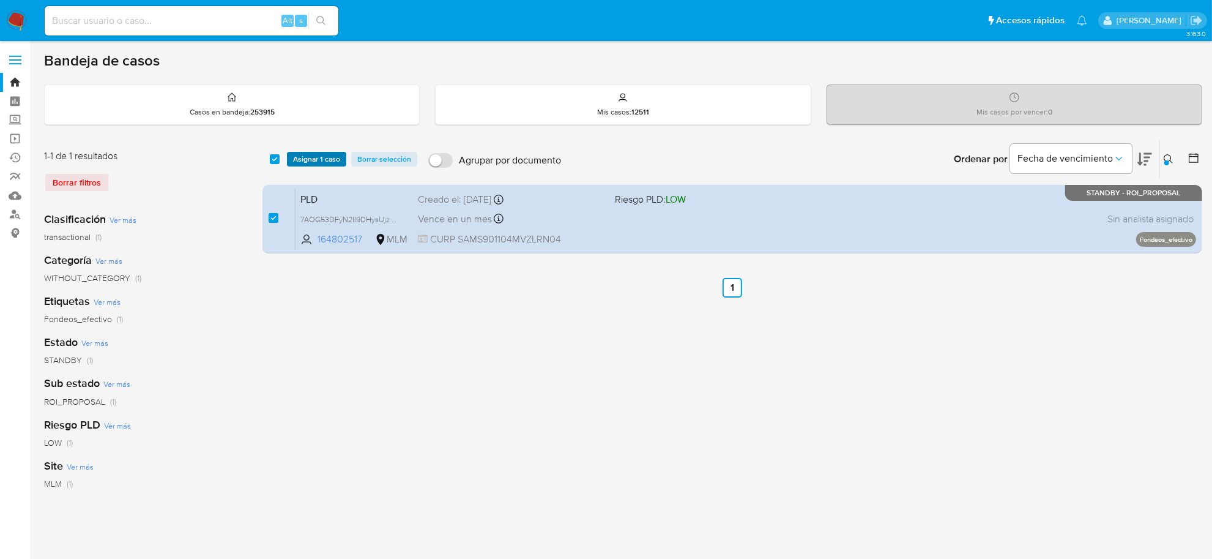
click at [314, 157] on span "Asignar 1 caso" at bounding box center [316, 159] width 47 height 12
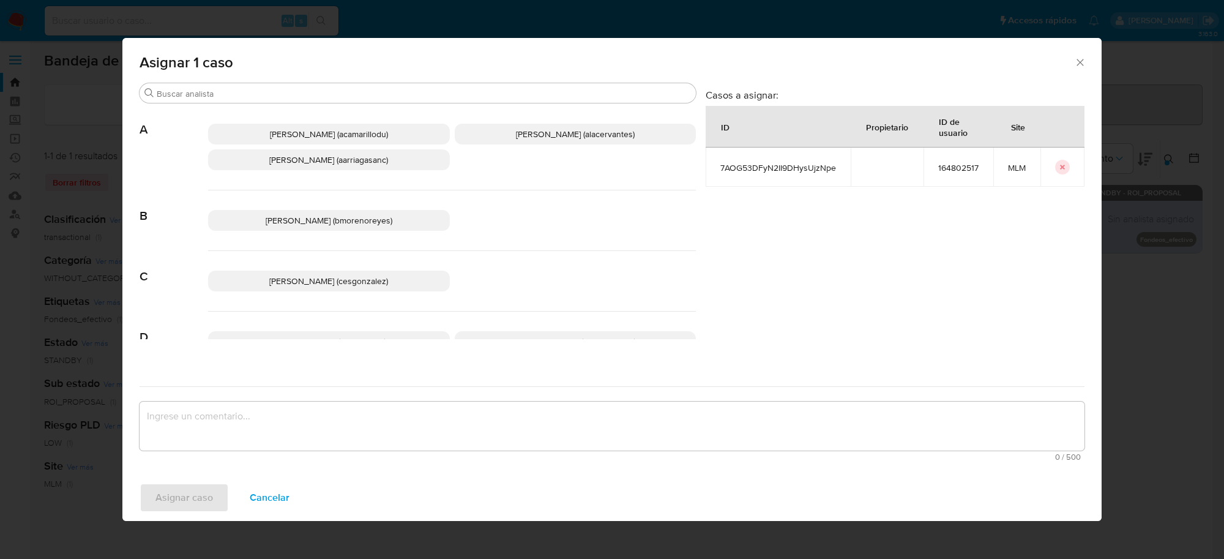
click at [376, 286] on span "[PERSON_NAME] (cesgonzalez)" at bounding box center [328, 281] width 119 height 12
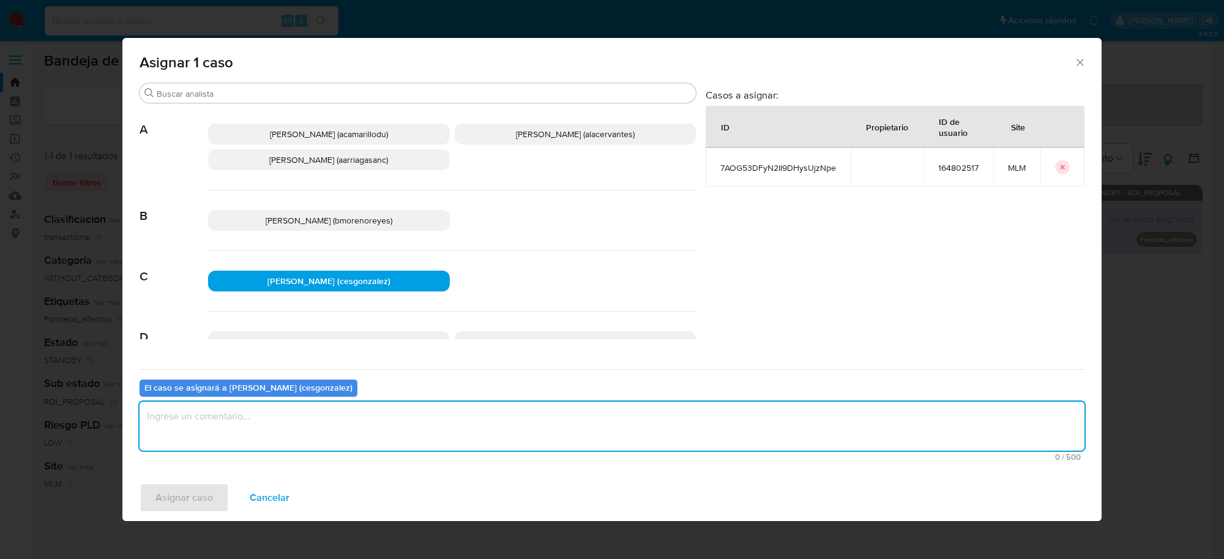
drag, startPoint x: 301, startPoint y: 441, endPoint x: 266, endPoint y: 456, distance: 37.9
click at [301, 441] on textarea "assign-modal" at bounding box center [612, 425] width 945 height 49
click at [196, 501] on span "Asignar caso" at bounding box center [184, 497] width 58 height 27
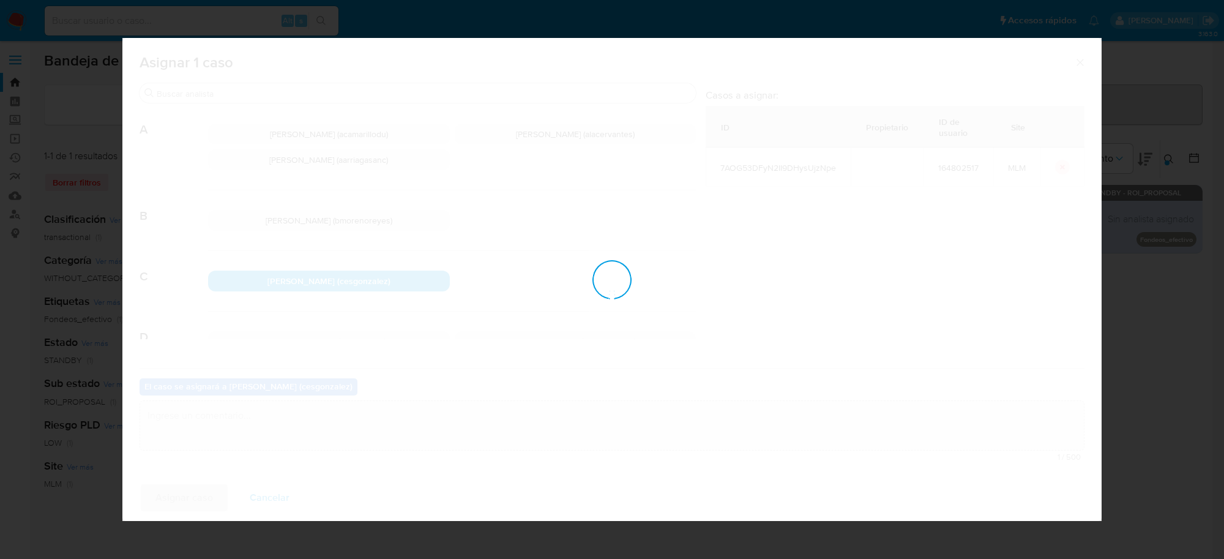
checkbox input "false"
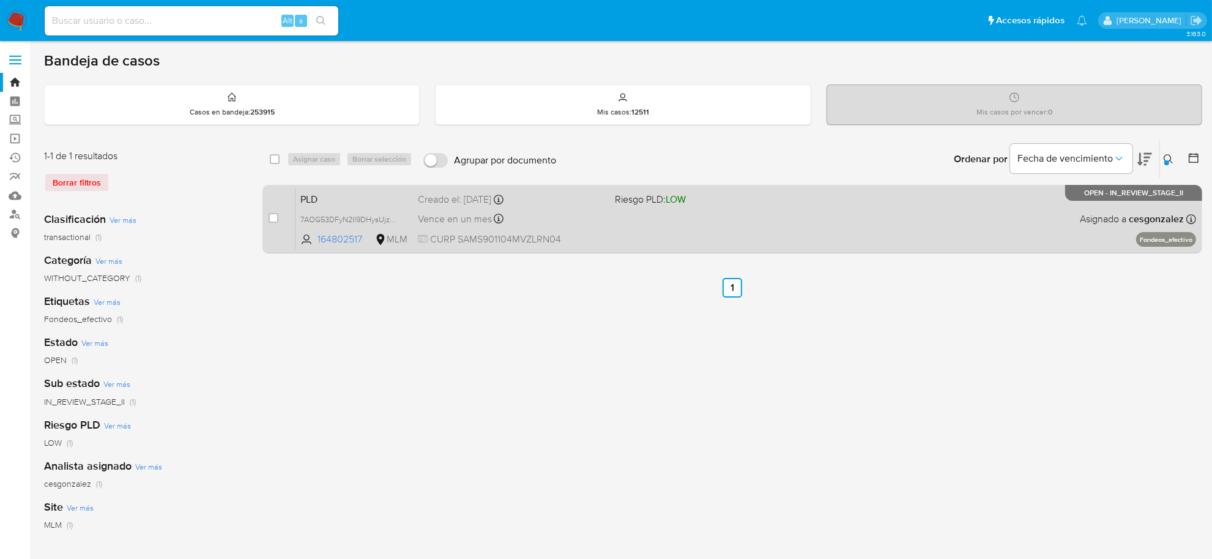
click at [442, 212] on span "Vence en un mes" at bounding box center [455, 218] width 74 height 13
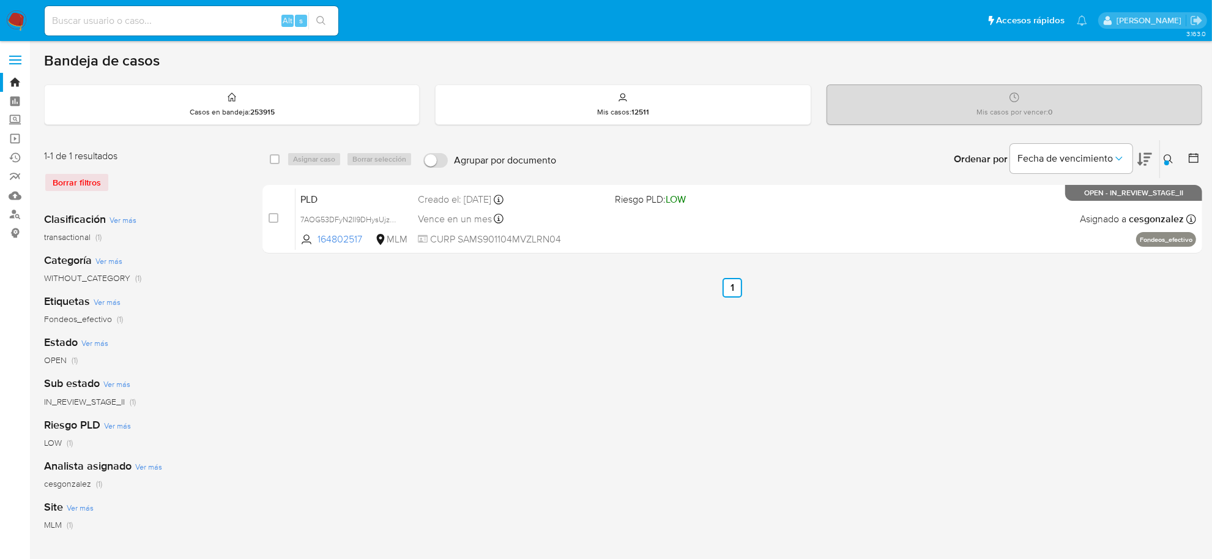
click at [84, 187] on div "Borrar filtros" at bounding box center [142, 183] width 196 height 20
click at [84, 174] on div "Borrar filtros" at bounding box center [142, 183] width 196 height 20
click at [19, 16] on img at bounding box center [16, 20] width 21 height 21
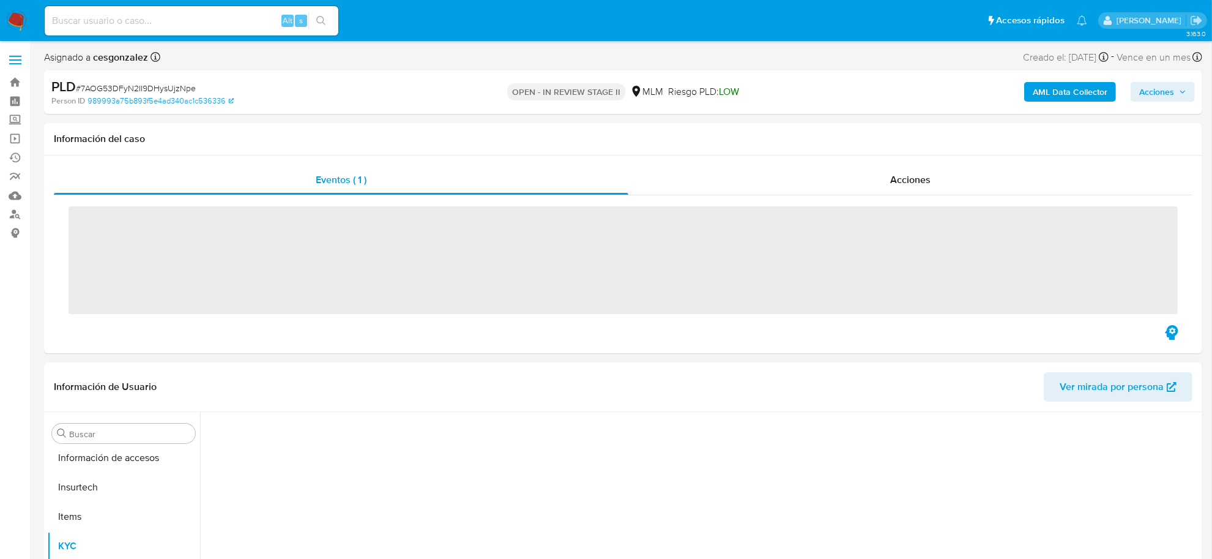
scroll to position [604, 0]
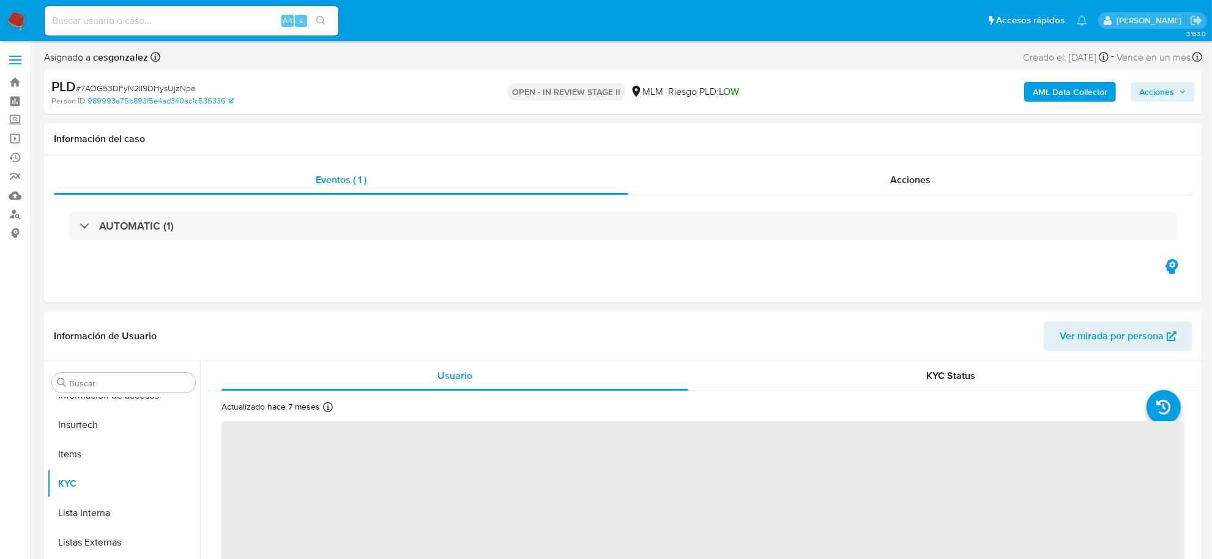
select select "10"
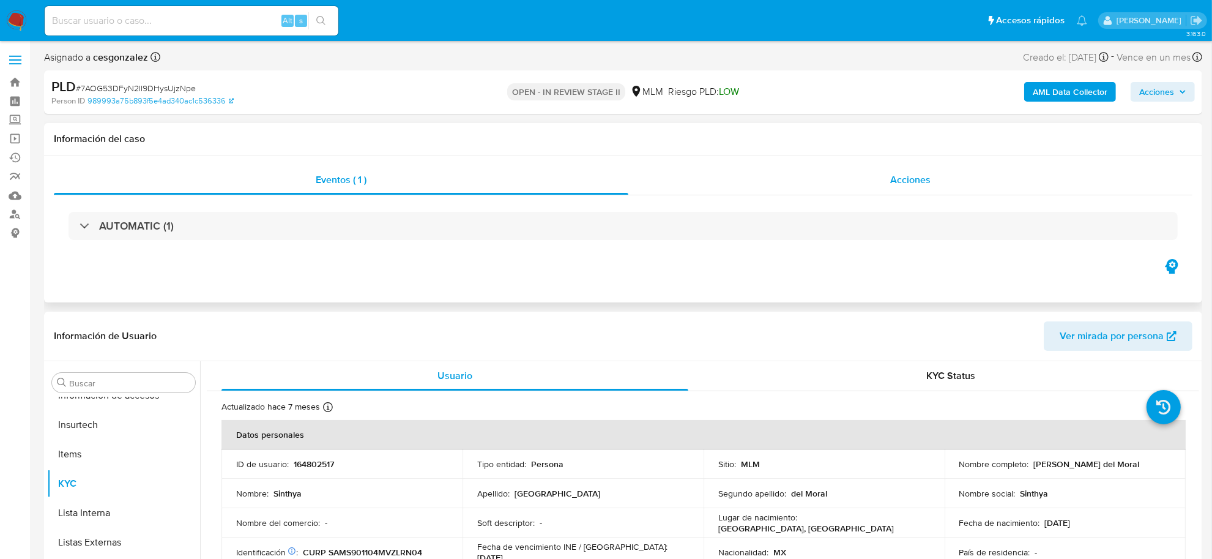
click at [900, 174] on span "Acciones" at bounding box center [910, 180] width 40 height 14
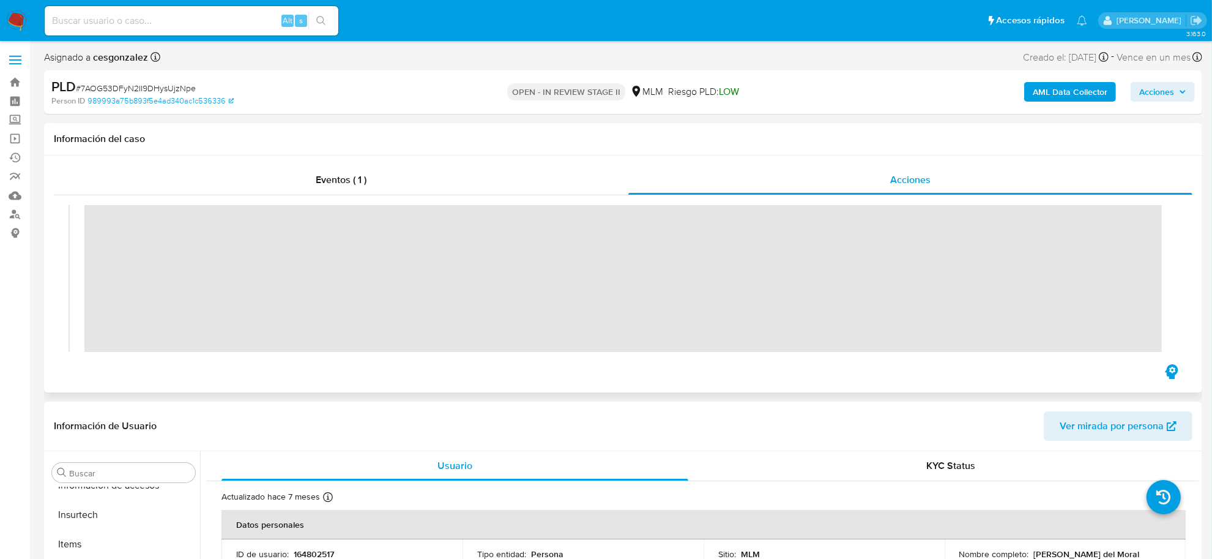
scroll to position [230, 0]
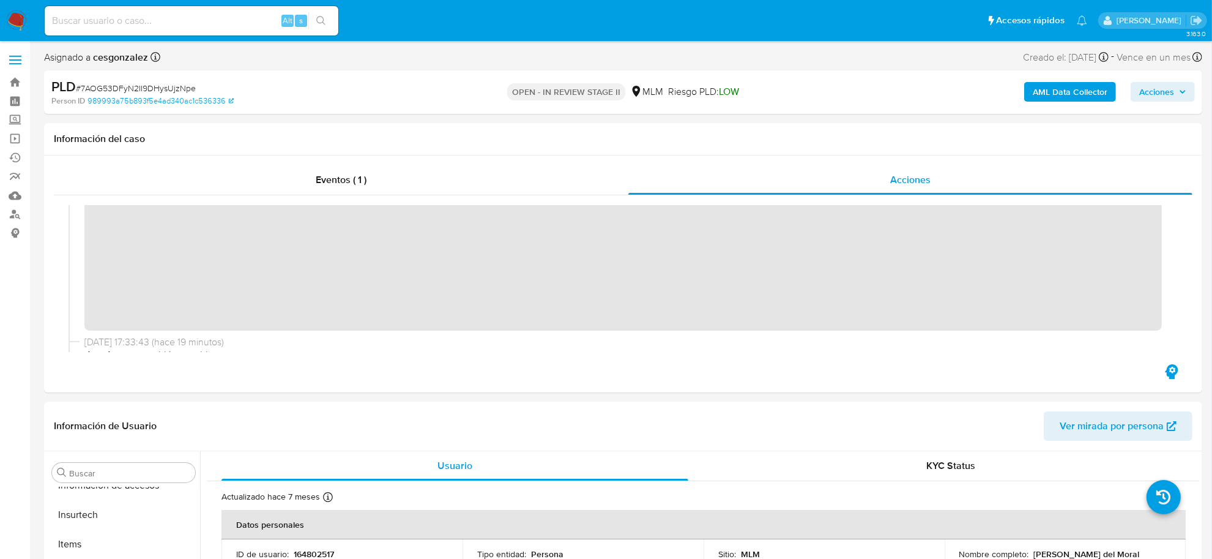
click at [1169, 84] on span "Acciones" at bounding box center [1157, 92] width 35 height 20
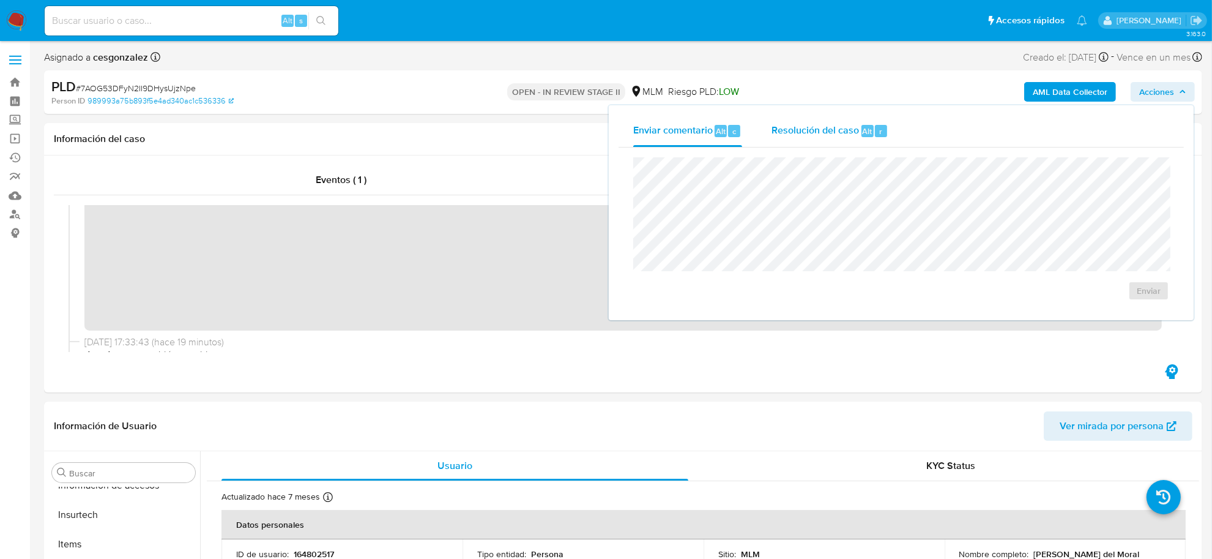
click at [808, 121] on div "Resolución del caso Alt r" at bounding box center [830, 131] width 117 height 32
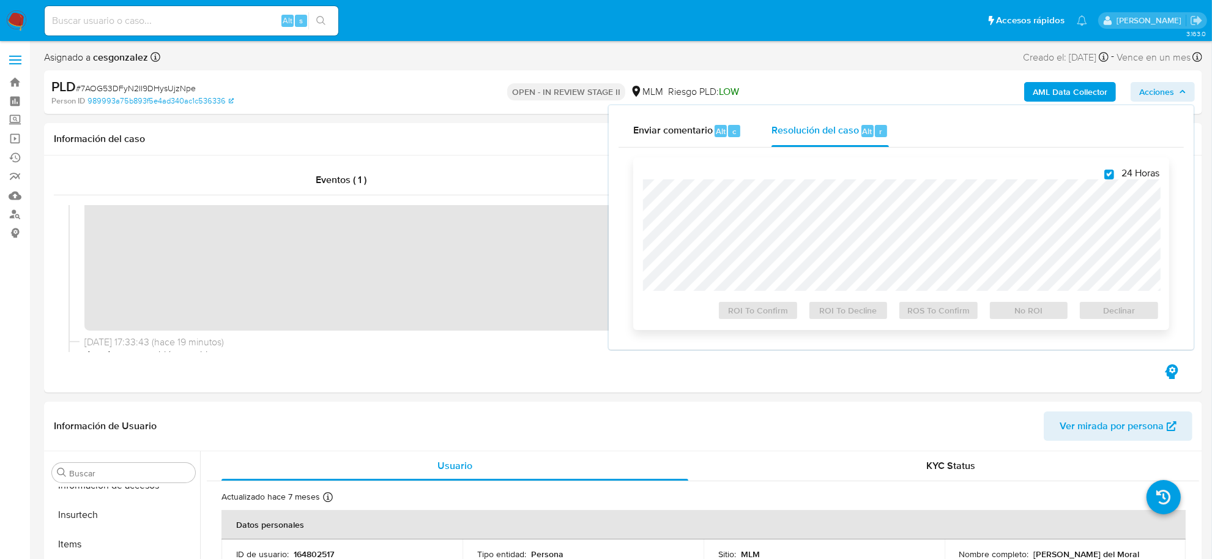
checkbox input "true"
click at [953, 319] on span "ROS To Confirm" at bounding box center [939, 310] width 64 height 17
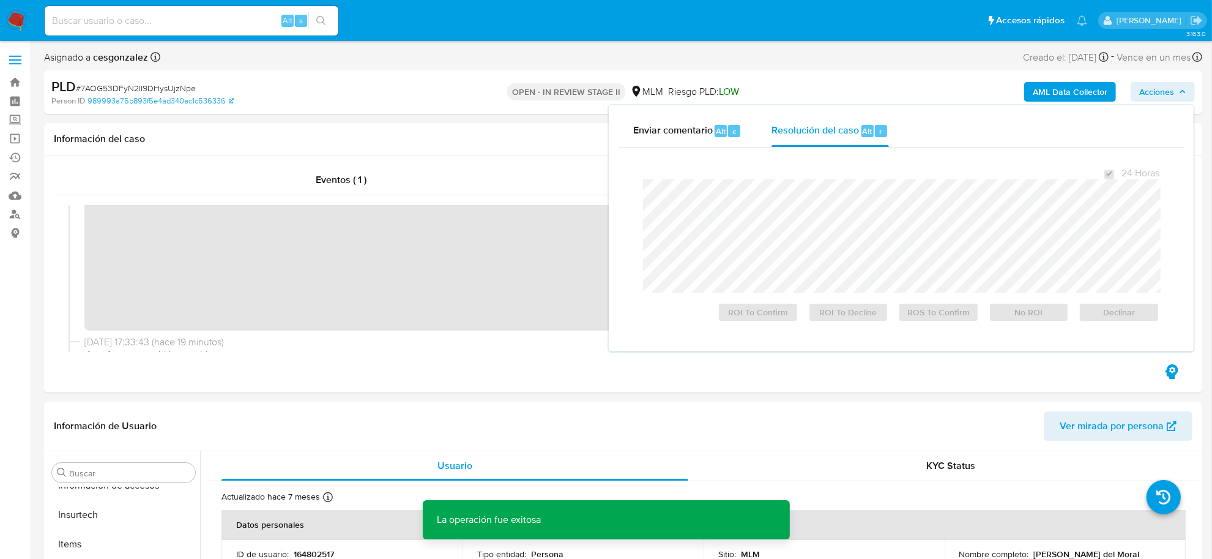
click at [158, 90] on span "# 7AOG53DFyN2II9DHysUjzNpe" at bounding box center [136, 88] width 120 height 12
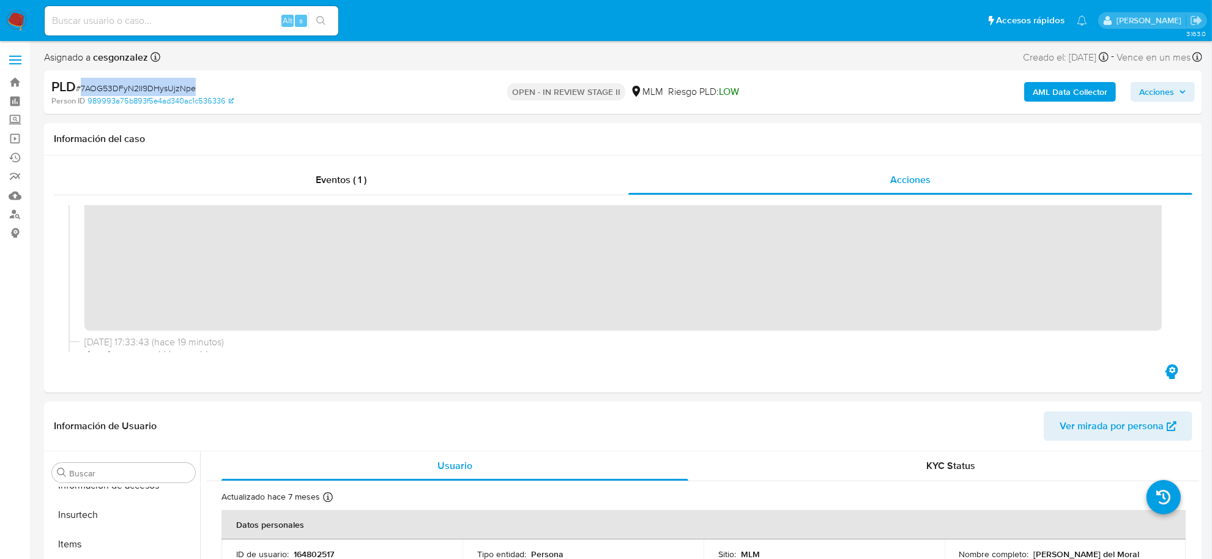
click at [157, 89] on span "# 7AOG53DFyN2II9DHysUjzNpe" at bounding box center [136, 88] width 120 height 12
copy span "7AOG53DFyN2II9DHysUjzNpe"
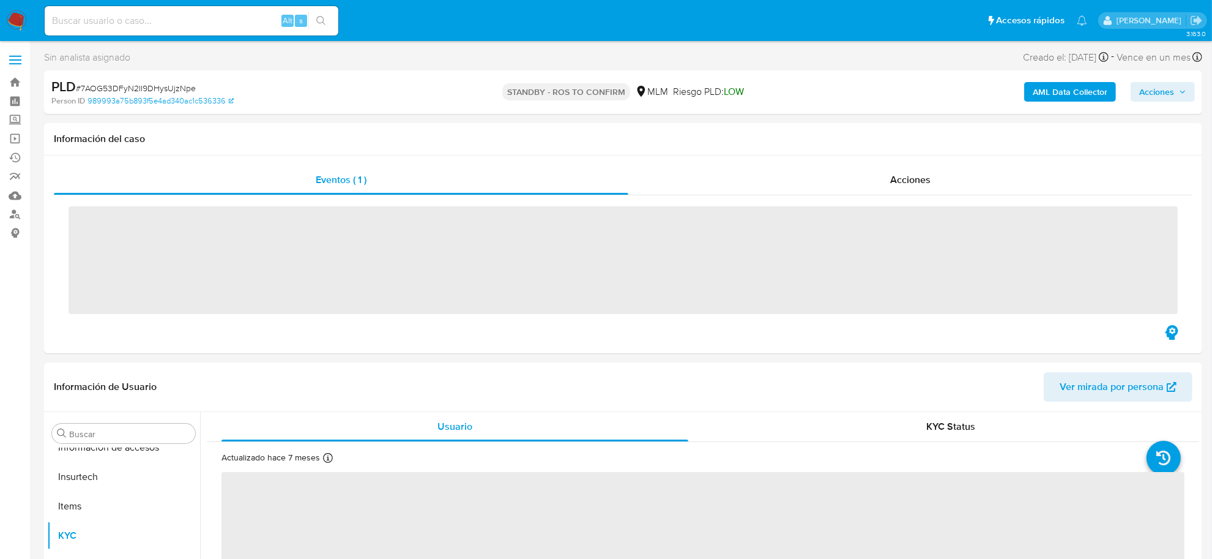
scroll to position [604, 0]
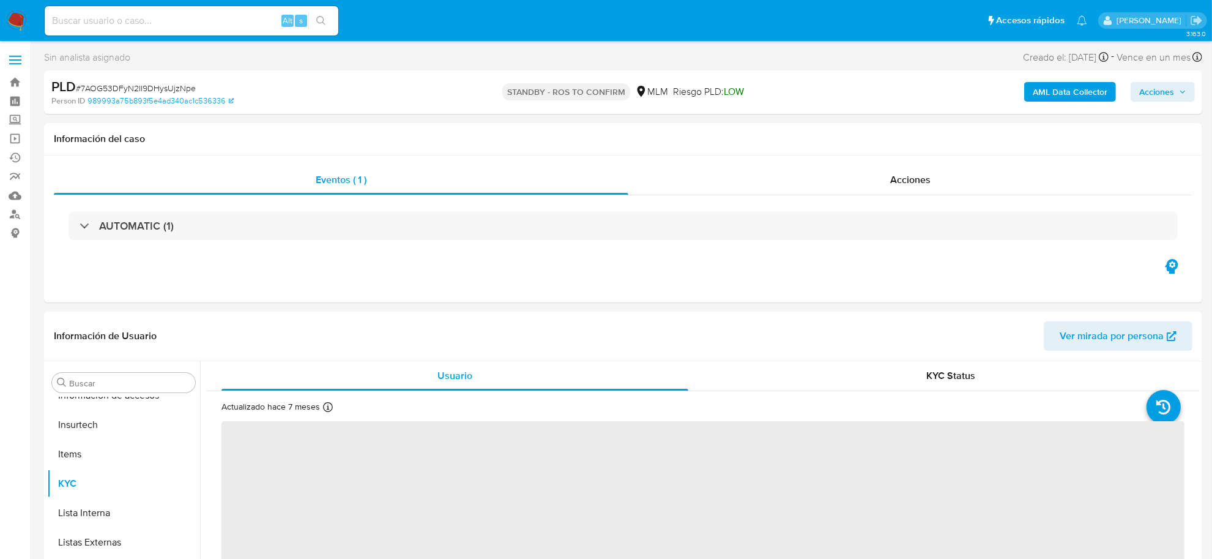
select select "10"
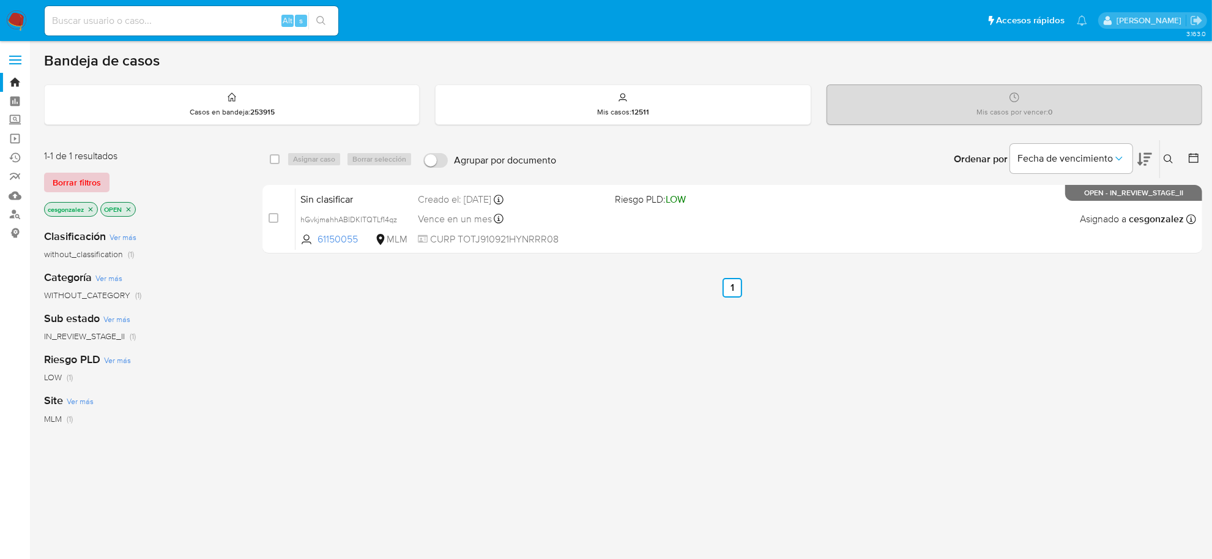
click at [84, 184] on span "Borrar filtros" at bounding box center [77, 182] width 48 height 17
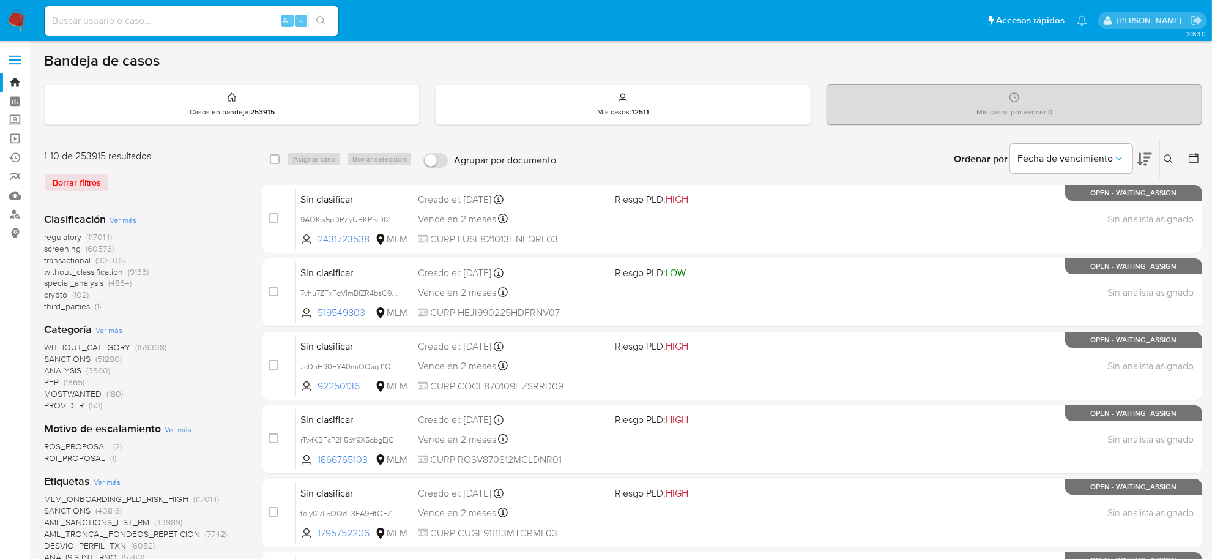
click at [59, 242] on span "screening" at bounding box center [62, 248] width 37 height 12
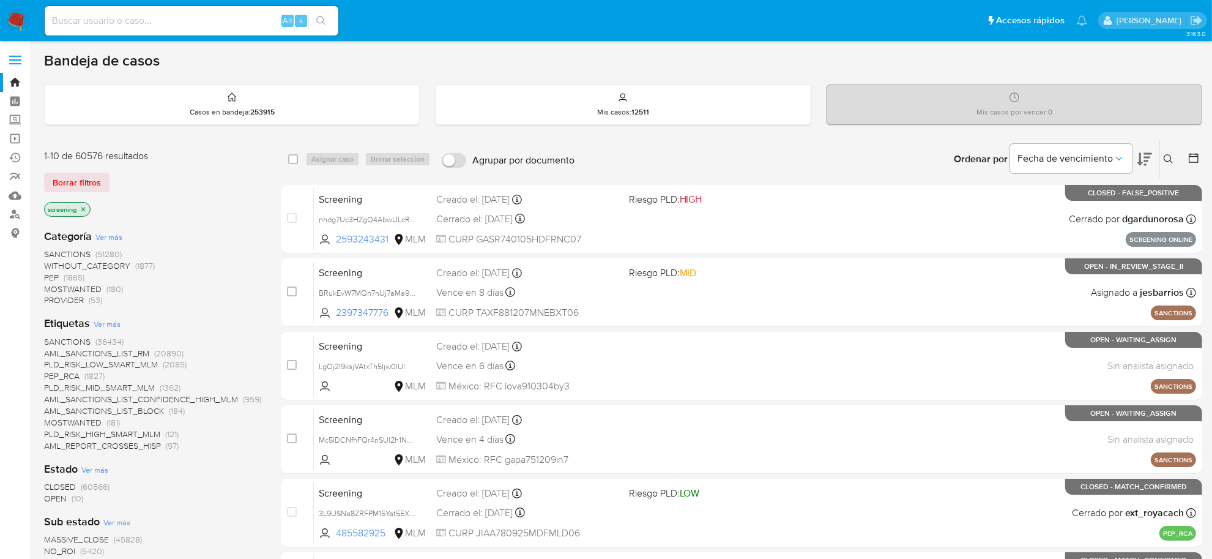
click at [60, 499] on span "OPEN" at bounding box center [55, 498] width 23 height 12
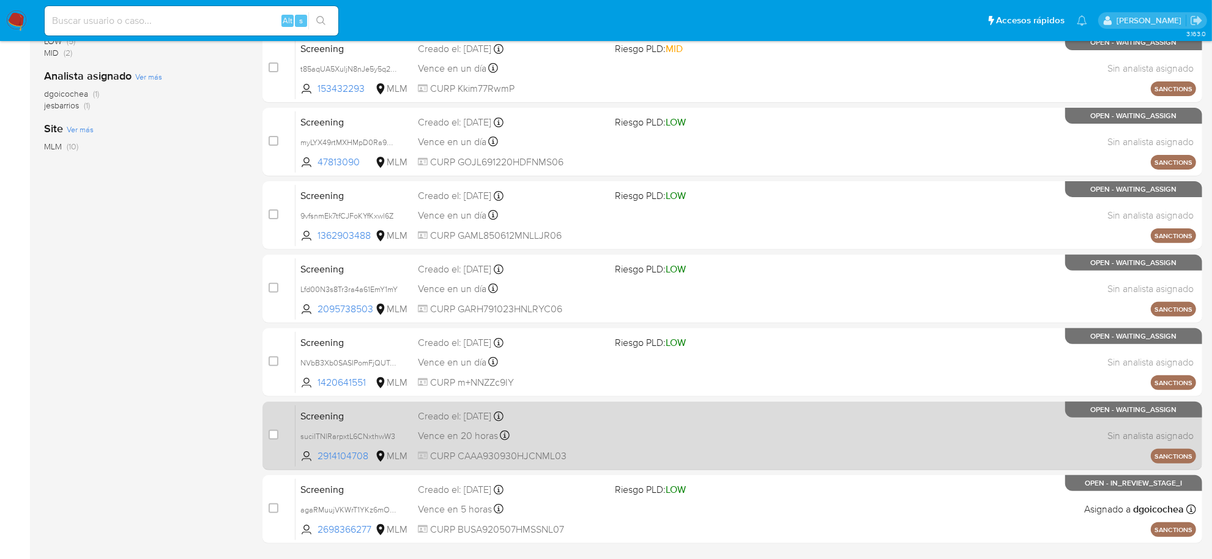
scroll to position [383, 0]
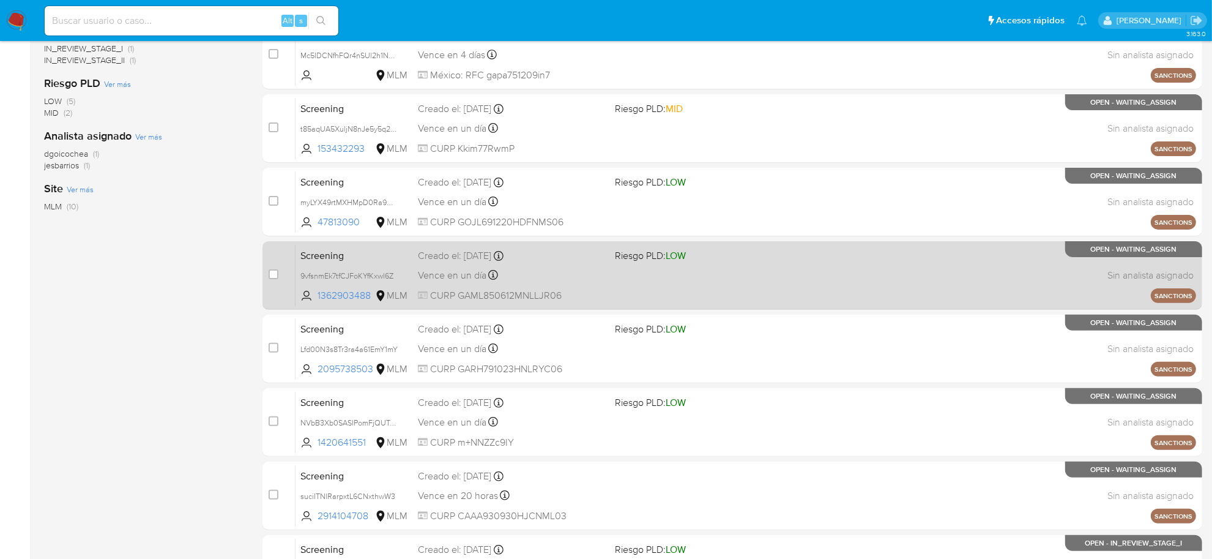
scroll to position [450, 0]
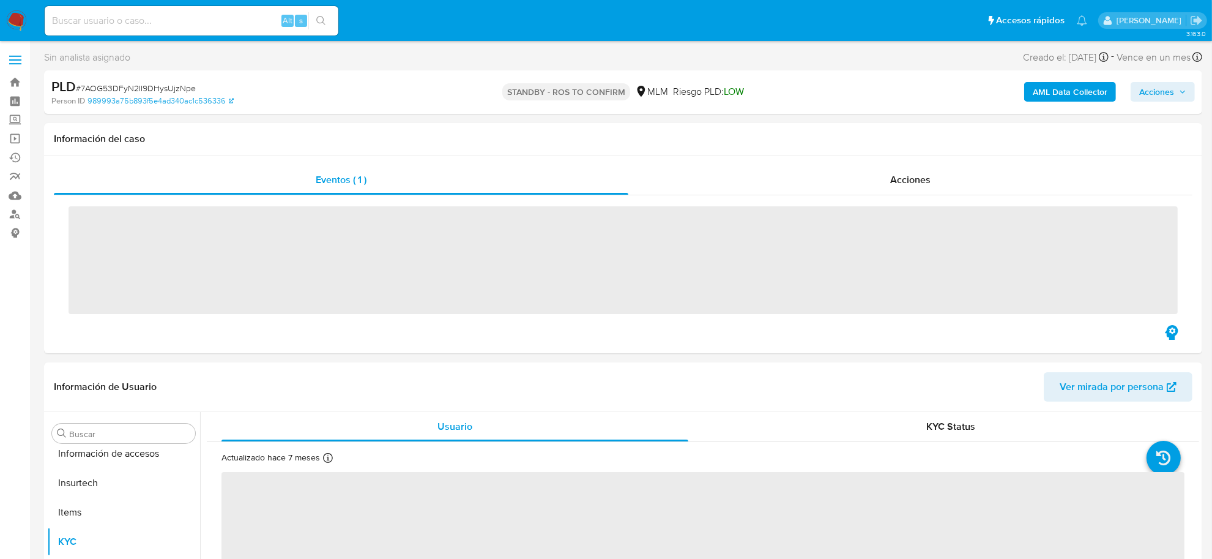
scroll to position [604, 0]
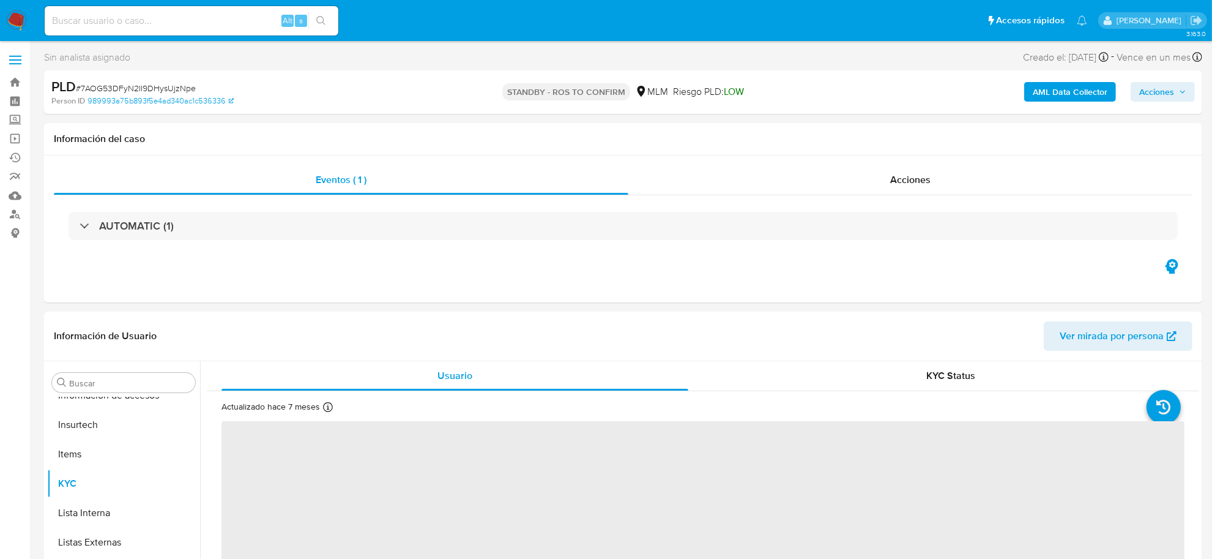
select select "10"
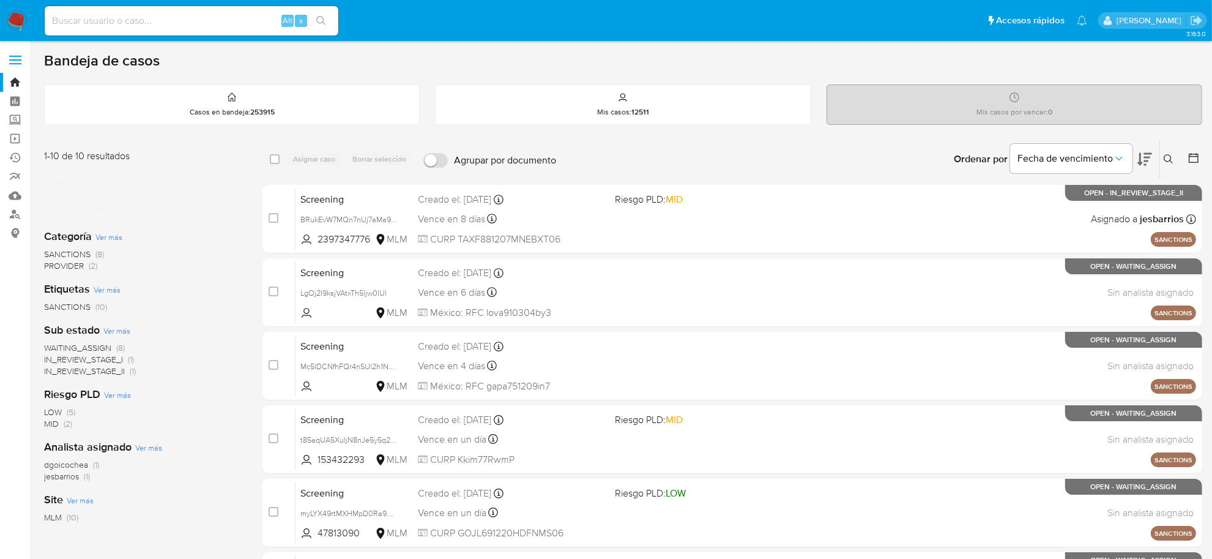
scroll to position [77, 0]
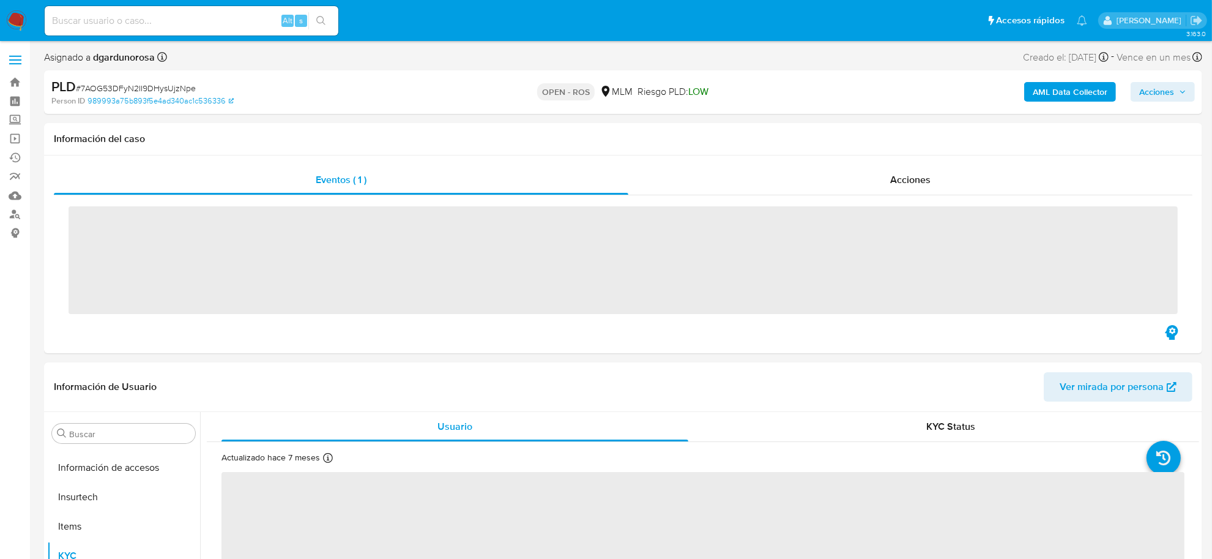
scroll to position [604, 0]
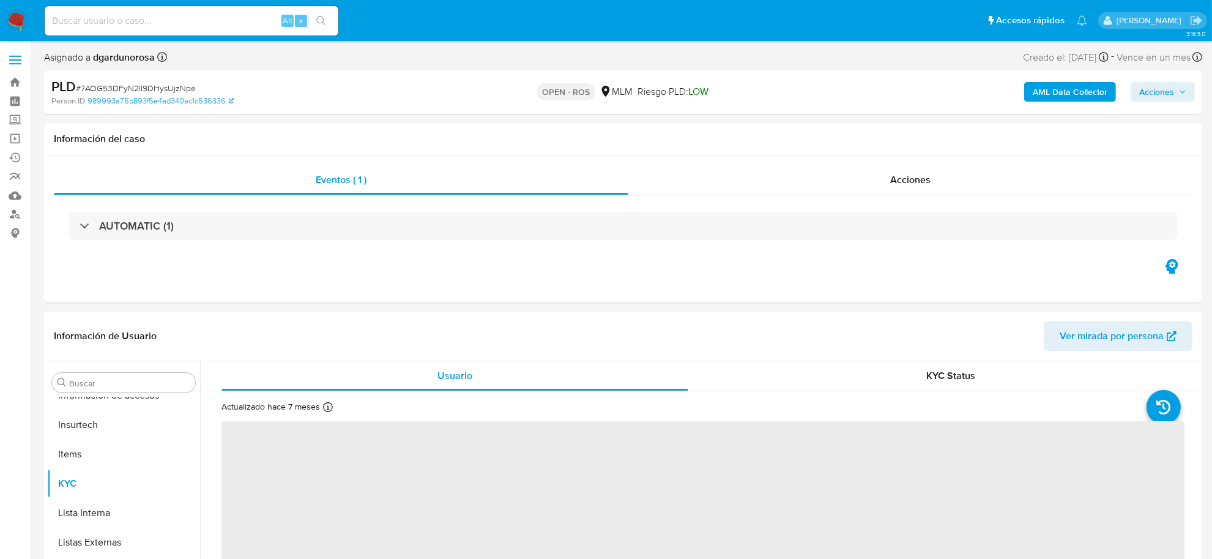
select select "10"
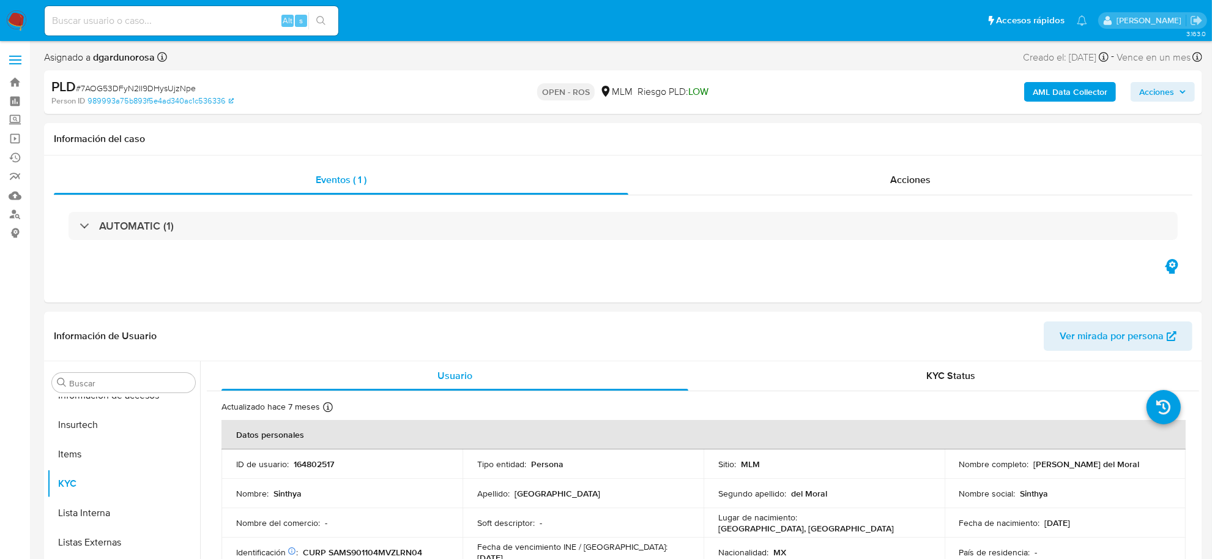
click at [160, 89] on span "# 7AOG53DFyN2II9DHysUjzNpe" at bounding box center [136, 88] width 120 height 12
copy span "7AOG53DFyN2II9DHysUjzNpe"
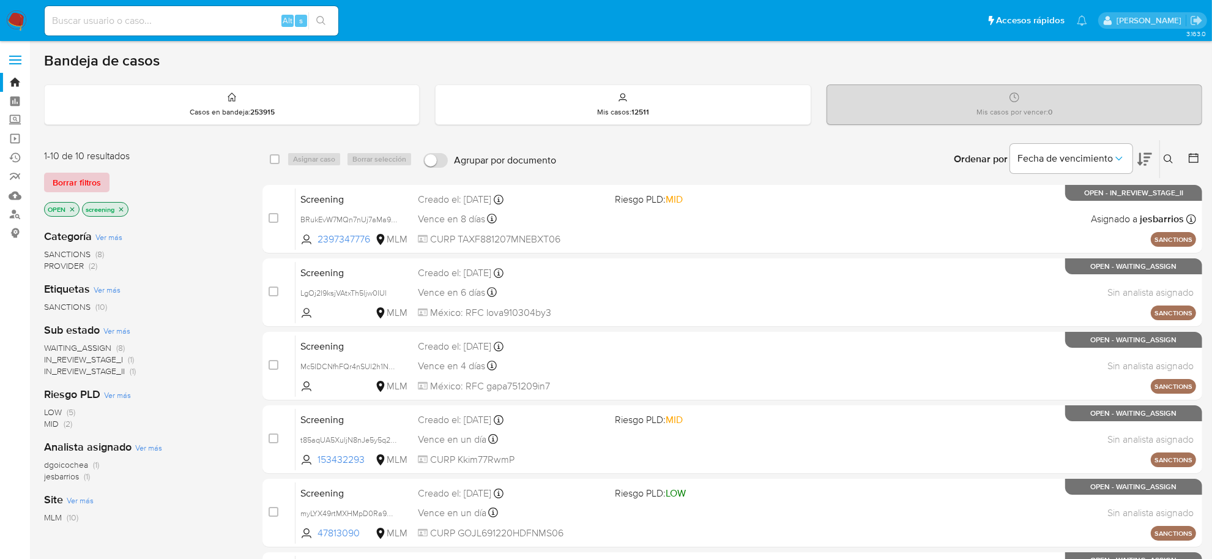
click at [55, 184] on span "Borrar filtros" at bounding box center [77, 182] width 48 height 17
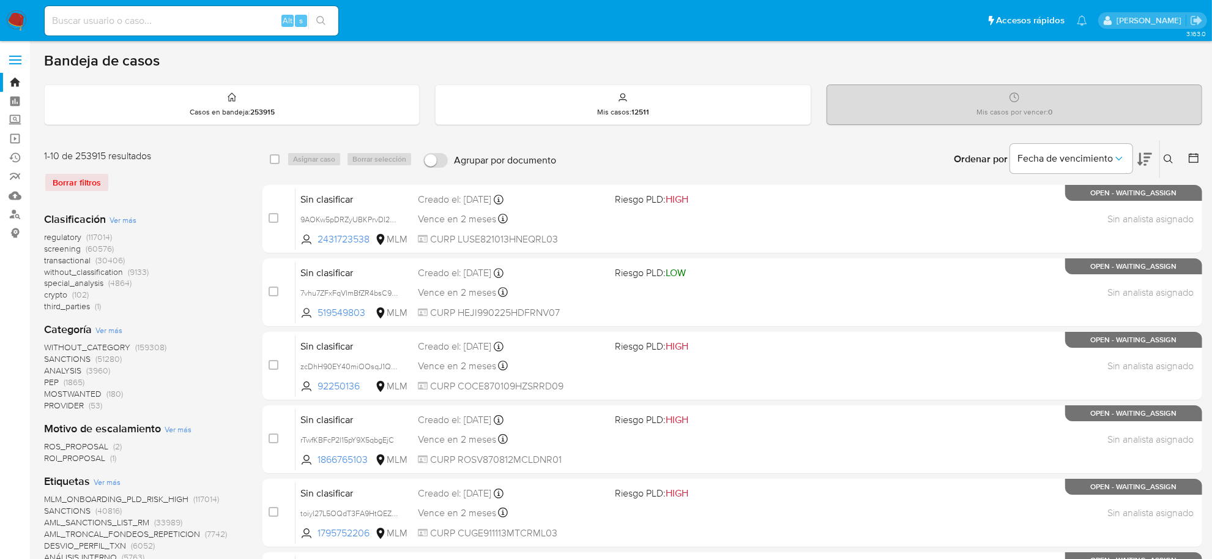
click at [1166, 154] on icon at bounding box center [1169, 159] width 10 height 10
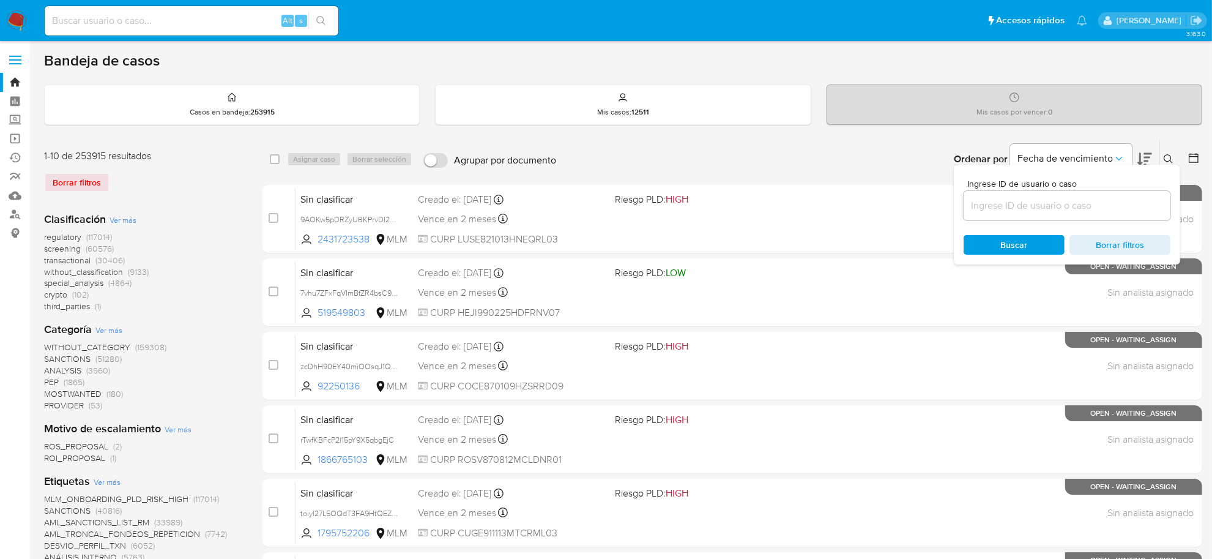
click at [1100, 190] on div "Ingrese ID de usuario o caso" at bounding box center [1067, 199] width 207 height 41
click at [1100, 200] on input at bounding box center [1067, 206] width 207 height 16
paste input "7AOG53DFyN2II9DHysUjzNpe"
type input "7AOG53DFyN2II9DHysUjzNpe"
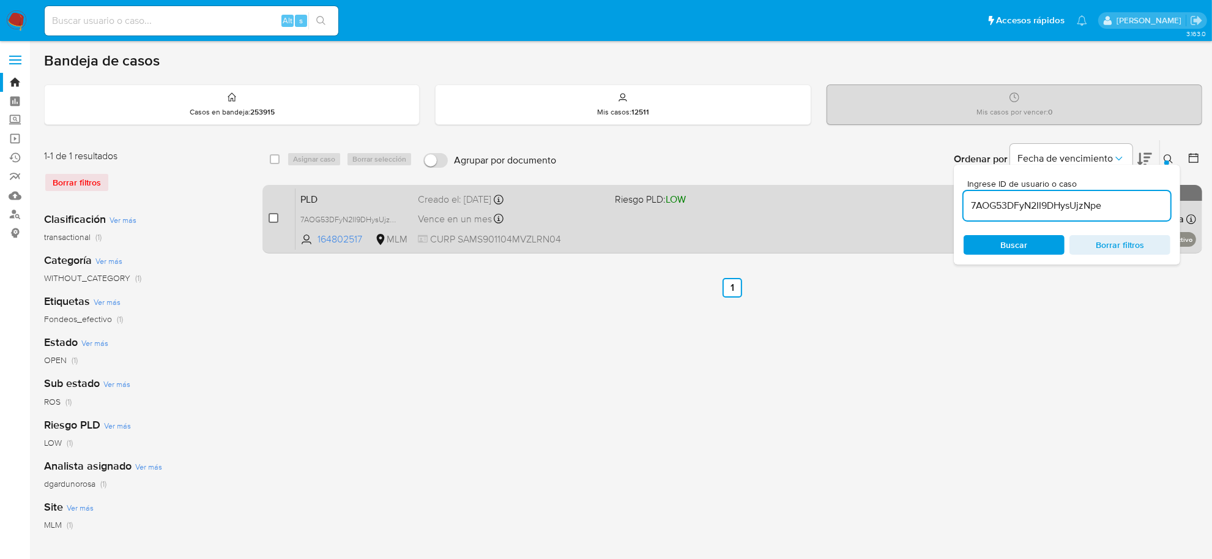
click at [271, 214] on input "checkbox" at bounding box center [274, 218] width 10 height 10
checkbox input "true"
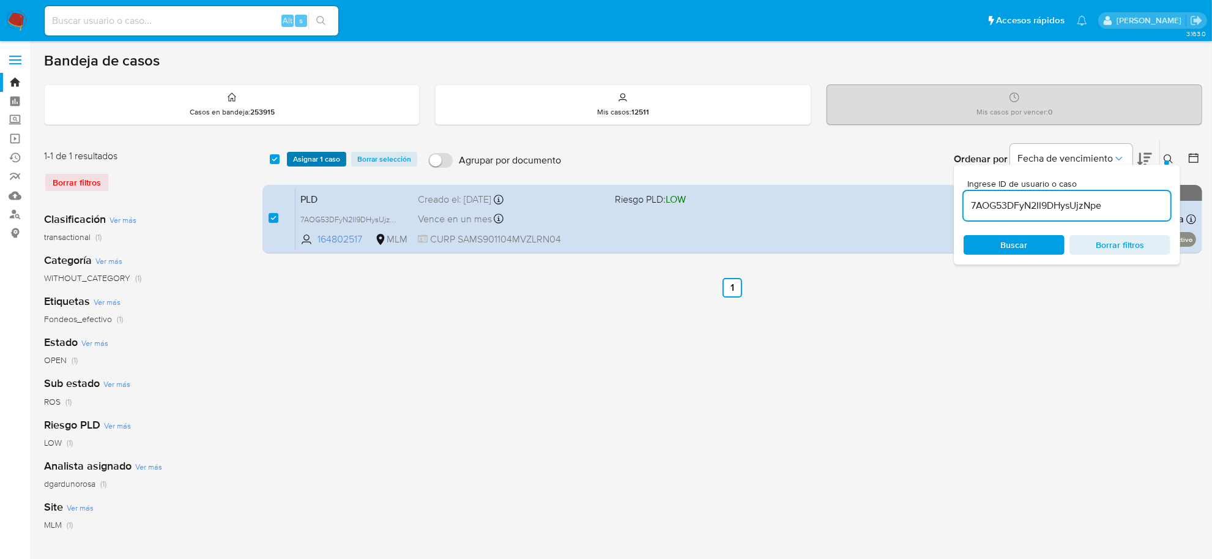
click at [307, 158] on span "Asignar 1 caso" at bounding box center [316, 159] width 47 height 12
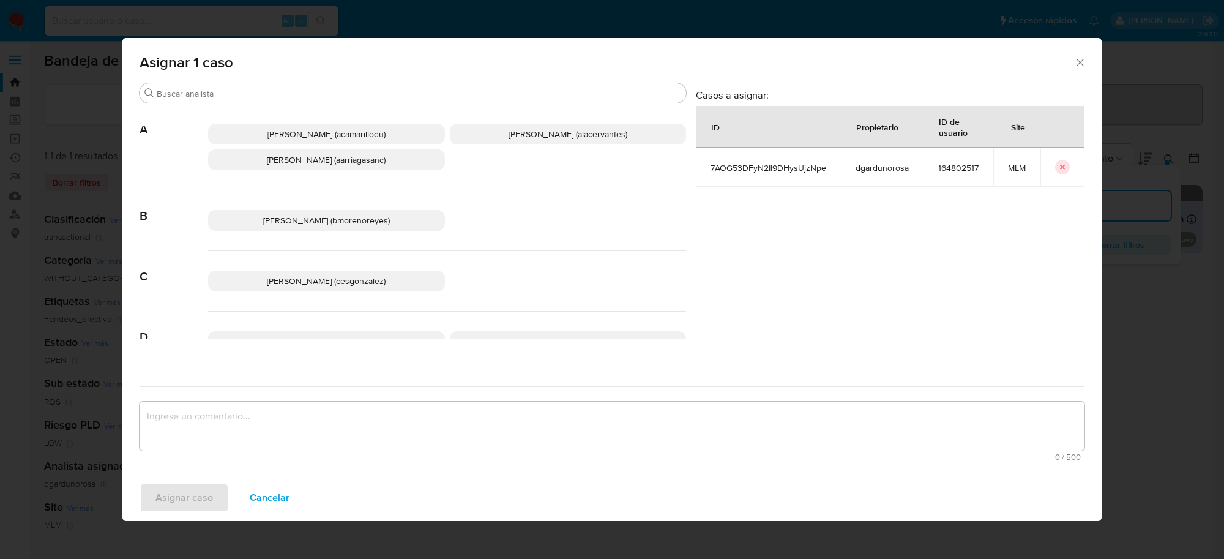
click at [344, 277] on span "Cesar Gonzalez (cesgonzalez)" at bounding box center [326, 281] width 119 height 12
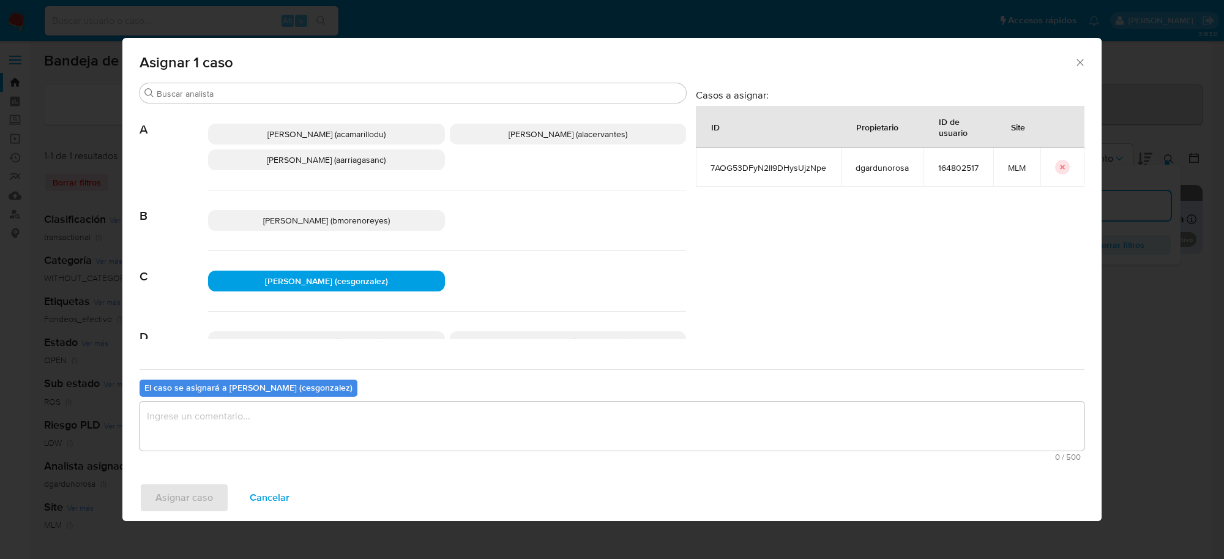
click at [258, 435] on textarea "assign-modal" at bounding box center [612, 425] width 945 height 49
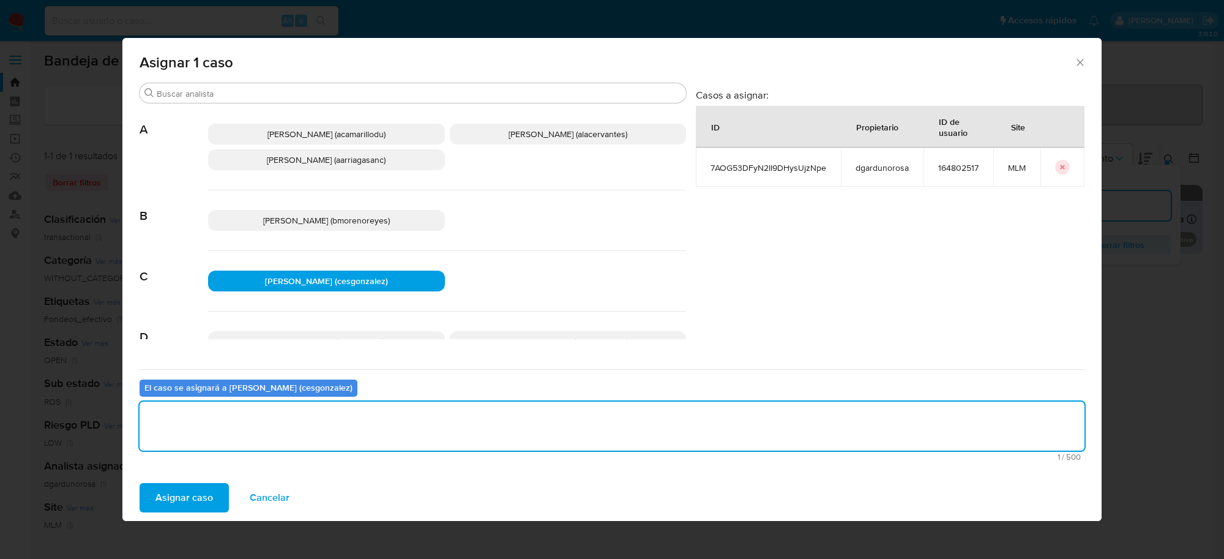
click at [209, 501] on span "Asignar caso" at bounding box center [184, 497] width 58 height 27
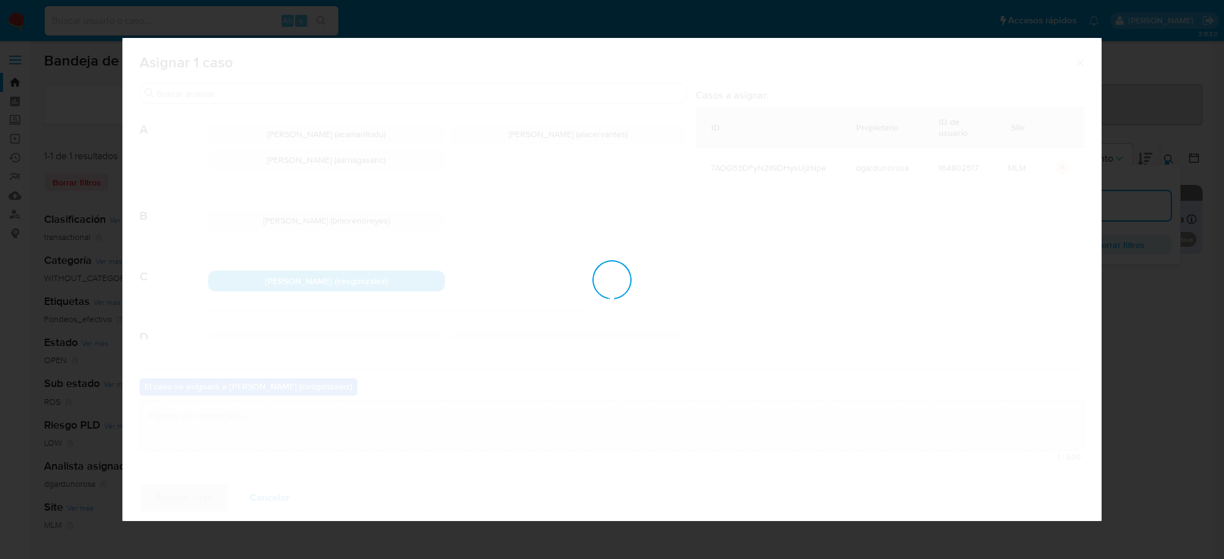
checkbox input "false"
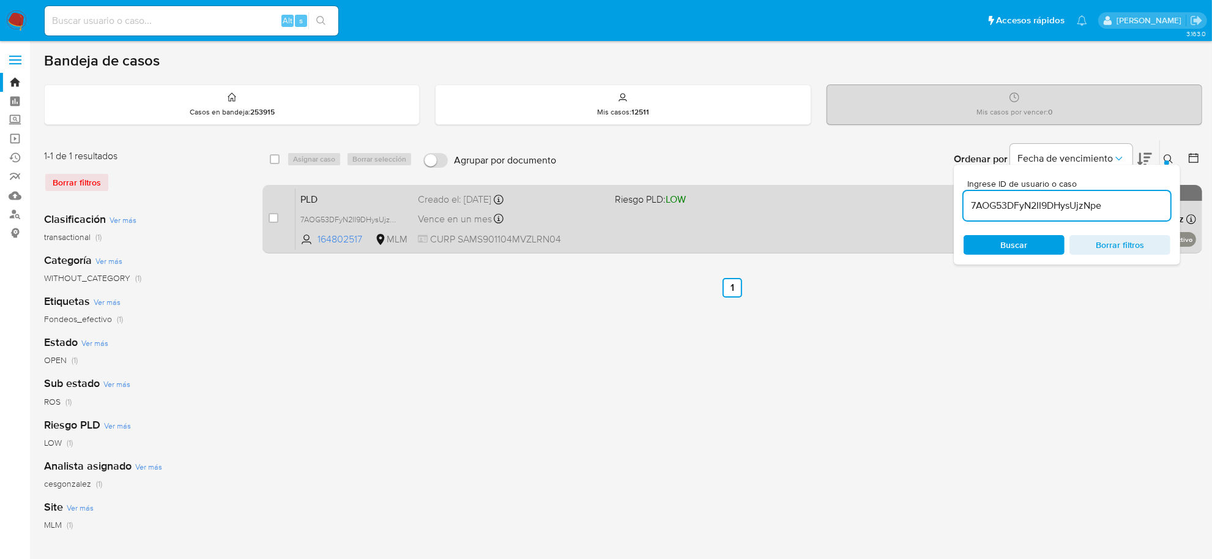
click at [543, 227] on div "PLD 7AOG53DFyN2II9DHysUjzNpe 164802517 MLM Riesgo PLD: LOW Creado el: 12/09/202…" at bounding box center [746, 219] width 901 height 62
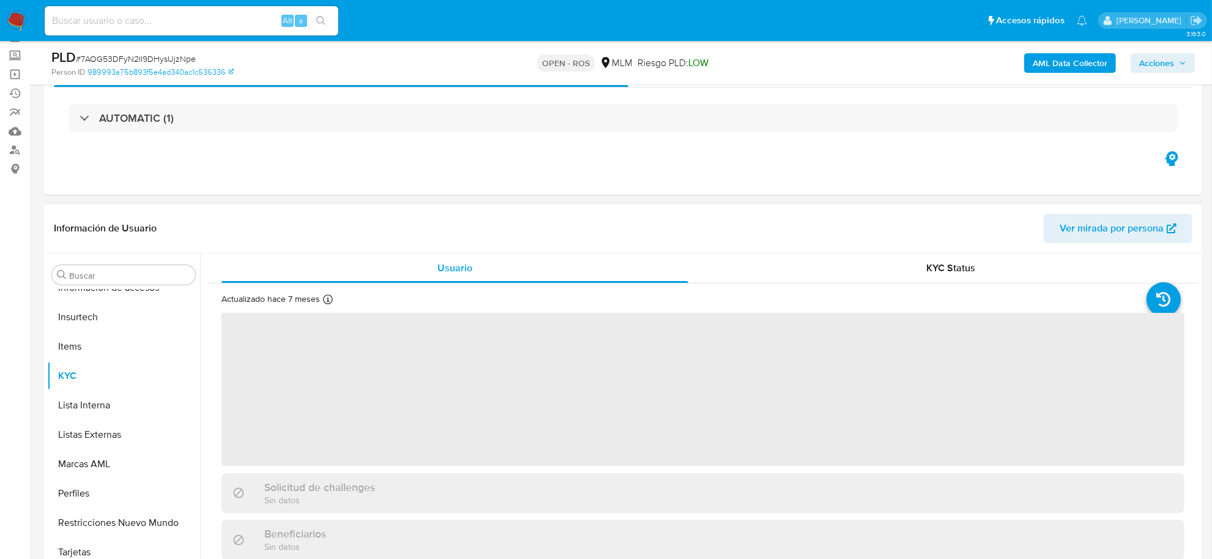
scroll to position [153, 0]
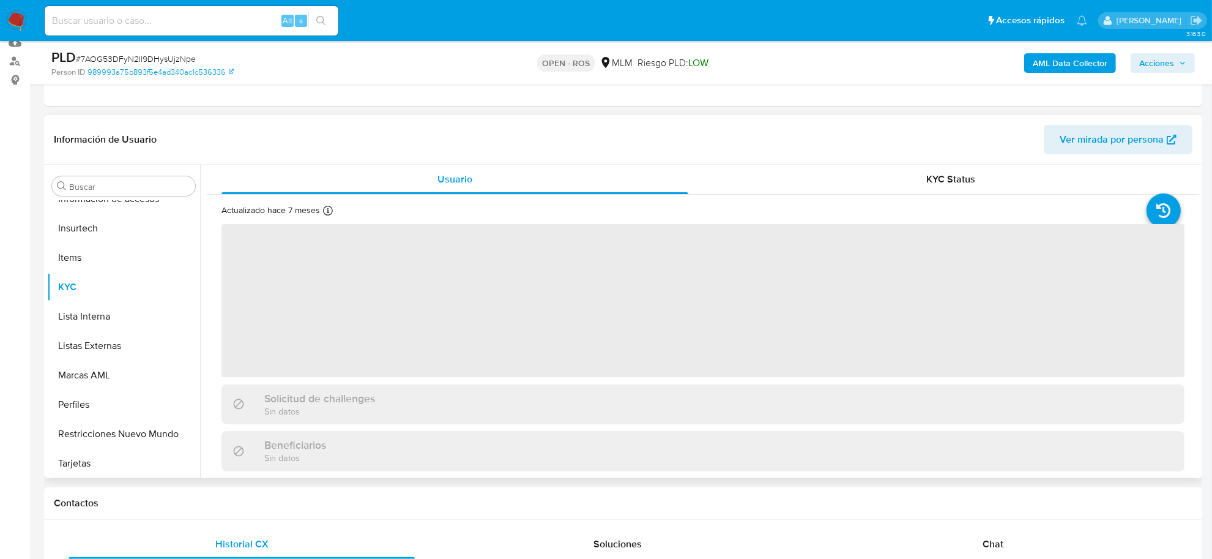
select select "10"
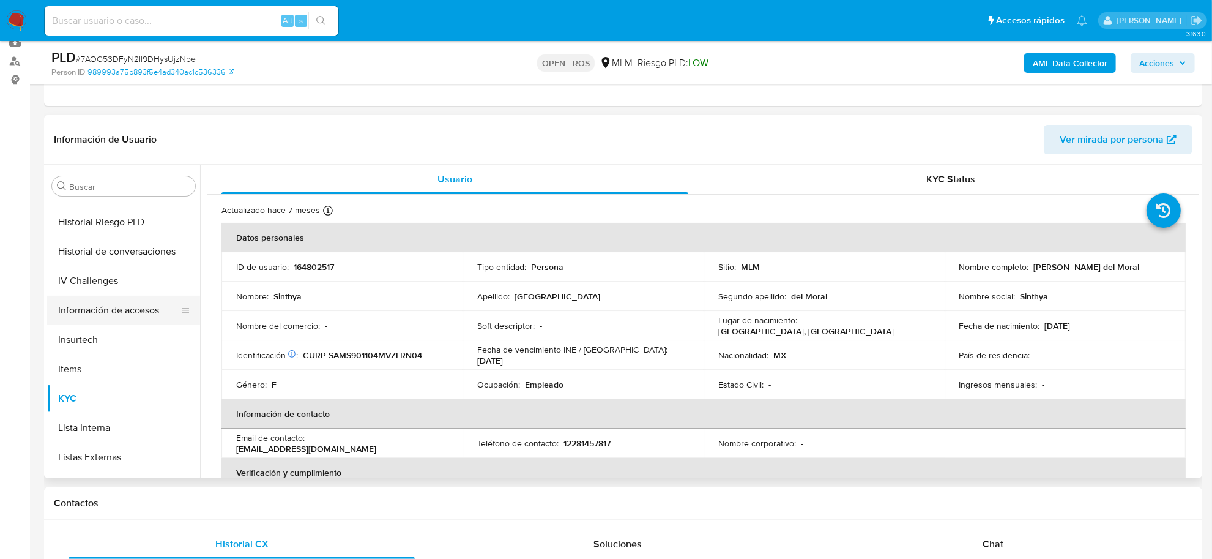
scroll to position [375, 0]
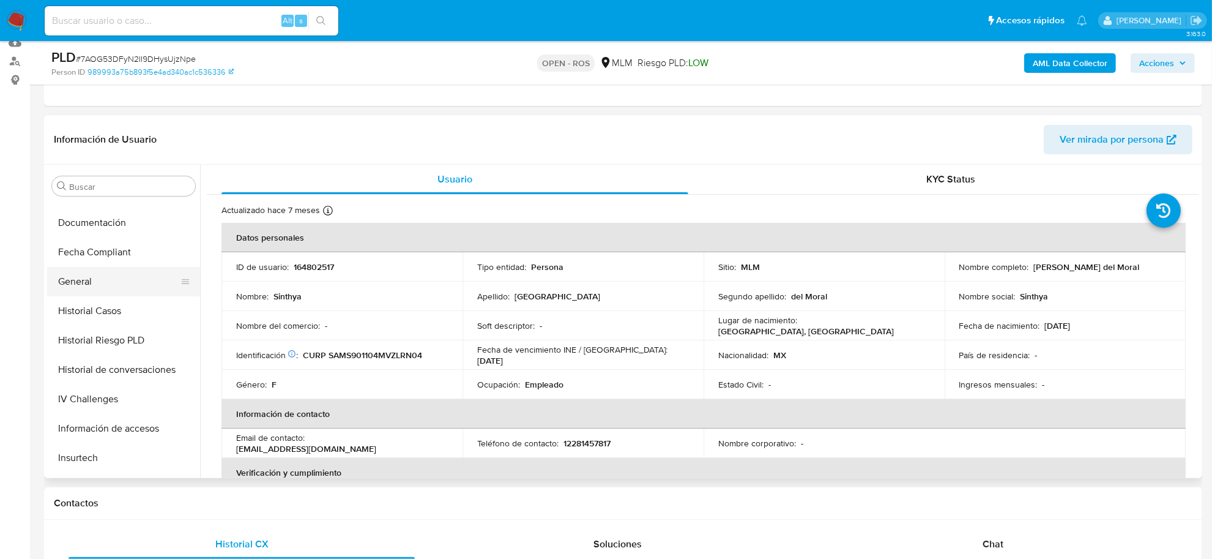
click at [105, 280] on button "General" at bounding box center [118, 281] width 143 height 29
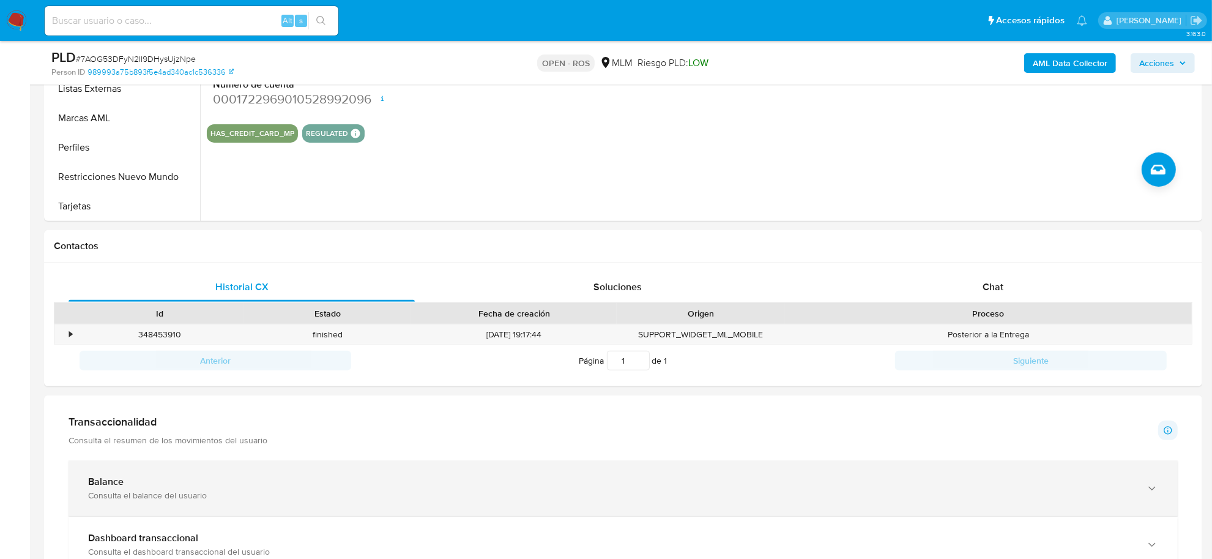
scroll to position [459, 0]
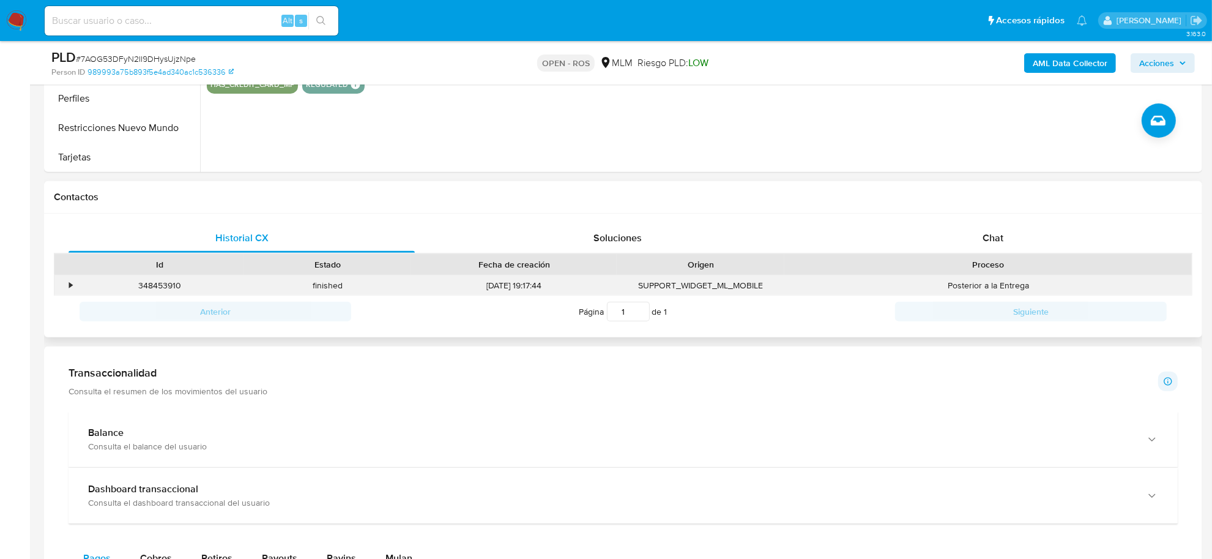
click at [69, 283] on div "•" at bounding box center [70, 286] width 3 height 12
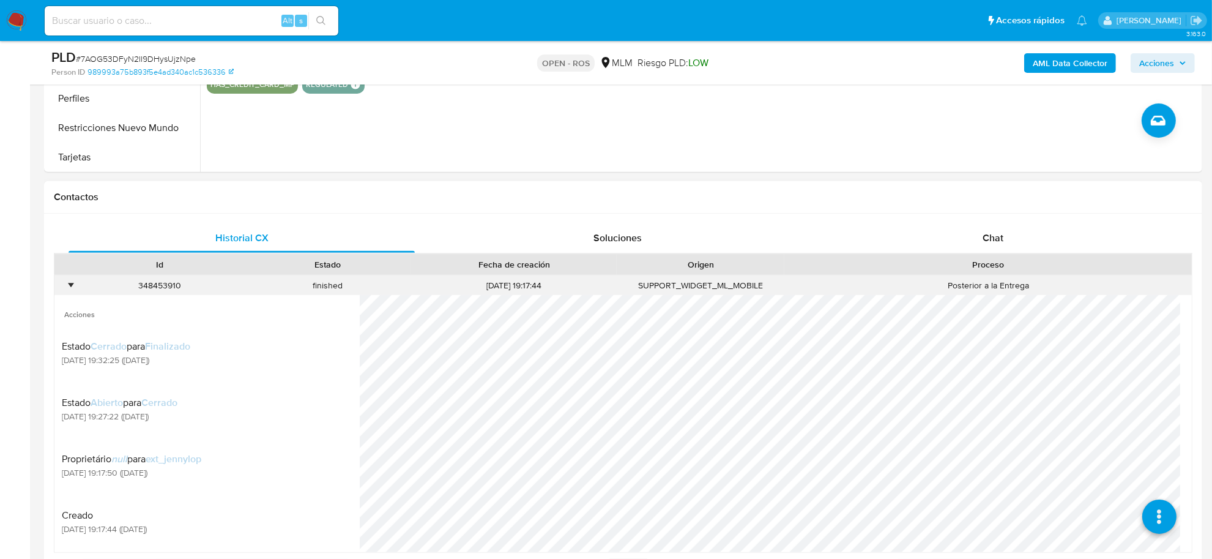
click at [69, 283] on div "•" at bounding box center [70, 286] width 3 height 12
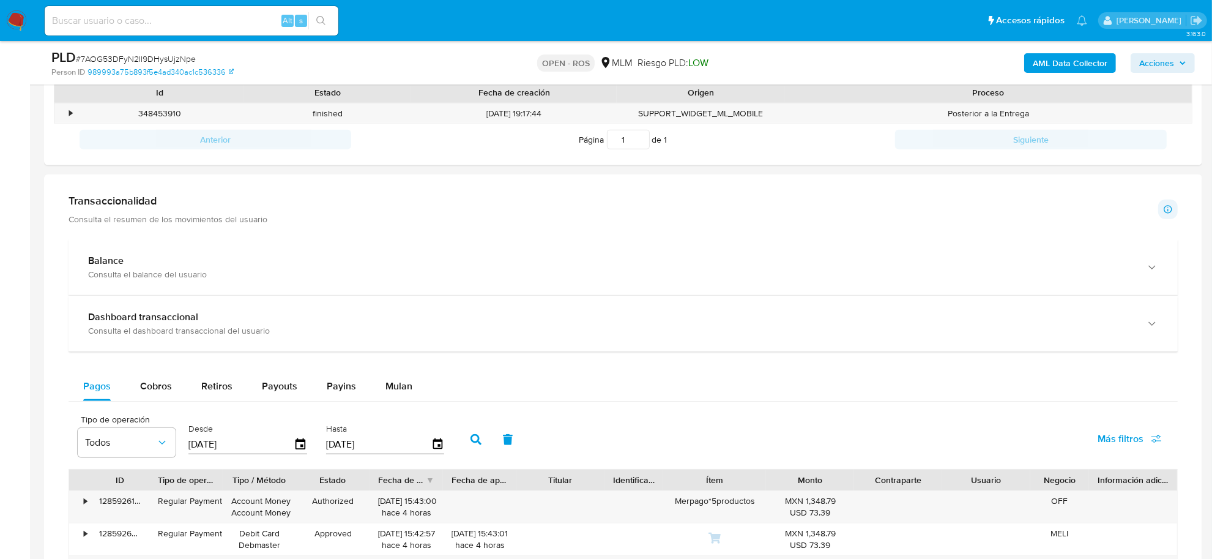
scroll to position [536, 0]
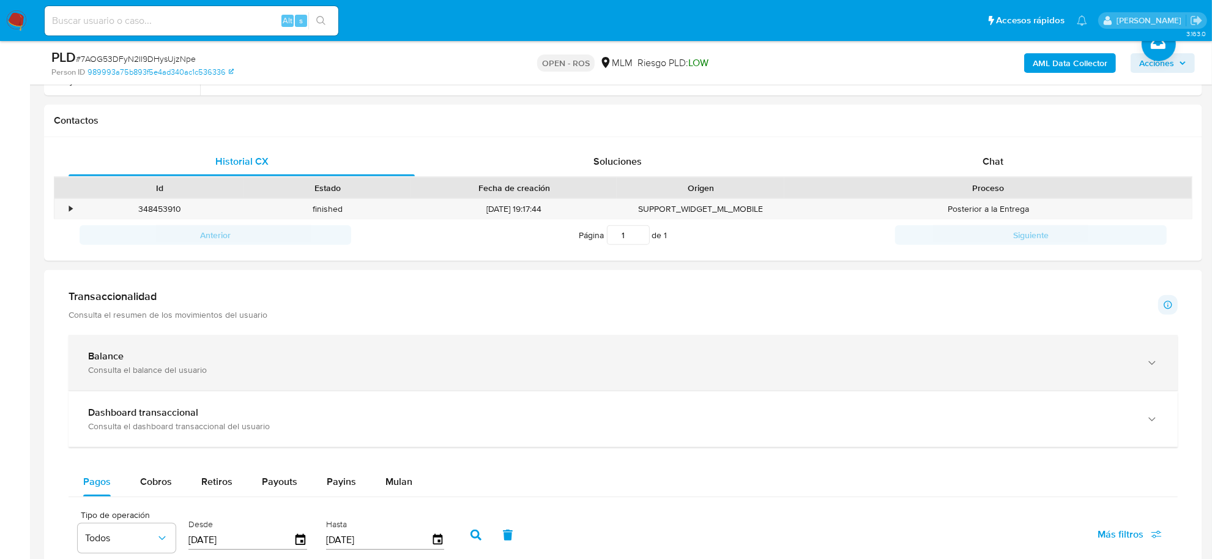
click at [175, 360] on div "Balance" at bounding box center [611, 356] width 1046 height 12
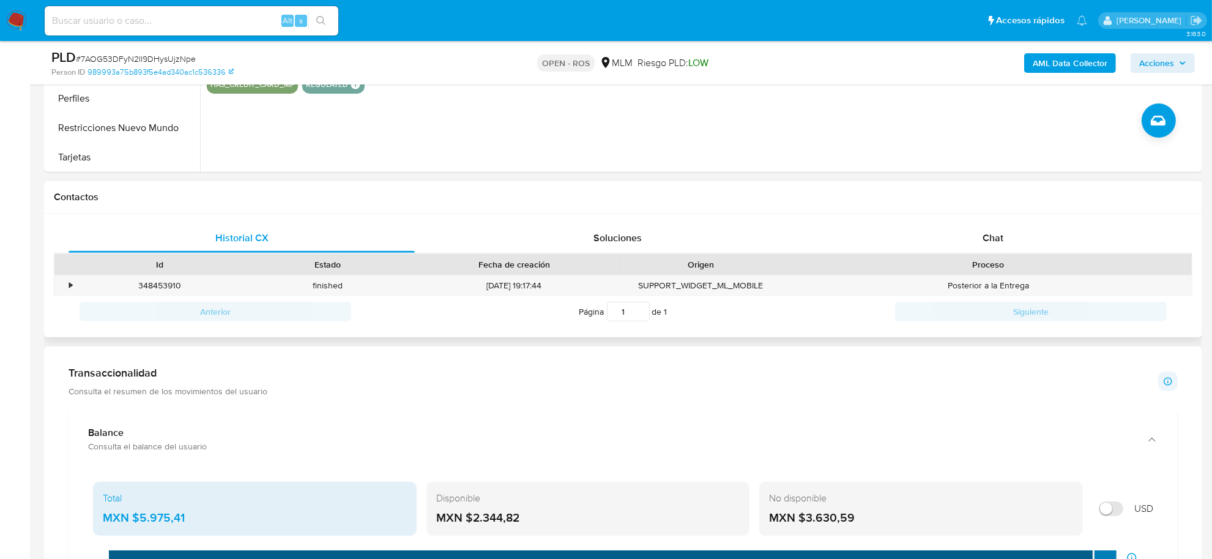
scroll to position [306, 0]
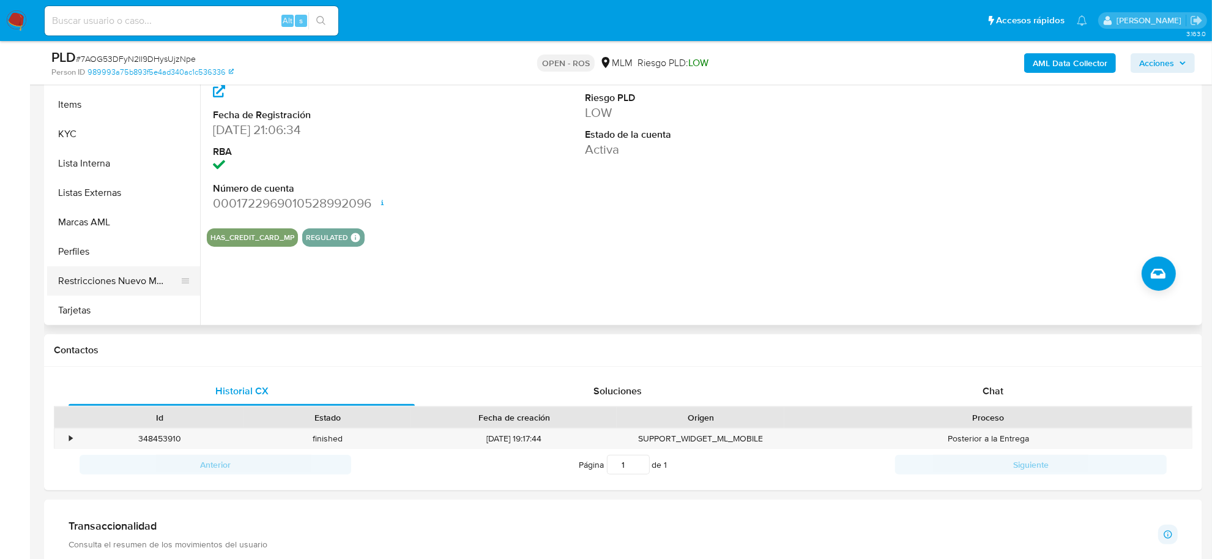
click at [155, 277] on button "Restricciones Nuevo Mundo" at bounding box center [118, 280] width 143 height 29
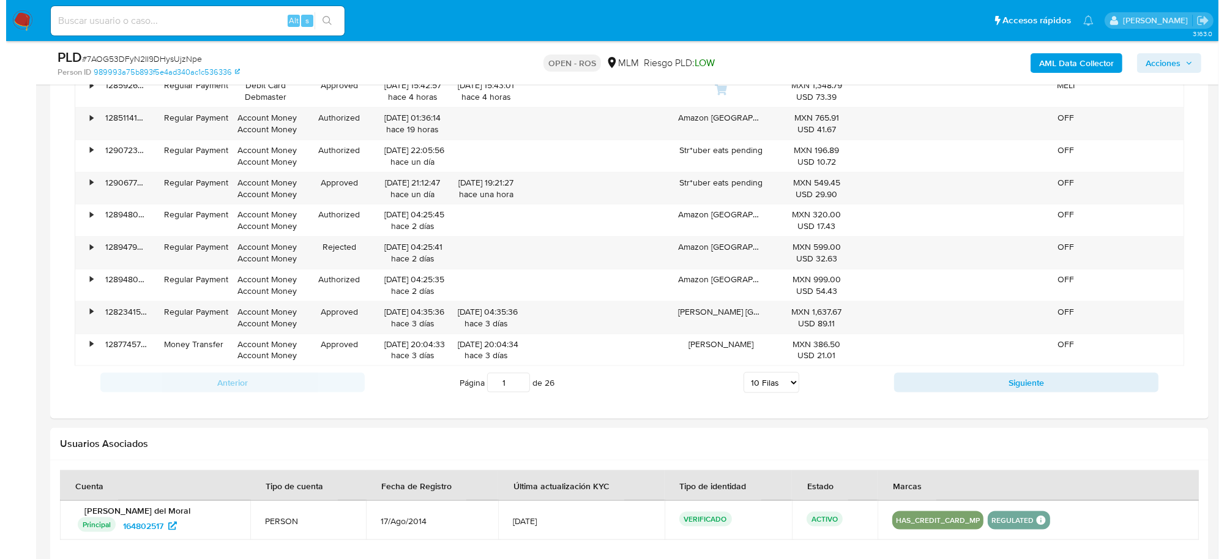
scroll to position [1836, 0]
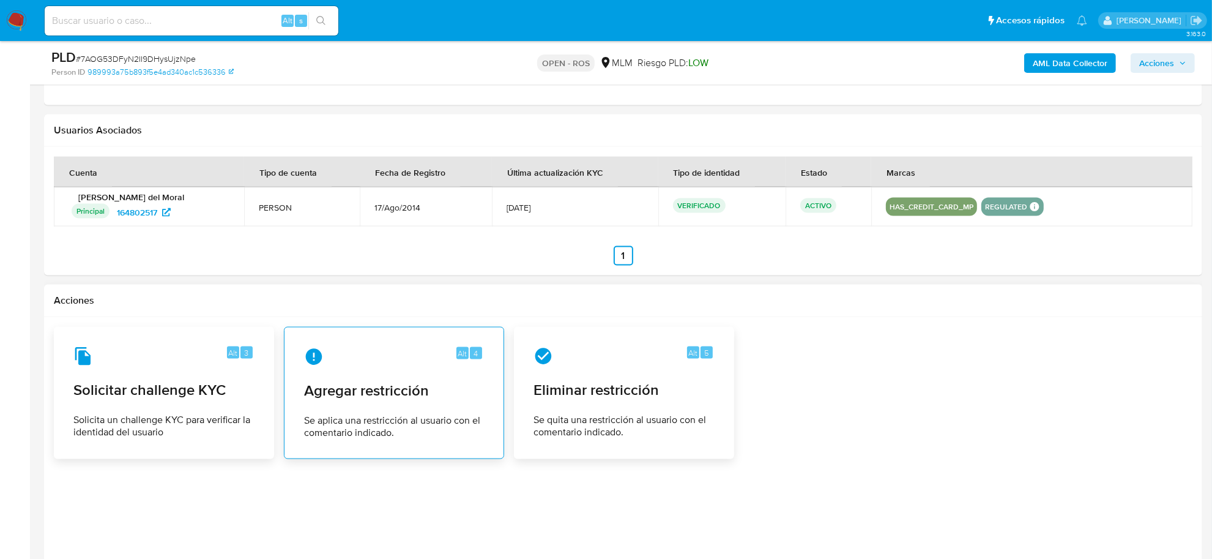
click at [386, 400] on span "Agregar restricción" at bounding box center [394, 390] width 180 height 18
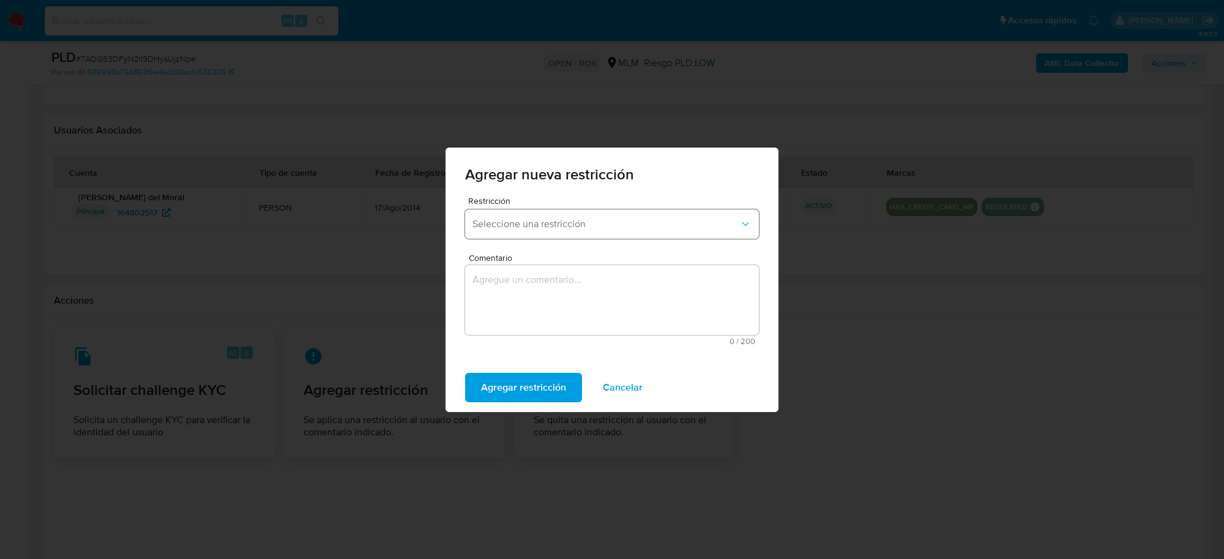
click at [583, 227] on span "Seleccione una restricción" at bounding box center [605, 224] width 267 height 12
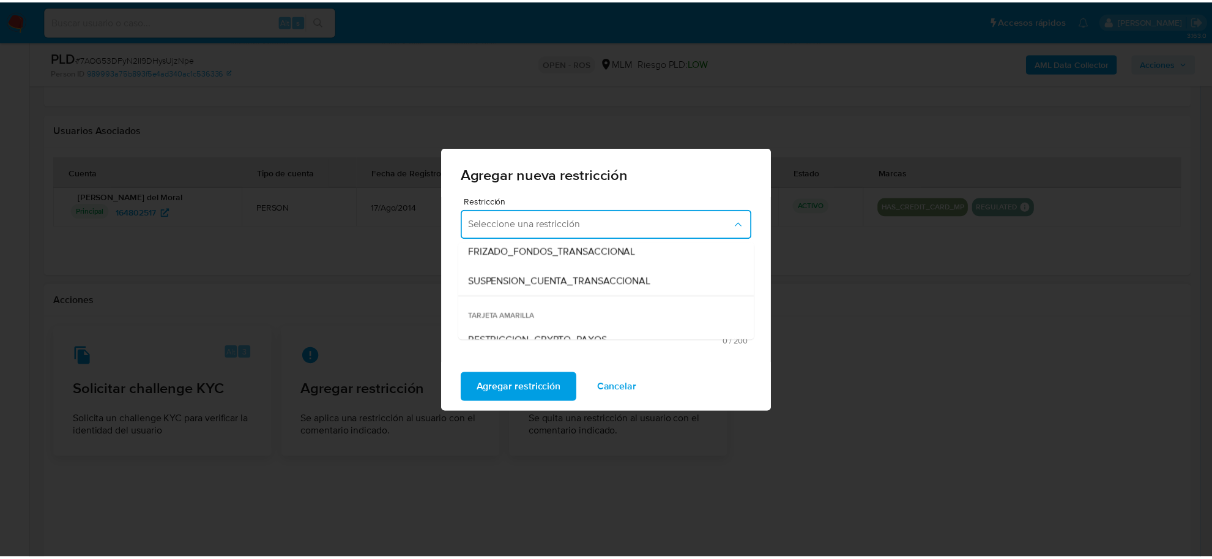
scroll to position [153, 0]
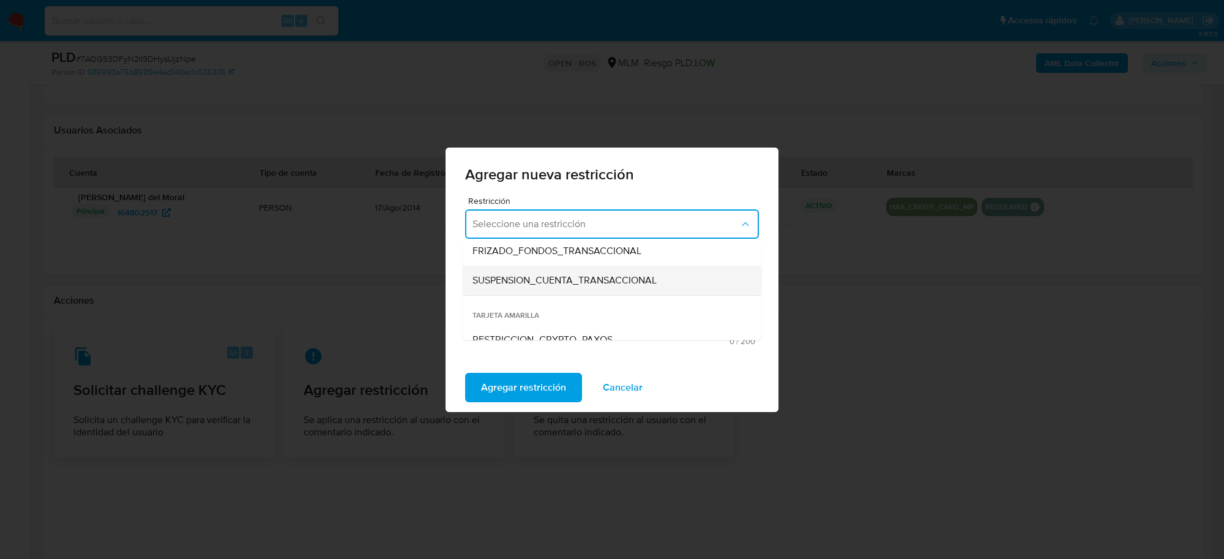
click at [578, 280] on span "SUSPENSION_CUENTA_TRANSACCIONAL" at bounding box center [564, 280] width 184 height 12
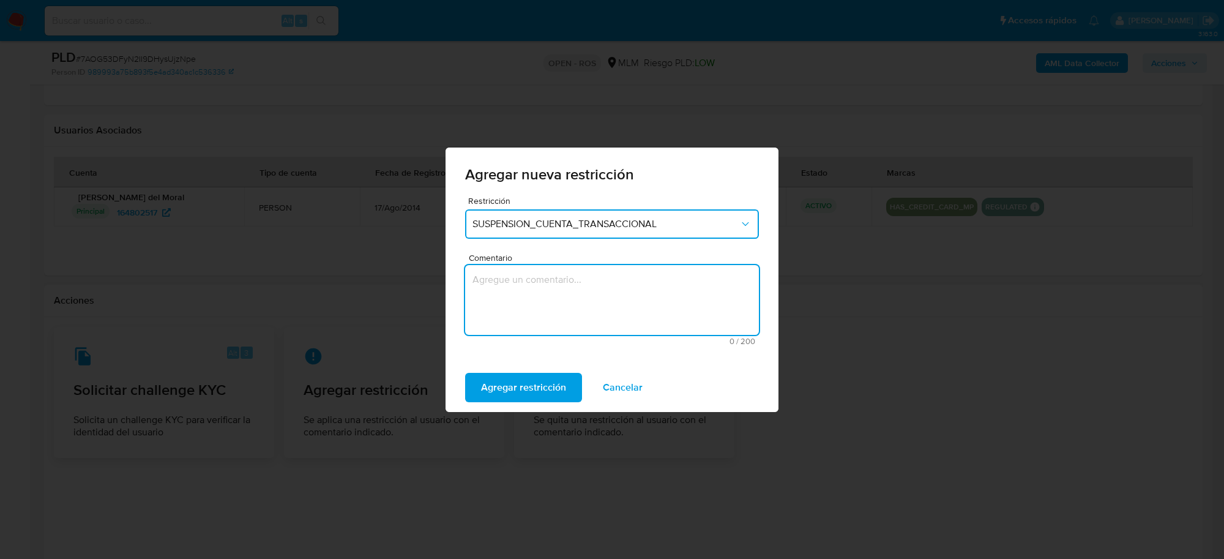
click at [564, 321] on textarea "Comentario" at bounding box center [612, 300] width 294 height 70
type textarea "Se apñica restricción por reporte 24 hrs"
click at [548, 375] on span "Agregar restricción" at bounding box center [523, 387] width 85 height 27
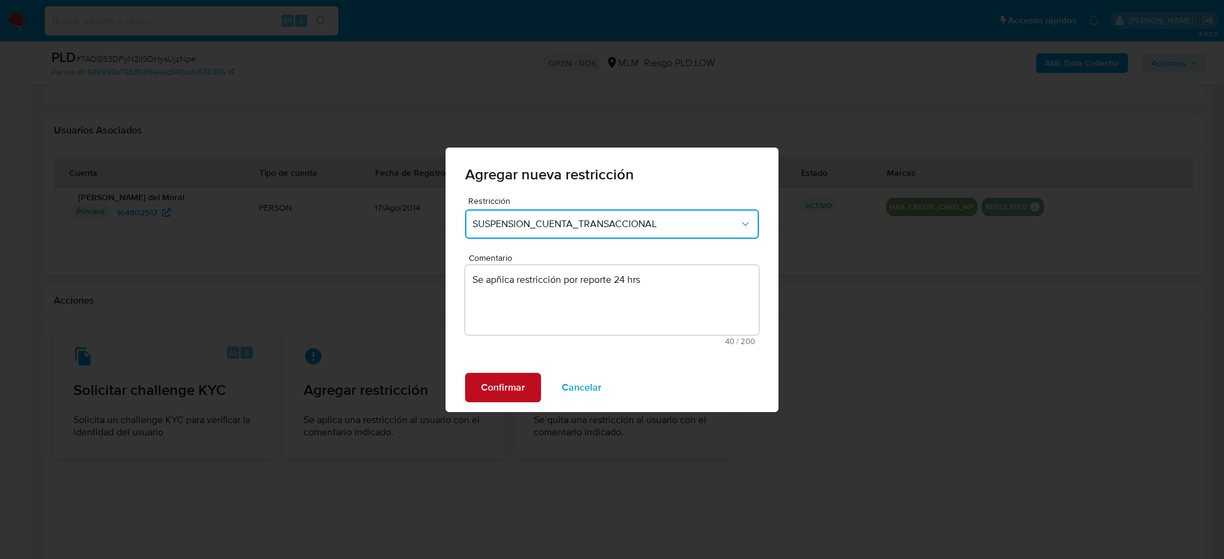
click at [504, 387] on span "Confirmar" at bounding box center [503, 387] width 44 height 27
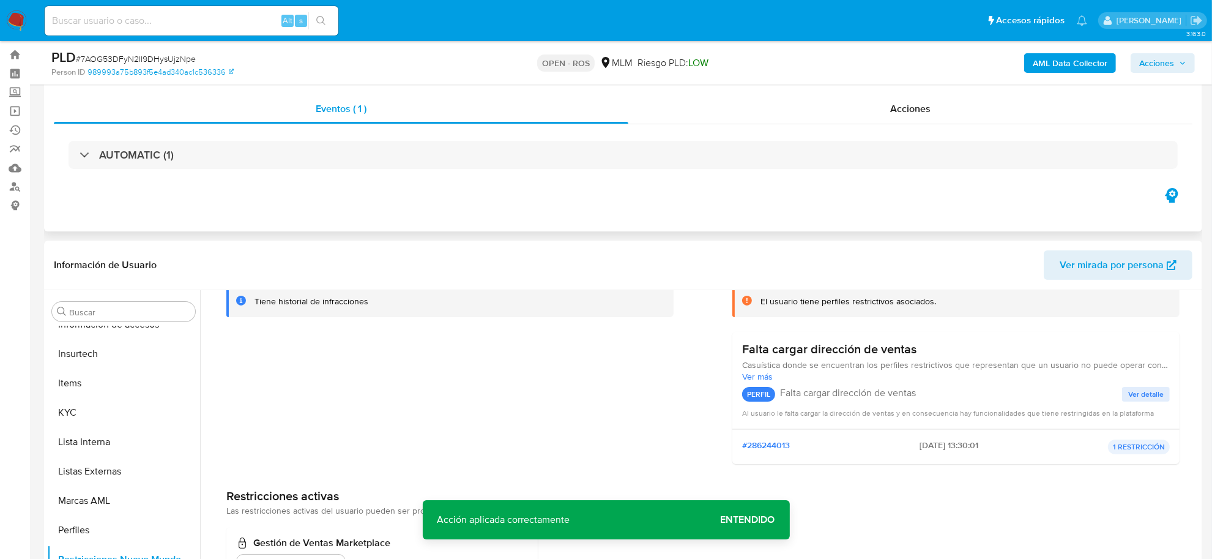
scroll to position [0, 0]
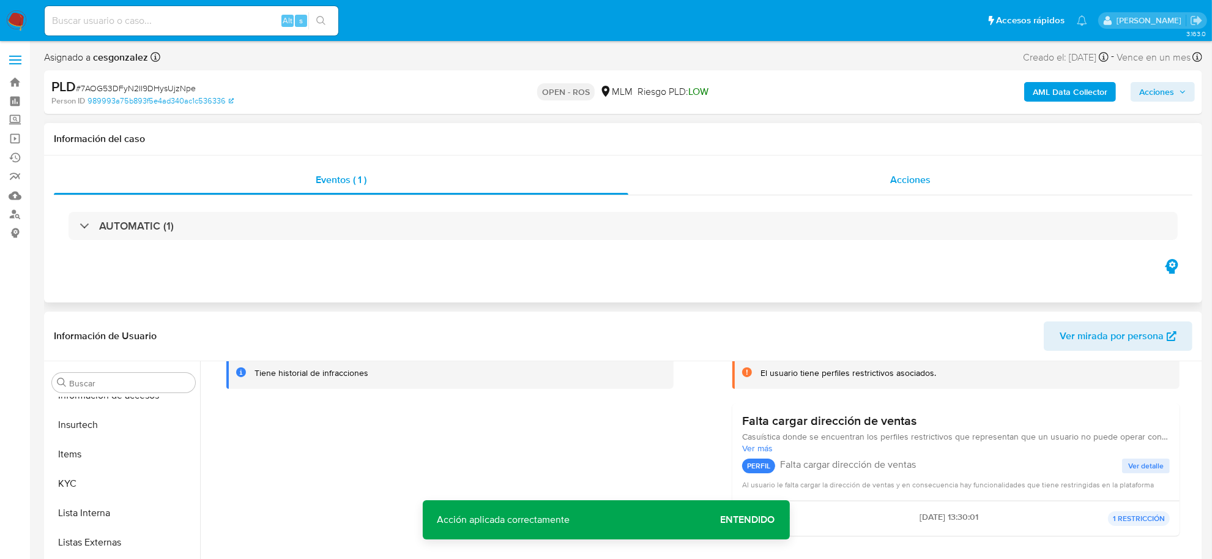
click at [892, 174] on span "Acciones" at bounding box center [910, 180] width 40 height 14
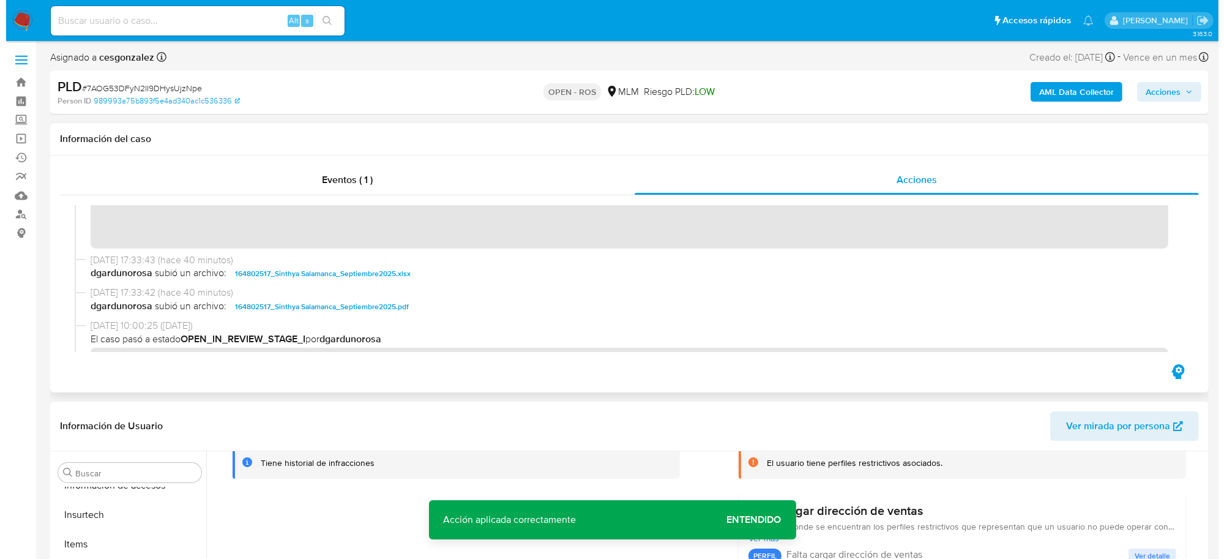
scroll to position [612, 0]
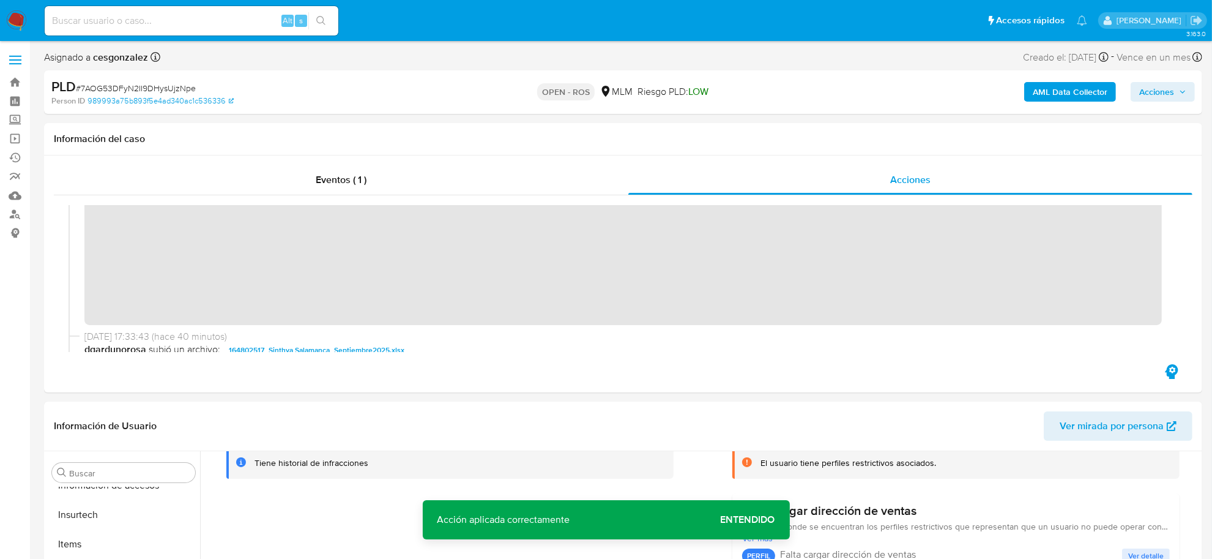
click at [1185, 91] on icon "button" at bounding box center [1182, 91] width 7 height 7
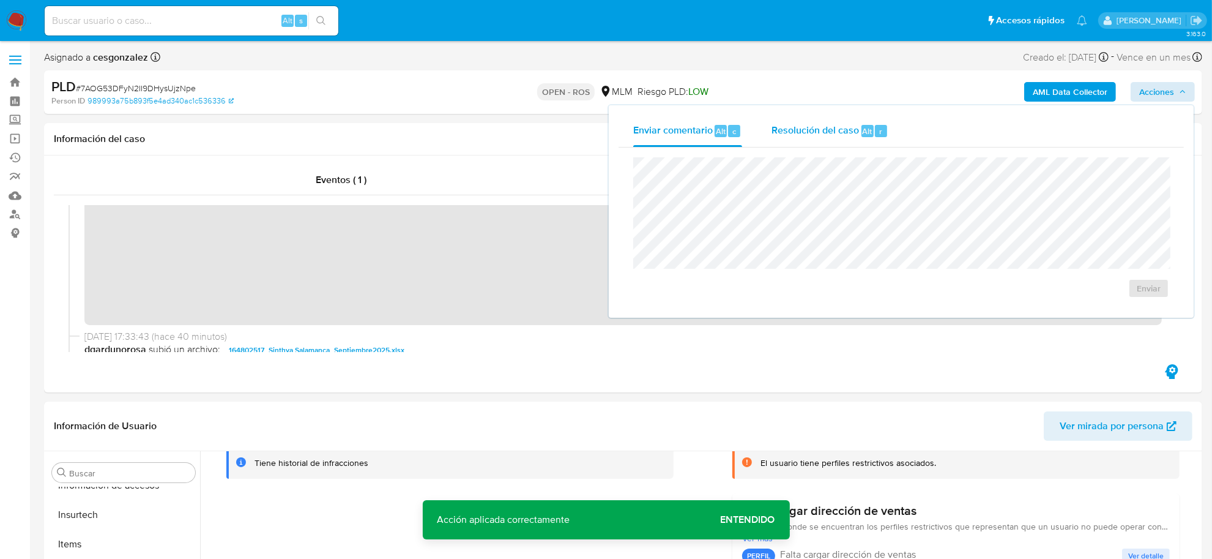
click at [786, 129] on span "Resolución del caso" at bounding box center [816, 131] width 88 height 14
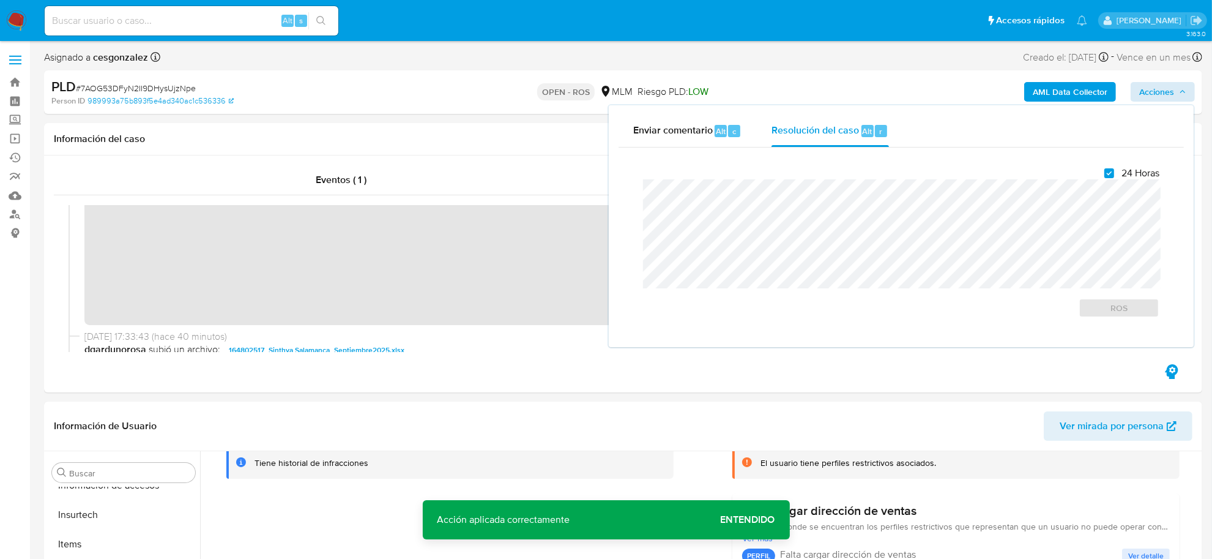
checkbox input "true"
click at [1117, 315] on span "ROS" at bounding box center [1120, 307] width 64 height 17
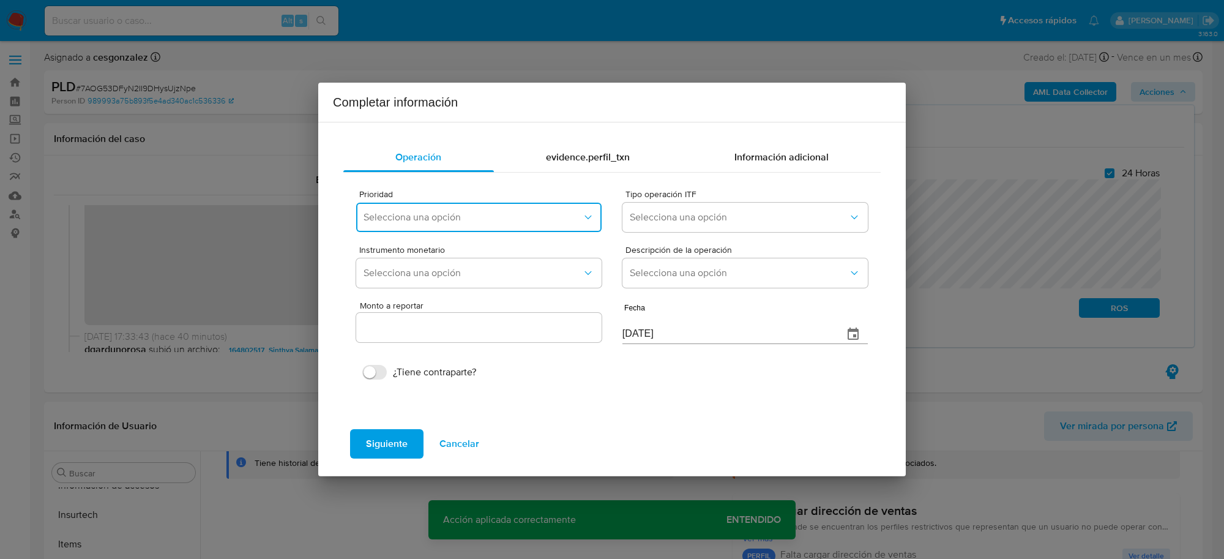
click at [515, 208] on button "Selecciona una opción" at bounding box center [478, 217] width 245 height 29
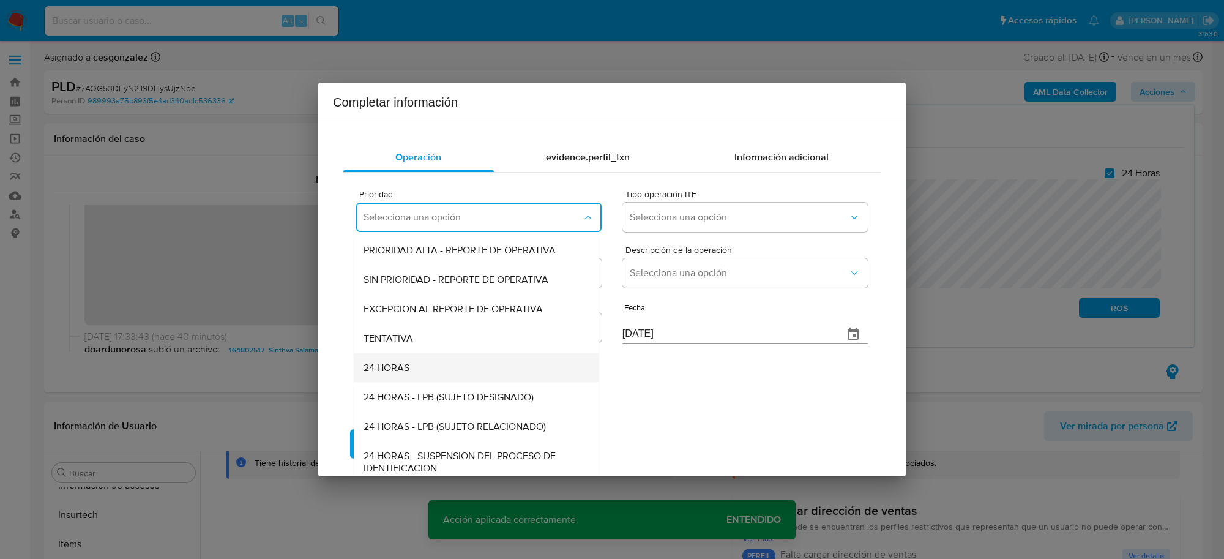
click at [428, 363] on div "24 HORAS" at bounding box center [473, 367] width 218 height 29
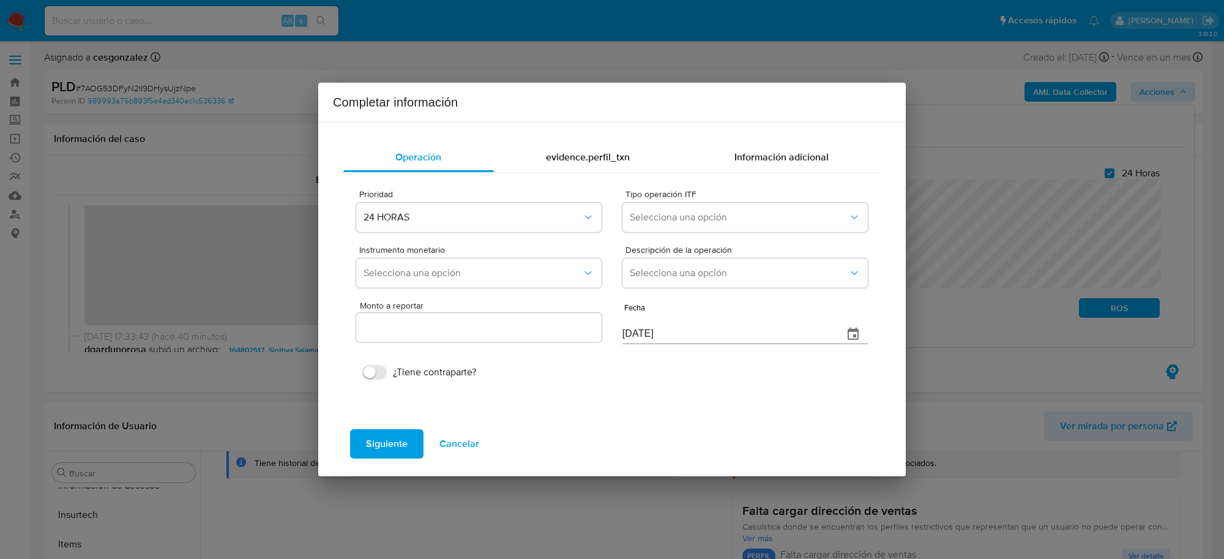
click at [674, 234] on div "Tipo operación ITF Selecciona una opción" at bounding box center [744, 213] width 245 height 47
click at [677, 226] on button "Selecciona una opción" at bounding box center [744, 217] width 245 height 29
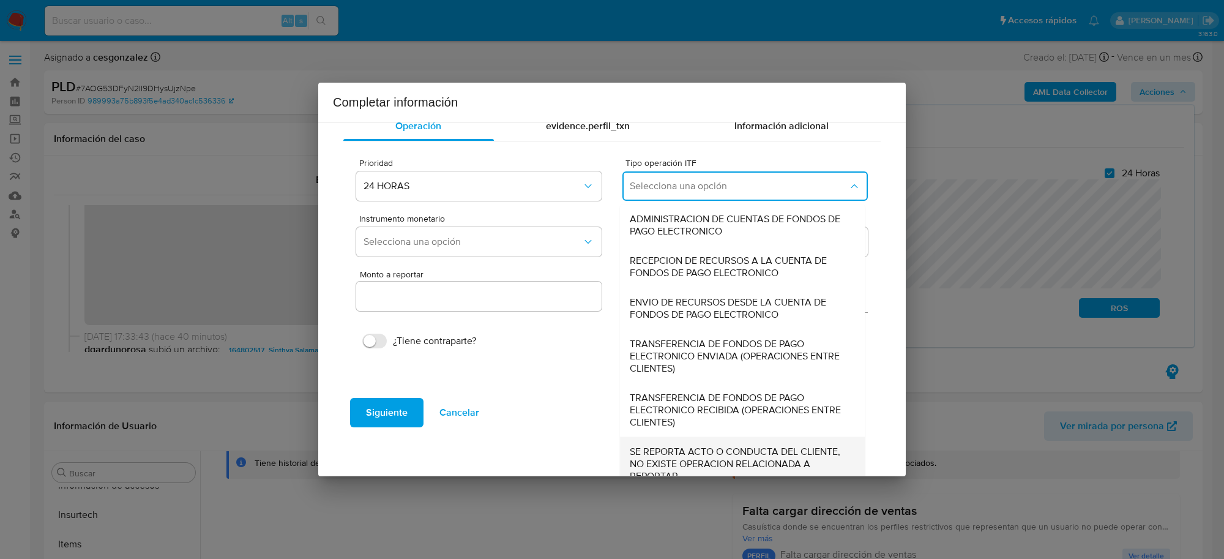
scroll to position [46, 0]
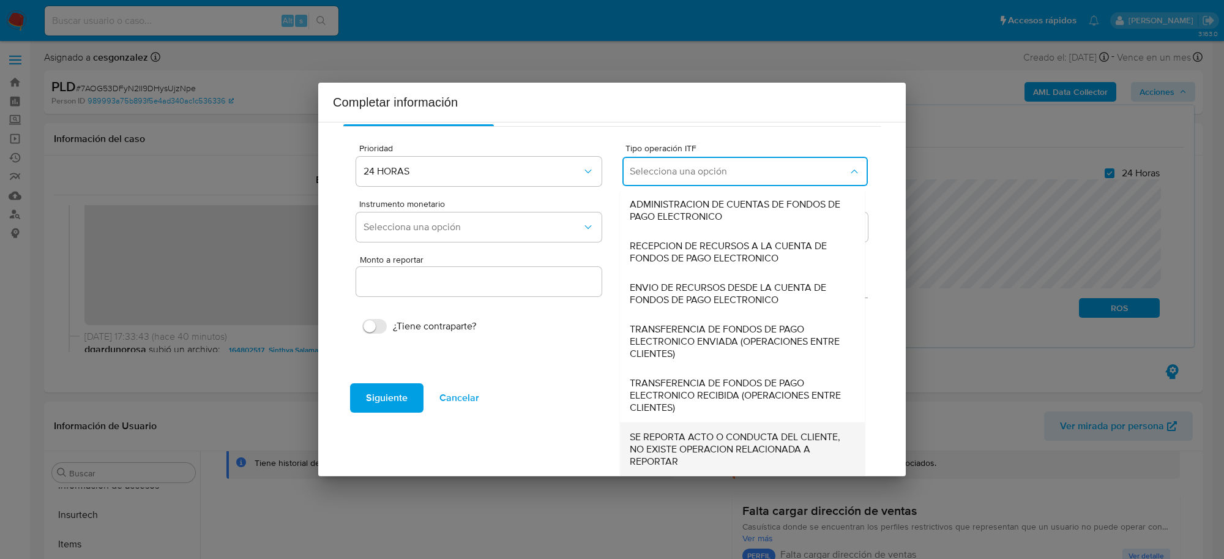
click at [682, 442] on span "SE REPORTA ACTO O CONDUCTA DEL CLIENTE, NO EXISTE OPERACION RELACIONADA A REPOR…" at bounding box center [739, 449] width 218 height 37
type input "0.00"
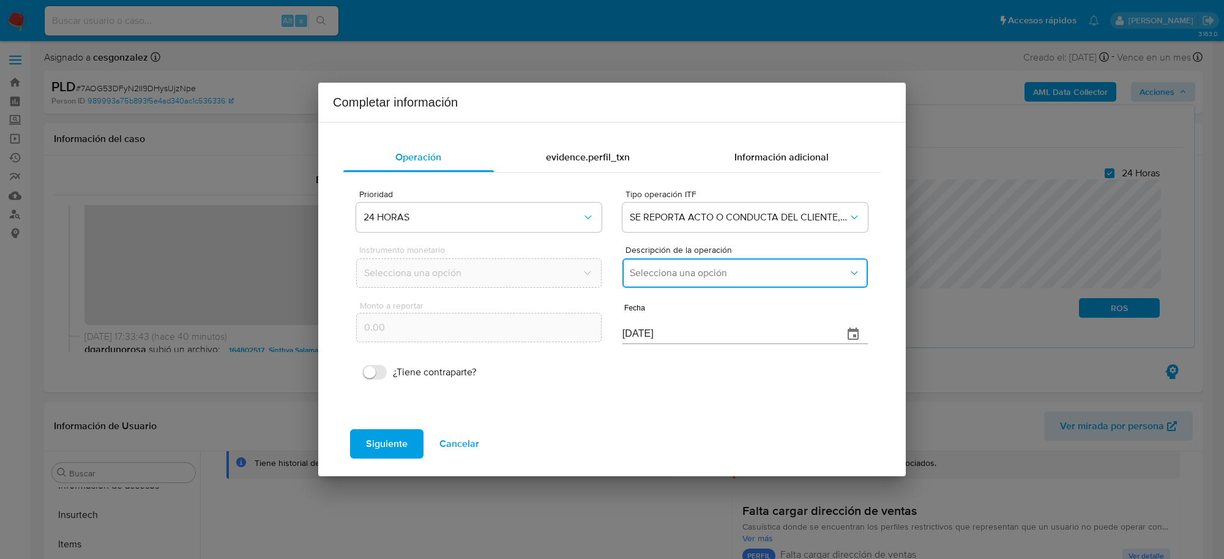
click at [685, 282] on button "Selecciona una opción" at bounding box center [744, 272] width 245 height 29
click at [685, 310] on span "REPORTE DE 24 HORAS" at bounding box center [682, 306] width 105 height 12
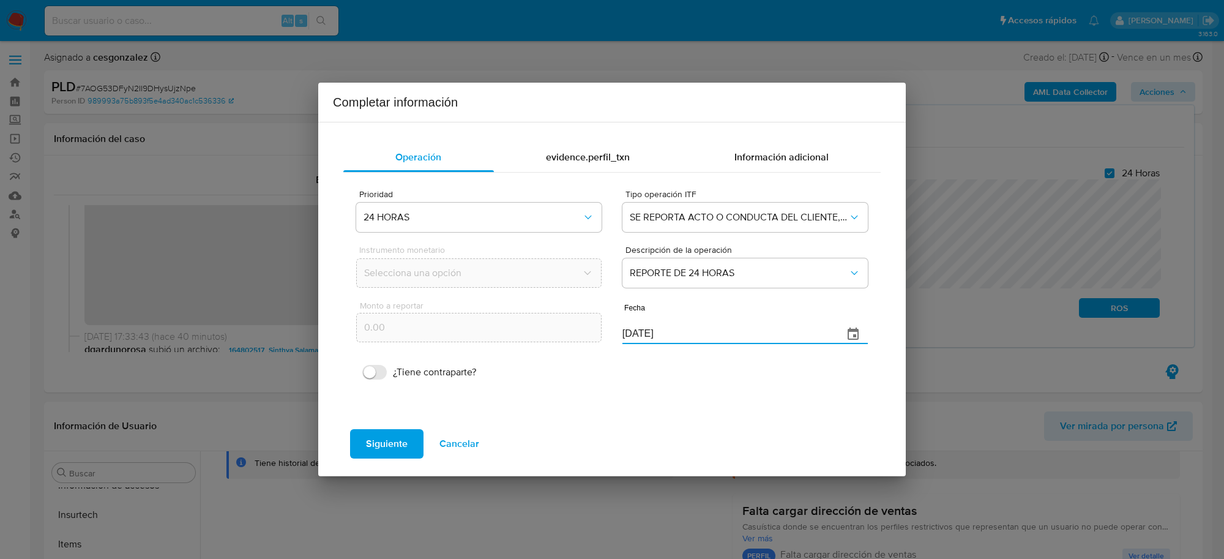
click at [649, 340] on input "[DATE]" at bounding box center [727, 334] width 211 height 20
type input "[DATE]"
click at [361, 439] on button "Siguiente" at bounding box center [386, 443] width 73 height 29
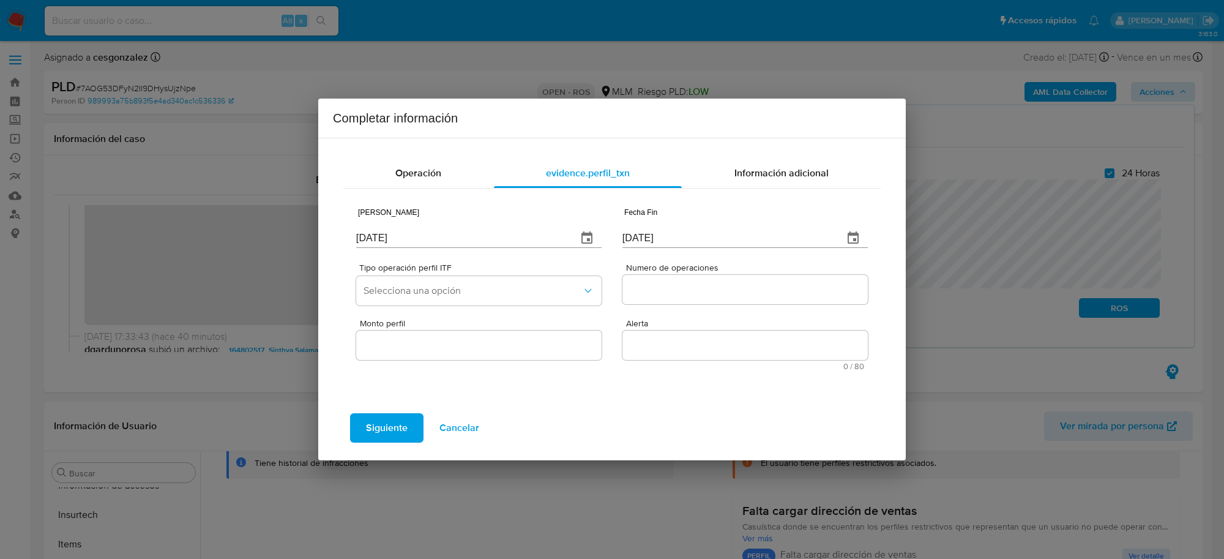
click at [416, 237] on input "[DATE]" at bounding box center [461, 238] width 211 height 20
type input "01/01/2025"
click at [650, 240] on input "[DATE]" at bounding box center [727, 238] width 211 height 20
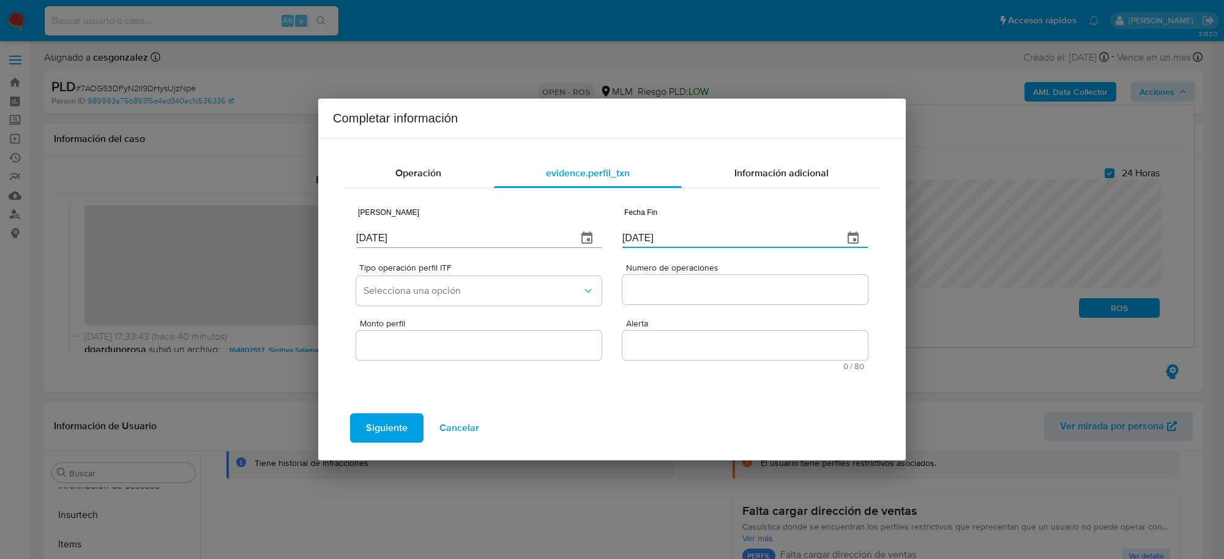
click at [650, 240] on input "[DATE]" at bounding box center [727, 238] width 211 height 20
type input "01/07/2025"
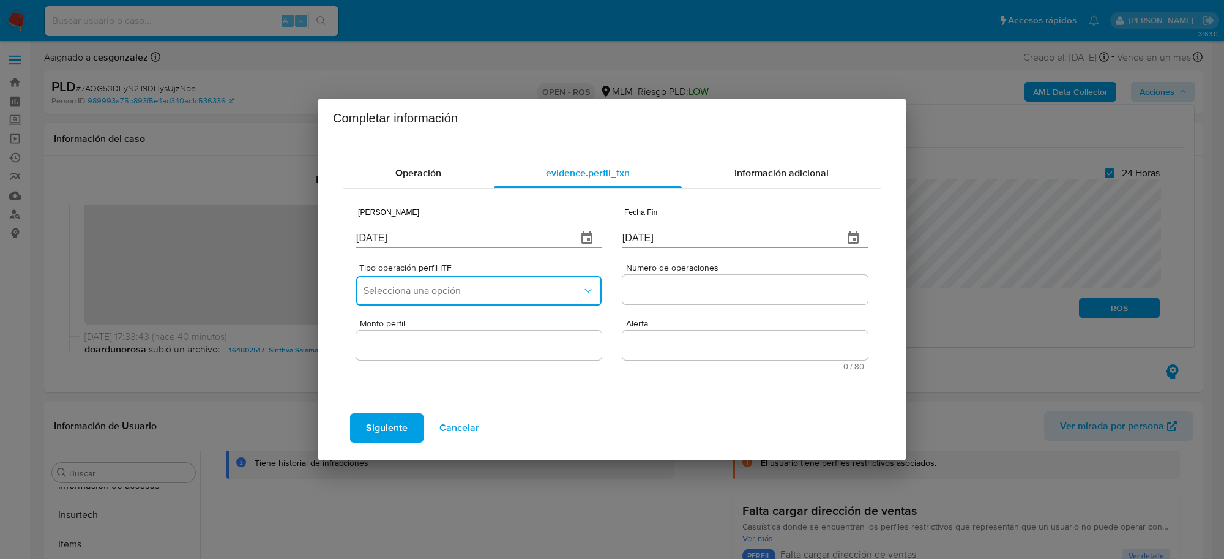
drag, startPoint x: 564, startPoint y: 288, endPoint x: 554, endPoint y: 289, distance: 9.4
click at [564, 288] on span "Selecciona una opción" at bounding box center [473, 291] width 218 height 12
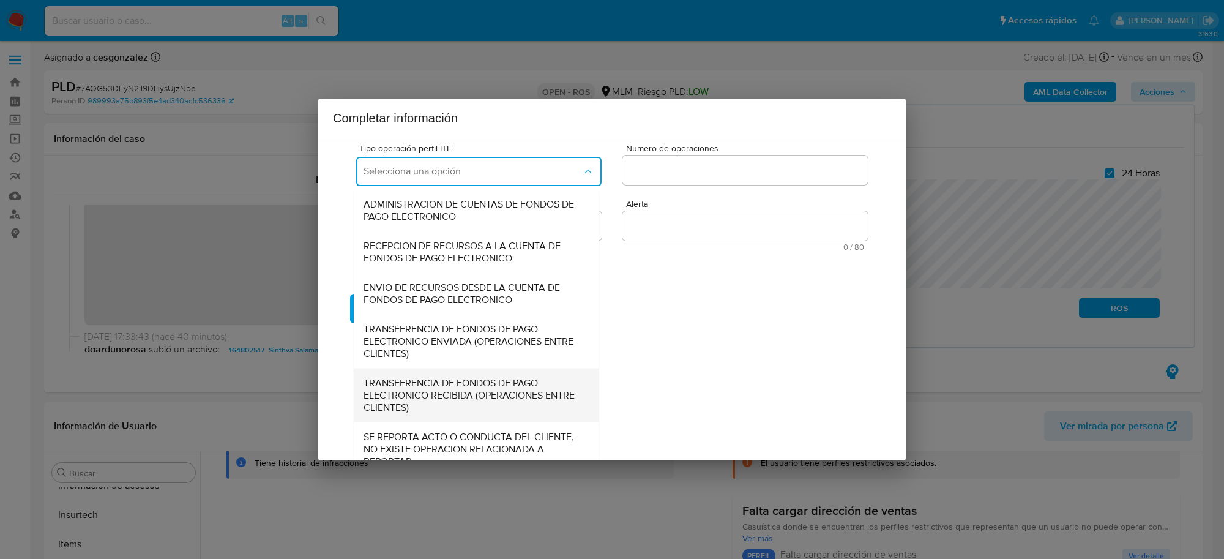
scroll to position [135, 0]
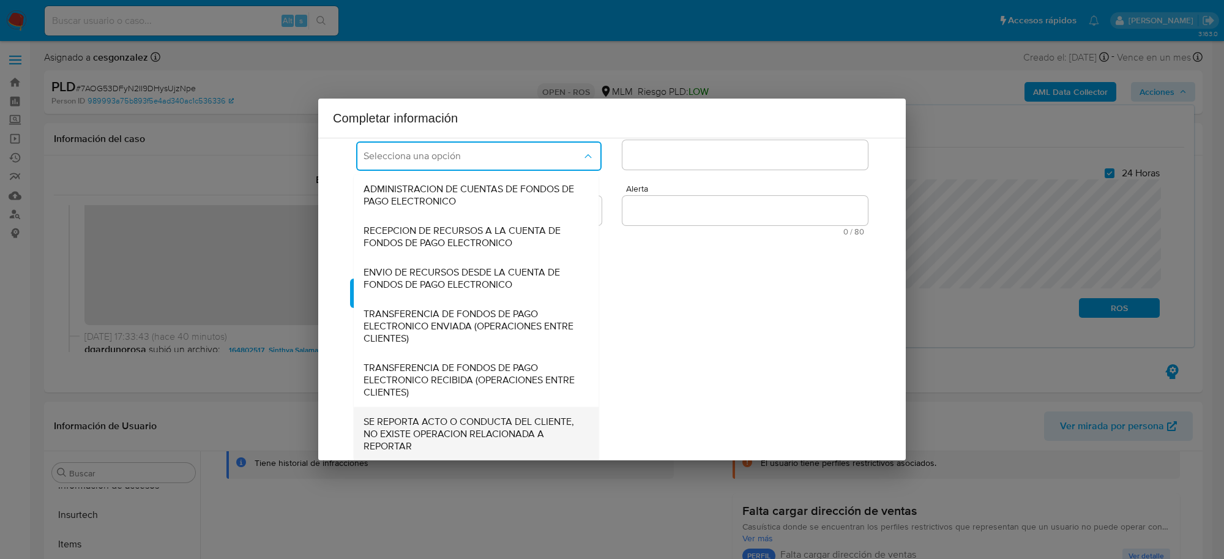
click at [496, 445] on span "SE REPORTA ACTO O CONDUCTA DEL CLIENTE, NO EXISTE OPERACION RELACIONADA A REPOR…" at bounding box center [473, 433] width 218 height 37
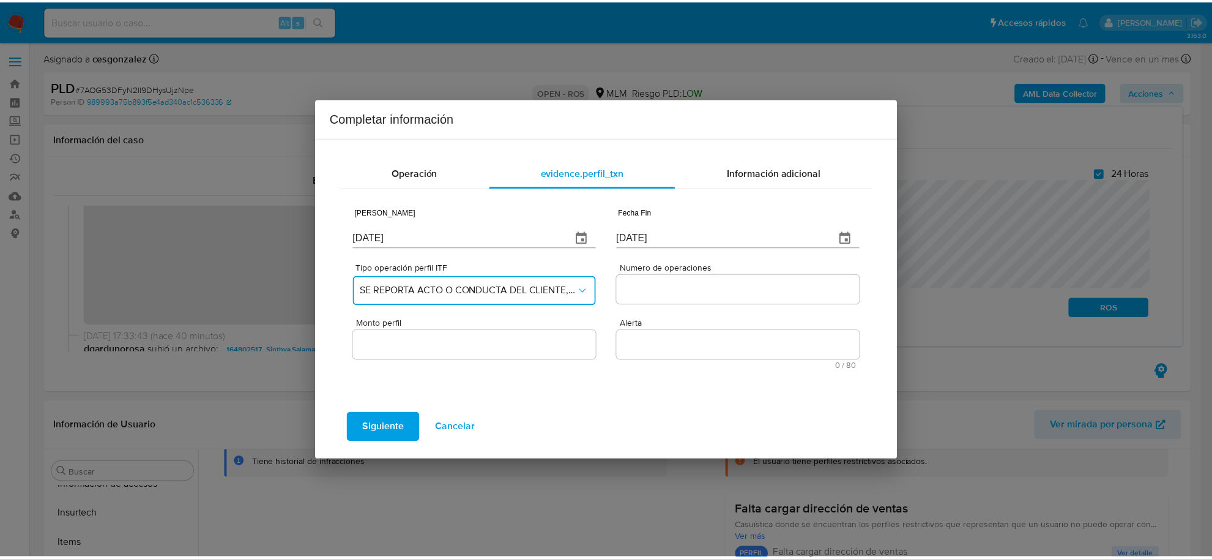
scroll to position [0, 0]
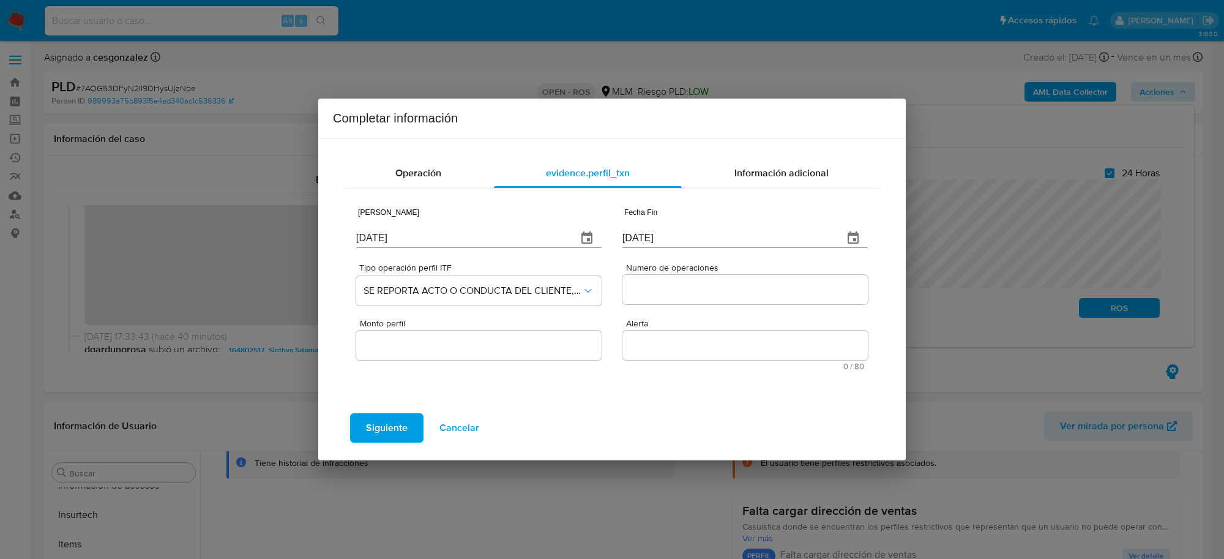
click at [656, 285] on input "Numero de operaciones" at bounding box center [744, 290] width 245 height 16
type input "0"
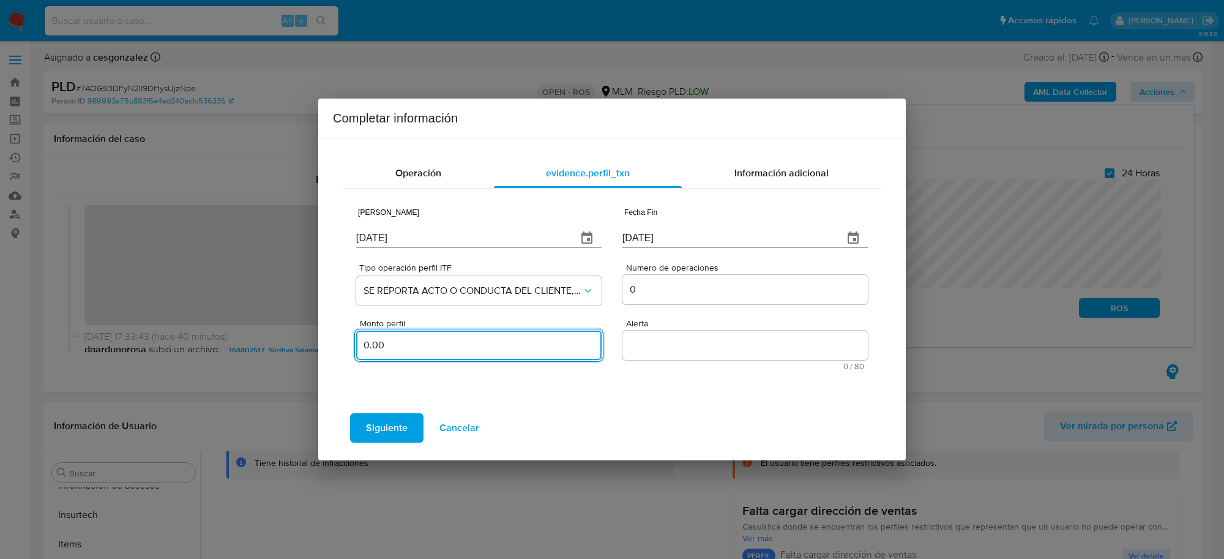
type input "0.00"
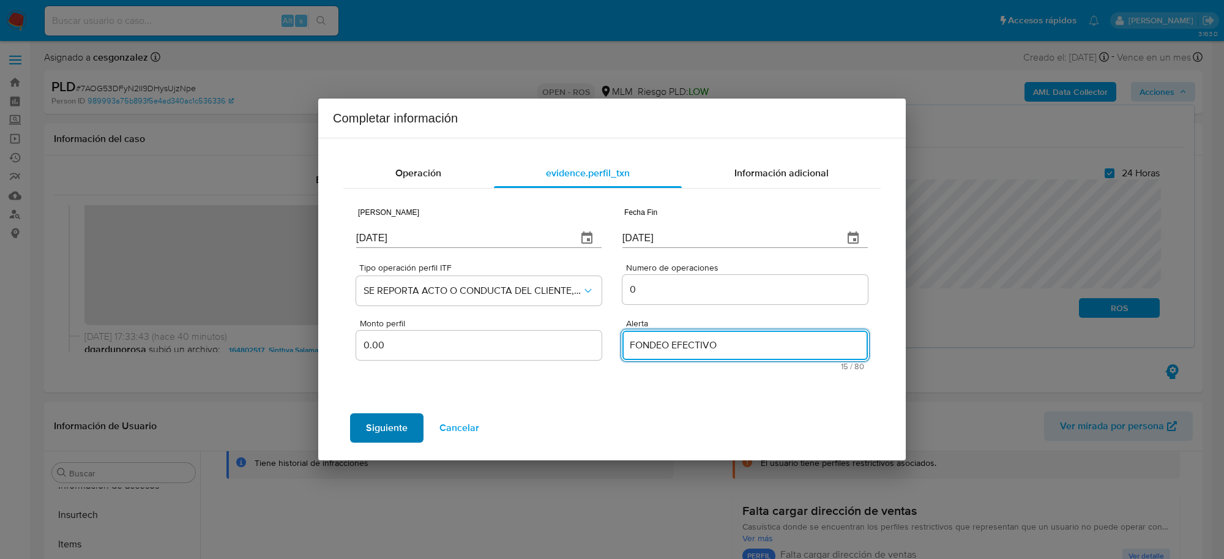
type textarea "FONDEO EFECTIVO"
click at [395, 424] on span "Siguiente" at bounding box center [387, 427] width 42 height 27
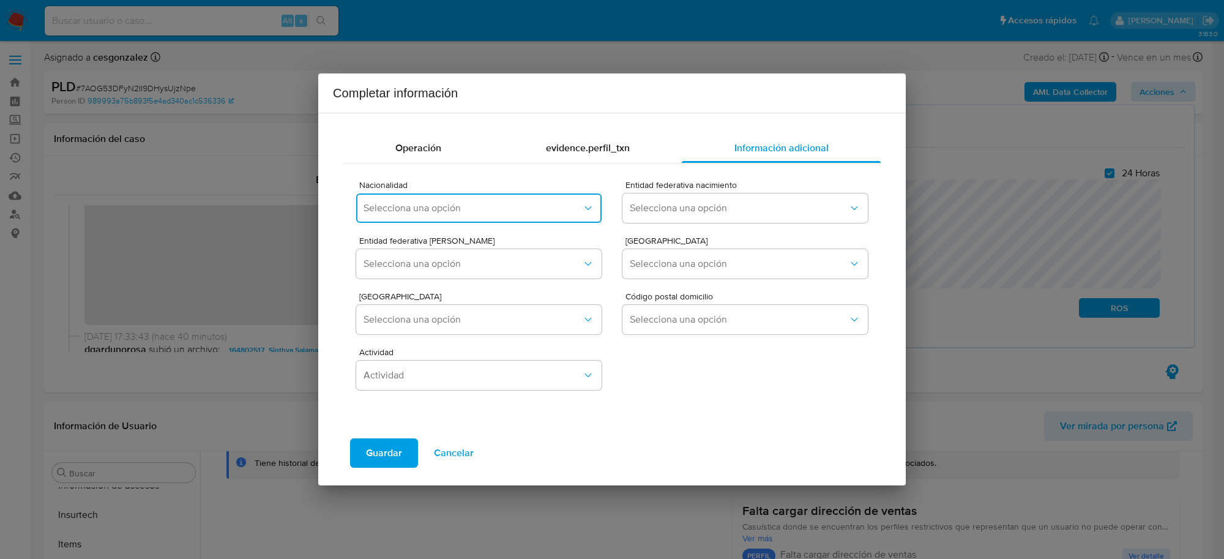
click at [503, 213] on span "Selecciona una opción" at bounding box center [473, 208] width 218 height 12
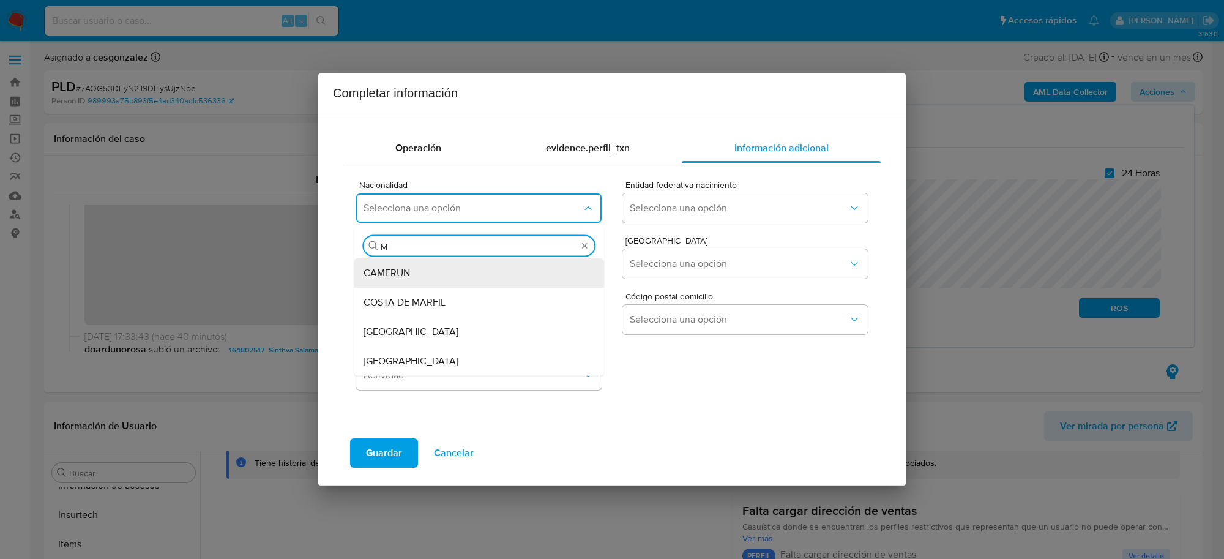
type input "ME"
click at [432, 365] on div "MEXICO" at bounding box center [475, 360] width 223 height 29
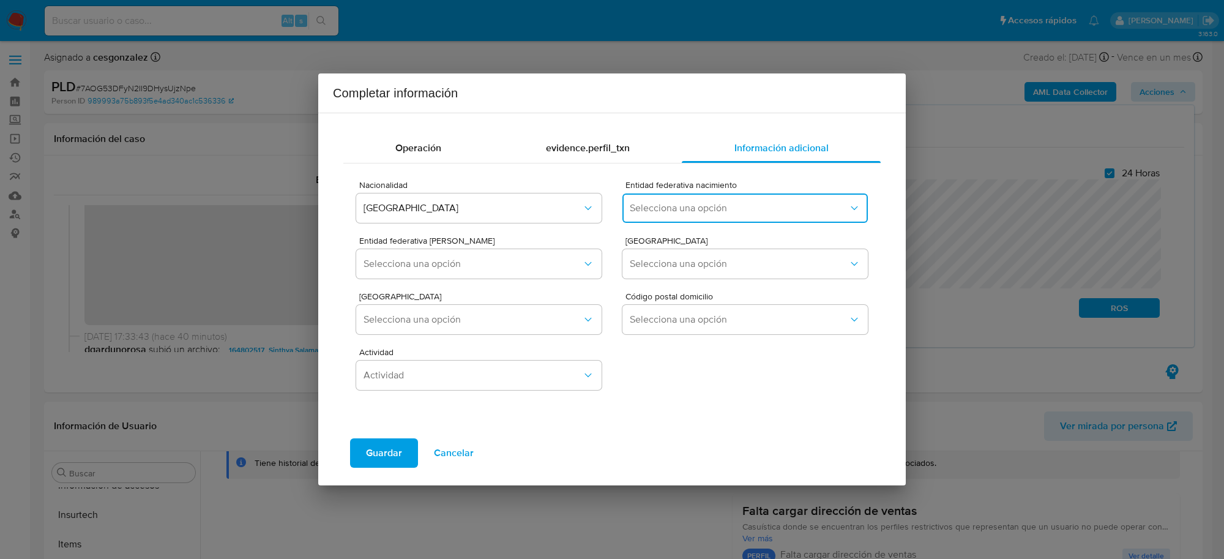
click at [660, 214] on span "Selecciona una opción" at bounding box center [739, 208] width 218 height 12
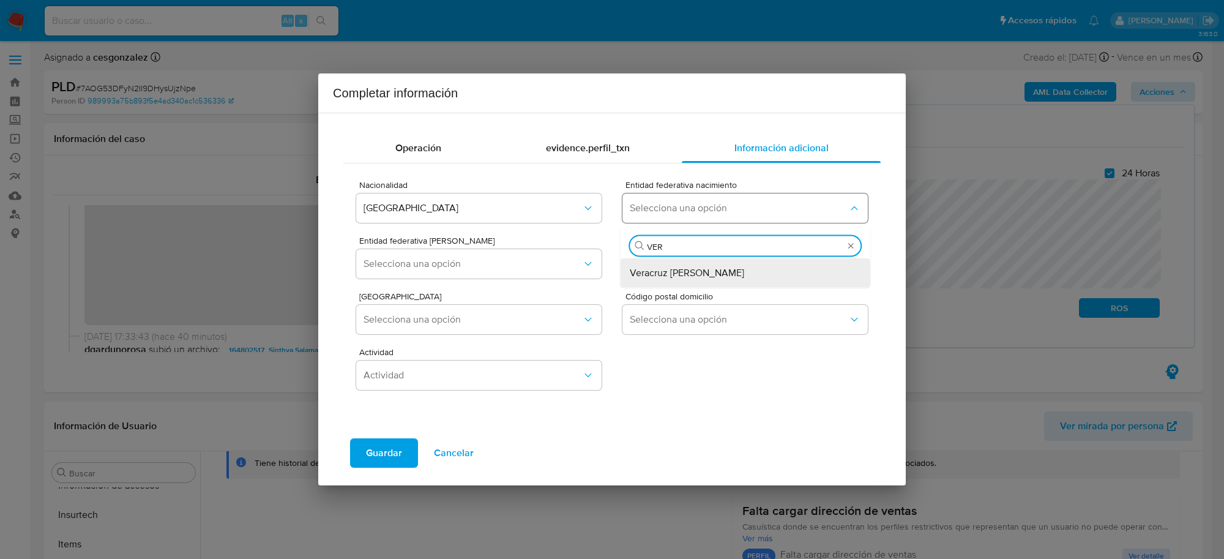
type input "VERA"
click at [698, 269] on span "Veracruz de Ignacio de la Llave" at bounding box center [687, 273] width 114 height 12
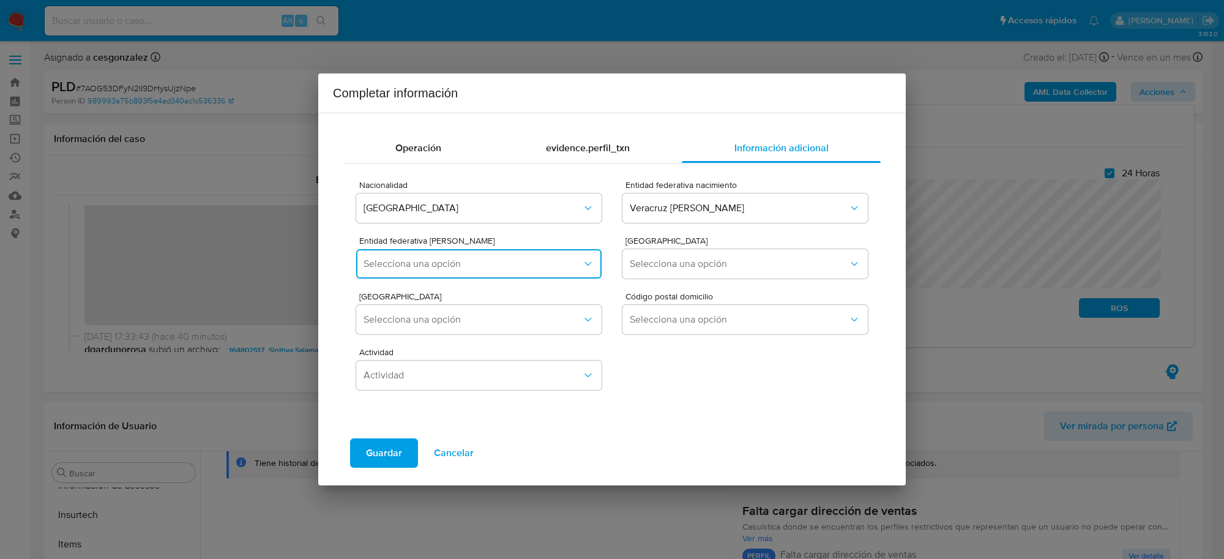
click at [568, 269] on span "Selecciona una opción" at bounding box center [473, 264] width 218 height 12
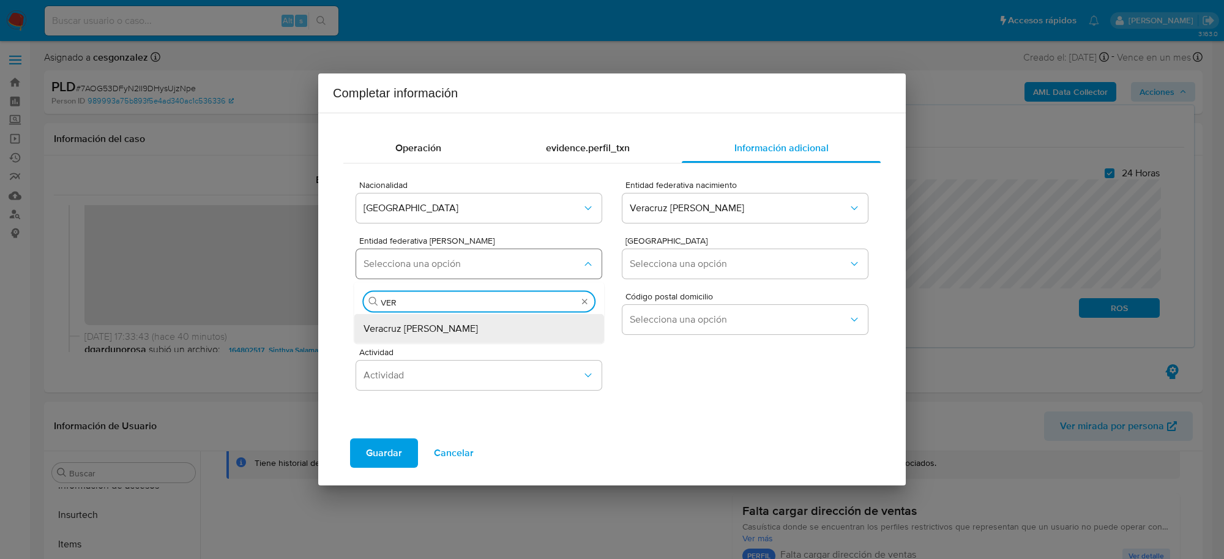
type input "VERA"
click at [478, 326] on span "Veracruz de Ignacio de la Llave" at bounding box center [421, 329] width 114 height 12
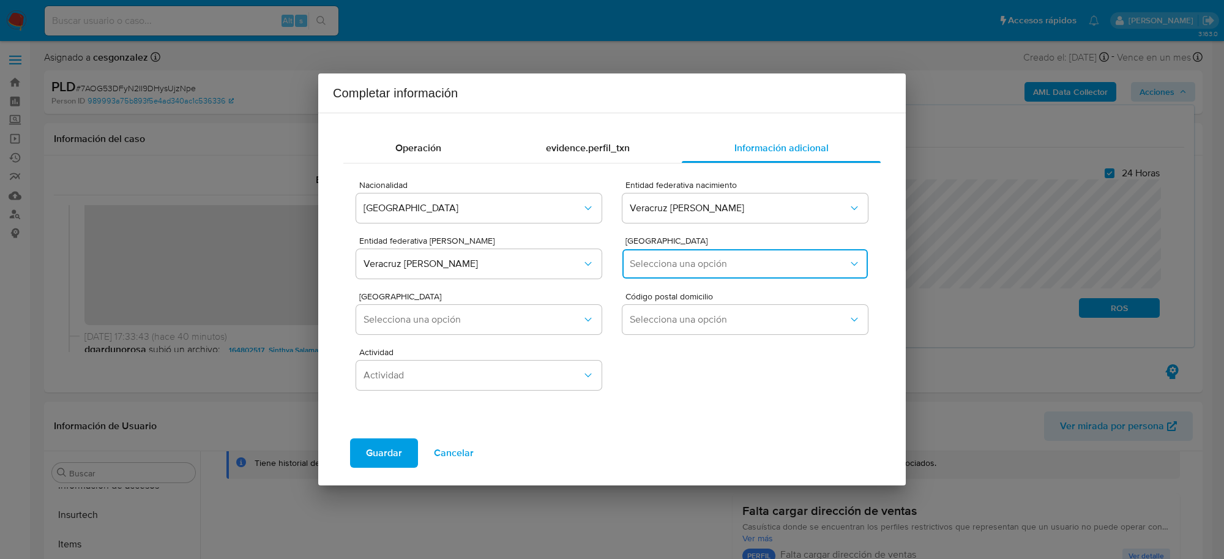
click at [684, 268] on span "Selecciona una opción" at bounding box center [739, 264] width 218 height 12
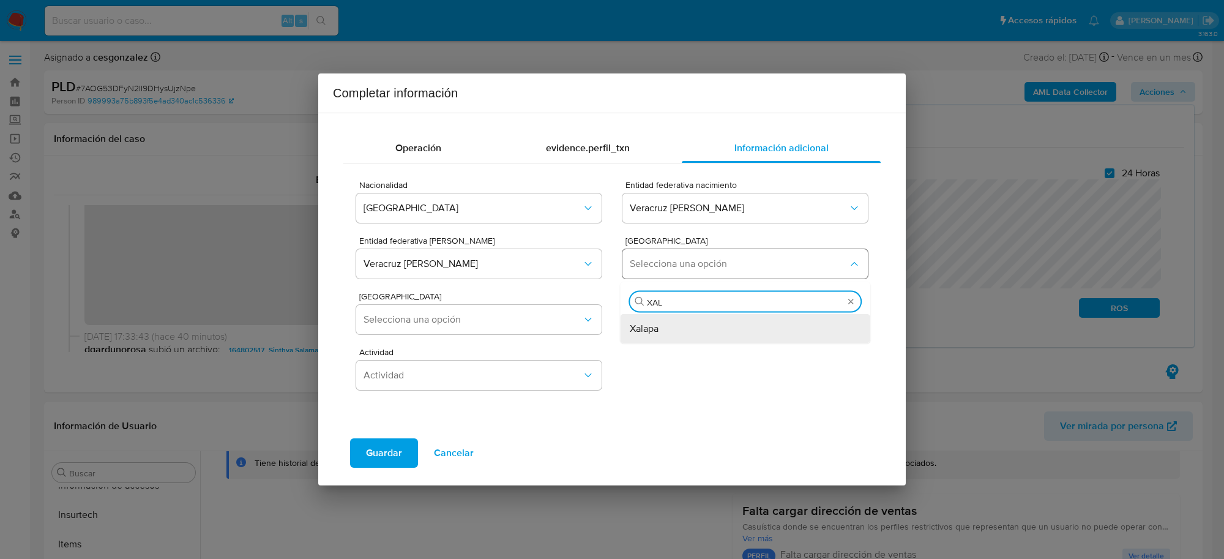
type input "XALA"
click at [657, 328] on span "Xalapa" at bounding box center [644, 329] width 29 height 12
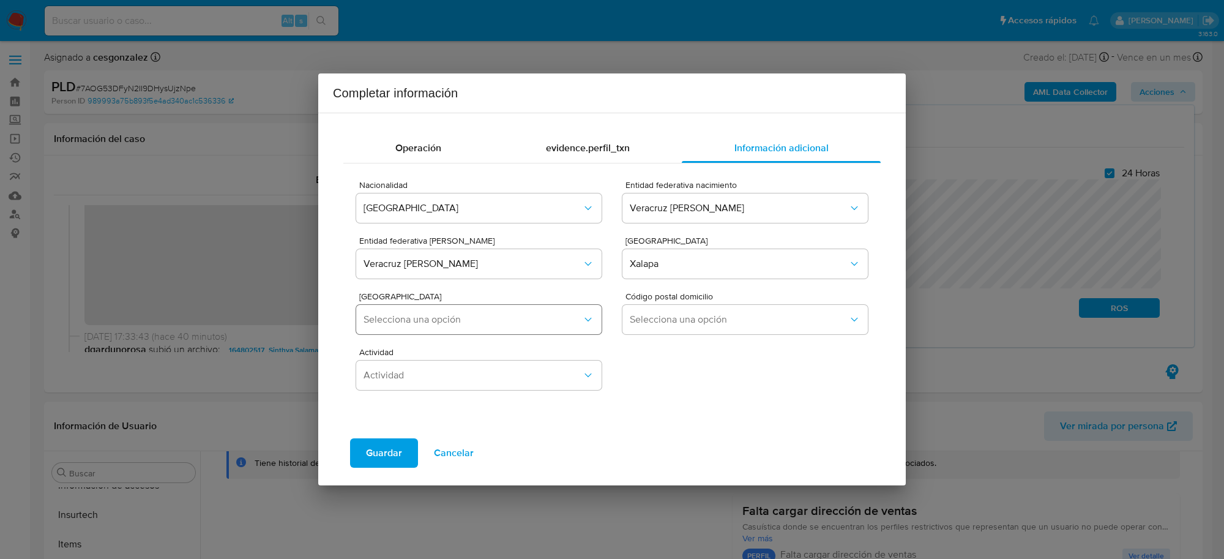
drag, startPoint x: 474, startPoint y: 337, endPoint x: 473, endPoint y: 330, distance: 6.8
click at [473, 330] on div "Colonia Domicilio Selecciona una opción" at bounding box center [478, 315] width 245 height 47
click at [473, 330] on button "Selecciona una opción" at bounding box center [478, 319] width 245 height 29
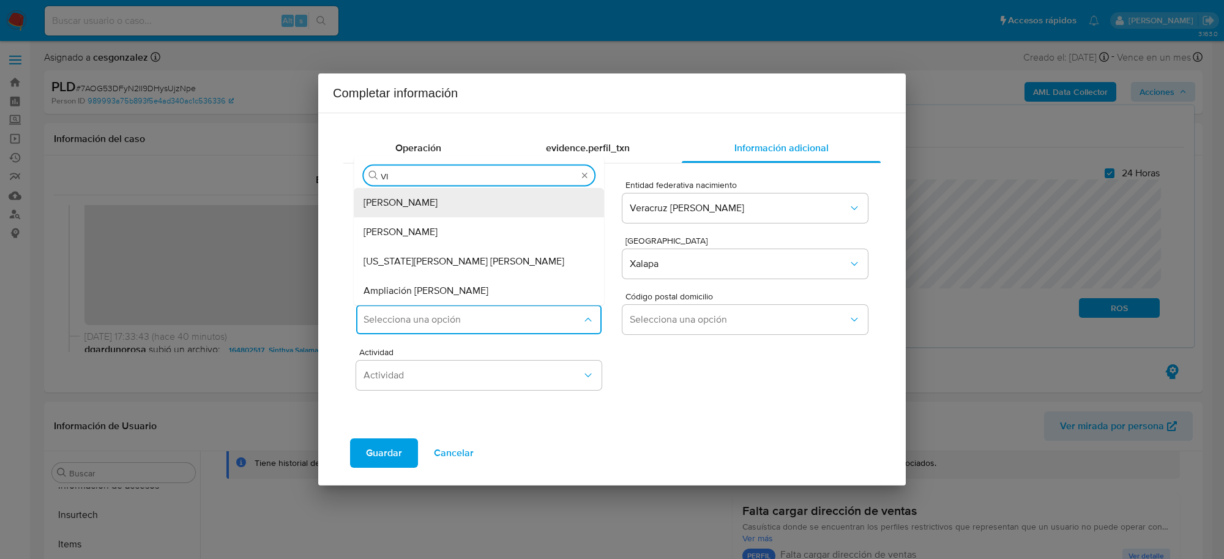
type input "V"
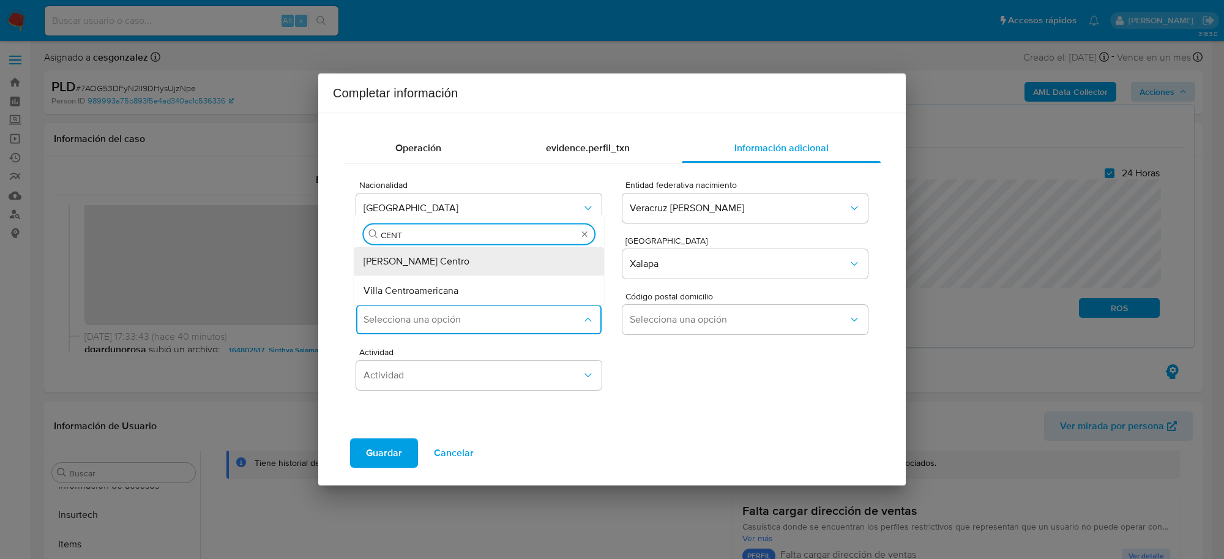
type input "CENTR"
click at [441, 289] on span "Villa Centroamericana" at bounding box center [411, 291] width 95 height 12
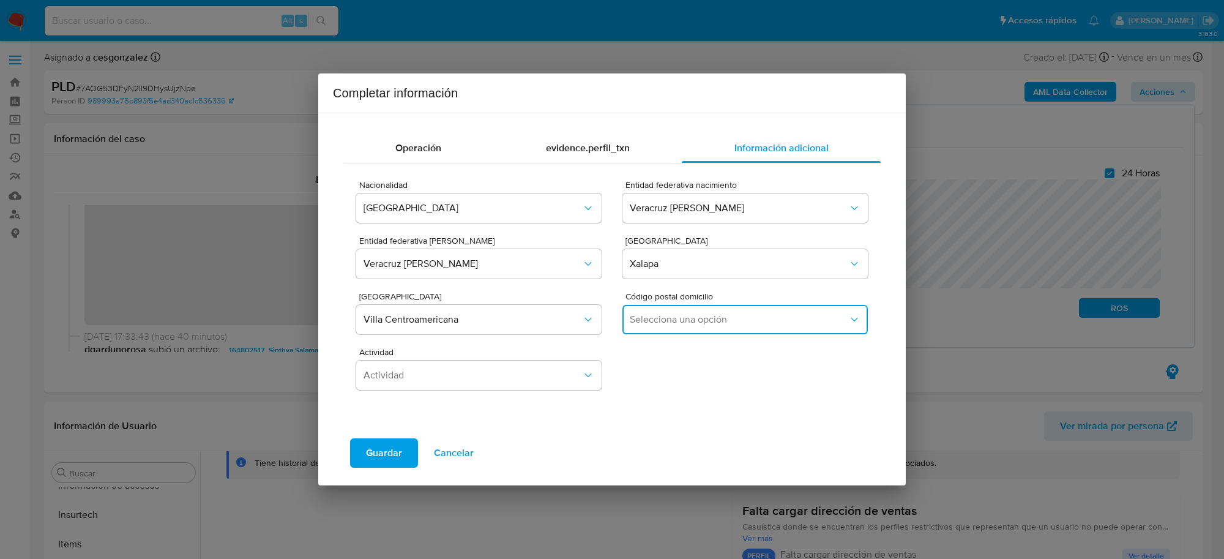
click at [644, 326] on button "Selecciona una opción" at bounding box center [744, 319] width 245 height 29
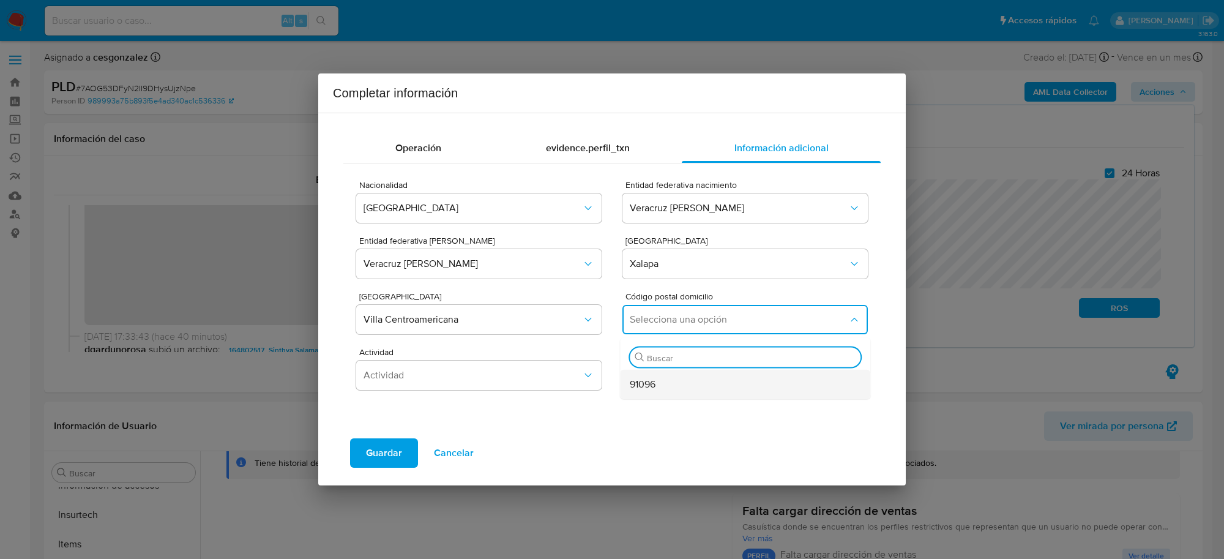
click at [646, 383] on span "91096" at bounding box center [643, 384] width 26 height 12
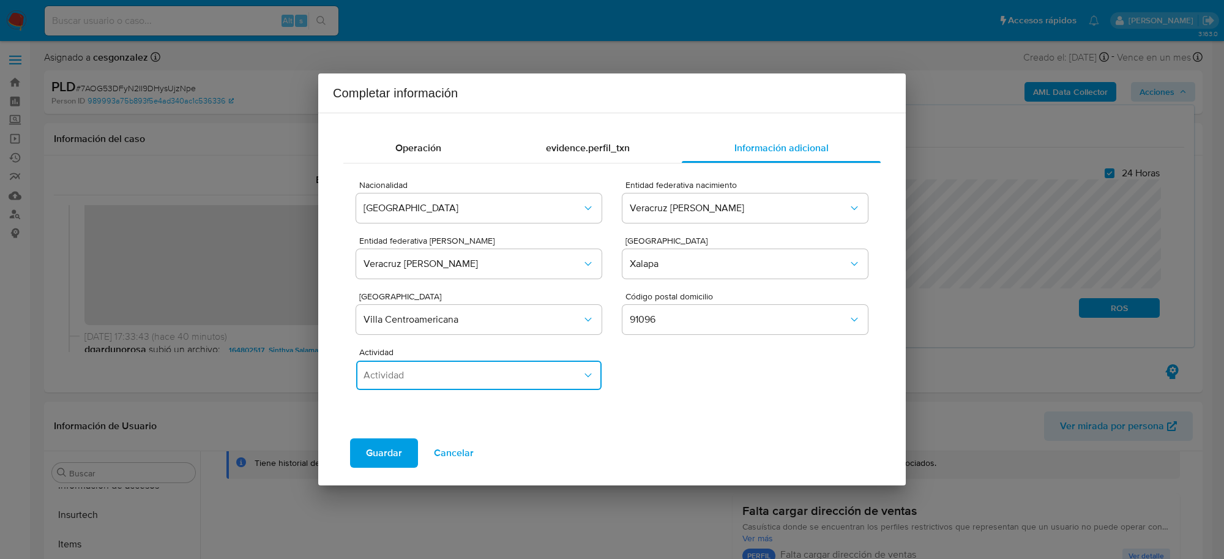
click at [505, 387] on button "Actividad" at bounding box center [478, 374] width 245 height 29
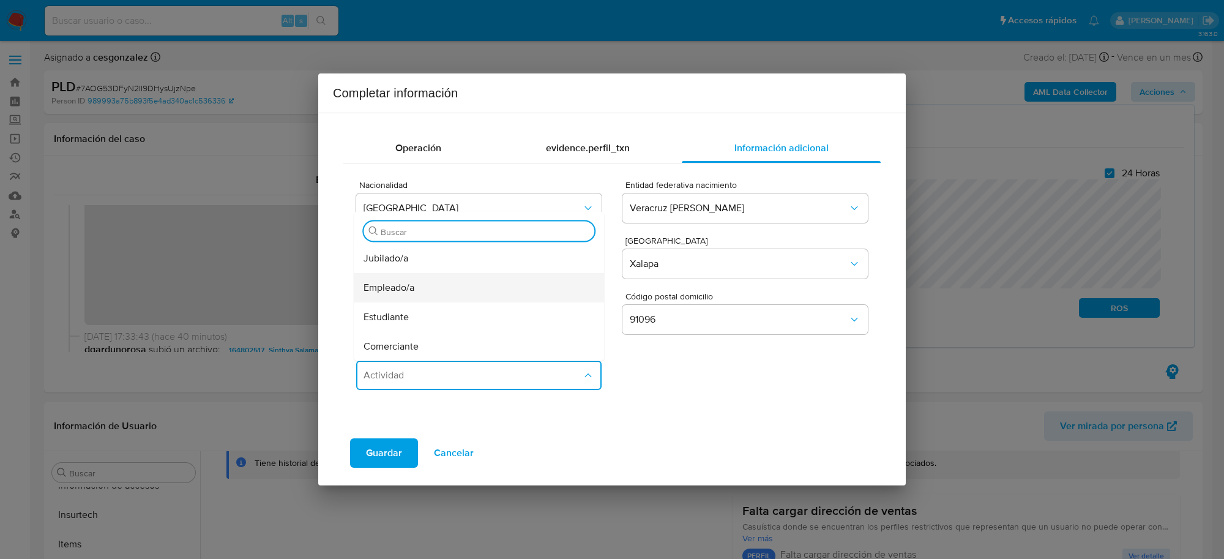
click at [412, 292] on span "Empleado/a" at bounding box center [389, 288] width 51 height 12
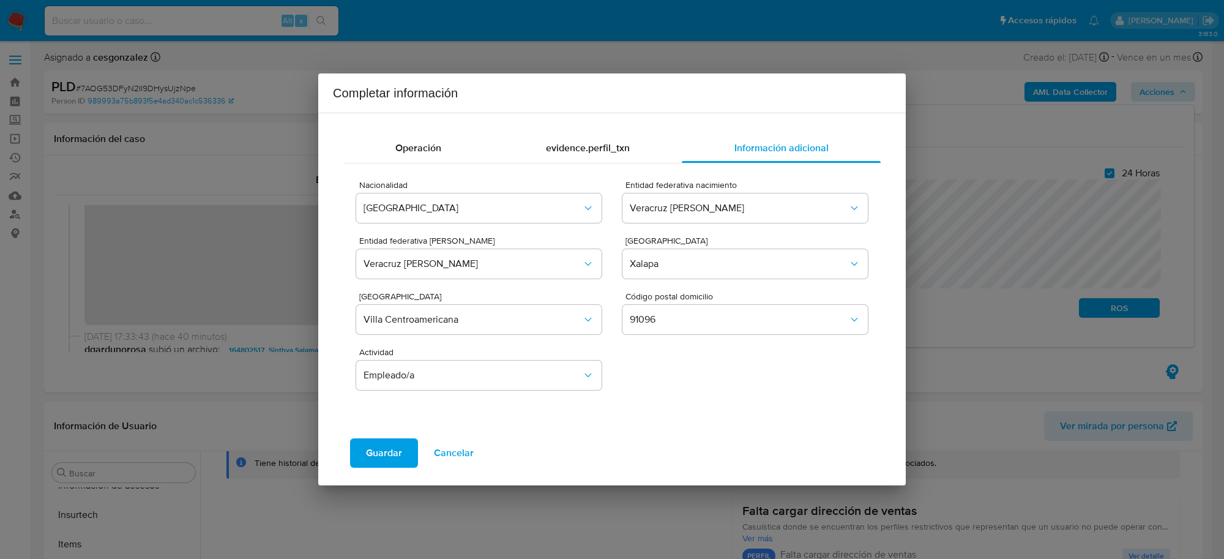
click at [394, 447] on span "Guardar" at bounding box center [384, 452] width 36 height 27
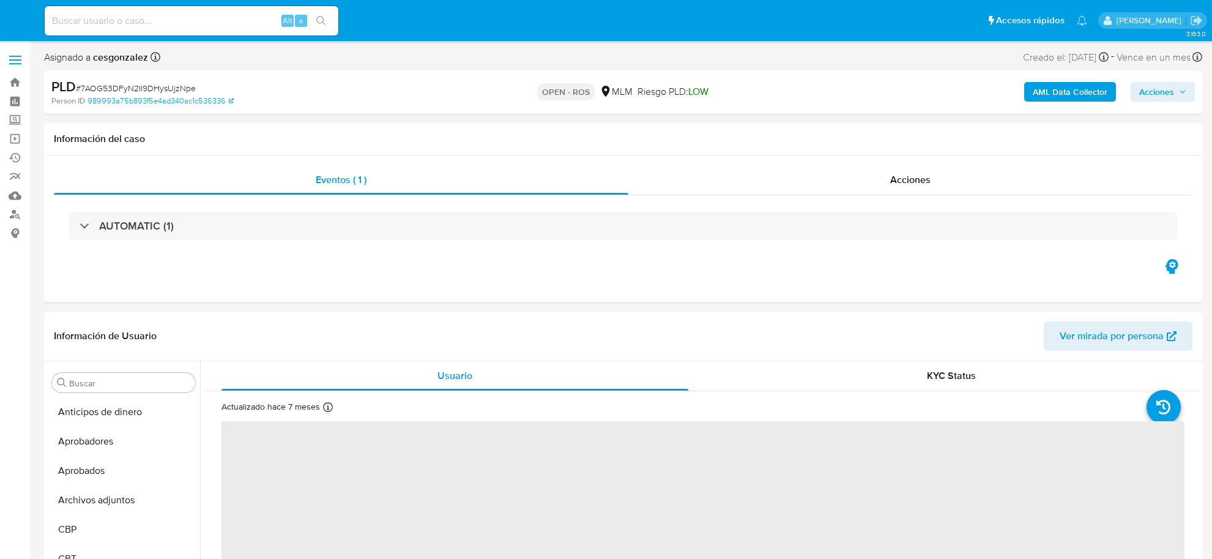
select select "10"
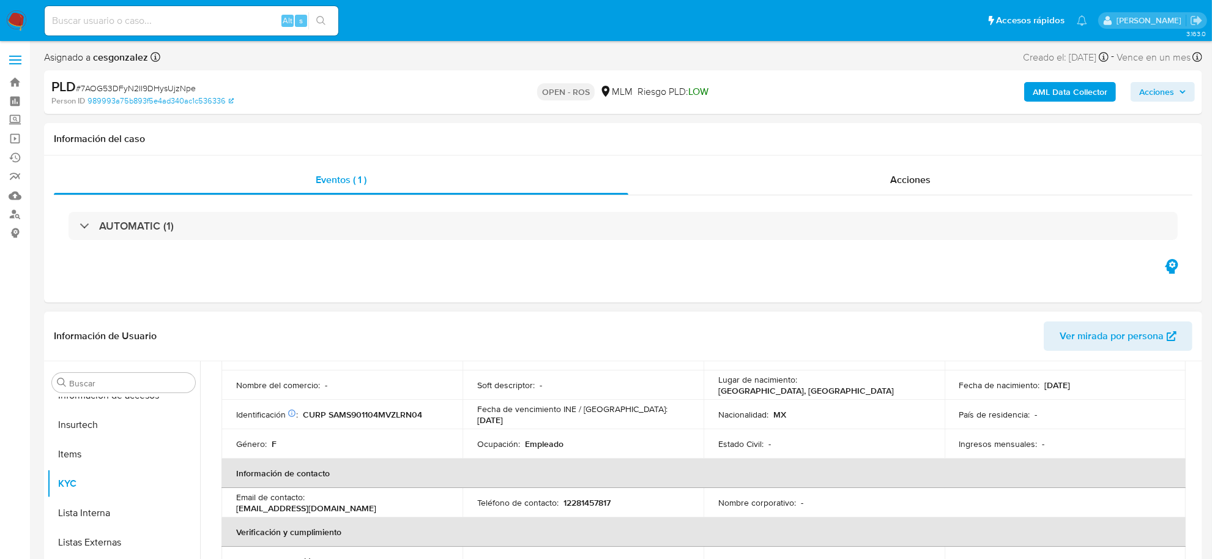
scroll to position [153, 0]
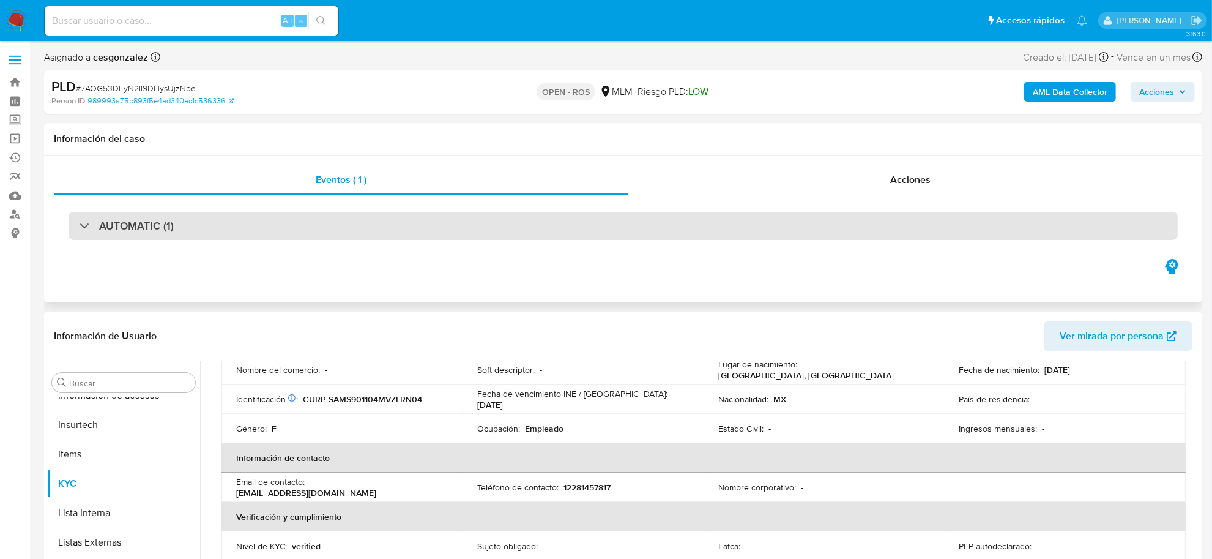
click at [173, 231] on div "AUTOMATIC (1)" at bounding box center [624, 226] width 1110 height 28
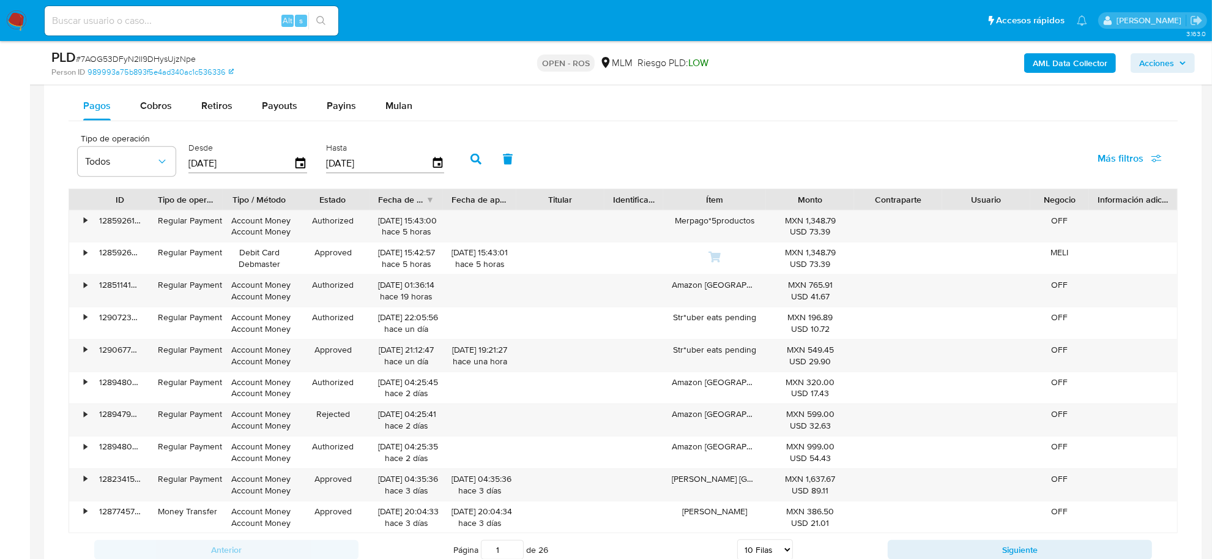
scroll to position [995, 0]
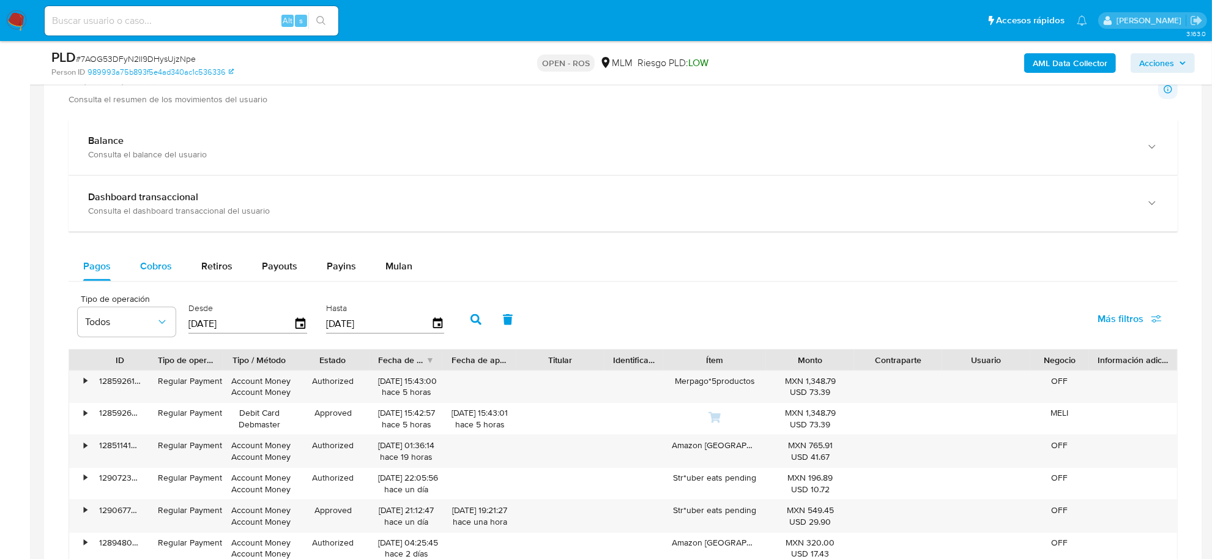
click at [150, 272] on span "Cobros" at bounding box center [156, 266] width 32 height 14
select select "10"
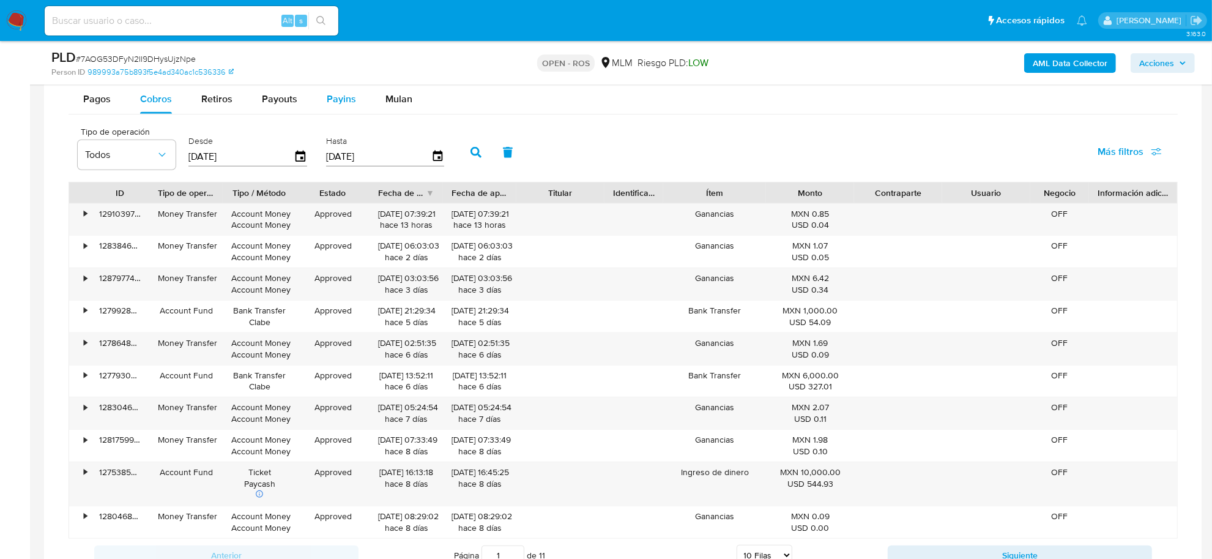
scroll to position [918, 0]
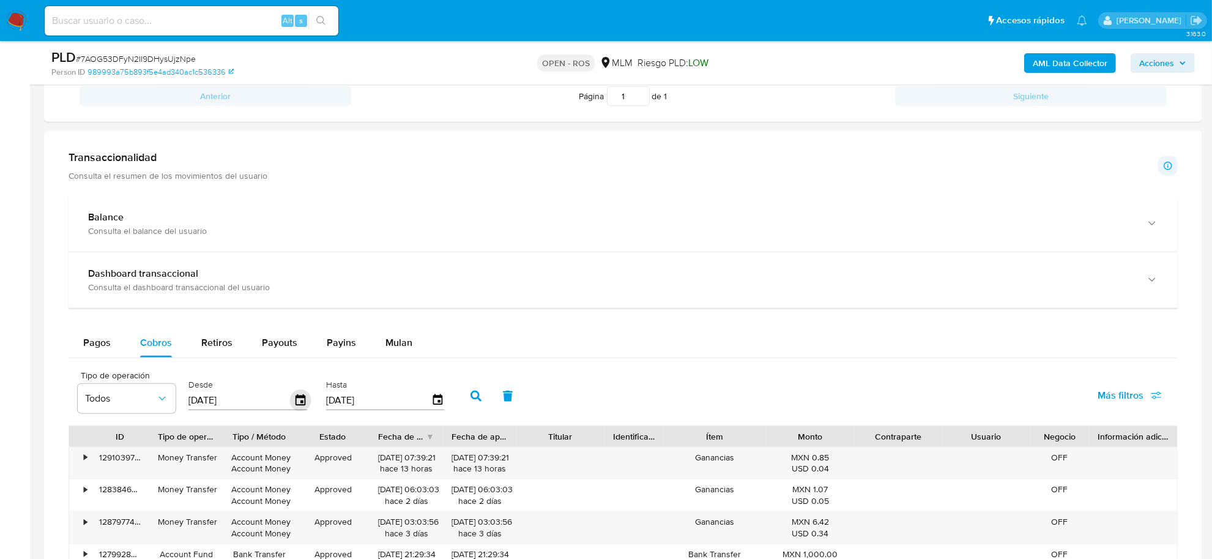
click at [296, 408] on icon "button" at bounding box center [300, 400] width 21 height 21
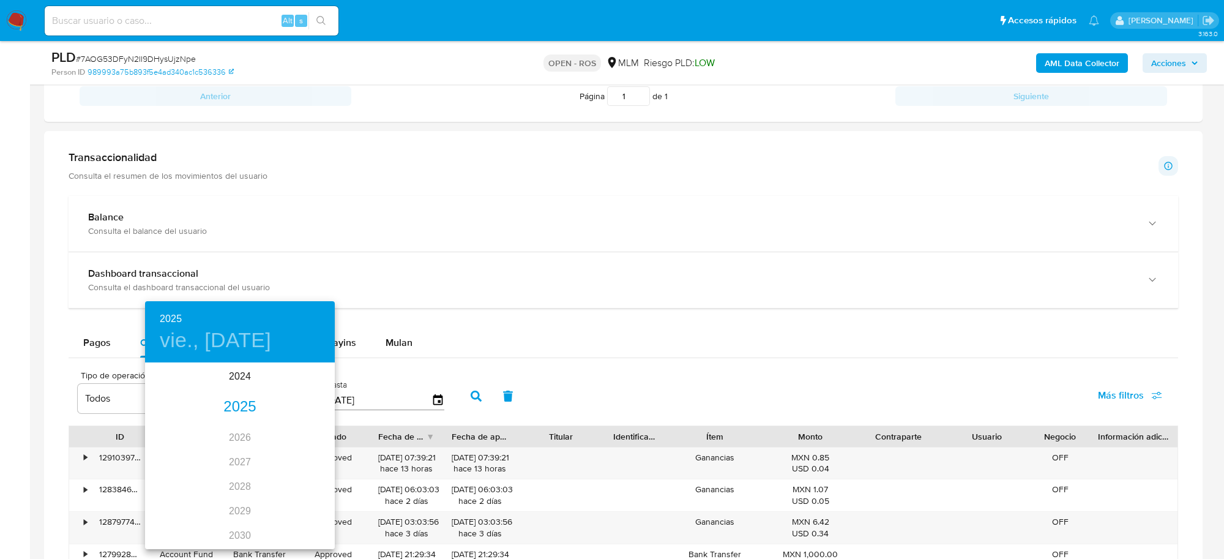
click at [241, 412] on div "2025" at bounding box center [240, 407] width 190 height 24
click at [236, 482] on div "ago." at bounding box center [239, 479] width 63 height 46
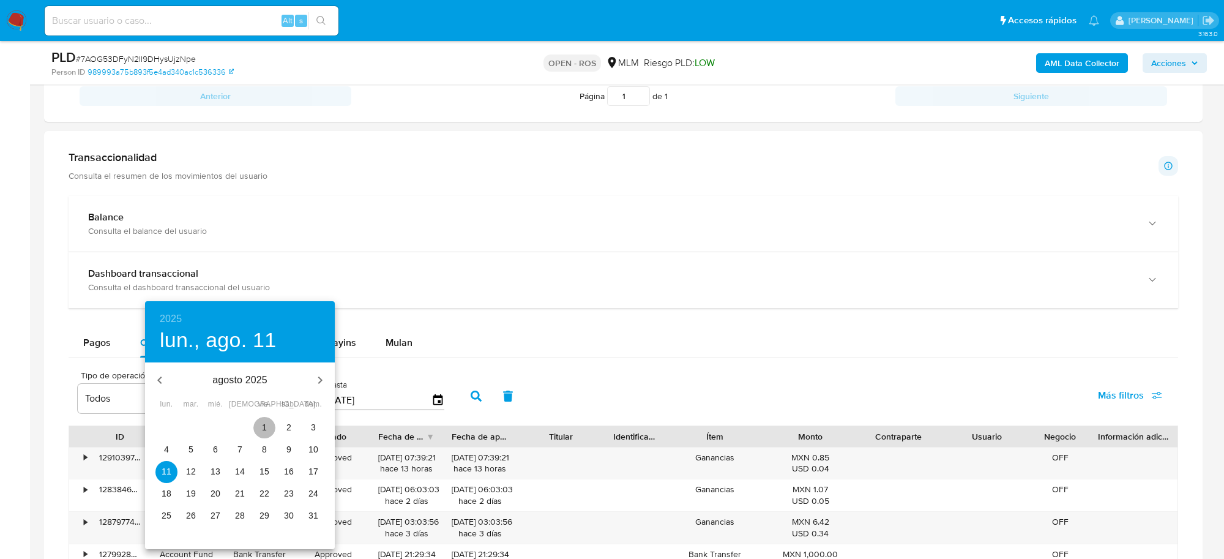
drag, startPoint x: 264, startPoint y: 424, endPoint x: 270, endPoint y: 426, distance: 6.4
click at [264, 424] on p "1" at bounding box center [264, 427] width 5 height 12
type input "[DATE]"
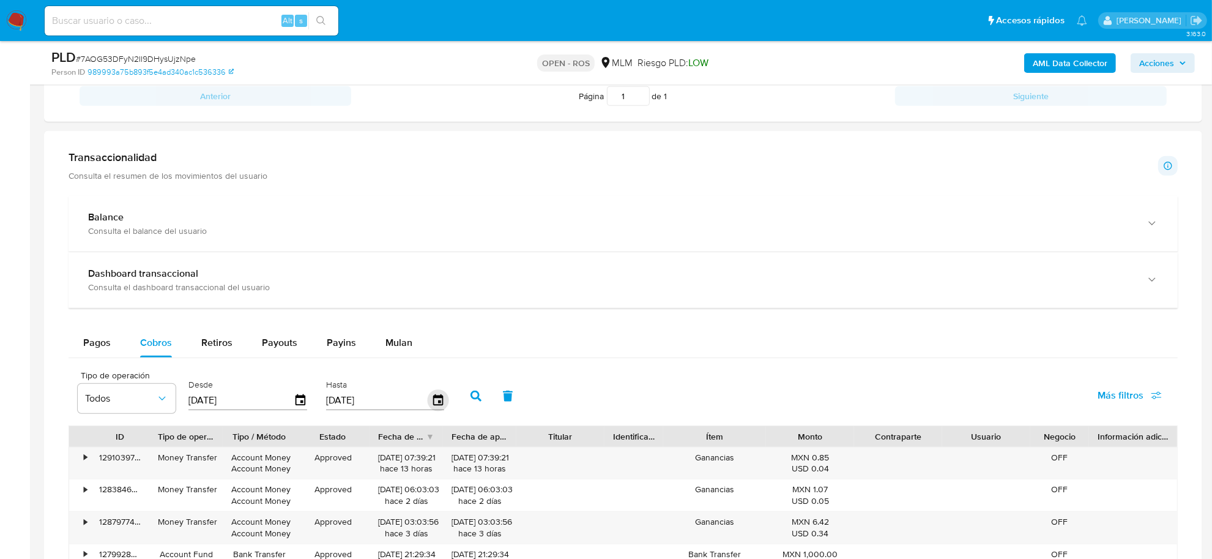
click at [435, 405] on icon "button" at bounding box center [438, 399] width 10 height 11
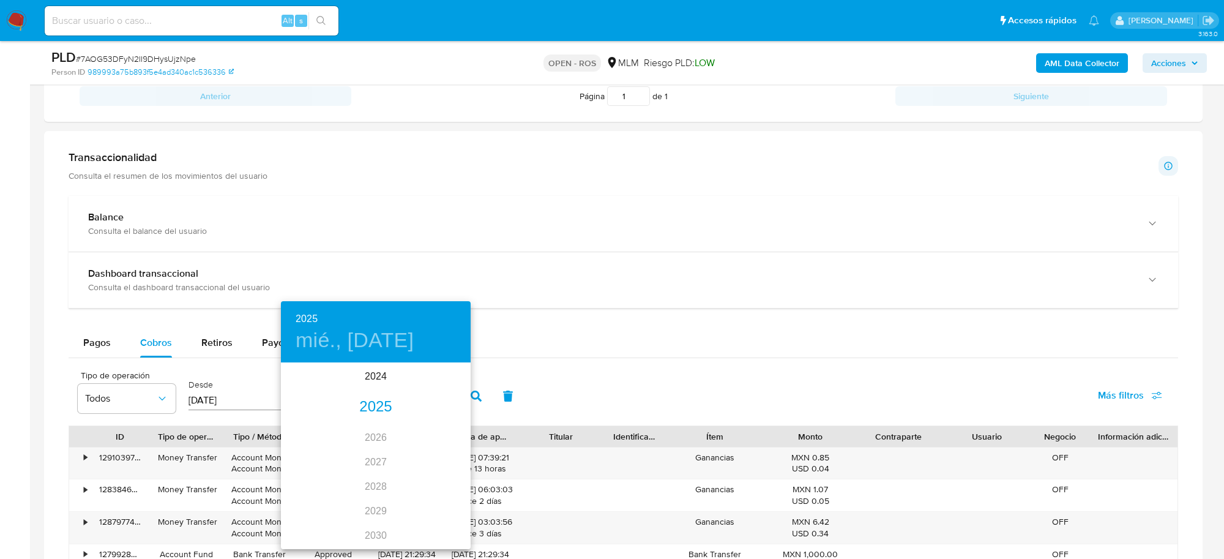
click at [373, 413] on div "2025" at bounding box center [376, 407] width 190 height 24
click at [364, 476] on div "ago." at bounding box center [375, 479] width 63 height 46
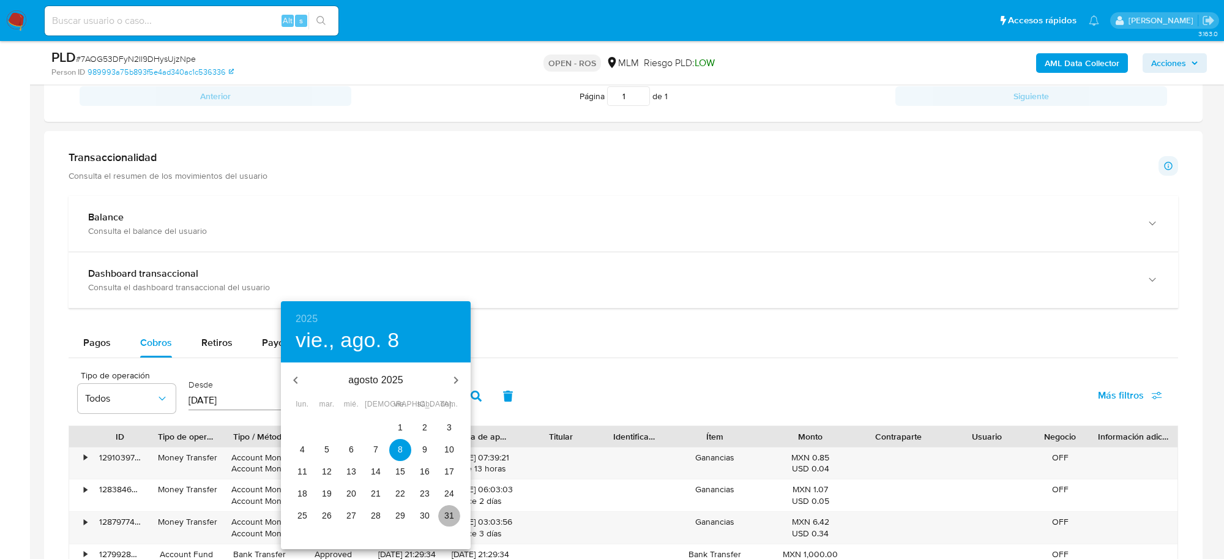
click at [451, 514] on p "31" at bounding box center [449, 515] width 10 height 12
type input "[DATE]"
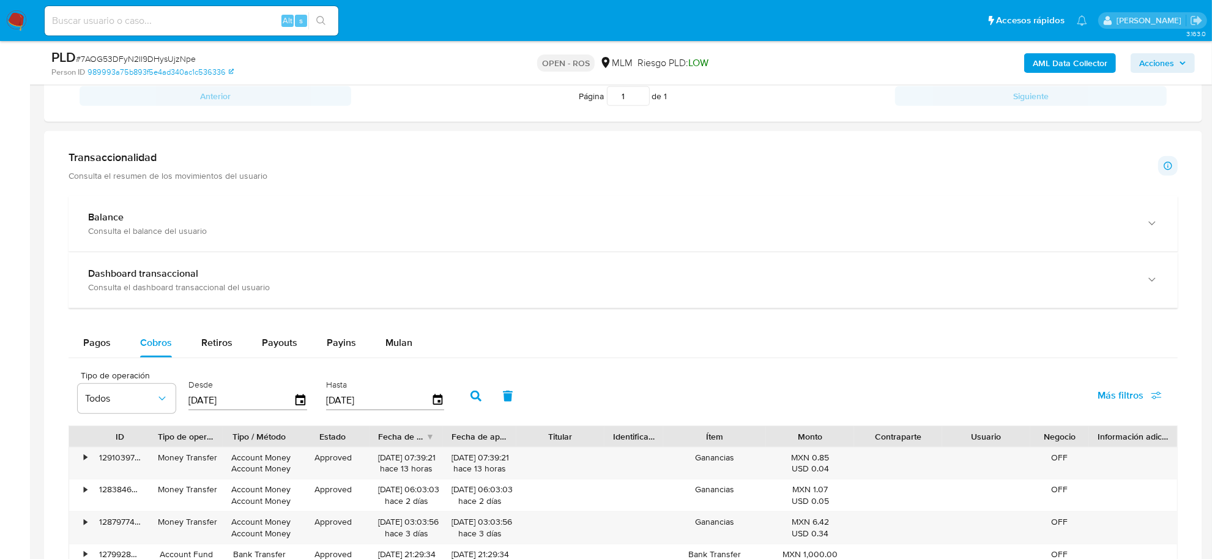
click at [476, 398] on icon "button" at bounding box center [476, 395] width 11 height 11
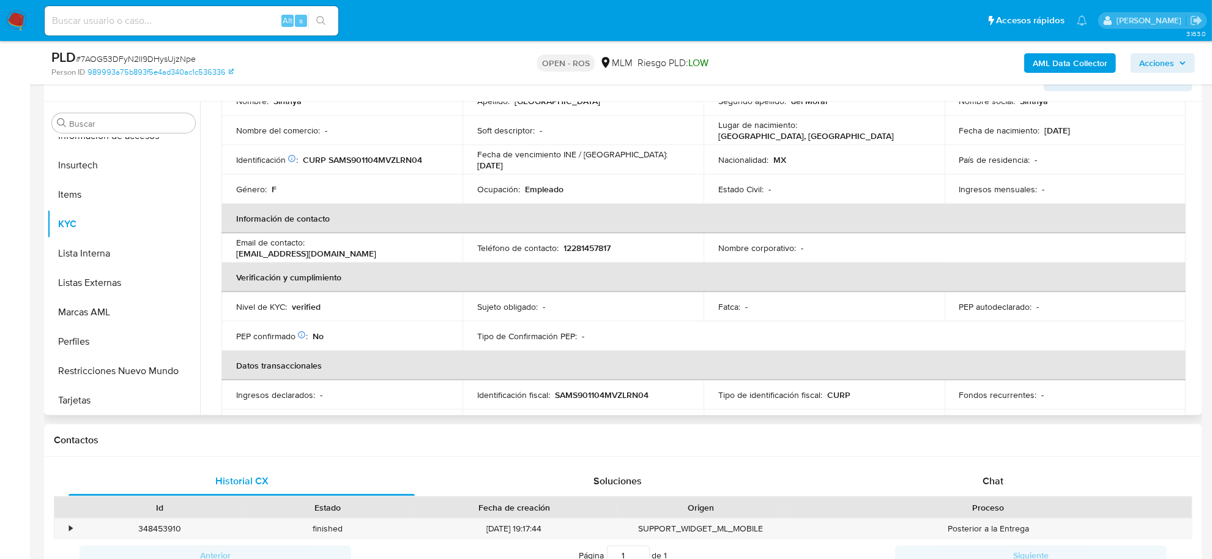
scroll to position [0, 0]
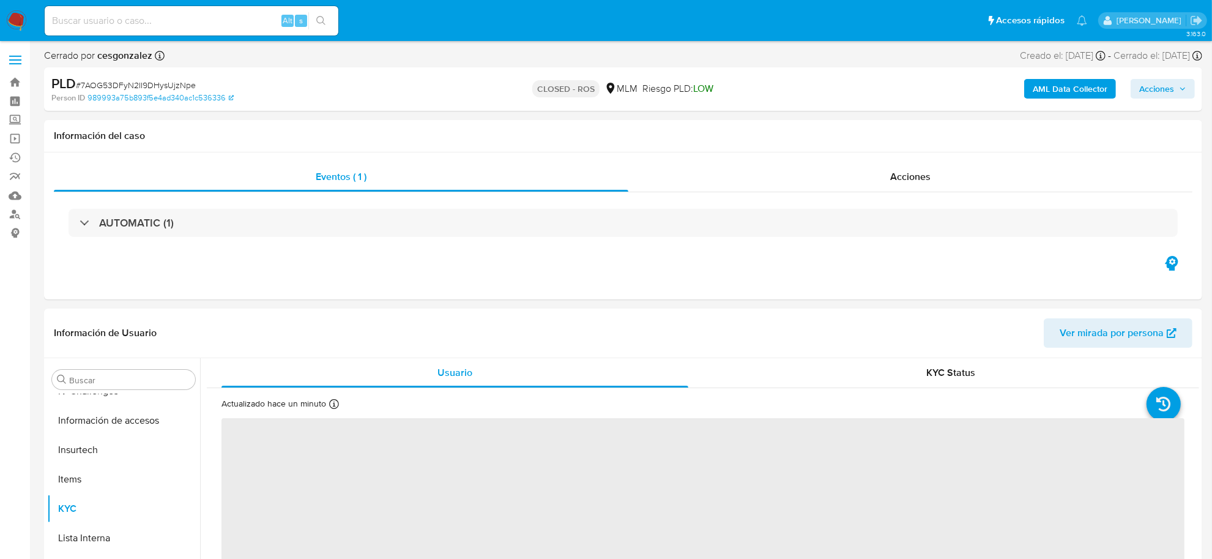
scroll to position [604, 0]
select select "10"
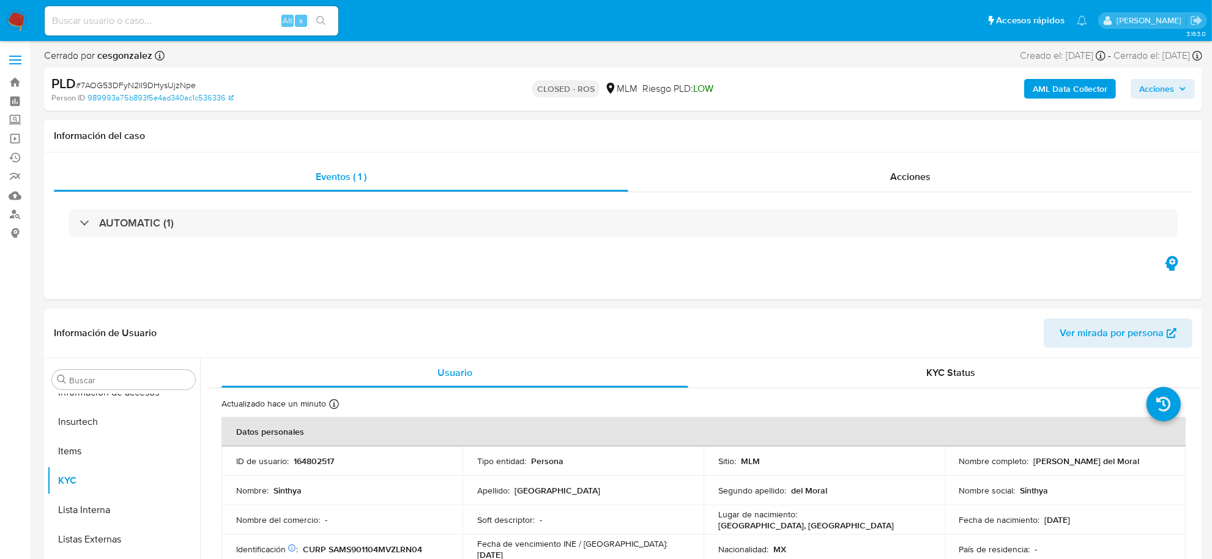
click at [155, 84] on span "# 7AOG53DFyN2II9DHysUjzNpe" at bounding box center [136, 85] width 120 height 12
copy span "7AOG53DFyN2II9DHysUjzNpe"
click at [922, 181] on span "Acciones" at bounding box center [910, 177] width 40 height 14
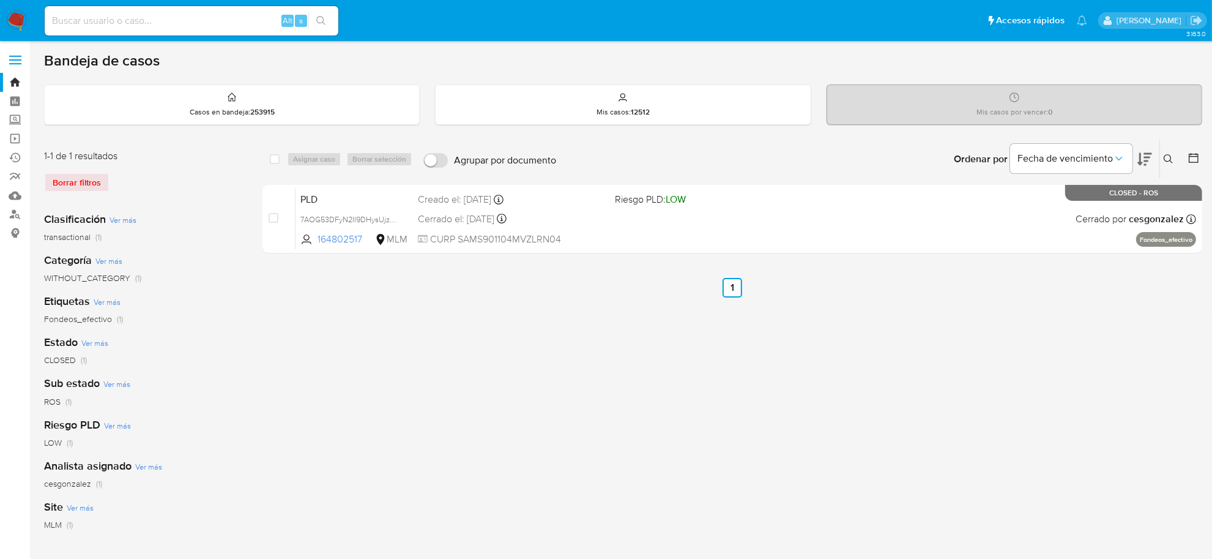
click at [83, 179] on div "Borrar filtros" at bounding box center [142, 183] width 196 height 20
click at [83, 182] on div "Borrar filtros" at bounding box center [142, 183] width 196 height 20
click at [18, 17] on img at bounding box center [16, 20] width 21 height 21
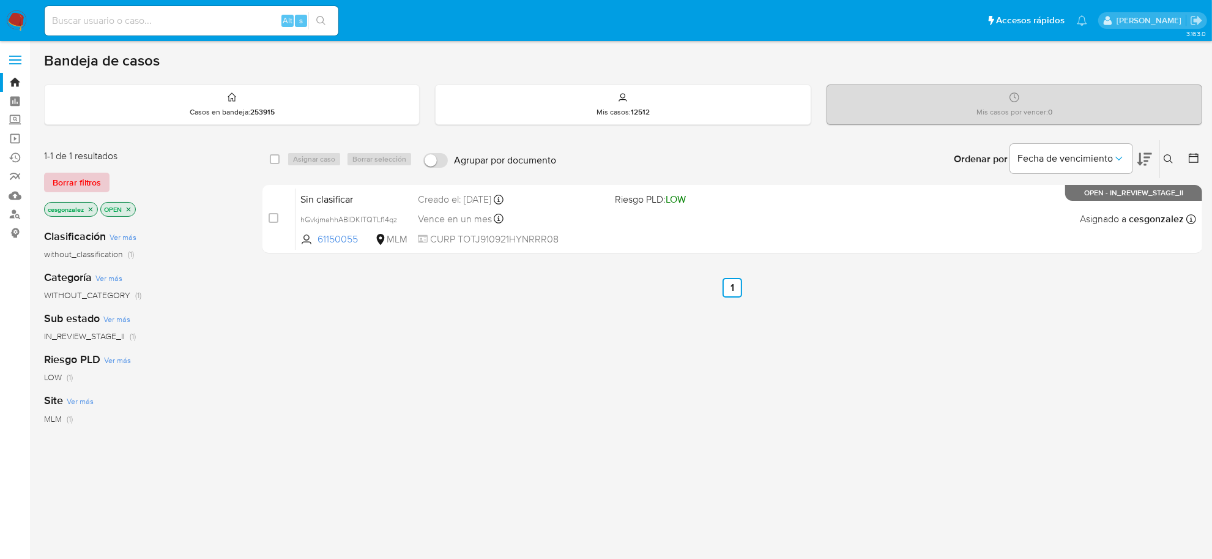
click at [74, 182] on span "Borrar filtros" at bounding box center [77, 182] width 48 height 17
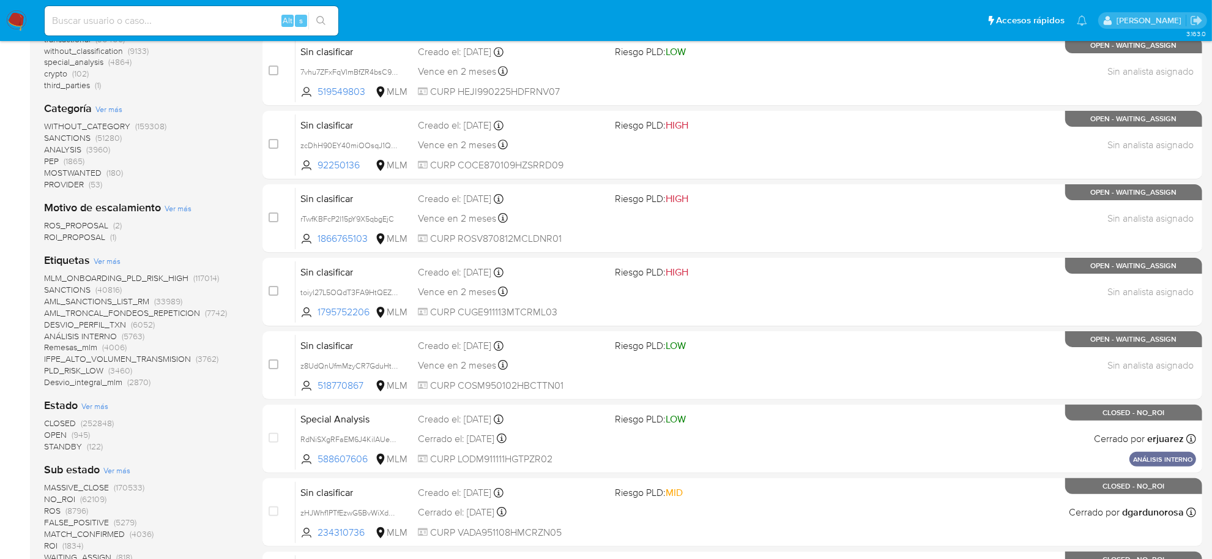
scroll to position [230, 0]
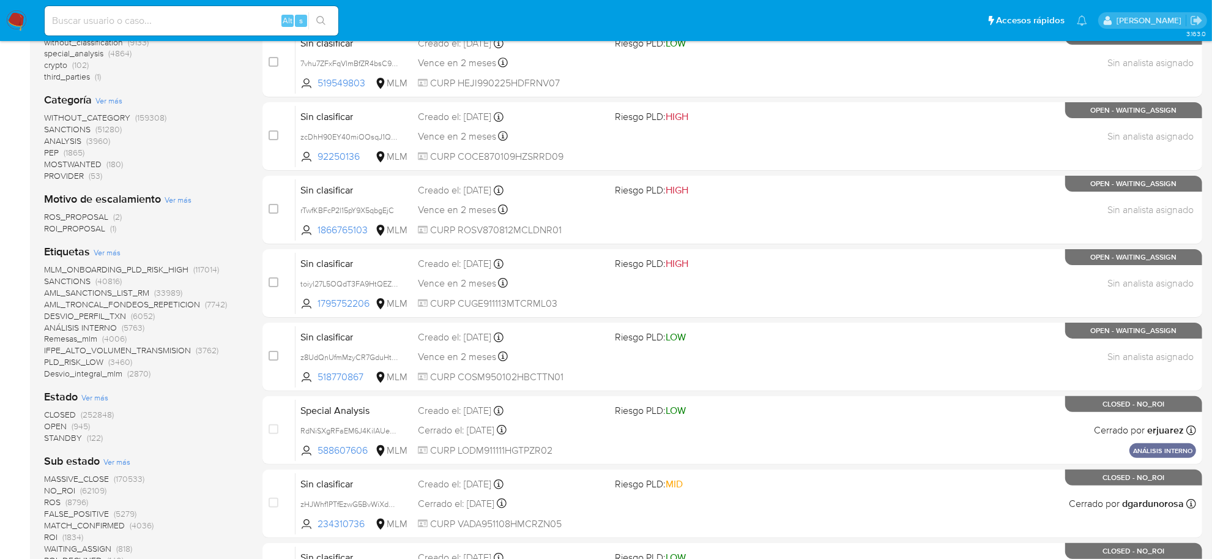
click at [87, 233] on span "ROI_PROPOSAL" at bounding box center [74, 228] width 61 height 12
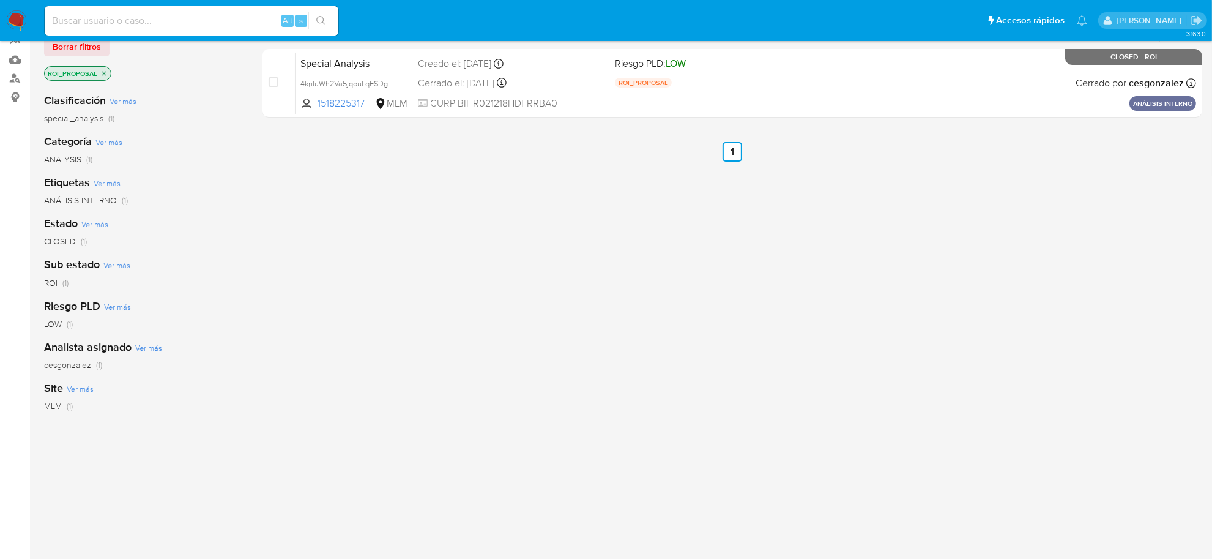
scroll to position [109, 0]
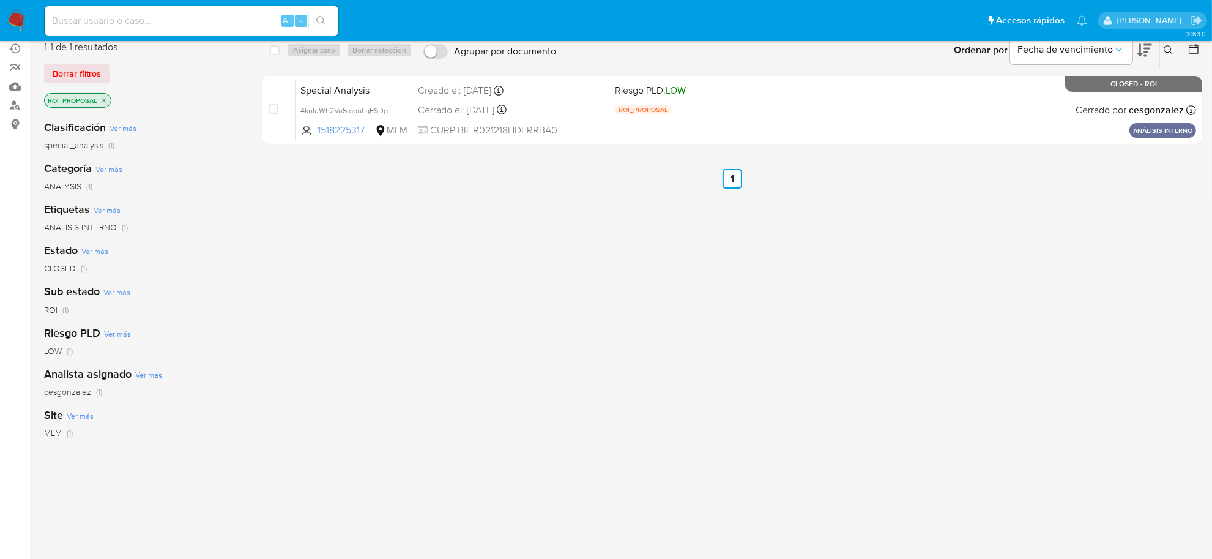
click at [107, 101] on icon "close-filter" at bounding box center [103, 100] width 7 height 7
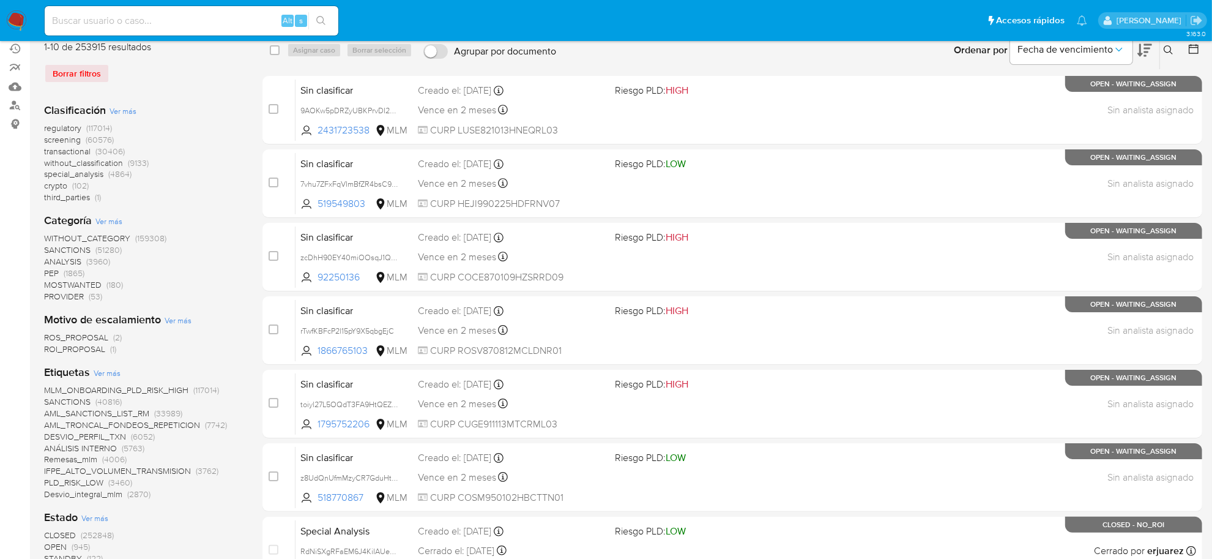
click at [97, 338] on span "ROS_PROPOSAL" at bounding box center [76, 337] width 64 height 12
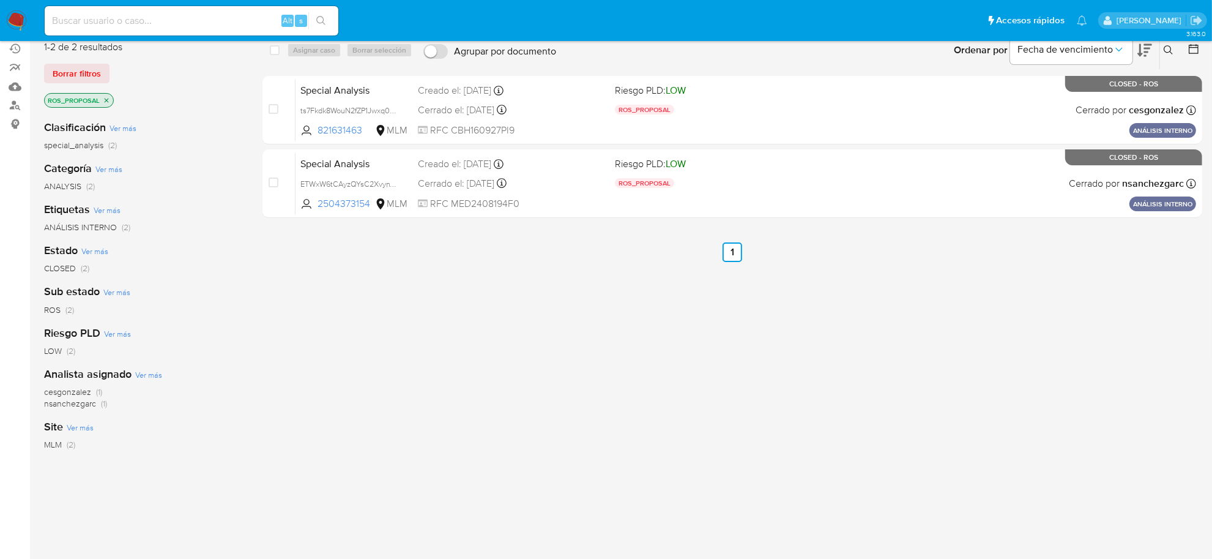
click at [107, 98] on icon "close-filter" at bounding box center [106, 100] width 7 height 7
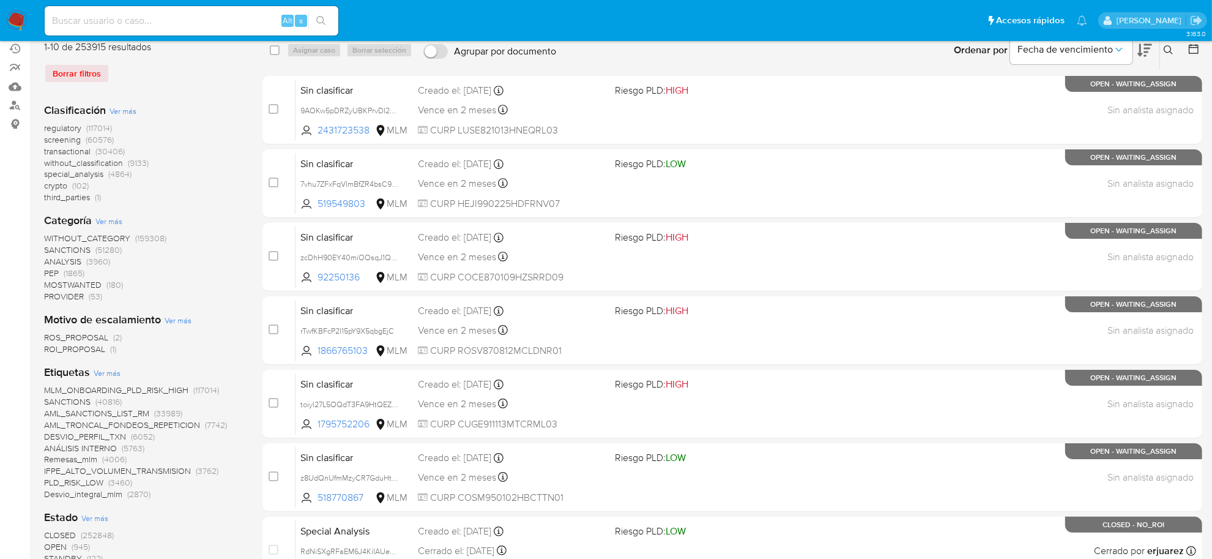
click at [70, 139] on span "screening" at bounding box center [62, 139] width 37 height 12
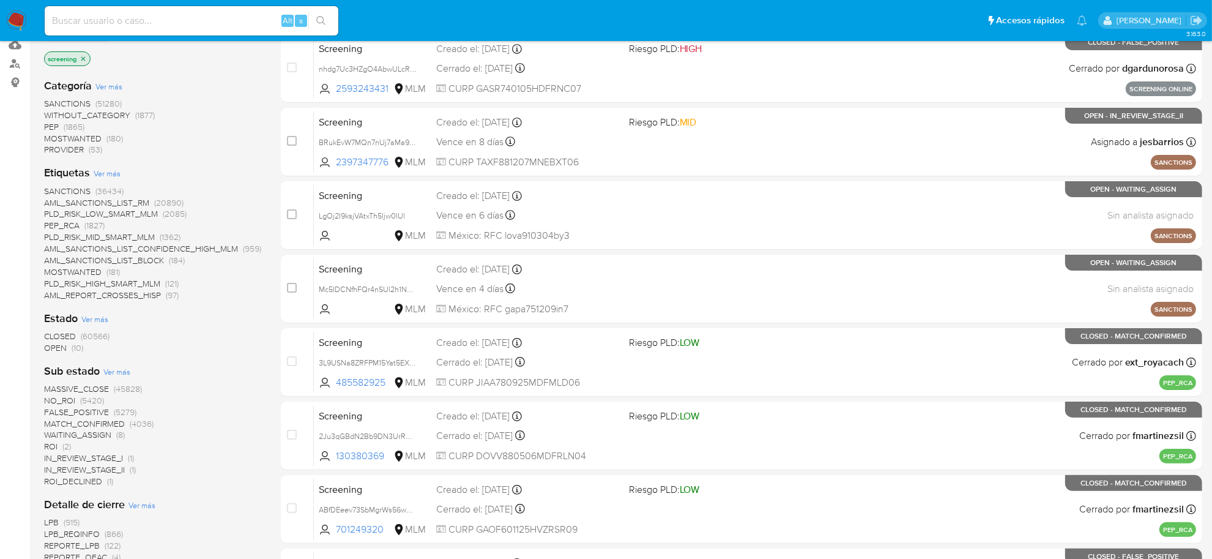
scroll to position [185, 0]
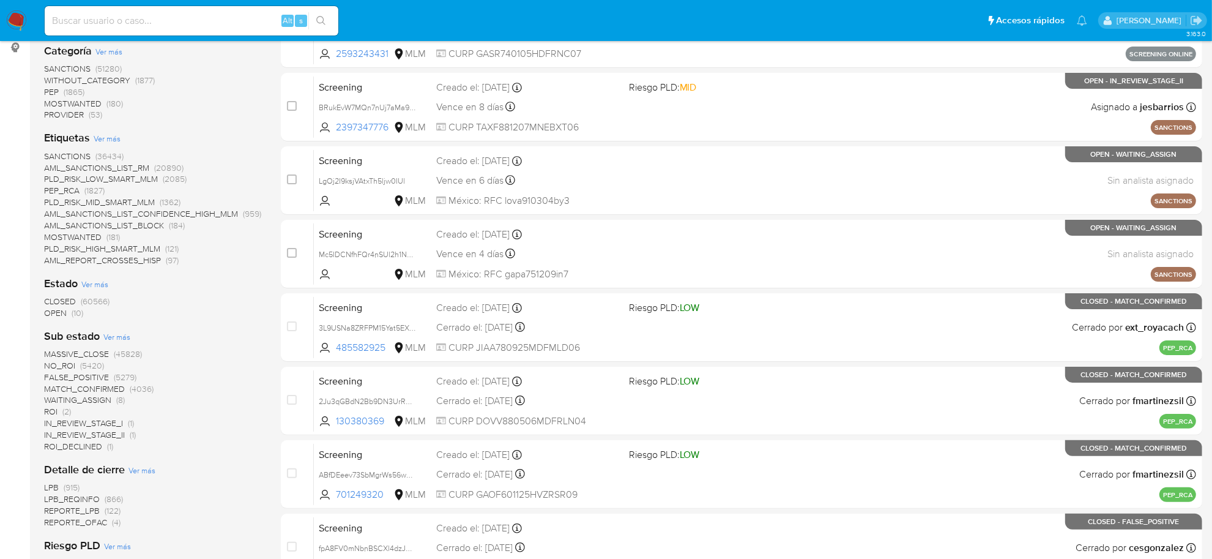
click at [72, 311] on span "(10)" at bounding box center [78, 313] width 12 height 12
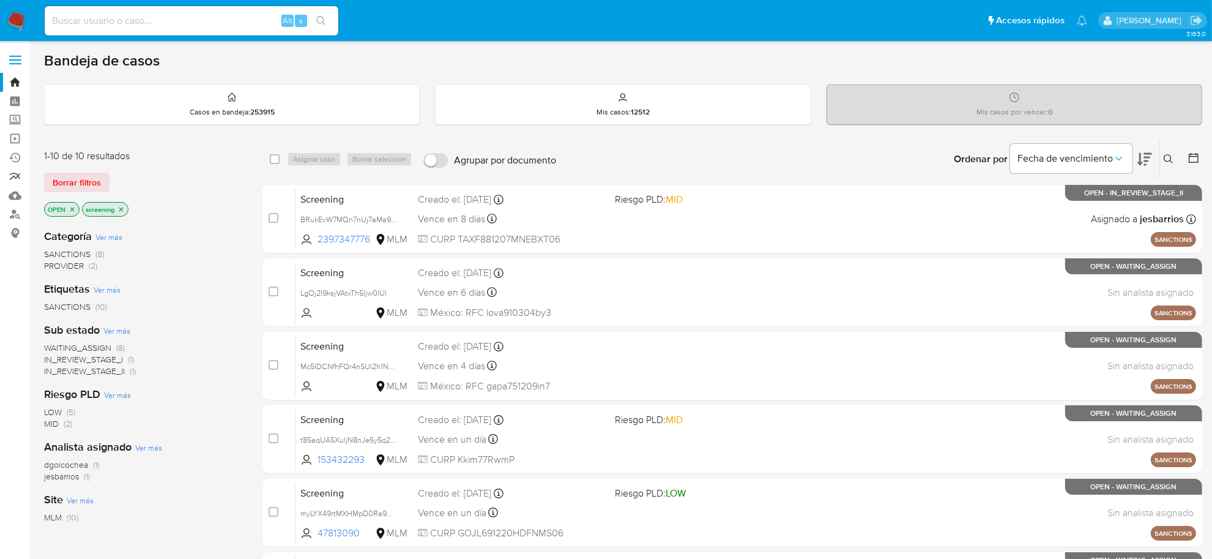
click at [18, 178] on link "Reportes" at bounding box center [73, 176] width 146 height 19
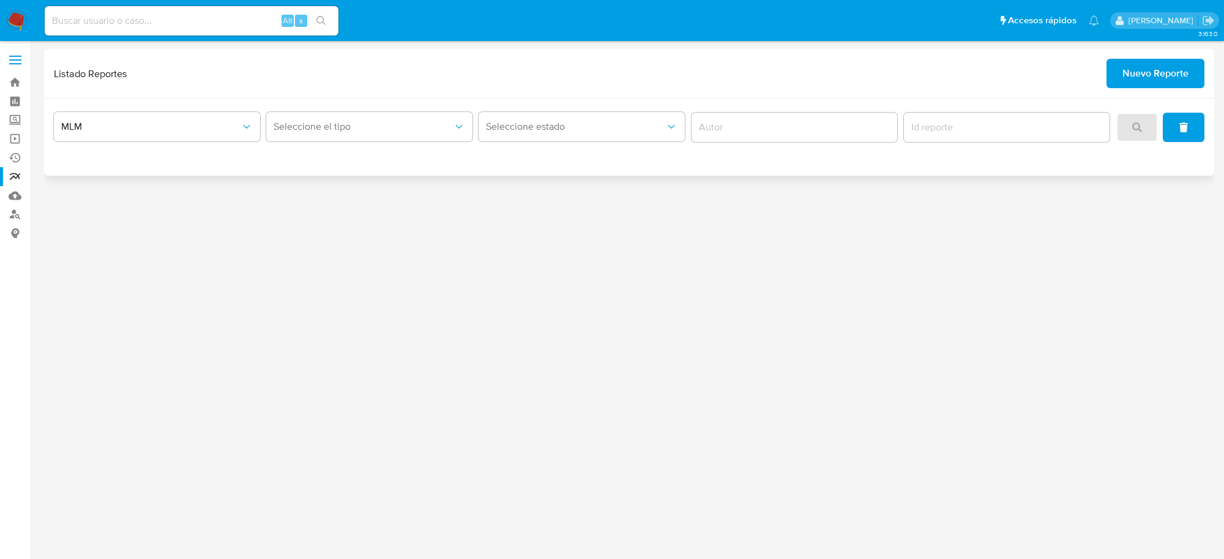
click at [1110, 89] on div "Listado Reportes Nuevo Reporte" at bounding box center [629, 74] width 1170 height 50
click at [1117, 77] on button "Nuevo Reporte" at bounding box center [1155, 73] width 98 height 29
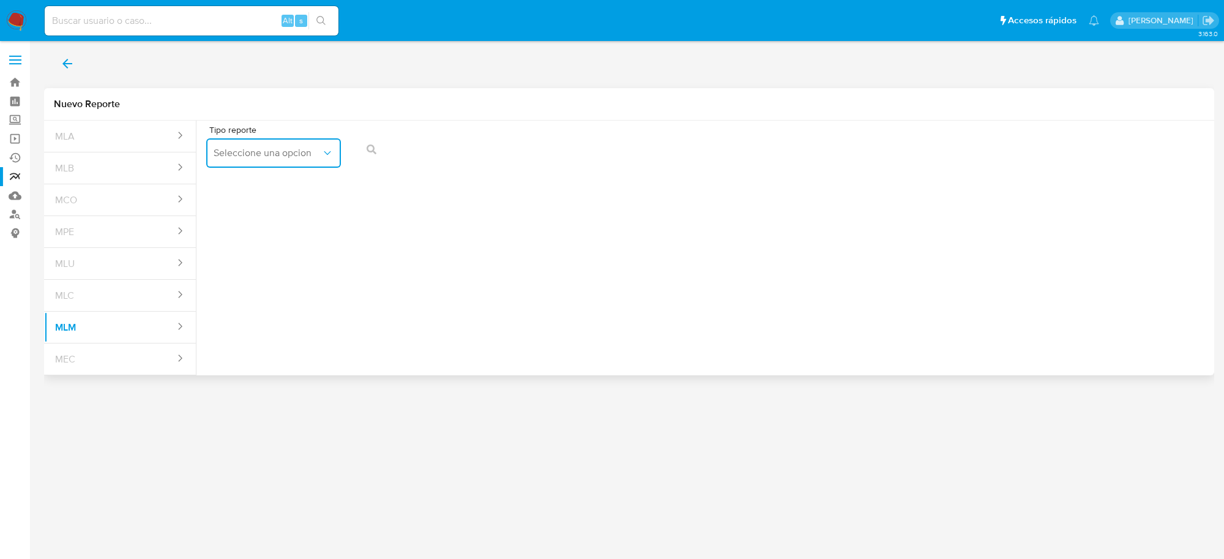
click at [323, 149] on icon "report-types" at bounding box center [327, 153] width 12 height 12
click at [296, 184] on div "IFPE 24 HORAS" at bounding box center [270, 185] width 113 height 29
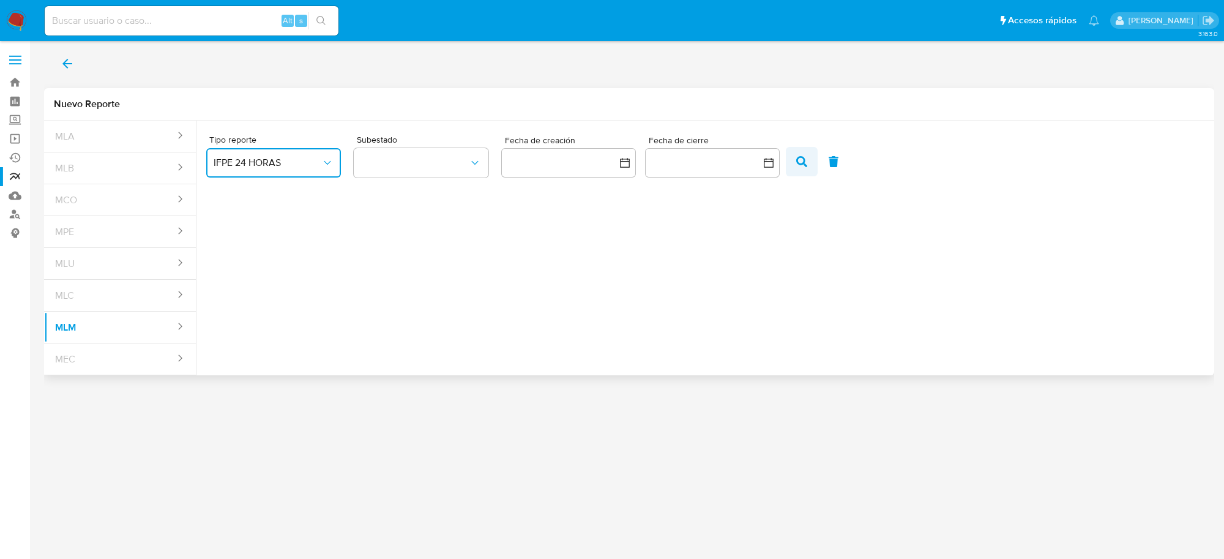
click at [796, 154] on span "button" at bounding box center [801, 161] width 11 height 21
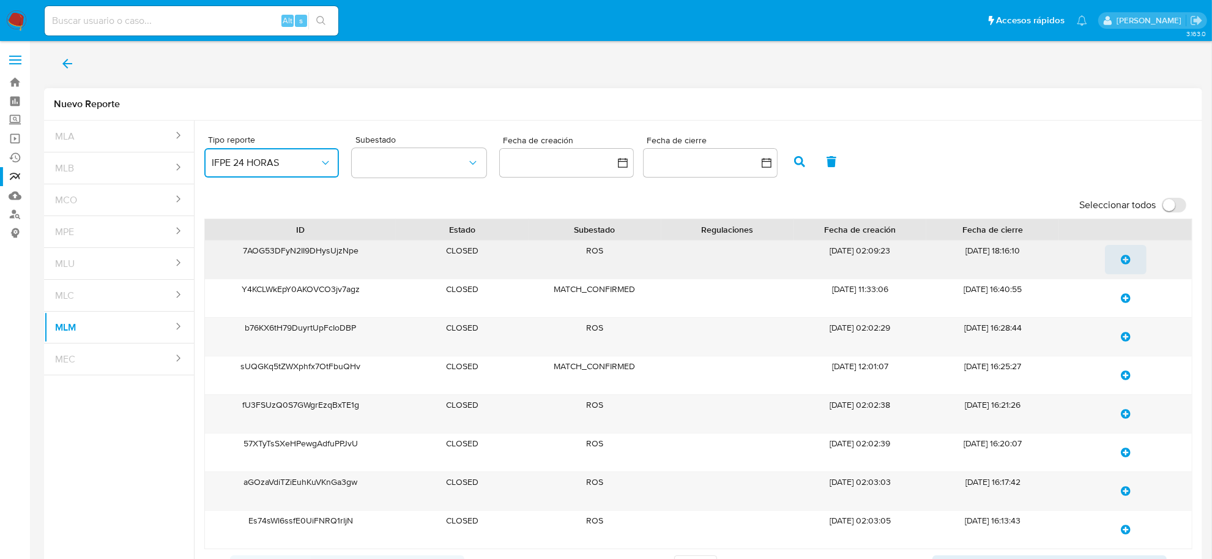
click at [1127, 260] on icon "update-list" at bounding box center [1126, 260] width 10 height 10
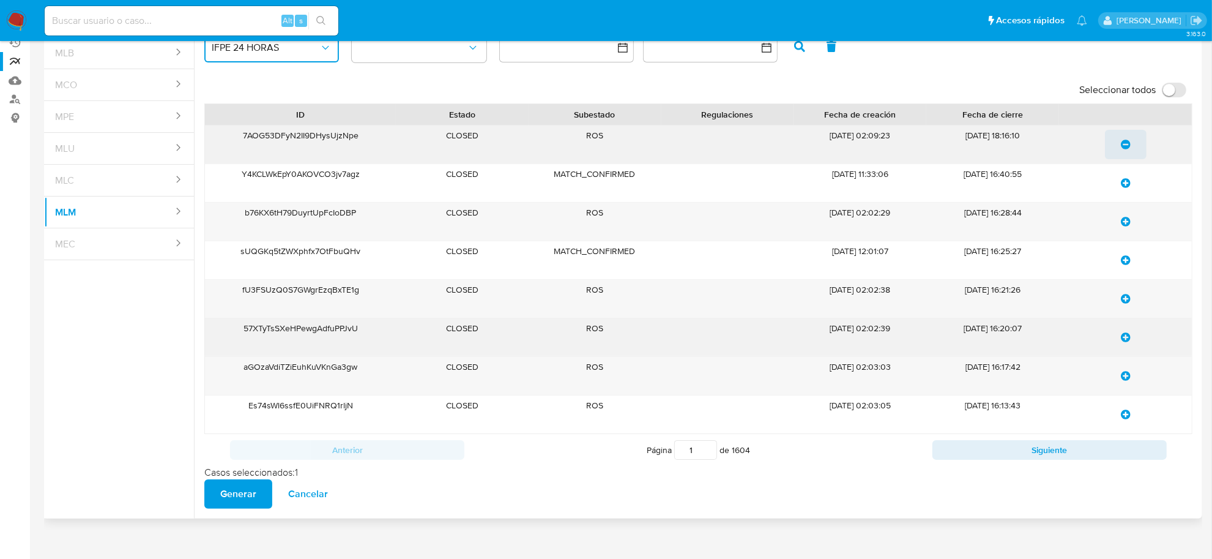
scroll to position [127, 0]
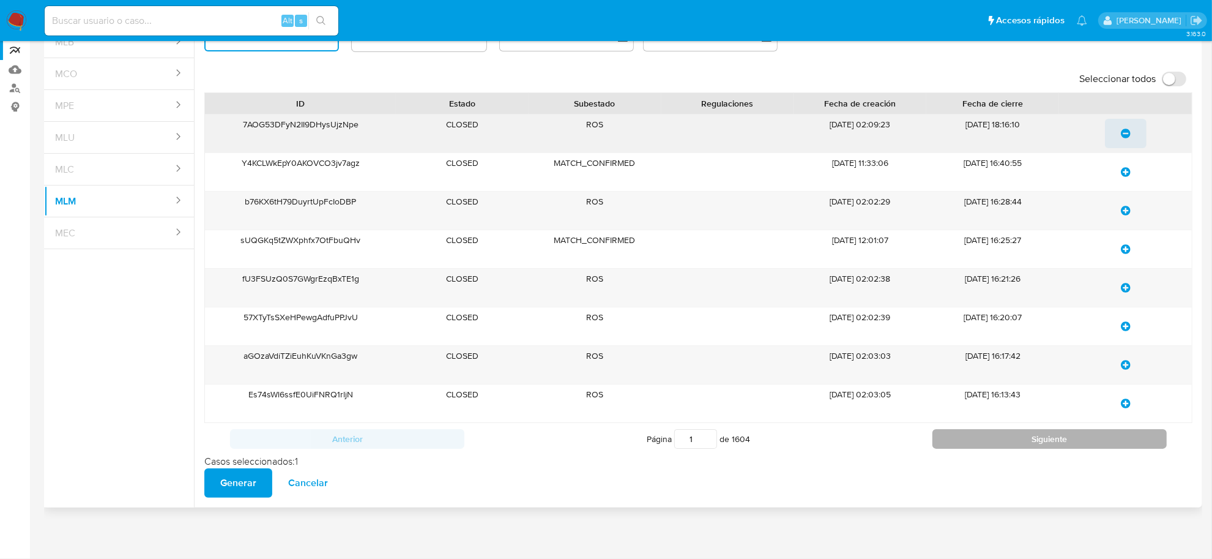
click at [1010, 432] on button "Siguiente" at bounding box center [1050, 439] width 234 height 20
type input "2"
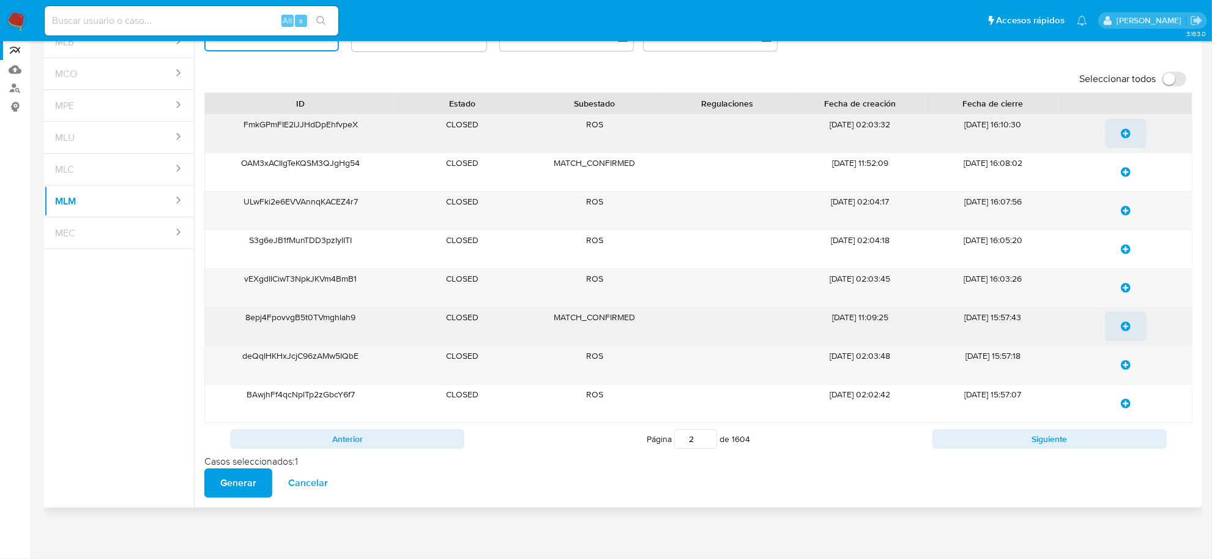
click at [1125, 326] on icon "update-list" at bounding box center [1126, 326] width 10 height 10
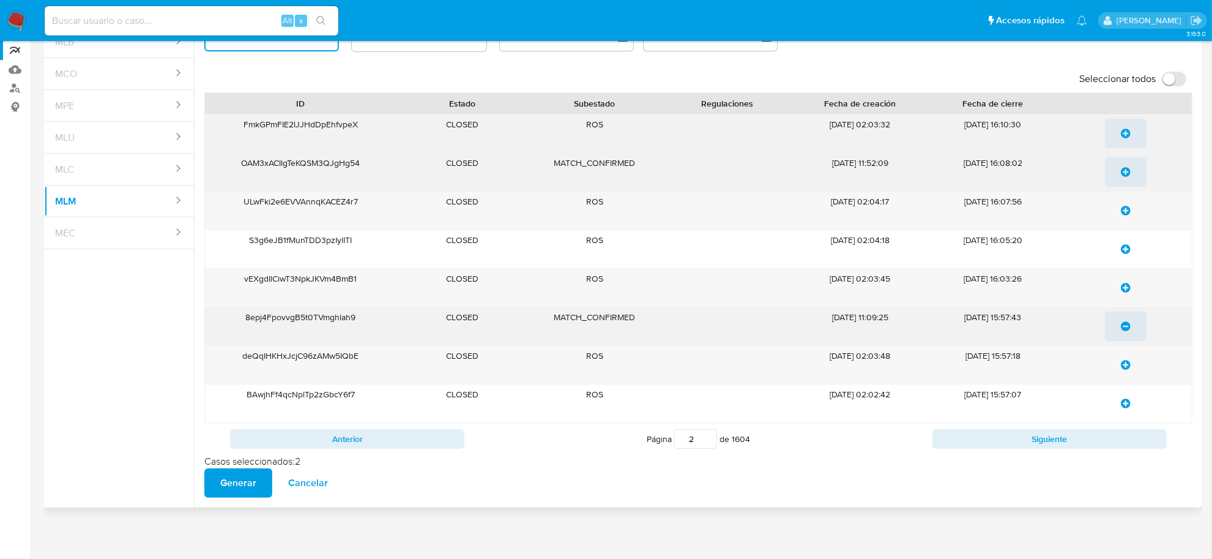
click at [1124, 168] on icon "update-list" at bounding box center [1126, 172] width 10 height 10
click at [251, 487] on span "Generar" at bounding box center [238, 482] width 36 height 27
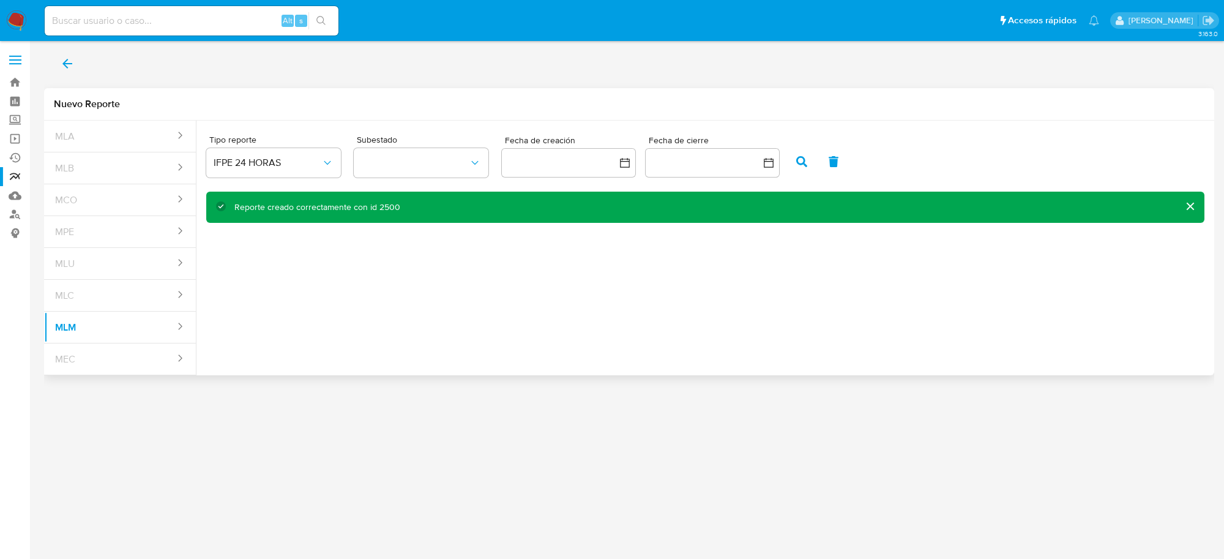
click at [1192, 206] on button "cerrar" at bounding box center [1189, 206] width 29 height 29
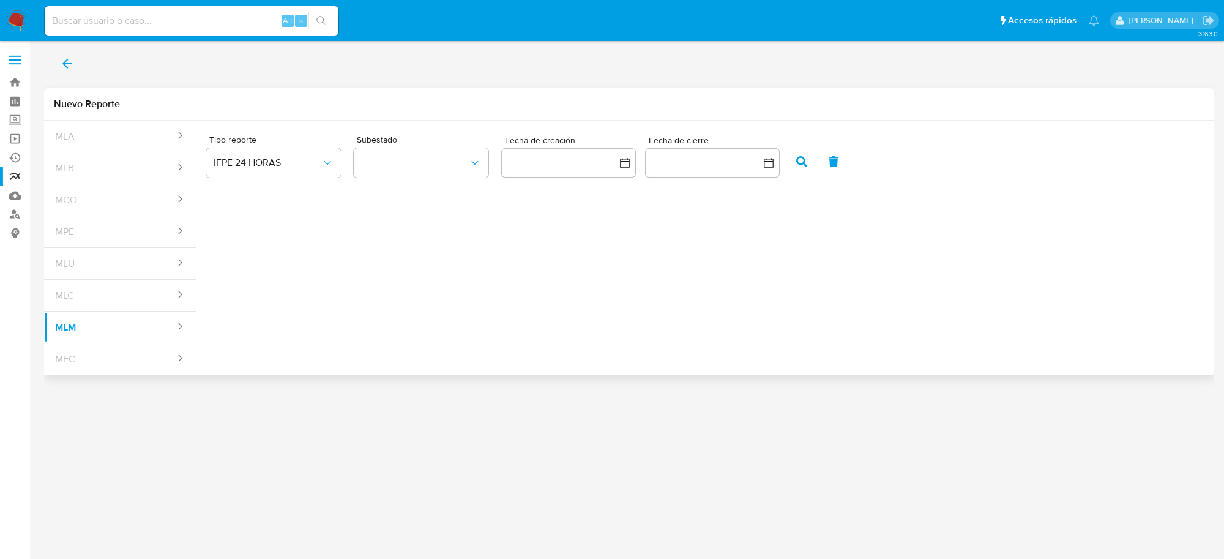
click at [62, 57] on icon "back" at bounding box center [67, 63] width 15 height 15
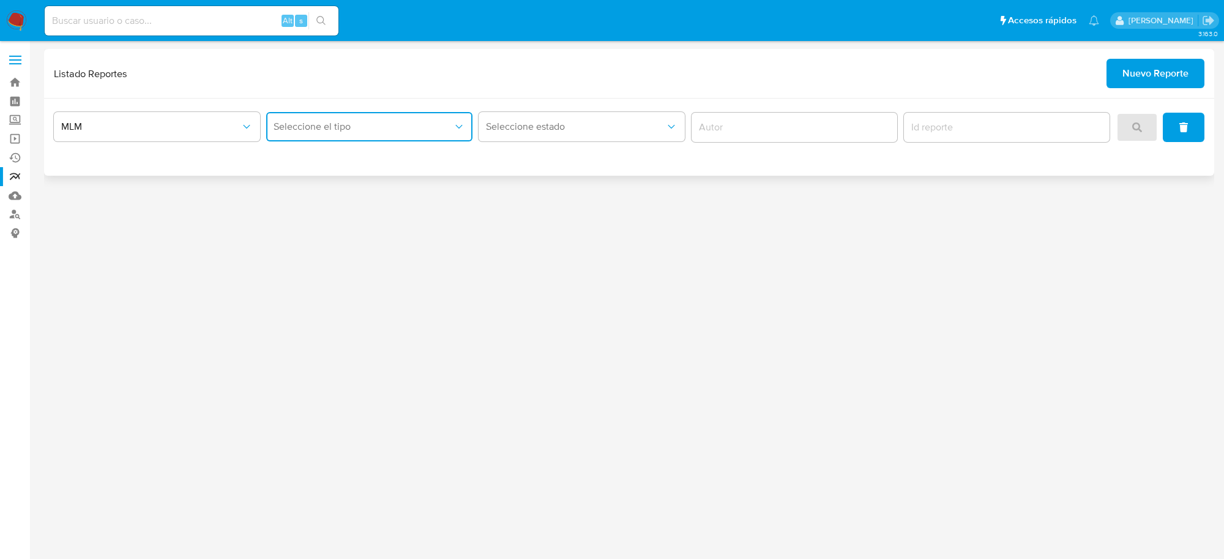
click at [423, 135] on button "Seleccione el tipo" at bounding box center [369, 126] width 206 height 29
click at [409, 171] on div "IFPE 24 HORAS" at bounding box center [366, 159] width 184 height 29
click at [1152, 73] on span "Nuevo Reporte" at bounding box center [1155, 73] width 66 height 27
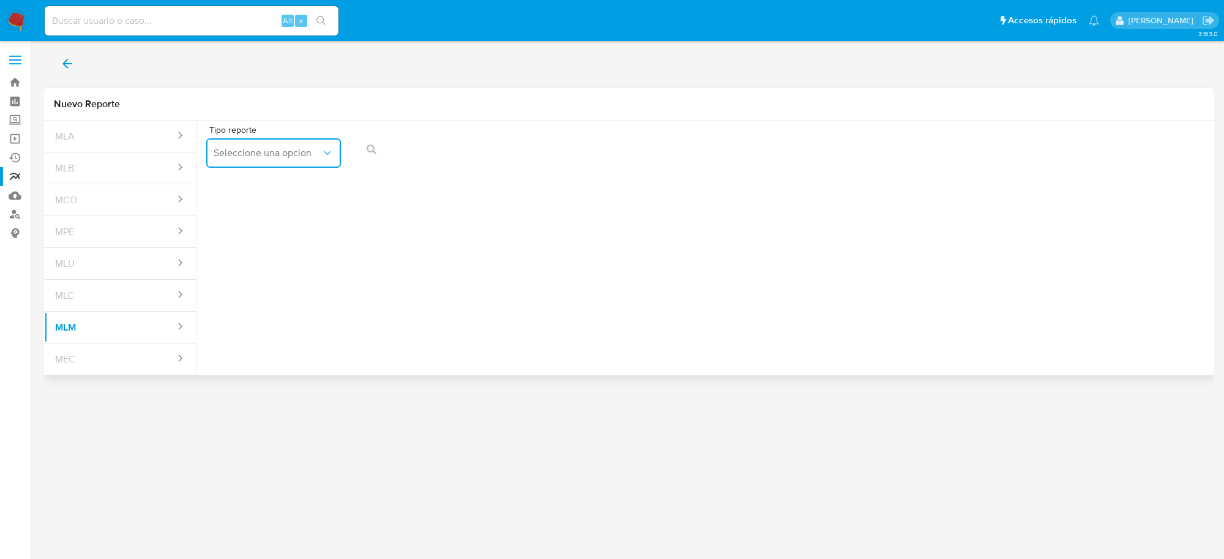
click at [289, 151] on span "Seleccione una opcion" at bounding box center [268, 153] width 108 height 12
click at [228, 190] on span "IFPE 24 HORAS" at bounding box center [247, 186] width 67 height 12
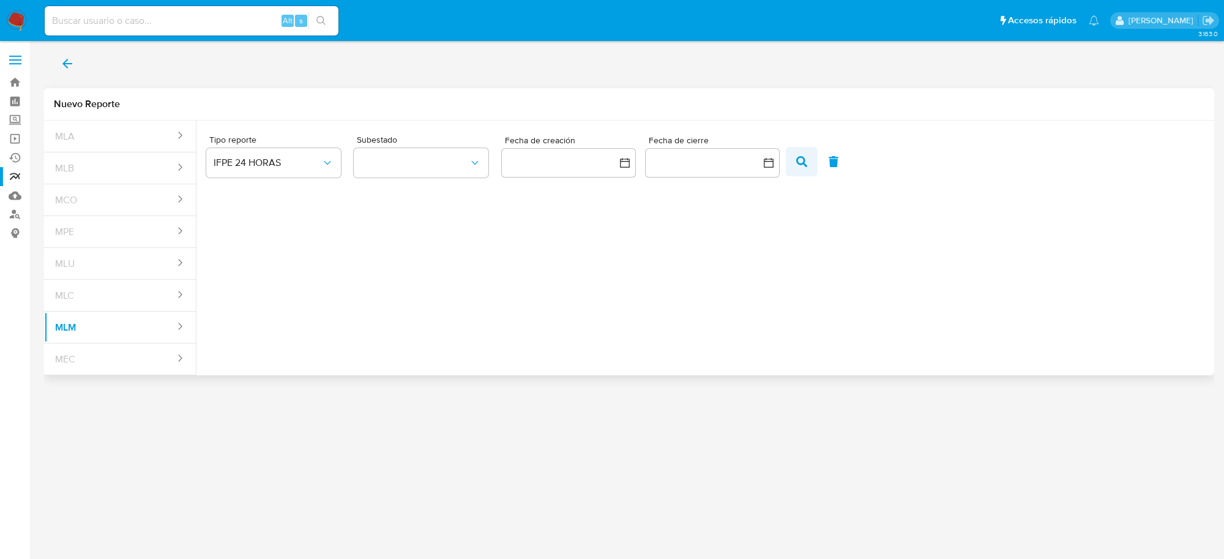
drag, startPoint x: 783, startPoint y: 164, endPoint x: 790, endPoint y: 161, distance: 7.4
click at [786, 163] on div "Subestado Fecha de creación Fecha de cierre" at bounding box center [602, 157] width 496 height 51
click at [791, 161] on button "button" at bounding box center [802, 161] width 32 height 29
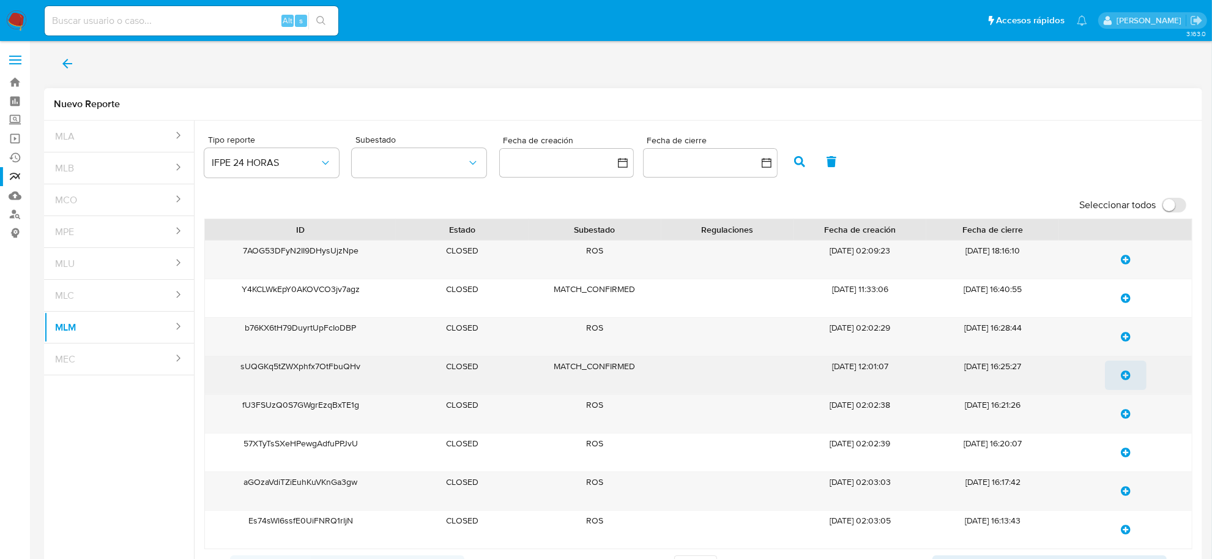
click at [1122, 373] on icon "update-list" at bounding box center [1126, 375] width 10 height 10
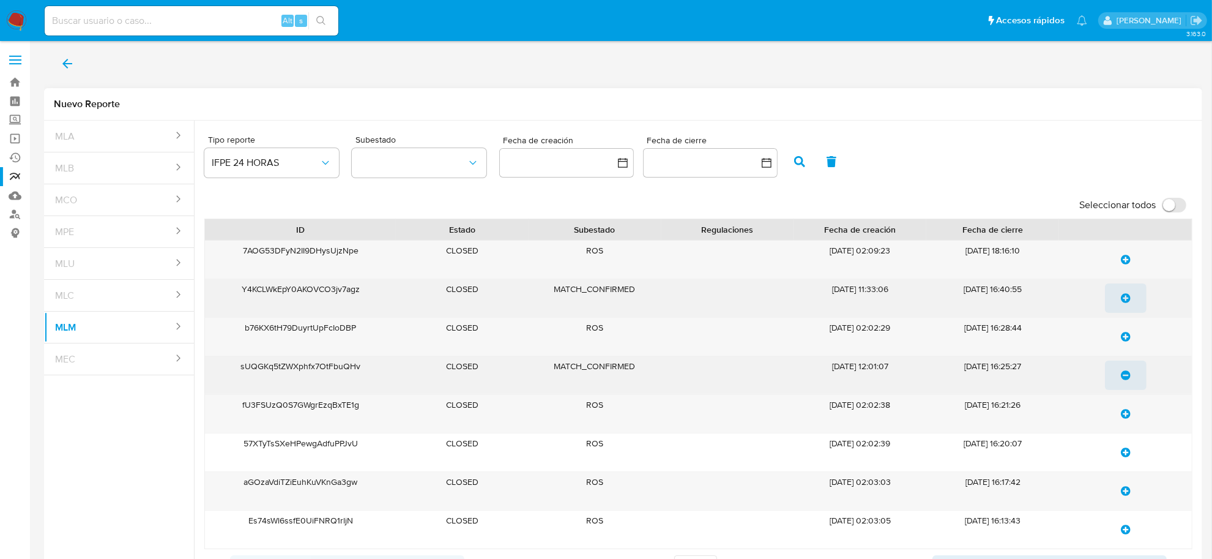
click at [1128, 297] on icon "update-list" at bounding box center [1126, 298] width 10 height 10
click at [1127, 265] on span "update-list" at bounding box center [1126, 259] width 10 height 27
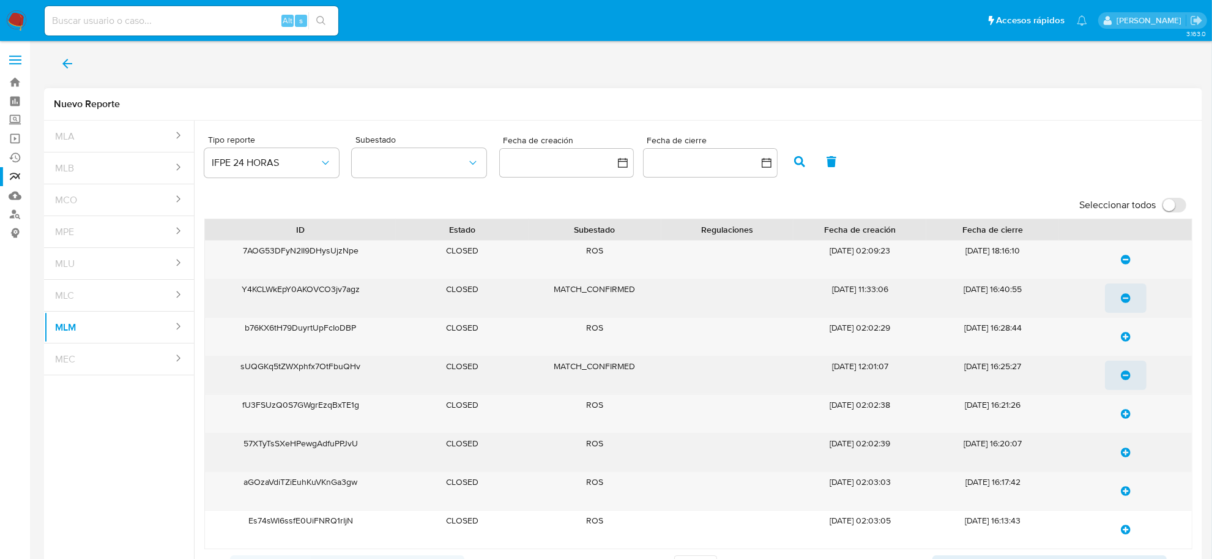
scroll to position [127, 0]
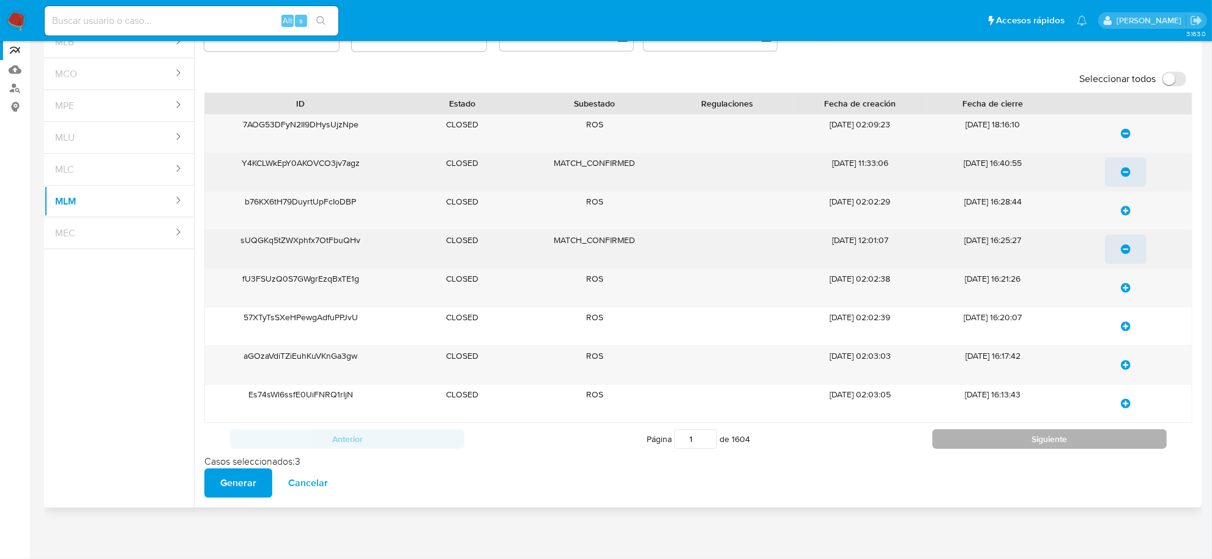
click at [995, 441] on button "Siguiente" at bounding box center [1050, 439] width 234 height 20
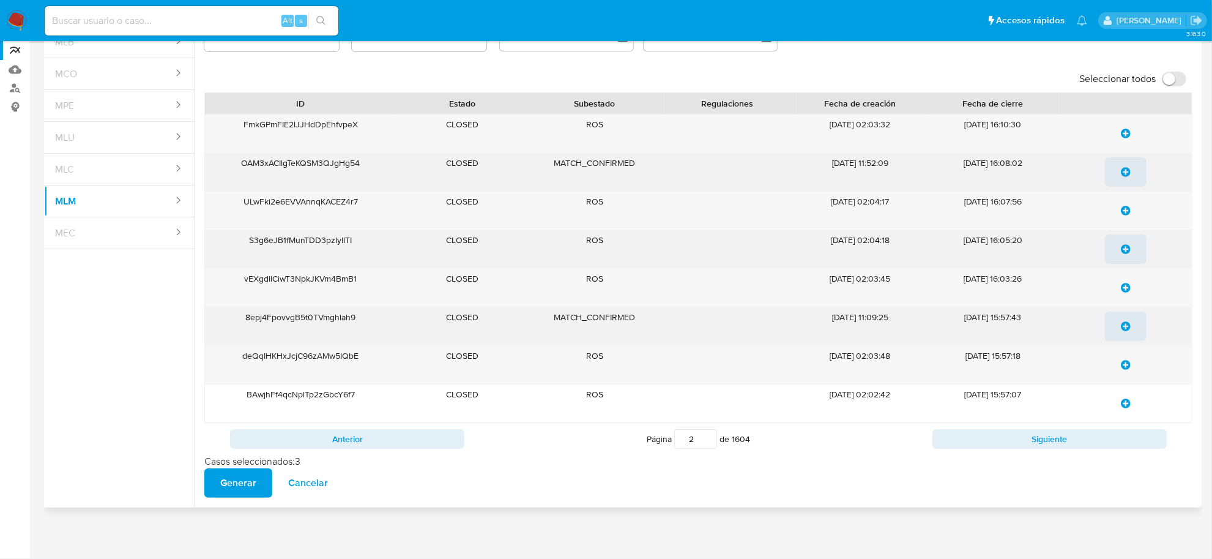
click at [1128, 325] on icon "update-list" at bounding box center [1126, 326] width 10 height 10
click at [1123, 169] on icon "update-list" at bounding box center [1126, 172] width 10 height 10
click at [965, 435] on button "Siguiente" at bounding box center [1050, 439] width 234 height 20
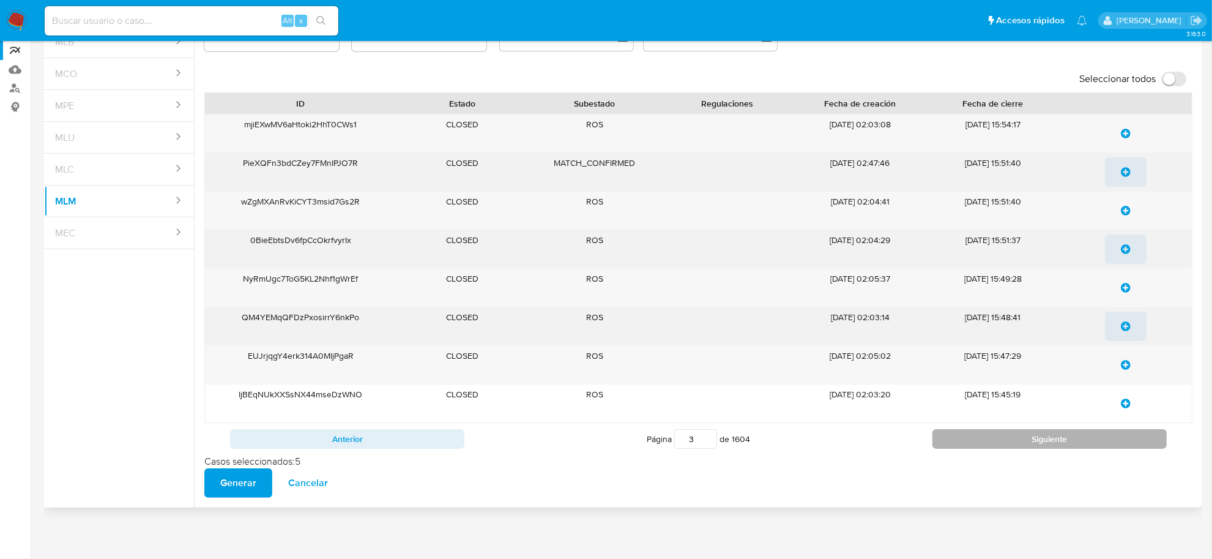
click at [996, 439] on button "Siguiente" at bounding box center [1050, 439] width 234 height 20
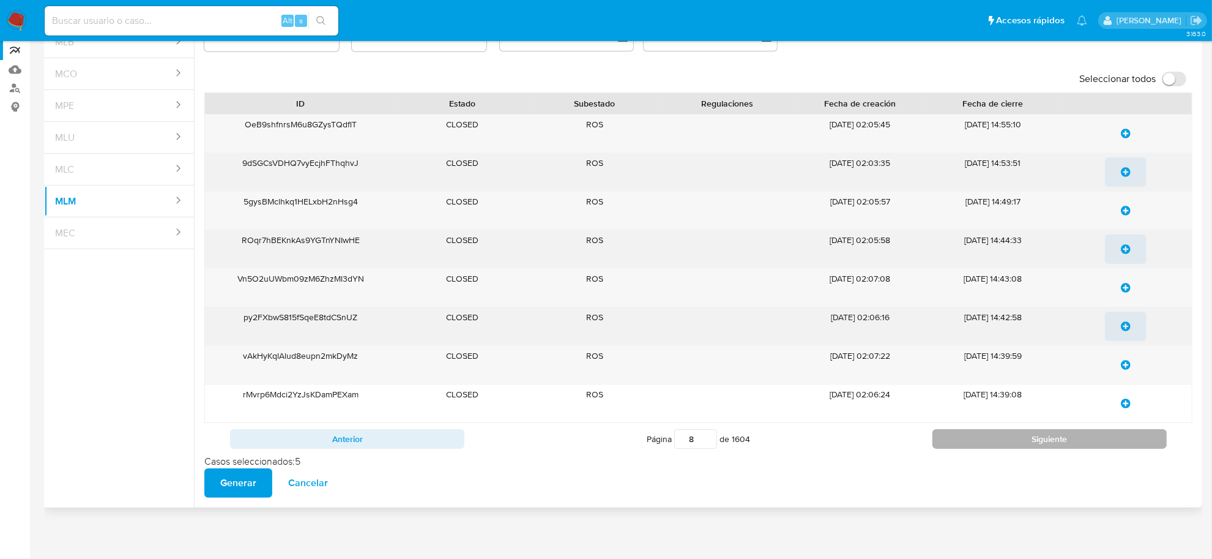
click at [996, 439] on button "Siguiente" at bounding box center [1050, 439] width 234 height 20
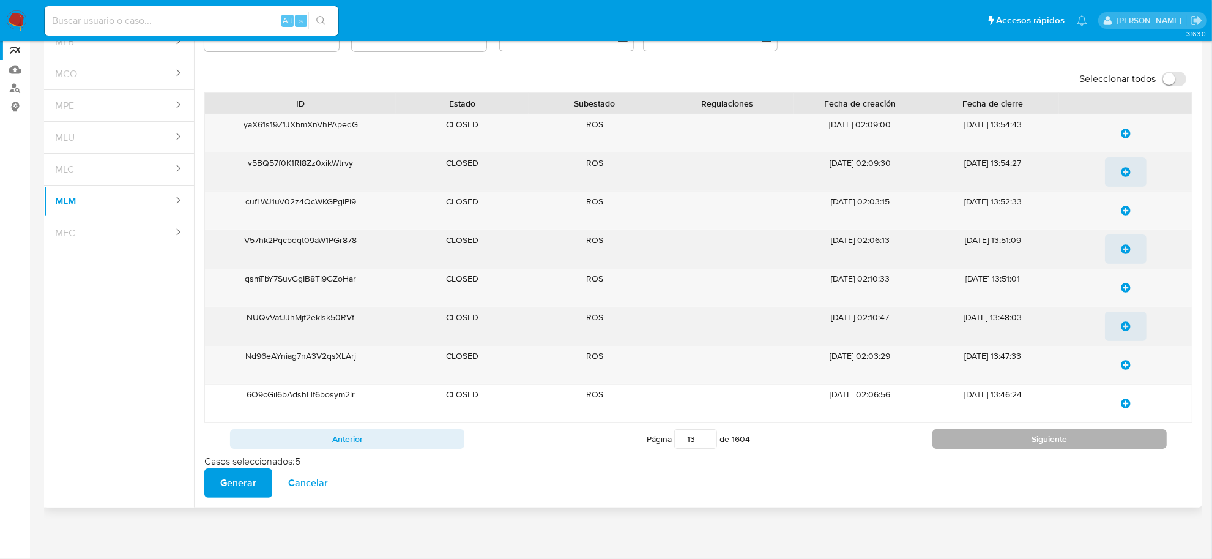
click at [996, 439] on button "Siguiente" at bounding box center [1050, 439] width 234 height 20
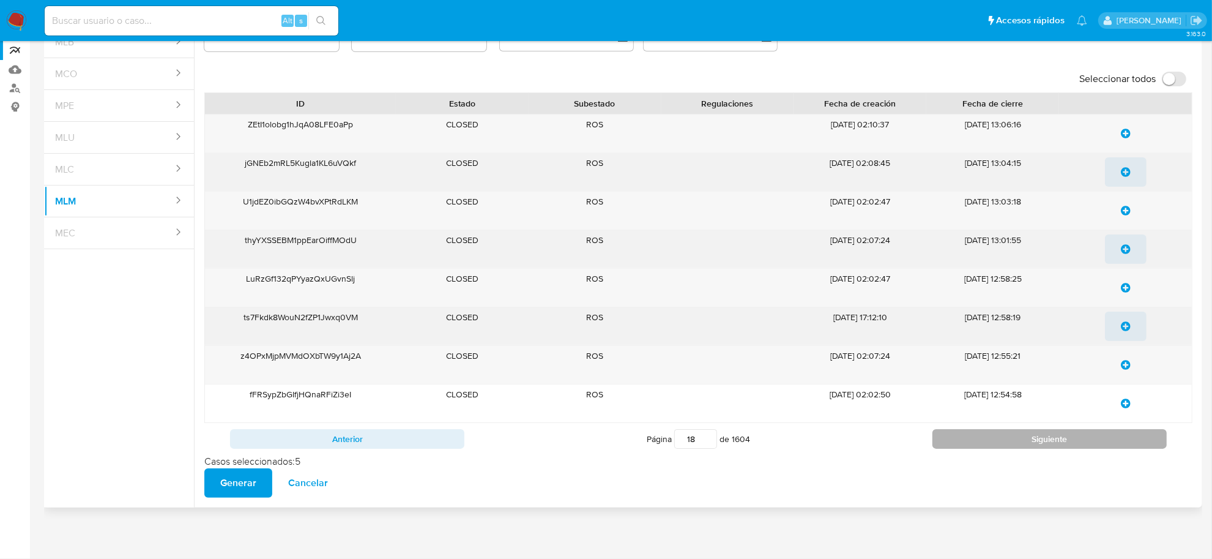
click at [996, 439] on button "Siguiente" at bounding box center [1050, 439] width 234 height 20
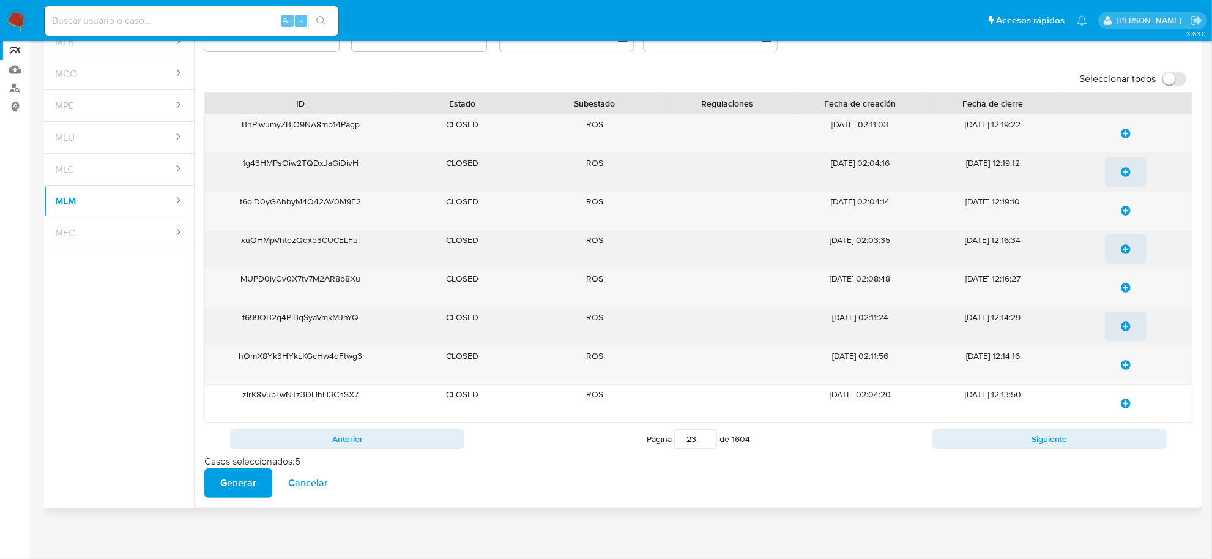
click at [996, 439] on button "Siguiente" at bounding box center [1050, 439] width 234 height 20
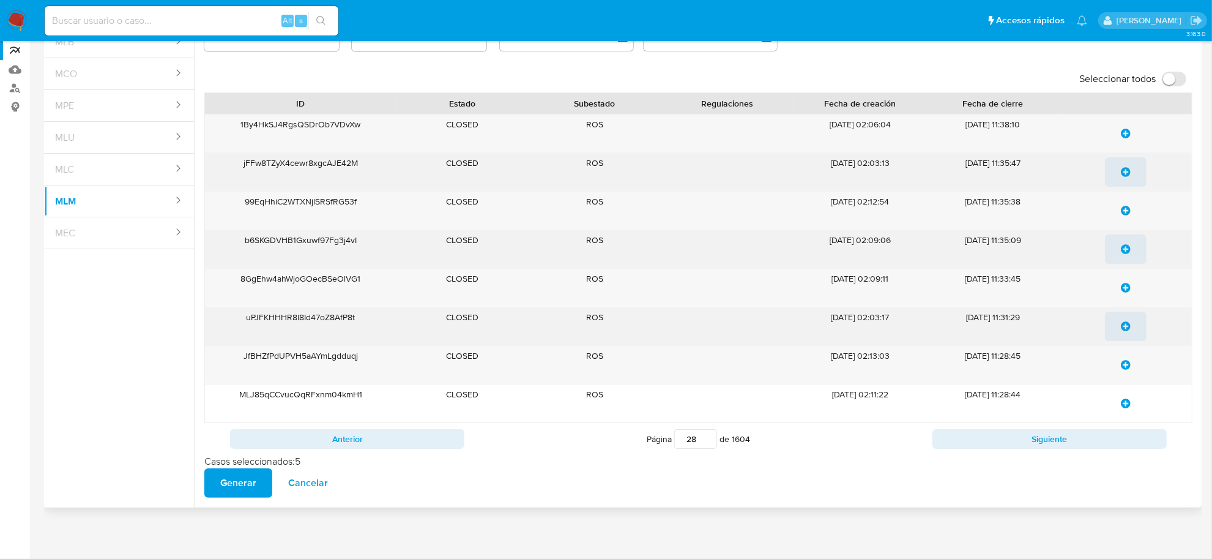
click at [996, 439] on button "Siguiente" at bounding box center [1050, 439] width 234 height 20
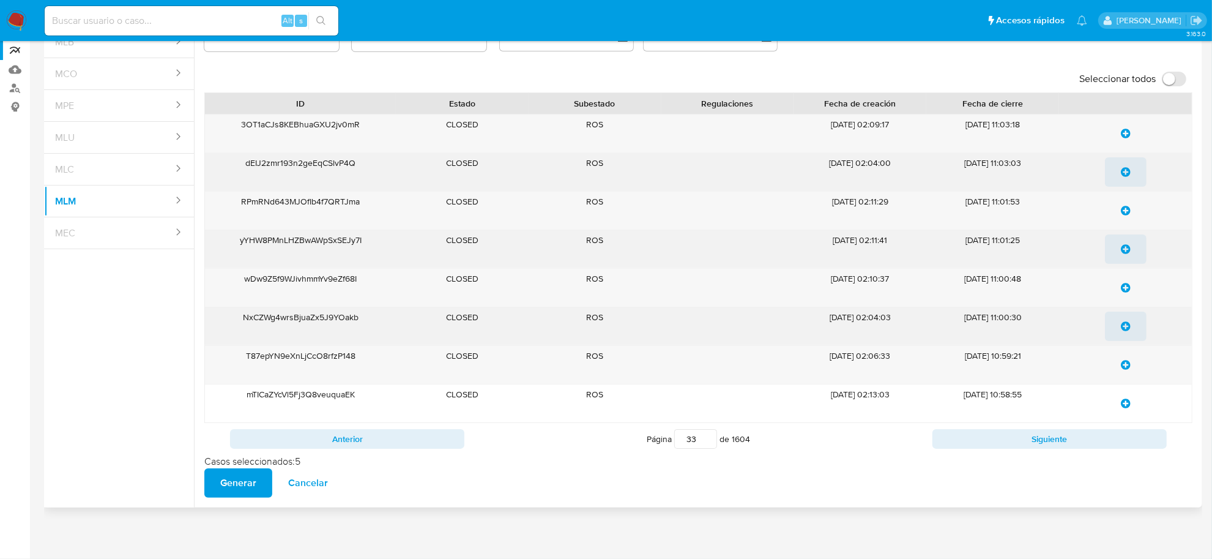
click at [996, 439] on button "Siguiente" at bounding box center [1050, 439] width 234 height 20
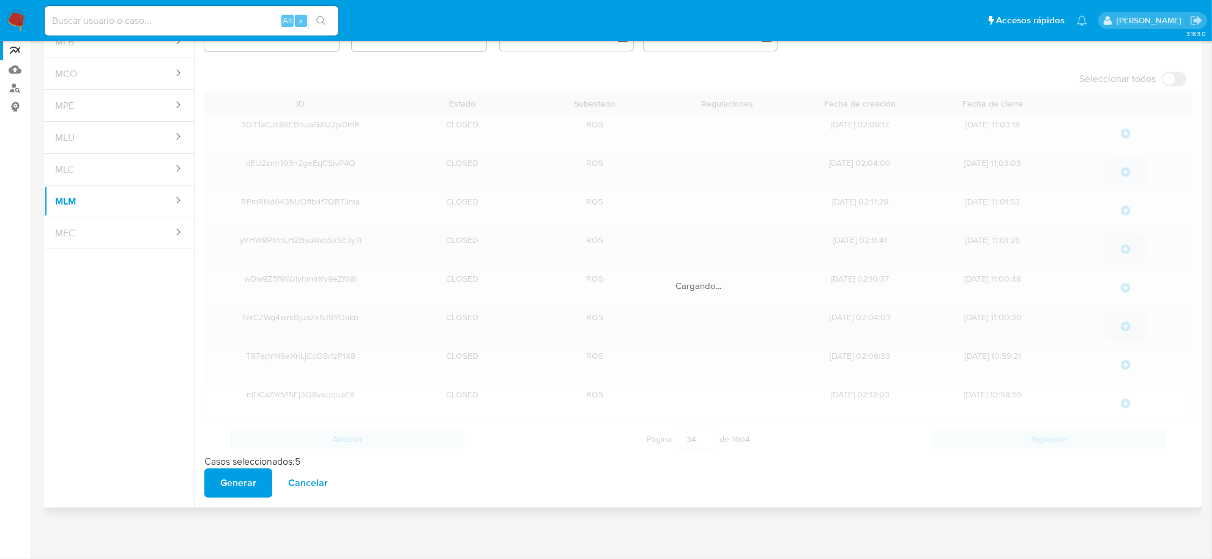
click at [996, 439] on button "Siguiente" at bounding box center [1050, 439] width 234 height 20
click at [996, 439] on div "ID Estado Subestado Regulaciones Fecha de creación Fecha de cierre t1WYN8xTont6…" at bounding box center [698, 273] width 988 height 362
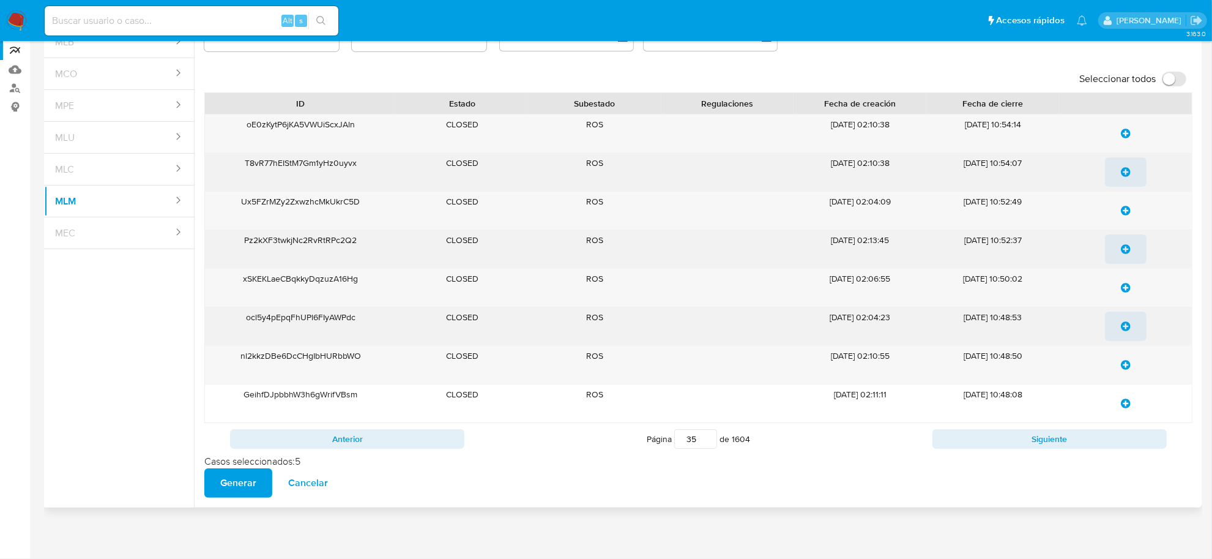
click at [996, 439] on button "Siguiente" at bounding box center [1050, 439] width 234 height 20
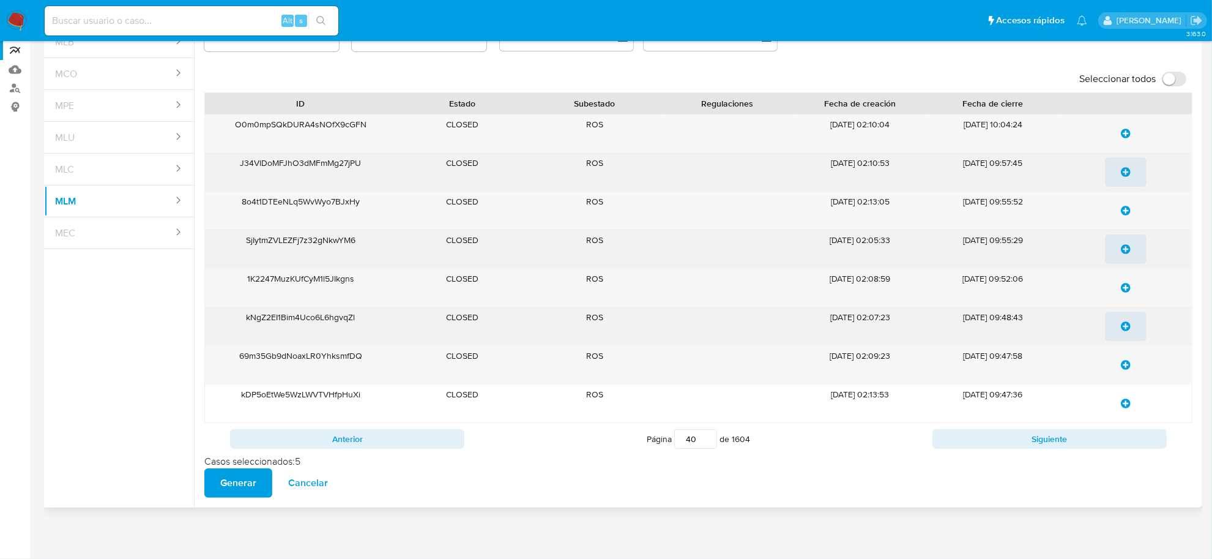
click at [996, 439] on button "Siguiente" at bounding box center [1050, 439] width 234 height 20
click at [375, 436] on button "Anterior" at bounding box center [347, 439] width 234 height 20
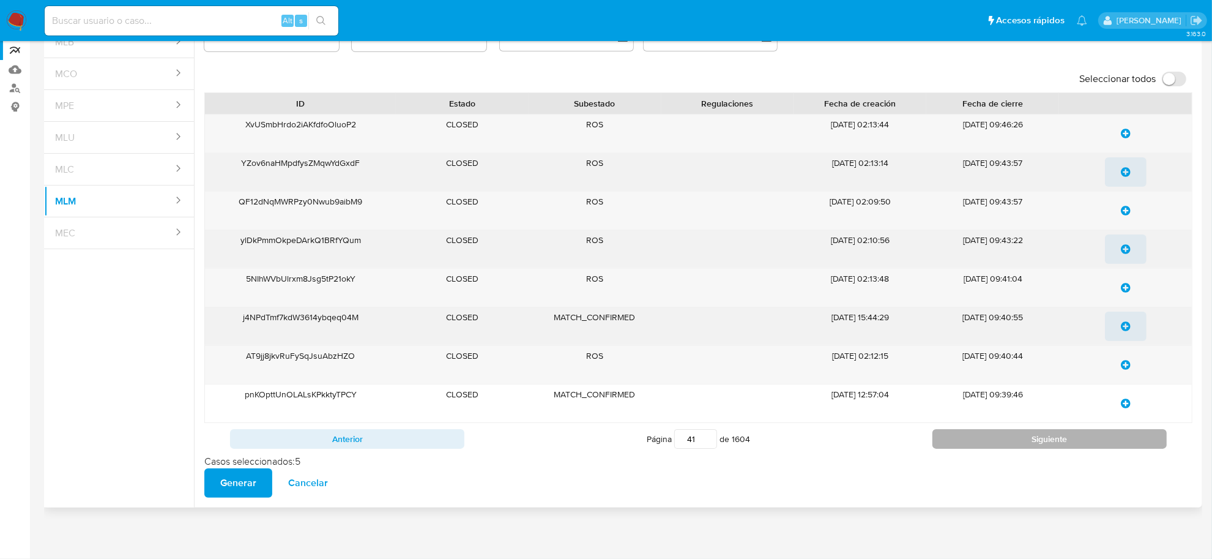
click at [955, 438] on button "Siguiente" at bounding box center [1050, 439] width 234 height 20
click at [1008, 445] on button "Siguiente" at bounding box center [1050, 439] width 234 height 20
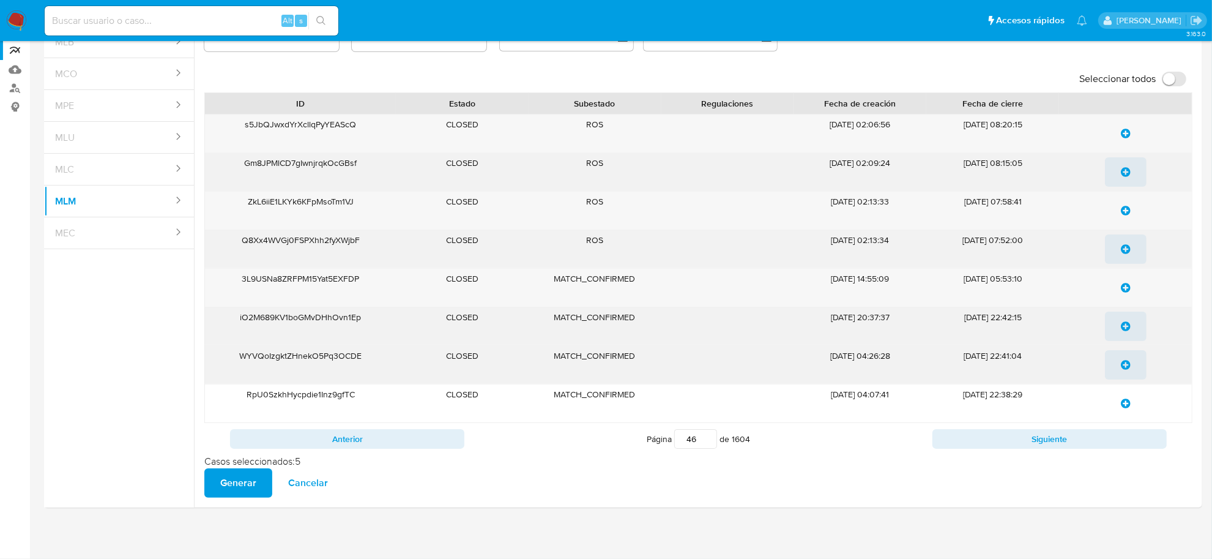
click at [1126, 368] on icon "update-list" at bounding box center [1126, 365] width 10 height 10
click at [1084, 433] on button "Siguiente" at bounding box center [1050, 439] width 234 height 20
click at [1122, 285] on icon "update-list" at bounding box center [1126, 288] width 10 height 10
click at [1127, 365] on icon "update-list" at bounding box center [1126, 365] width 10 height 10
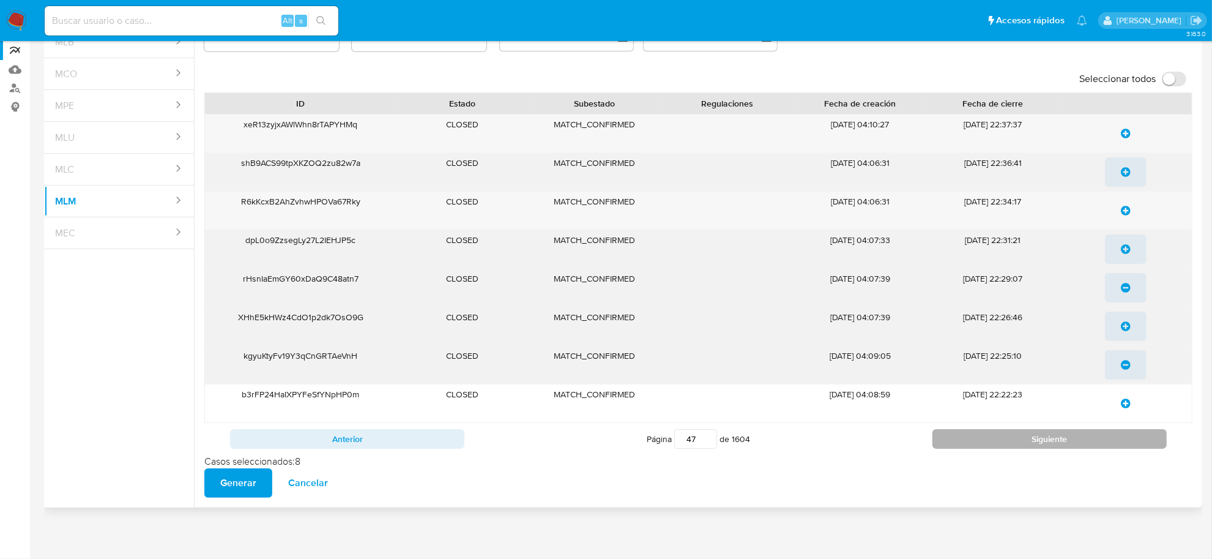
click at [1033, 431] on button "Siguiente" at bounding box center [1050, 439] width 234 height 20
type input "48"
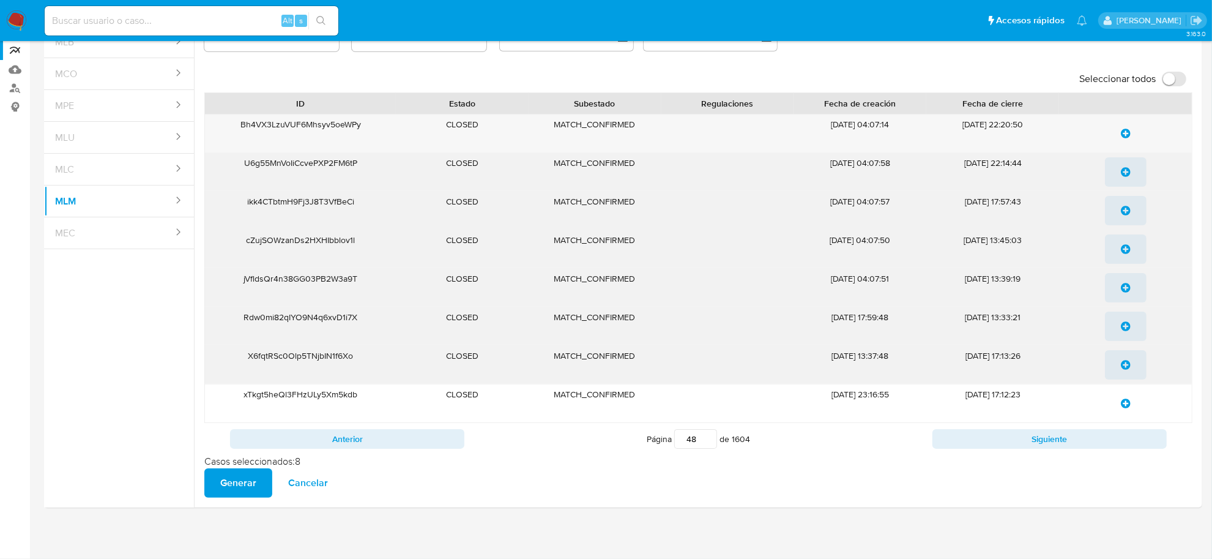
click at [1129, 210] on icon "update-list" at bounding box center [1126, 211] width 10 height 10
click at [1127, 249] on icon "update-list" at bounding box center [1126, 249] width 10 height 10
click at [1122, 288] on icon "update-list" at bounding box center [1126, 288] width 10 height 10
click at [239, 482] on span "Generar" at bounding box center [238, 482] width 36 height 27
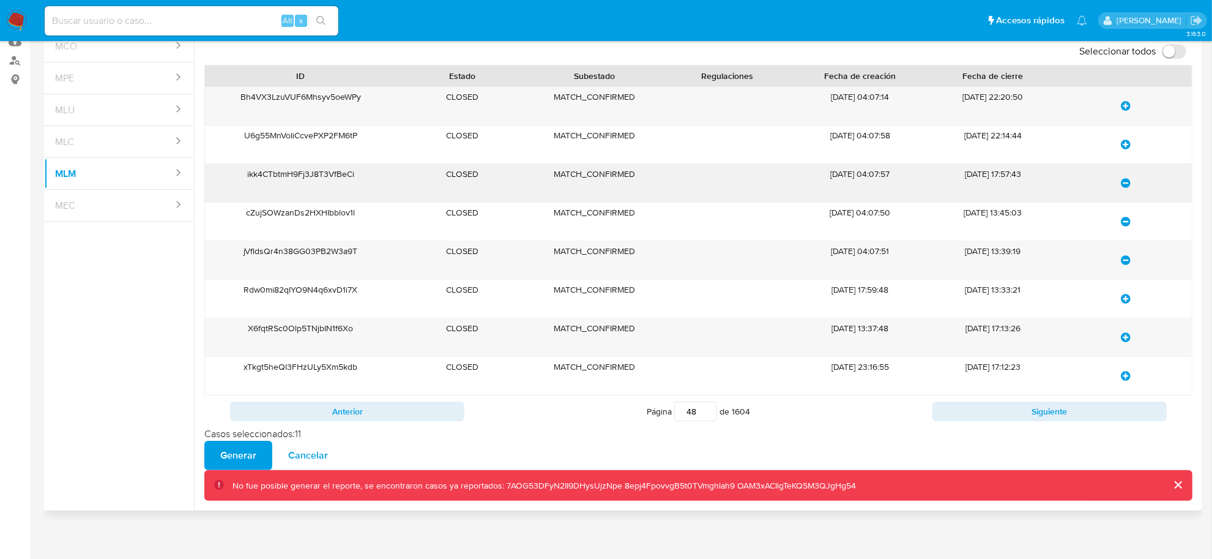
scroll to position [159, 0]
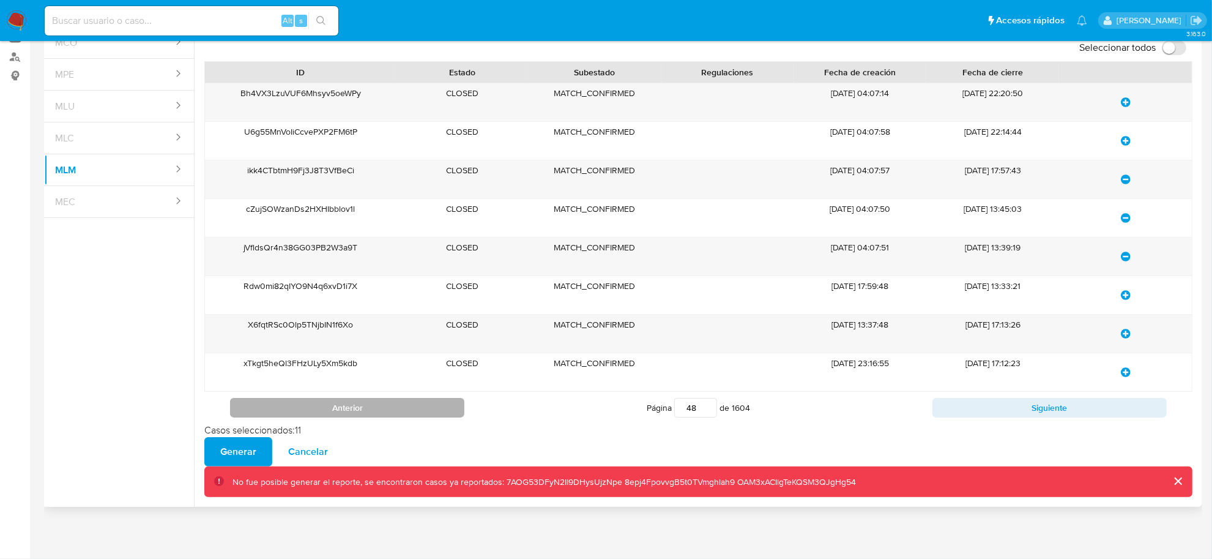
click at [430, 405] on button "Anterior" at bounding box center [347, 408] width 234 height 20
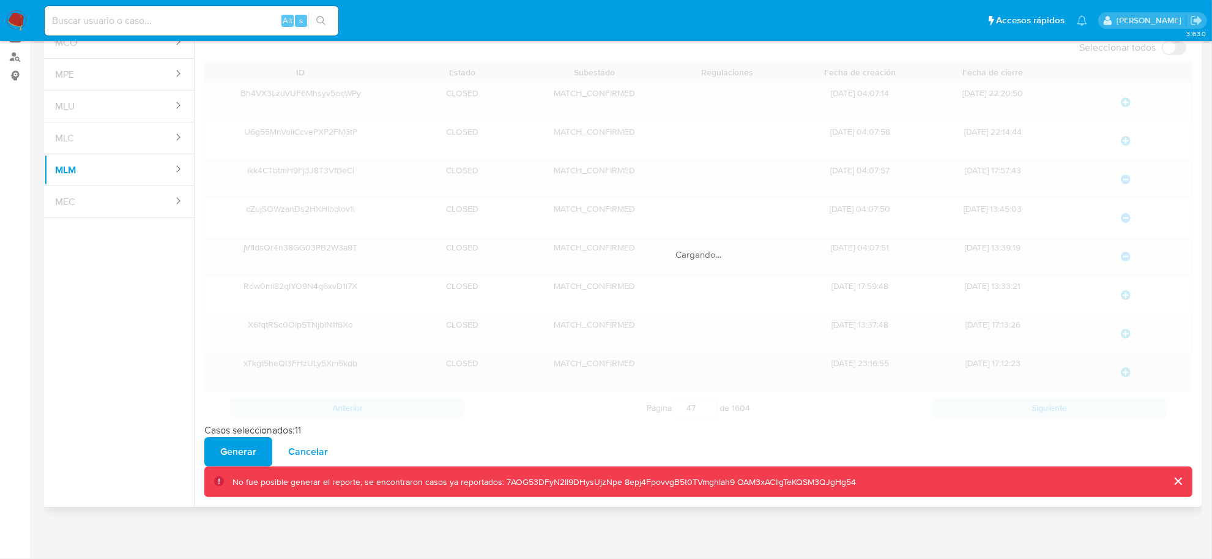
scroll to position [127, 0]
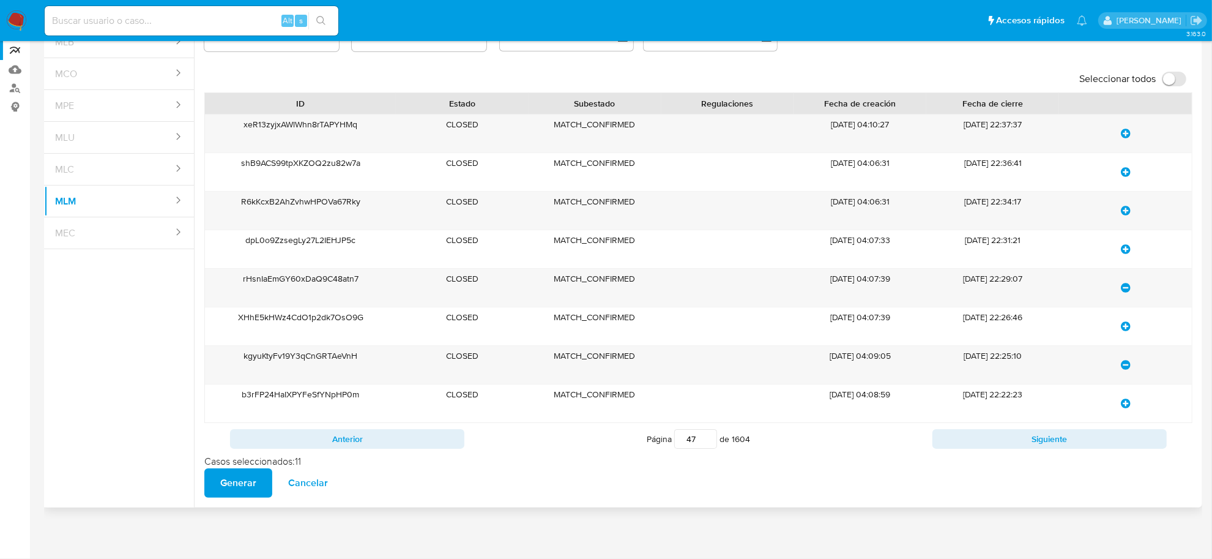
drag, startPoint x: 687, startPoint y: 444, endPoint x: 706, endPoint y: 447, distance: 18.7
click at [706, 447] on input "47" at bounding box center [695, 439] width 43 height 20
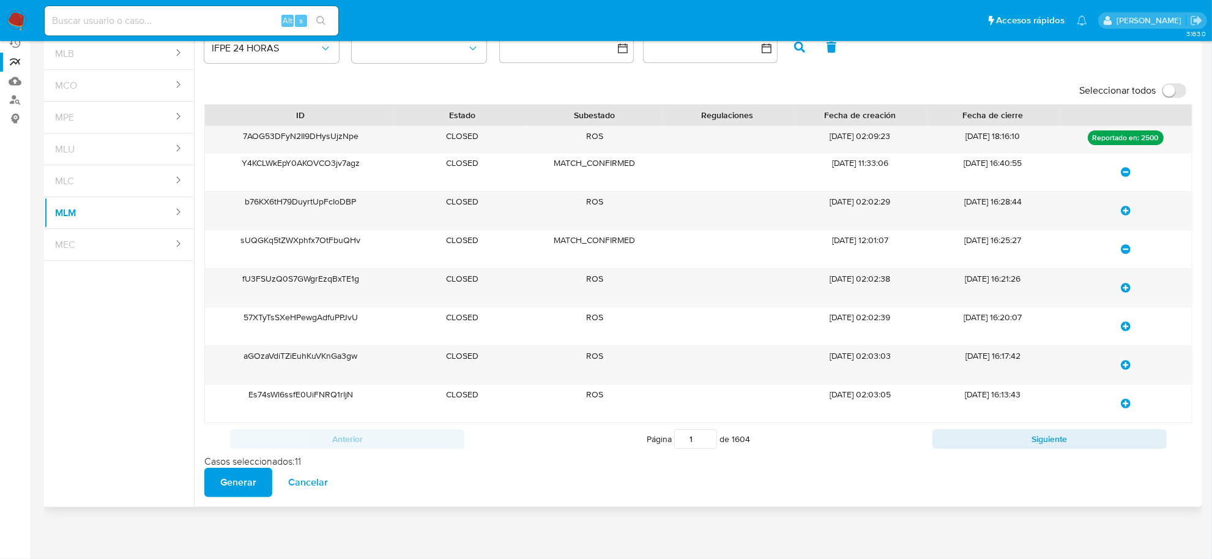
scroll to position [116, 0]
click at [886, 441] on div "Página 1 de 1604" at bounding box center [699, 438] width 468 height 23
click at [1001, 445] on button "Siguiente" at bounding box center [1050, 439] width 234 height 20
type input "2"
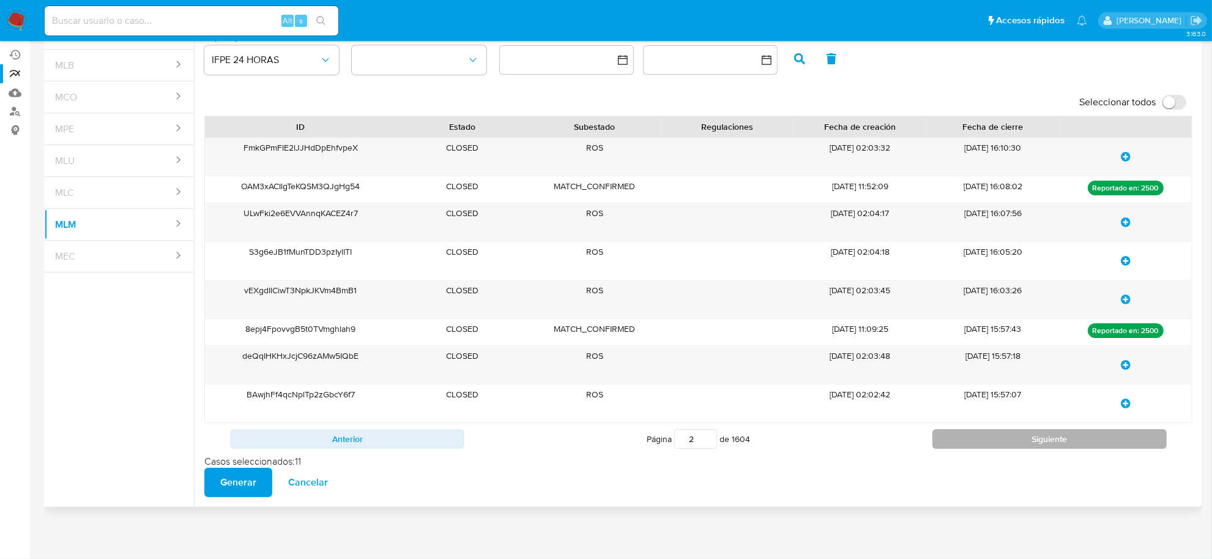
scroll to position [105, 0]
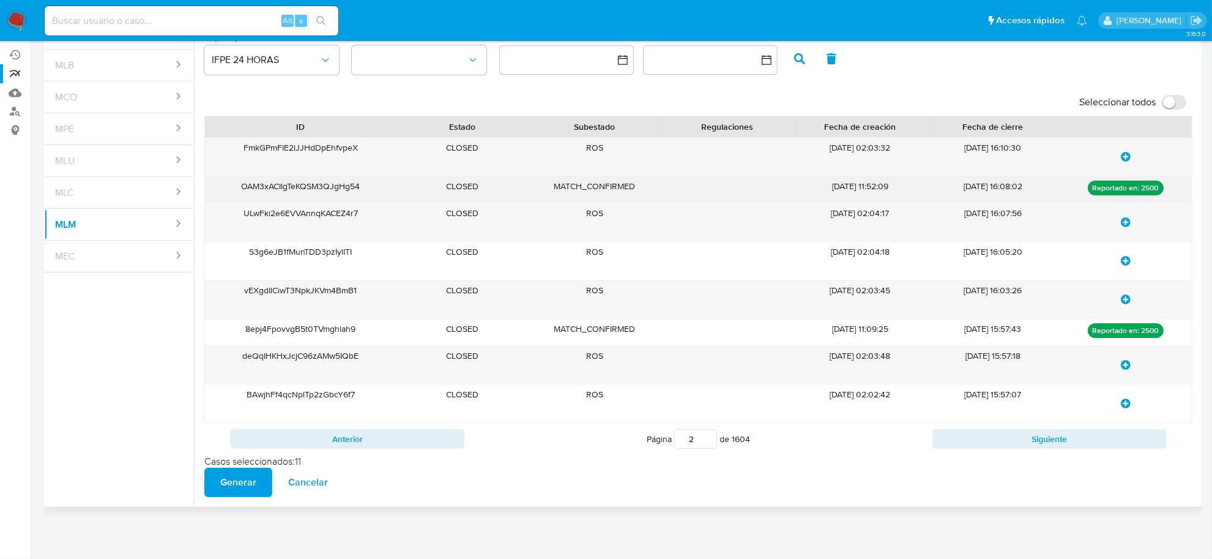
click at [1143, 188] on p "Reportado en: 2500" at bounding box center [1126, 188] width 76 height 15
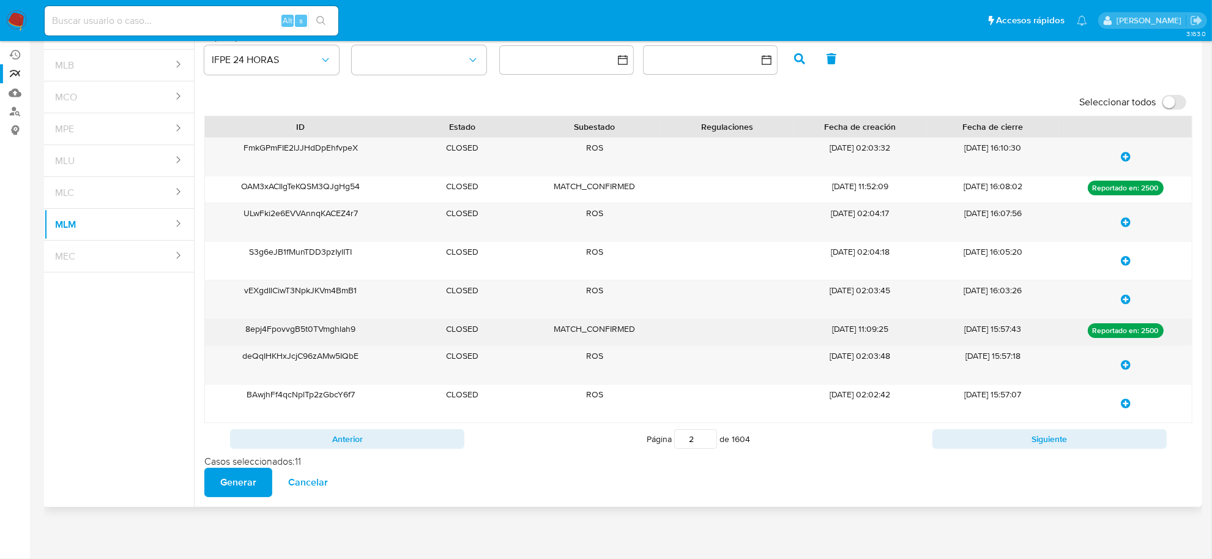
click at [1128, 335] on p "Reportado en: 2500" at bounding box center [1126, 330] width 76 height 15
click at [1113, 327] on p "Reportado en: 2500" at bounding box center [1126, 330] width 76 height 15
click at [1114, 331] on p "Reportado en: 2500" at bounding box center [1126, 330] width 76 height 15
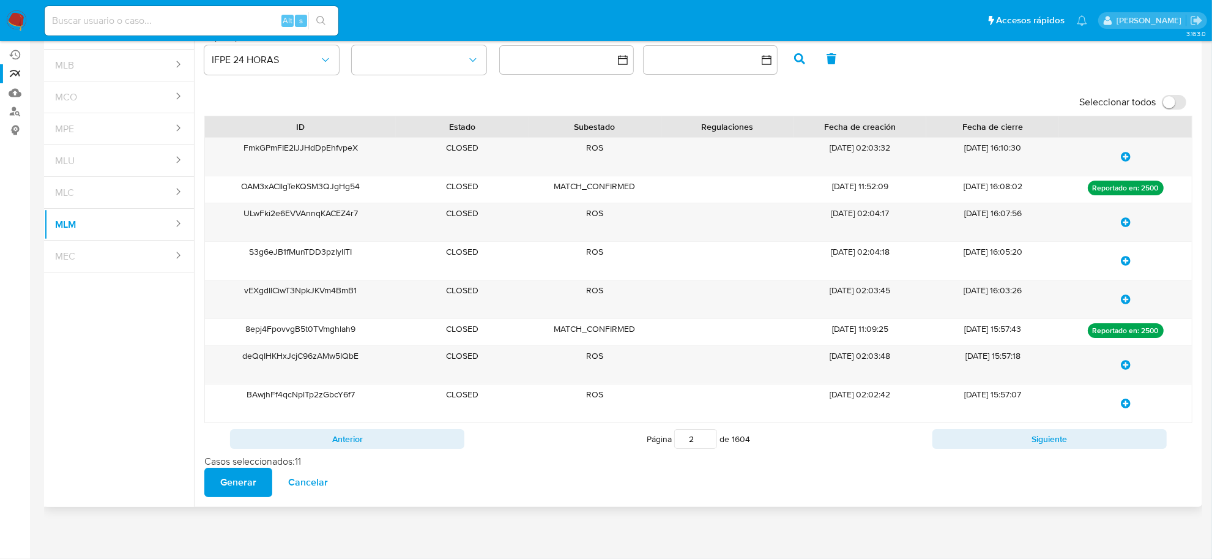
click at [231, 483] on span "Generar" at bounding box center [238, 482] width 36 height 27
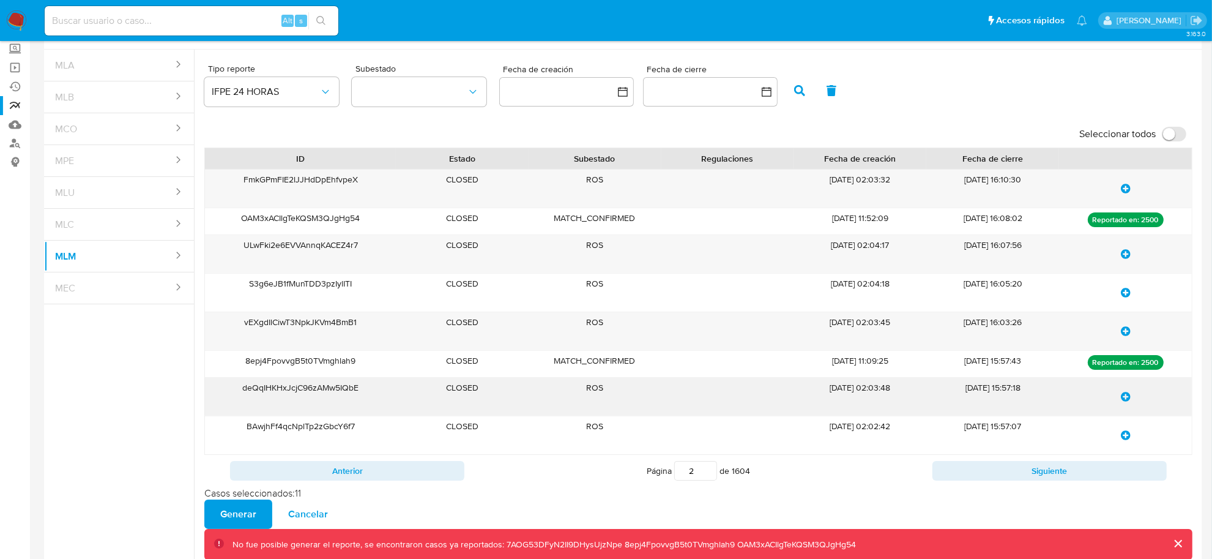
scroll to position [135, 0]
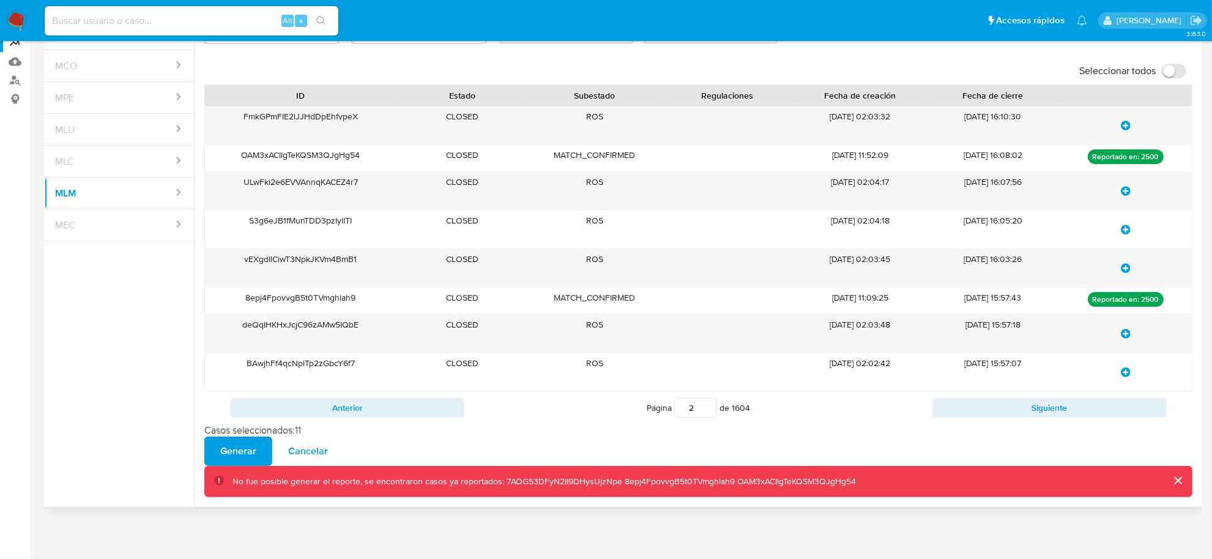
click at [497, 482] on div "No fue posible generar el reporte, se encontraron casos ya reportados: 7AOG53DF…" at bounding box center [545, 482] width 624 height 12
click at [497, 483] on div "No fue posible generar el reporte, se encontraron casos ya reportados: 7AOG53DF…" at bounding box center [545, 482] width 624 height 12
click at [297, 452] on span "Cancelar" at bounding box center [308, 451] width 40 height 27
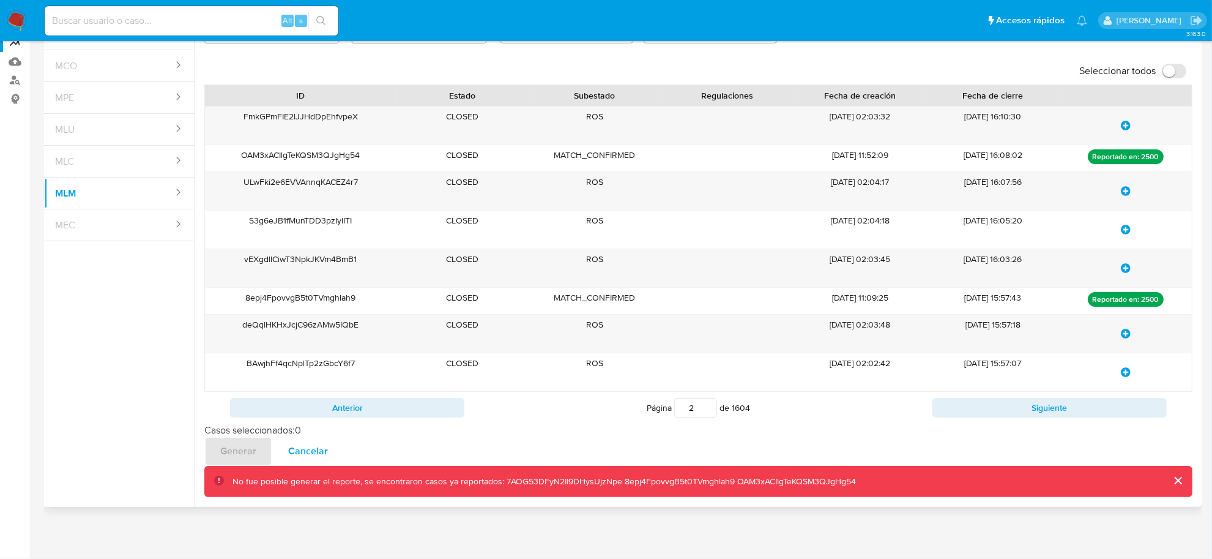
click at [297, 450] on span "Cancelar" at bounding box center [308, 451] width 40 height 27
click at [297, 451] on span "Cancelar" at bounding box center [308, 451] width 40 height 27
click at [323, 407] on button "Anterior" at bounding box center [347, 408] width 234 height 20
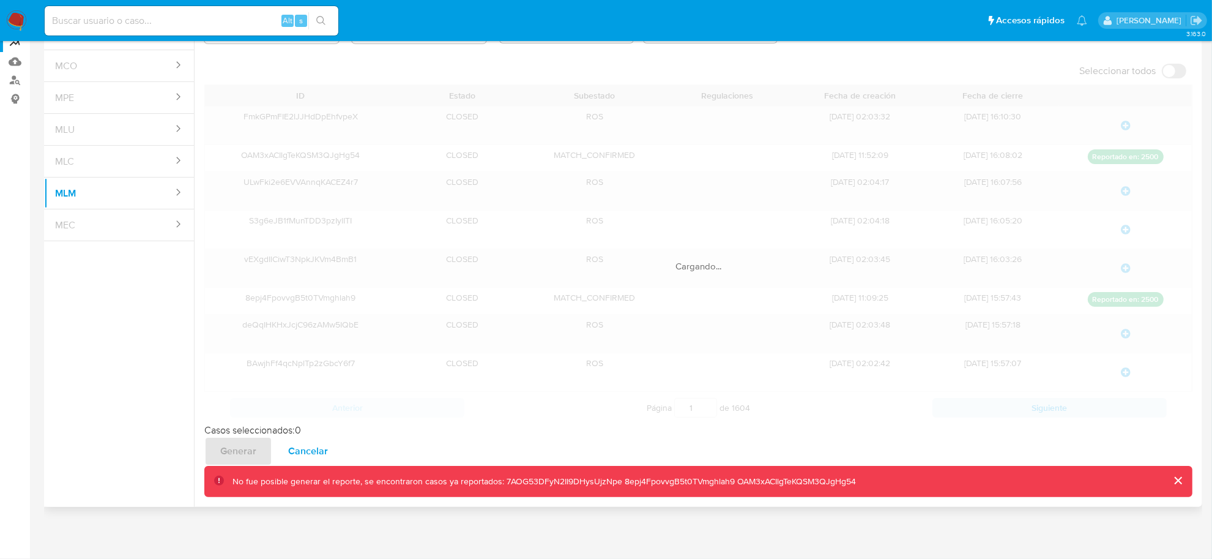
scroll to position [116, 0]
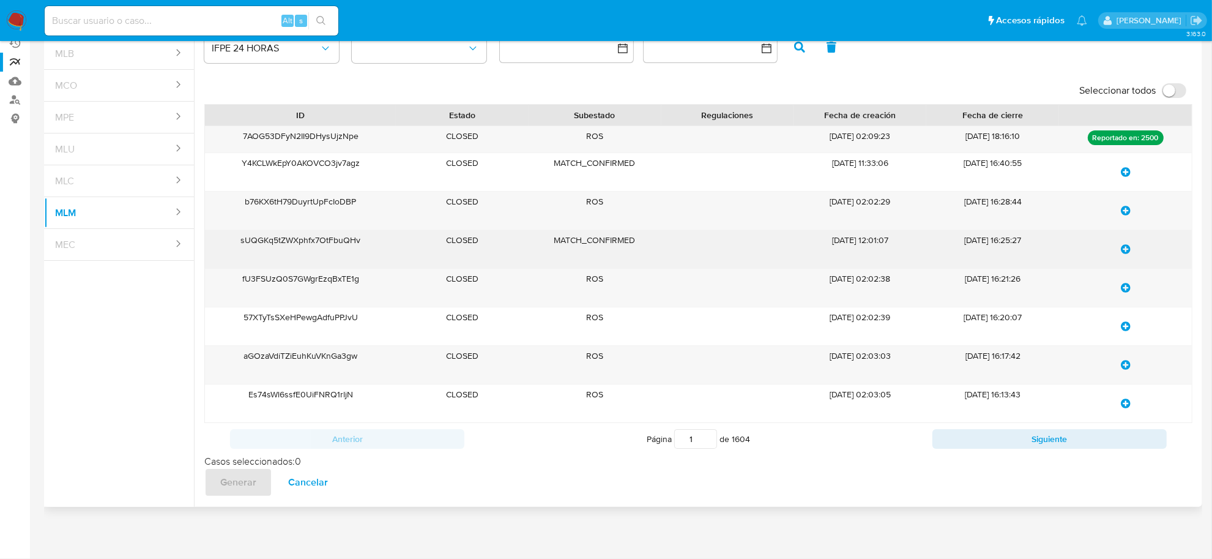
click at [1123, 247] on icon "update-list" at bounding box center [1126, 249] width 10 height 10
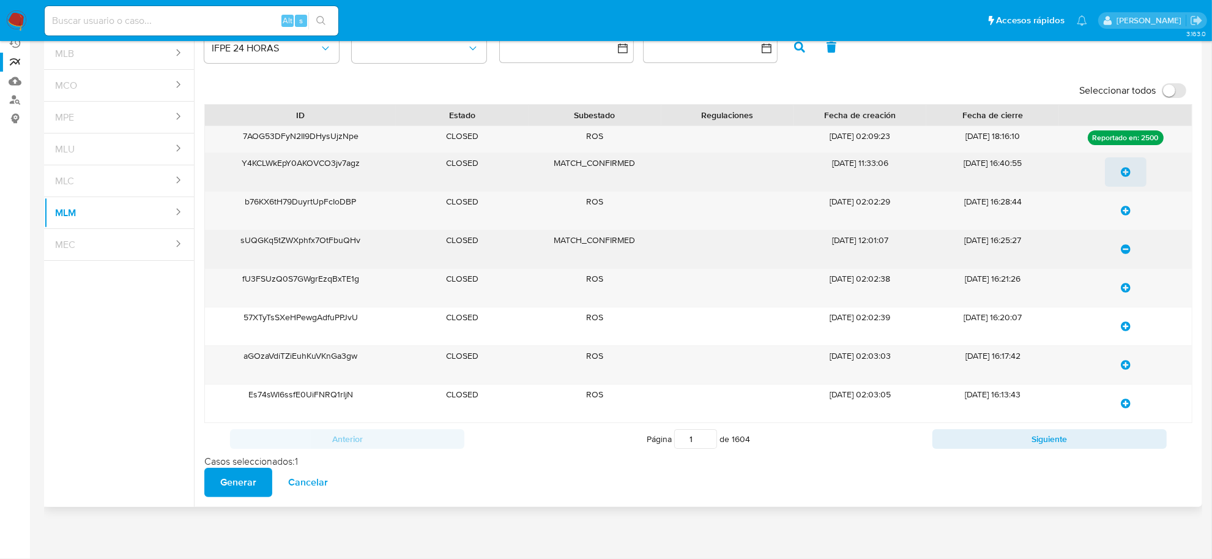
click at [1125, 175] on icon "update-list" at bounding box center [1126, 172] width 10 height 10
click at [969, 436] on button "Siguiente" at bounding box center [1050, 439] width 234 height 20
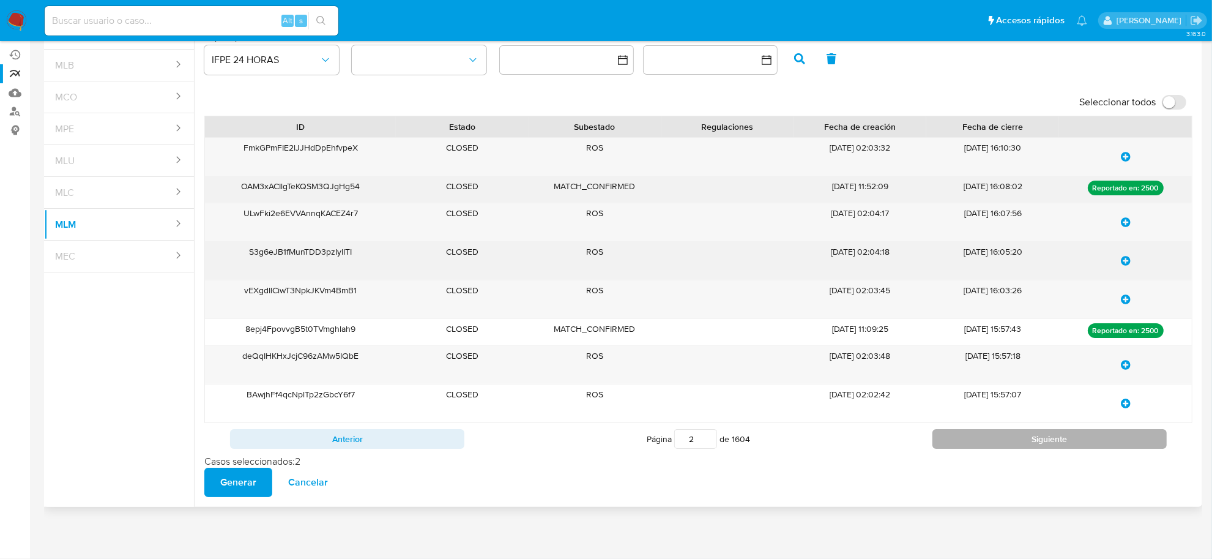
scroll to position [105, 0]
click at [969, 436] on button "Siguiente" at bounding box center [1050, 439] width 234 height 20
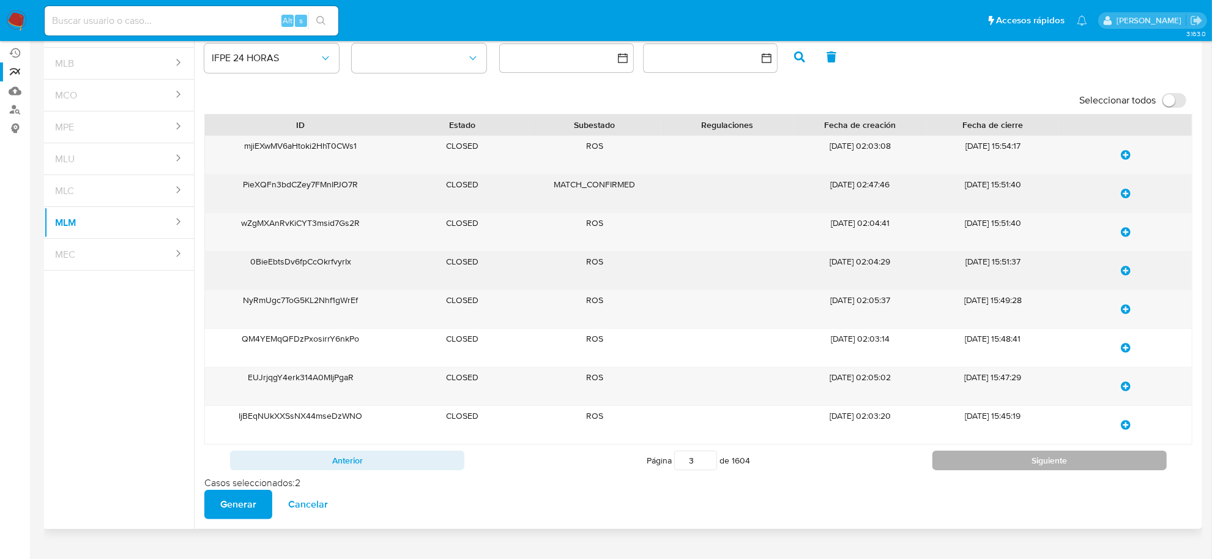
scroll to position [116, 0]
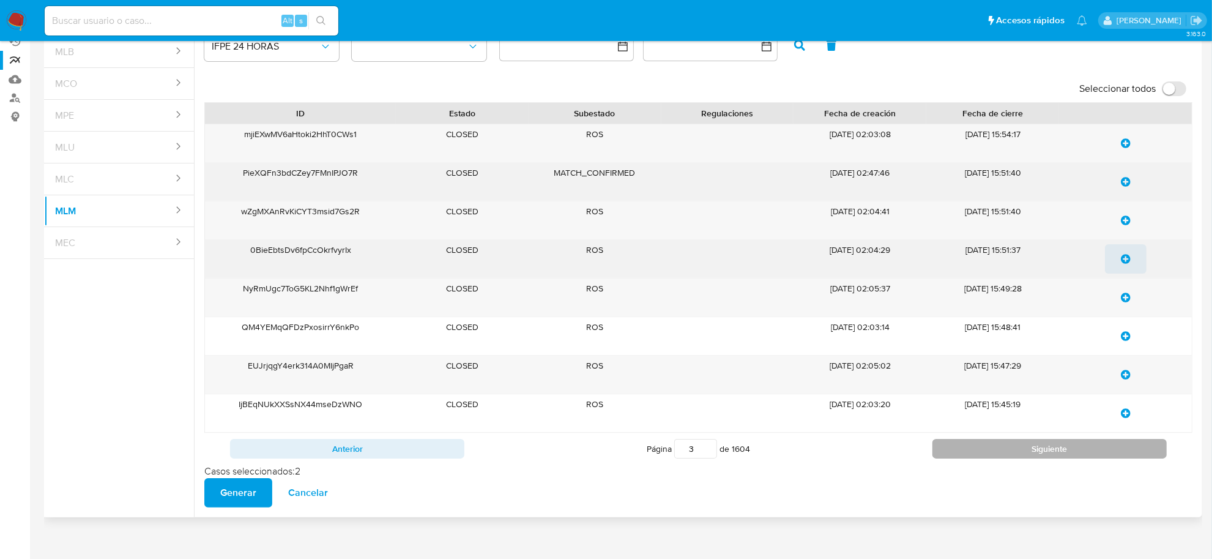
click at [982, 450] on button "Siguiente" at bounding box center [1050, 449] width 234 height 20
click at [982, 451] on button "Siguiente" at bounding box center [1050, 449] width 234 height 20
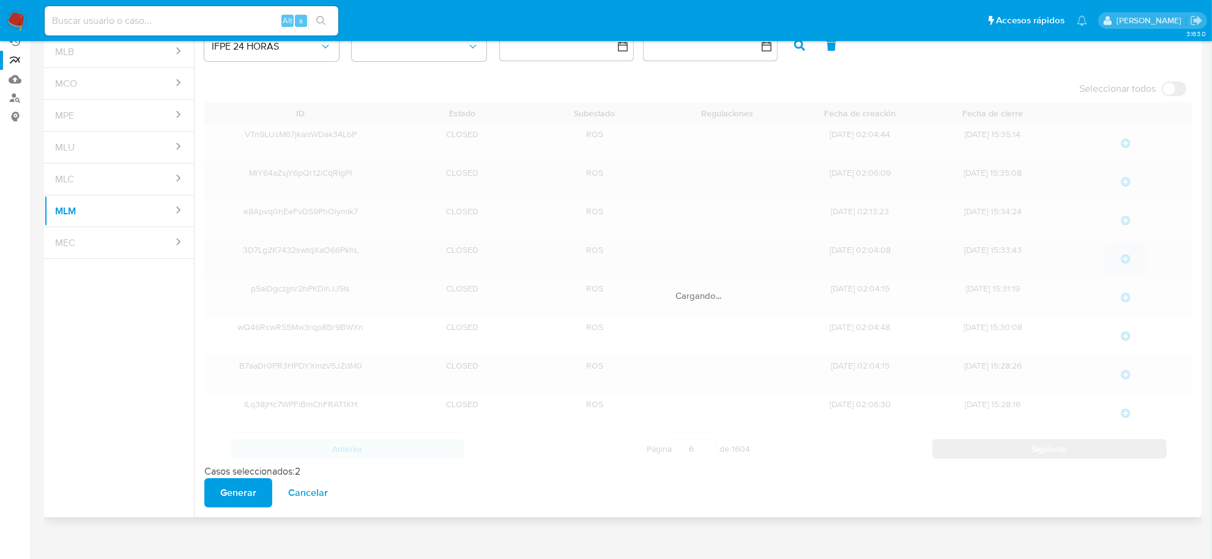
click at [982, 451] on div "Cargando..." at bounding box center [698, 283] width 988 height 362
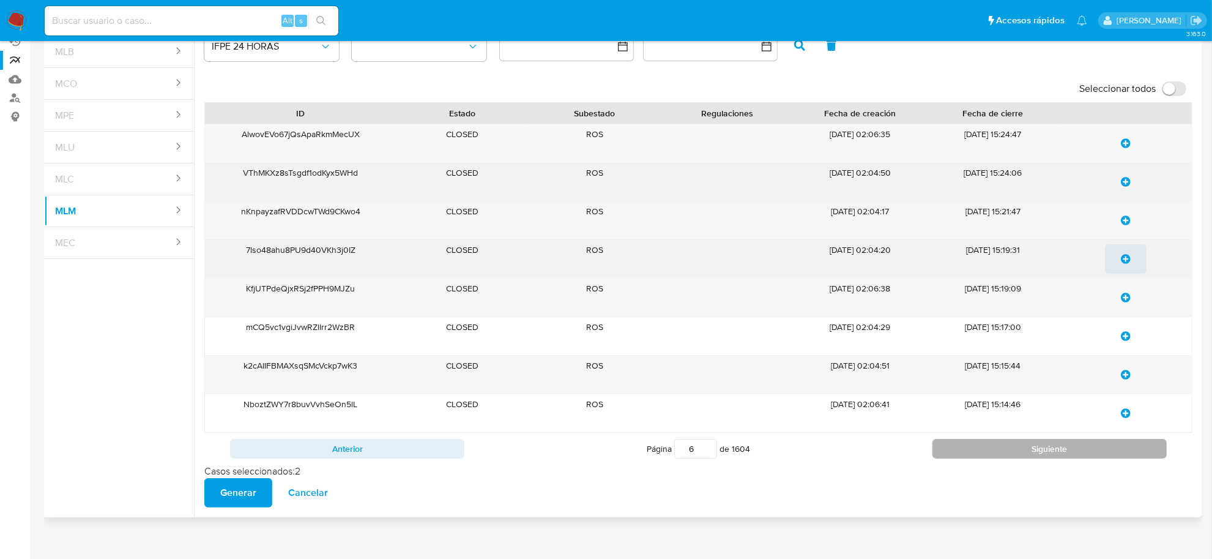
click at [982, 451] on div "ID Estado Subestado Regulaciones Fecha de creación Fecha de cierre AlwovEVo67jQ…" at bounding box center [698, 283] width 988 height 362
click at [982, 451] on button "Siguiente" at bounding box center [1050, 449] width 234 height 20
click at [982, 451] on div "Cargando..." at bounding box center [698, 283] width 988 height 362
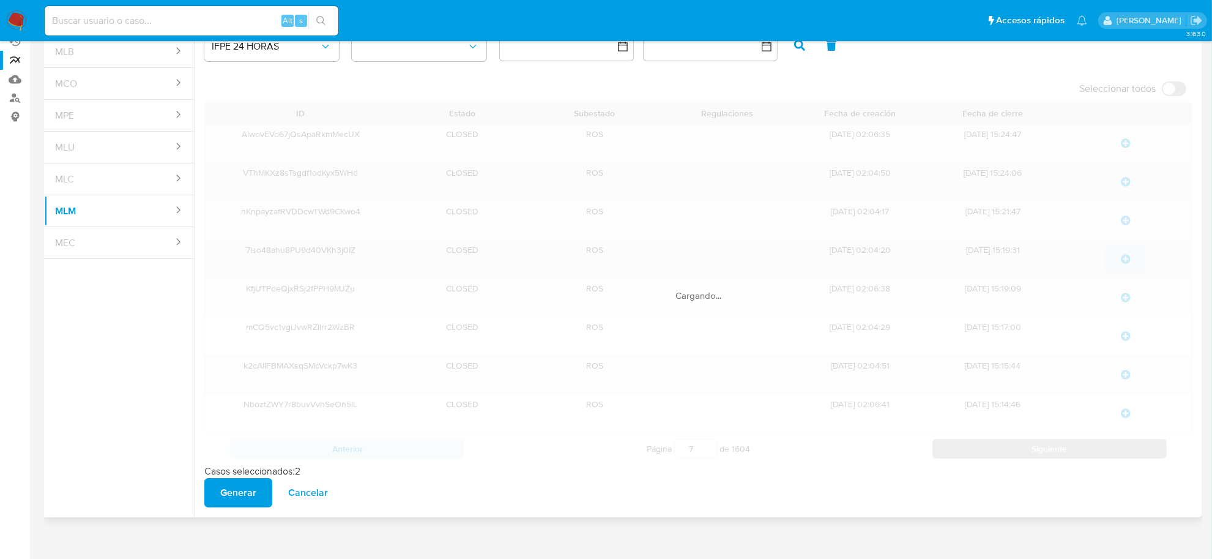
click at [982, 451] on div "Cargando..." at bounding box center [698, 283] width 988 height 362
click at [982, 451] on button "Siguiente" at bounding box center [1050, 449] width 234 height 20
click at [982, 451] on div "Cargando..." at bounding box center [698, 283] width 988 height 362
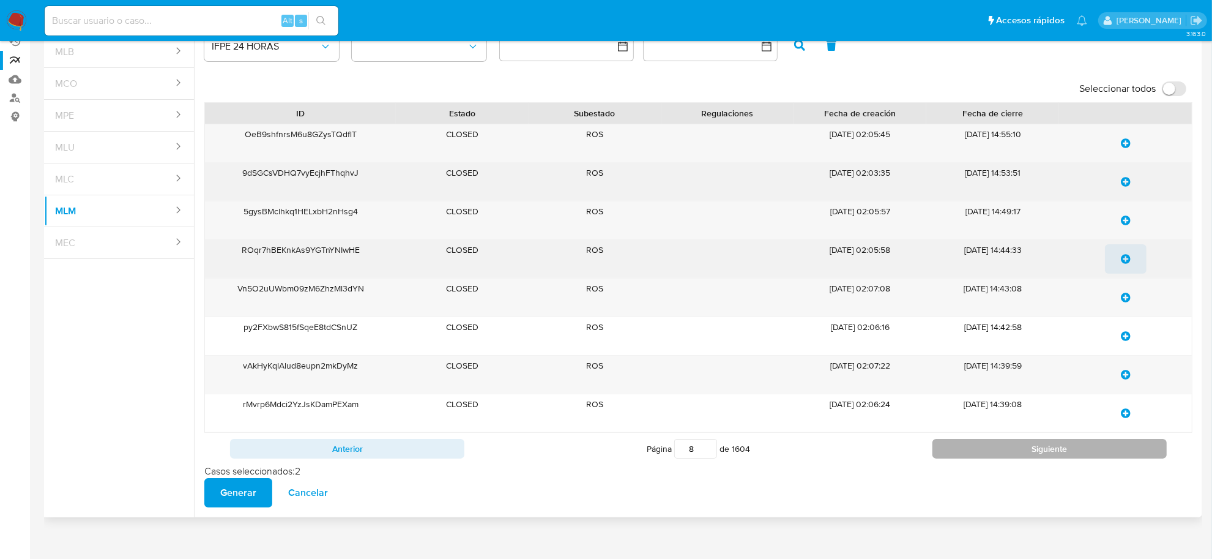
click at [982, 451] on button "Siguiente" at bounding box center [1050, 449] width 234 height 20
drag, startPoint x: 689, startPoint y: 449, endPoint x: 704, endPoint y: 449, distance: 15.3
click at [704, 449] on input "9" at bounding box center [695, 449] width 43 height 20
click at [968, 444] on button "Siguiente" at bounding box center [1050, 449] width 234 height 20
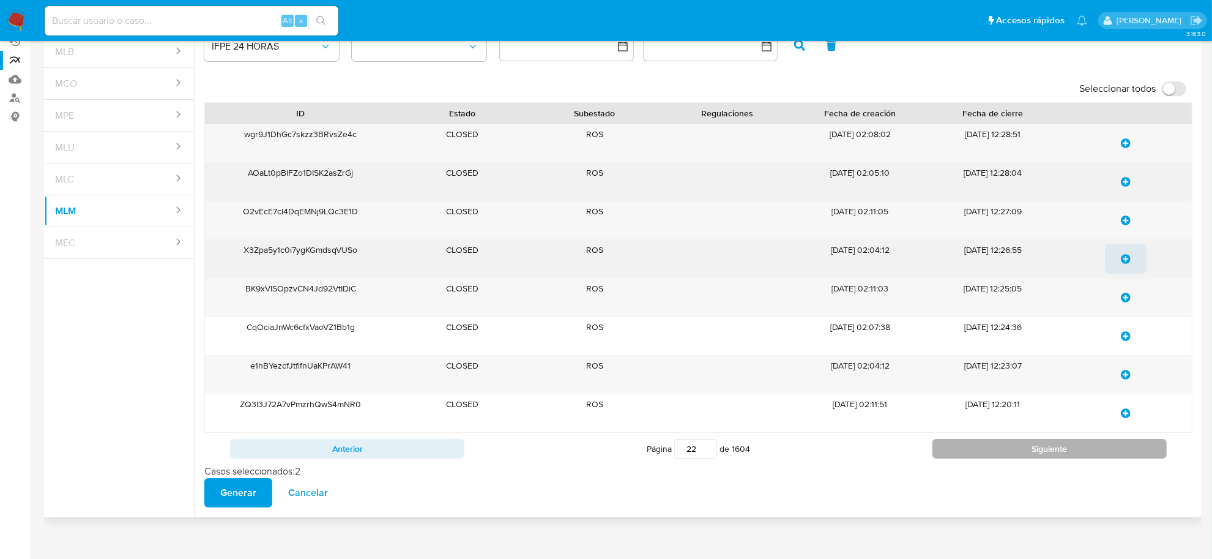
click at [968, 444] on button "Siguiente" at bounding box center [1050, 449] width 234 height 20
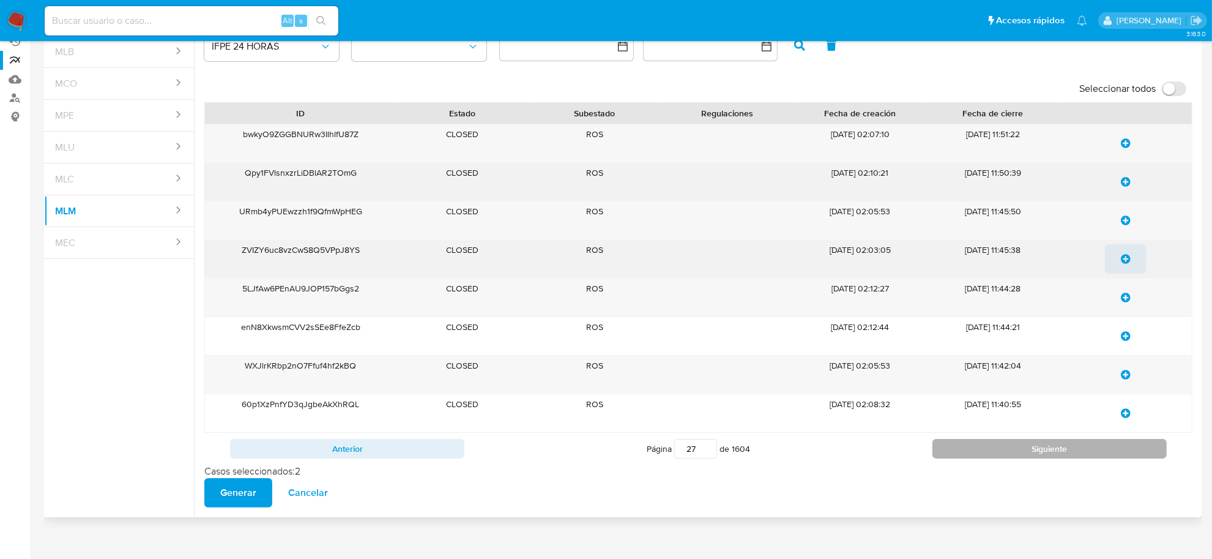
click at [968, 444] on button "Siguiente" at bounding box center [1050, 449] width 234 height 20
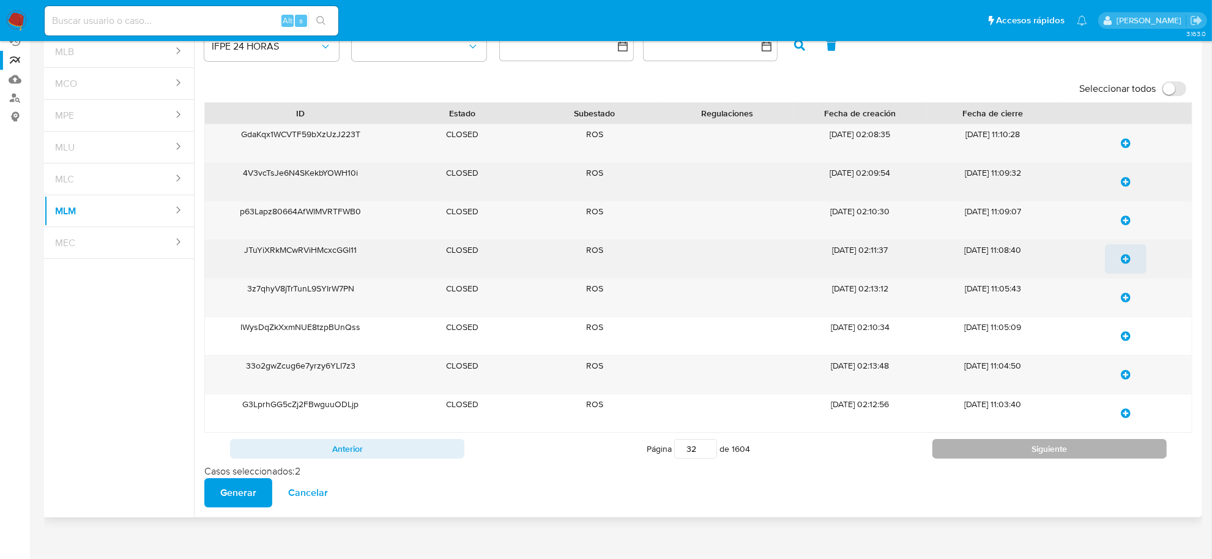
click at [968, 444] on button "Siguiente" at bounding box center [1050, 449] width 234 height 20
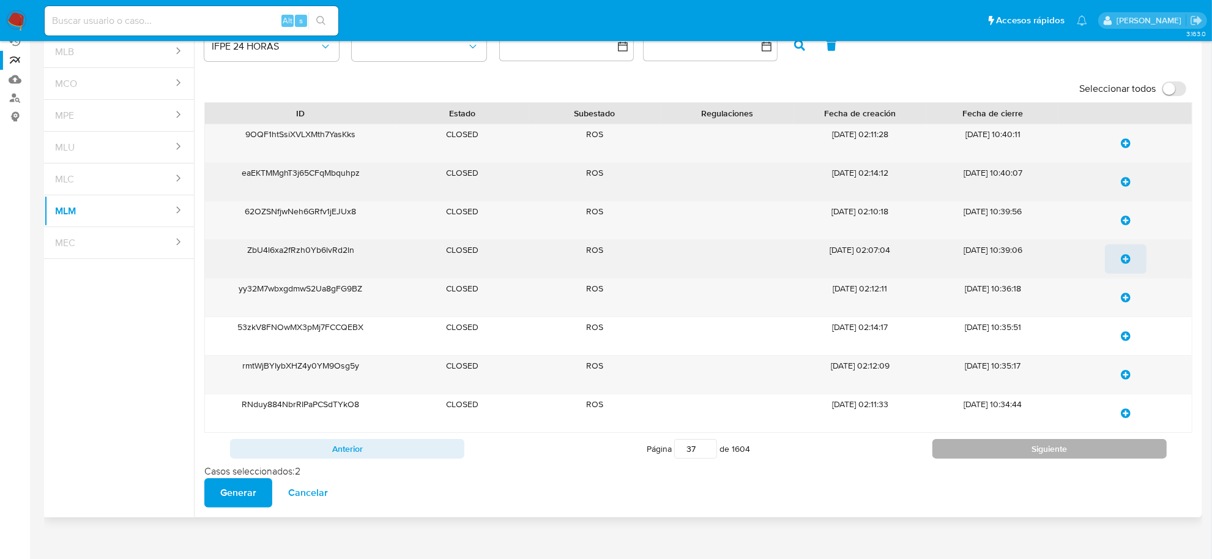
click at [968, 444] on button "Siguiente" at bounding box center [1050, 449] width 234 height 20
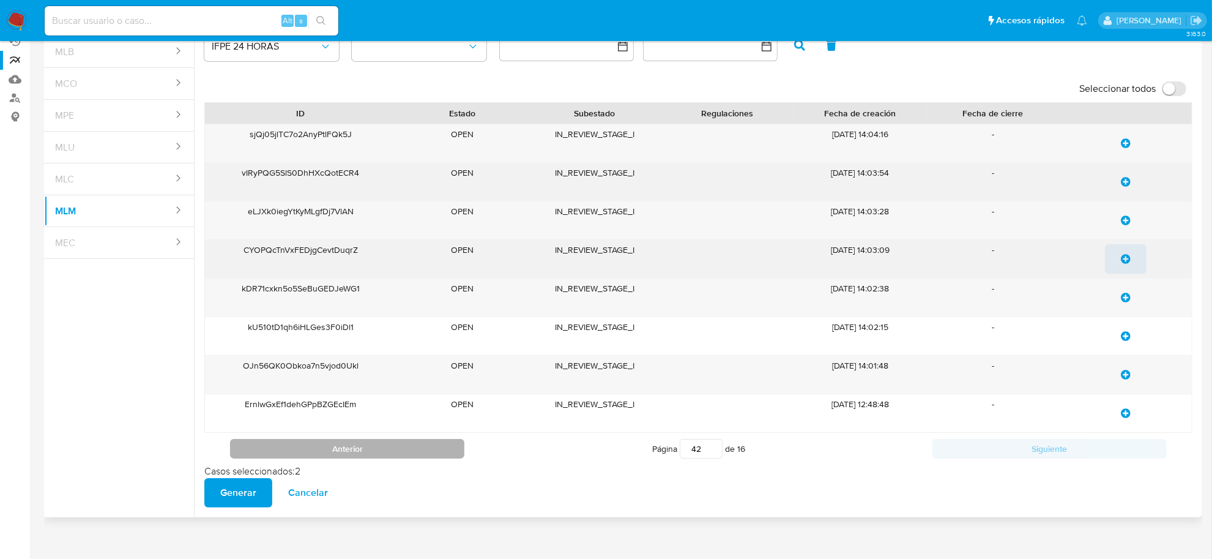
click at [341, 450] on button "Anterior" at bounding box center [347, 449] width 234 height 20
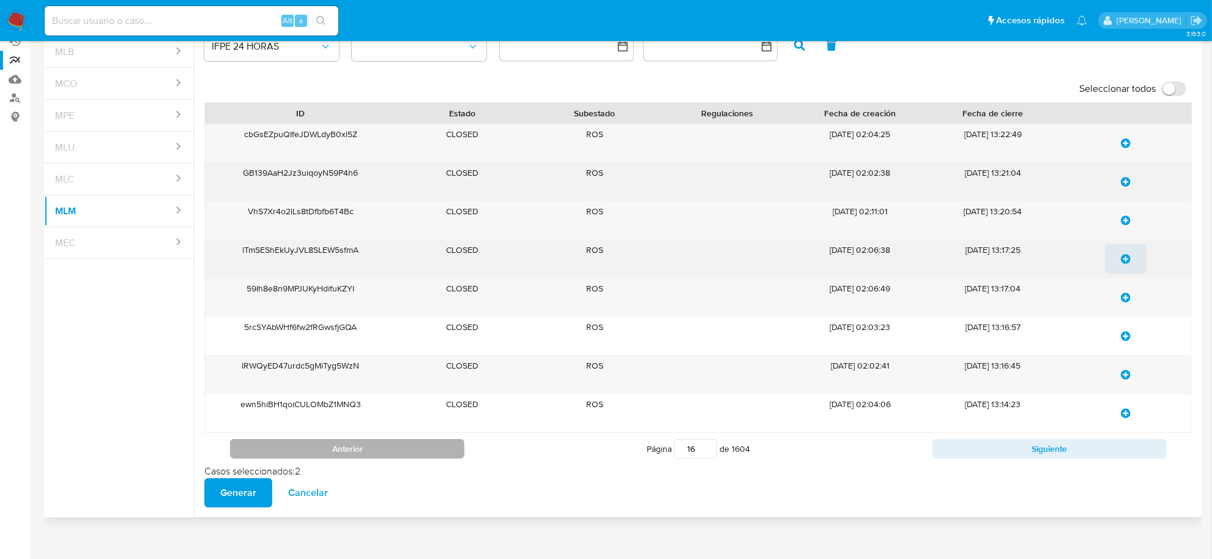
click at [369, 450] on button "Anterior" at bounding box center [347, 449] width 234 height 20
drag, startPoint x: 686, startPoint y: 450, endPoint x: 703, endPoint y: 450, distance: 16.5
click at [703, 450] on input "15" at bounding box center [695, 449] width 43 height 20
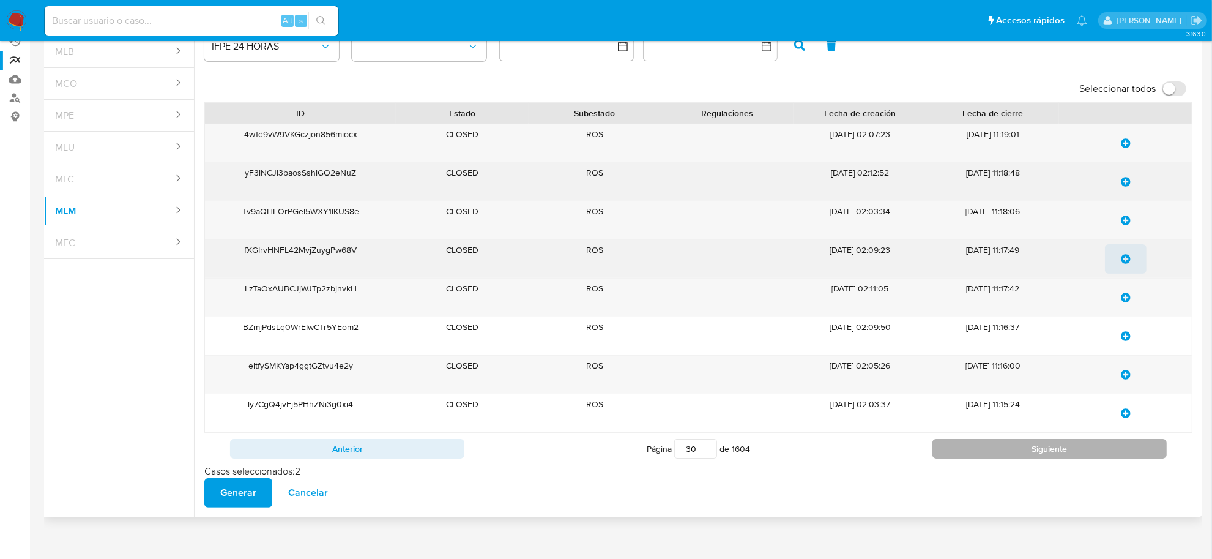
click at [963, 452] on button "Siguiente" at bounding box center [1050, 449] width 234 height 20
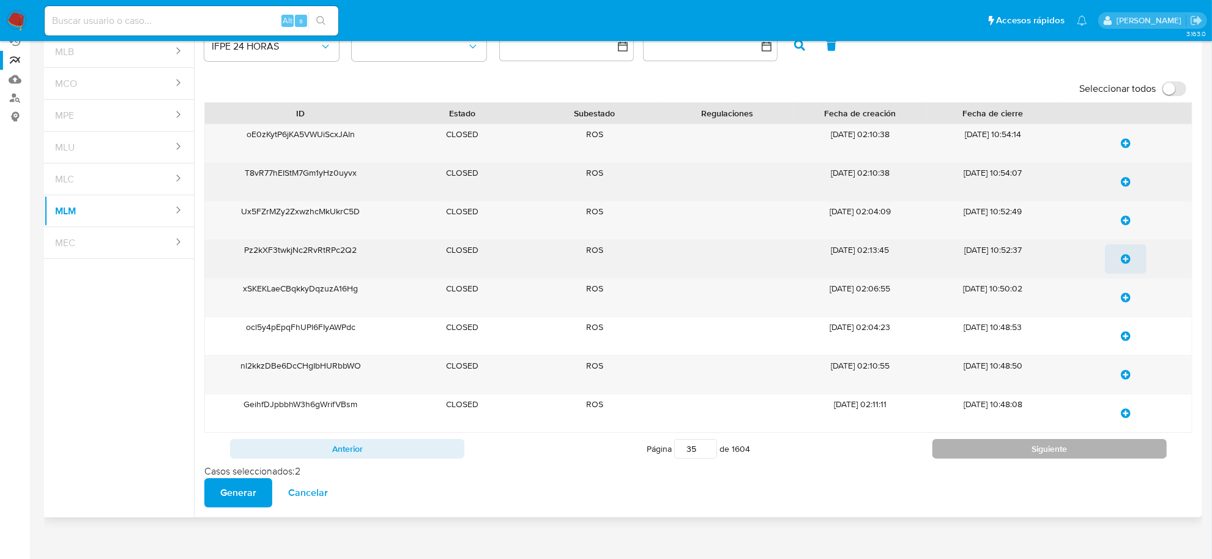
click at [963, 452] on button "Siguiente" at bounding box center [1050, 449] width 234 height 20
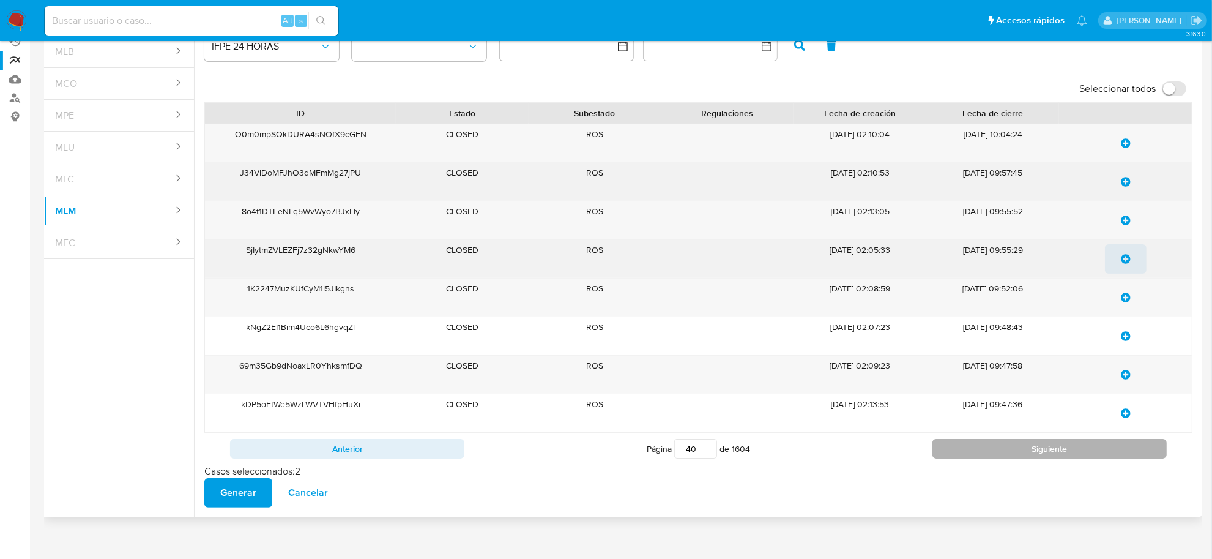
click at [963, 452] on button "Siguiente" at bounding box center [1050, 449] width 234 height 20
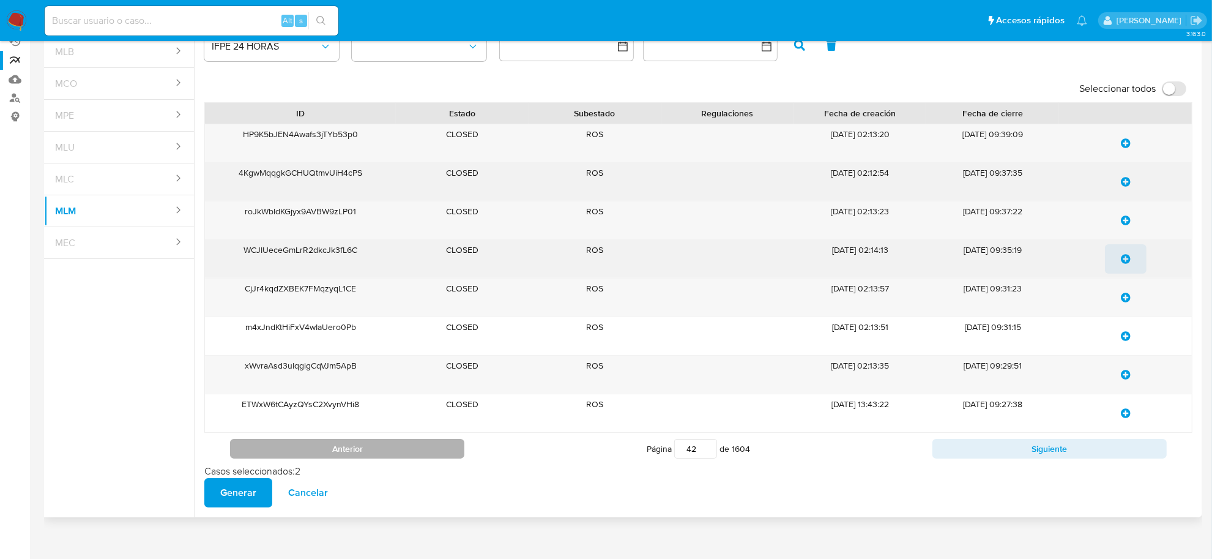
click at [429, 454] on button "Anterior" at bounding box center [347, 449] width 234 height 20
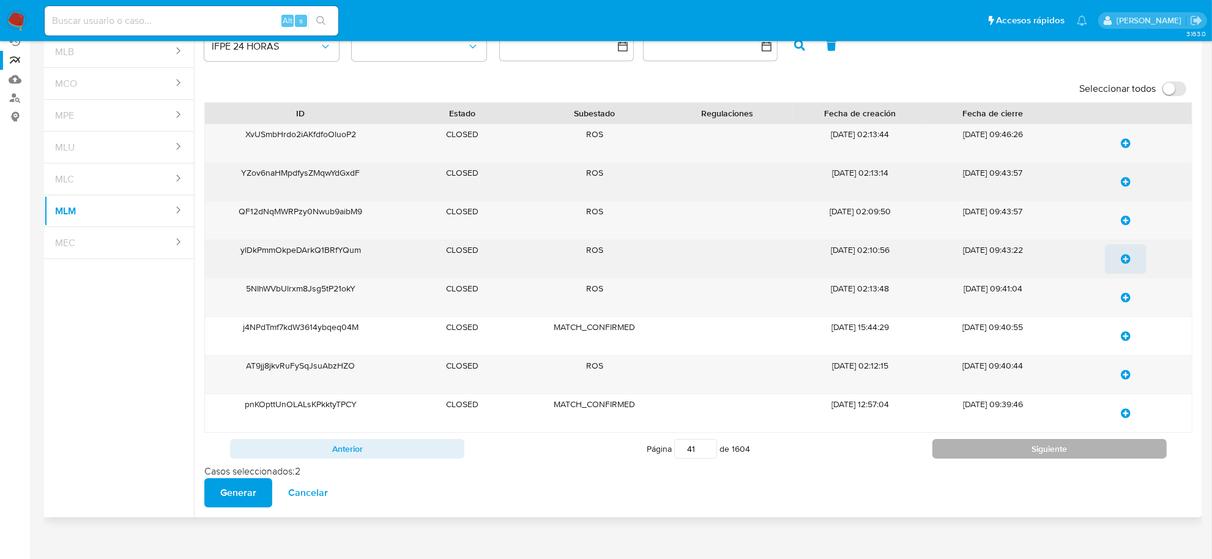
click at [1058, 453] on button "Siguiente" at bounding box center [1050, 449] width 234 height 20
click at [1034, 457] on button "Siguiente" at bounding box center [1050, 449] width 234 height 20
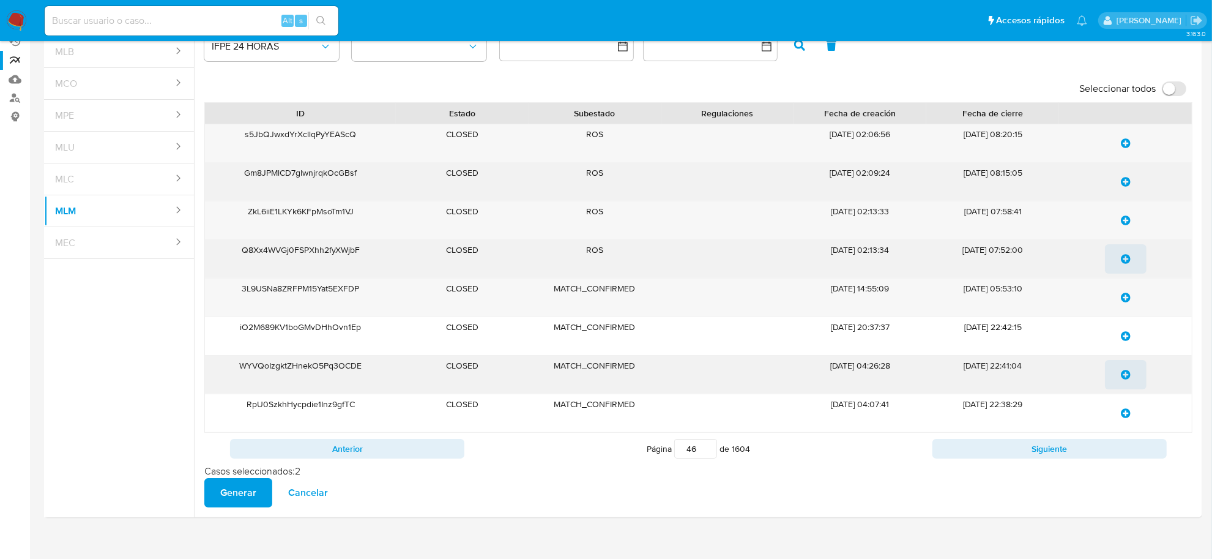
click at [1125, 378] on icon "update-list" at bounding box center [1126, 375] width 10 height 10
click at [1034, 447] on button "Siguiente" at bounding box center [1050, 449] width 234 height 20
click at [1125, 297] on icon "update-list" at bounding box center [1126, 298] width 10 height 10
click at [1127, 374] on icon "update-list" at bounding box center [1126, 375] width 10 height 10
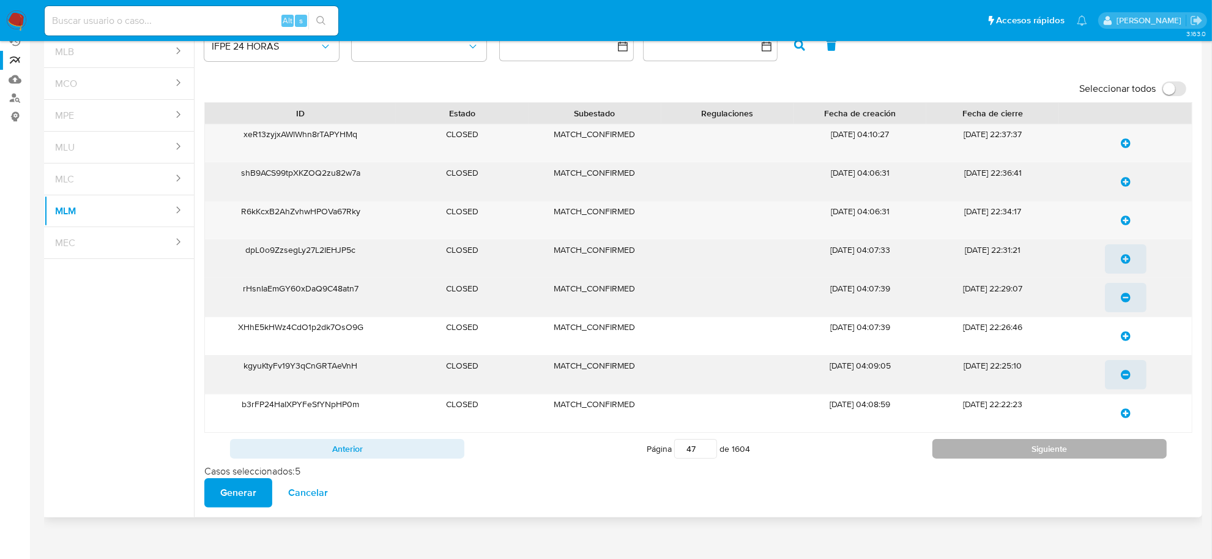
click at [1047, 449] on button "Siguiente" at bounding box center [1050, 449] width 234 height 20
type input "48"
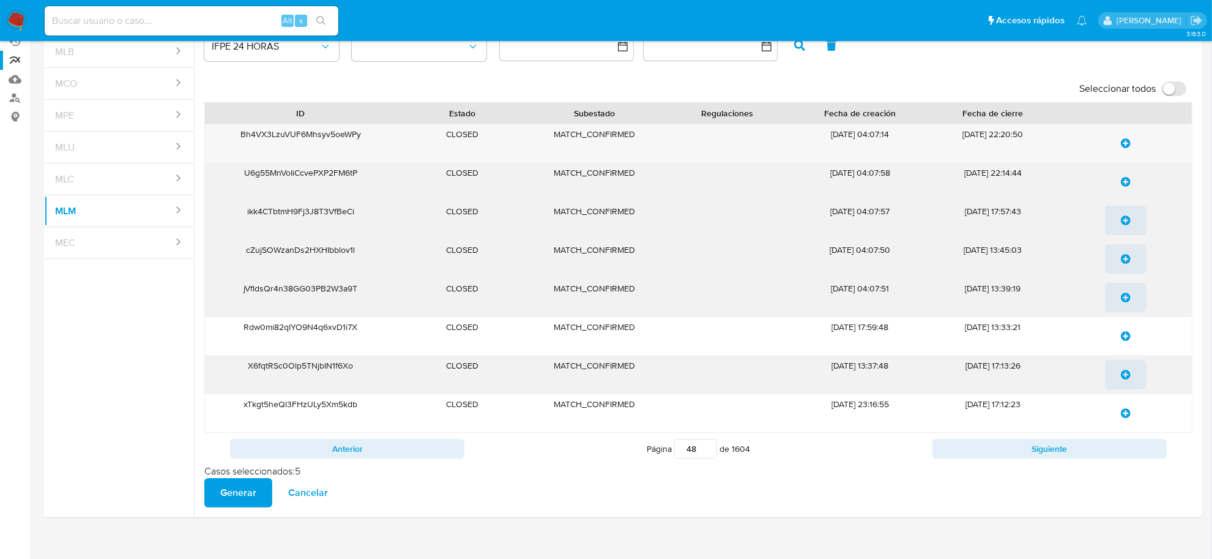
click at [1122, 222] on icon "update-list" at bounding box center [1126, 220] width 10 height 10
click at [1121, 260] on icon "update-list" at bounding box center [1126, 259] width 10 height 10
click at [1122, 299] on icon "update-list" at bounding box center [1126, 298] width 10 height 10
click at [236, 499] on span "Generar" at bounding box center [238, 492] width 36 height 27
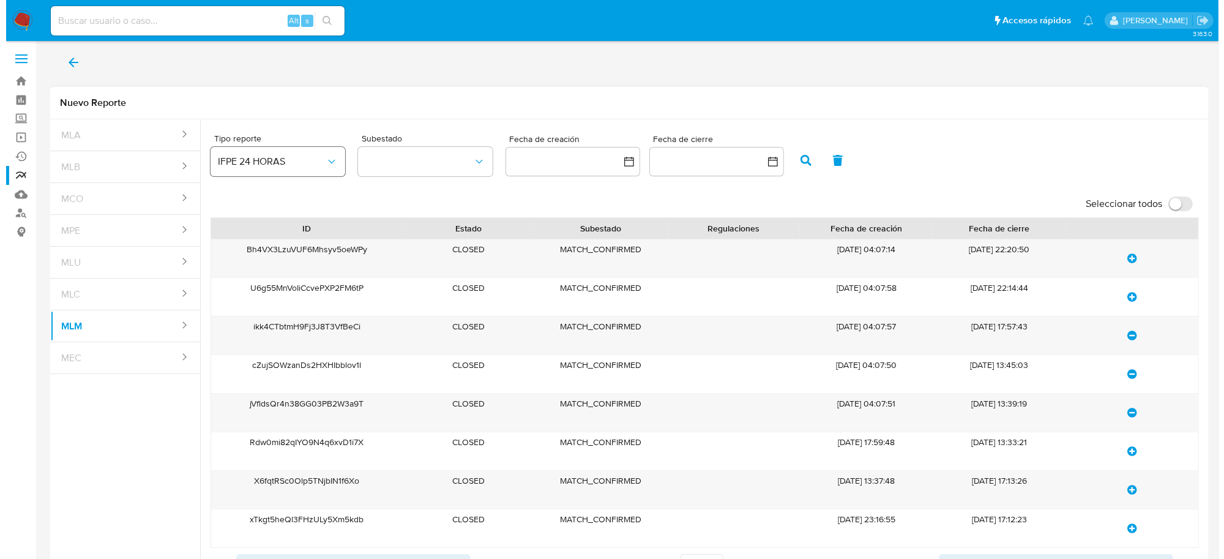
scroll to position [0, 0]
click at [65, 69] on icon "back" at bounding box center [67, 63] width 15 height 15
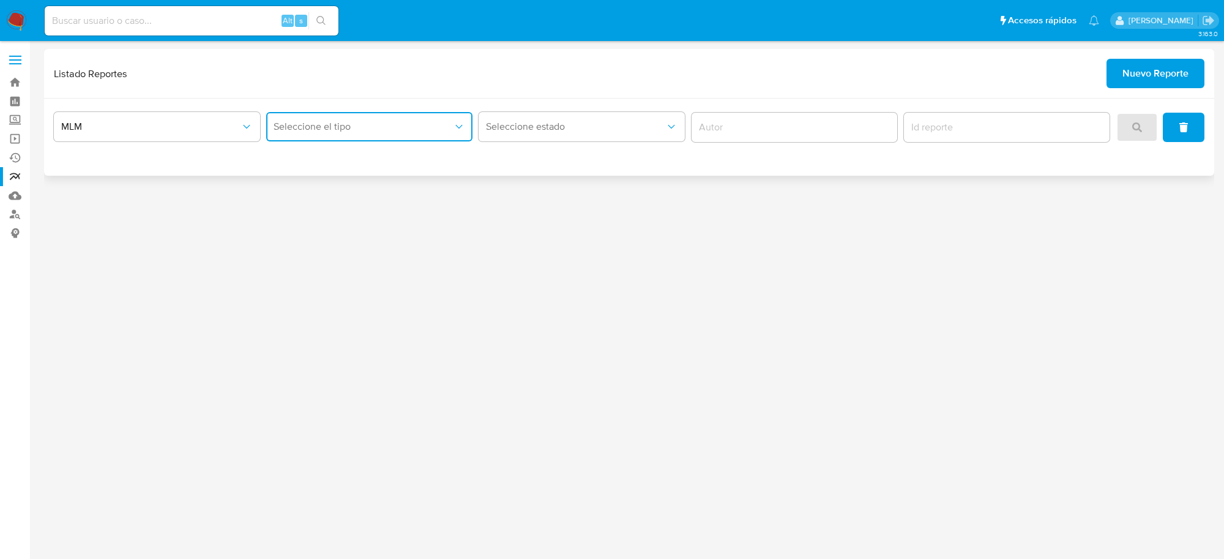
click at [457, 123] on icon "report-type" at bounding box center [459, 127] width 12 height 12
click at [368, 167] on div "IFPE 24 HORAS" at bounding box center [366, 159] width 184 height 29
click at [1166, 121] on button "clear" at bounding box center [1184, 127] width 42 height 29
click at [433, 135] on button "Seleccione el tipo" at bounding box center [369, 126] width 206 height 29
click at [349, 166] on div "IFPE 24 HORAS" at bounding box center [366, 159] width 184 height 29
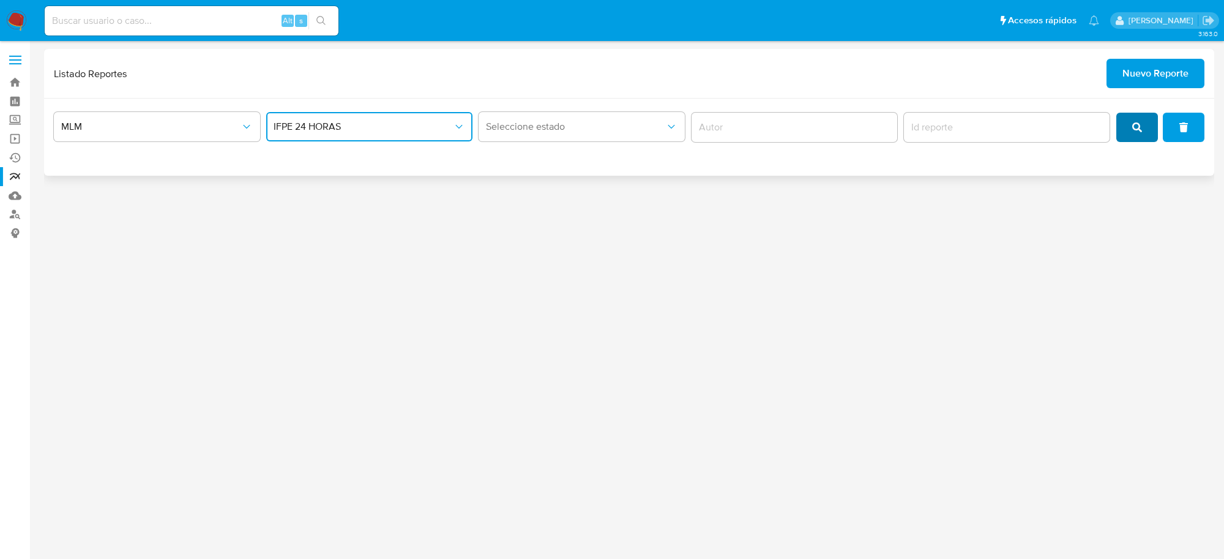
click at [1133, 130] on icon "search" at bounding box center [1137, 127] width 10 height 10
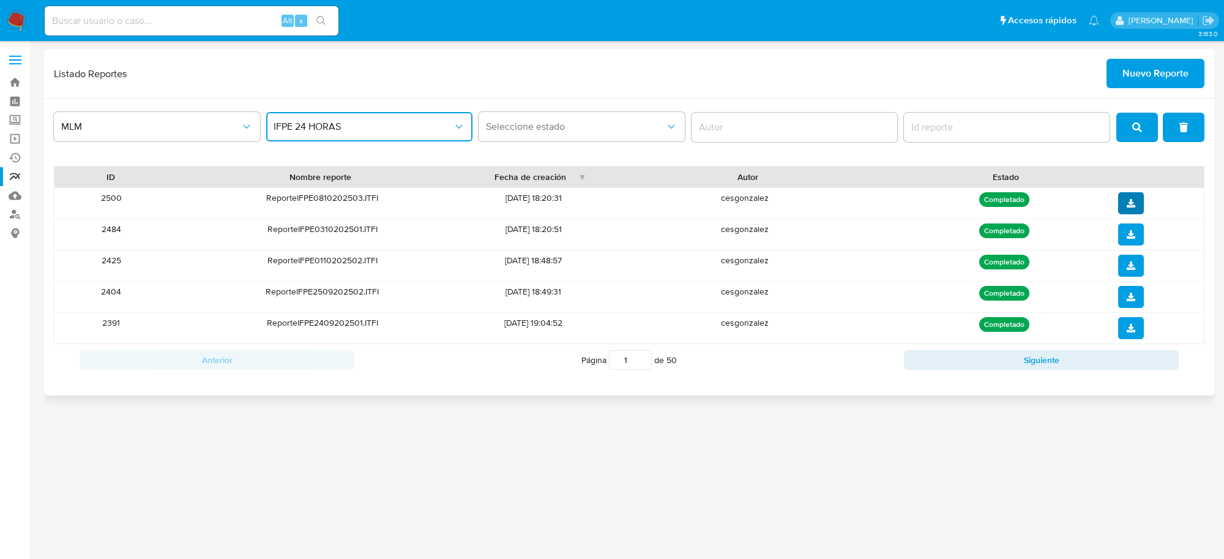
click at [1130, 196] on span "download" at bounding box center [1131, 203] width 9 height 20
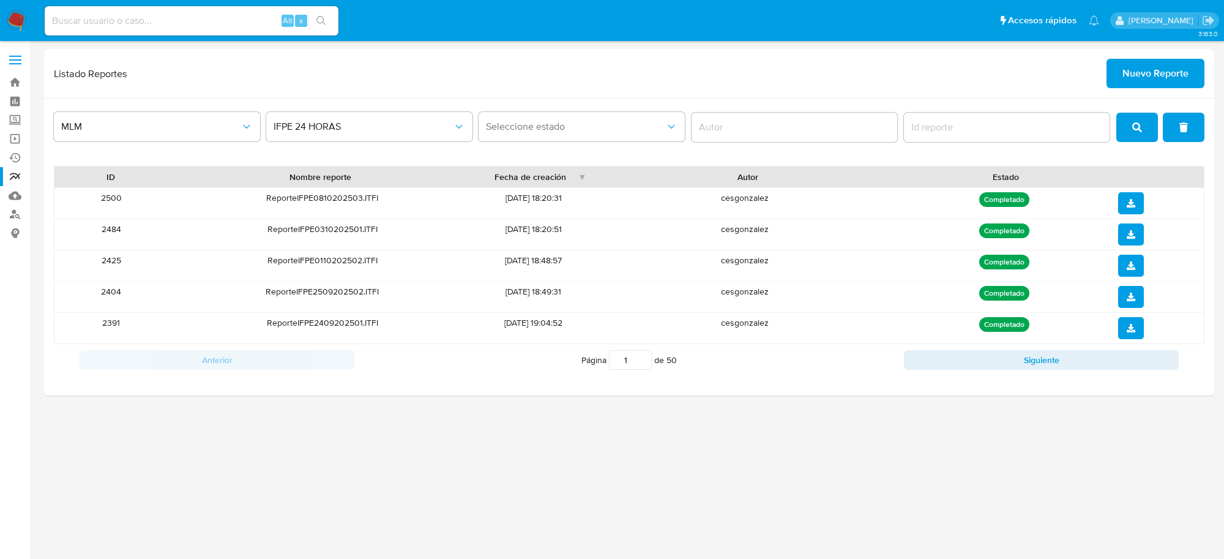
click at [11, 13] on img at bounding box center [16, 20] width 21 height 21
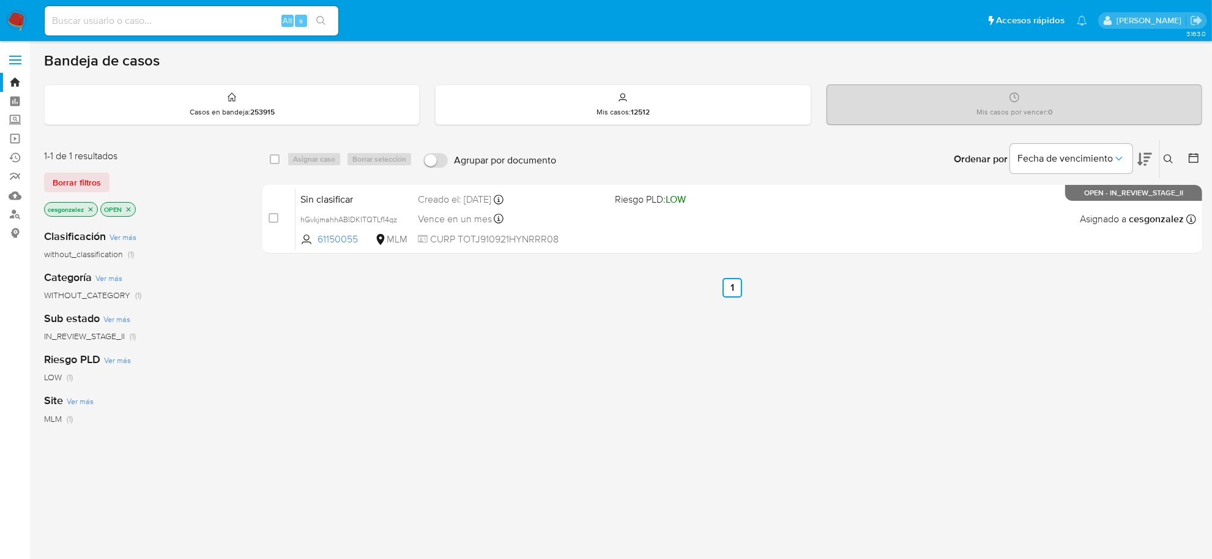
click at [78, 182] on span "Borrar filtros" at bounding box center [77, 182] width 48 height 17
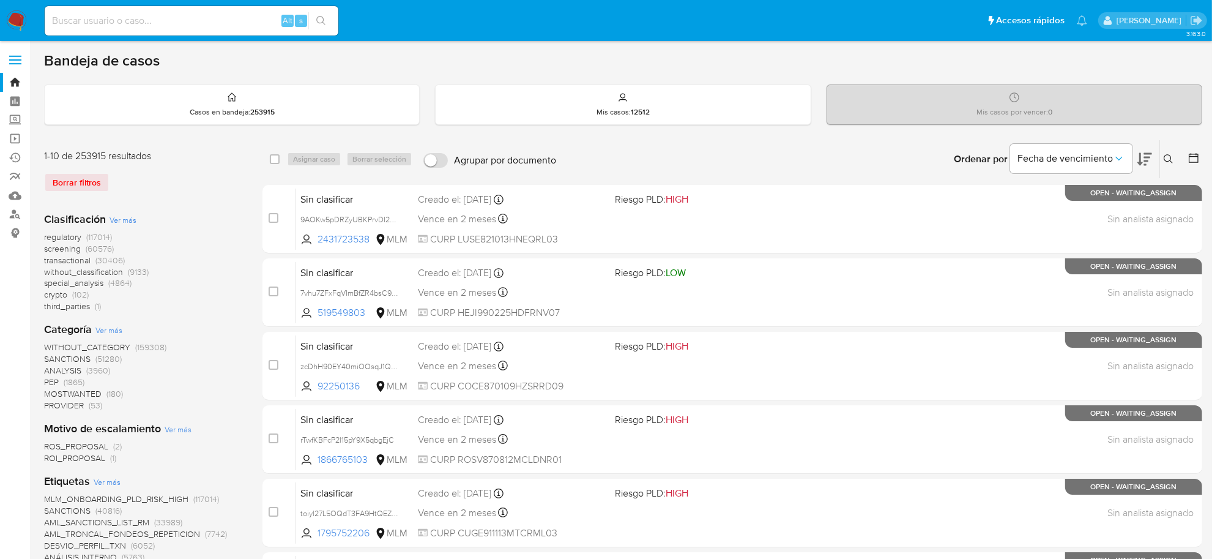
click at [71, 251] on span "screening" at bounding box center [62, 248] width 37 height 12
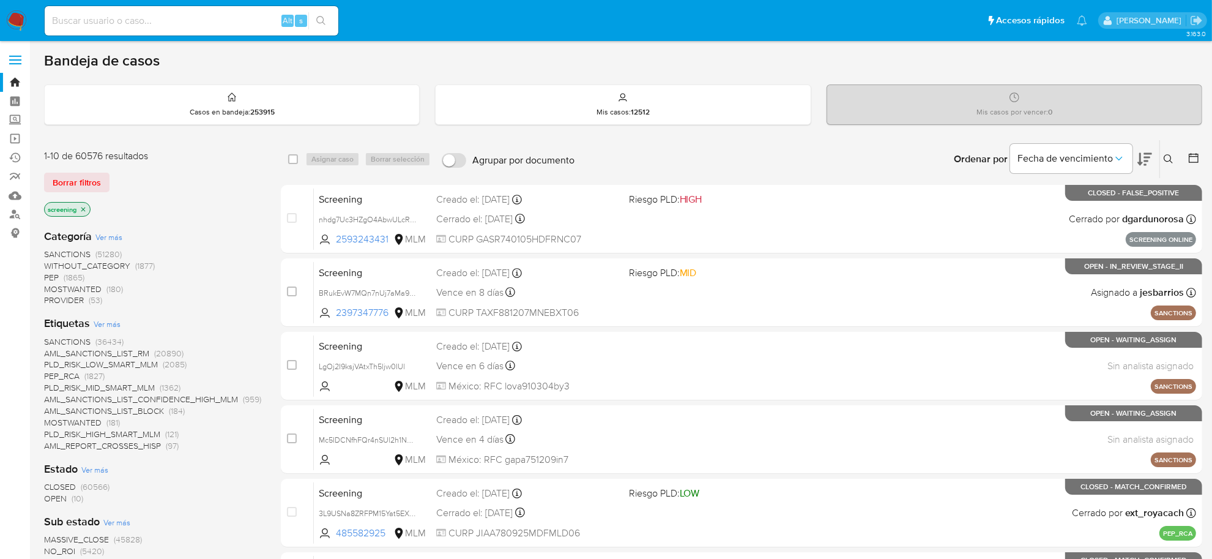
click at [62, 494] on span "OPEN" at bounding box center [55, 498] width 23 height 12
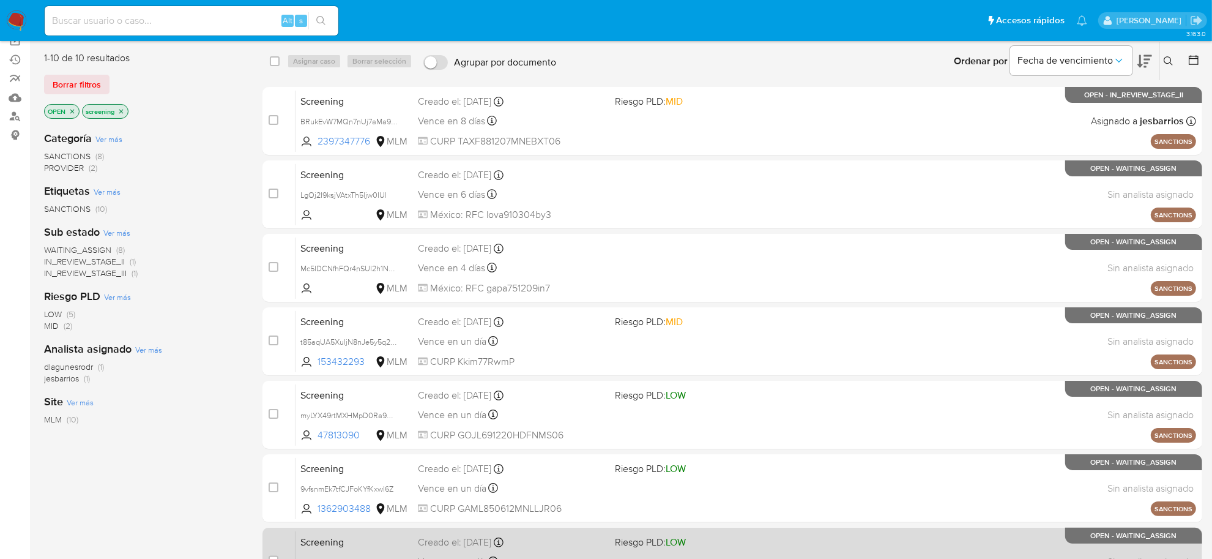
scroll to position [450, 0]
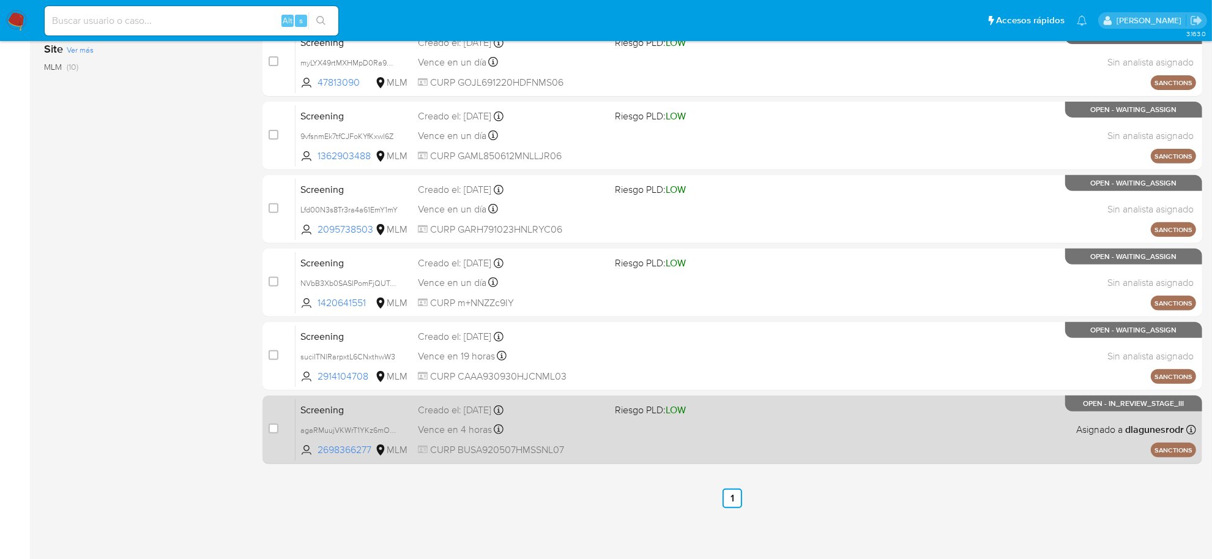
click at [470, 454] on span "CURP BUSA920507HMSSNL07" at bounding box center [511, 449] width 187 height 13
click at [273, 424] on input "checkbox" at bounding box center [274, 429] width 10 height 10
checkbox input "true"
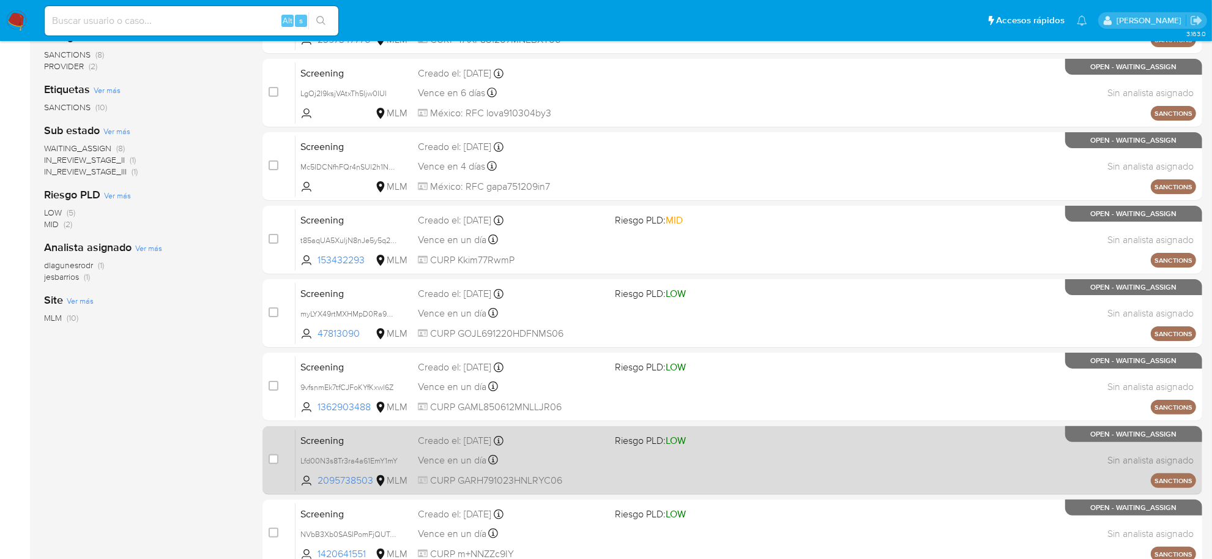
scroll to position [0, 0]
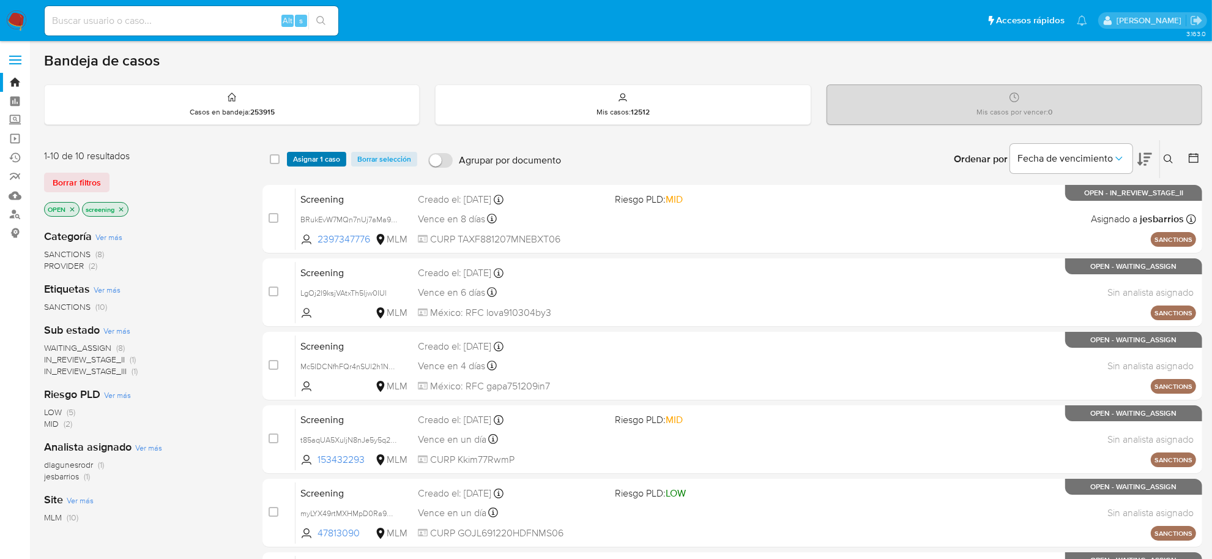
click at [321, 156] on span "Asignar 1 caso" at bounding box center [316, 159] width 47 height 12
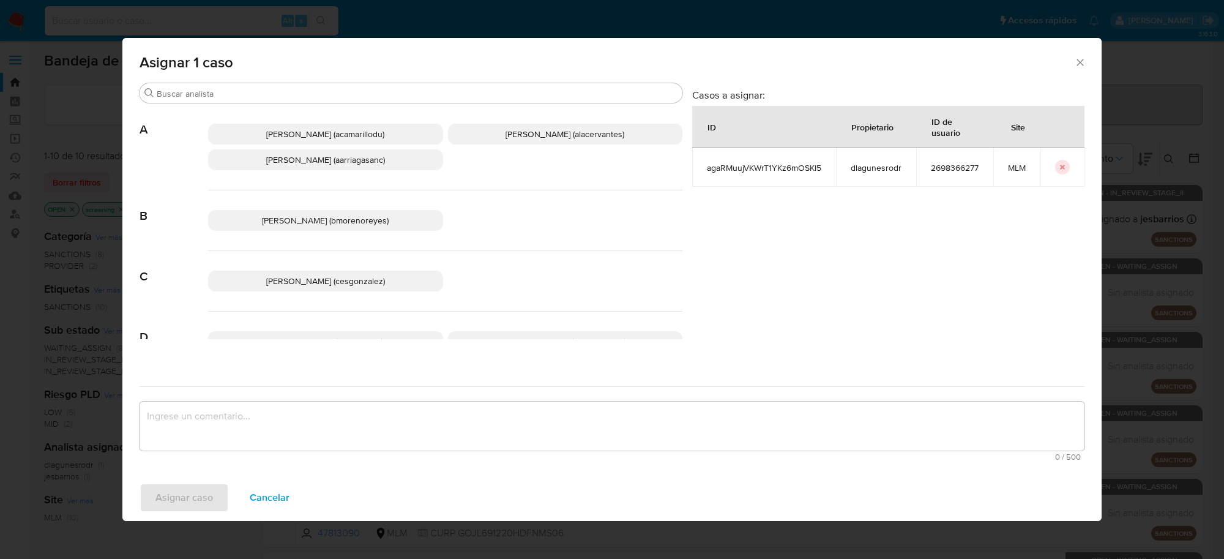
click at [362, 280] on span "Cesar Gonzalez (cesgonzalez)" at bounding box center [325, 281] width 119 height 12
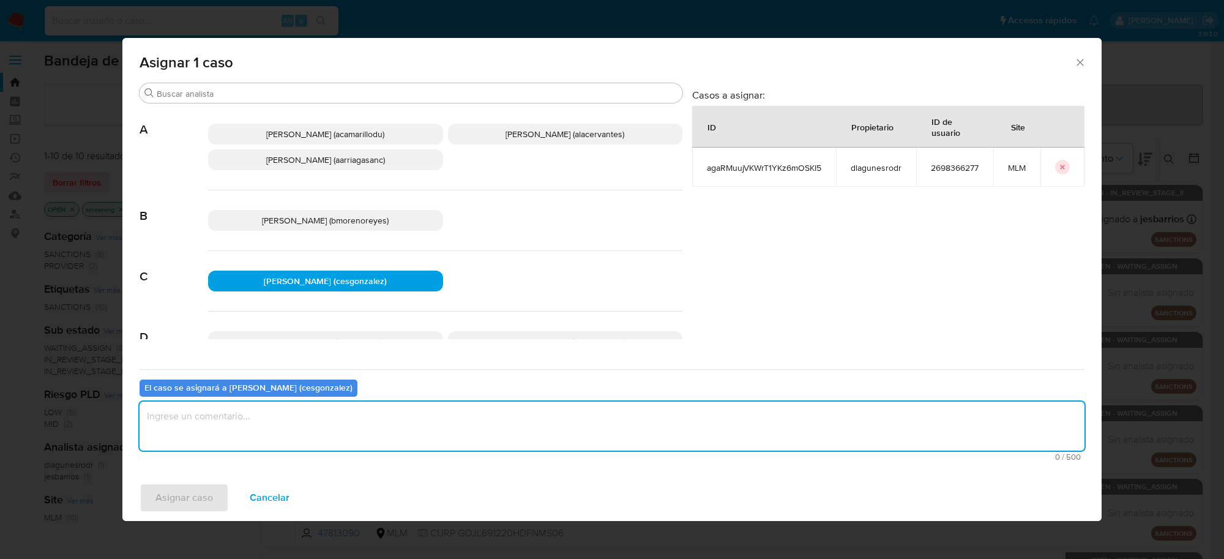
click at [325, 430] on textarea "assign-modal" at bounding box center [612, 425] width 945 height 49
click at [193, 507] on span "Asignar caso" at bounding box center [184, 497] width 58 height 27
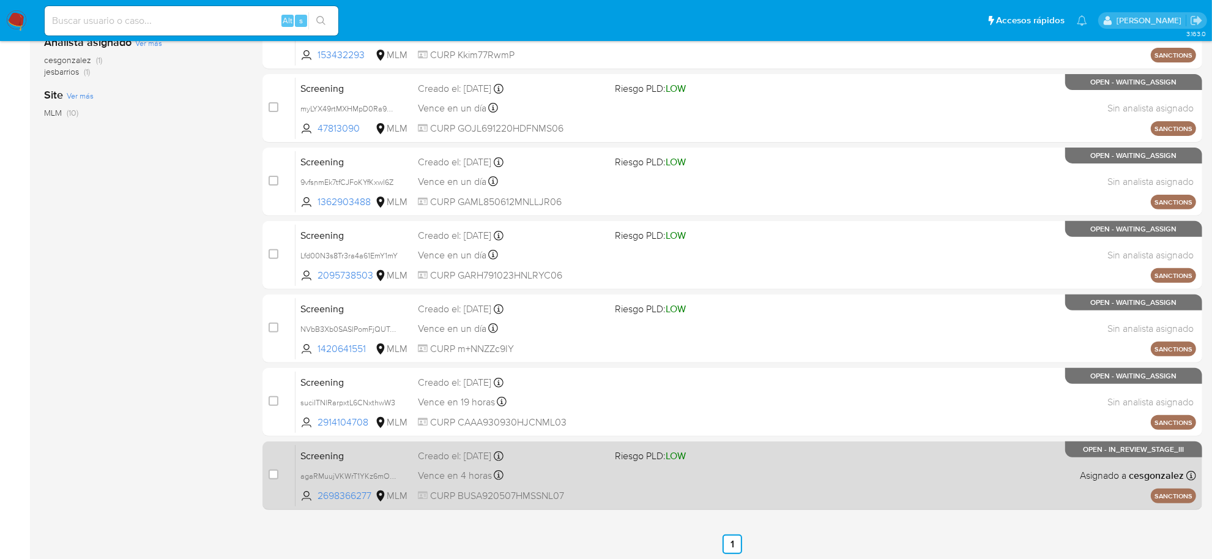
scroll to position [450, 0]
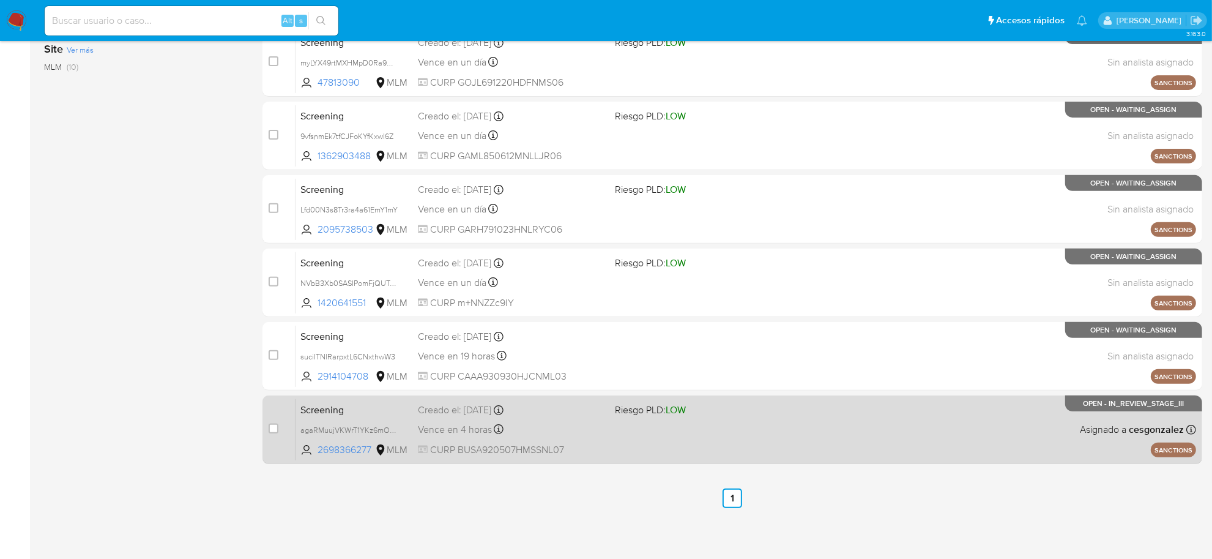
click at [476, 413] on div "Creado el: 07/10/2025 Creado el: 07/10/2025 21:58:14" at bounding box center [511, 409] width 187 height 13
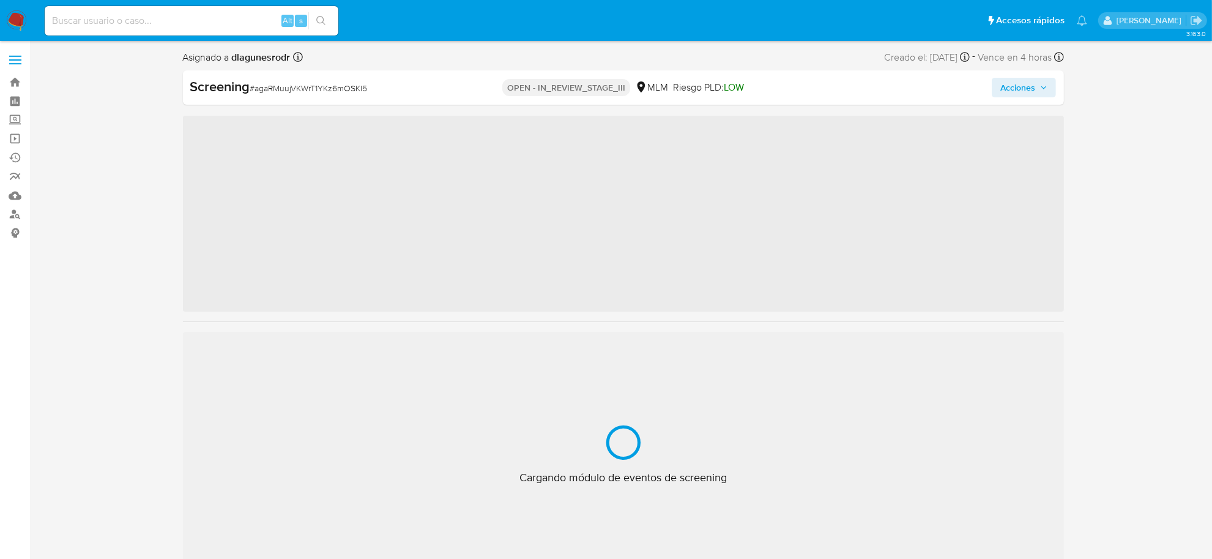
scroll to position [604, 0]
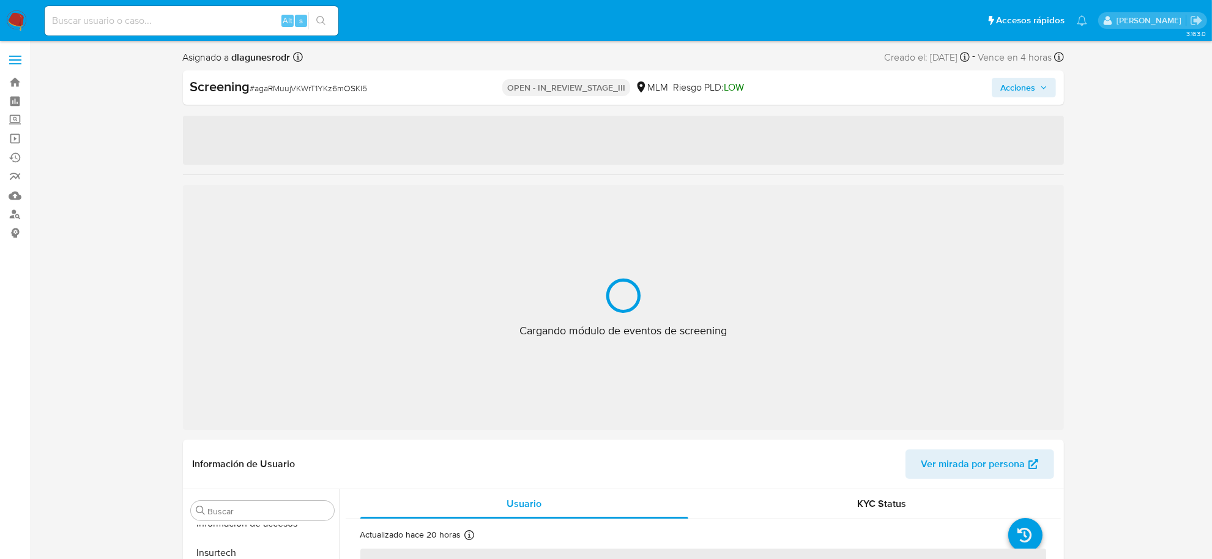
select select "10"
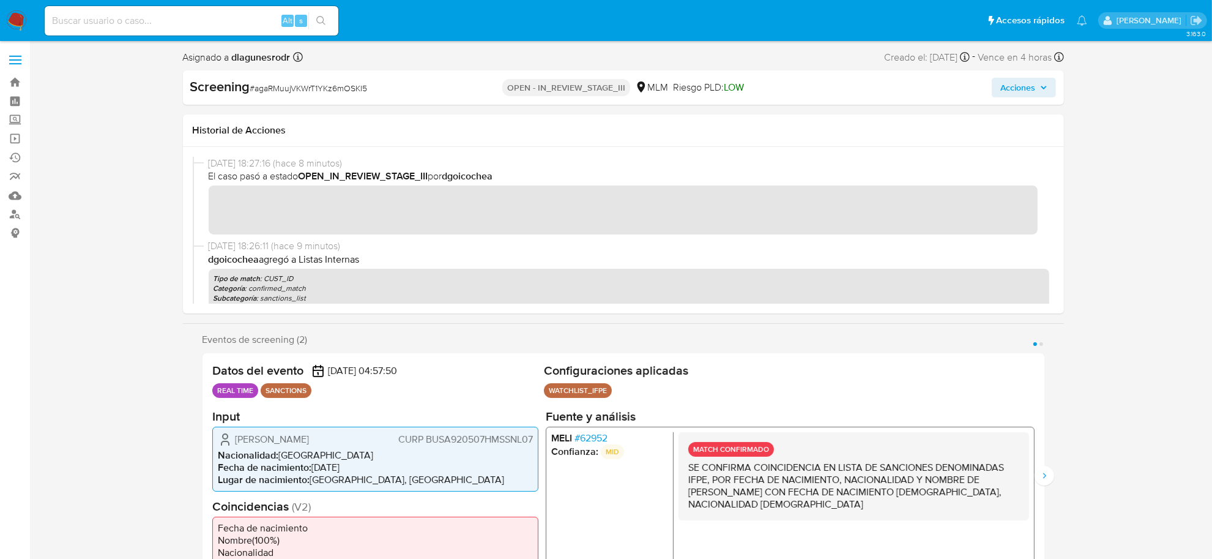
click at [1026, 84] on span "Acciones" at bounding box center [1018, 88] width 35 height 20
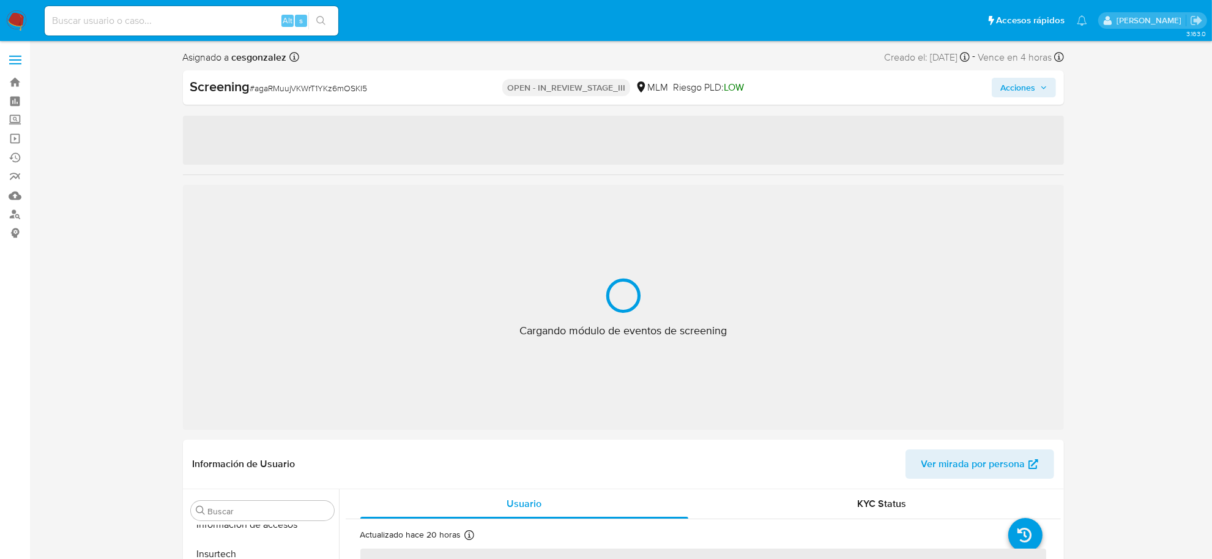
scroll to position [604, 0]
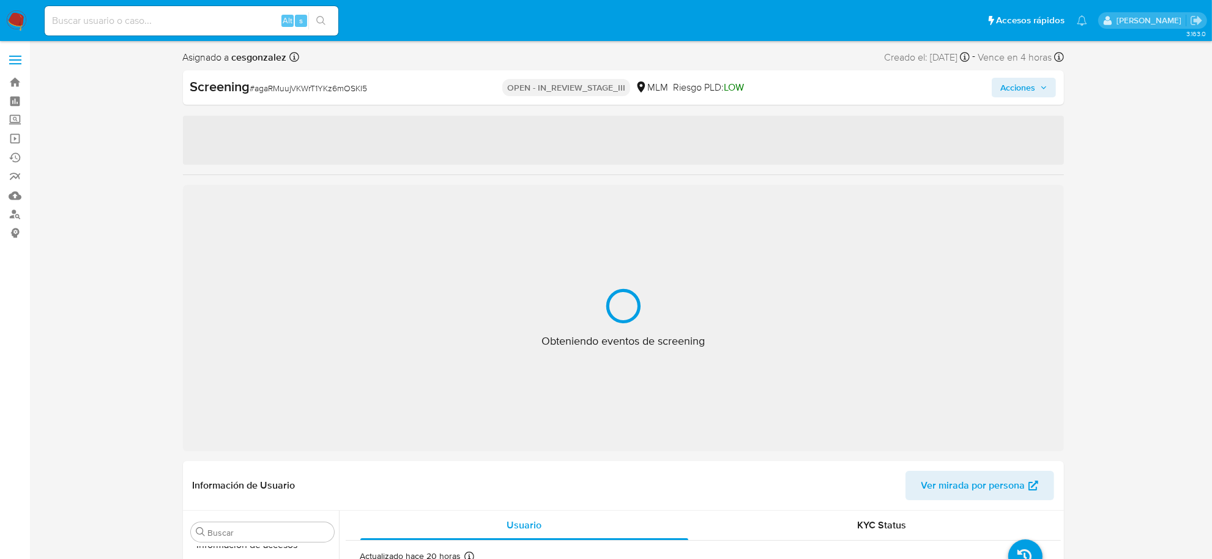
select select "10"
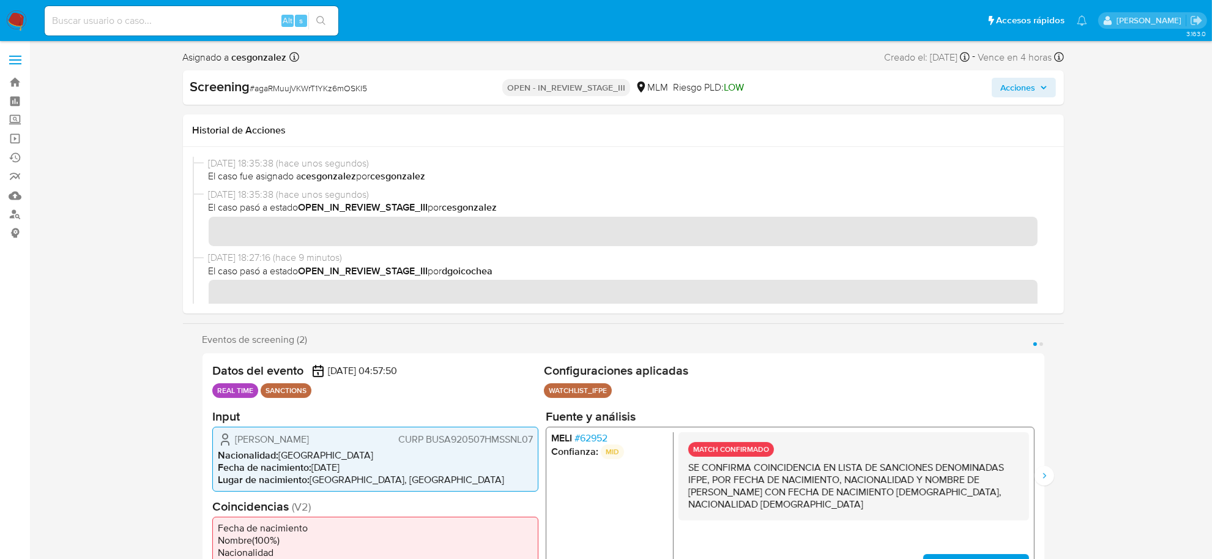
click at [1037, 84] on span "Acciones" at bounding box center [1024, 87] width 47 height 17
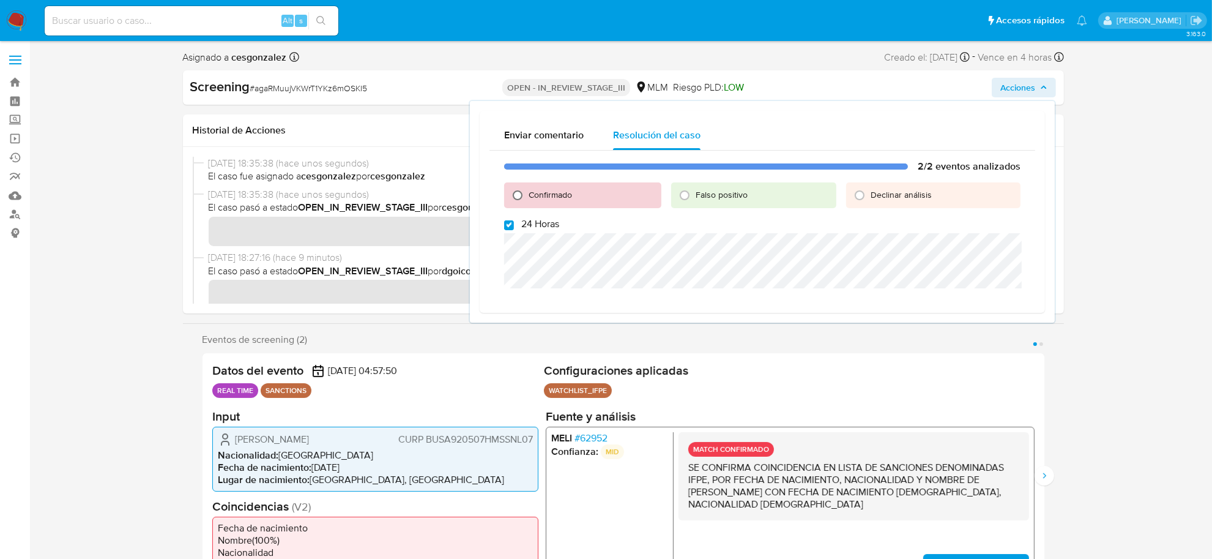
click at [514, 195] on input "Confirmado" at bounding box center [518, 195] width 20 height 20
radio input "true"
click at [513, 227] on input "24 Horas" at bounding box center [509, 225] width 10 height 10
checkbox input "false"
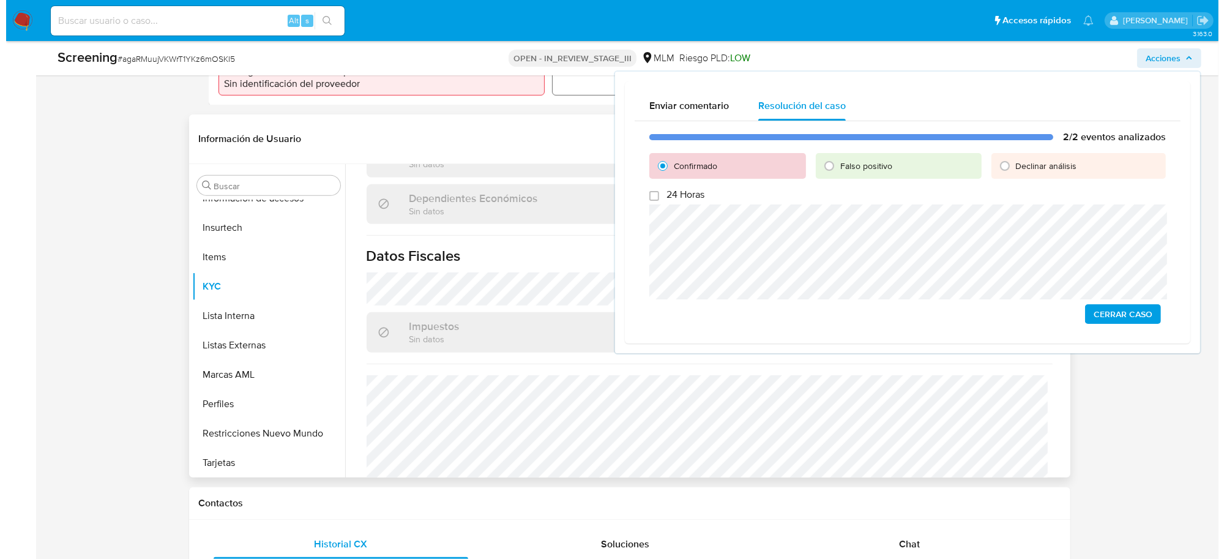
scroll to position [696, 0]
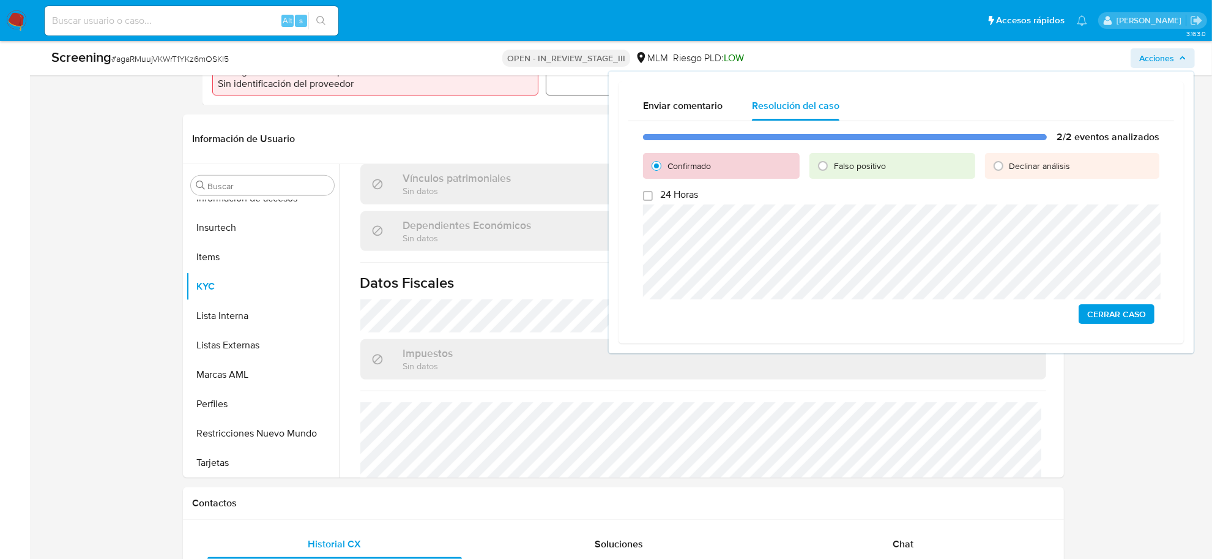
click at [1124, 313] on span "Cerrar Caso" at bounding box center [1117, 313] width 59 height 17
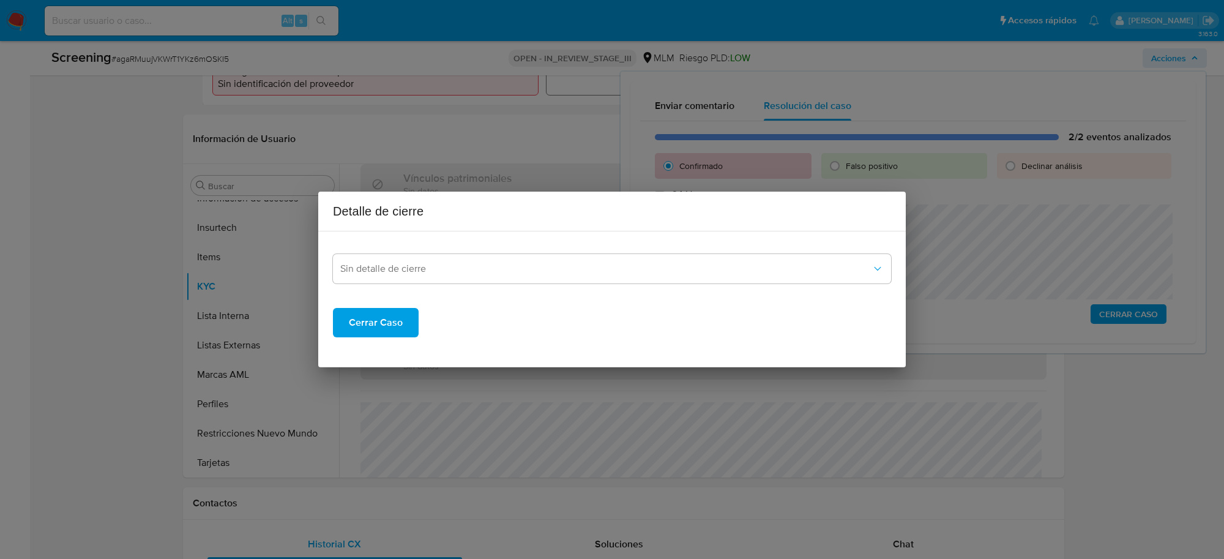
click at [619, 283] on div "Sin detalle de cierre Cerrar Caso" at bounding box center [612, 289] width 558 height 96
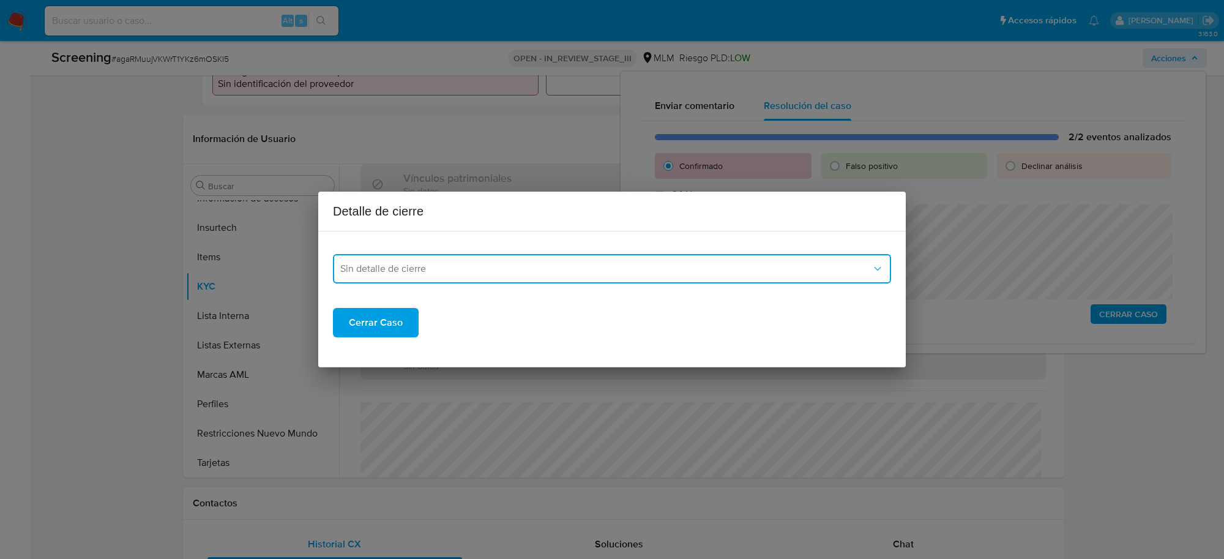
click at [561, 283] on button "Sin detalle de cierre" at bounding box center [612, 268] width 558 height 29
click at [558, 275] on button "Sin detalle de cierre" at bounding box center [612, 268] width 558 height 29
click at [554, 280] on button "Sin detalle de cierre" at bounding box center [612, 268] width 558 height 29
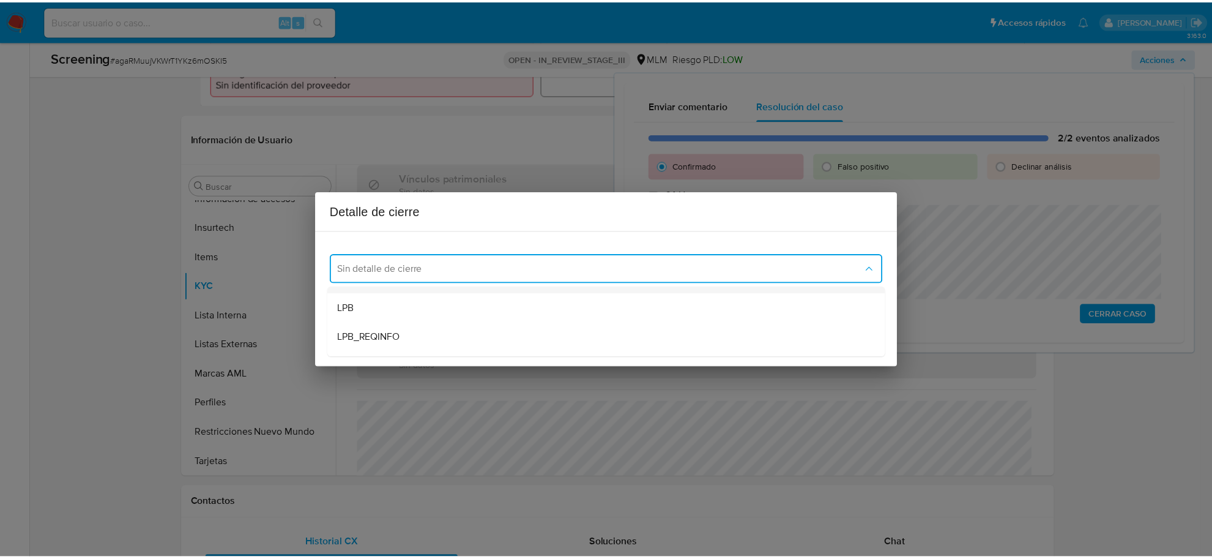
scroll to position [77, 0]
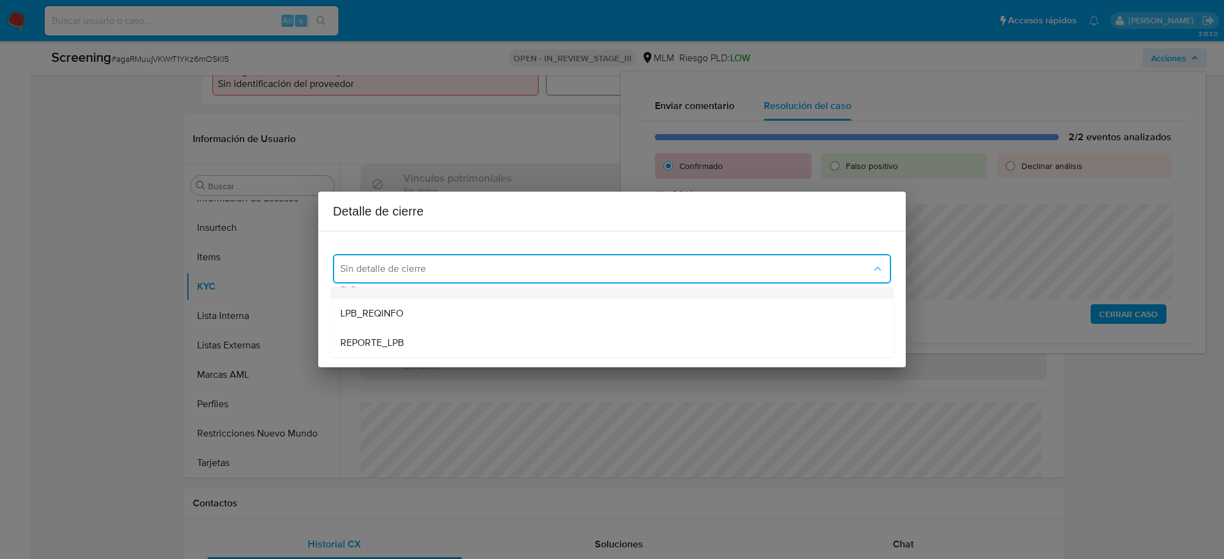
click at [422, 292] on div "LPB" at bounding box center [611, 283] width 543 height 29
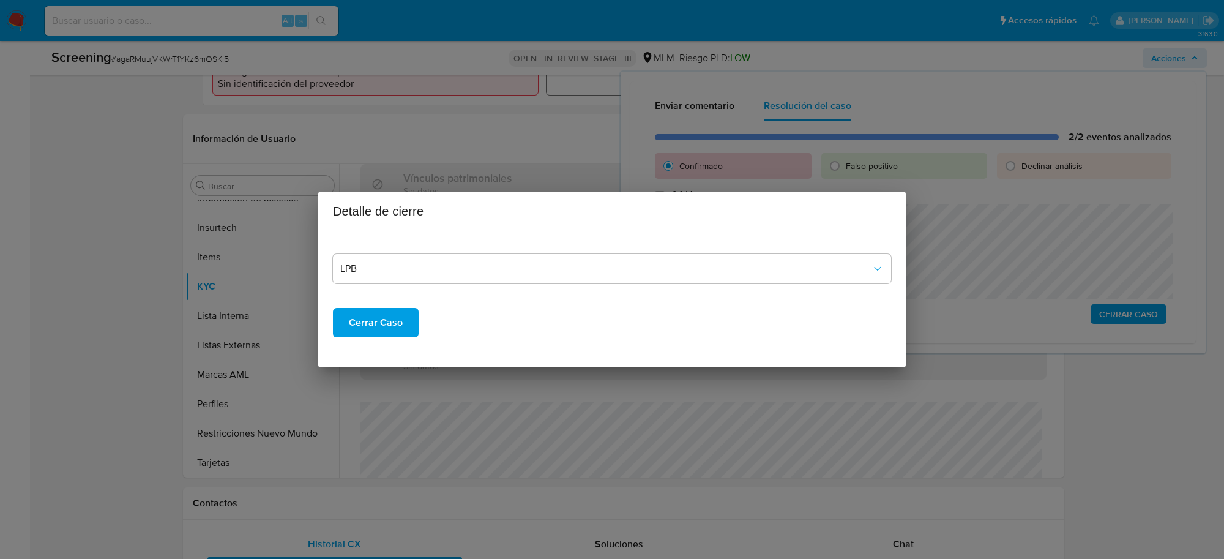
click at [383, 320] on span "Cerrar Caso" at bounding box center [376, 322] width 54 height 27
